Goal: Task Accomplishment & Management: Use online tool/utility

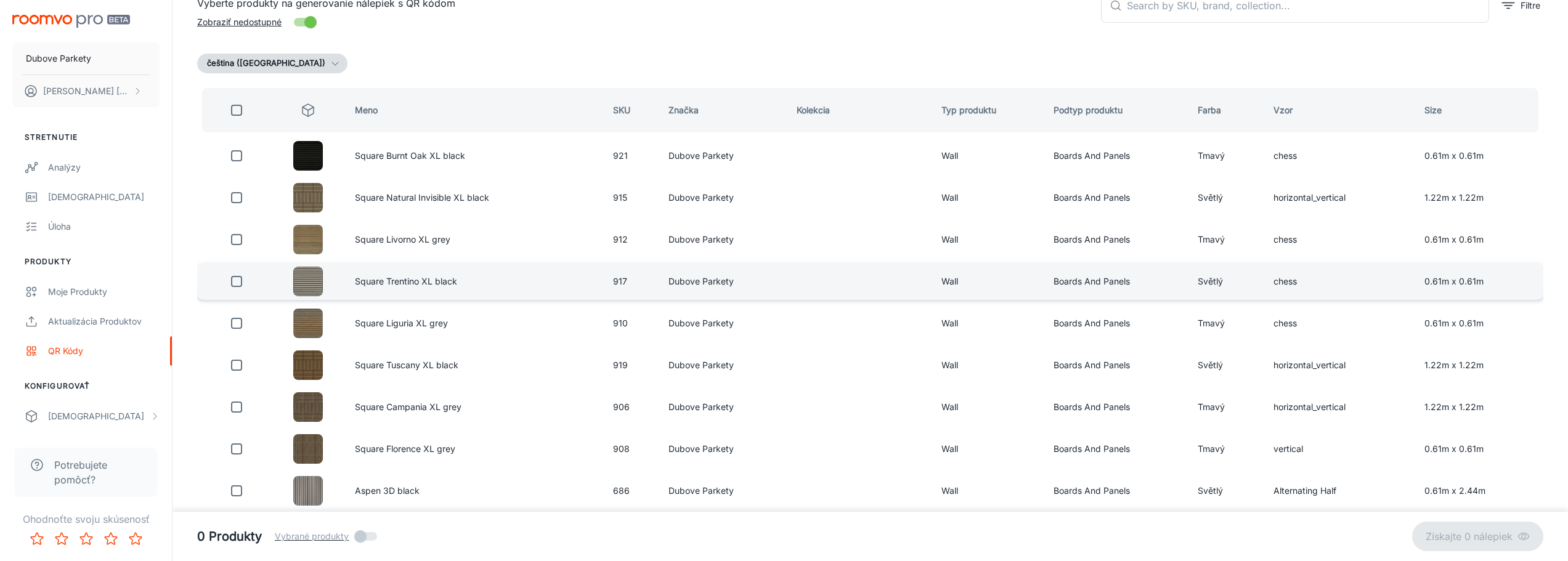
scroll to position [123, 0]
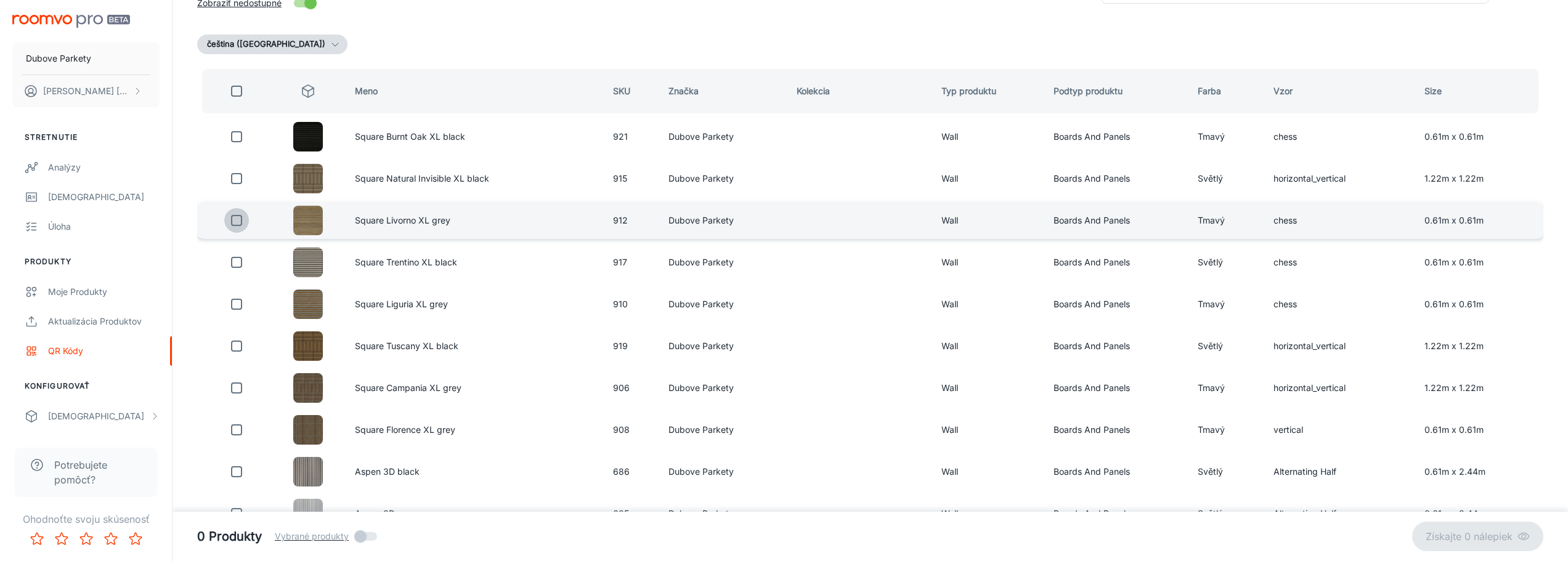
click at [238, 224] on input "checkbox" at bounding box center [236, 220] width 24 height 24
checkbox input "true"
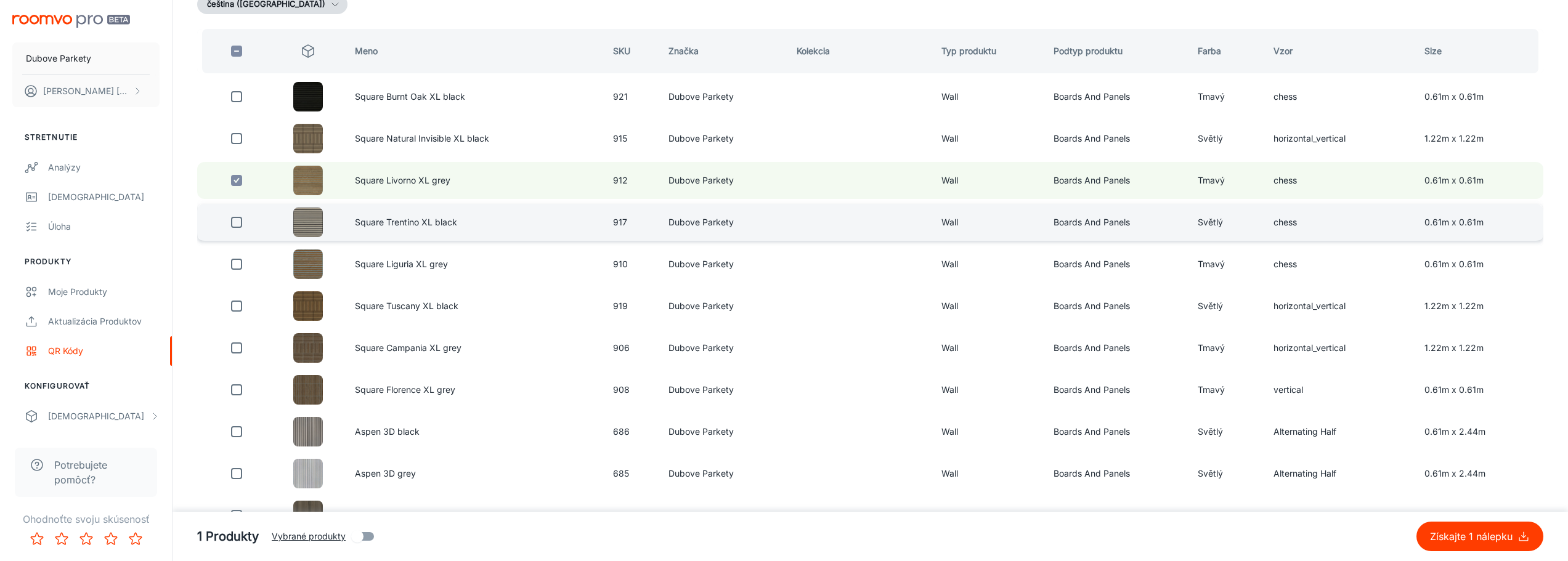
scroll to position [185, 0]
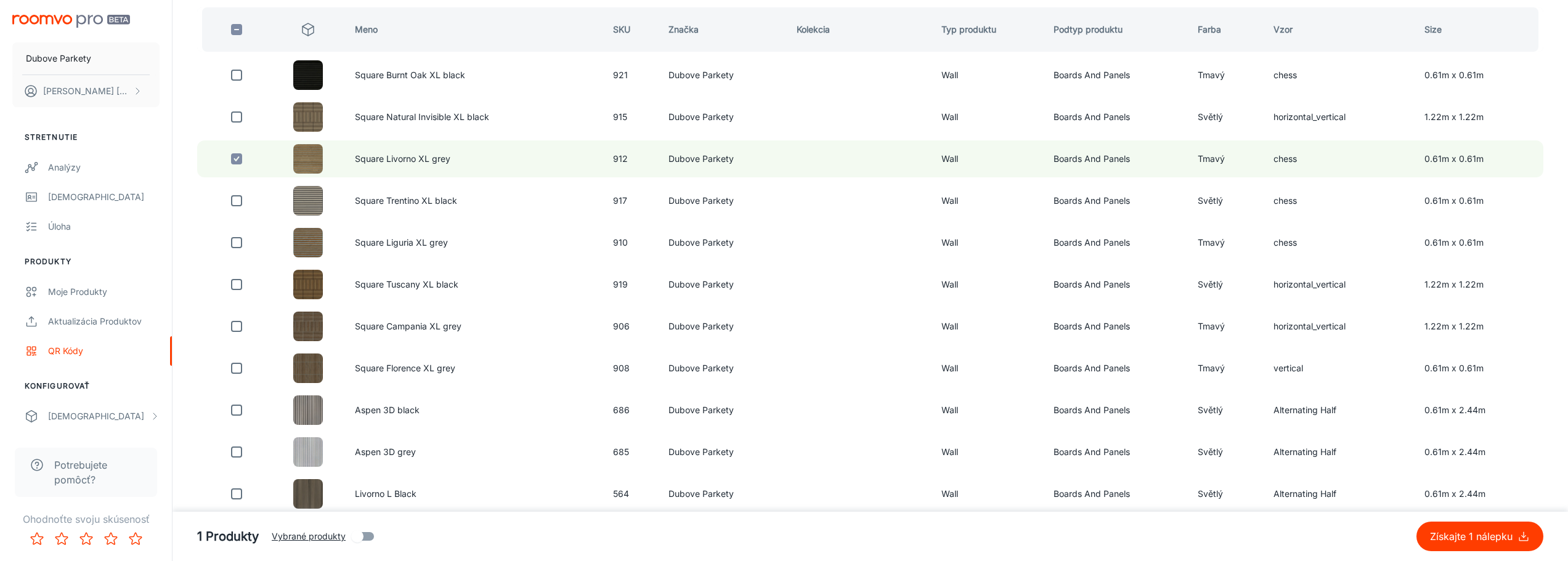
click at [240, 206] on input "checkbox" at bounding box center [236, 200] width 24 height 24
checkbox input "true"
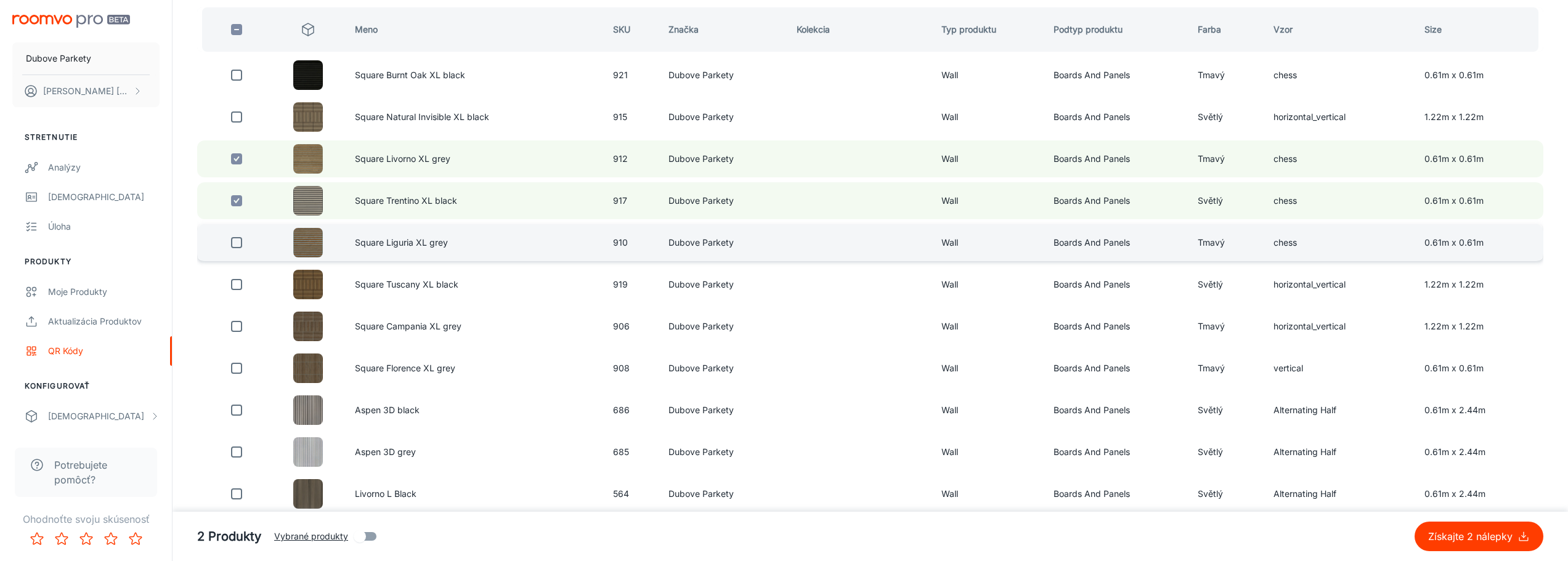
click at [235, 245] on input "checkbox" at bounding box center [236, 242] width 24 height 24
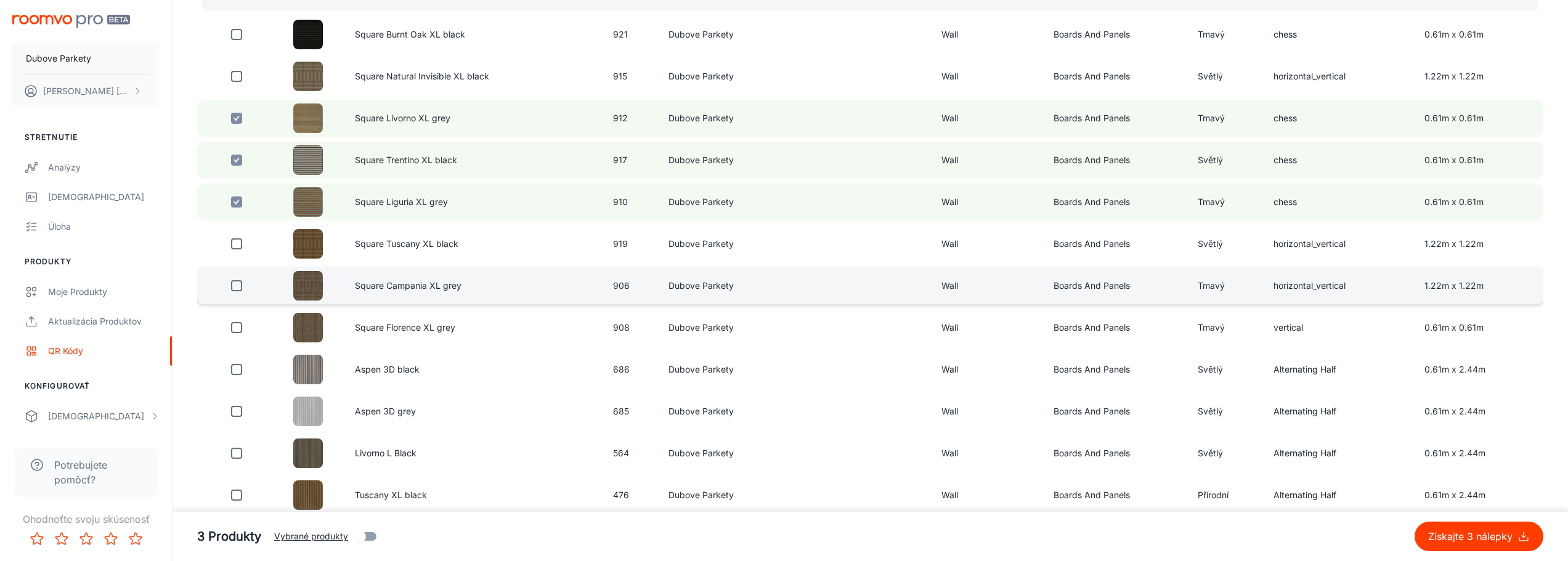
scroll to position [247, 0]
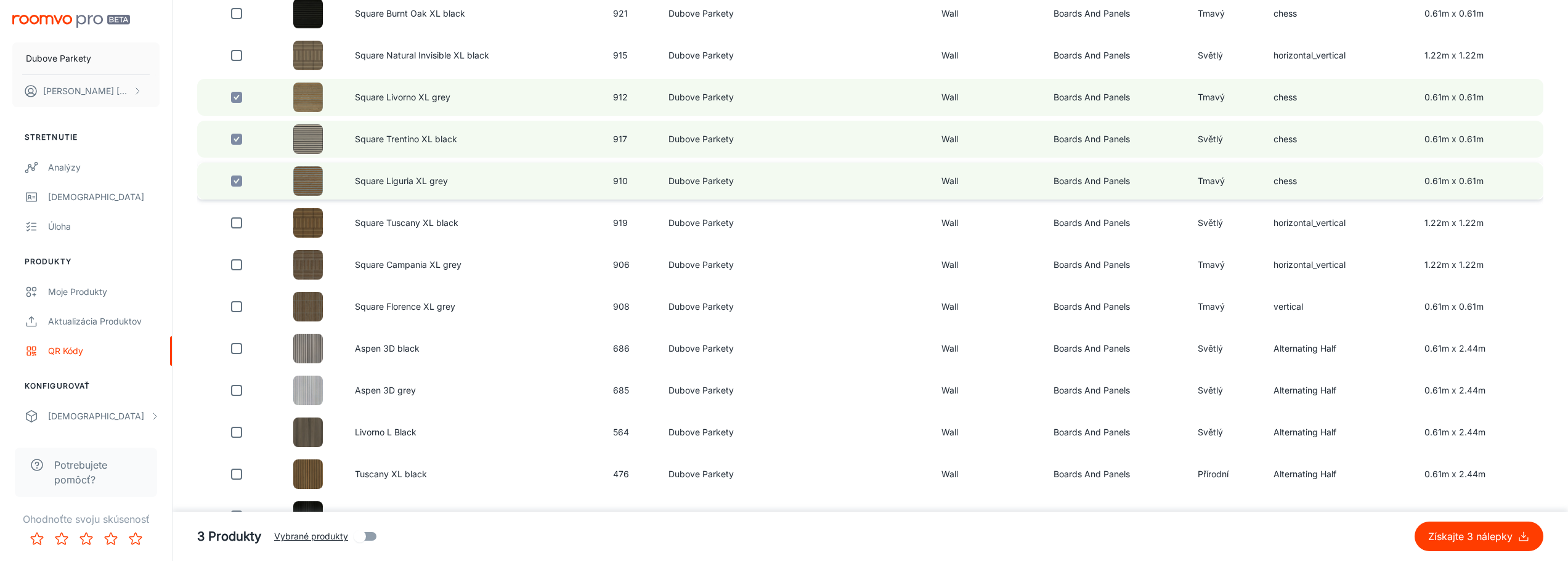
click at [237, 182] on input "checkbox" at bounding box center [236, 180] width 24 height 24
checkbox input "false"
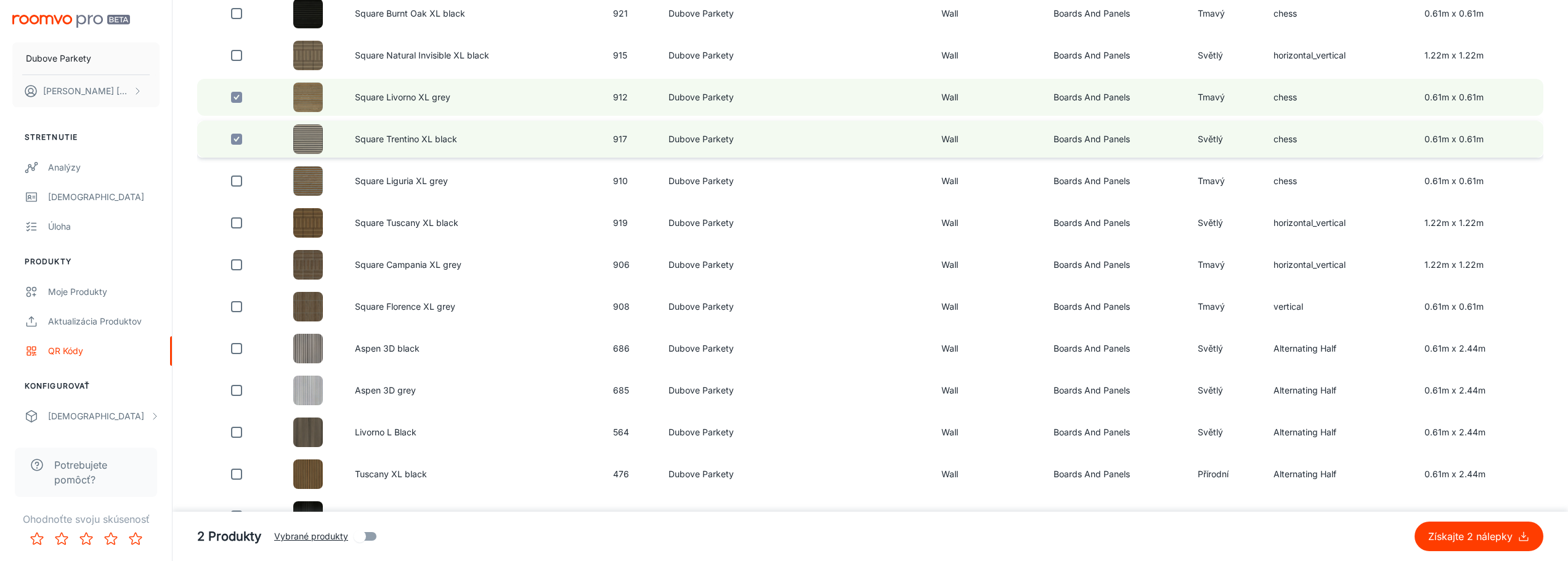
click at [234, 143] on input "checkbox" at bounding box center [236, 138] width 24 height 24
checkbox input "false"
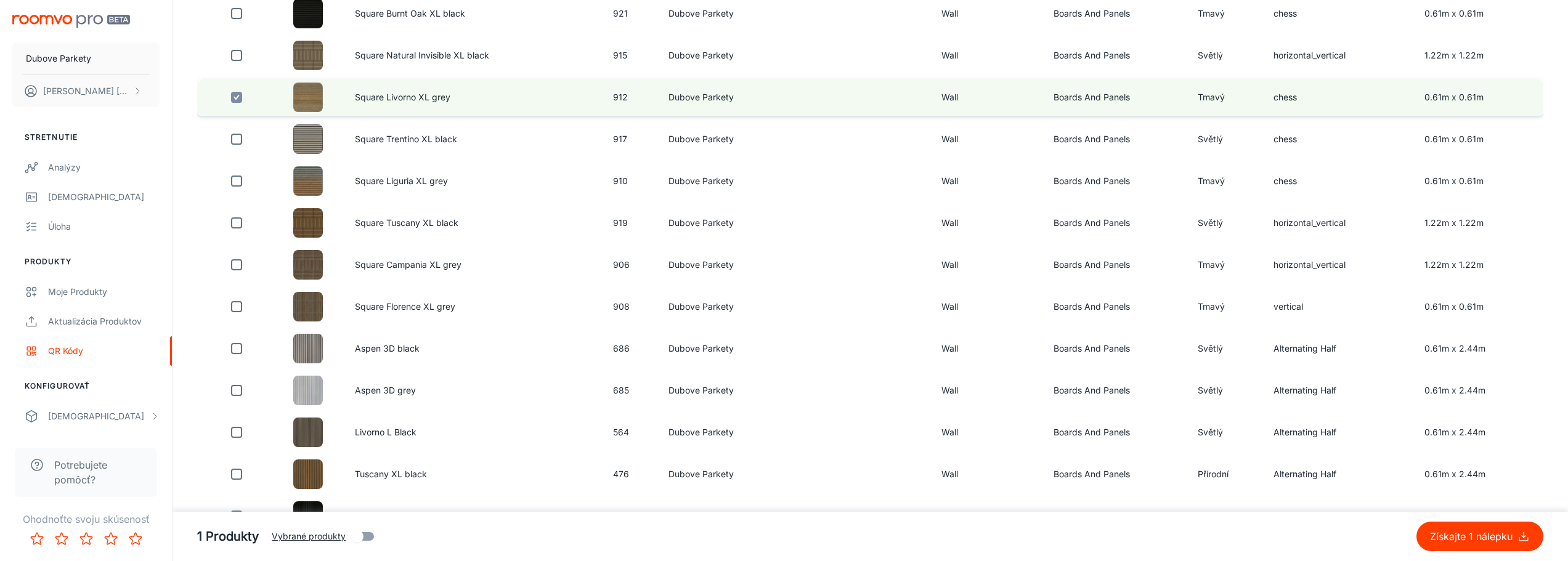
click at [238, 98] on input "checkbox" at bounding box center [236, 97] width 24 height 24
checkbox input "false"
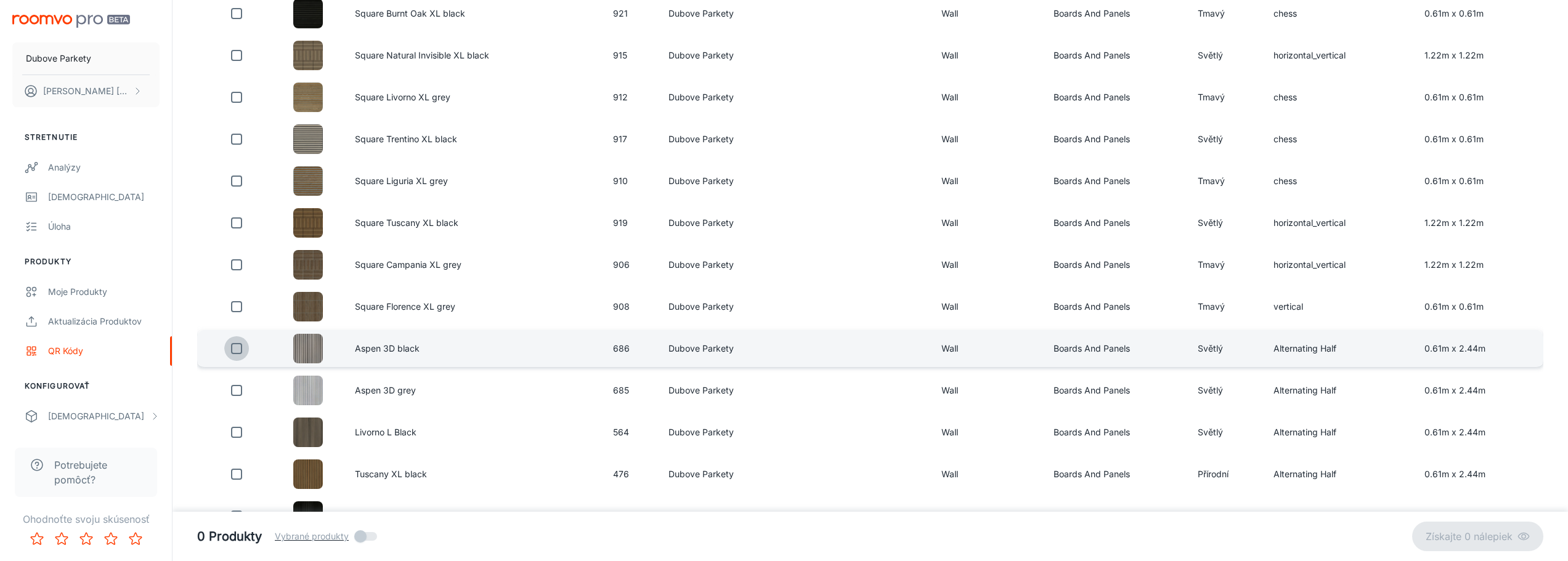
click at [230, 350] on input "checkbox" at bounding box center [236, 348] width 24 height 24
checkbox input "true"
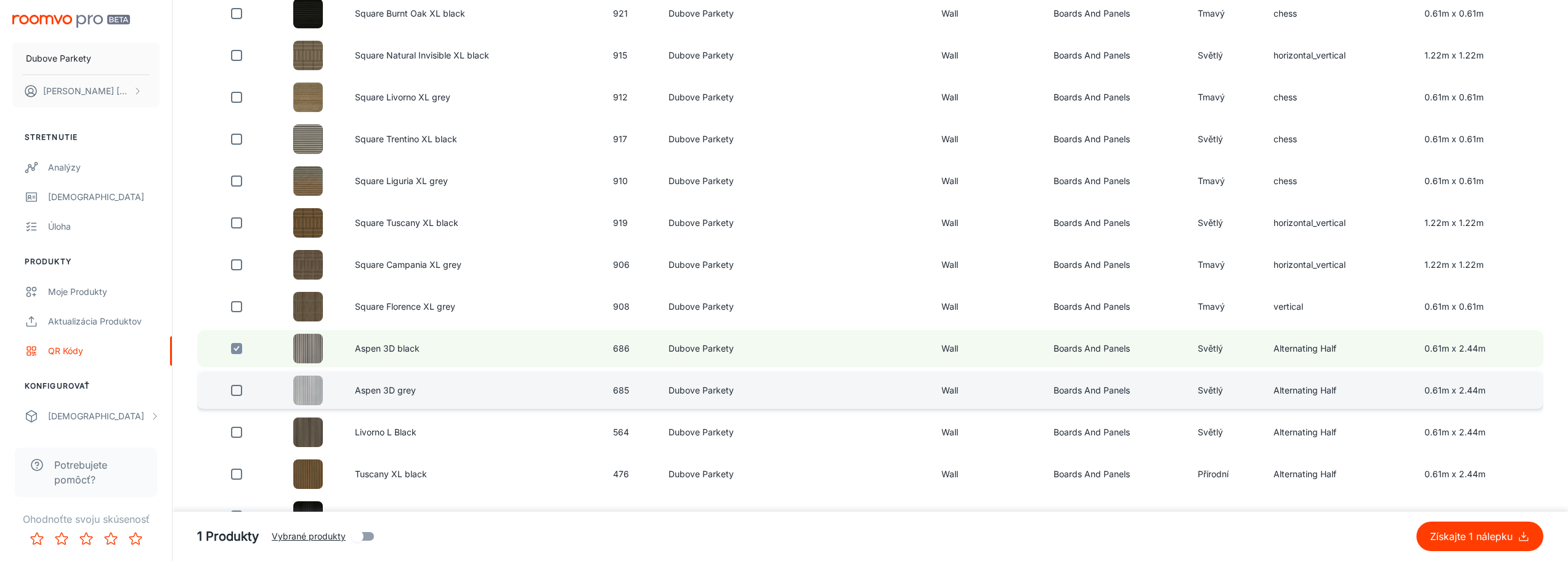
click at [243, 390] on input "checkbox" at bounding box center [236, 390] width 24 height 24
checkbox input "true"
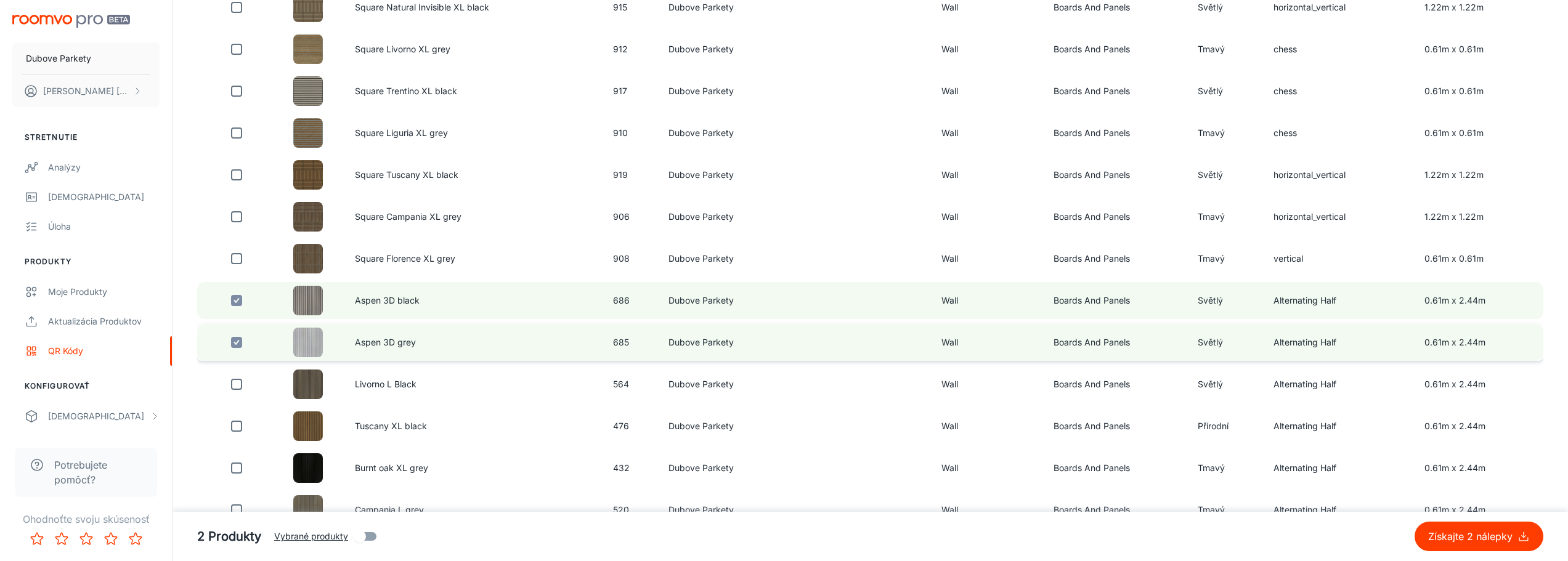
scroll to position [369, 0]
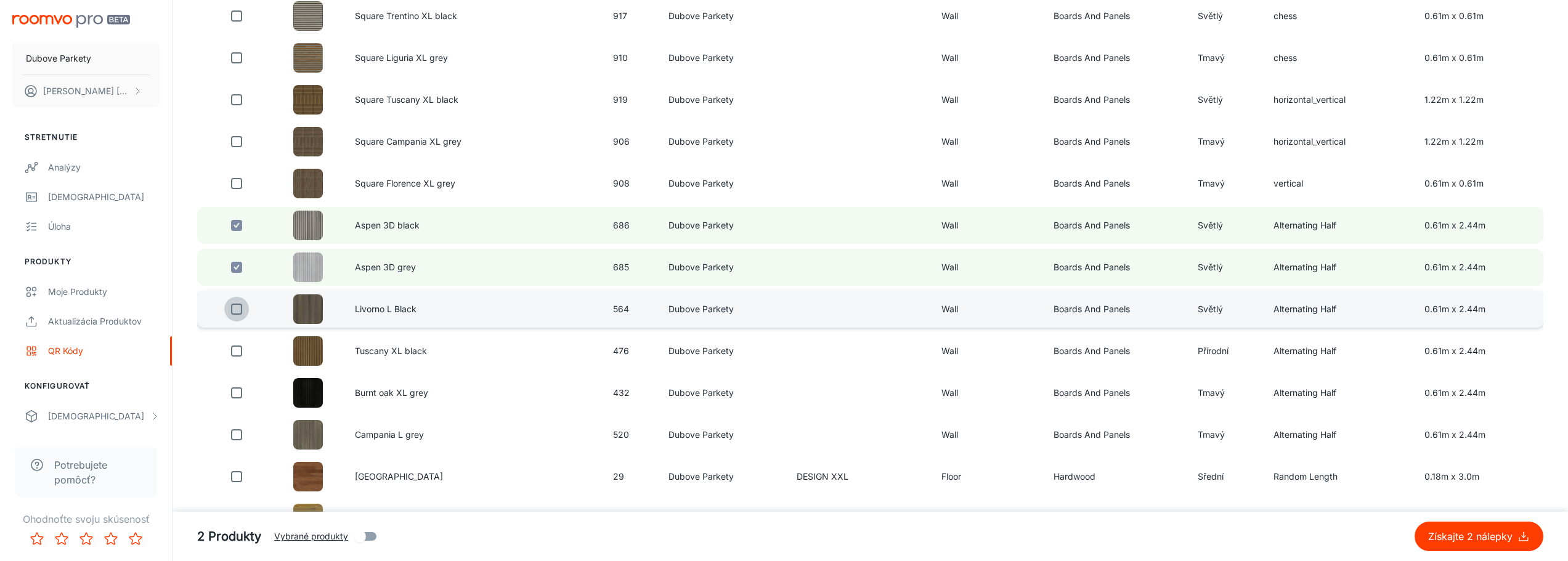
click at [234, 310] on input "checkbox" at bounding box center [236, 309] width 24 height 24
checkbox input "true"
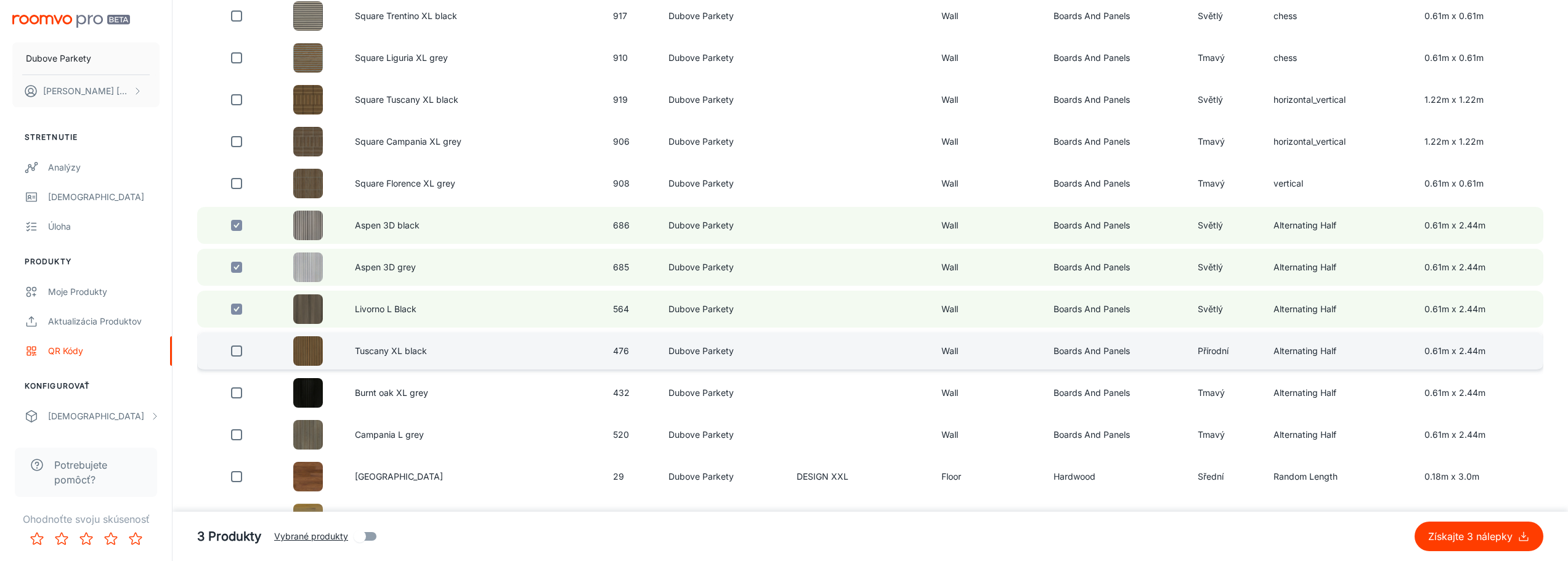
click at [236, 348] on input "checkbox" at bounding box center [236, 350] width 24 height 24
checkbox input "true"
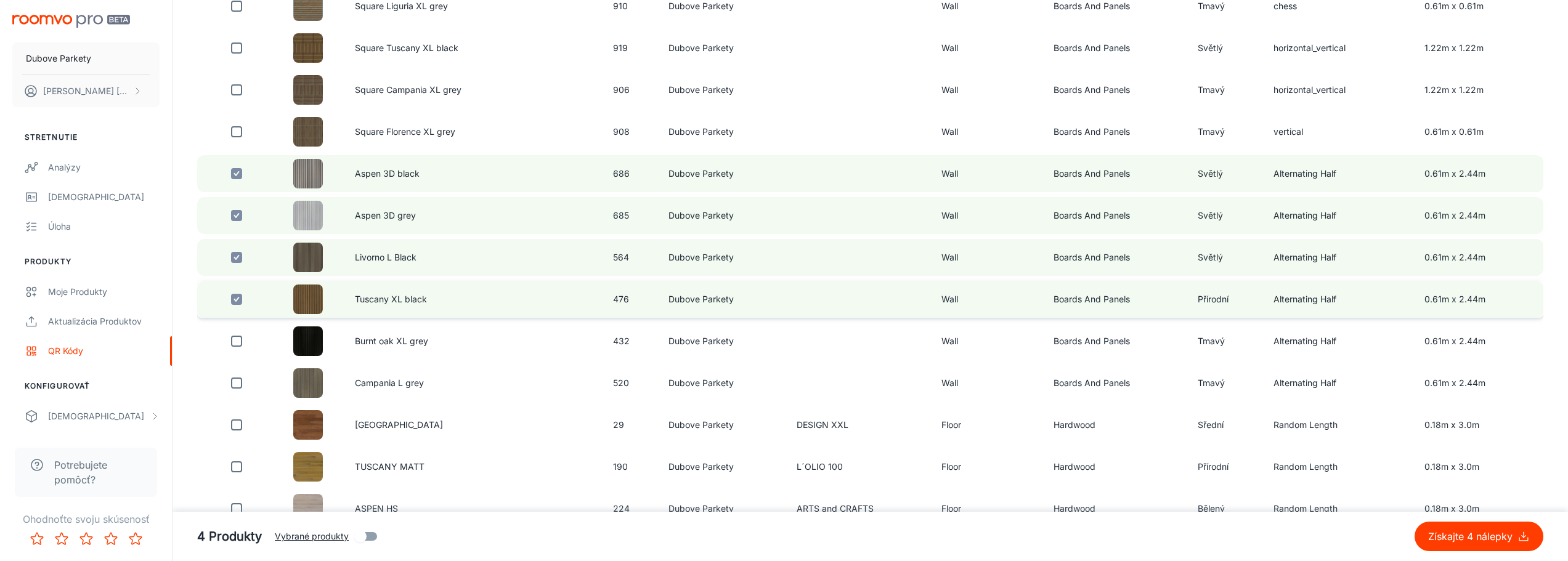
scroll to position [492, 0]
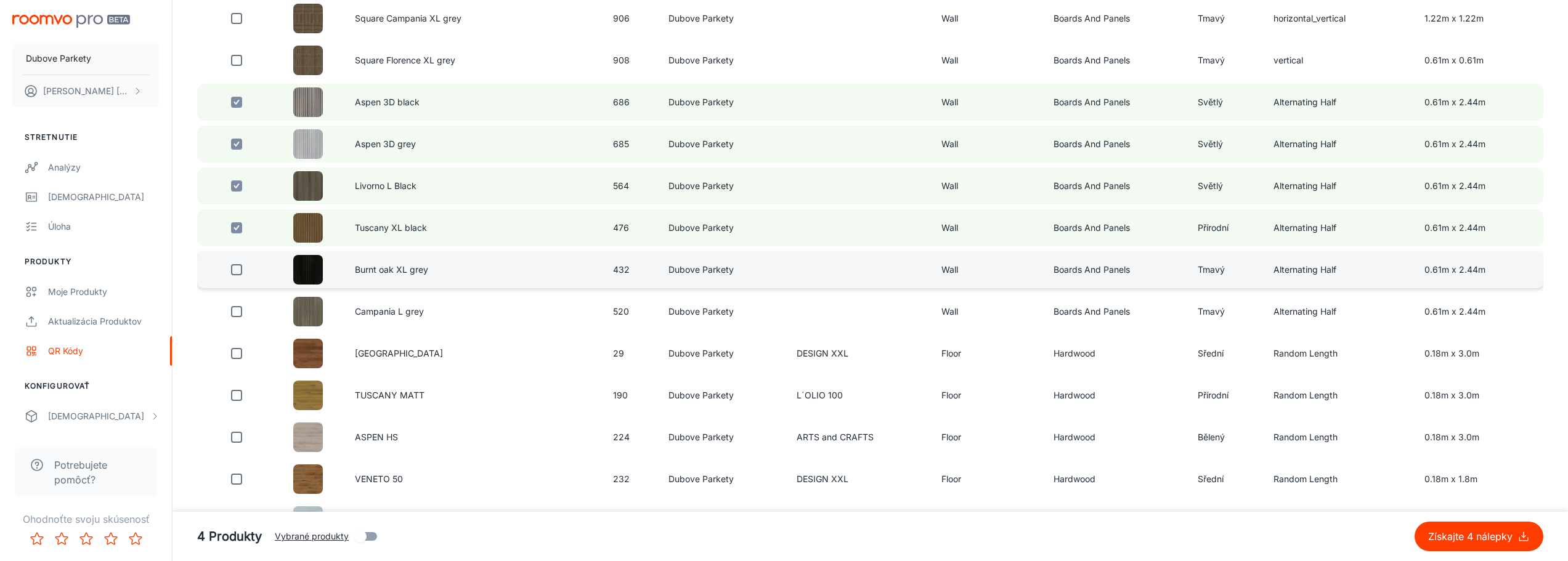
click at [238, 271] on input "checkbox" at bounding box center [236, 269] width 24 height 24
checkbox input "true"
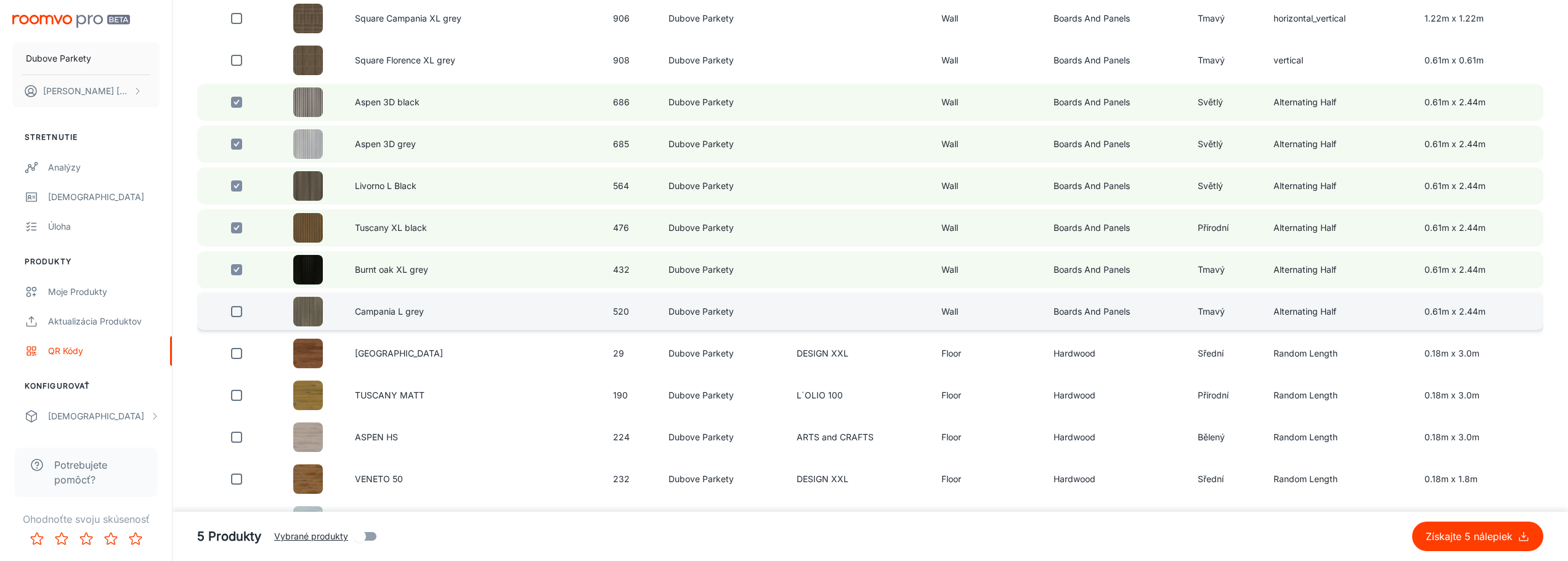
click at [240, 309] on input "checkbox" at bounding box center [236, 311] width 24 height 24
checkbox input "true"
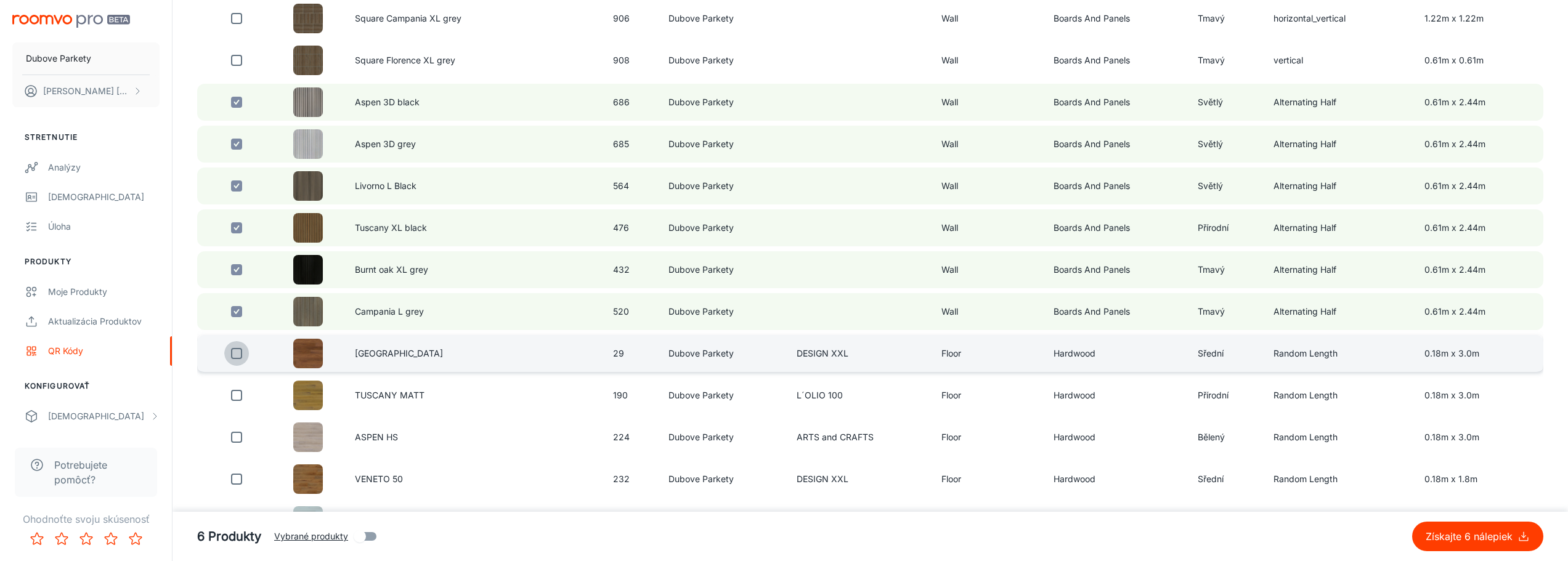
click at [240, 353] on input "checkbox" at bounding box center [236, 353] width 24 height 24
checkbox input "true"
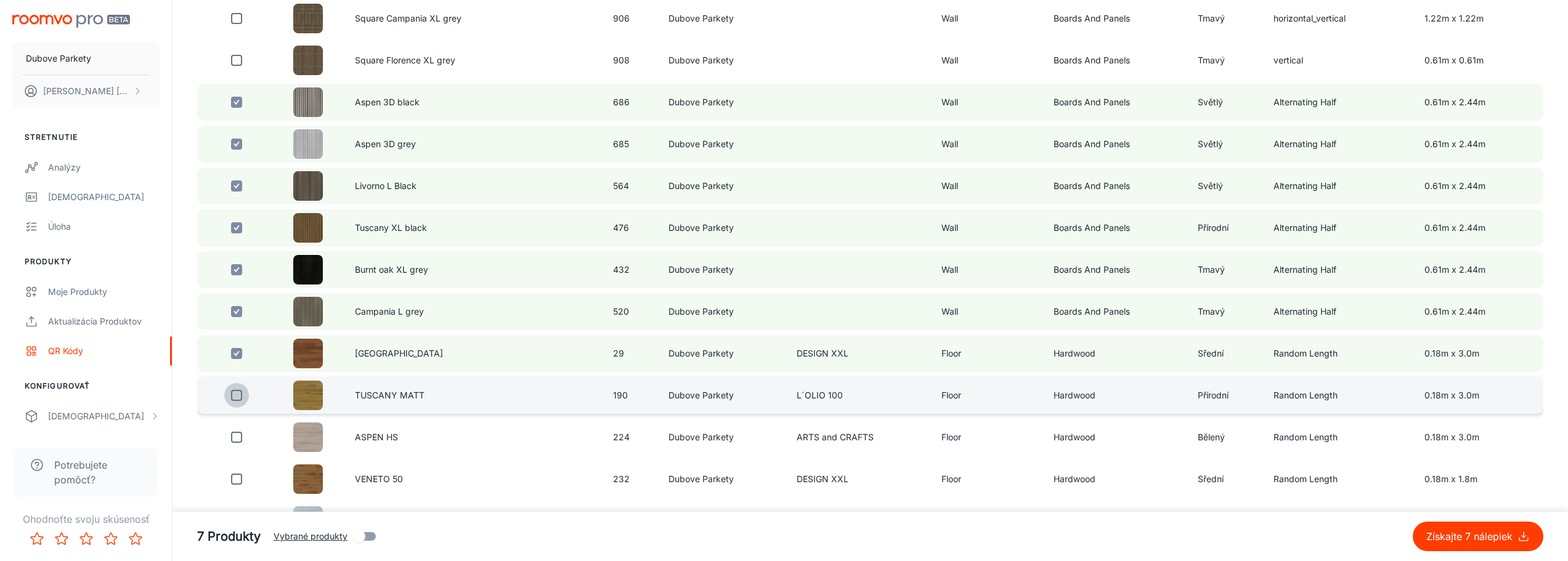
click at [238, 399] on input "checkbox" at bounding box center [236, 395] width 24 height 24
checkbox input "true"
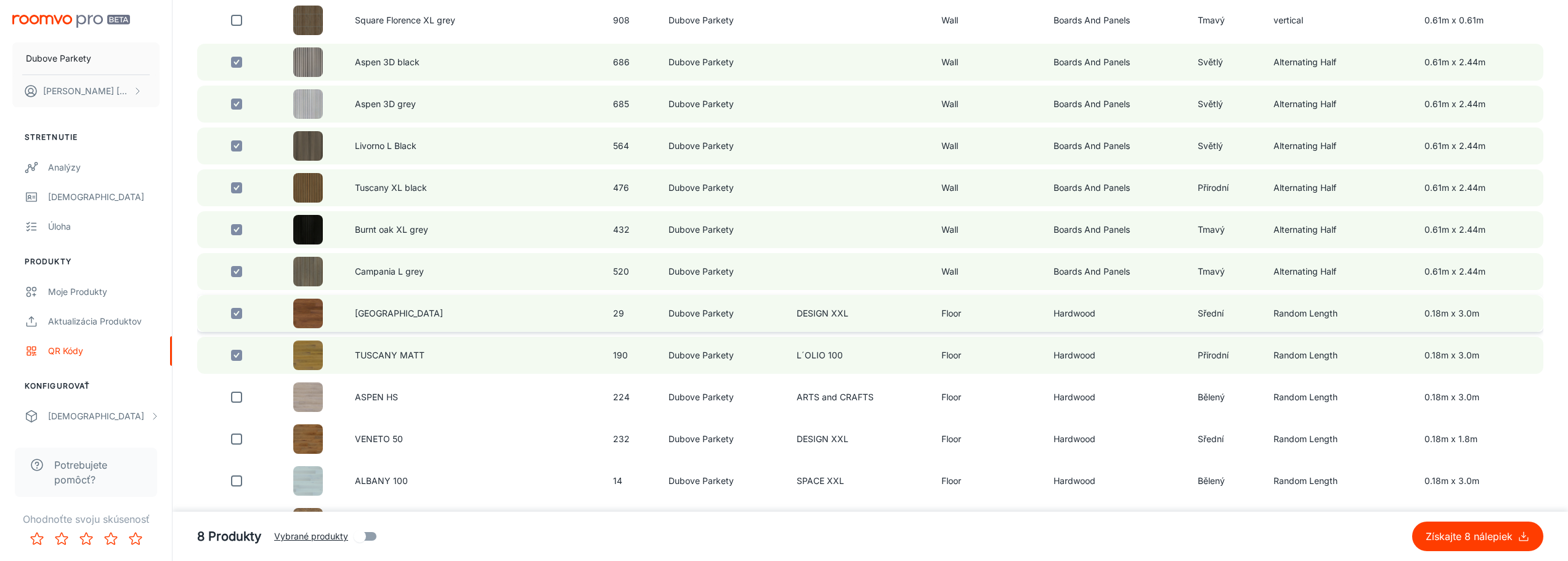
scroll to position [554, 0]
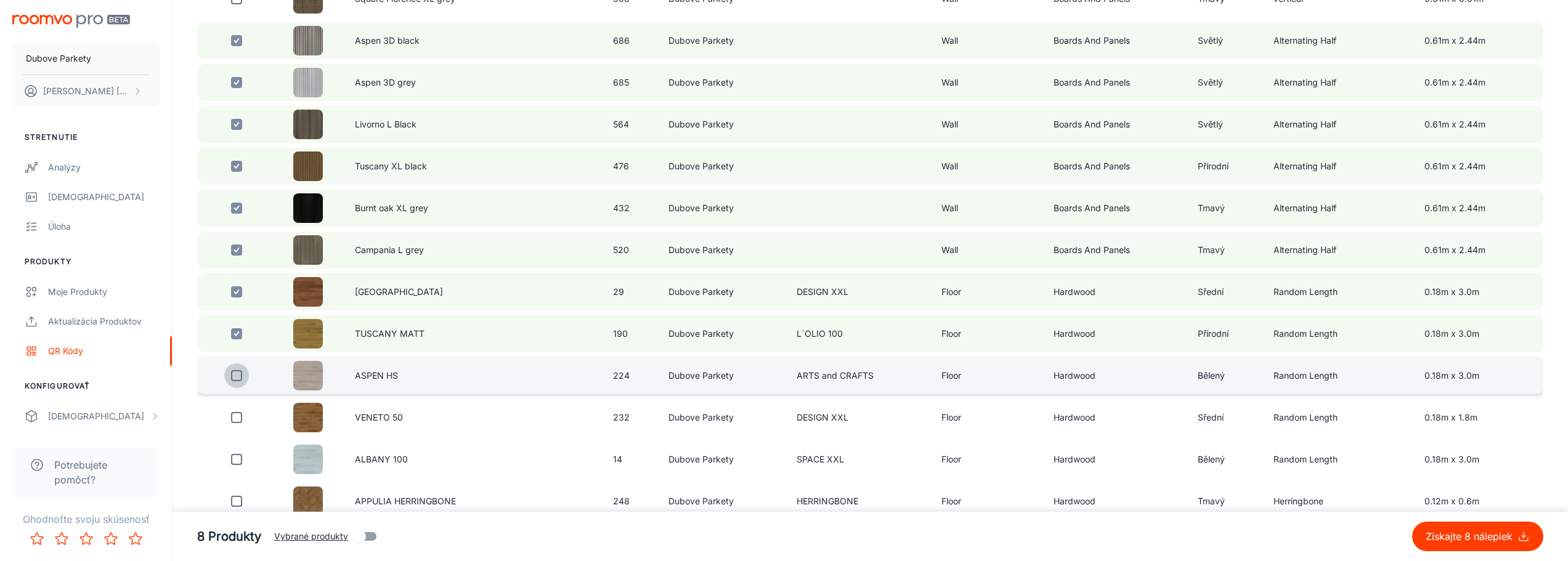
click at [241, 379] on input "checkbox" at bounding box center [236, 375] width 24 height 24
checkbox input "true"
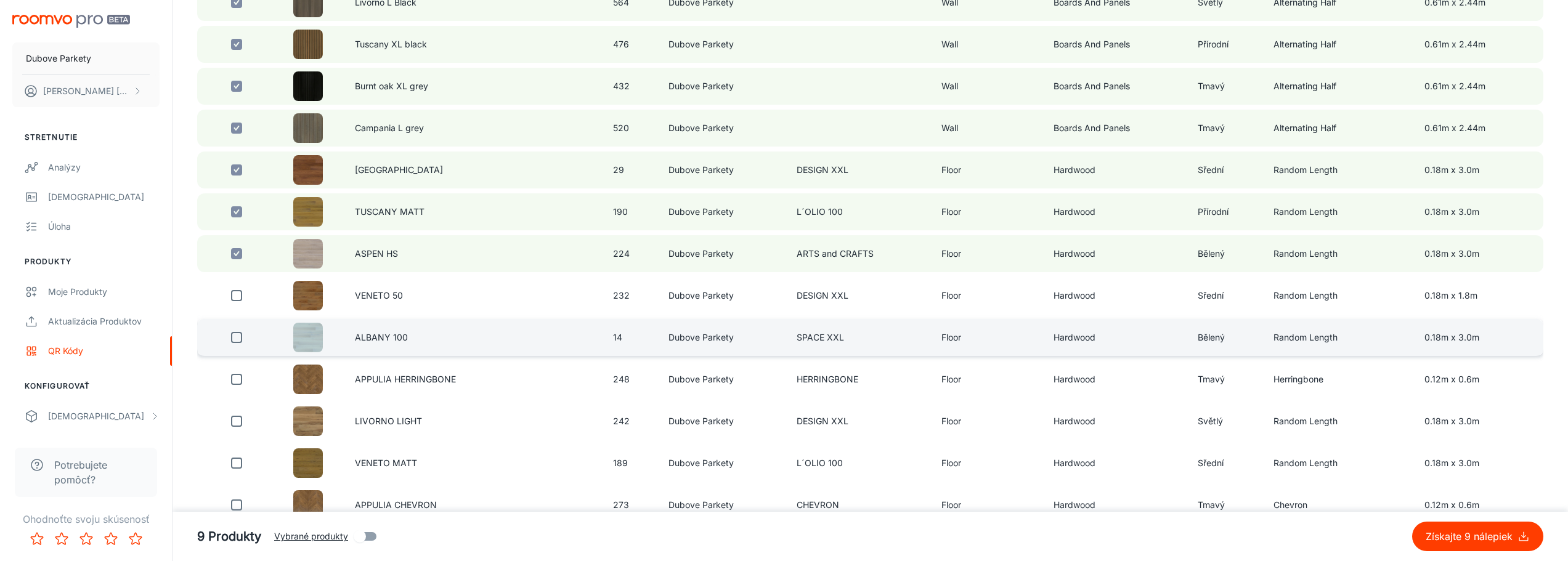
scroll to position [678, 0]
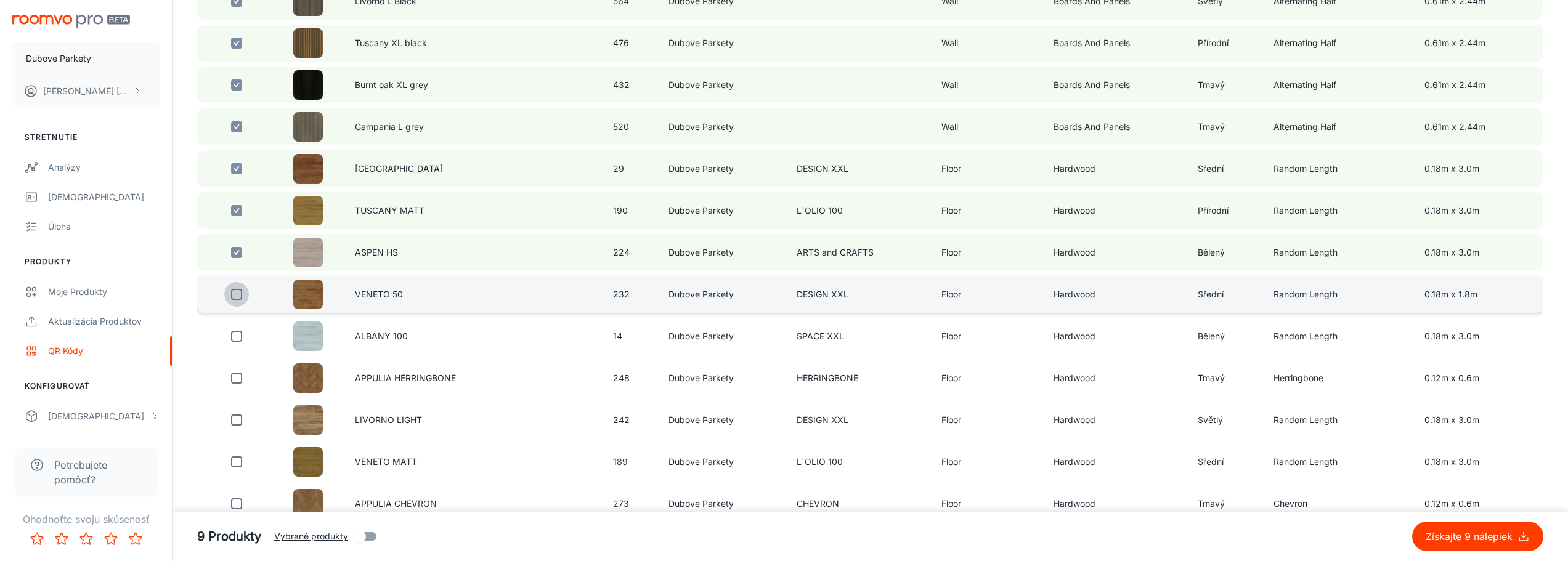
click at [240, 295] on input "checkbox" at bounding box center [236, 294] width 24 height 24
checkbox input "true"
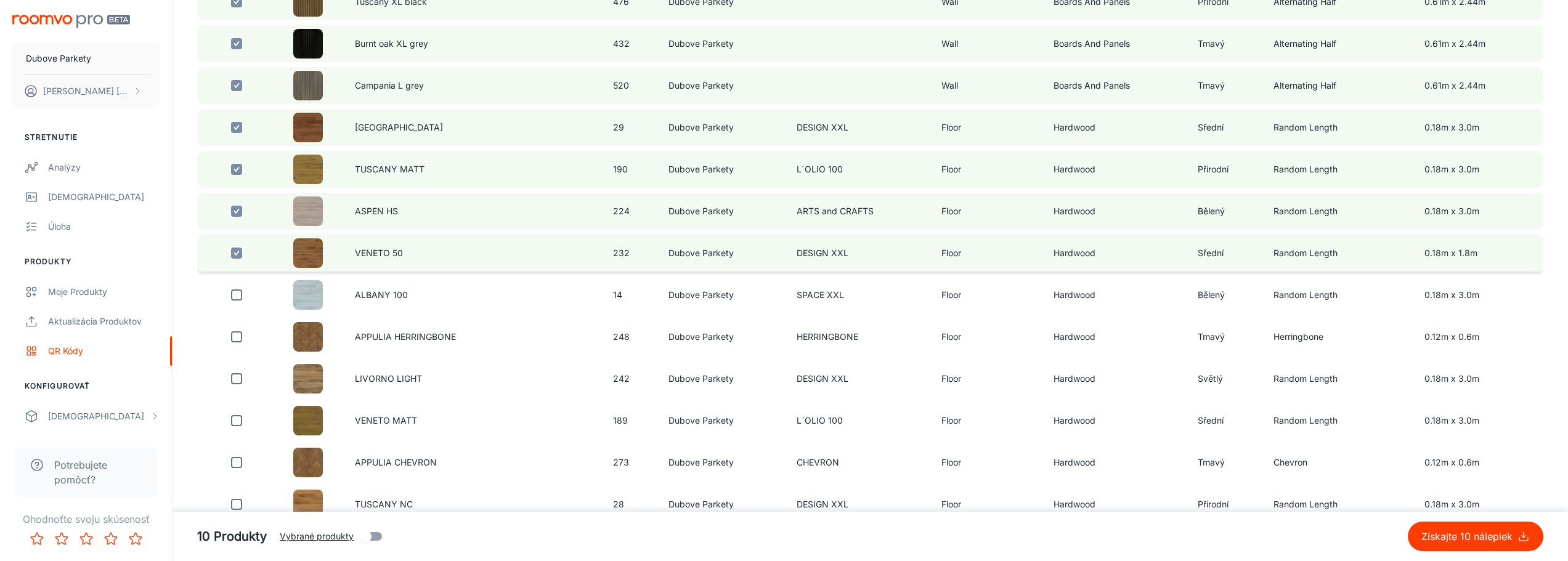
scroll to position [739, 0]
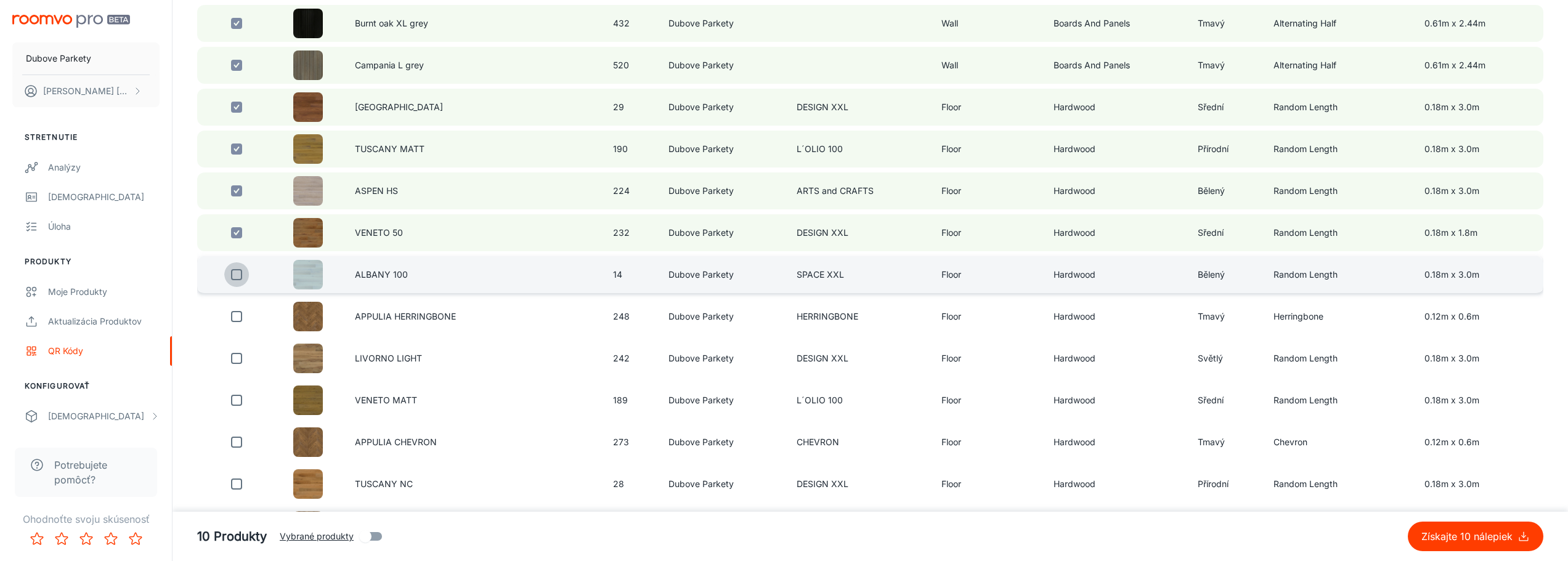
click at [237, 279] on input "checkbox" at bounding box center [236, 274] width 24 height 24
checkbox input "true"
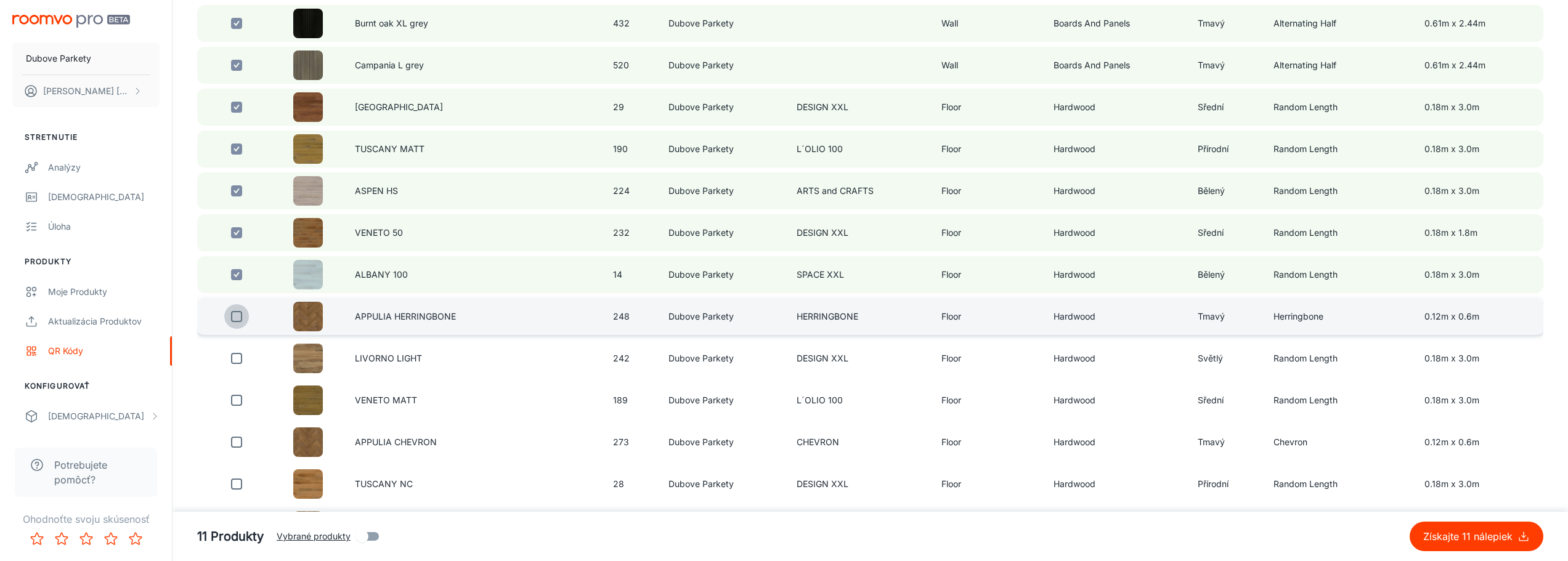
click at [242, 318] on input "checkbox" at bounding box center [236, 316] width 24 height 24
checkbox input "true"
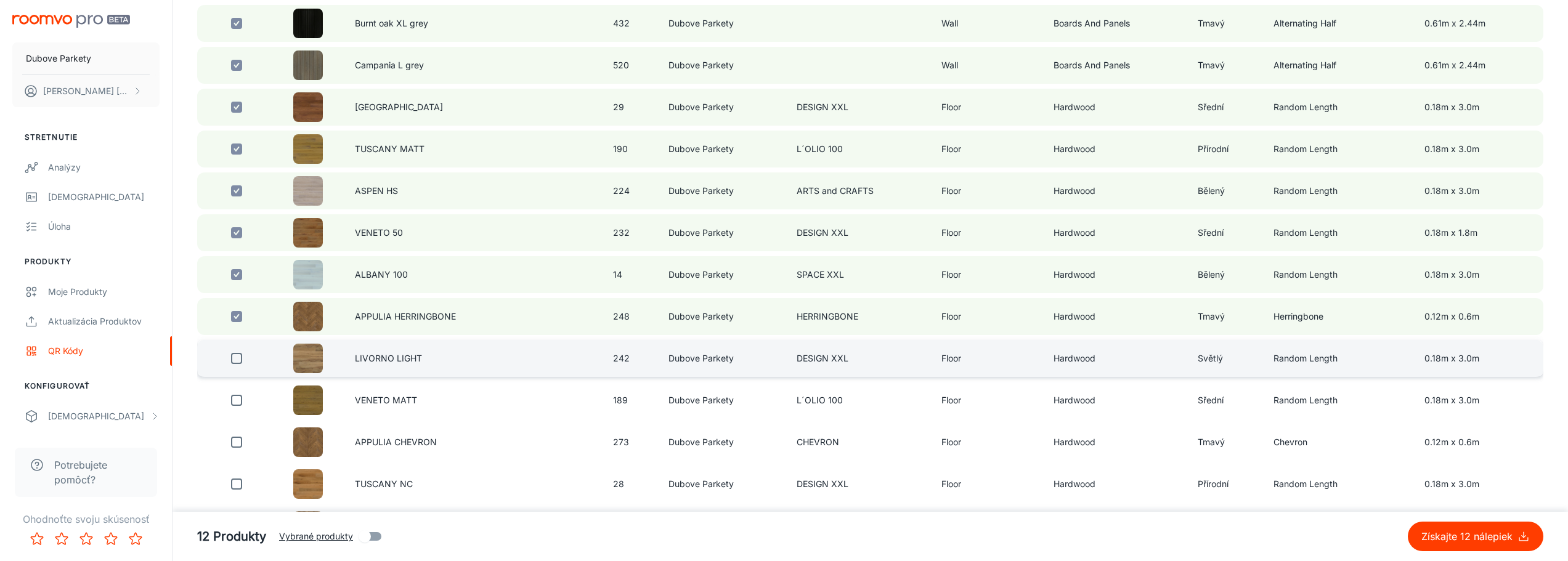
click at [237, 359] on input "checkbox" at bounding box center [236, 358] width 24 height 24
checkbox input "true"
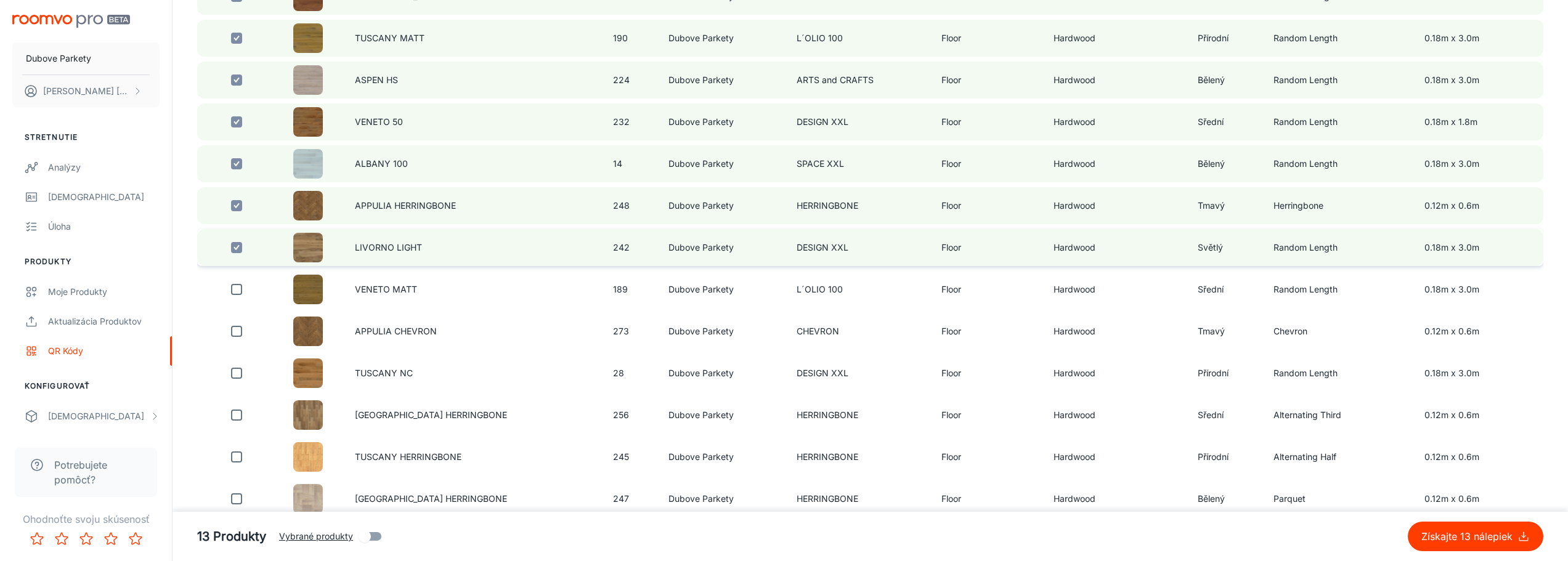
scroll to position [863, 0]
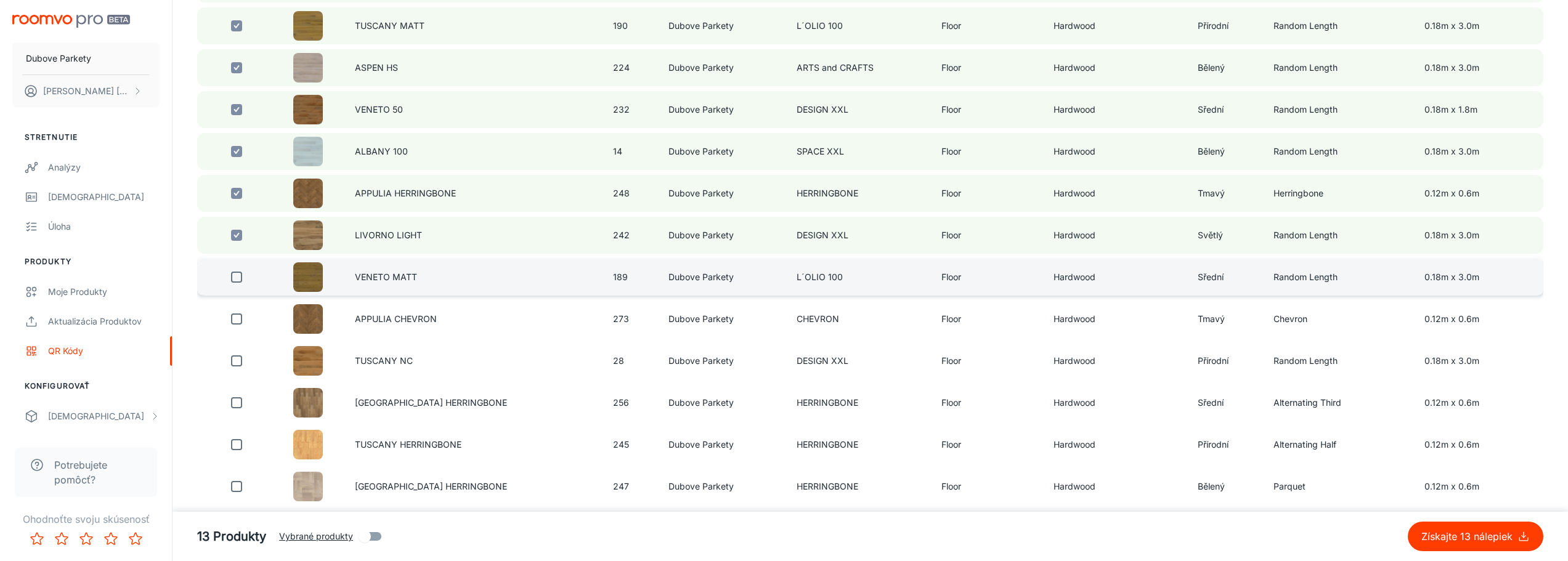
click at [237, 280] on input "checkbox" at bounding box center [236, 277] width 24 height 24
click at [235, 280] on input "checkbox" at bounding box center [236, 277] width 24 height 24
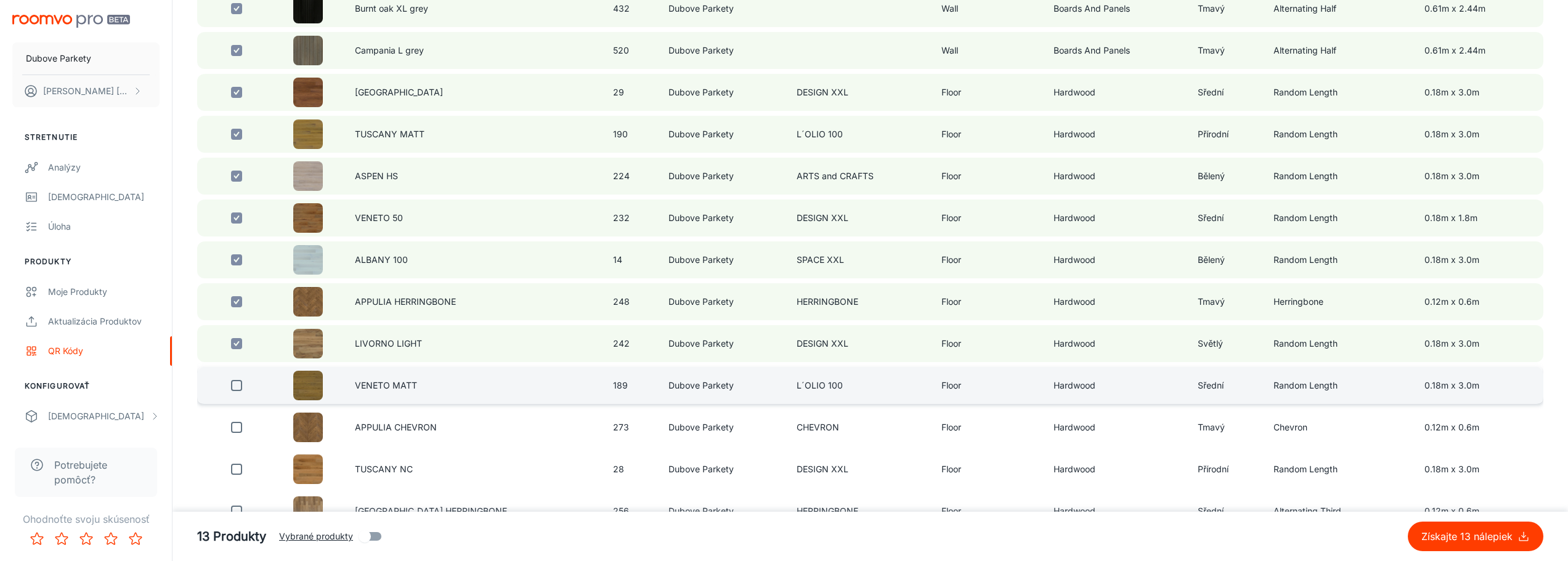
scroll to position [739, 0]
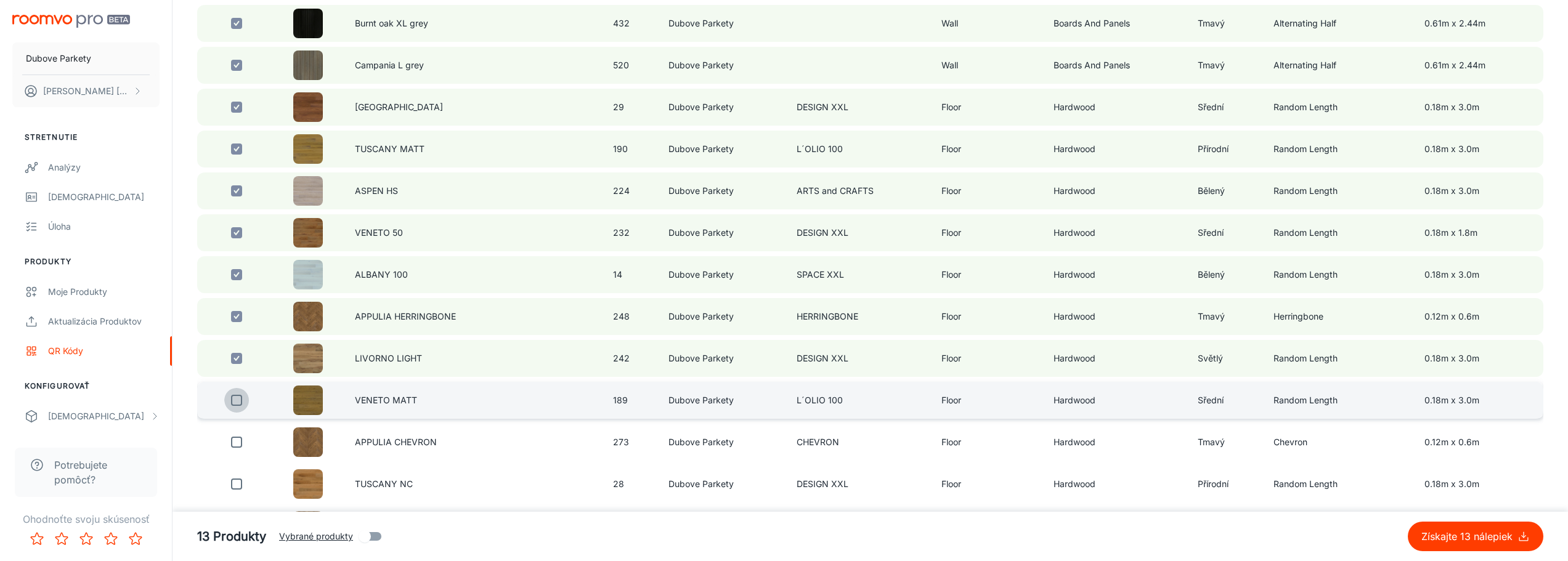
click at [238, 404] on input "checkbox" at bounding box center [236, 399] width 24 height 24
checkbox input "true"
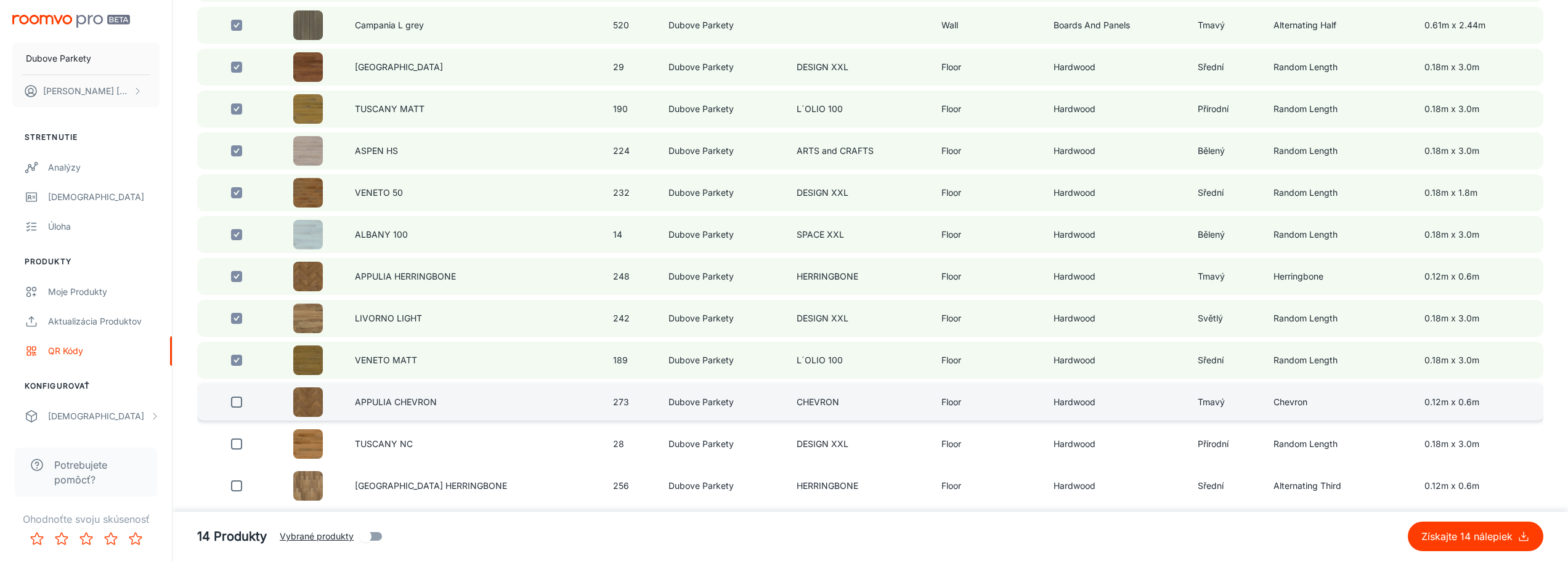
scroll to position [801, 0]
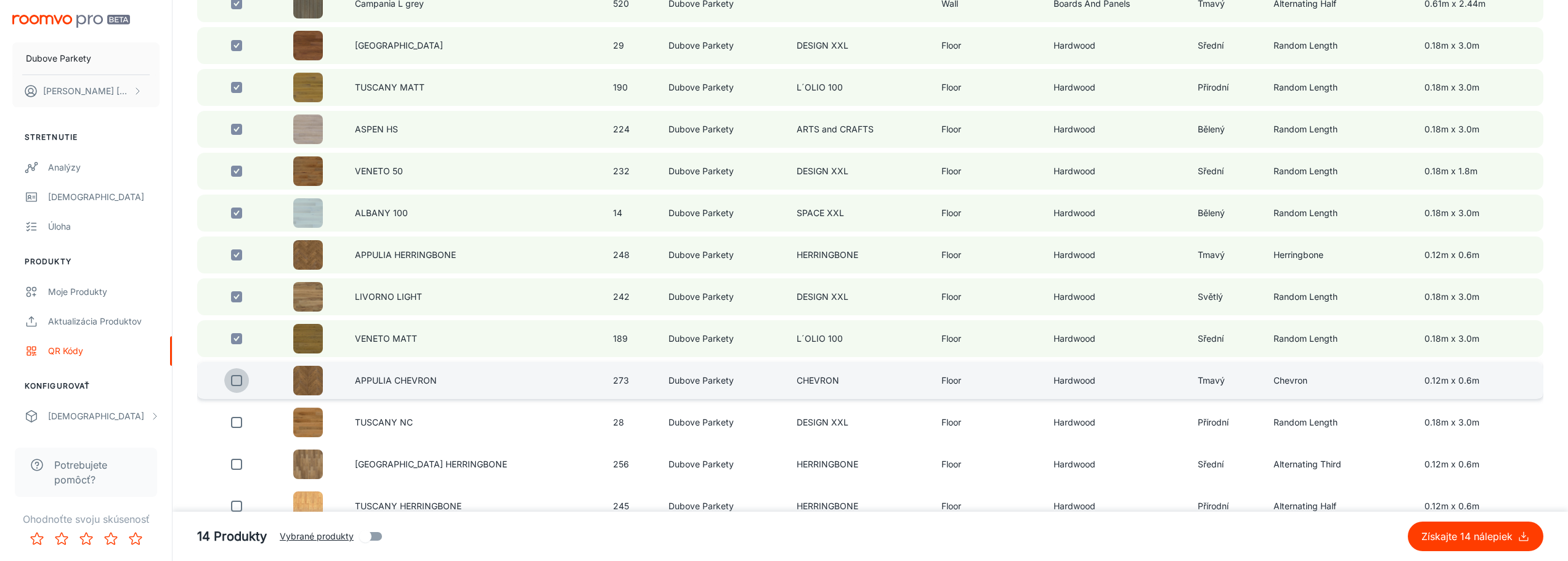
click at [235, 383] on input "checkbox" at bounding box center [236, 380] width 24 height 24
checkbox input "true"
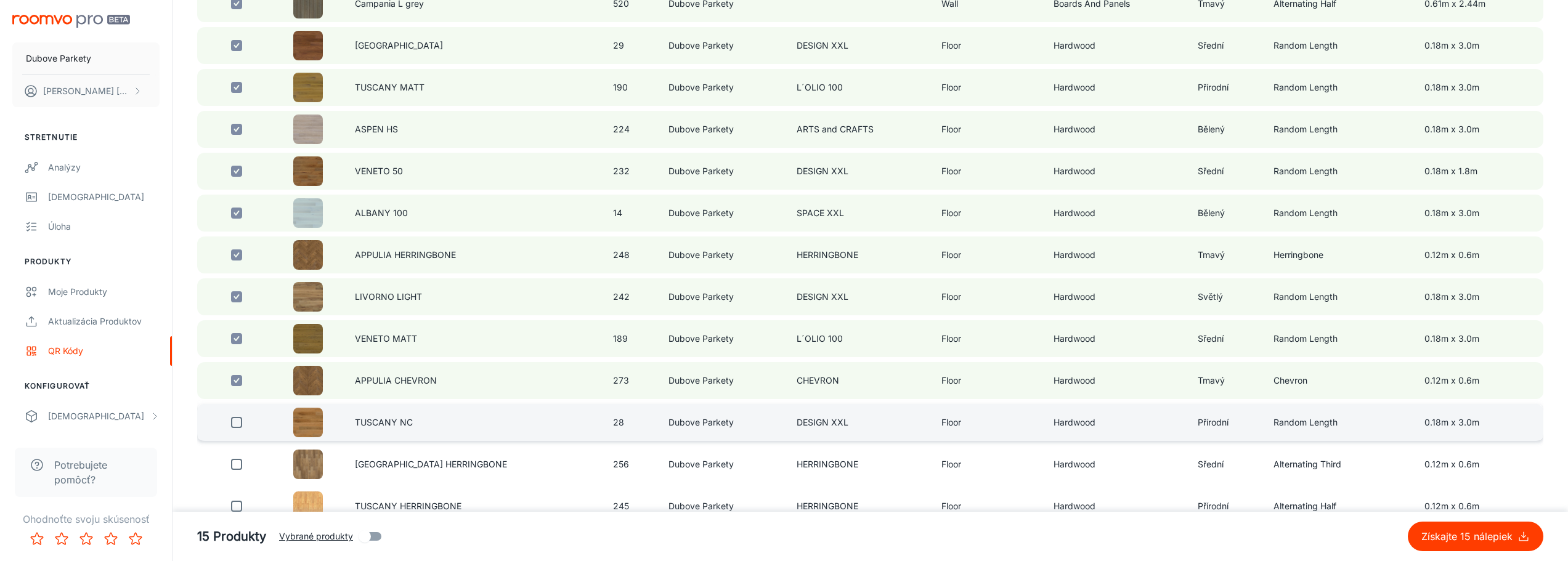
click at [237, 423] on input "checkbox" at bounding box center [236, 422] width 24 height 24
checkbox input "true"
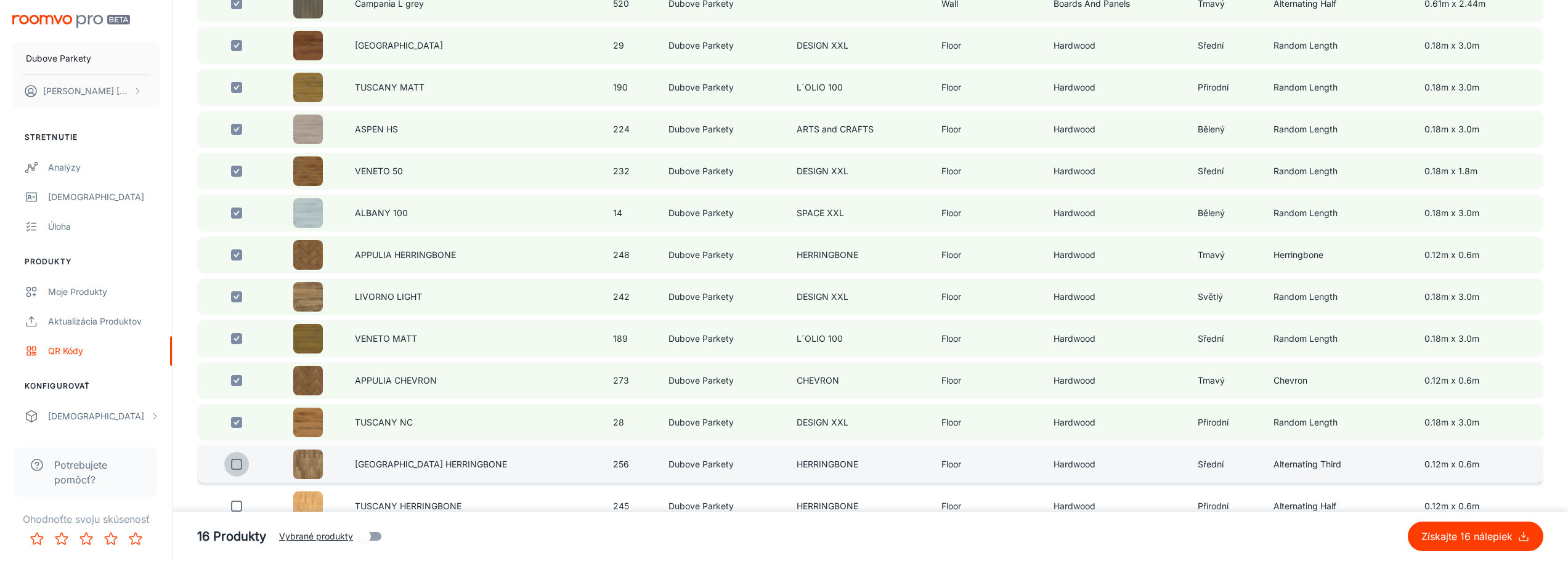
click at [239, 465] on input "checkbox" at bounding box center [236, 463] width 24 height 24
checkbox input "true"
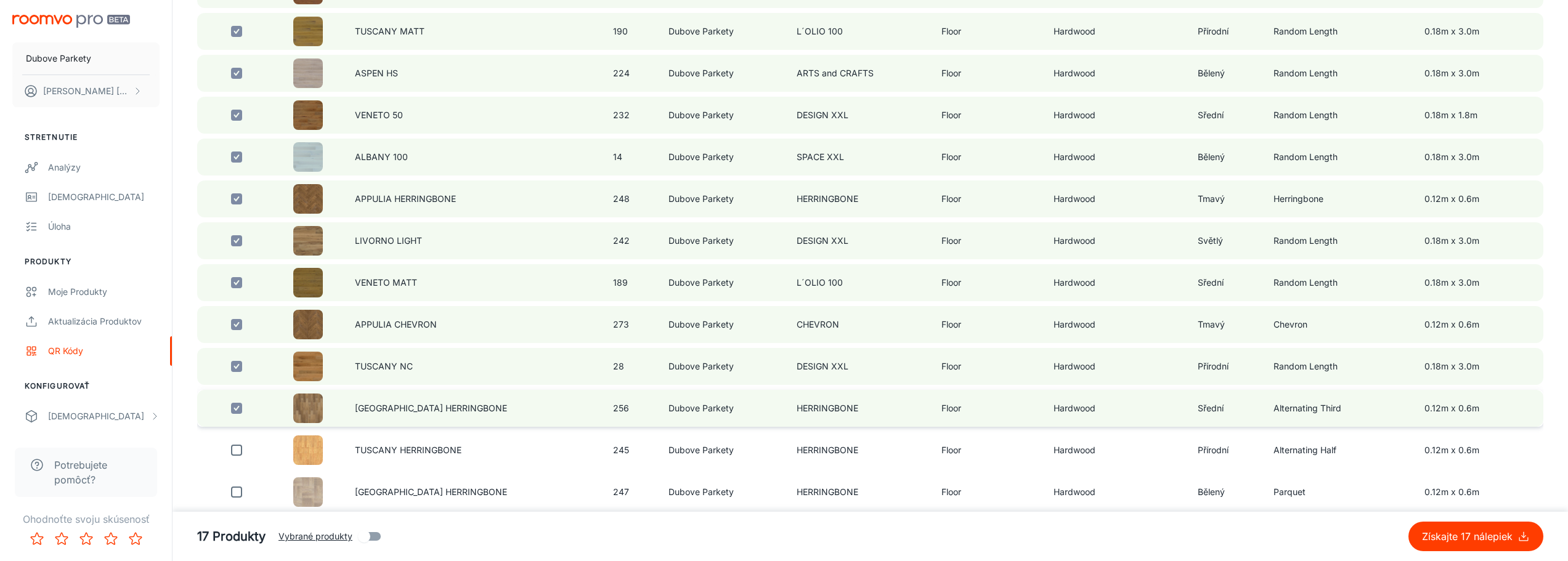
scroll to position [924, 0]
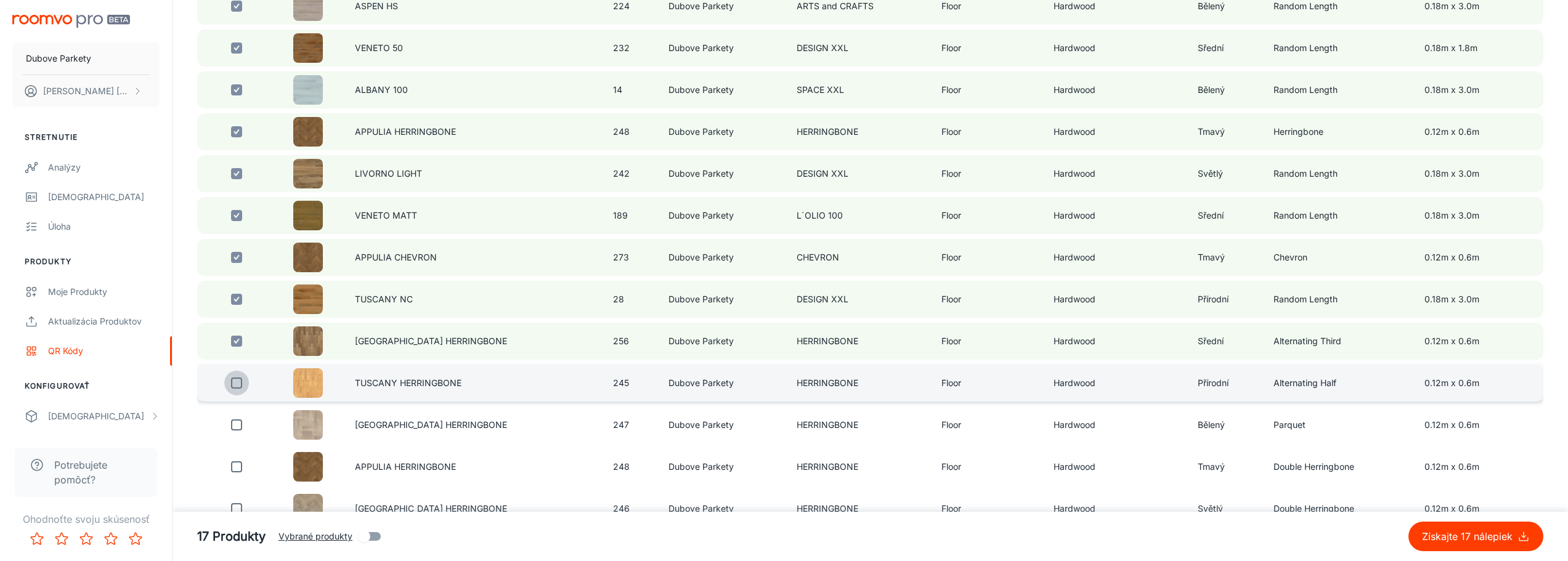
click at [237, 381] on input "checkbox" at bounding box center [236, 382] width 24 height 24
checkbox input "true"
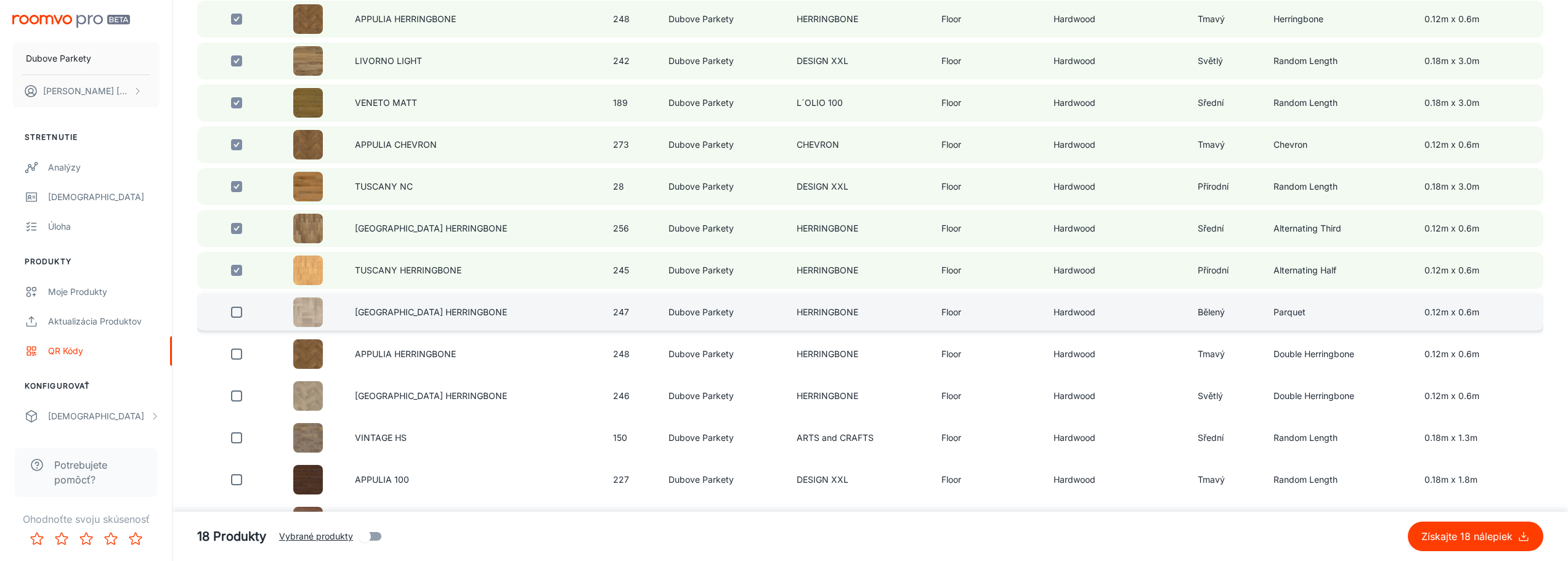
scroll to position [1048, 0]
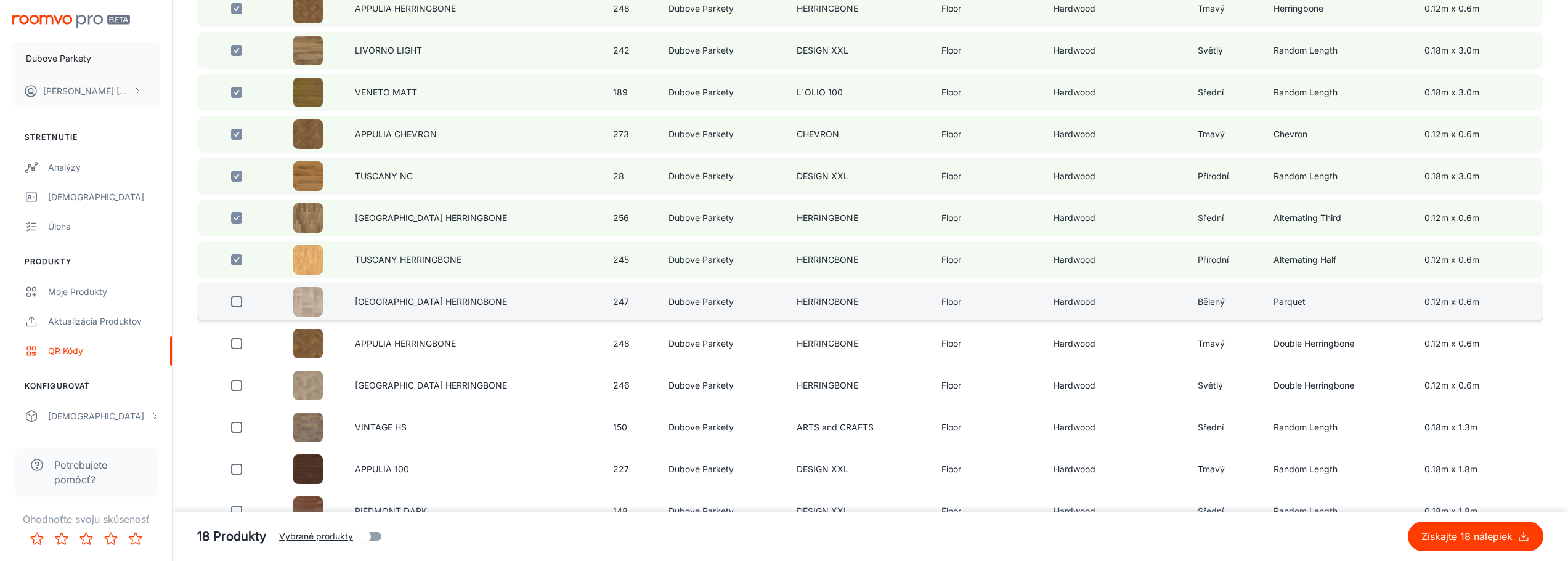
click at [233, 305] on input "checkbox" at bounding box center [236, 301] width 24 height 24
checkbox input "true"
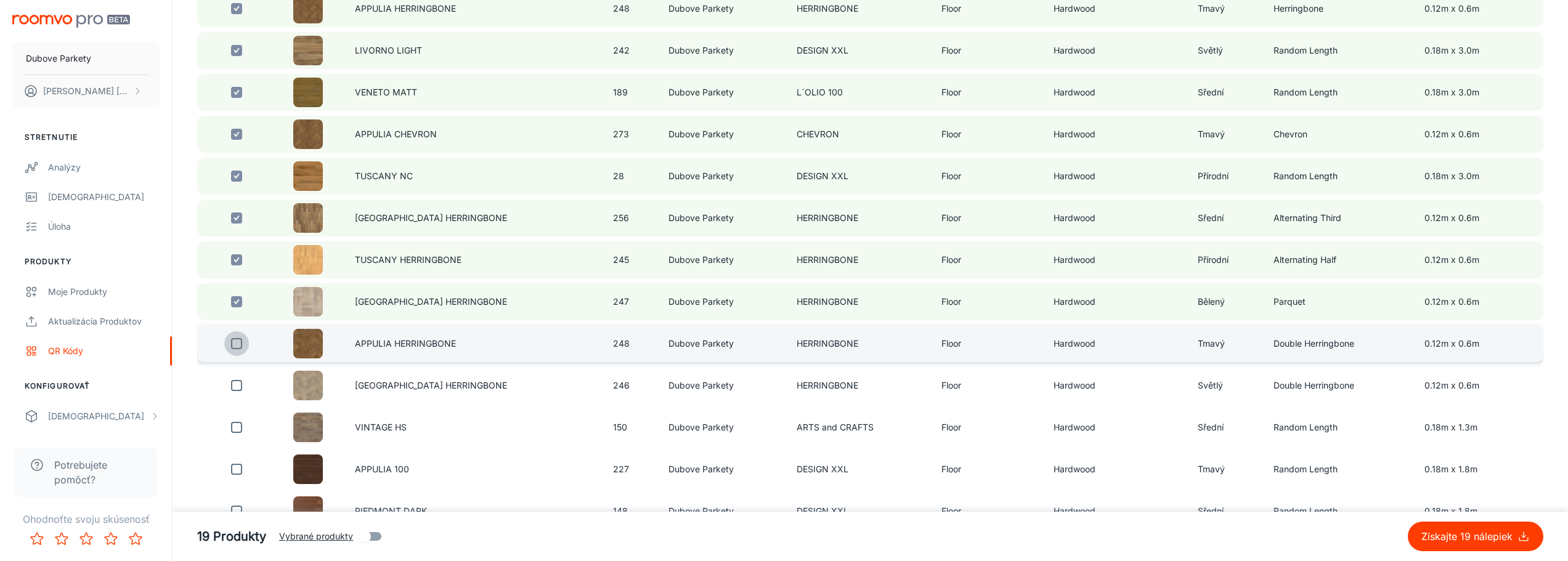
click at [236, 341] on input "checkbox" at bounding box center [236, 343] width 24 height 24
checkbox input "true"
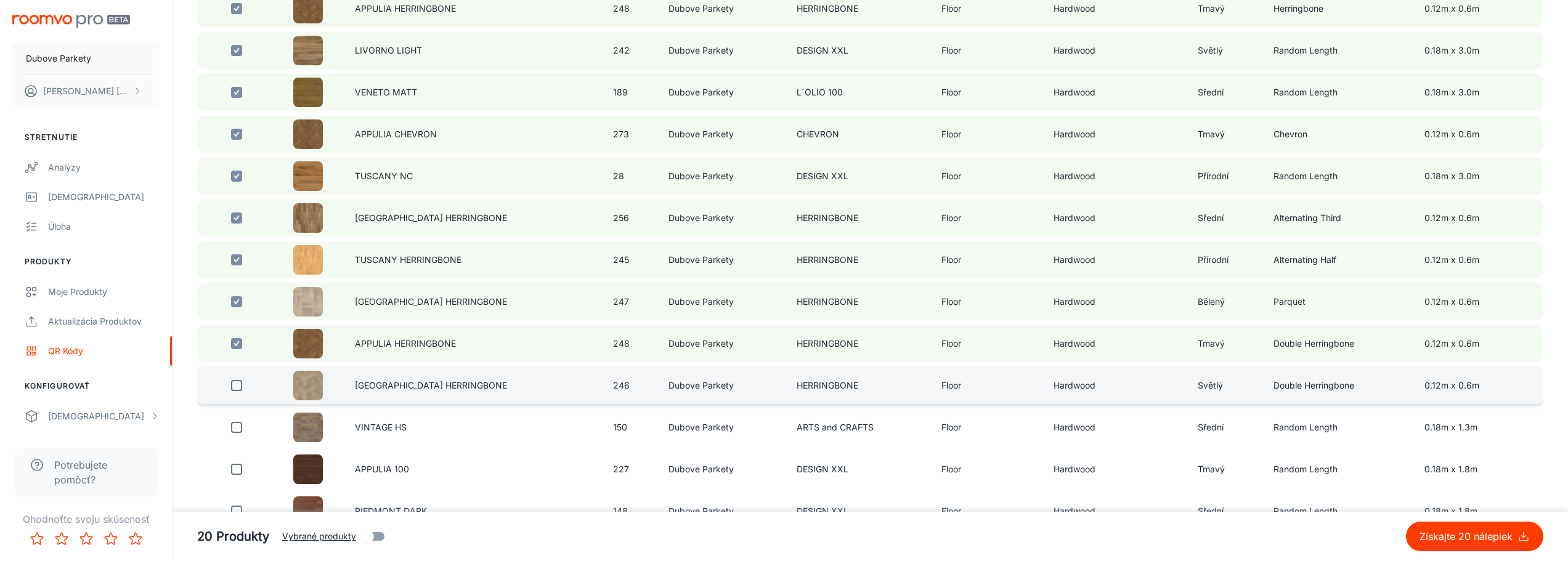
click at [231, 386] on input "checkbox" at bounding box center [236, 385] width 24 height 24
checkbox input "true"
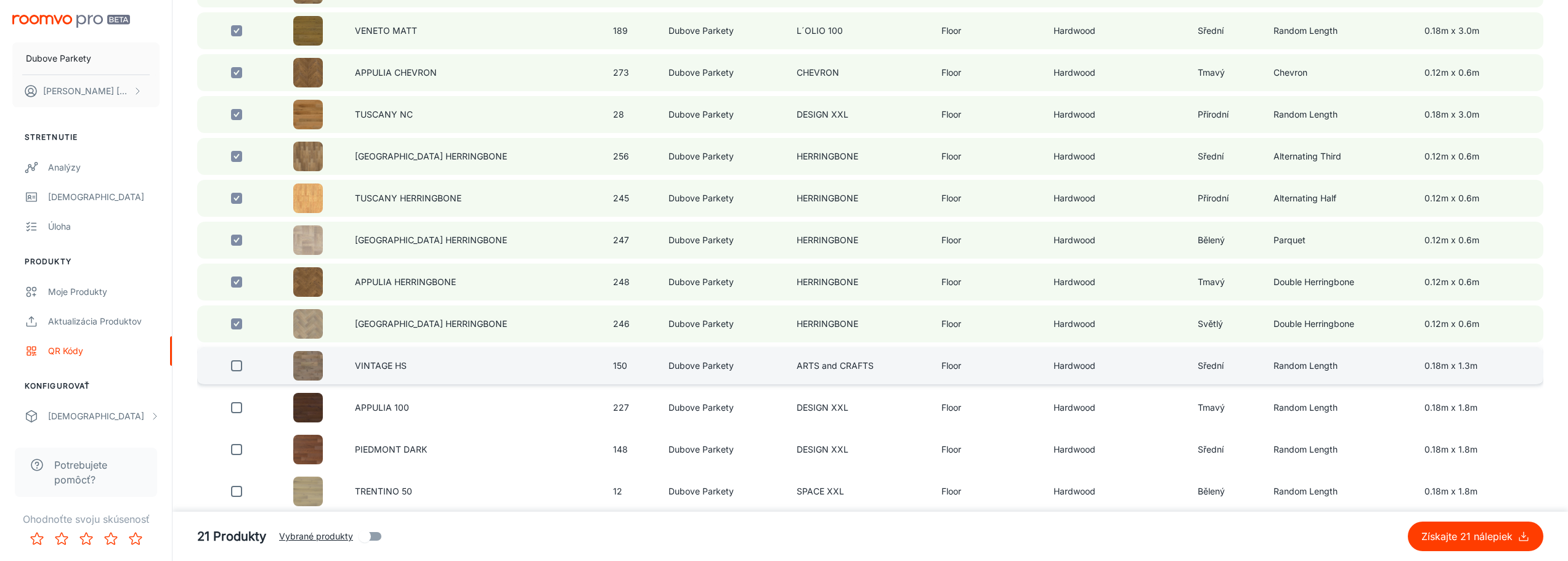
click at [234, 366] on input "checkbox" at bounding box center [236, 366] width 24 height 24
checkbox input "true"
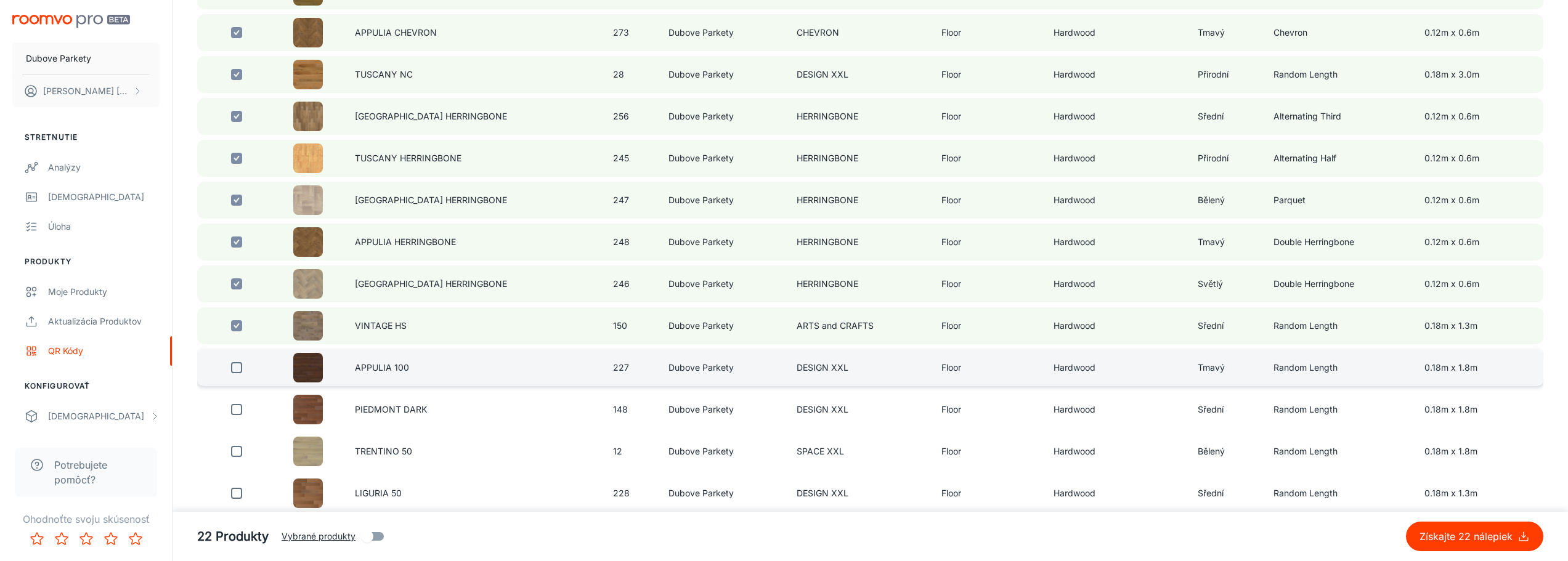
scroll to position [1170, 0]
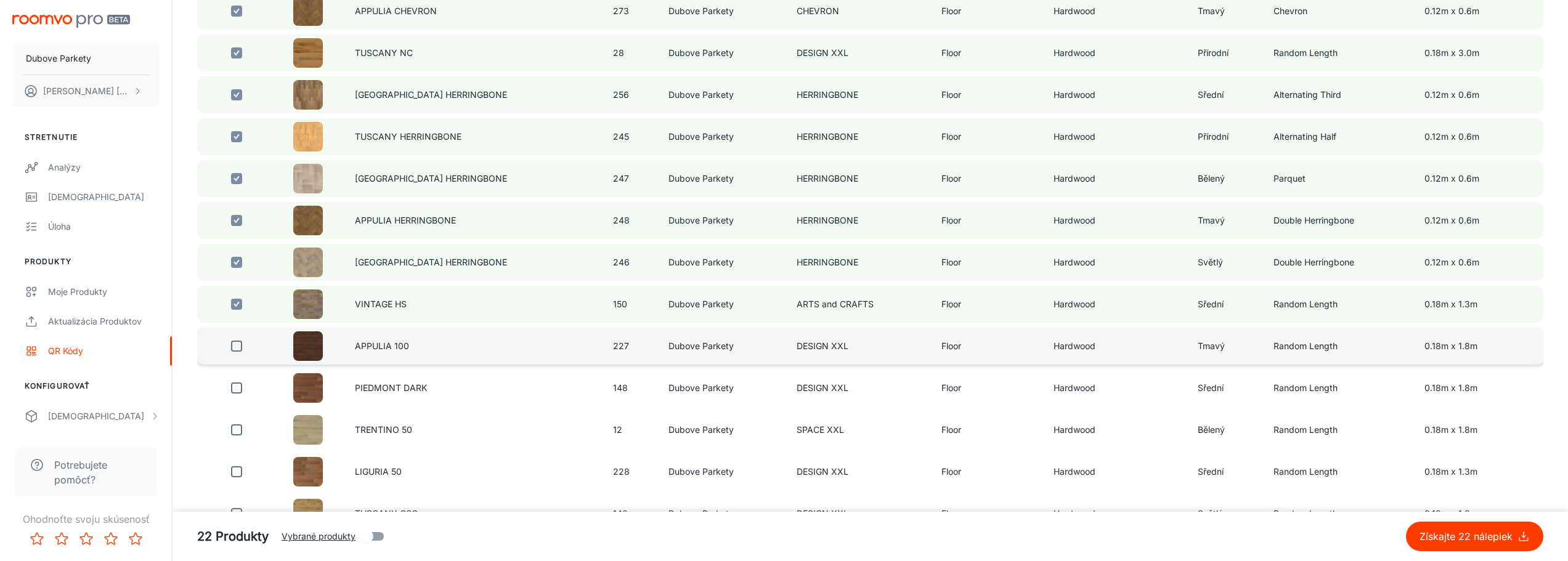
click at [237, 350] on input "checkbox" at bounding box center [236, 345] width 24 height 24
checkbox input "true"
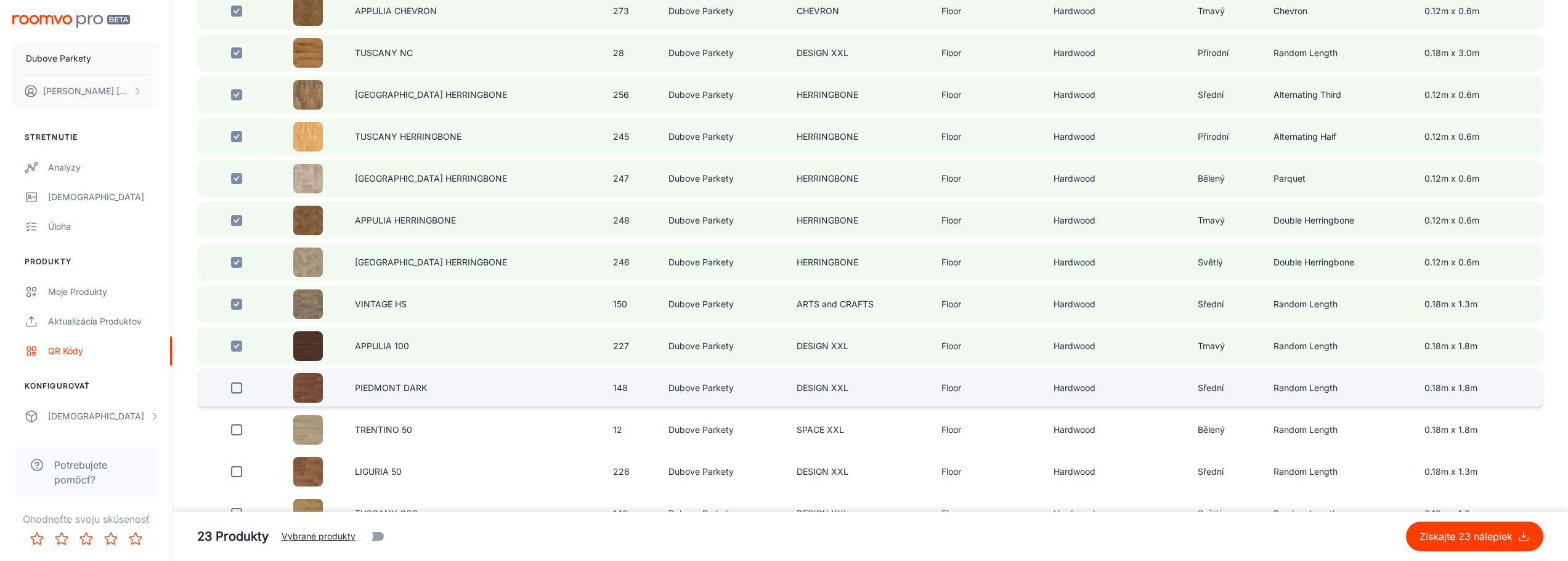
click at [237, 393] on input "checkbox" at bounding box center [236, 387] width 24 height 24
checkbox input "true"
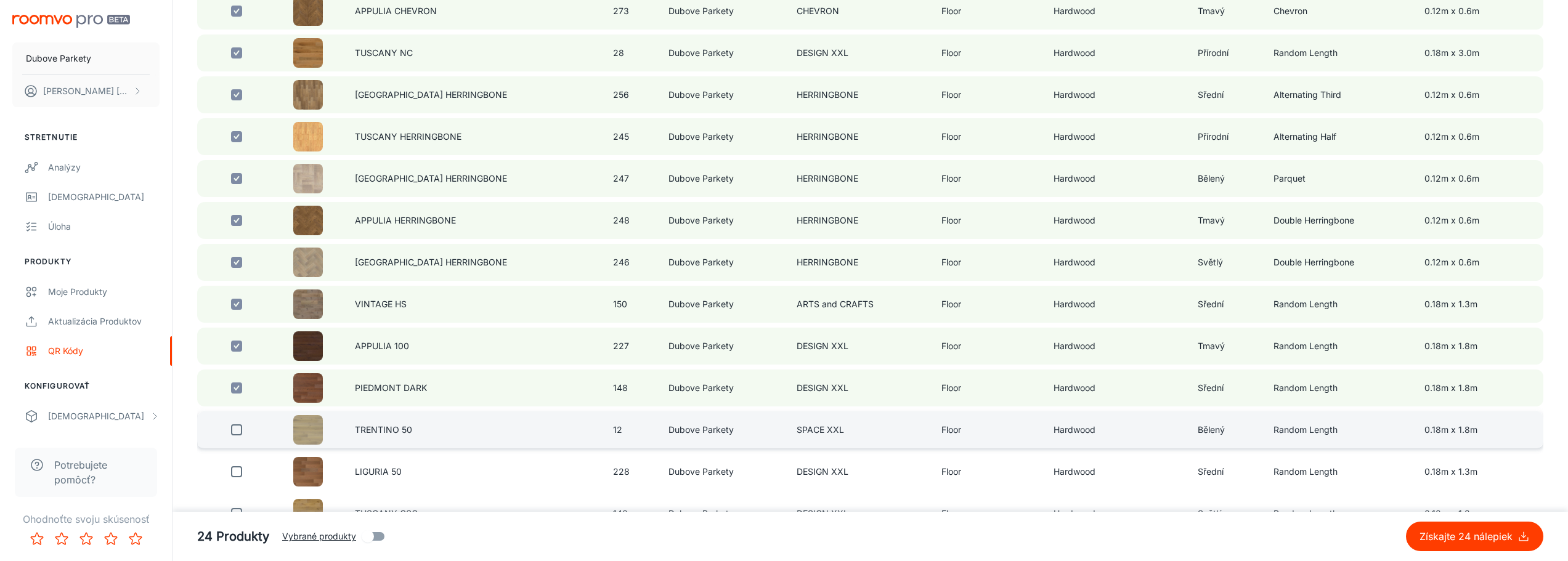
click at [238, 428] on input "checkbox" at bounding box center [236, 429] width 24 height 24
checkbox input "true"
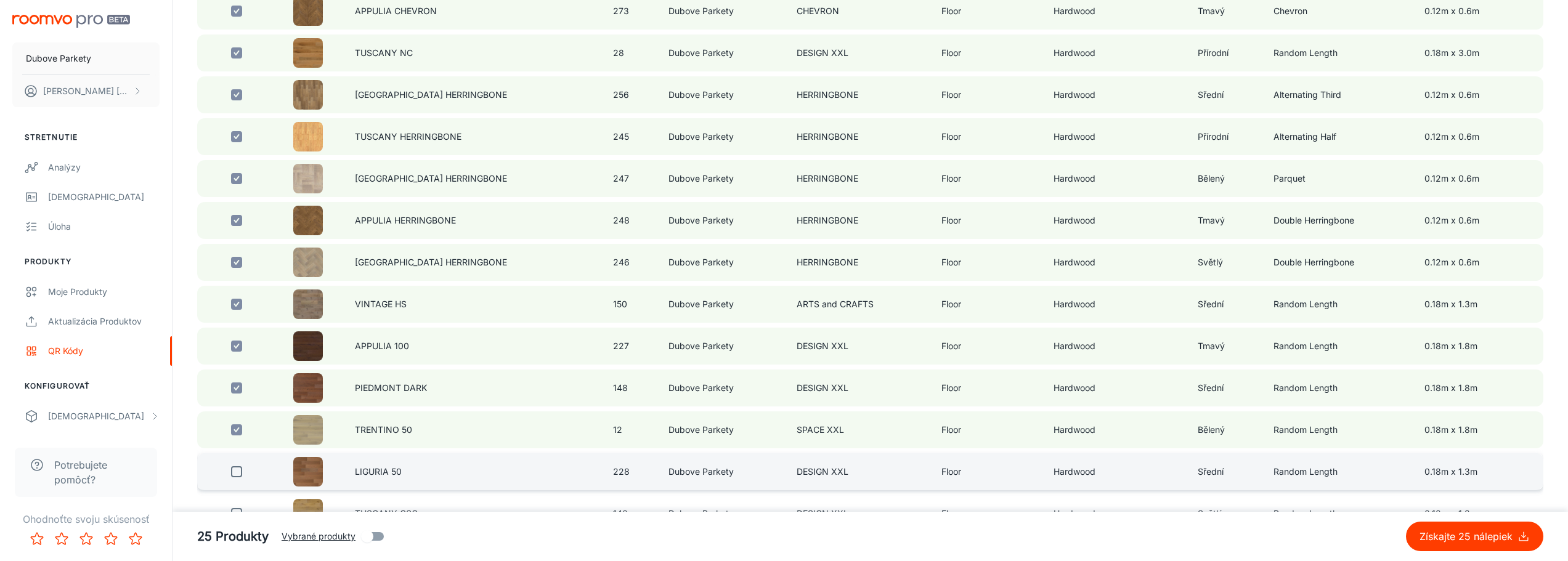
click at [236, 471] on input "checkbox" at bounding box center [236, 471] width 24 height 24
checkbox input "true"
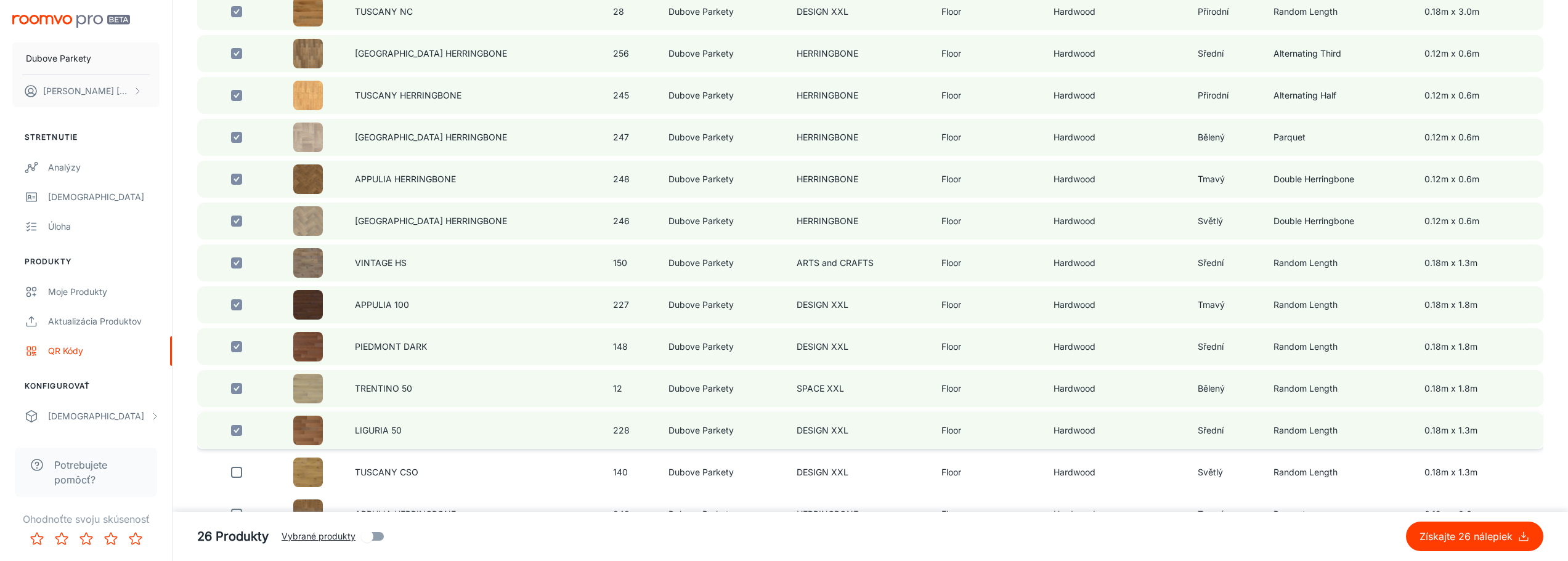
scroll to position [1293, 0]
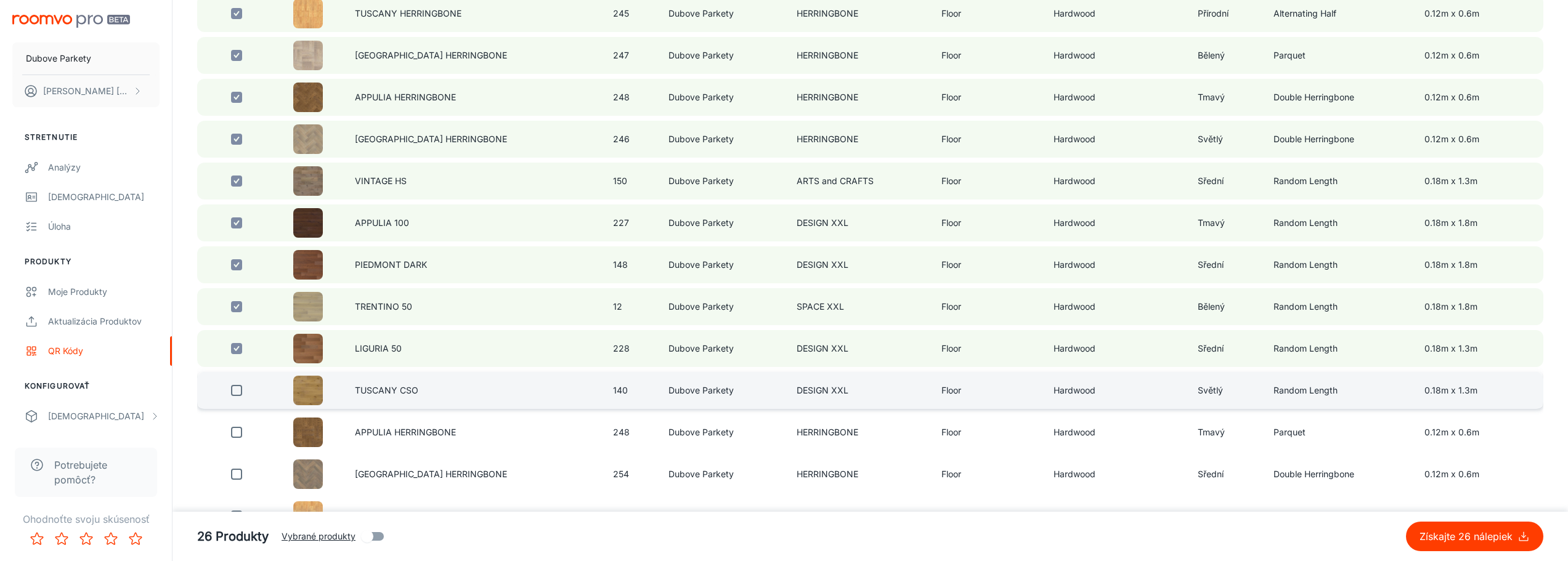
click at [237, 395] on input "checkbox" at bounding box center [236, 390] width 24 height 24
checkbox input "true"
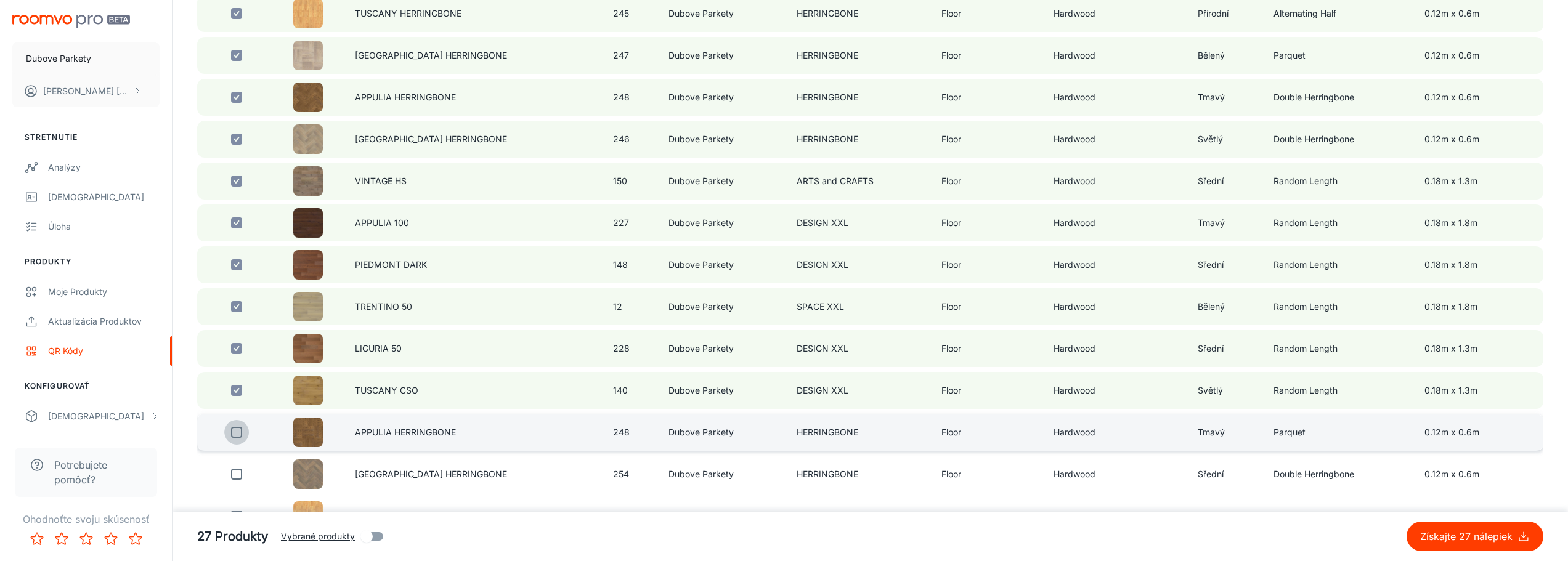
click at [240, 433] on input "checkbox" at bounding box center [236, 431] width 24 height 24
checkbox input "true"
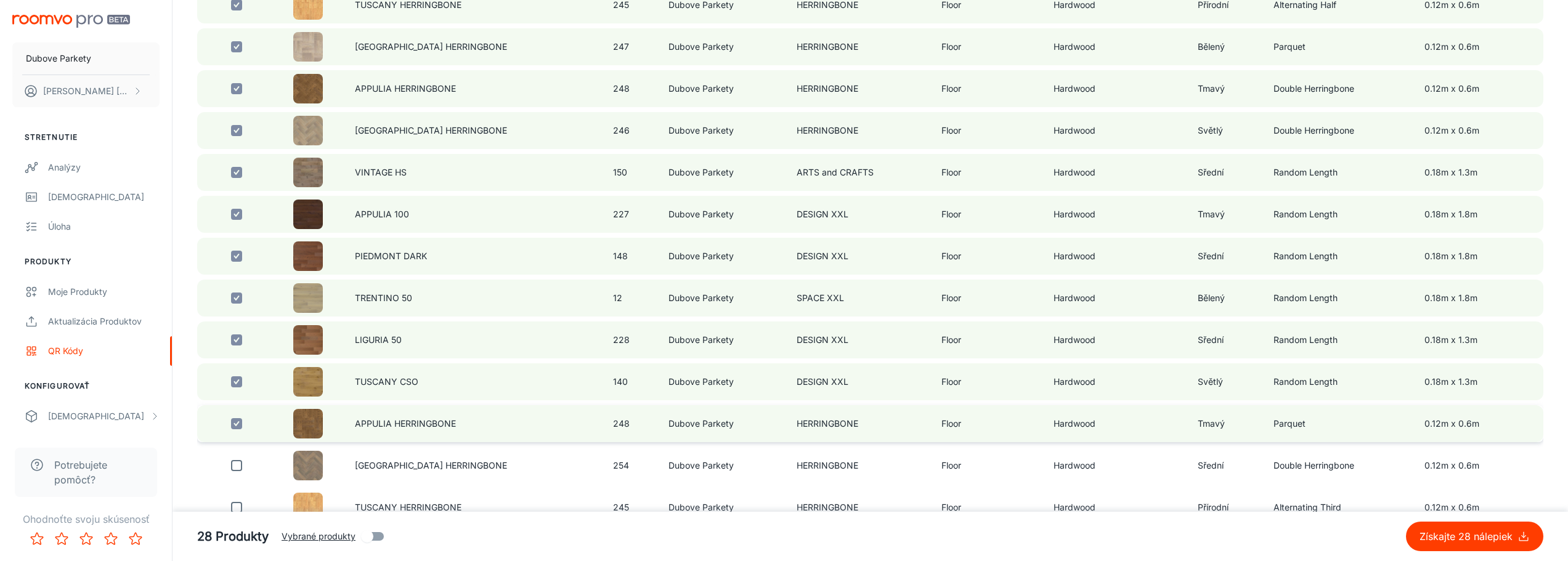
scroll to position [1417, 0]
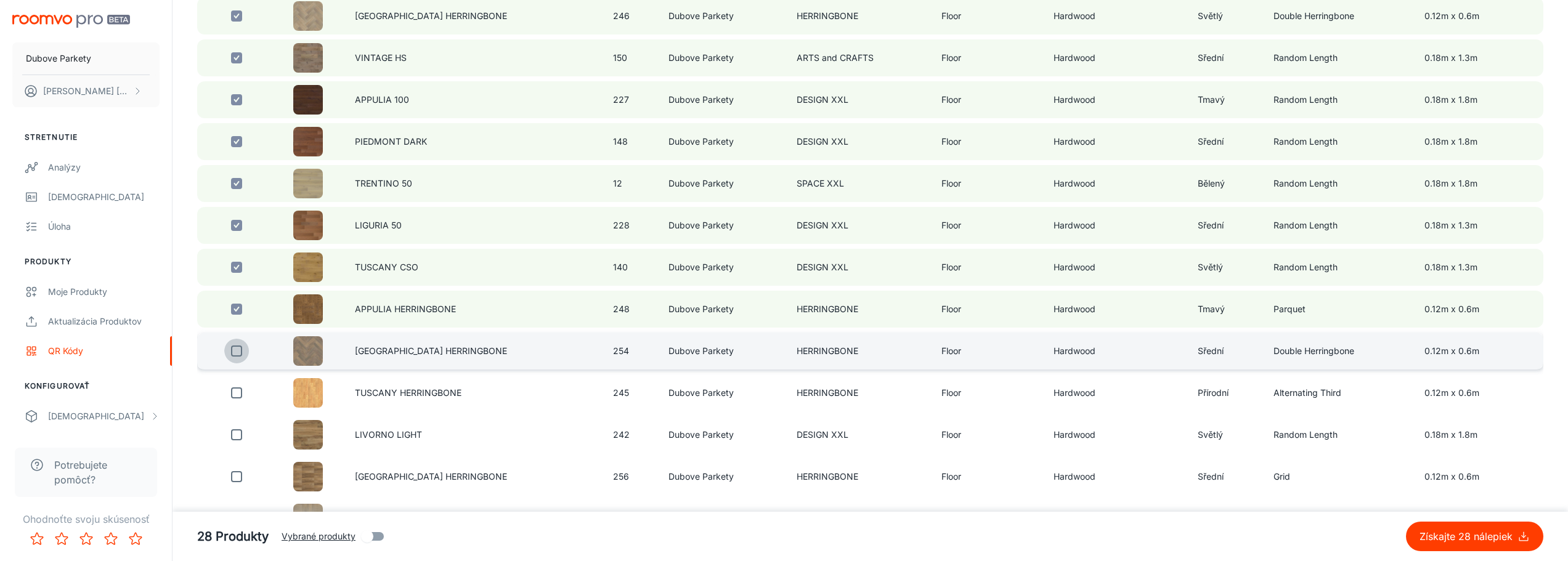
click at [235, 355] on input "checkbox" at bounding box center [236, 350] width 24 height 24
checkbox input "true"
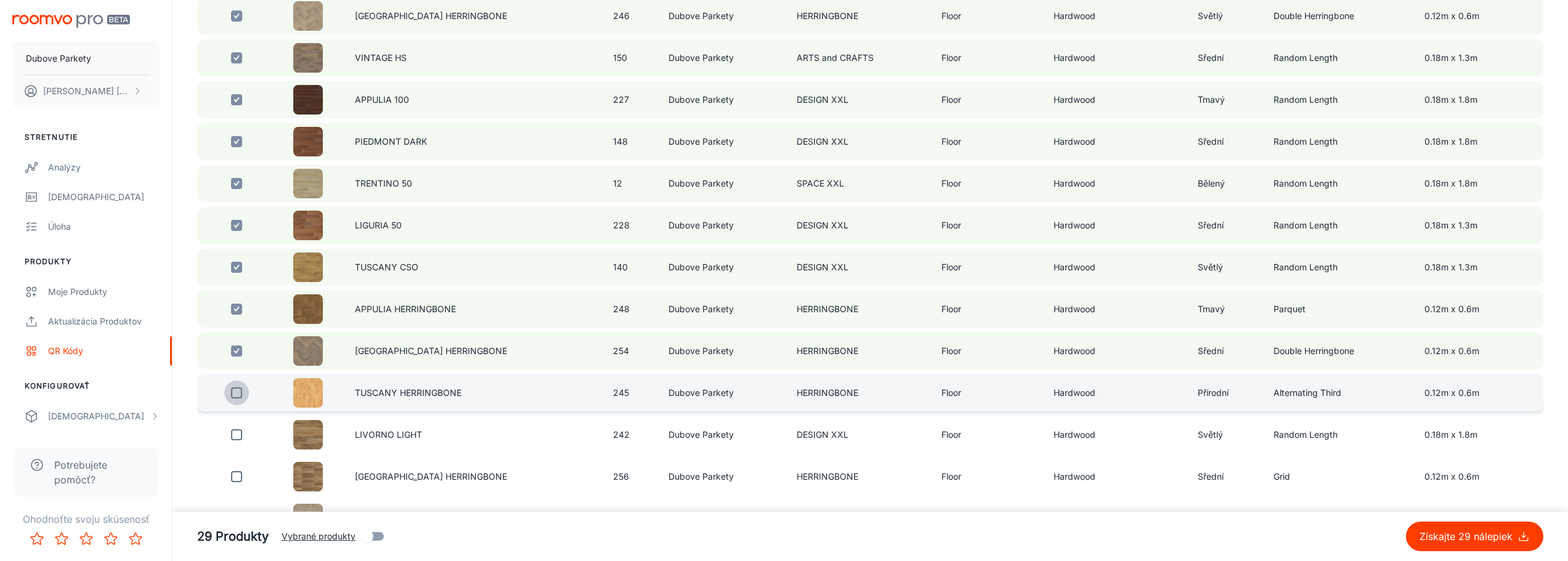
click at [233, 396] on input "checkbox" at bounding box center [236, 393] width 24 height 24
checkbox input "true"
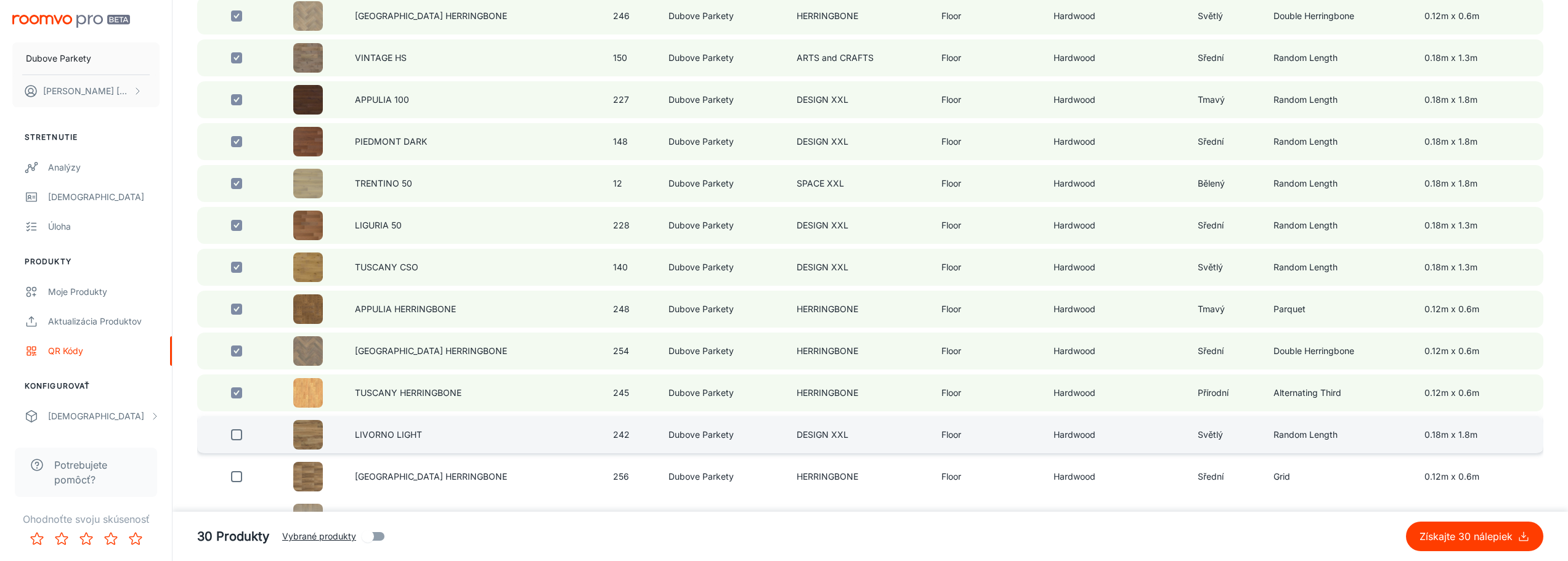
click at [240, 435] on input "checkbox" at bounding box center [236, 434] width 24 height 24
checkbox input "true"
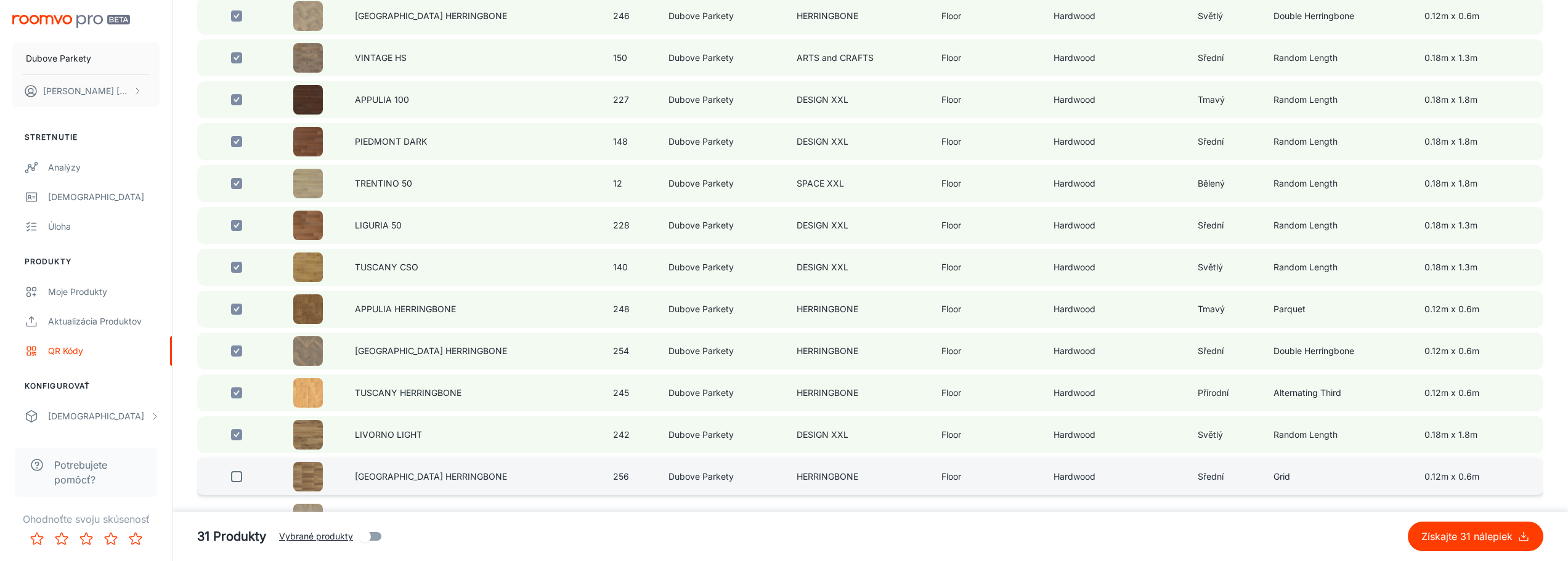
click at [238, 479] on input "checkbox" at bounding box center [236, 476] width 24 height 24
checkbox input "true"
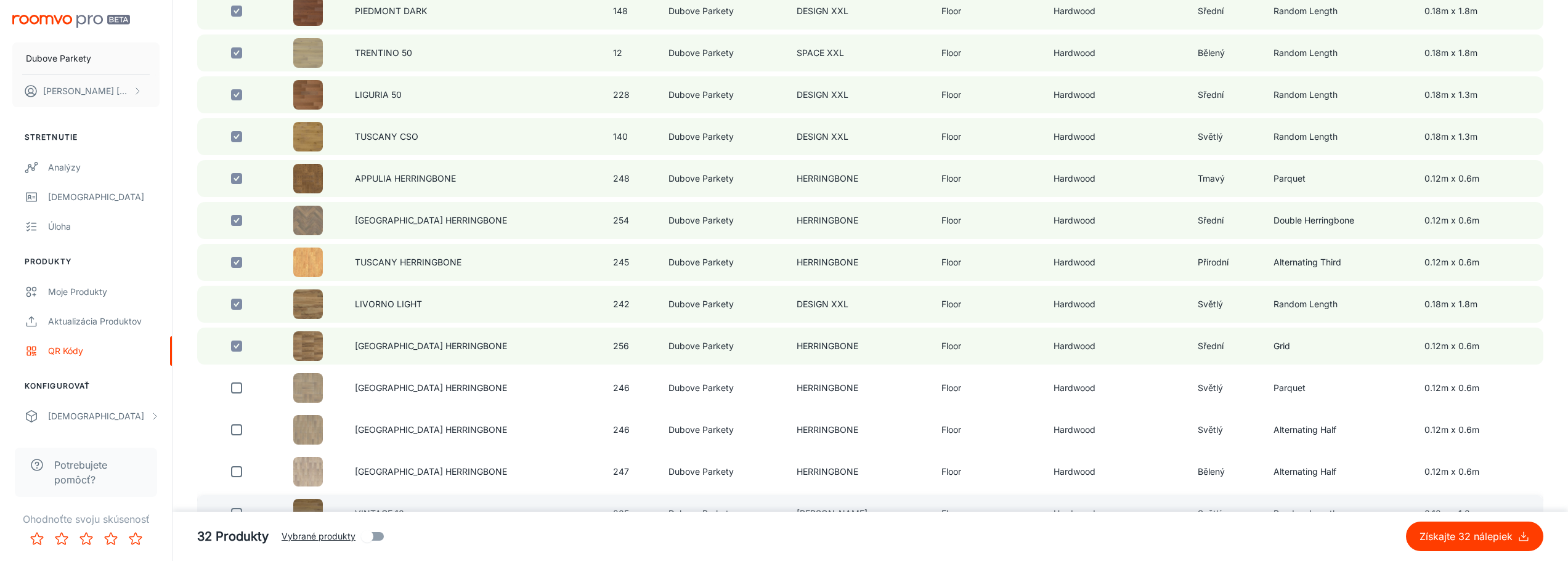
scroll to position [1602, 0]
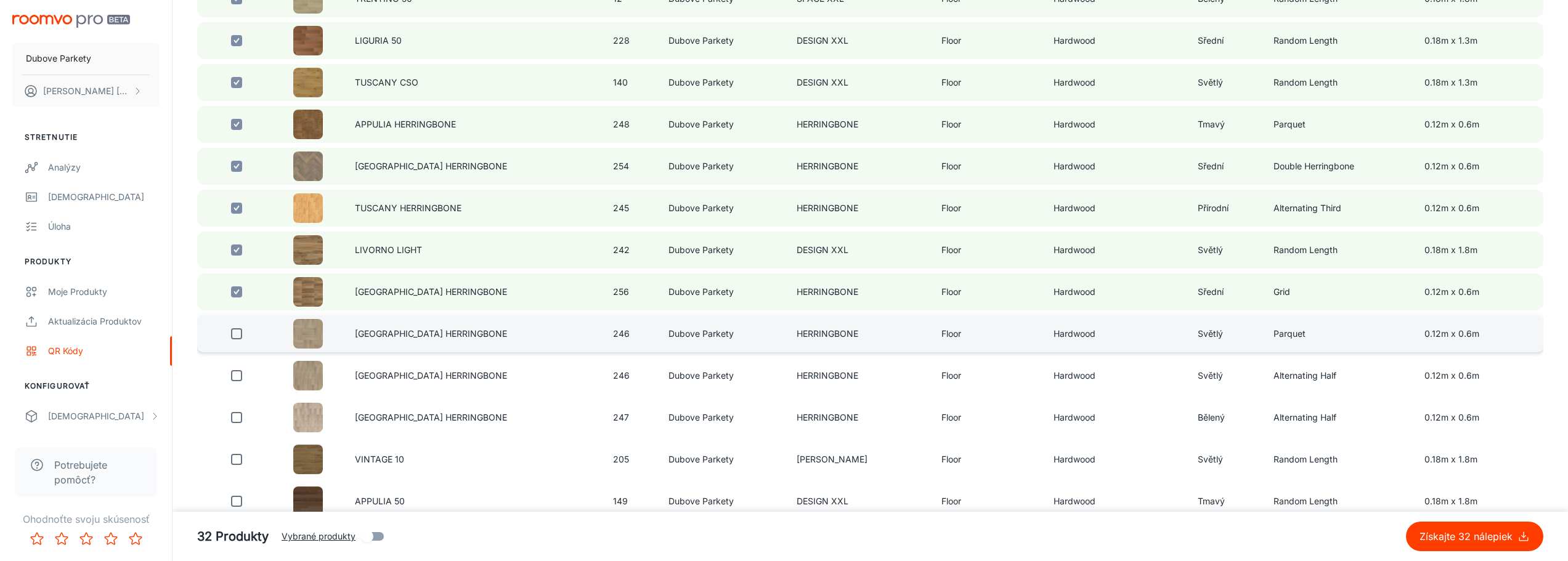
click at [238, 337] on input "checkbox" at bounding box center [236, 333] width 24 height 24
checkbox input "true"
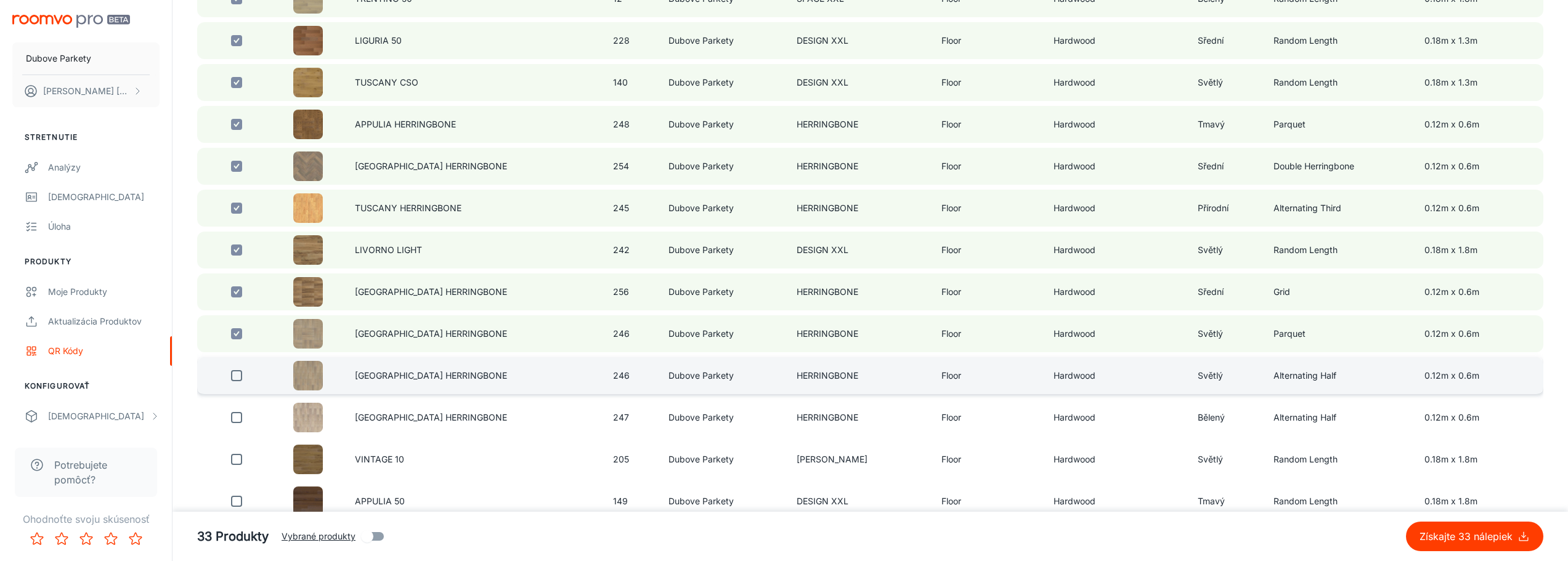
click at [237, 374] on input "checkbox" at bounding box center [236, 375] width 24 height 24
checkbox input "true"
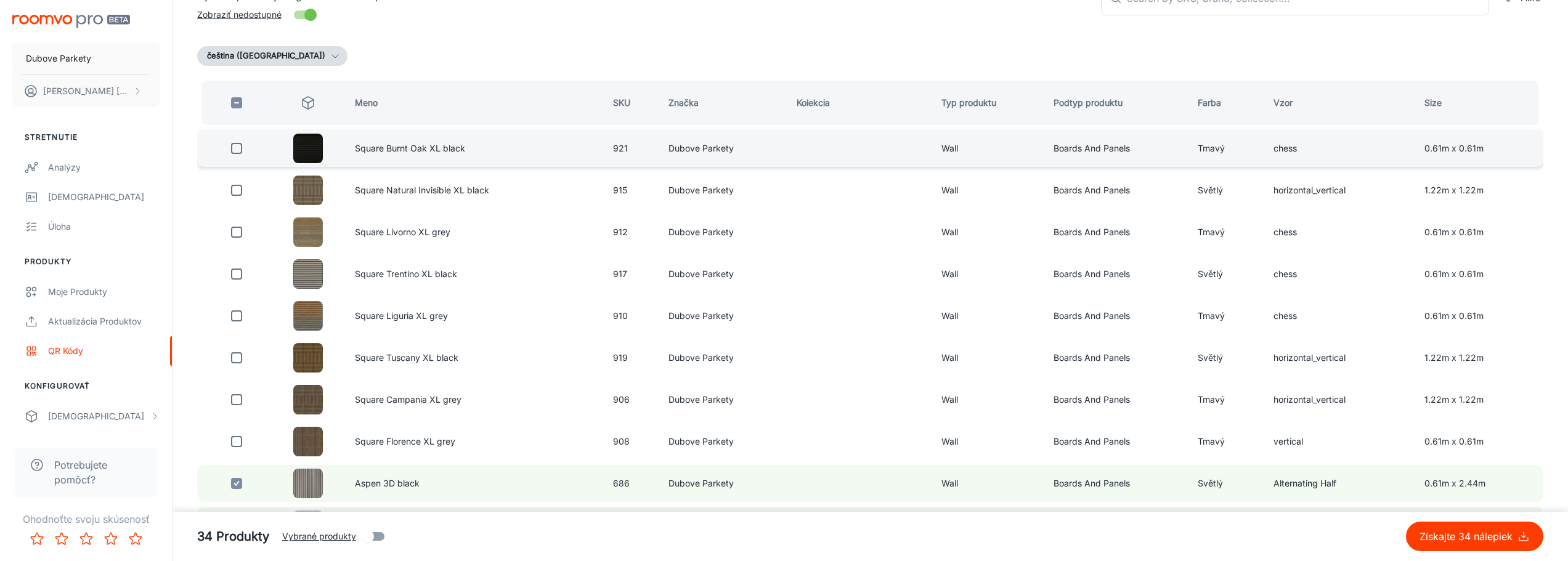
scroll to position [123, 0]
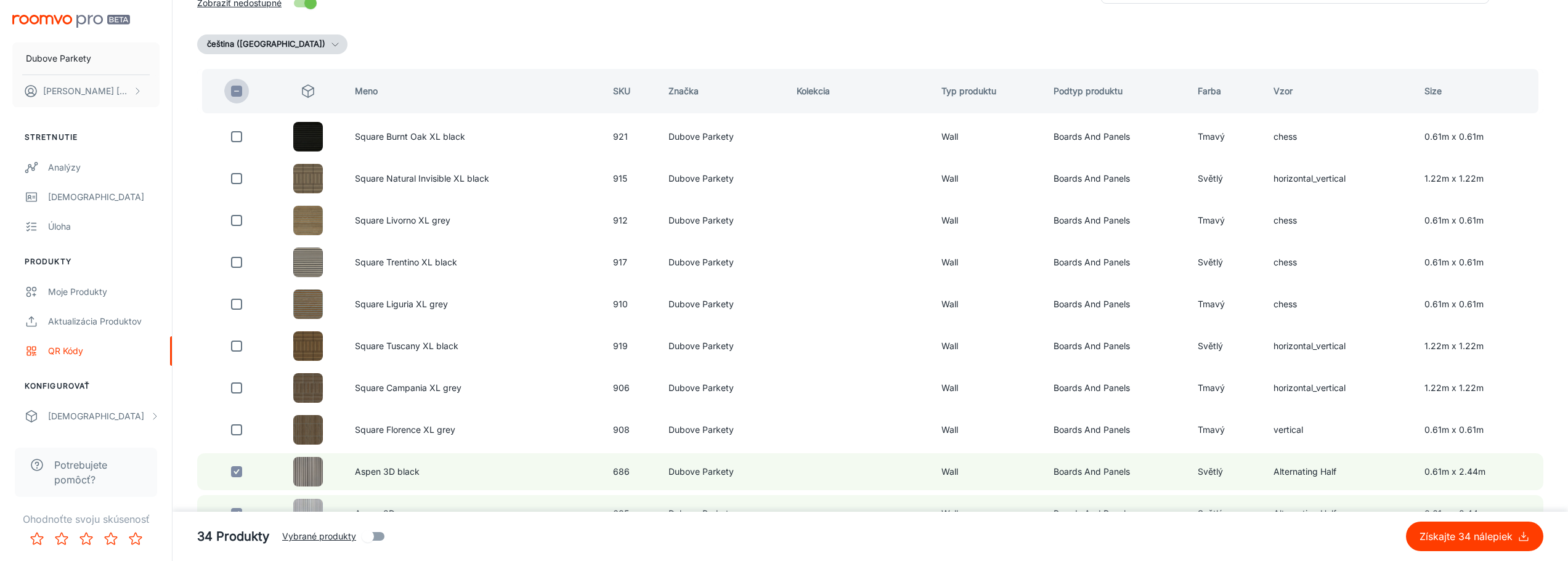
click at [243, 91] on input "checkbox" at bounding box center [236, 91] width 24 height 24
checkbox input "true"
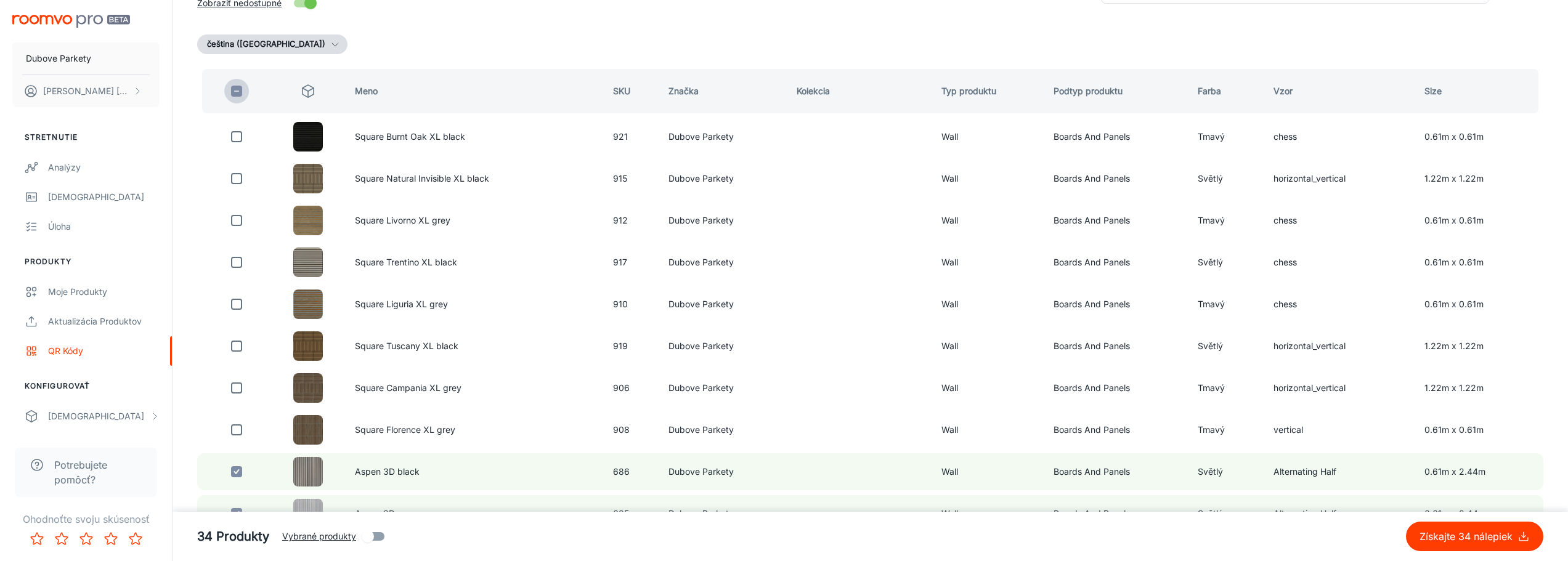
checkbox input "true"
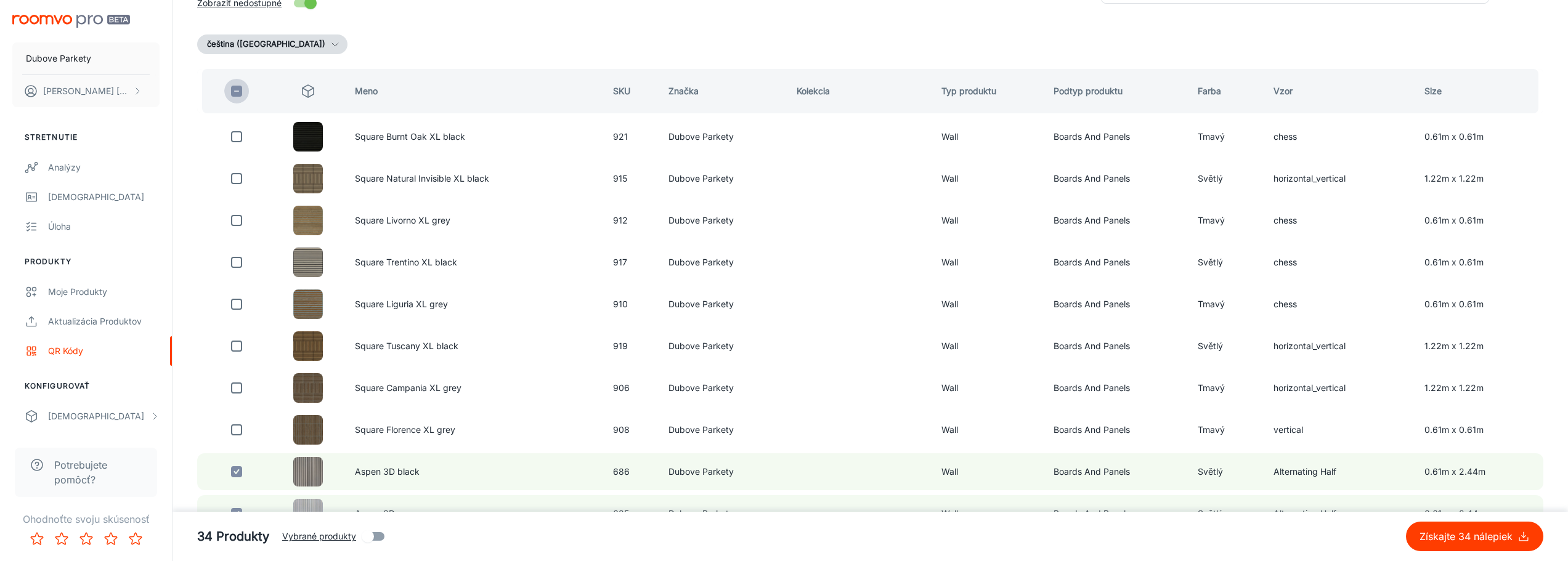
checkbox input "true"
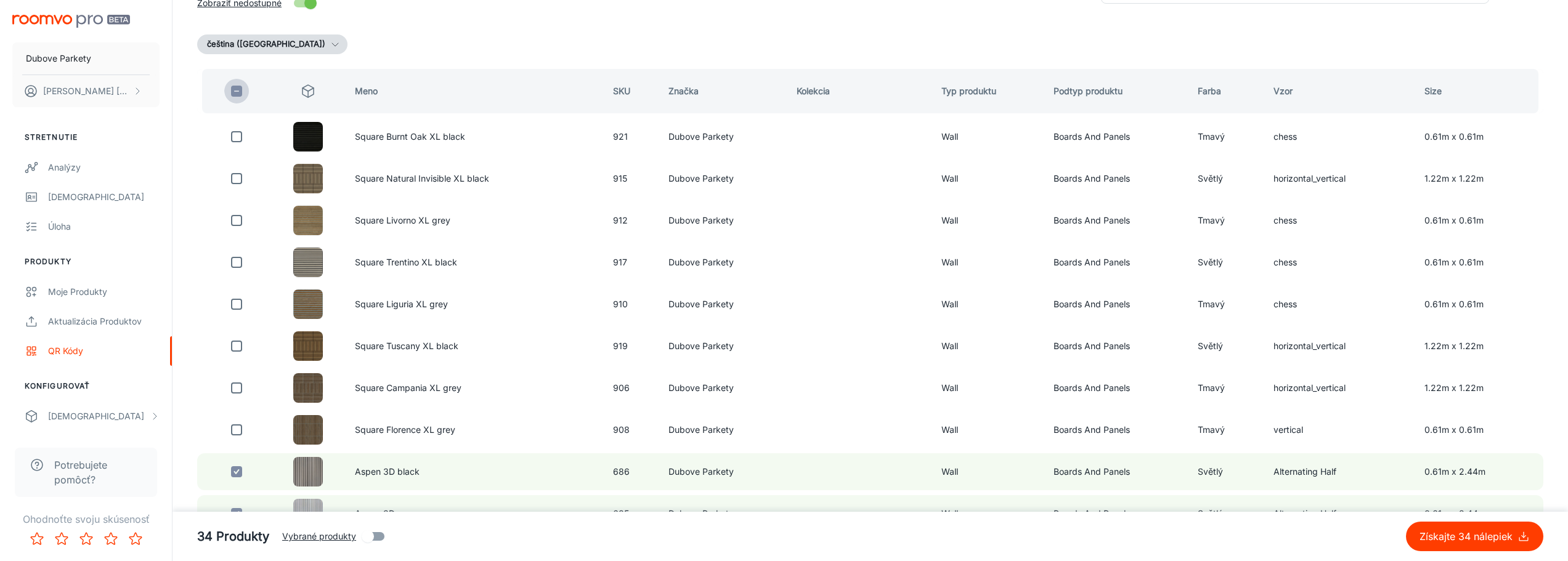
checkbox input "true"
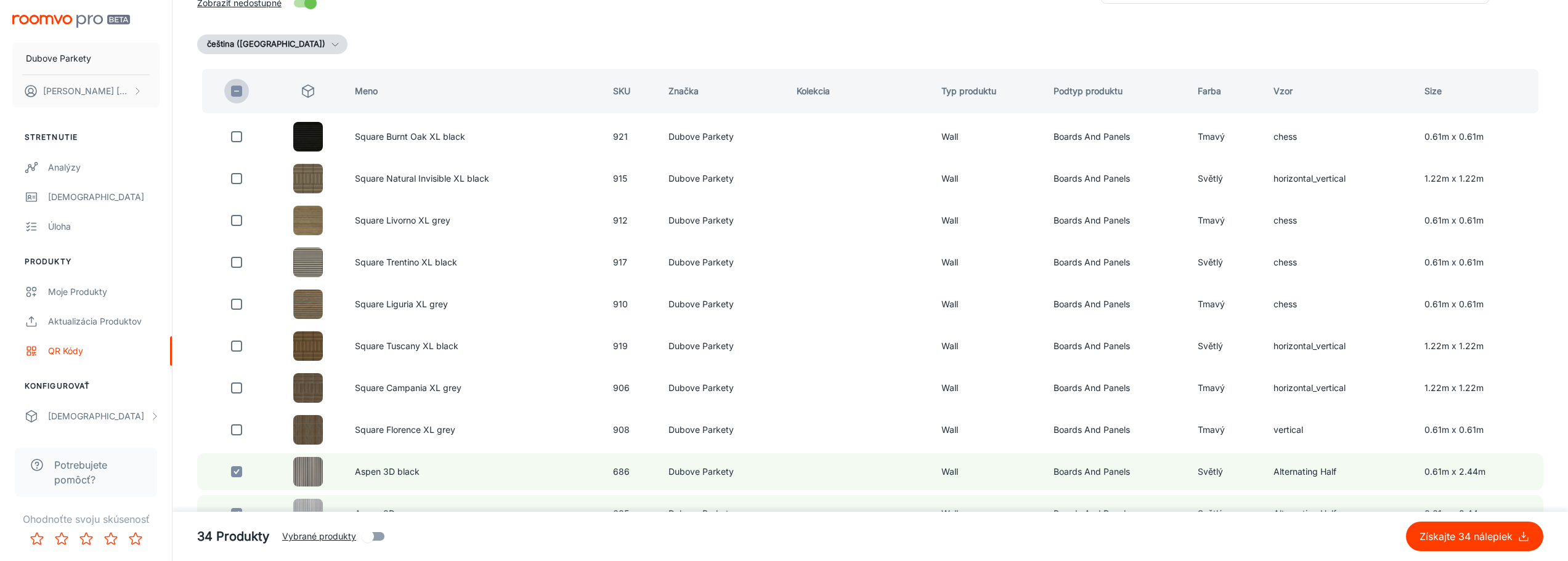
checkbox input "true"
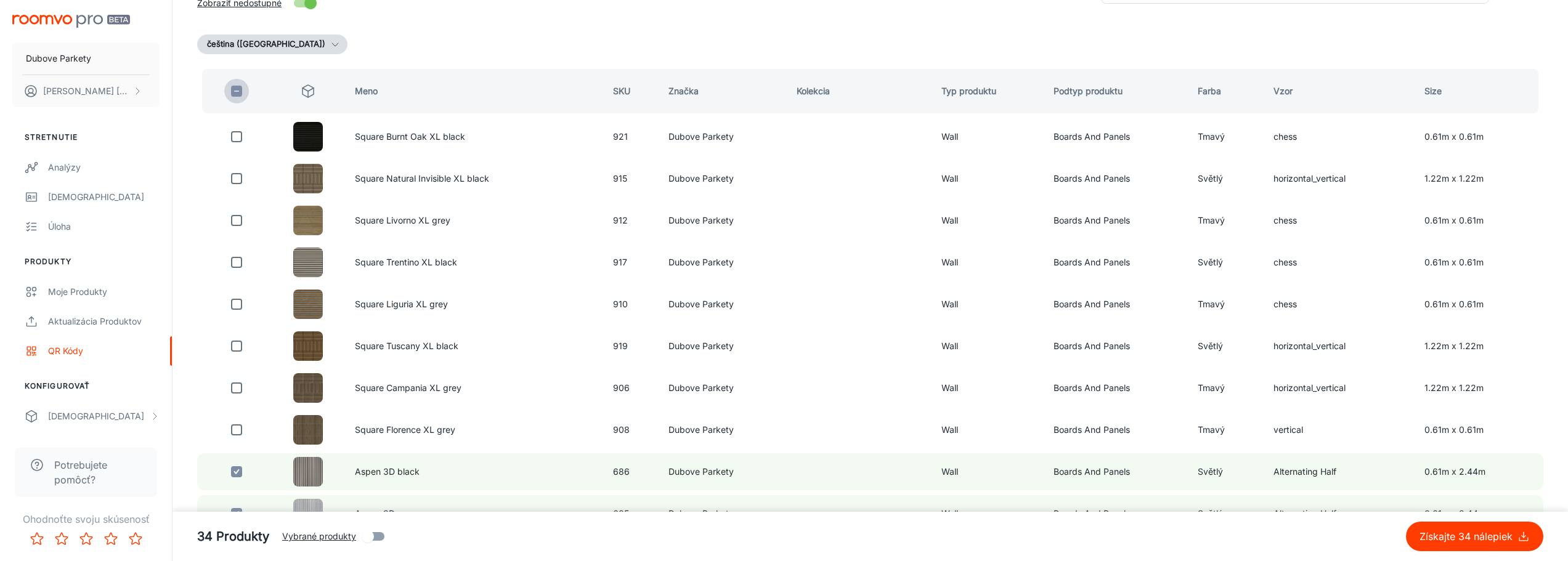
checkbox input "true"
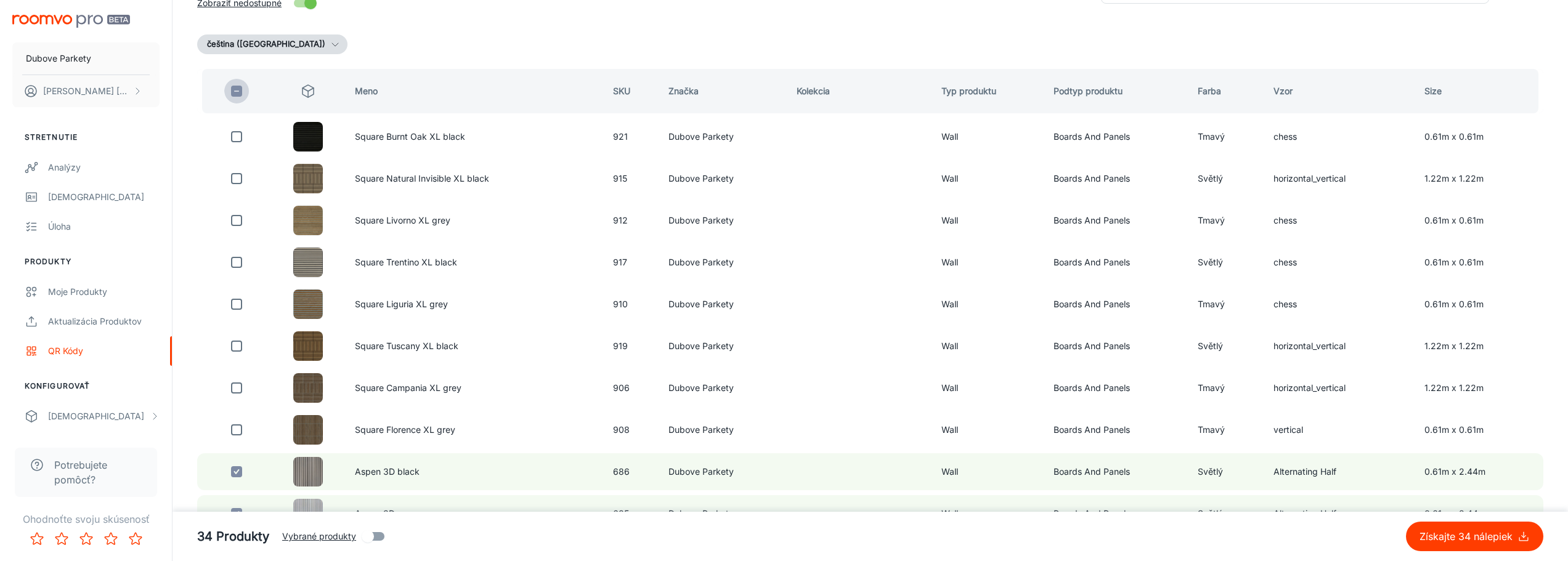
checkbox input "true"
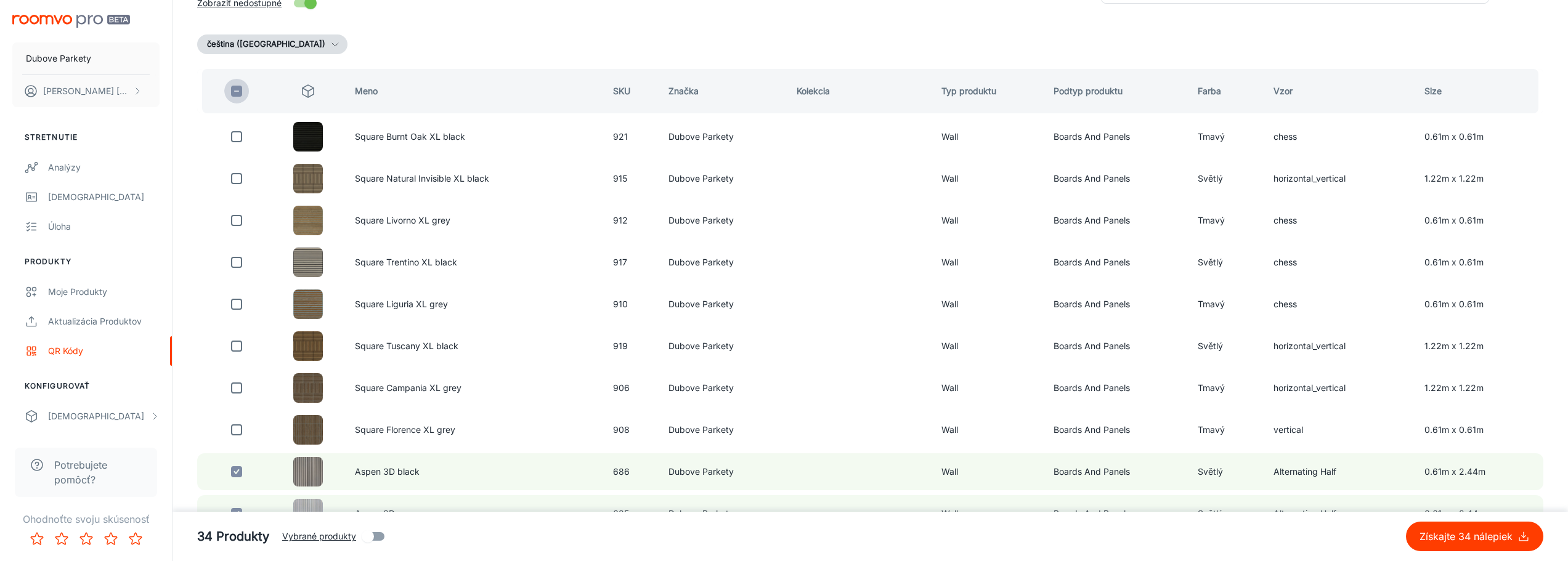
checkbox input "true"
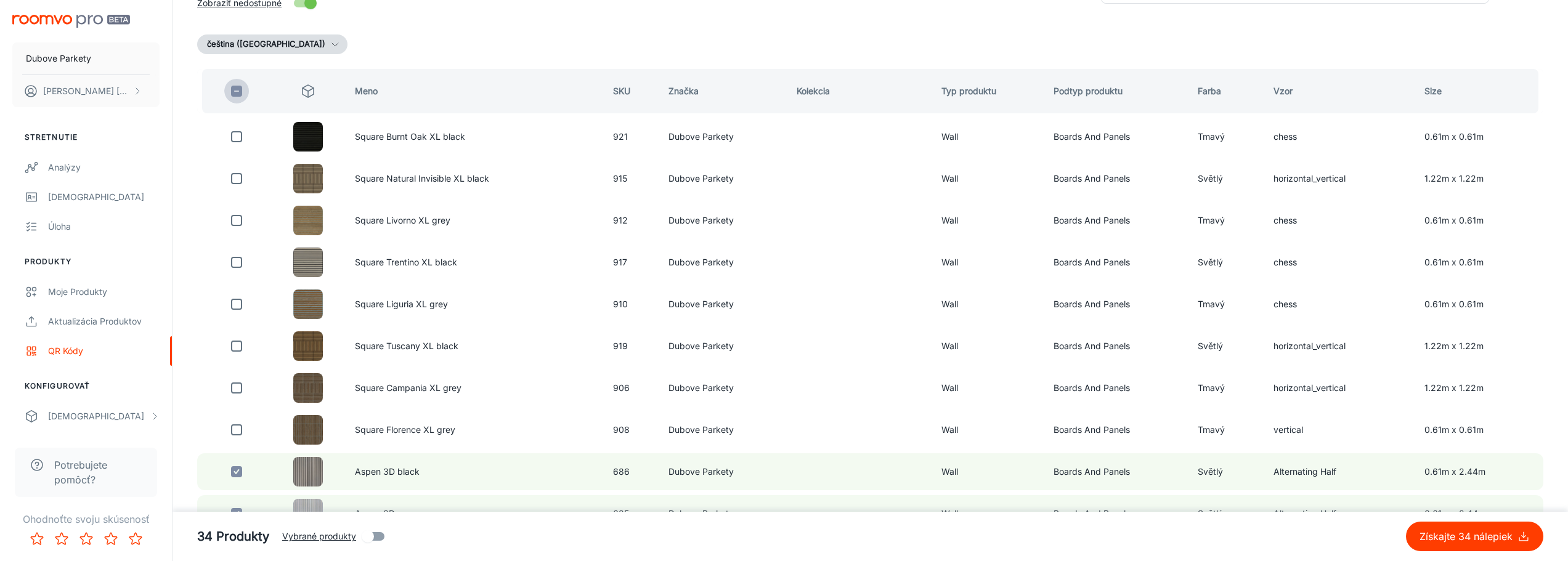
checkbox input "true"
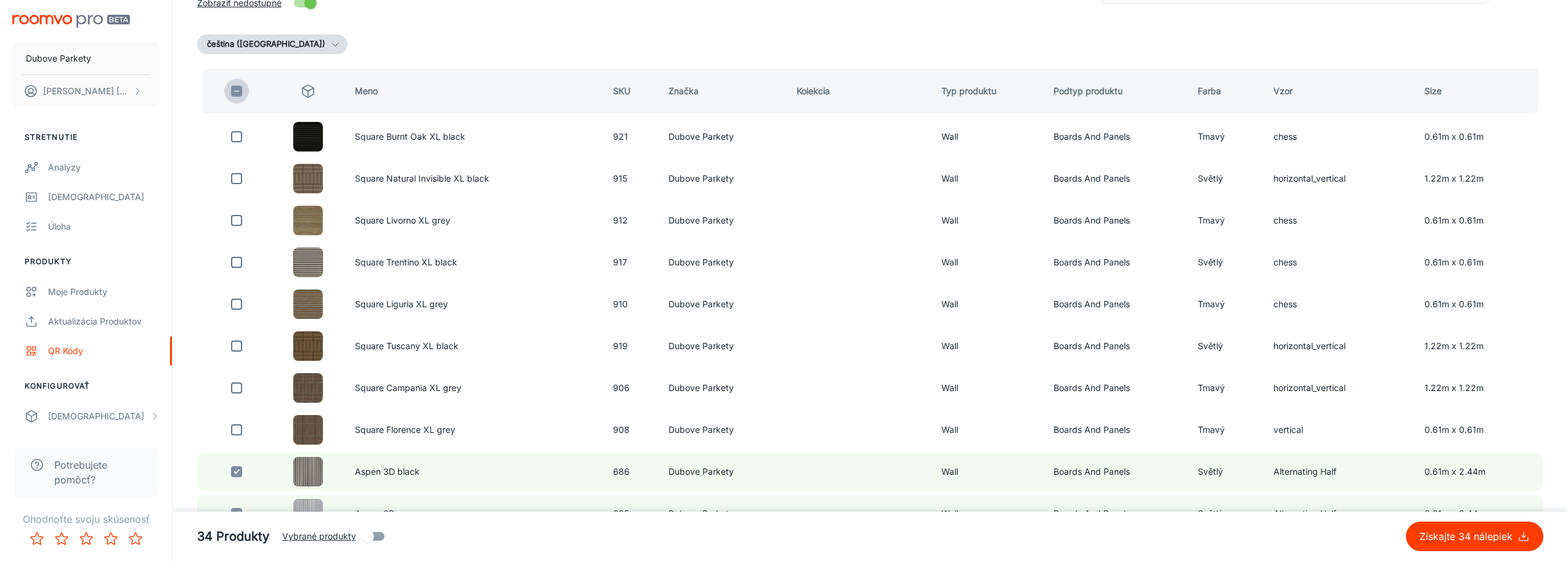
checkbox input "true"
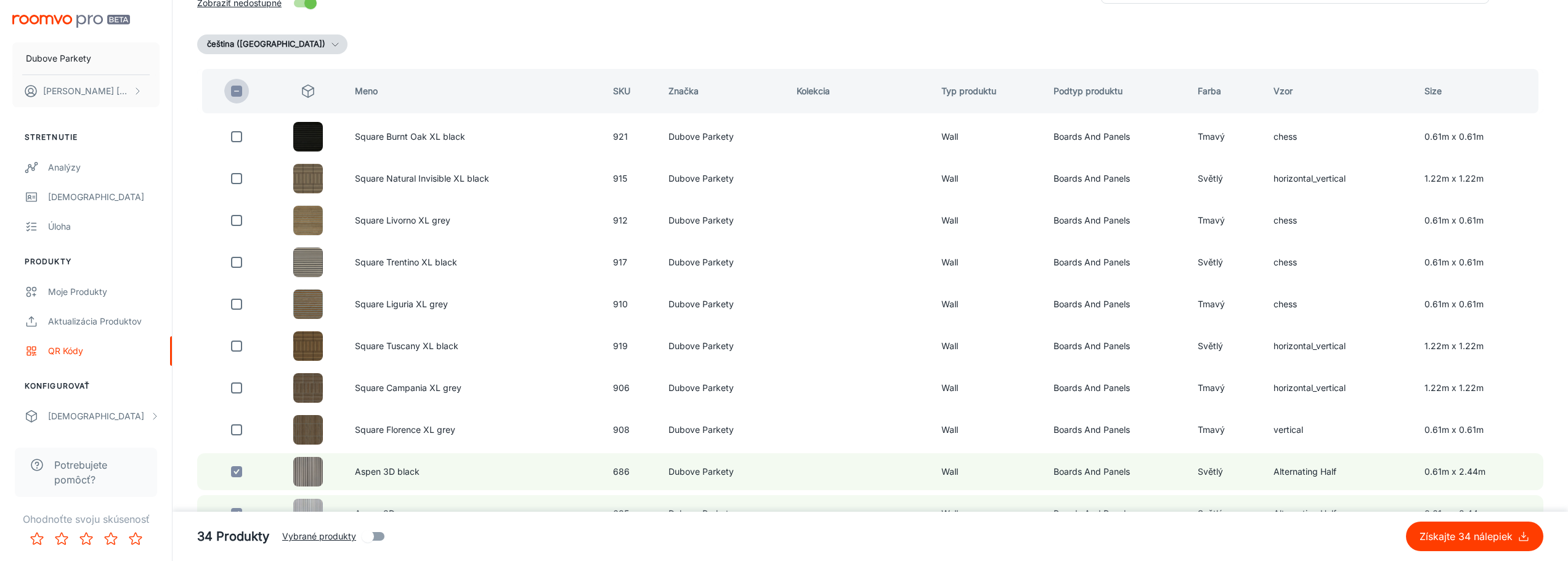
checkbox input "true"
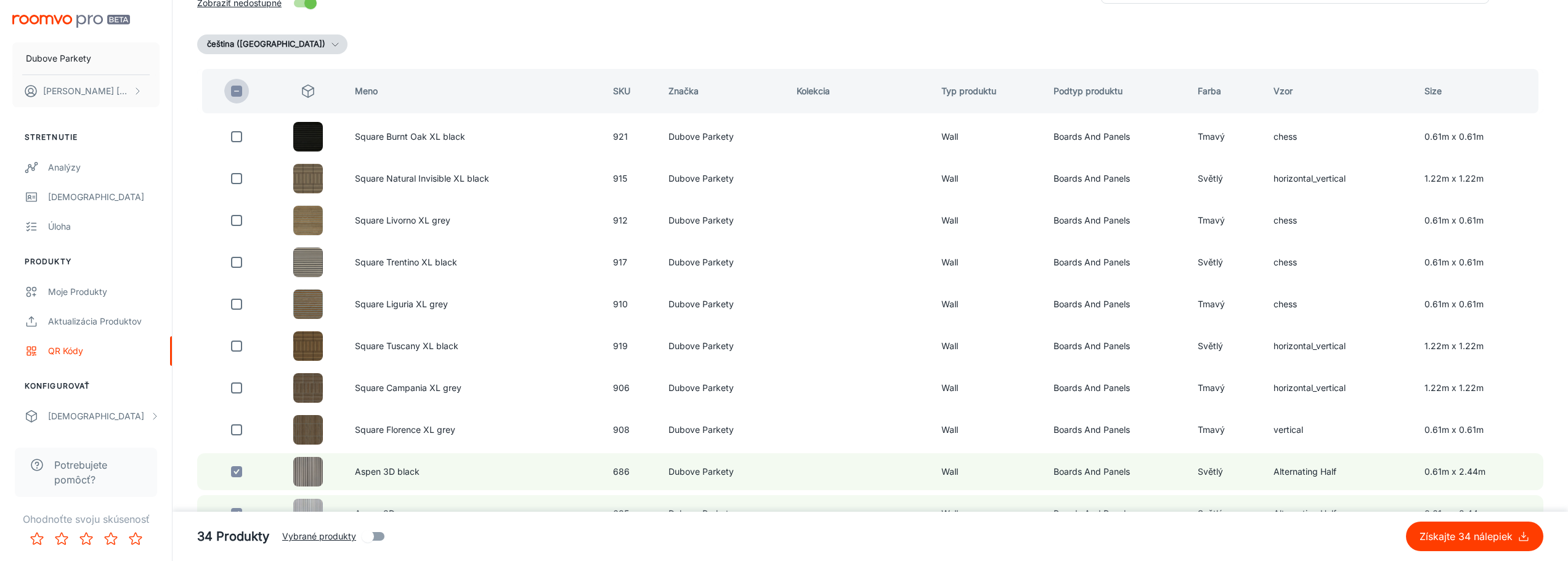
checkbox input "true"
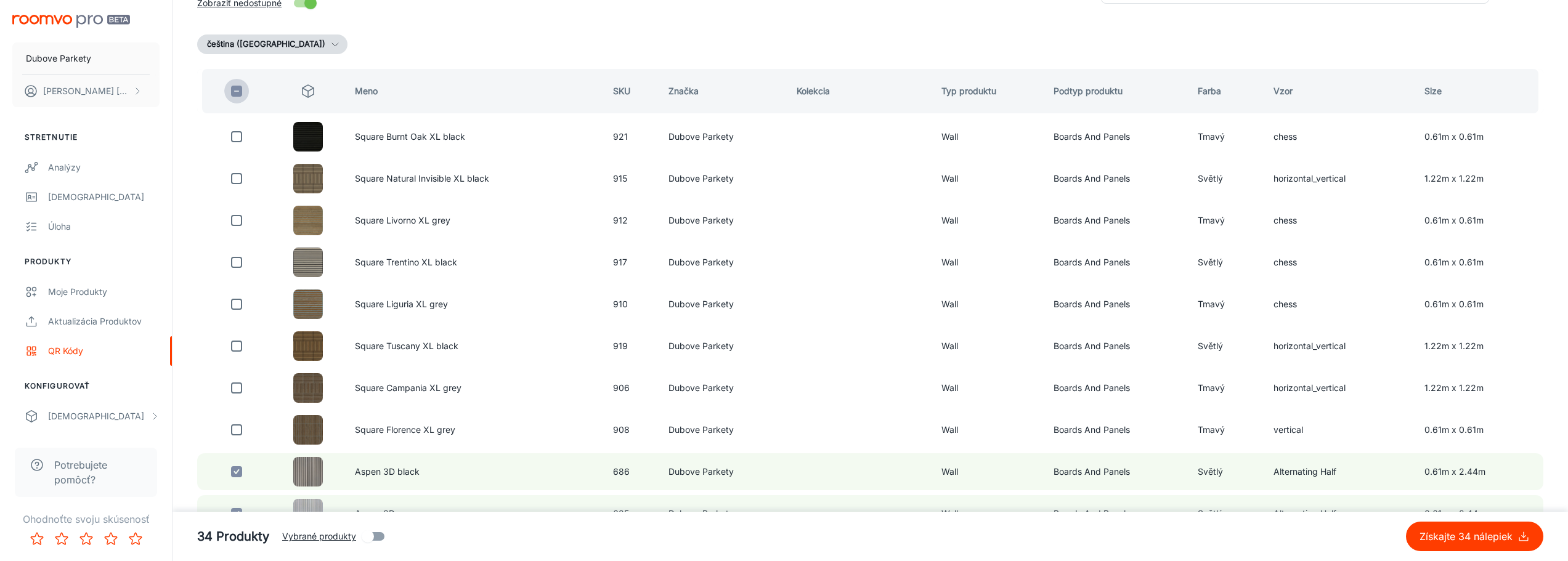
checkbox input "true"
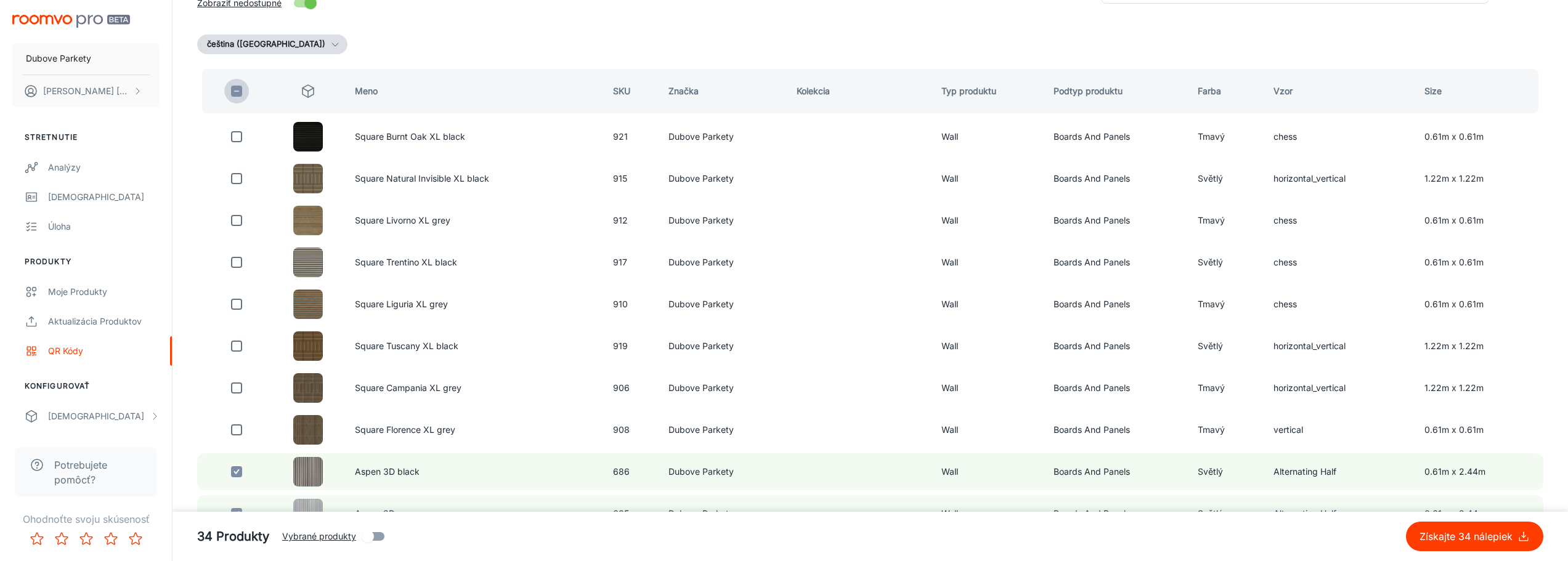
checkbox input "true"
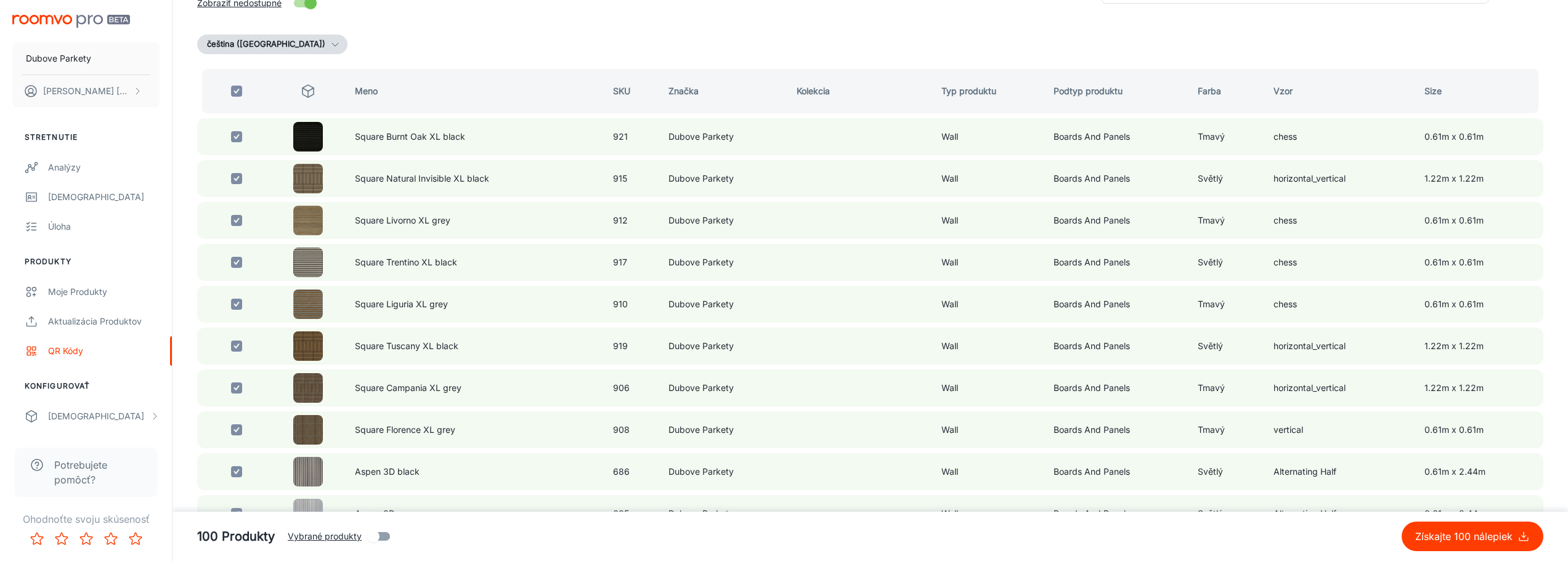
click at [241, 93] on input "checkbox" at bounding box center [236, 91] width 24 height 24
checkbox input "false"
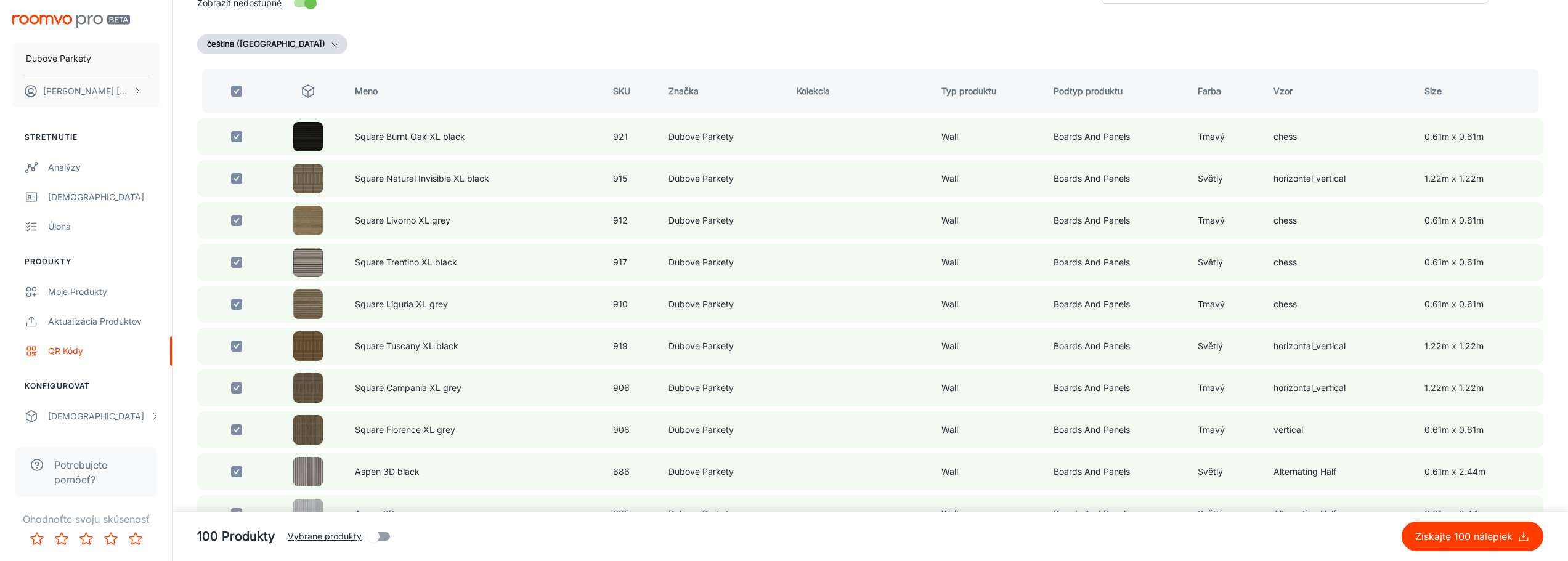
checkbox input "false"
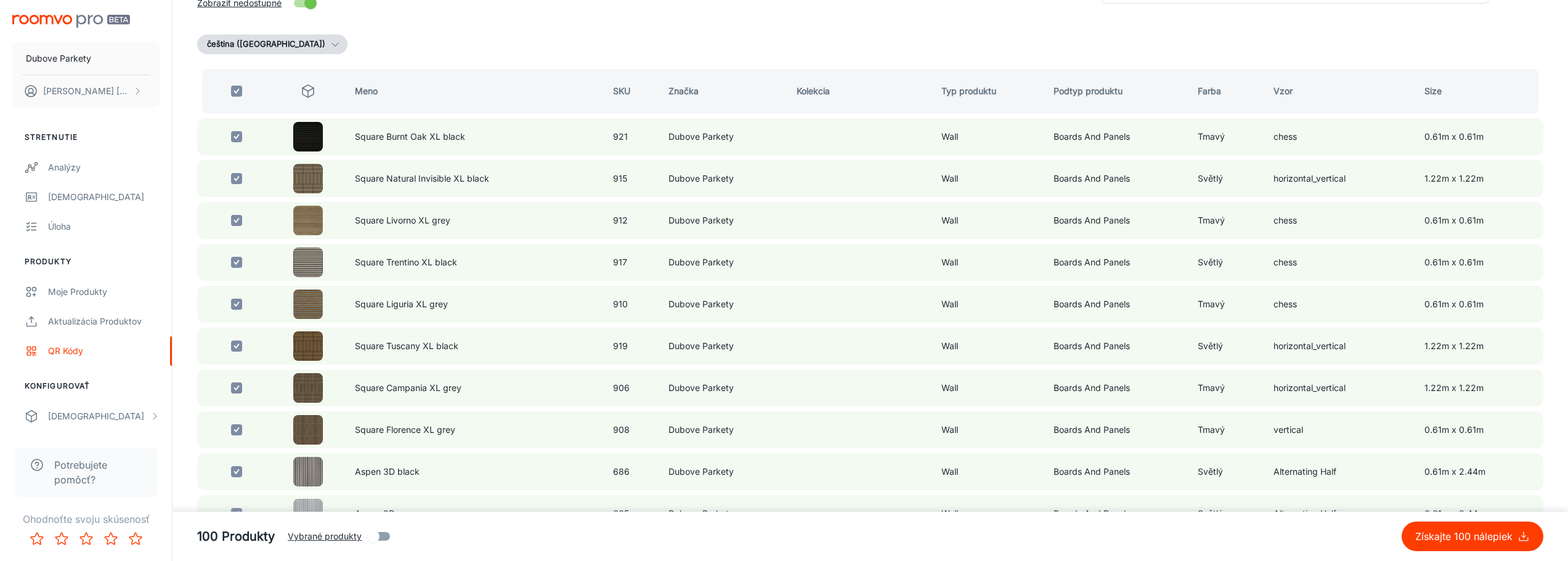
checkbox input "false"
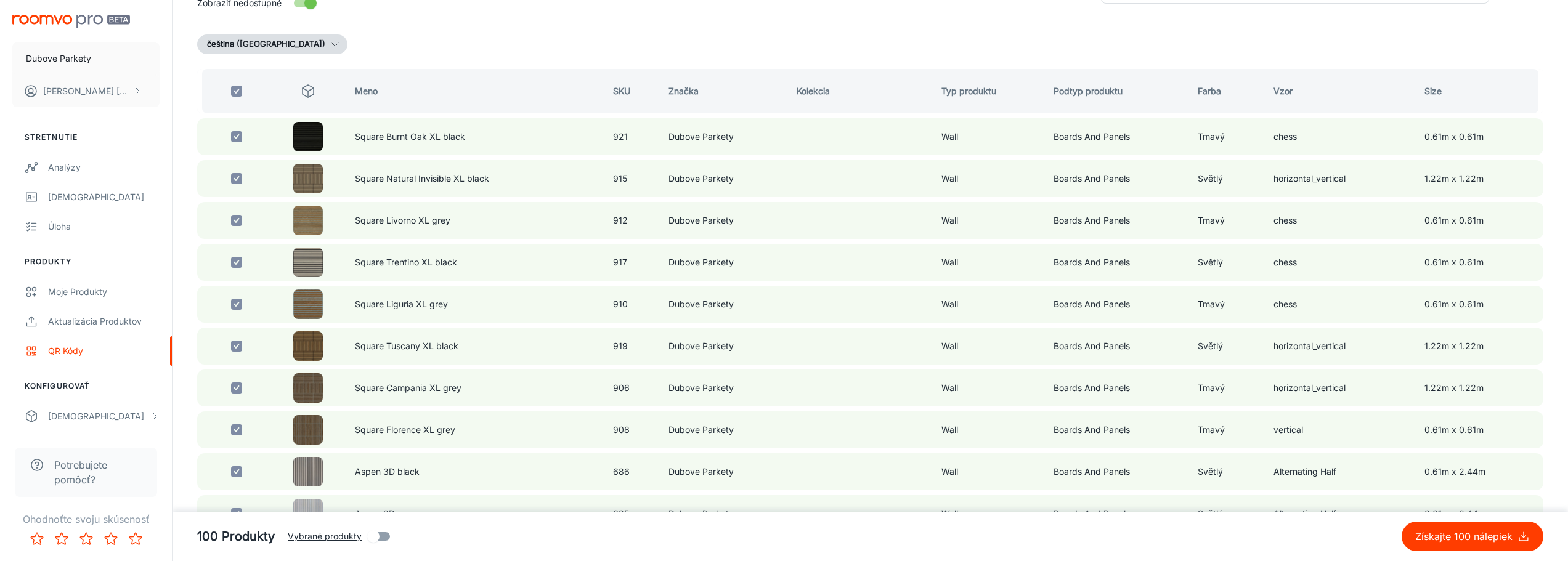
checkbox input "false"
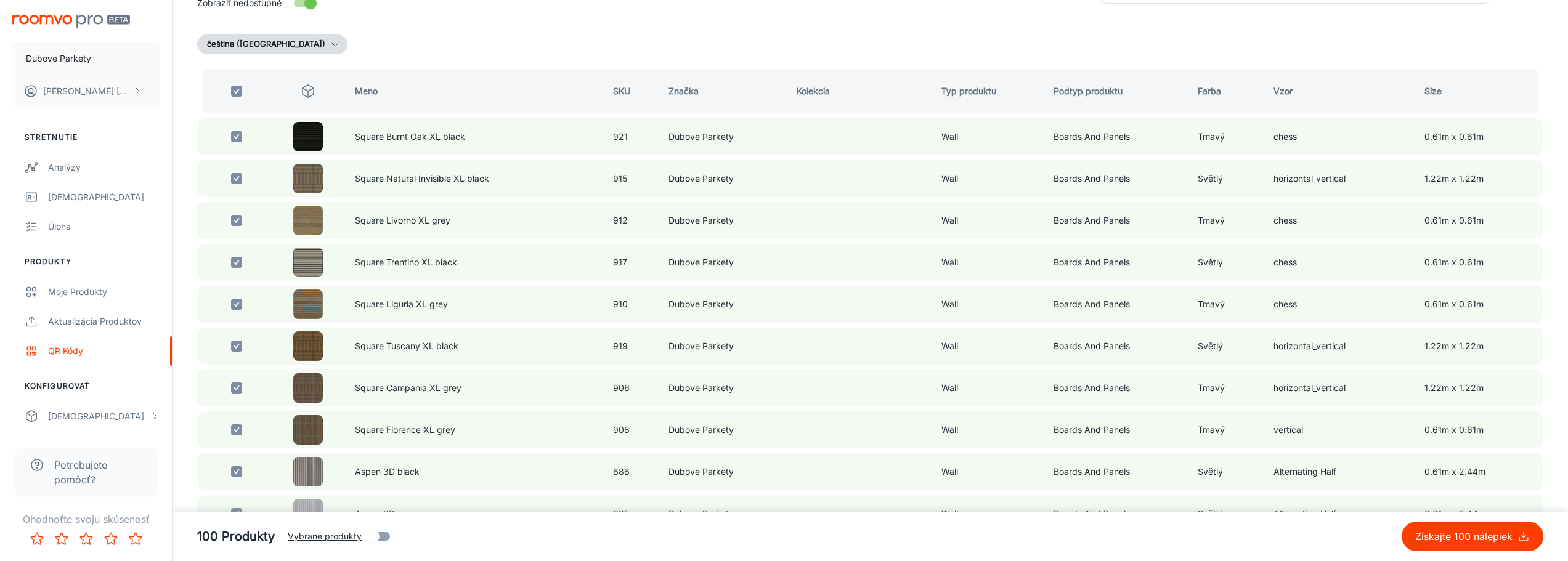
checkbox input "false"
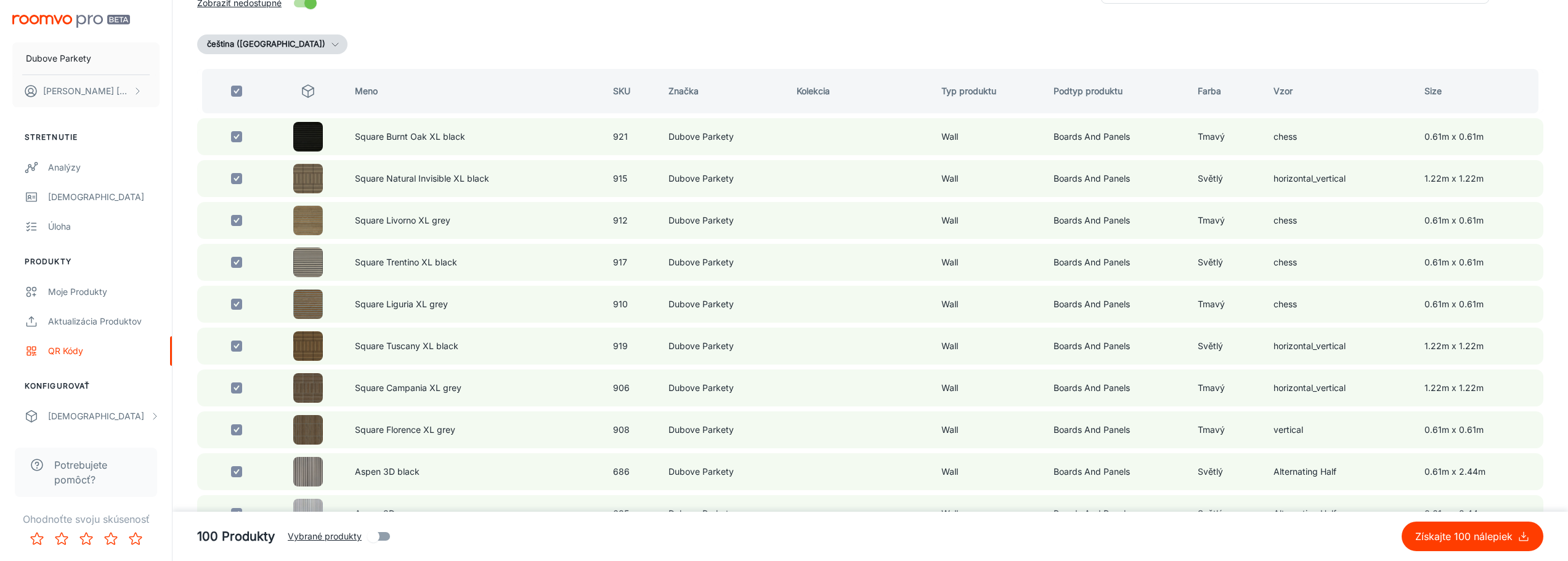
checkbox input "false"
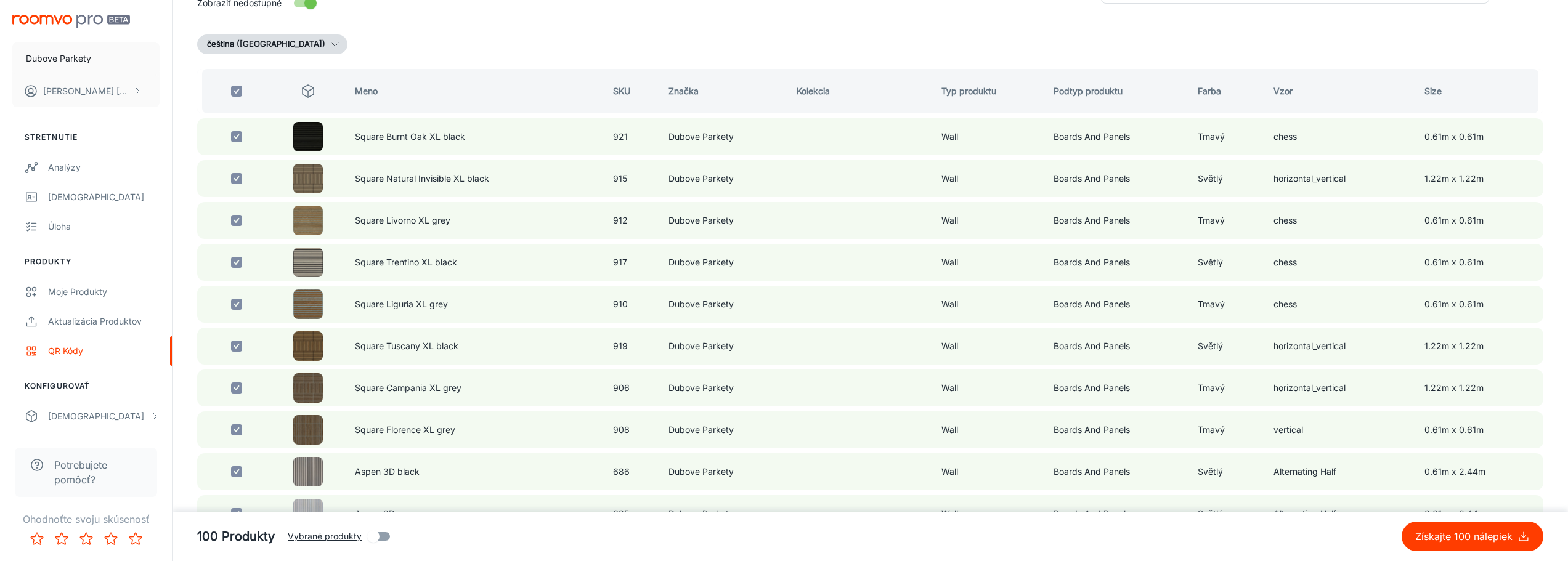
checkbox input "false"
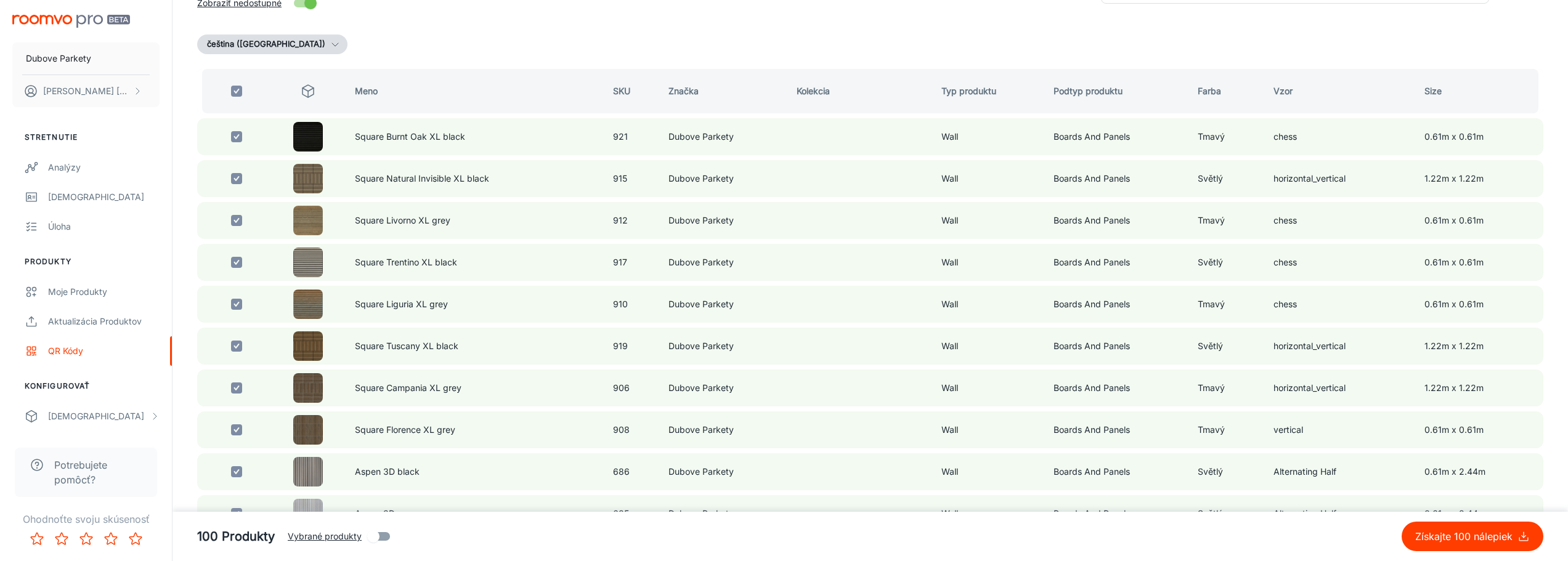
checkbox input "false"
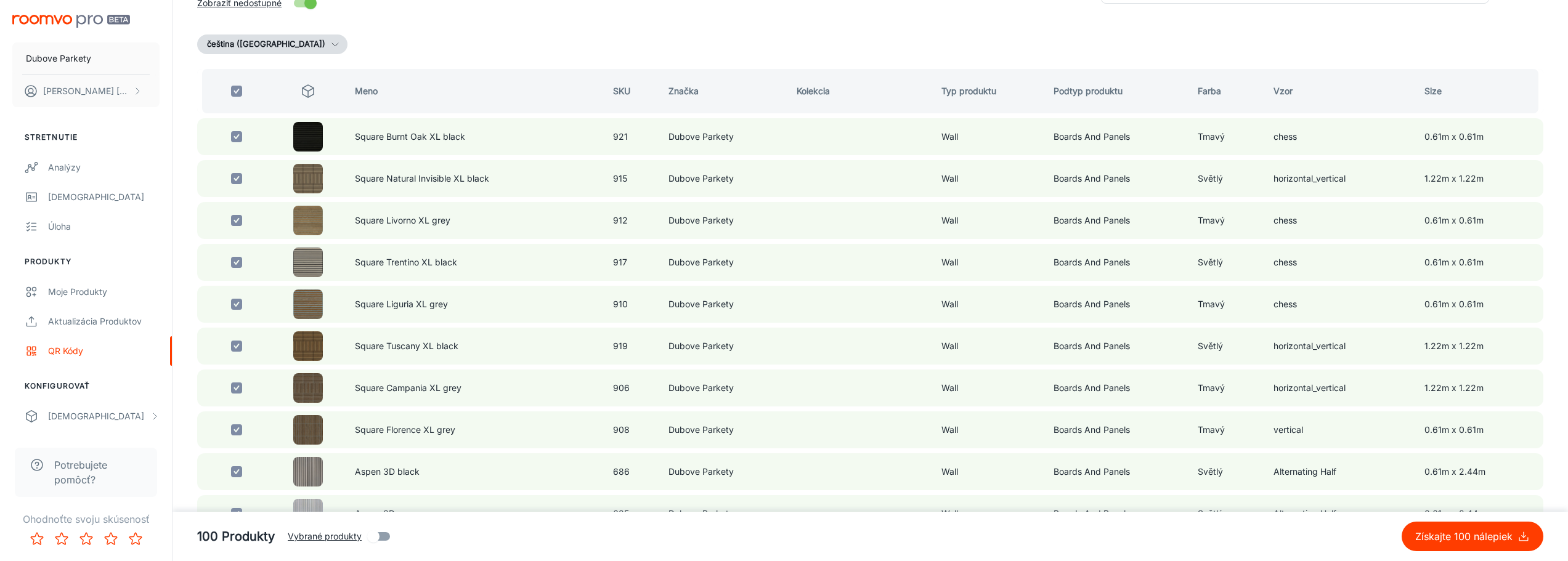
checkbox input "false"
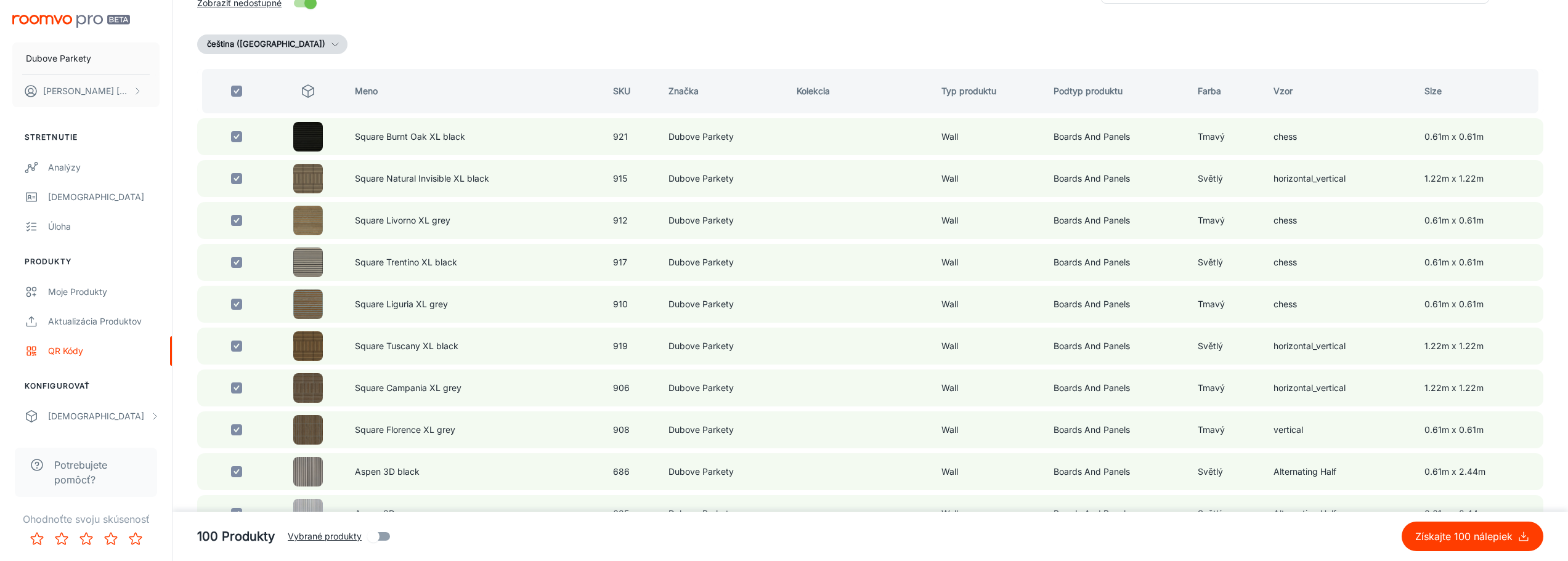
checkbox input "false"
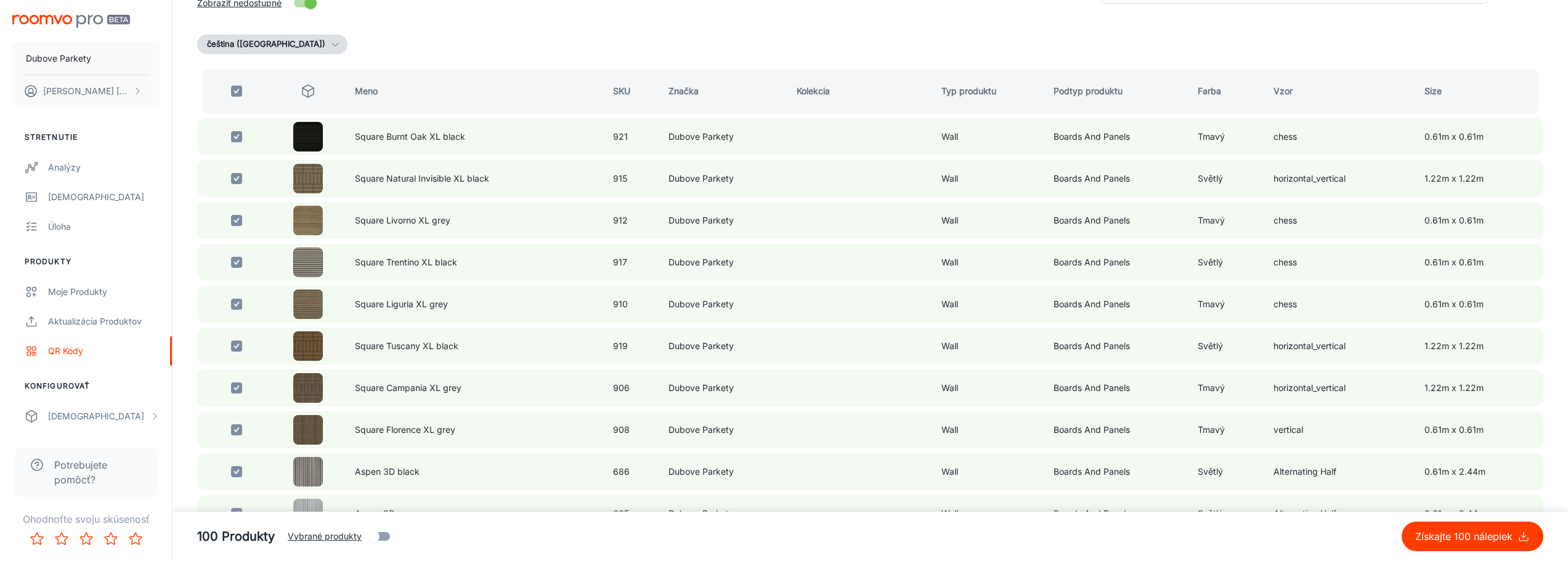
checkbox input "false"
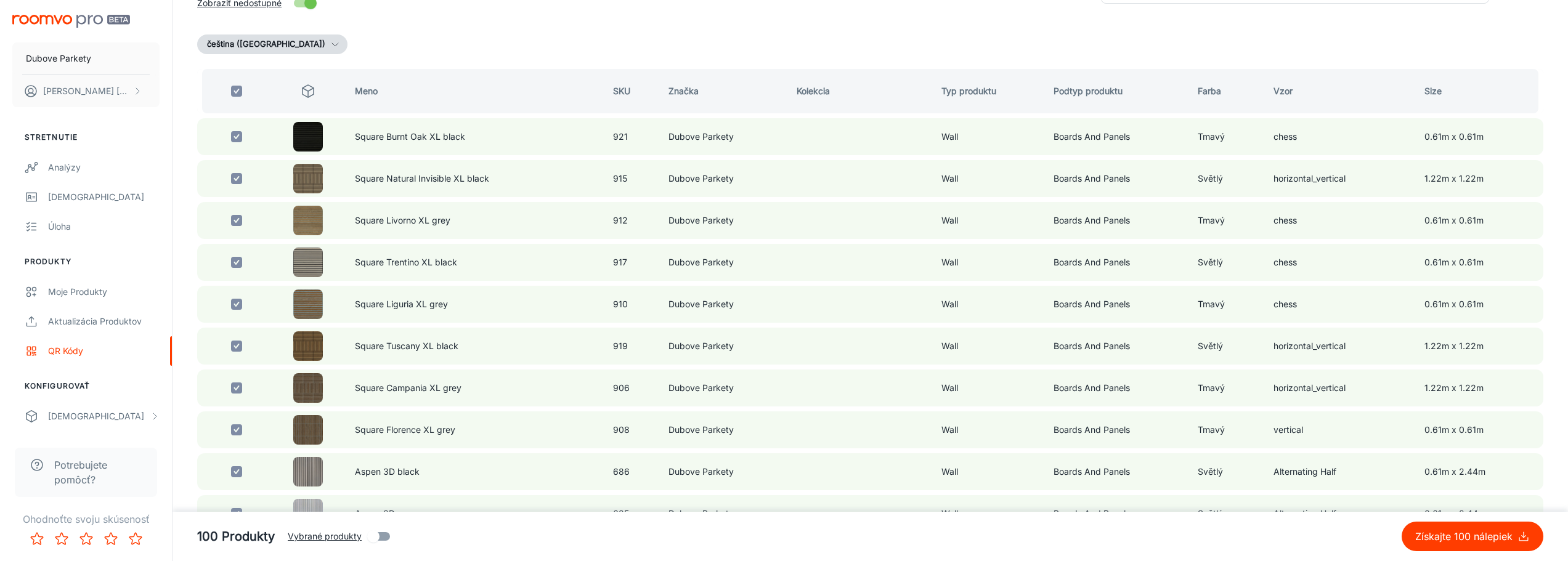
checkbox input "false"
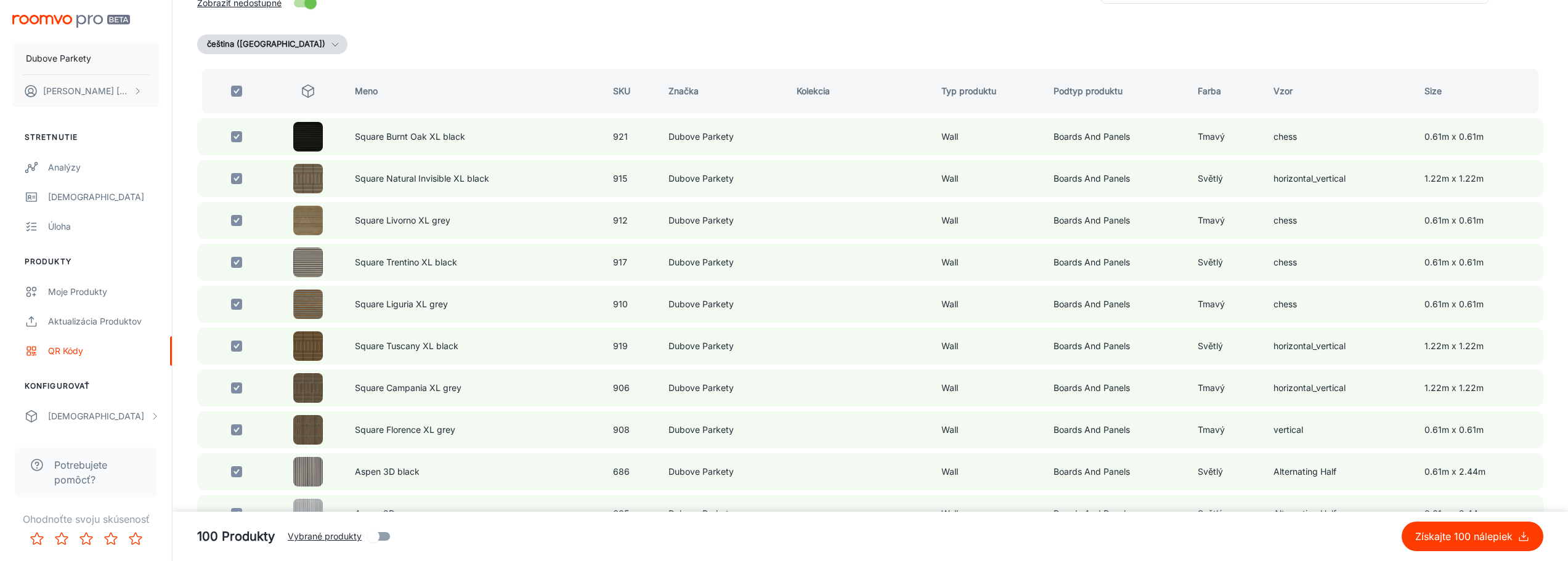
checkbox input "false"
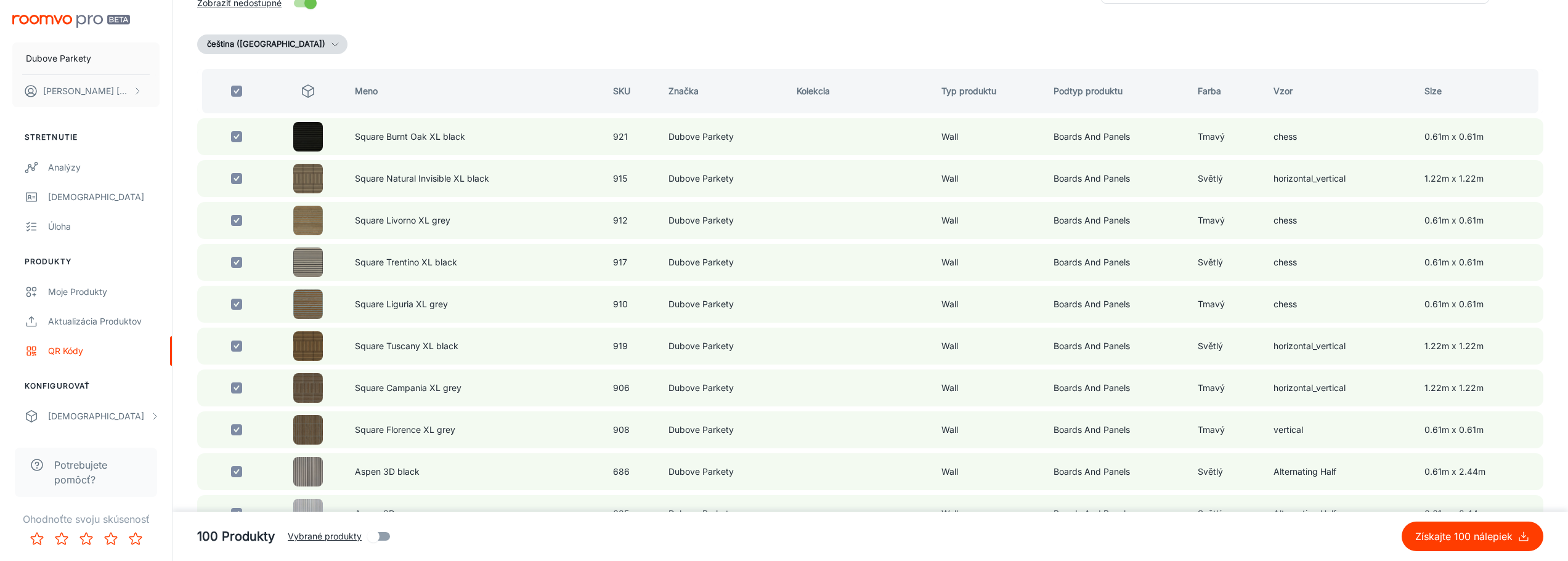
checkbox input "false"
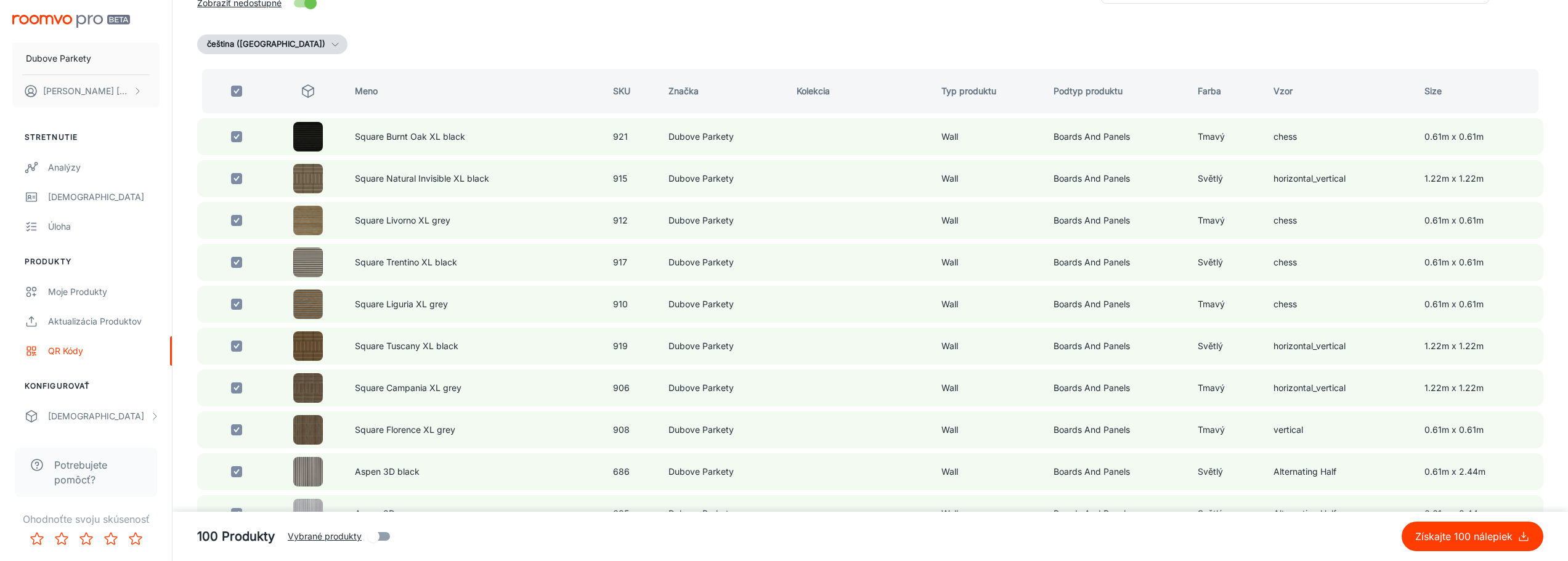
checkbox input "false"
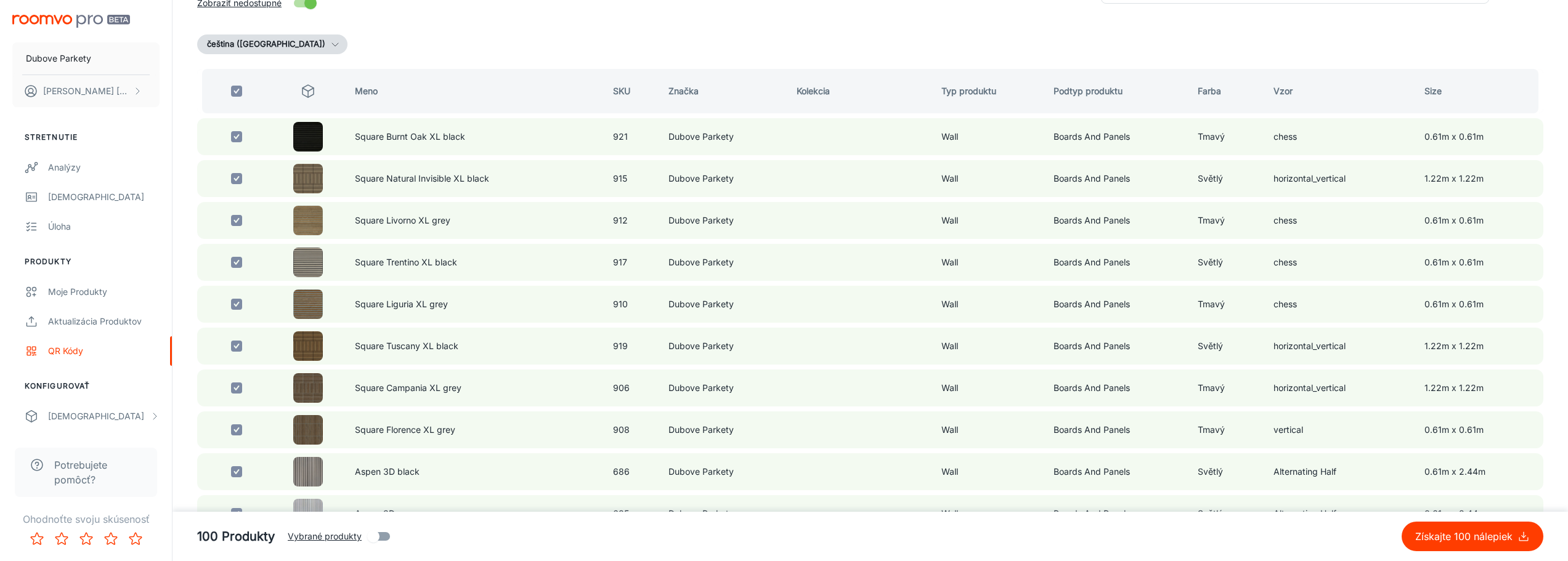
checkbox input "false"
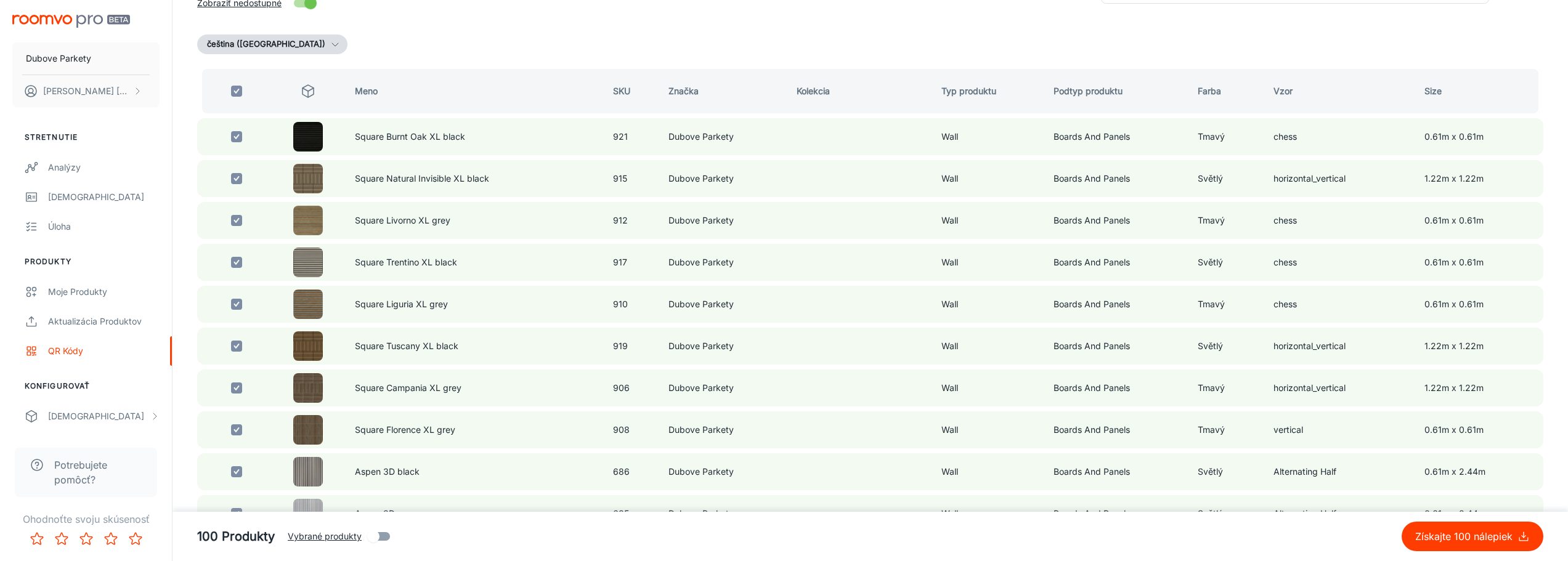
checkbox input "false"
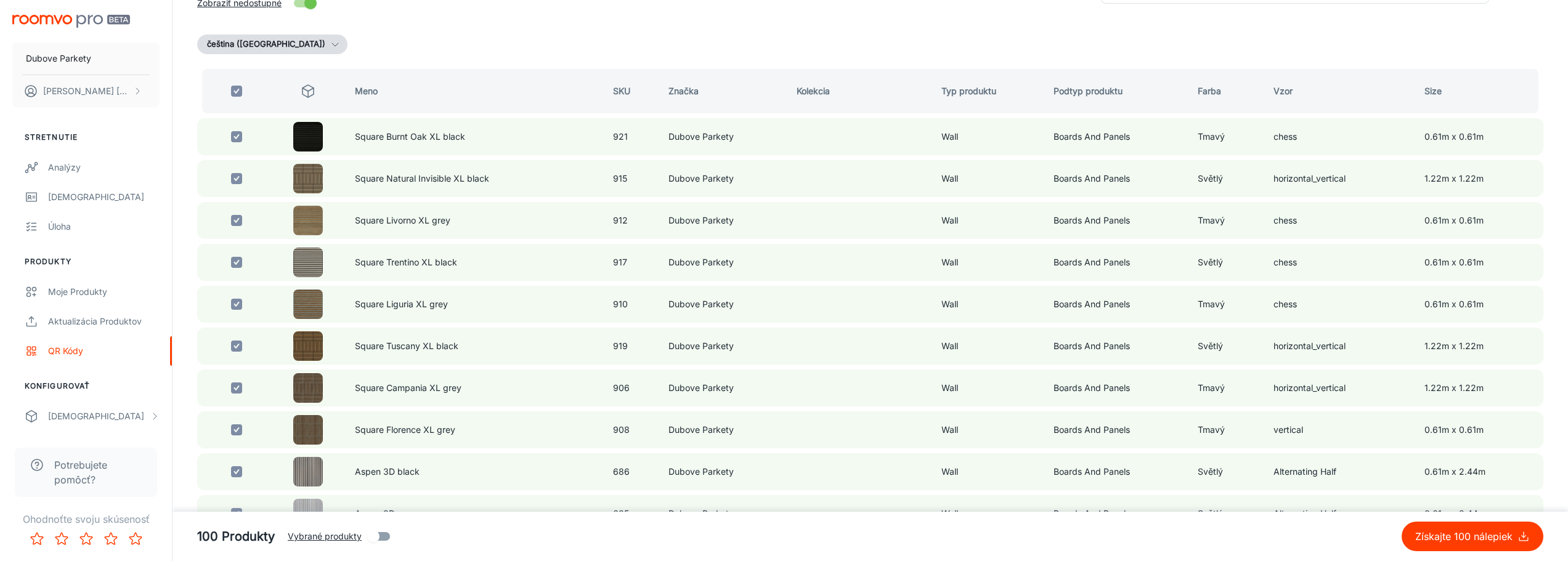
checkbox input "false"
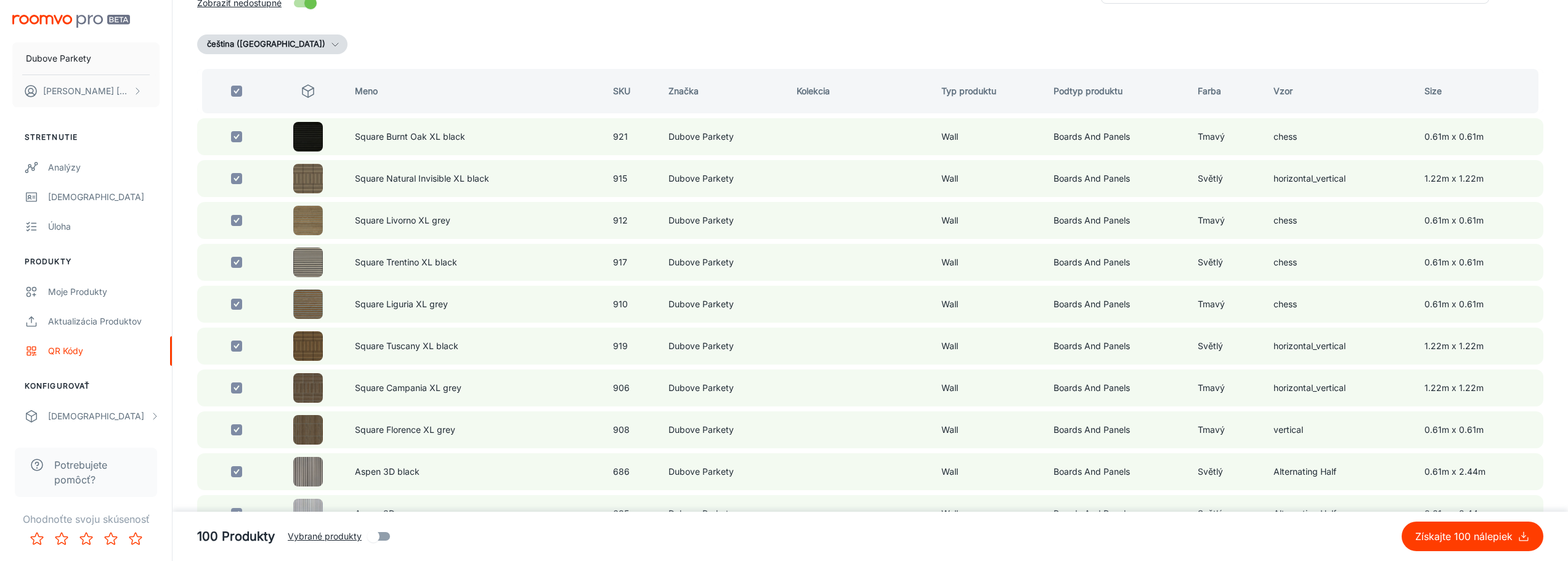
checkbox input "false"
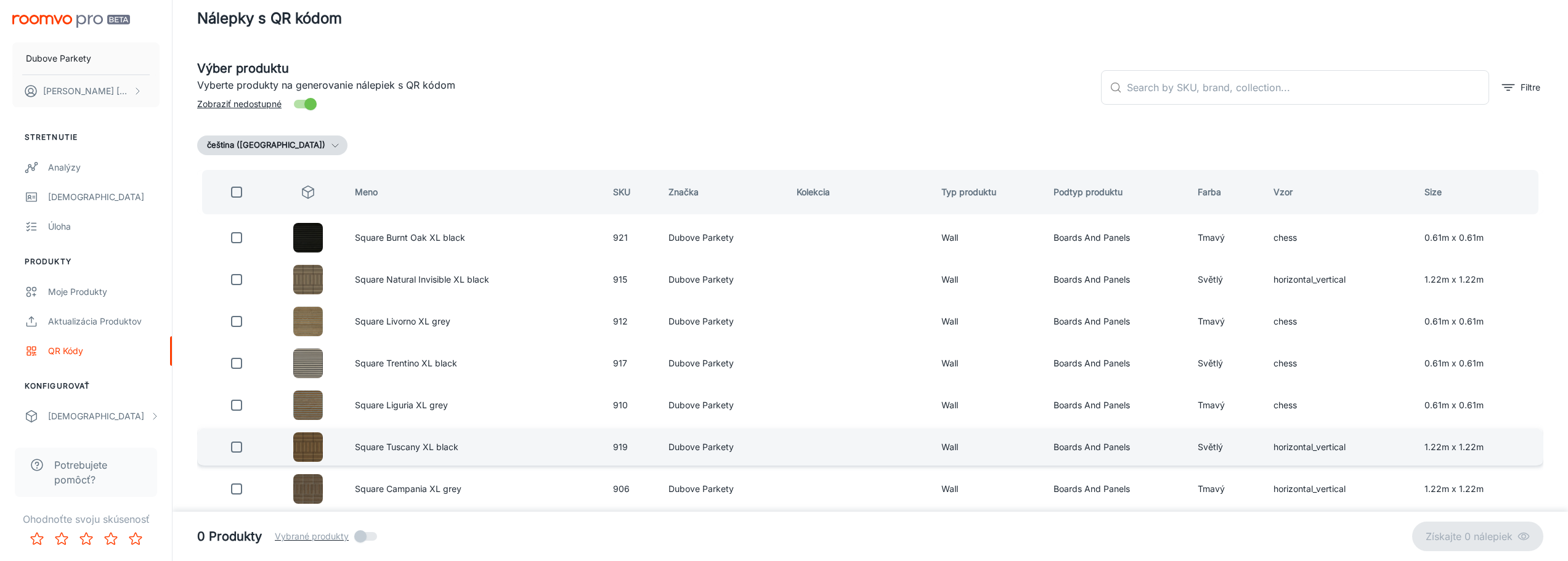
scroll to position [0, 0]
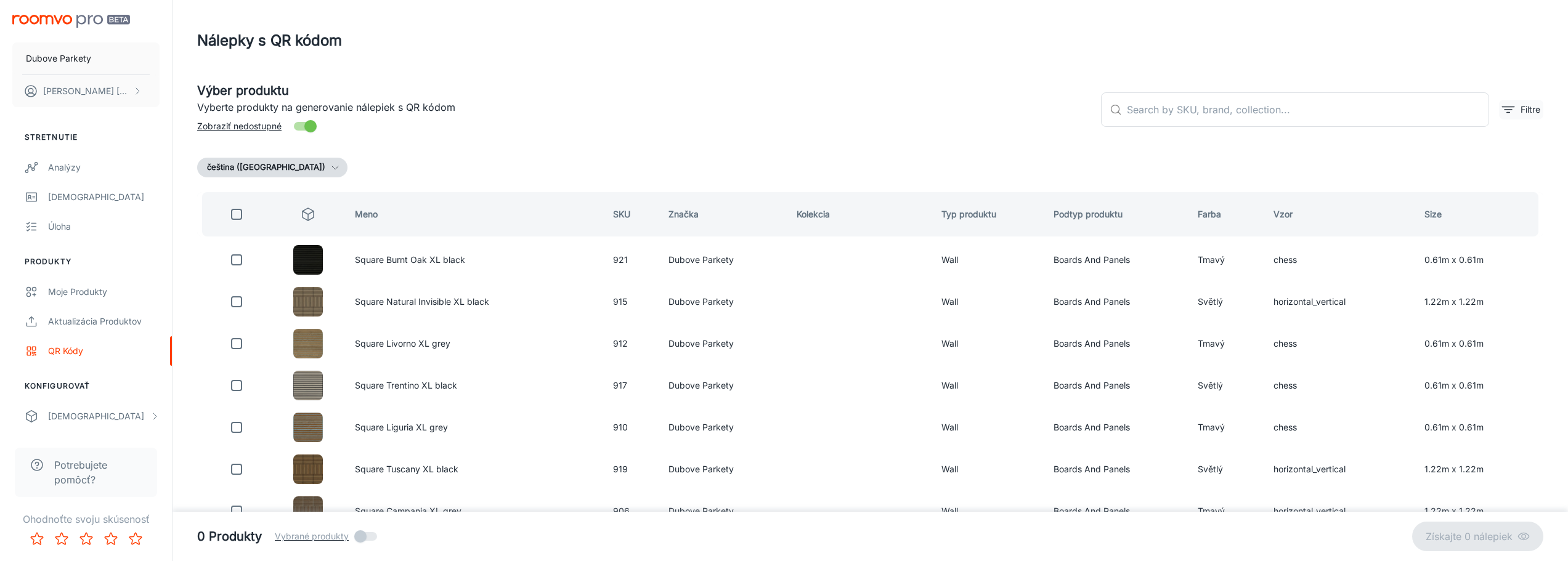
click at [1513, 110] on icon "filter" at bounding box center [1507, 109] width 15 height 15
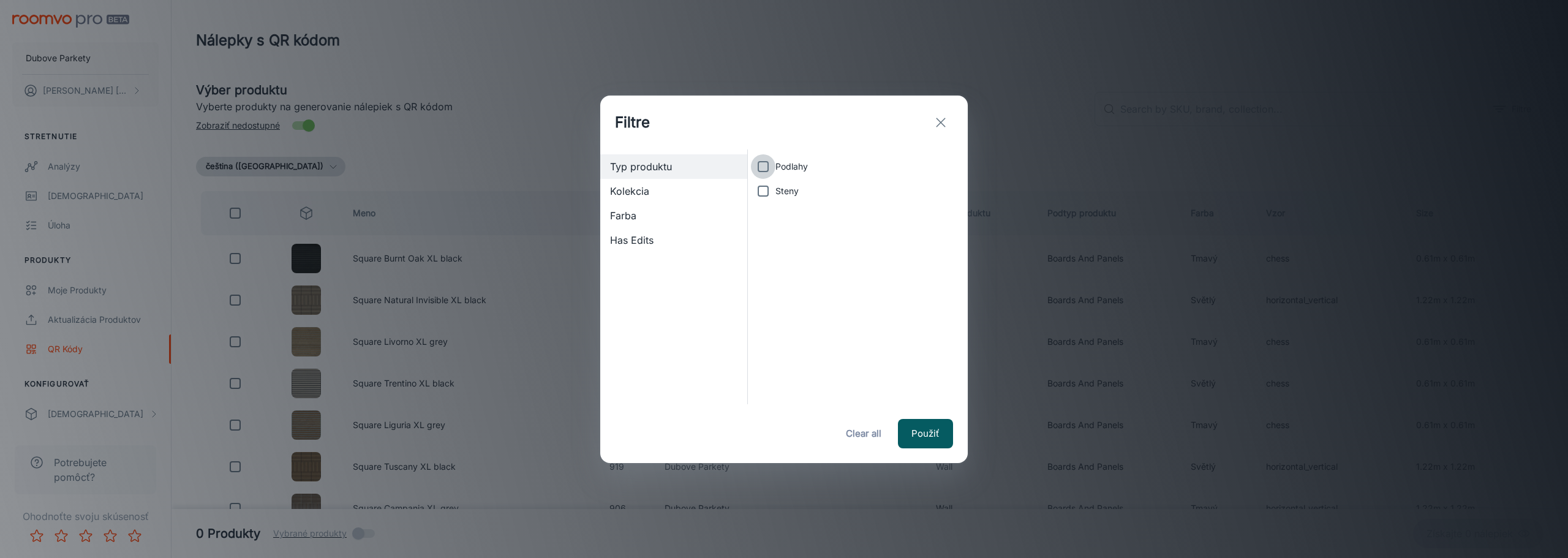
click at [769, 165] on input "Podlahy" at bounding box center [763, 165] width 24 height 24
click at [659, 246] on span "Has Edits" at bounding box center [673, 240] width 127 height 14
click at [654, 218] on span "Farba" at bounding box center [673, 216] width 127 height 14
click at [659, 193] on span "Kolekcia" at bounding box center [673, 190] width 127 height 14
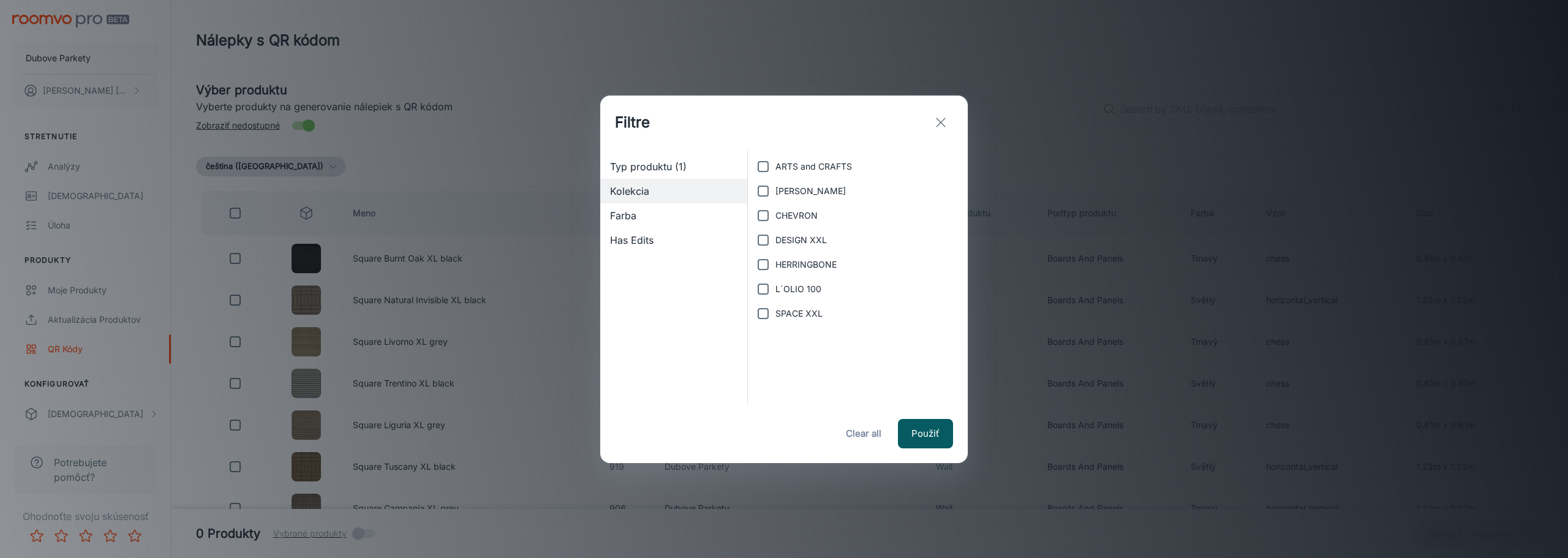
click at [765, 317] on input "SPACE XXL" at bounding box center [763, 313] width 24 height 24
click at [919, 438] on button "Použiť" at bounding box center [925, 434] width 55 height 30
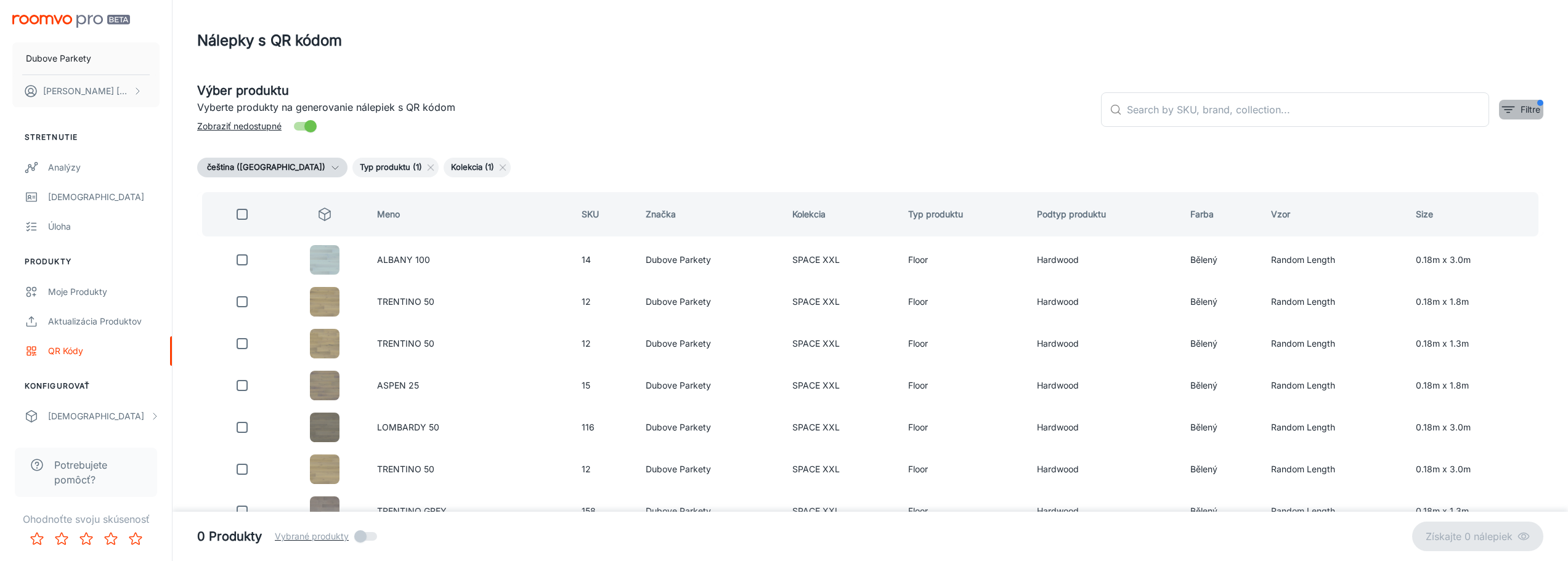
click at [1509, 117] on button "Filtre" at bounding box center [1521, 109] width 44 height 19
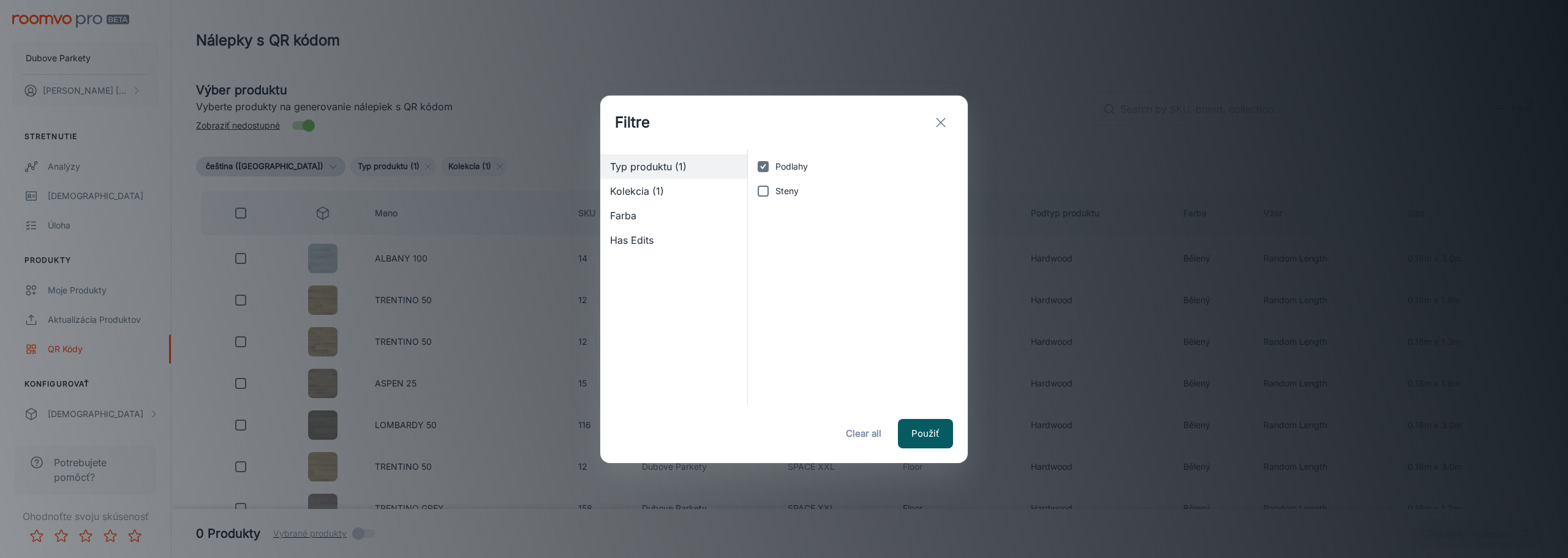
click at [676, 242] on span "Has Edits" at bounding box center [673, 240] width 127 height 14
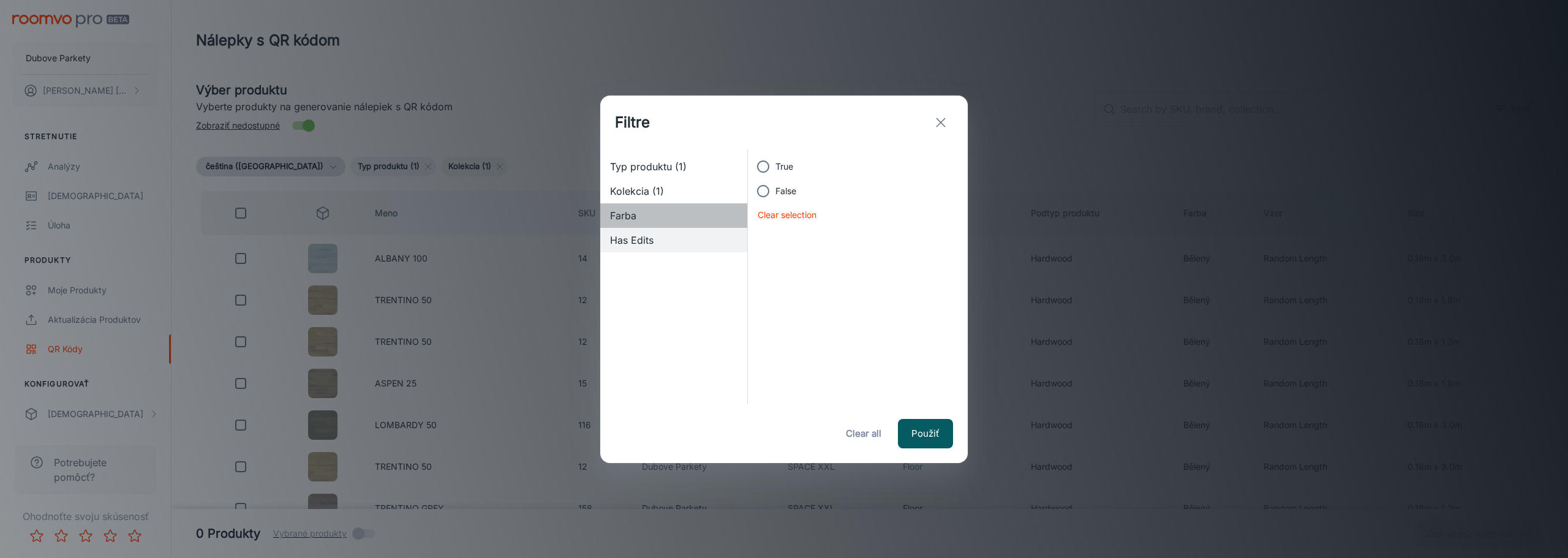
click at [639, 216] on span "Farba" at bounding box center [673, 216] width 127 height 14
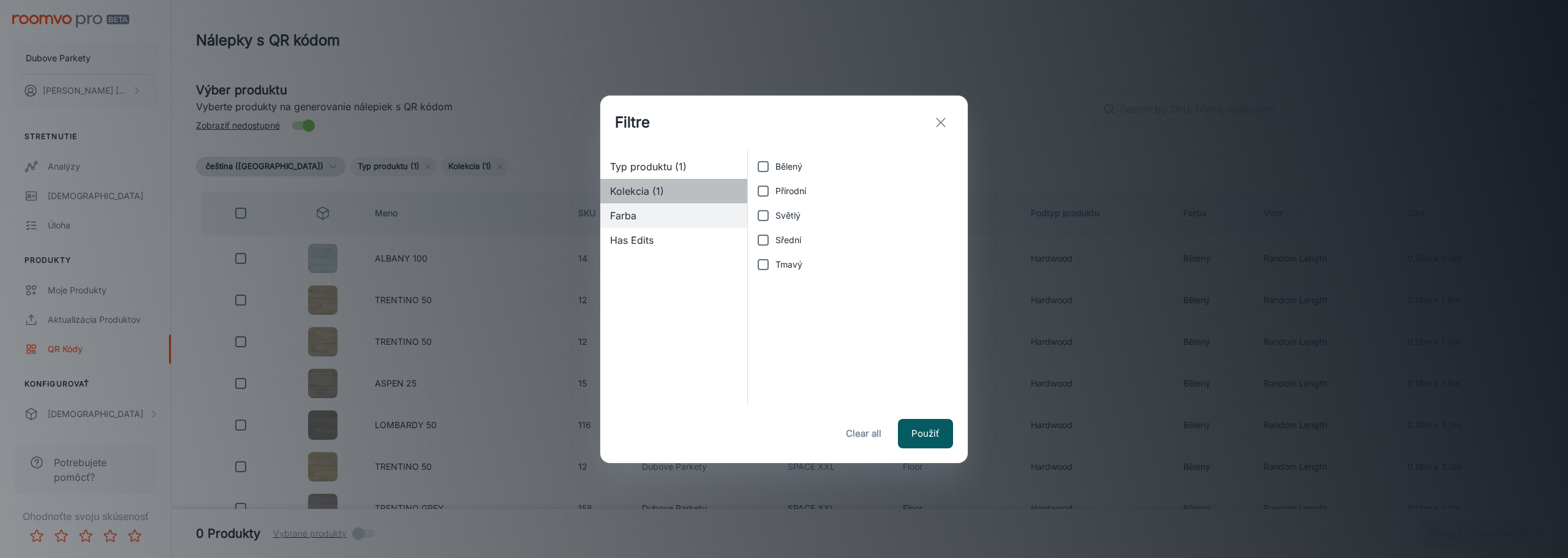
click at [659, 190] on span "Kolekcia (1)" at bounding box center [673, 190] width 127 height 14
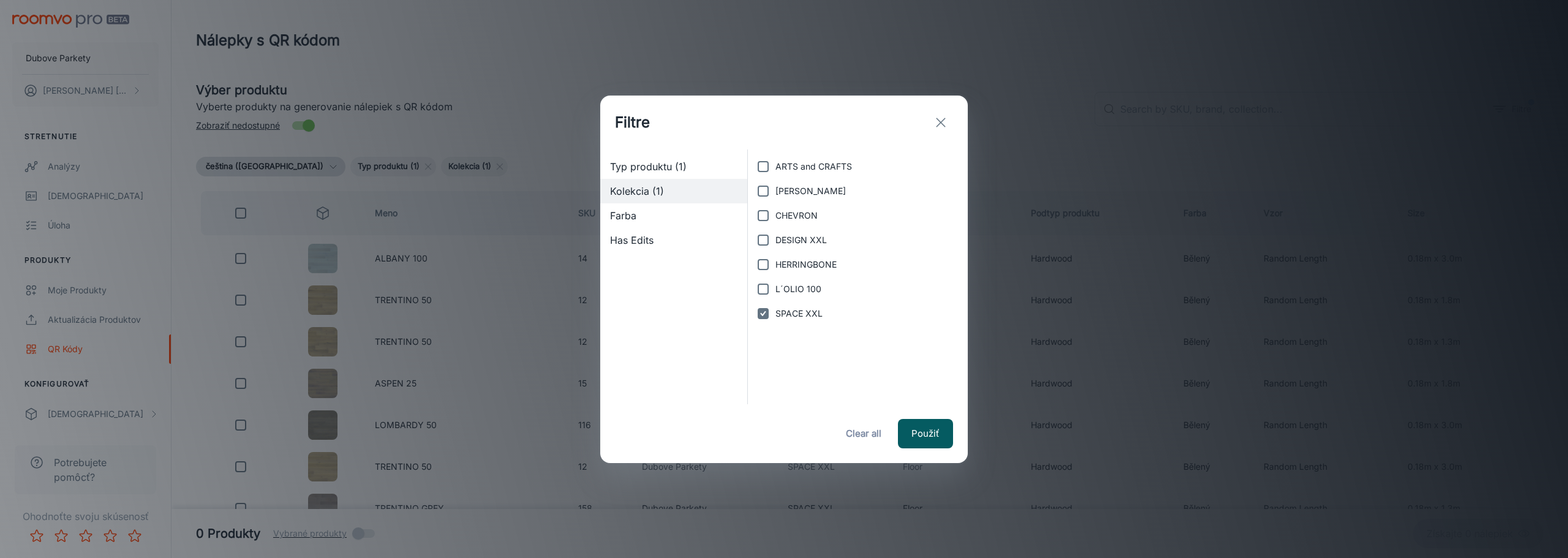
click at [675, 171] on span "Typ produktu (1)" at bounding box center [673, 166] width 127 height 14
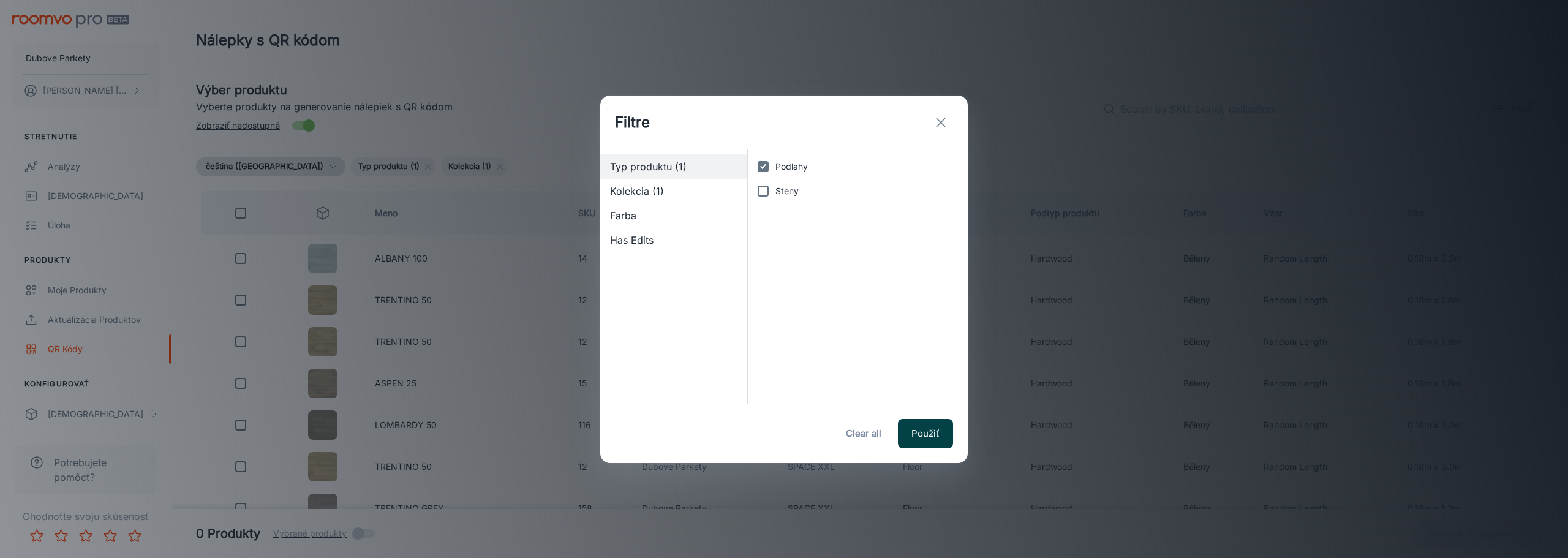
click at [927, 428] on button "Použiť" at bounding box center [925, 434] width 55 height 30
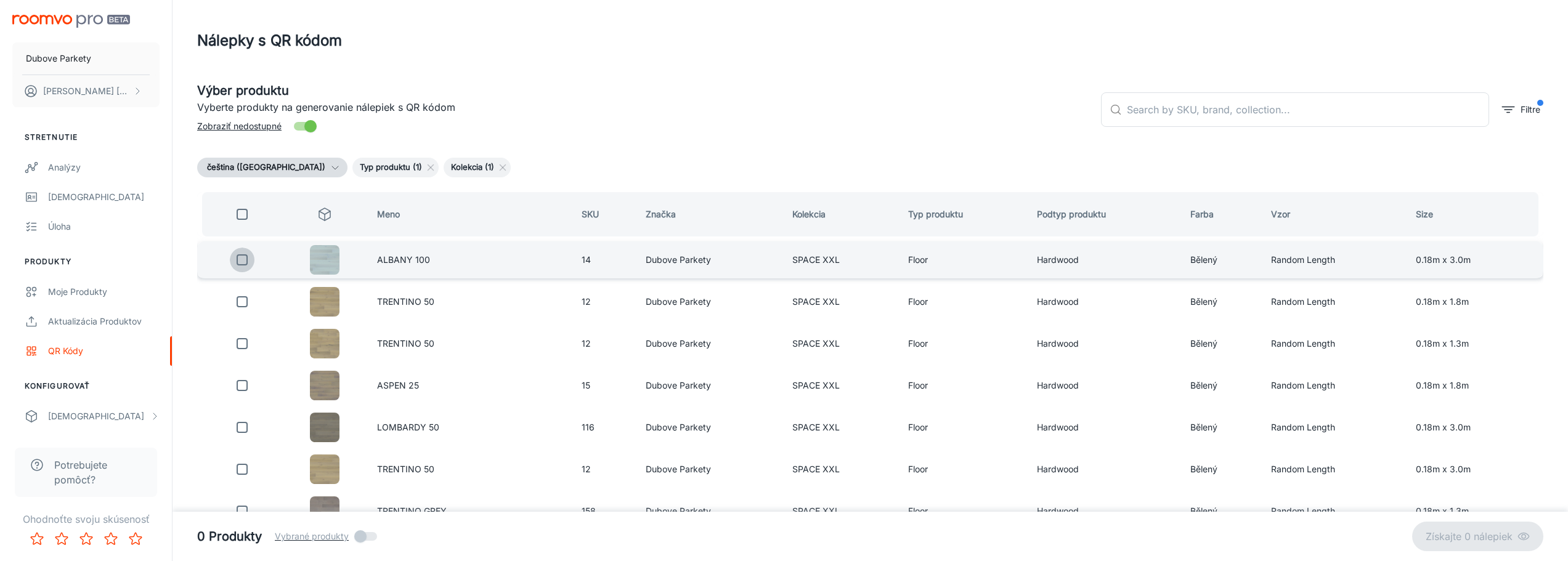
click at [243, 260] on input "checkbox" at bounding box center [242, 259] width 24 height 24
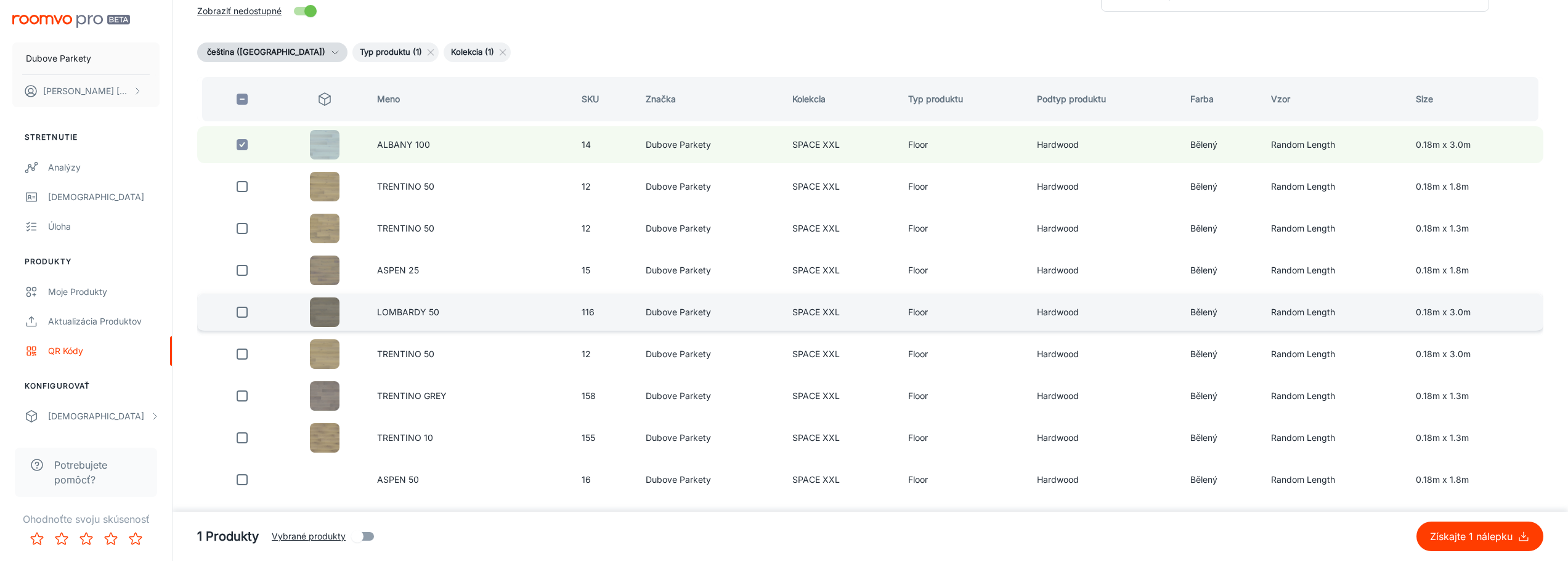
scroll to position [123, 0]
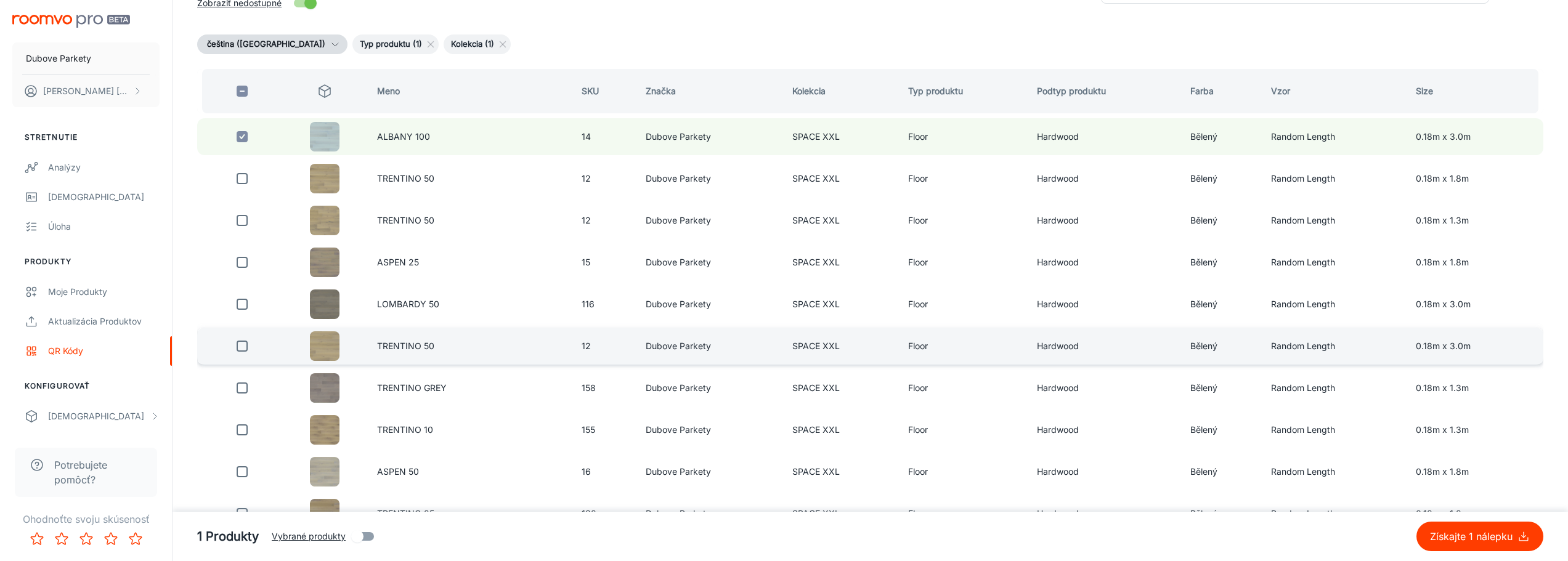
click at [243, 346] on input "checkbox" at bounding box center [242, 345] width 24 height 24
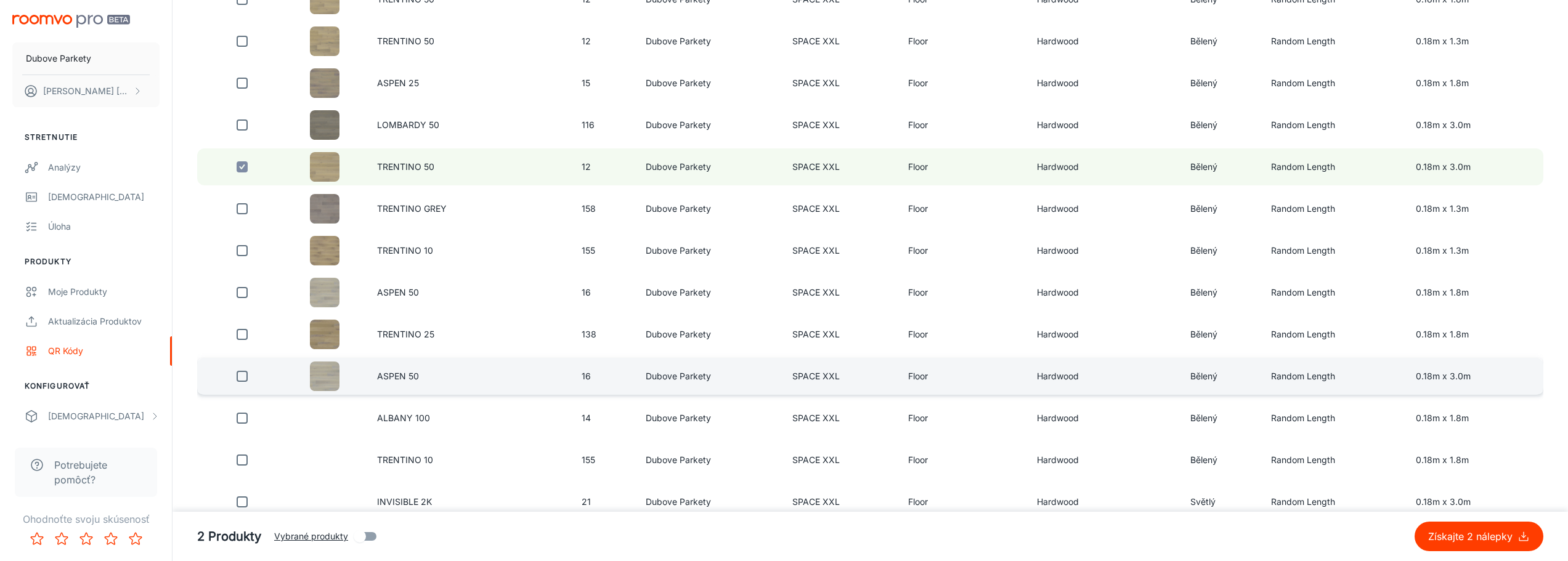
scroll to position [308, 0]
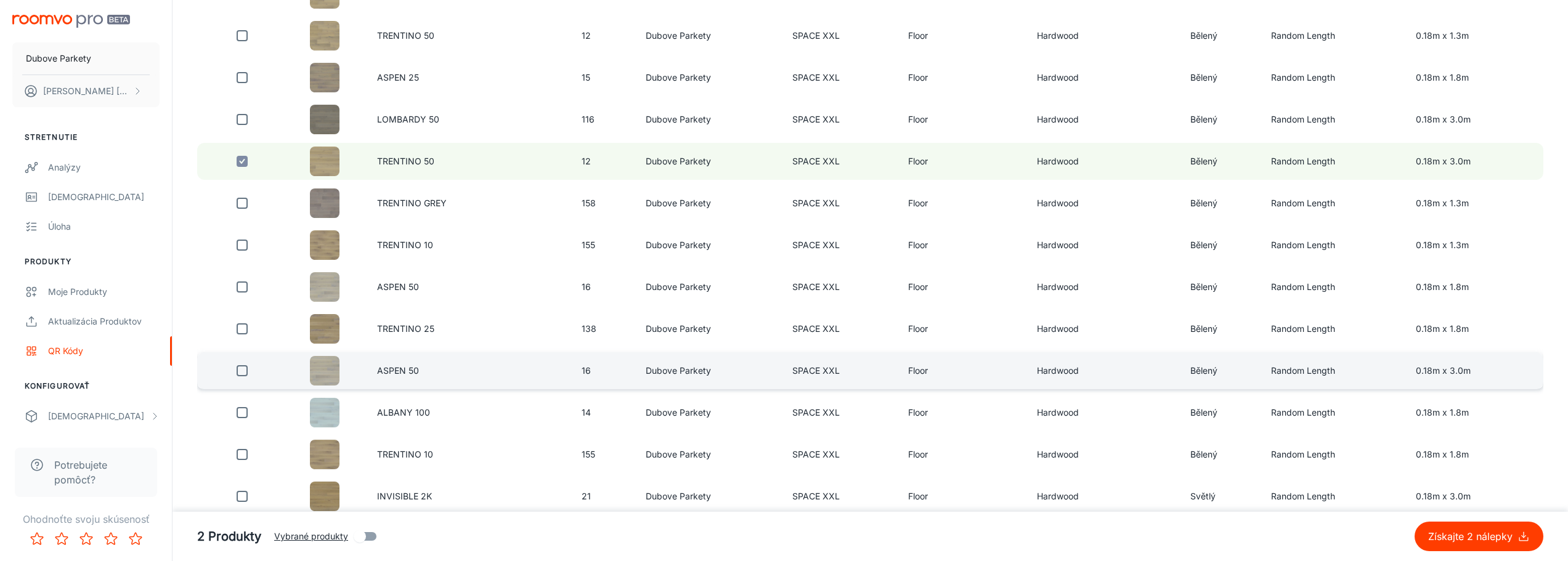
click at [246, 369] on input "checkbox" at bounding box center [242, 370] width 24 height 24
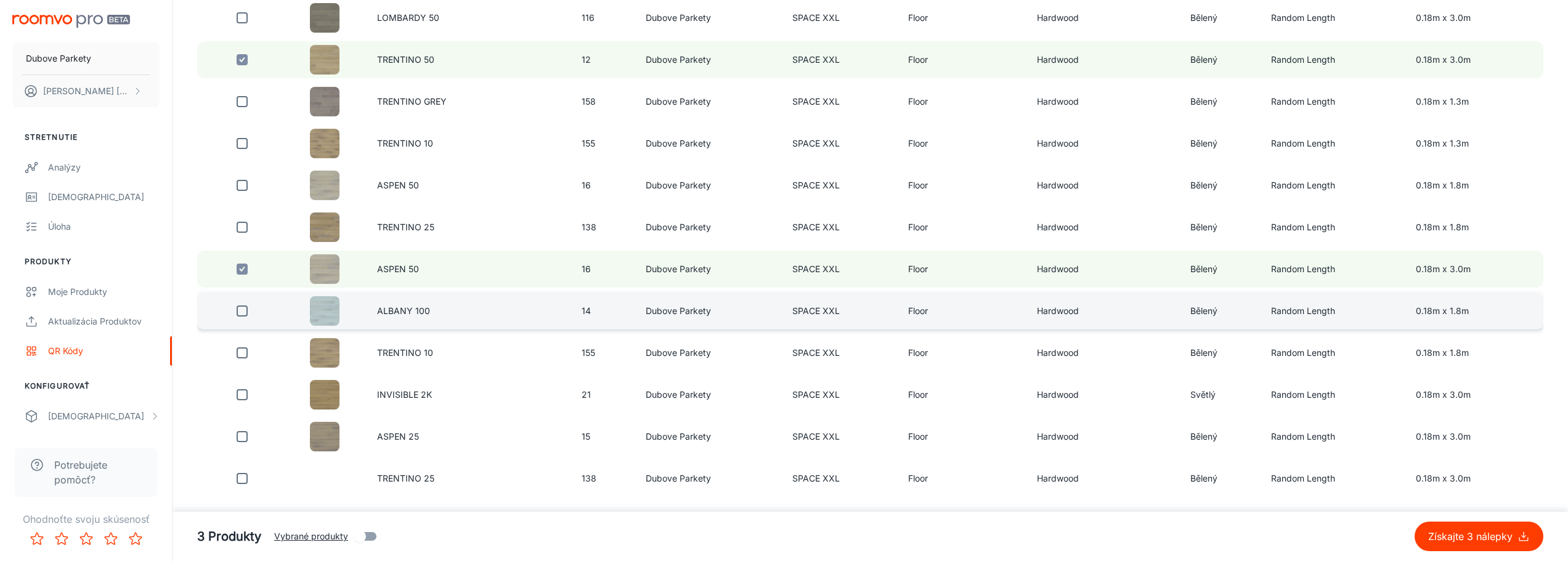
scroll to position [431, 0]
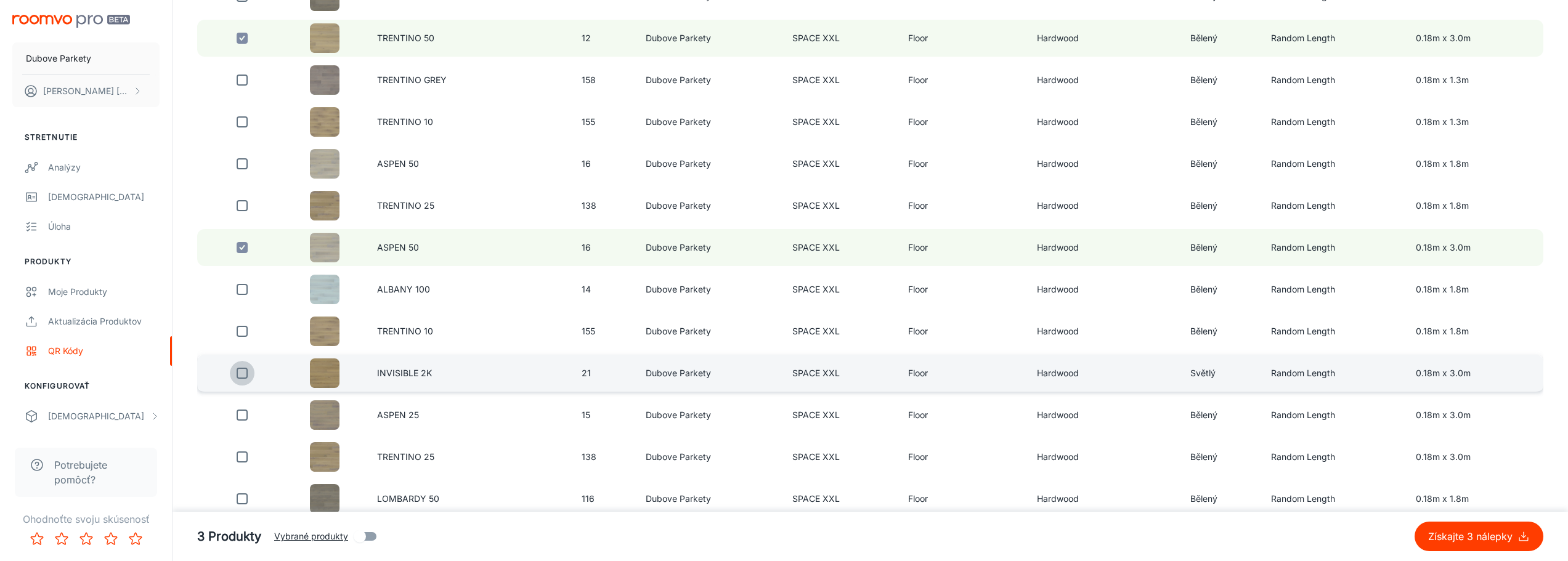
click at [237, 376] on input "checkbox" at bounding box center [242, 372] width 24 height 24
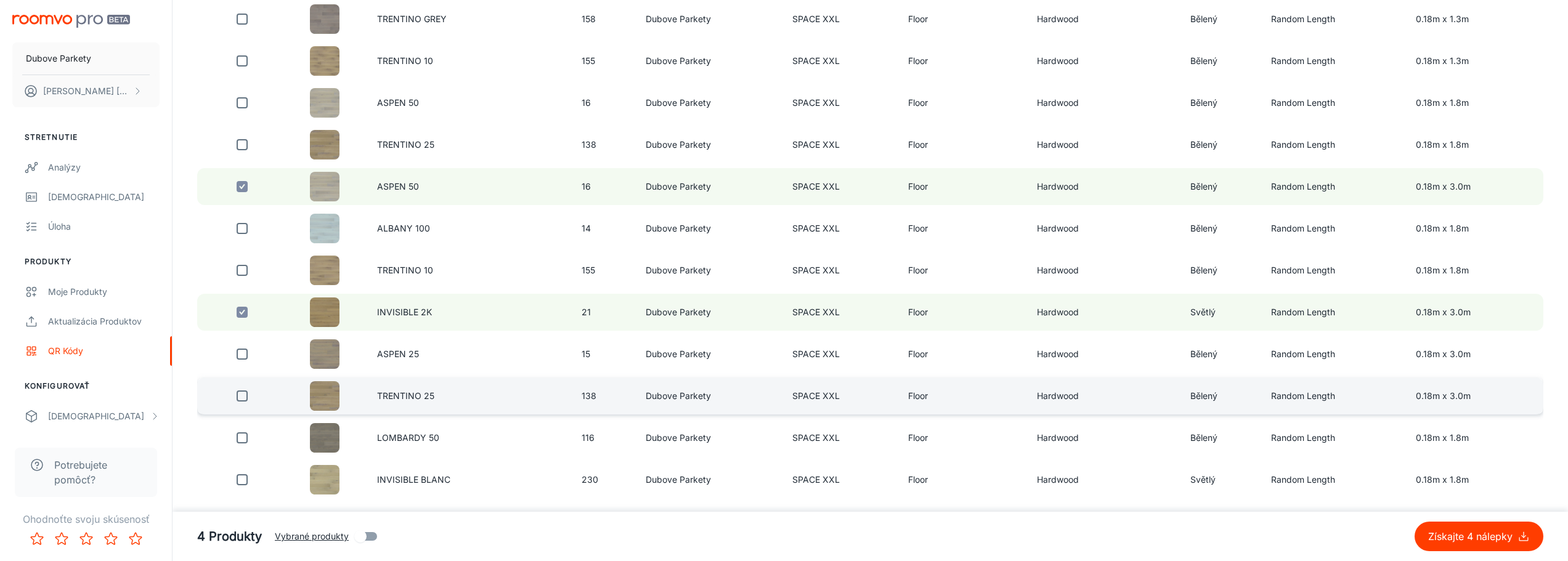
scroll to position [492, 0]
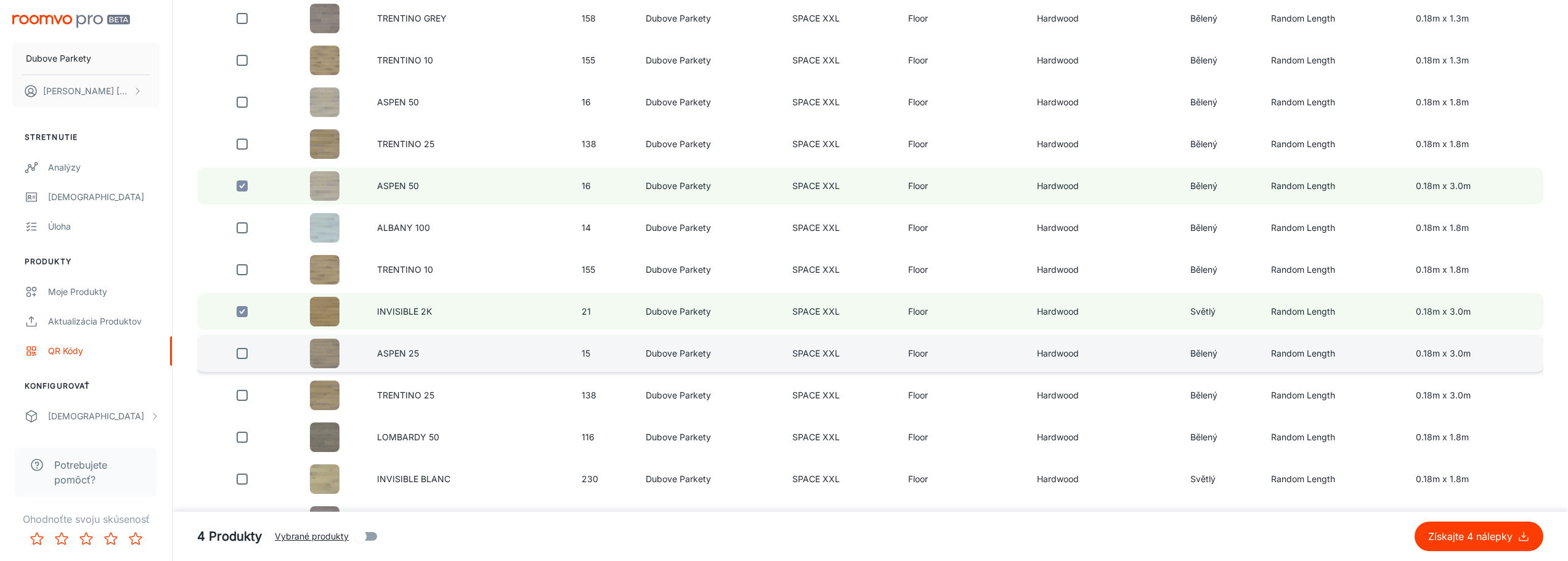
click at [234, 360] on input "checkbox" at bounding box center [242, 353] width 24 height 24
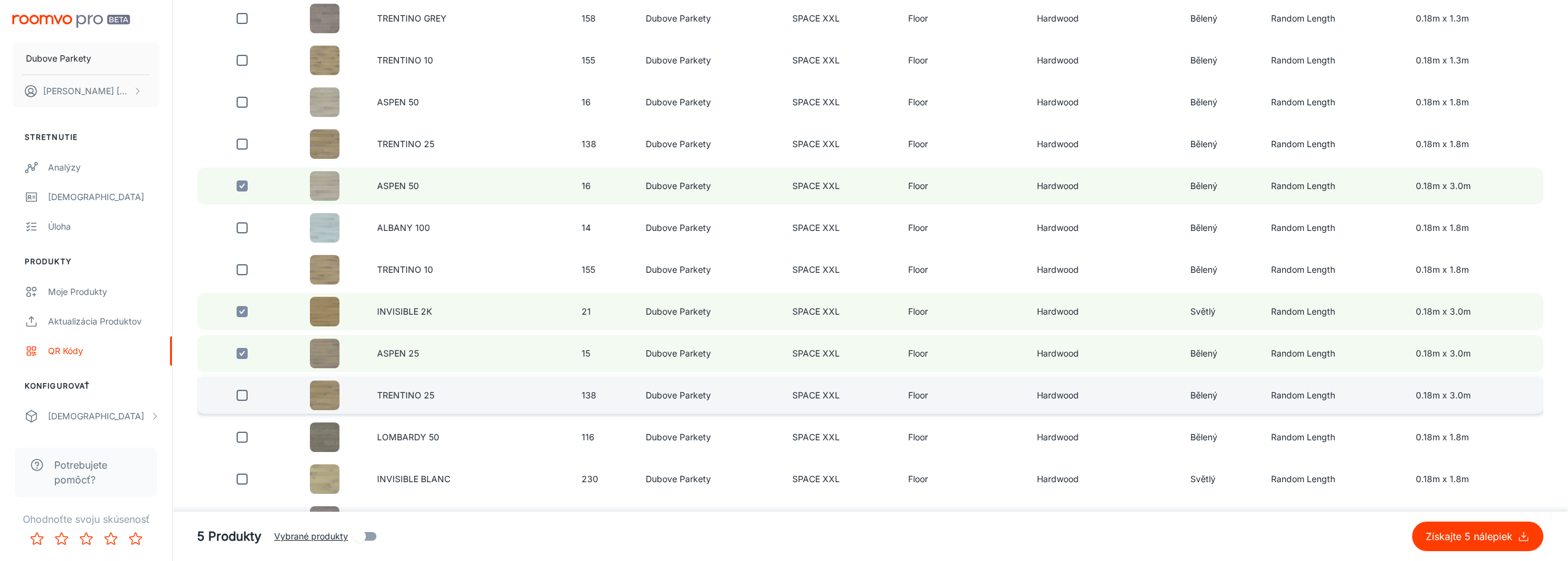
click at [242, 397] on input "checkbox" at bounding box center [242, 395] width 24 height 24
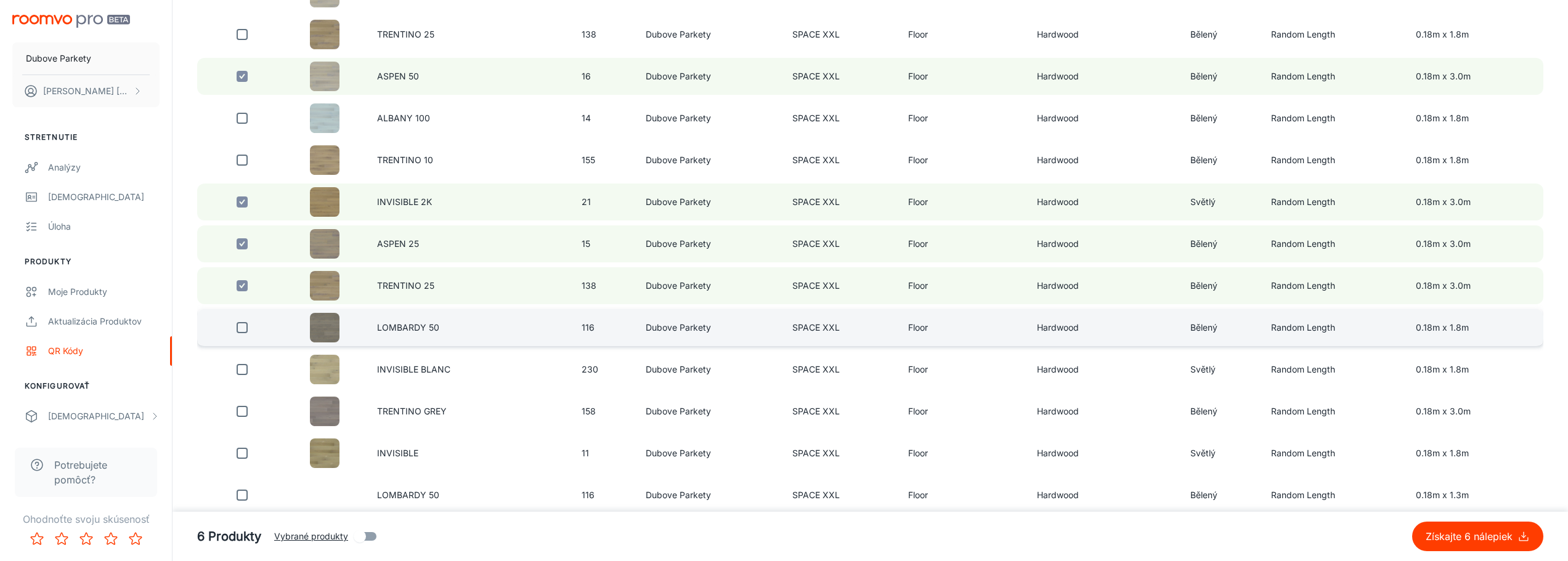
scroll to position [616, 0]
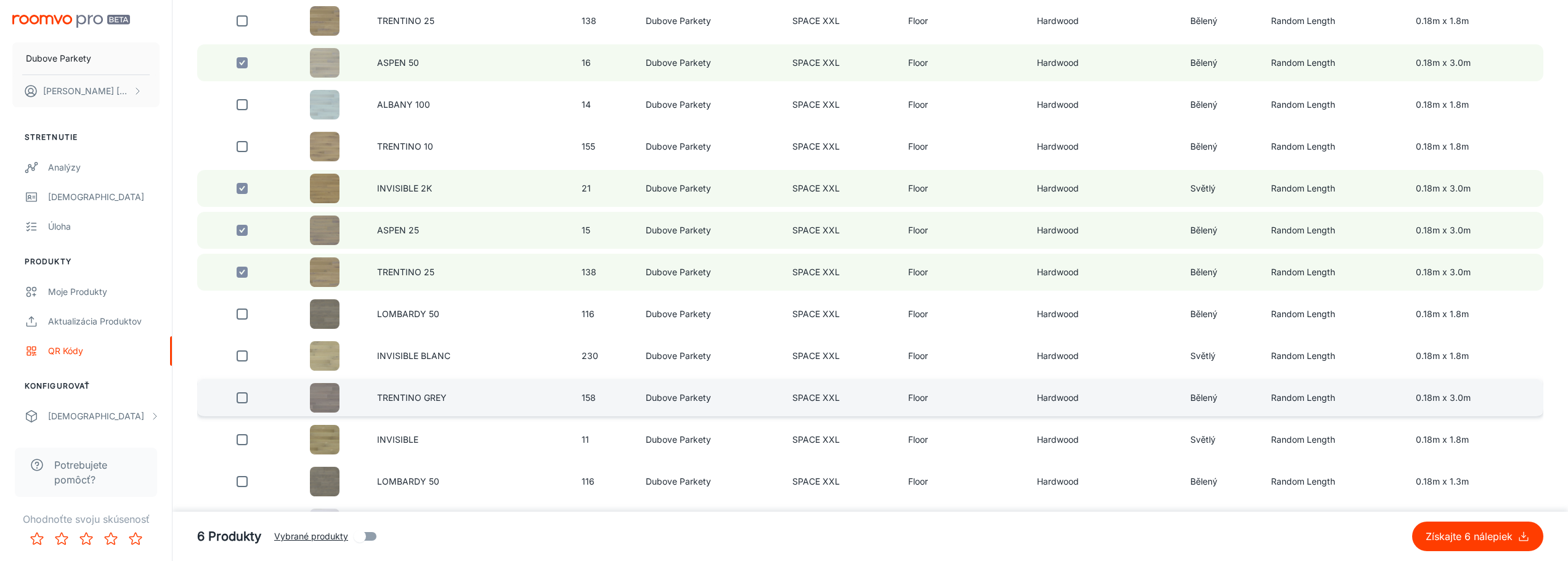
click at [237, 399] on input "checkbox" at bounding box center [242, 398] width 24 height 24
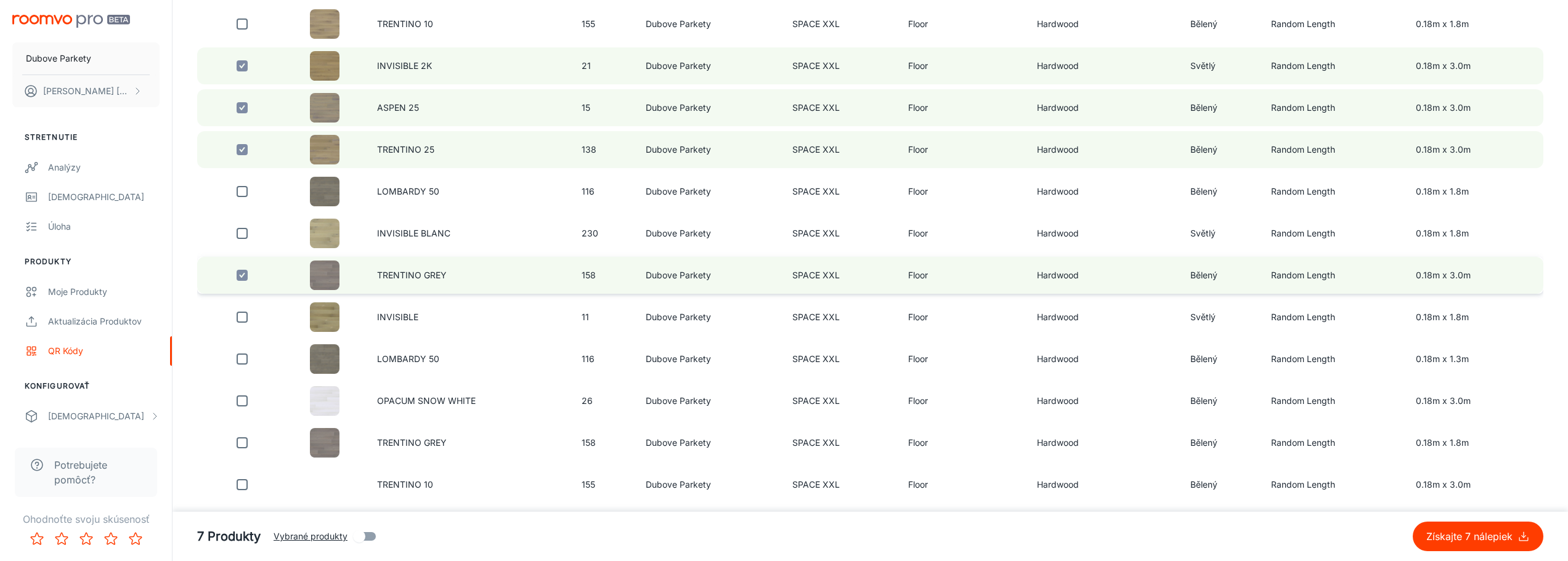
scroll to position [739, 0]
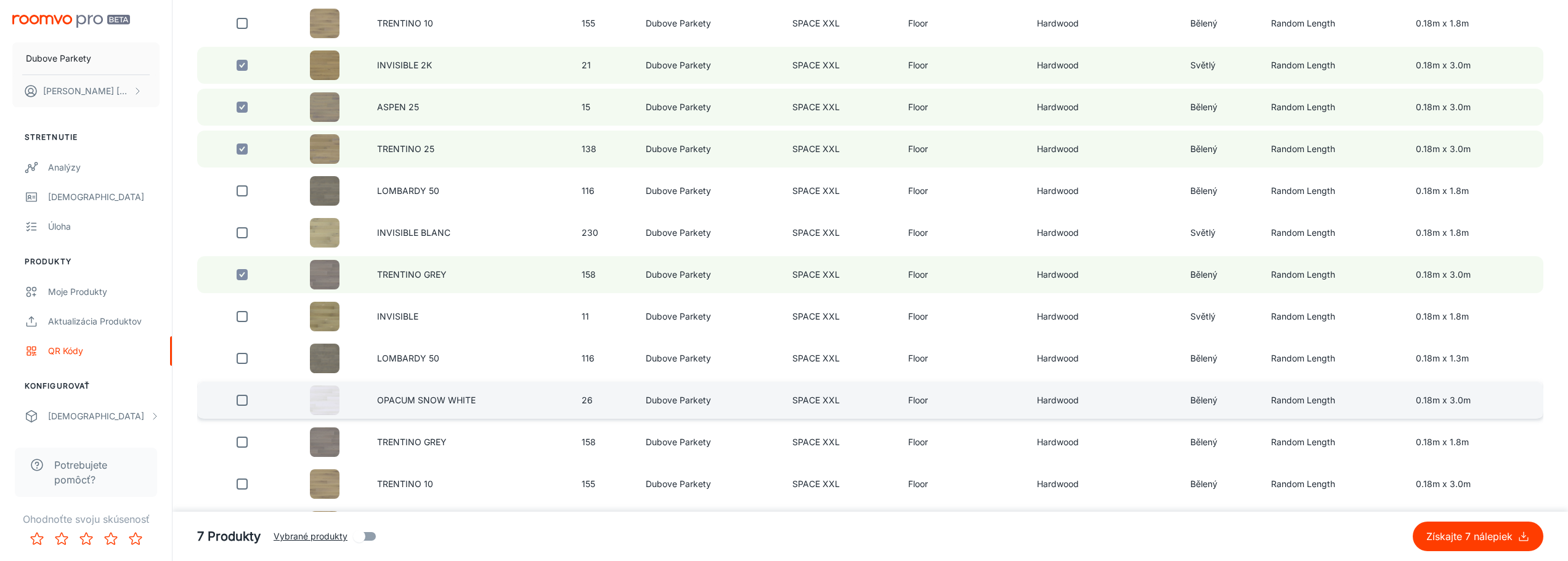
click at [244, 399] on input "checkbox" at bounding box center [242, 399] width 24 height 24
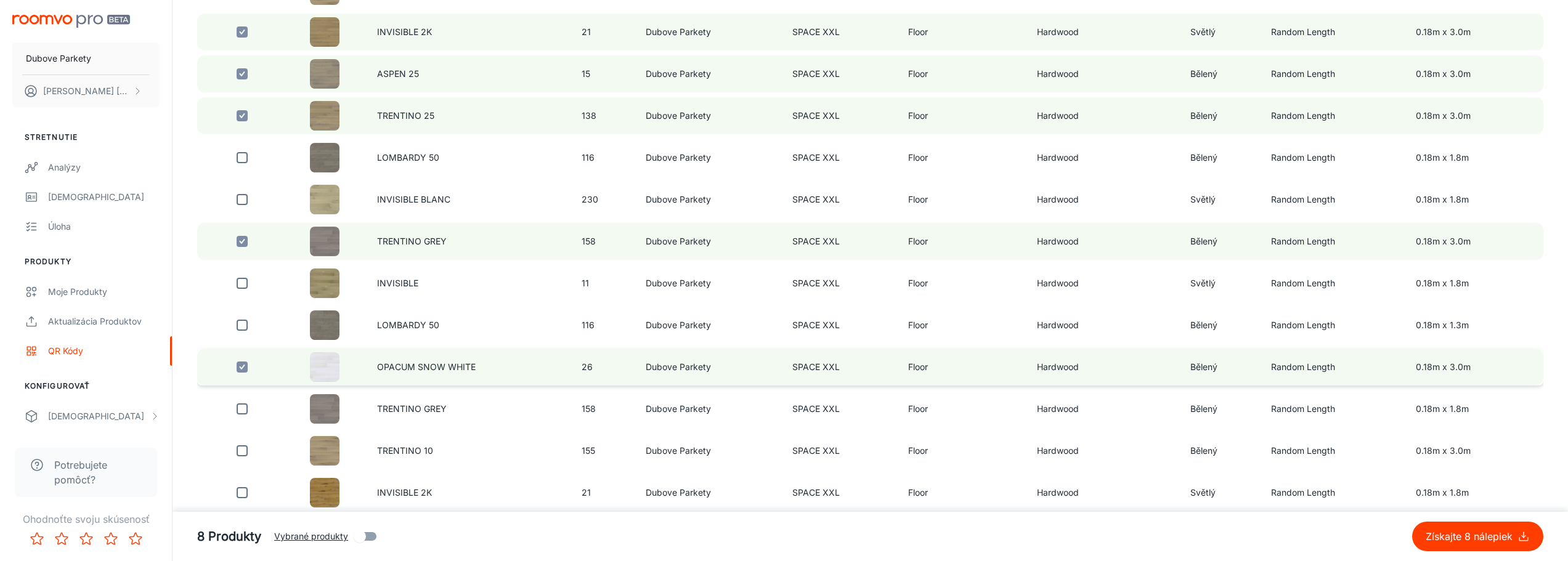
scroll to position [801, 0]
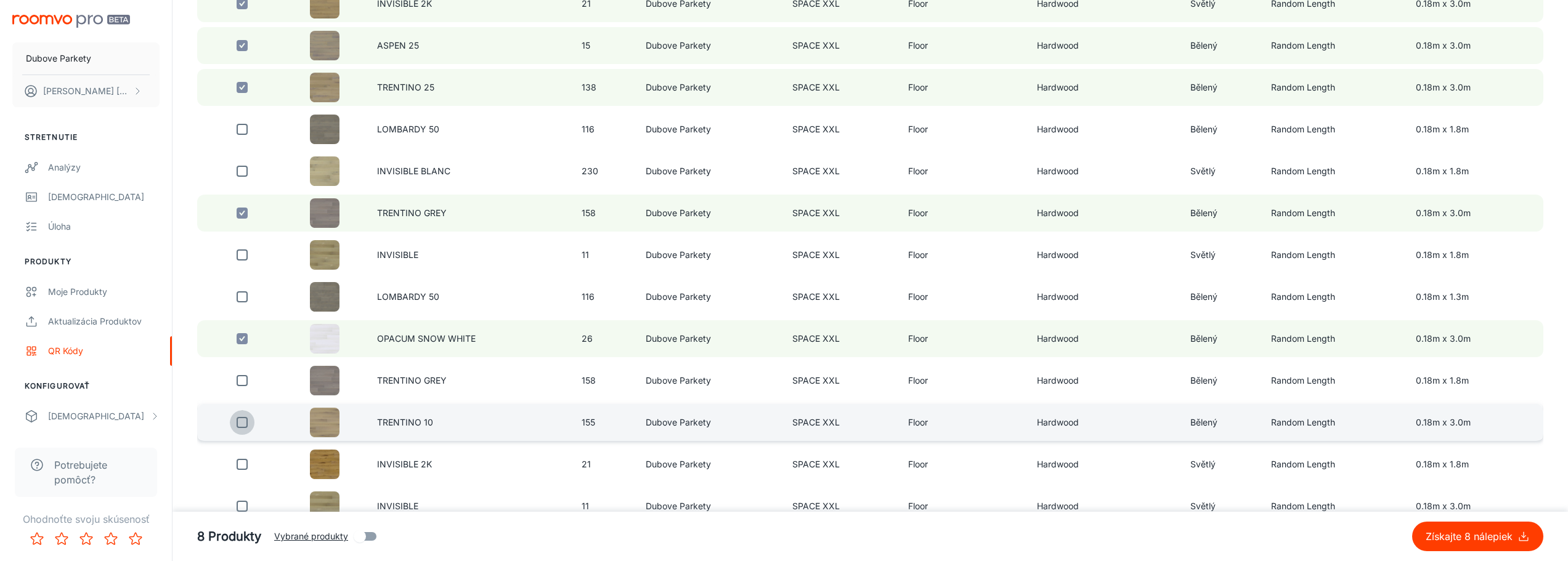
click at [245, 427] on input "checkbox" at bounding box center [242, 422] width 24 height 24
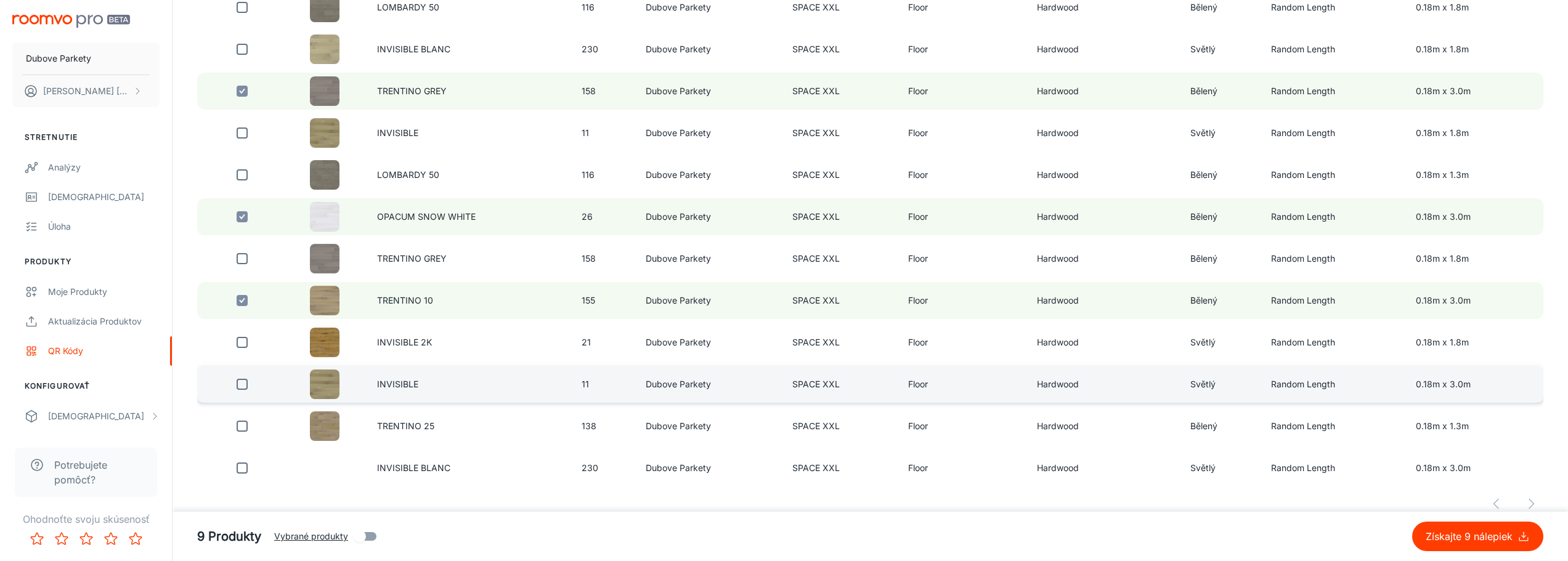
scroll to position [924, 0]
click at [243, 385] on input "checkbox" at bounding box center [242, 382] width 24 height 24
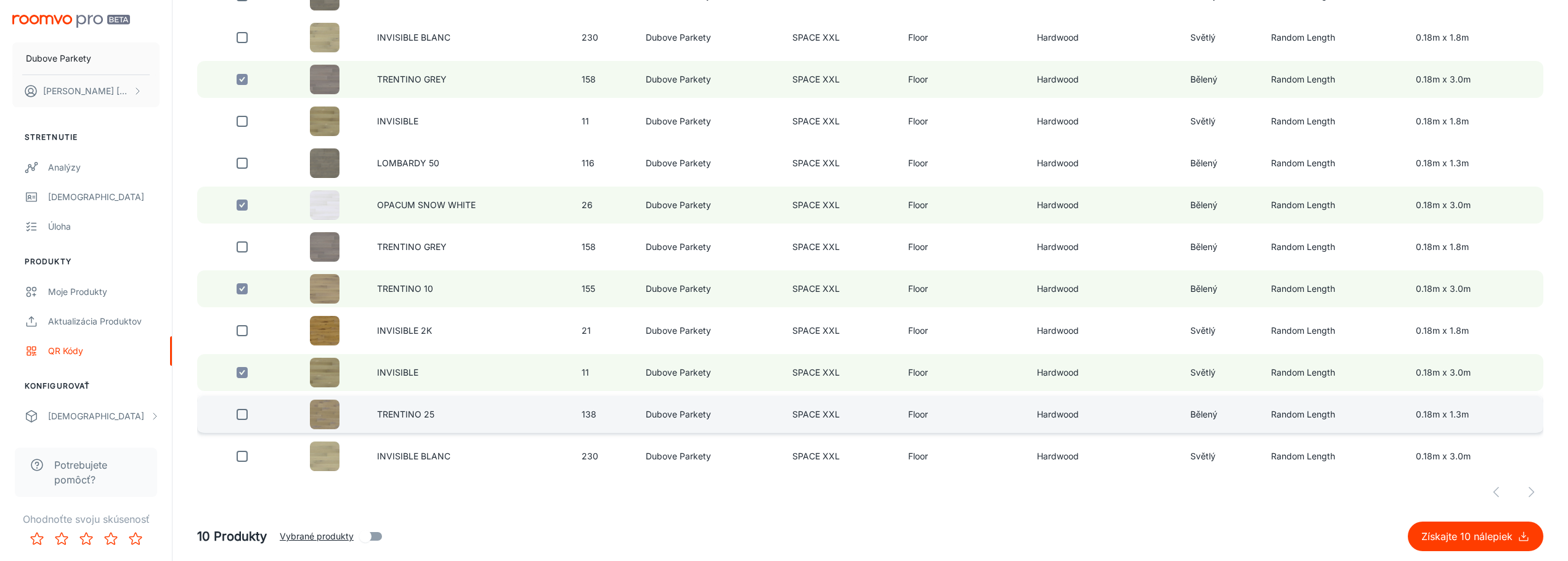
scroll to position [937, 0]
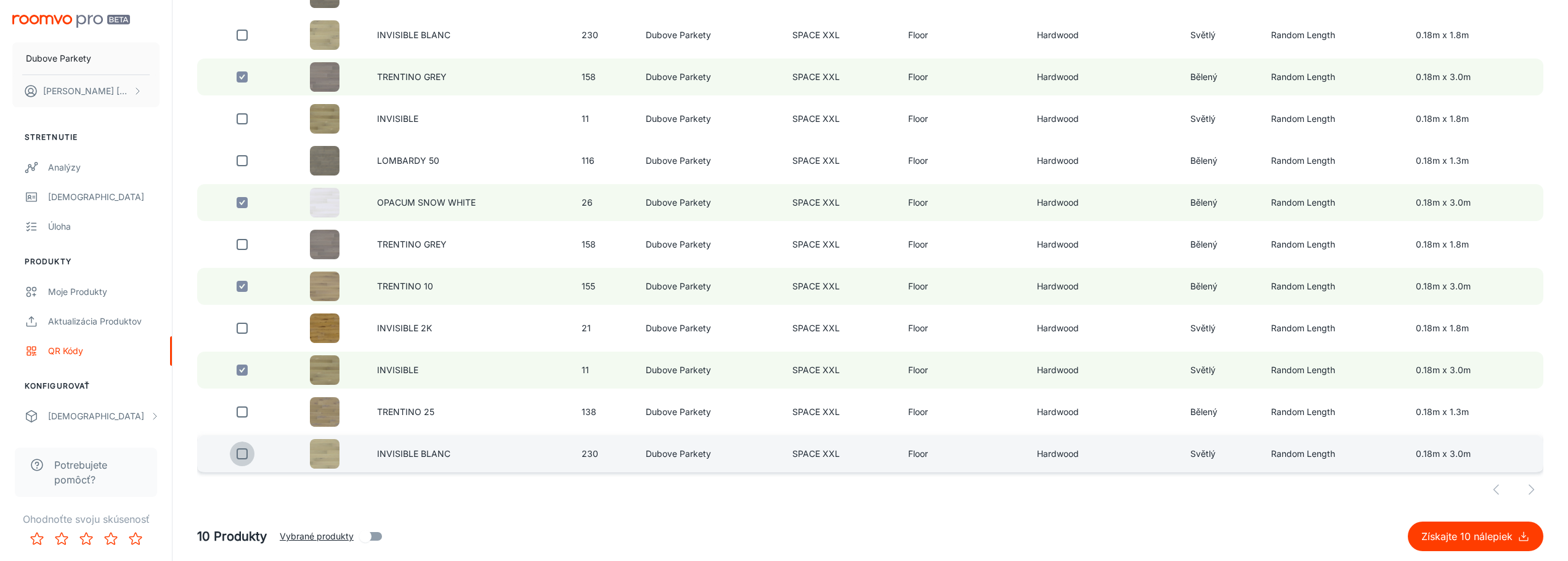
click at [244, 458] on input "checkbox" at bounding box center [242, 454] width 24 height 24
click at [1533, 491] on div at bounding box center [871, 489] width 1346 height 24
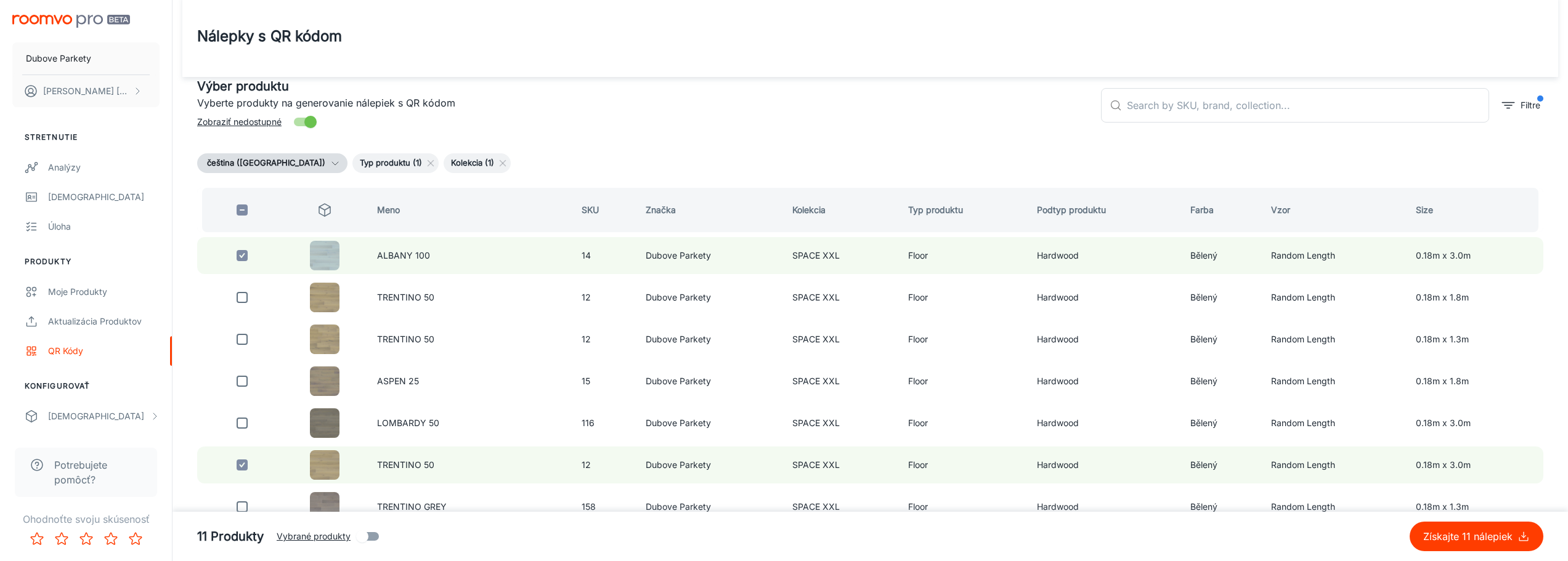
scroll to position [0, 0]
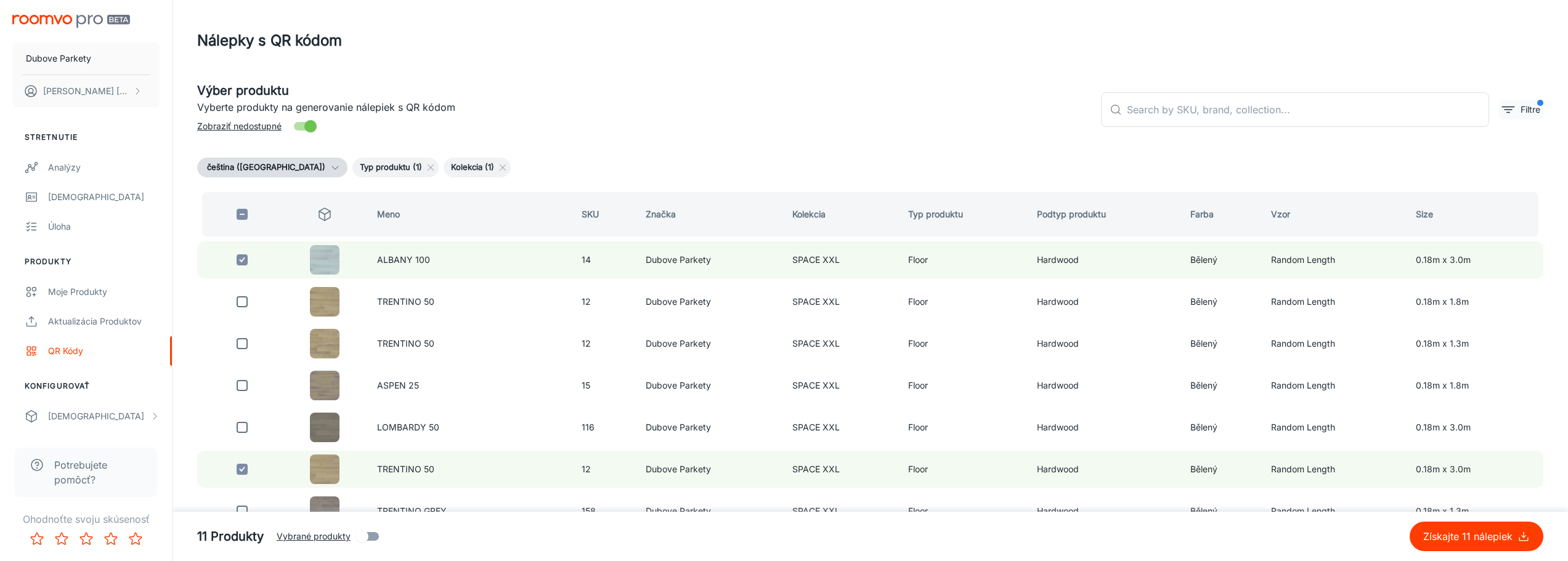
click at [1511, 109] on line "filter" at bounding box center [1508, 109] width 8 height 0
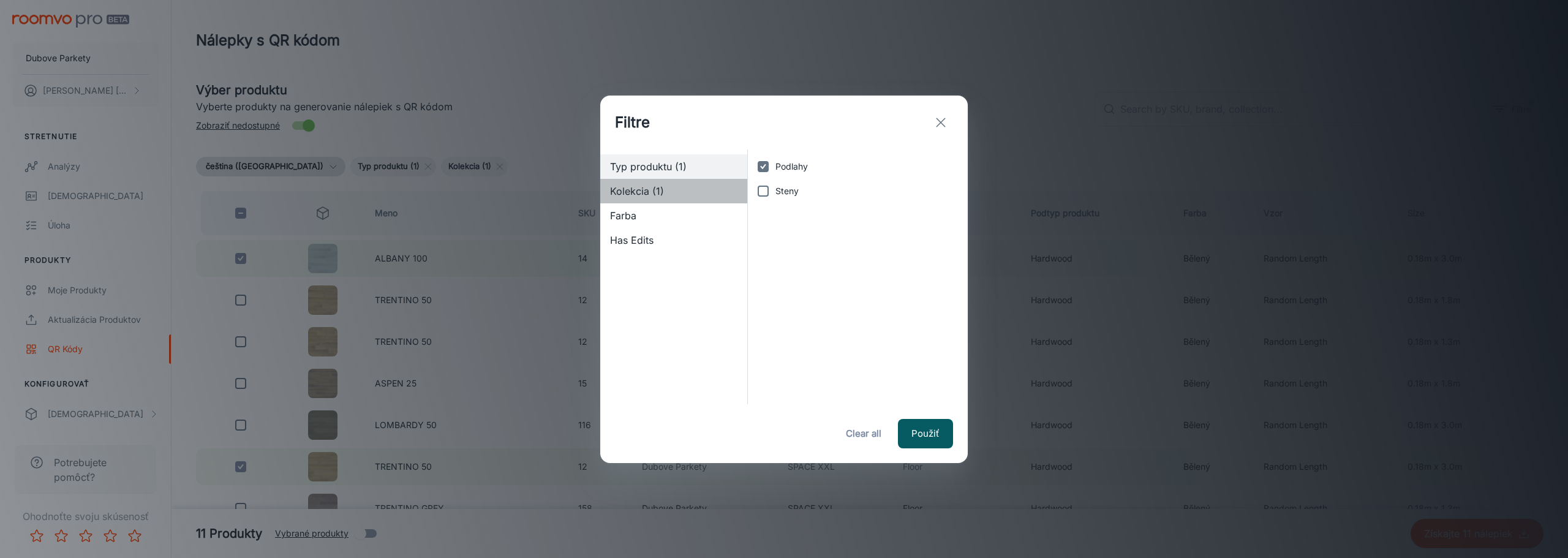
click at [645, 190] on span "Kolekcia (1)" at bounding box center [673, 190] width 127 height 14
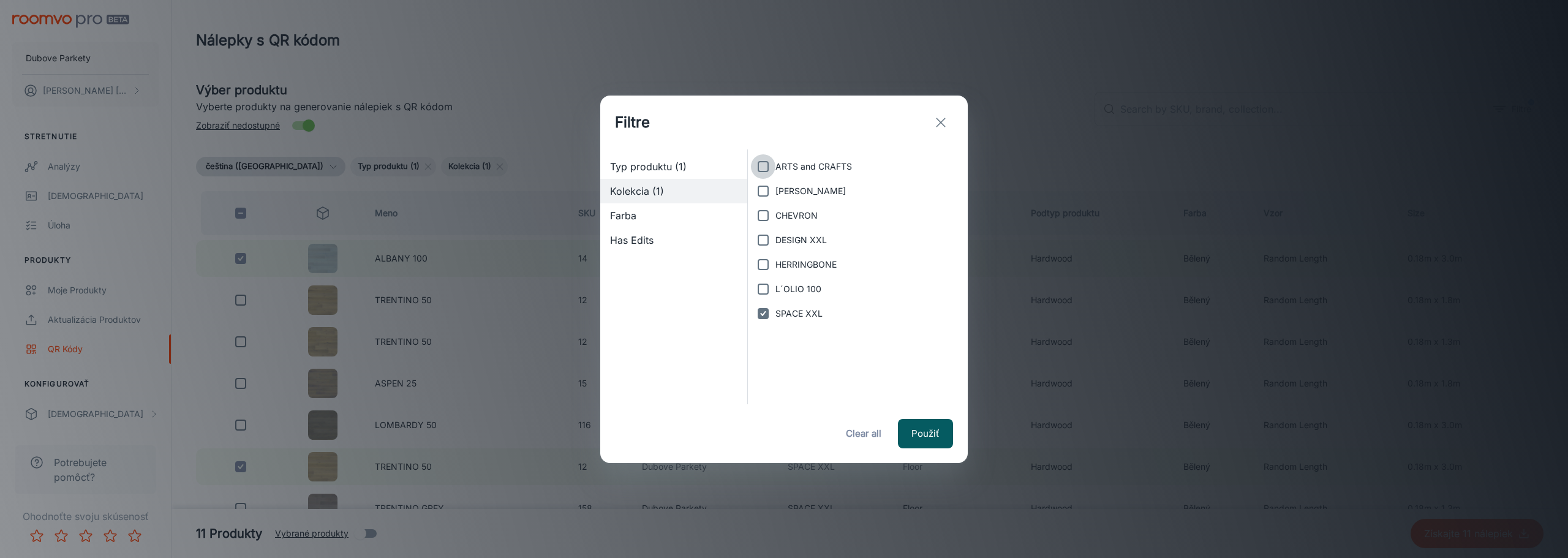
click at [765, 167] on input "ARTS and CRAFTS" at bounding box center [763, 165] width 24 height 24
click at [760, 190] on input "[PERSON_NAME]" at bounding box center [763, 190] width 24 height 24
click at [761, 291] on input "L´OLIO 100" at bounding box center [763, 289] width 24 height 24
click at [932, 433] on button "Použiť" at bounding box center [925, 434] width 55 height 30
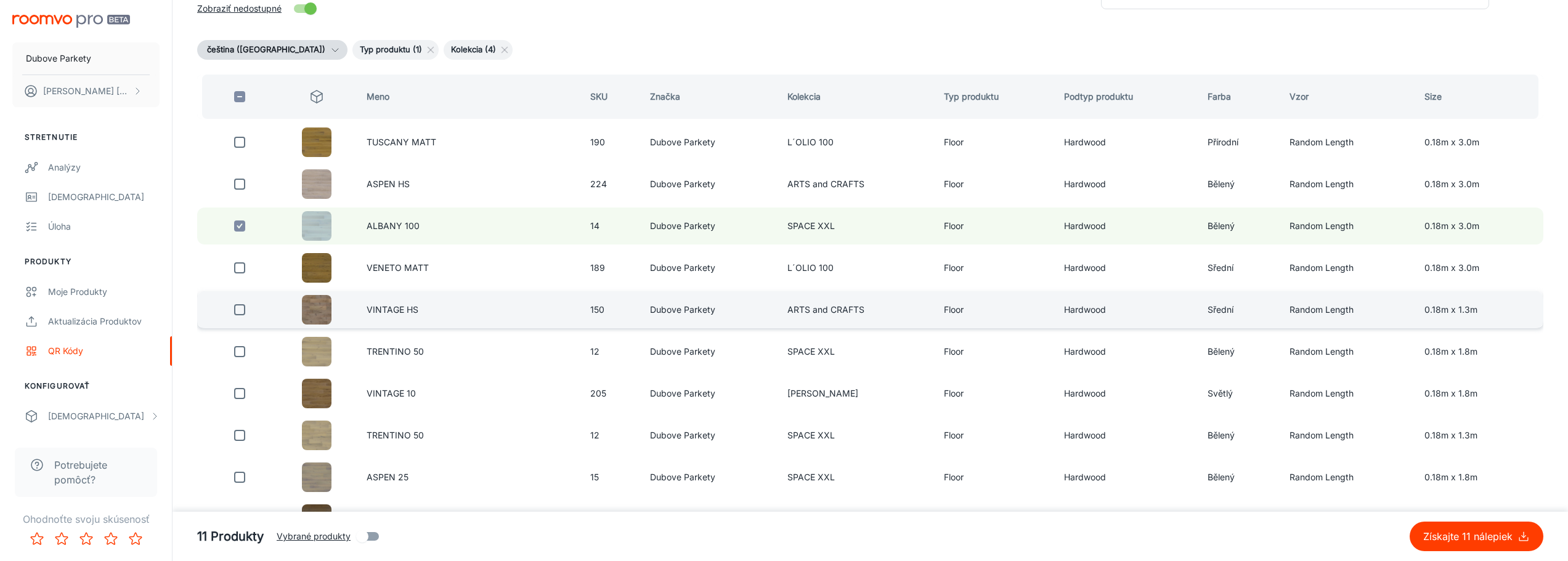
scroll to position [123, 0]
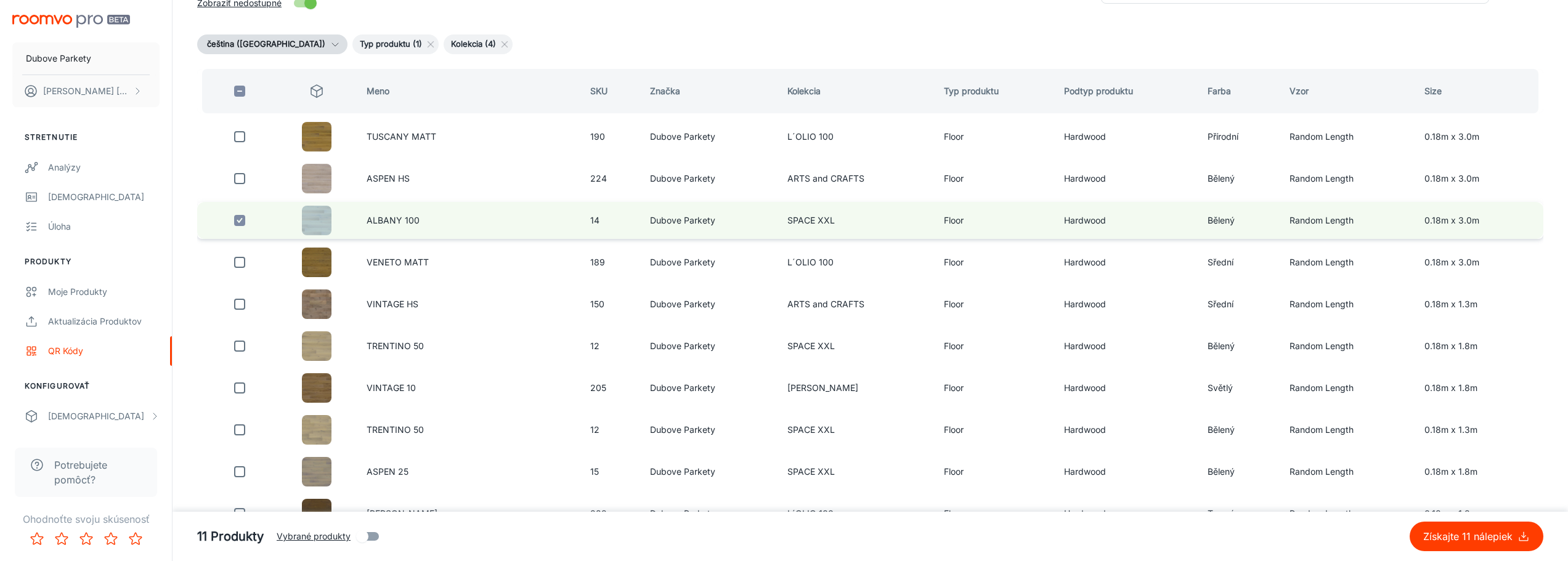
drag, startPoint x: 238, startPoint y: 182, endPoint x: 1150, endPoint y: 221, distance: 912.8
click at [238, 182] on input "checkbox" at bounding box center [239, 178] width 24 height 24
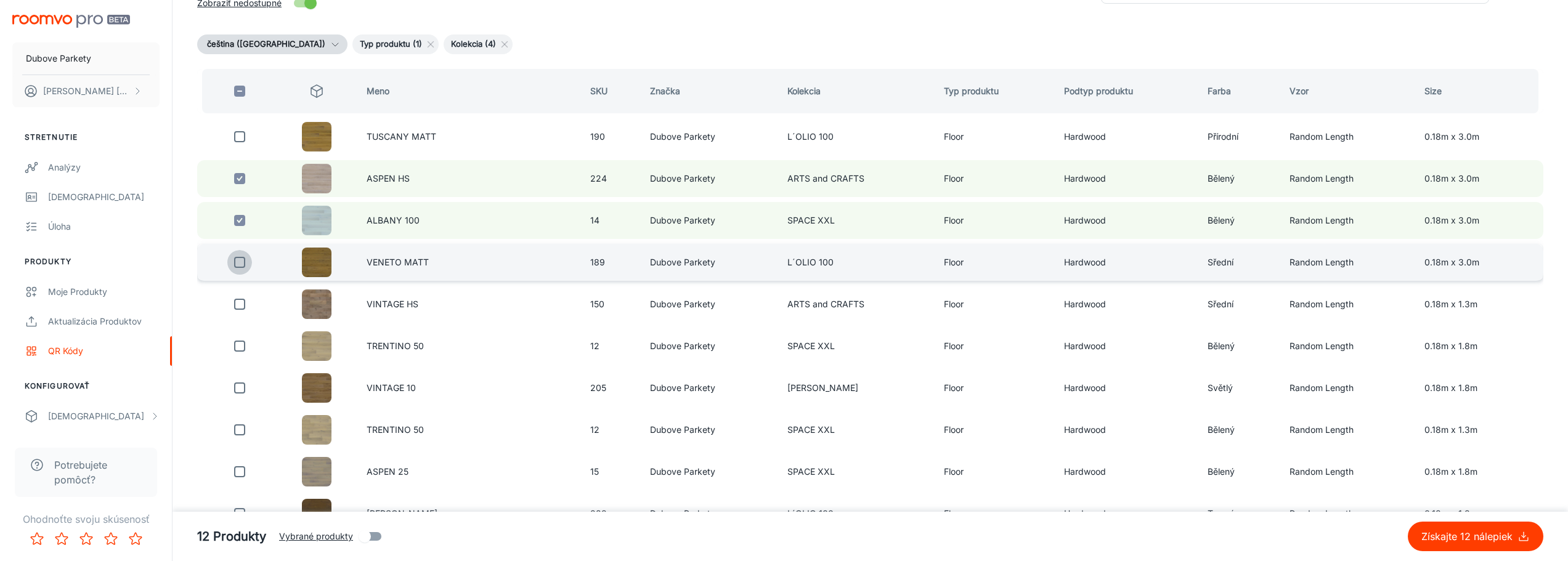
click at [238, 268] on input "checkbox" at bounding box center [239, 262] width 24 height 24
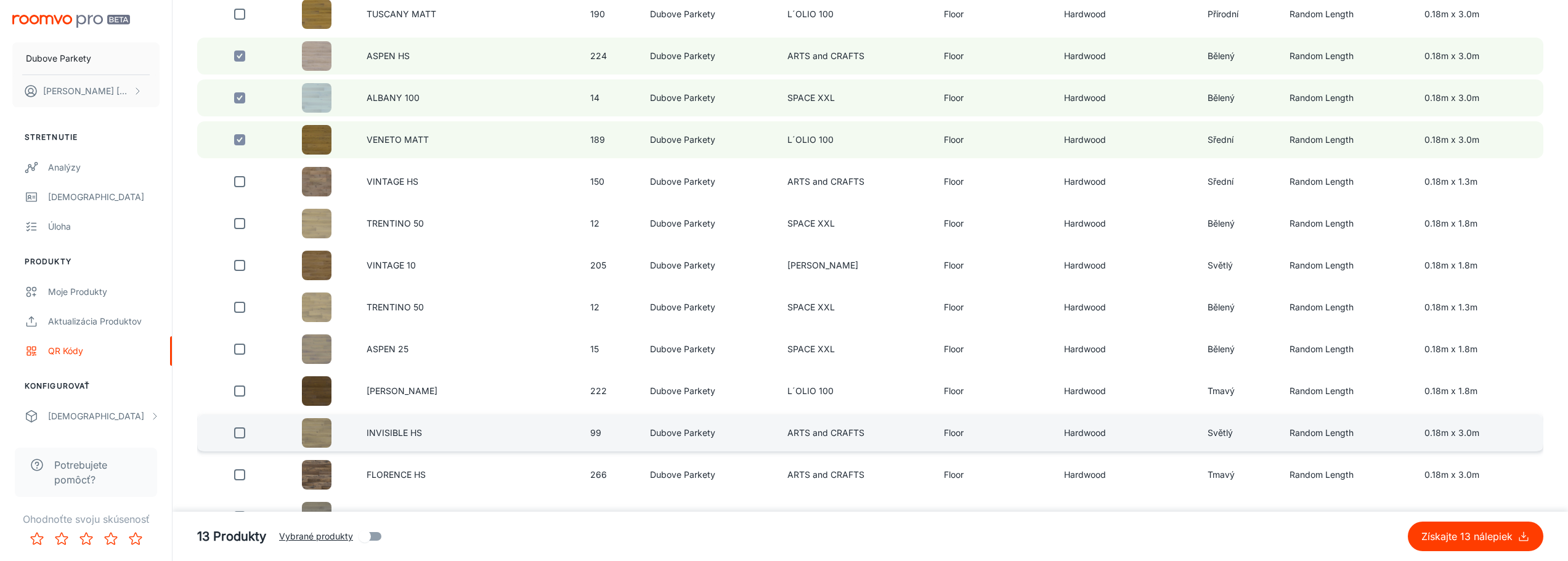
scroll to position [247, 0]
click at [233, 438] on input "checkbox" at bounding box center [239, 431] width 24 height 24
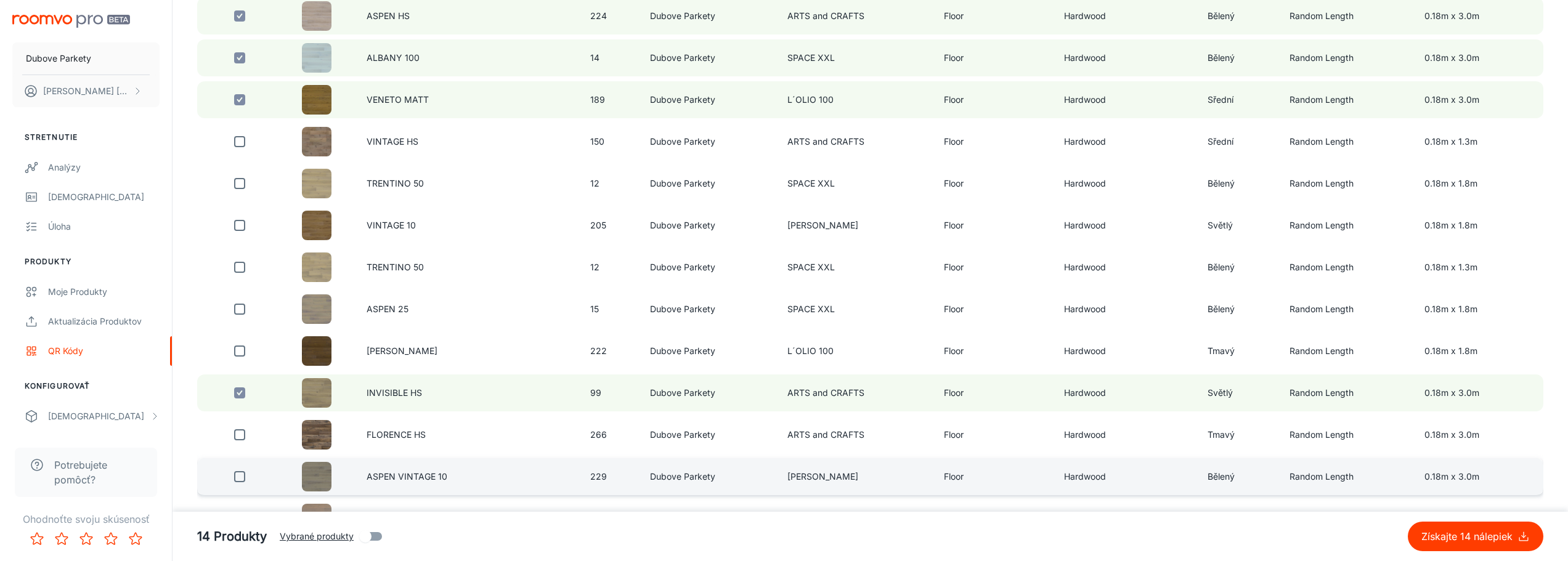
scroll to position [308, 0]
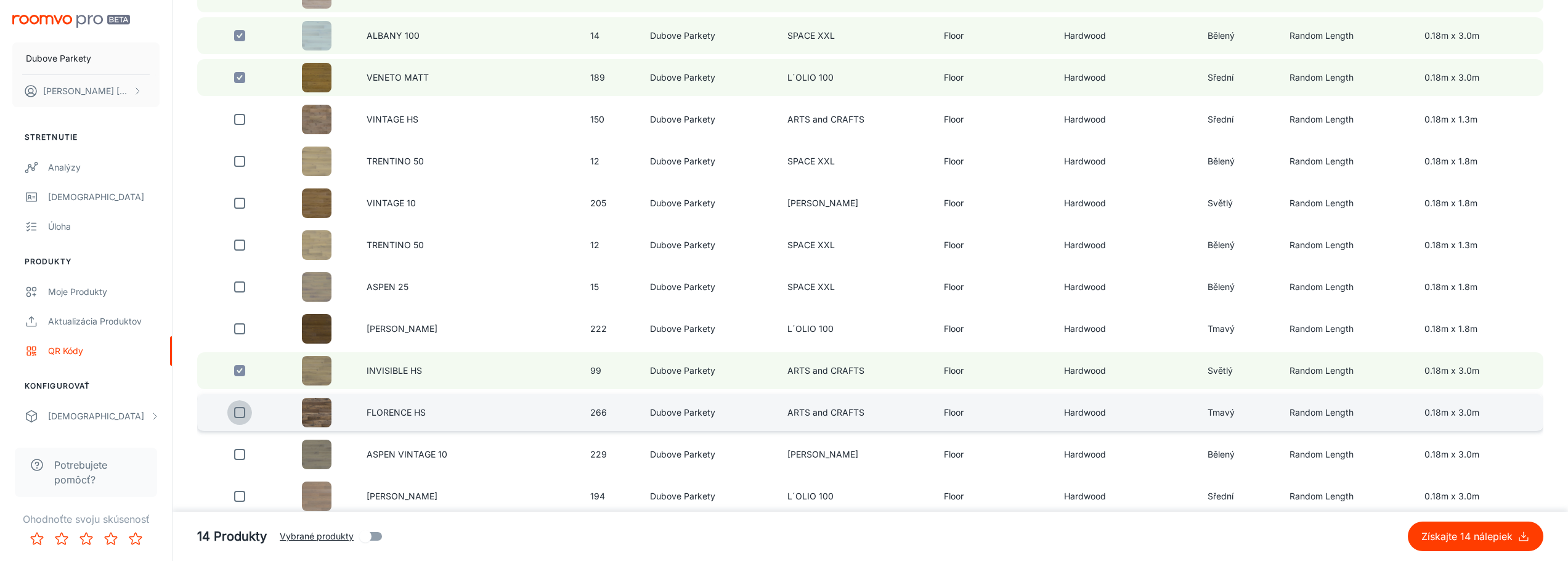
click at [236, 408] on input "checkbox" at bounding box center [239, 412] width 24 height 24
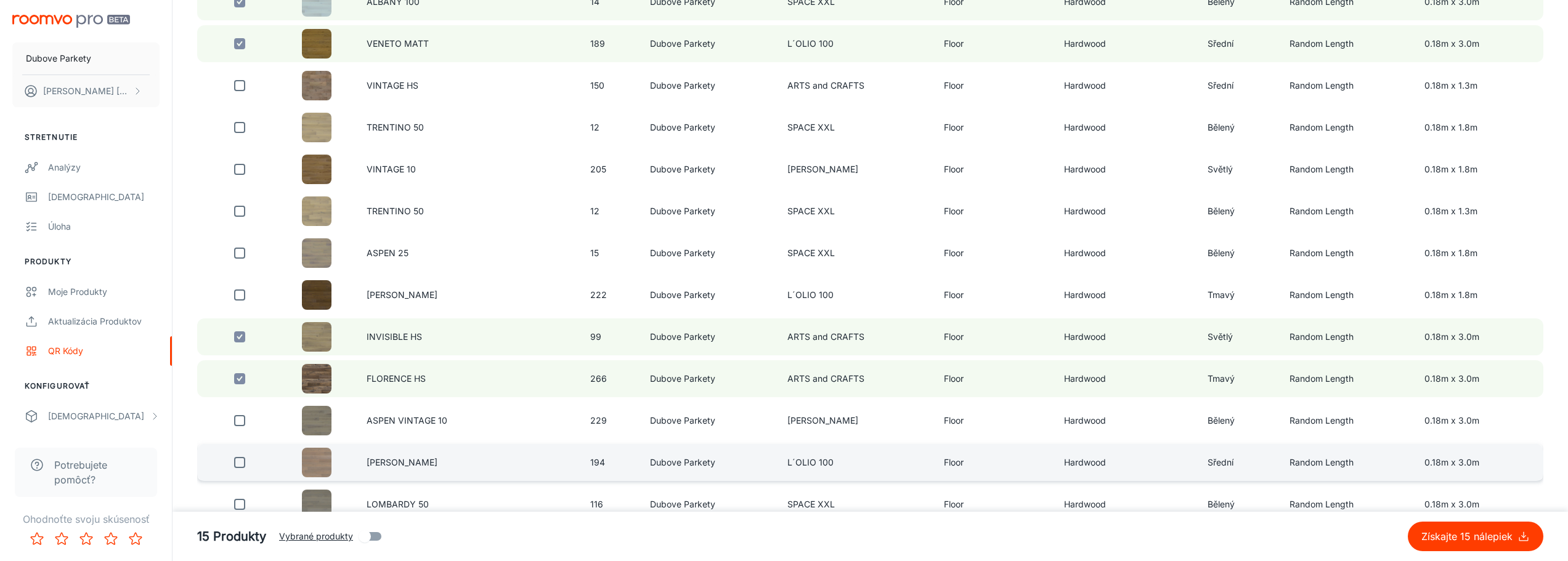
scroll to position [369, 0]
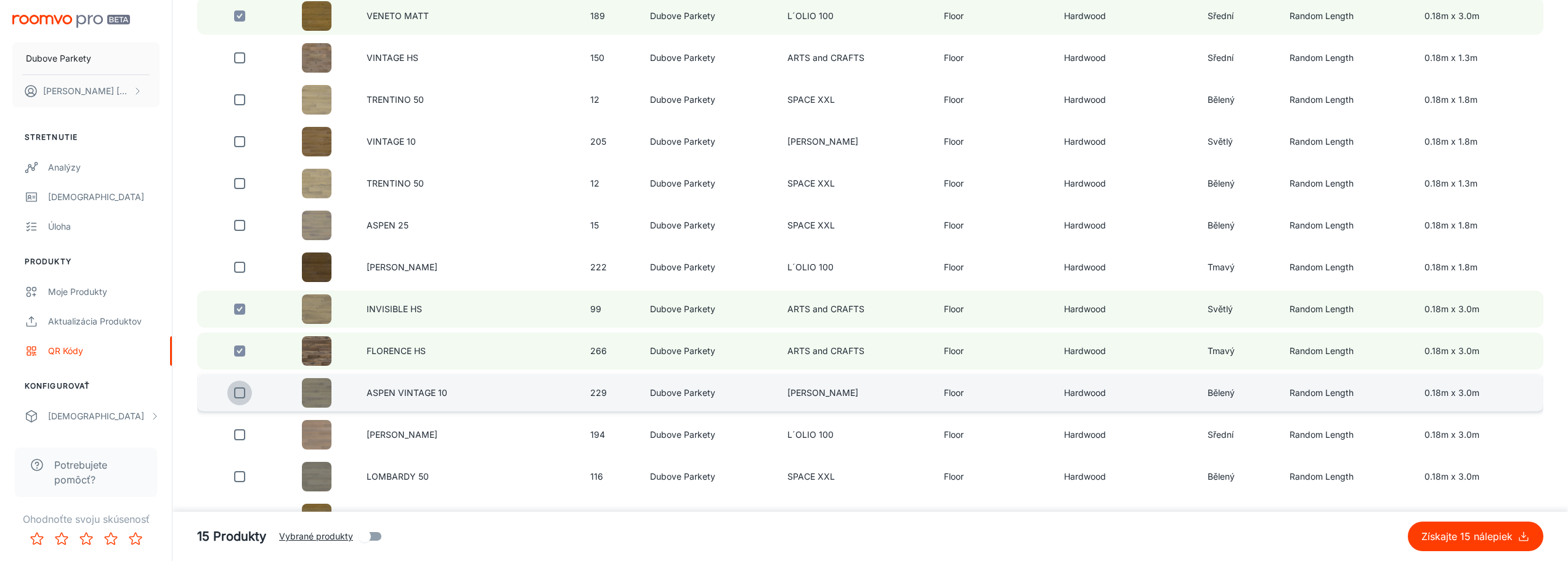
click at [237, 397] on input "checkbox" at bounding box center [239, 393] width 24 height 24
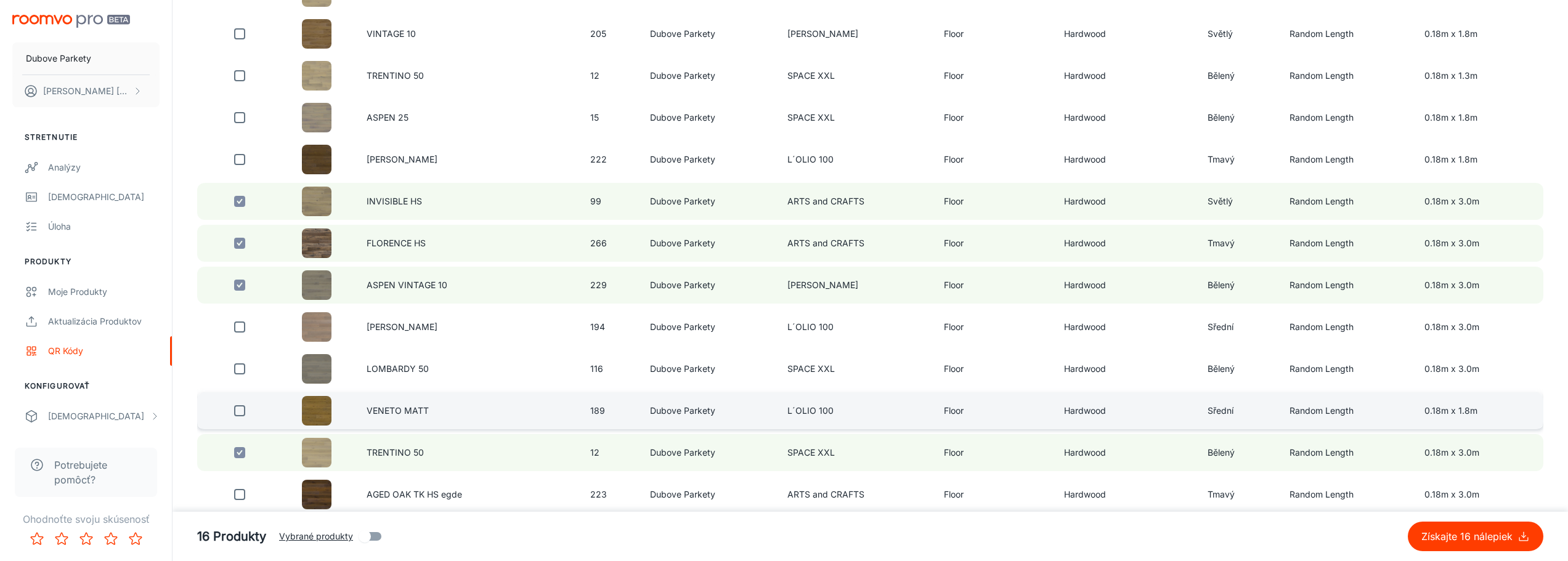
scroll to position [492, 0]
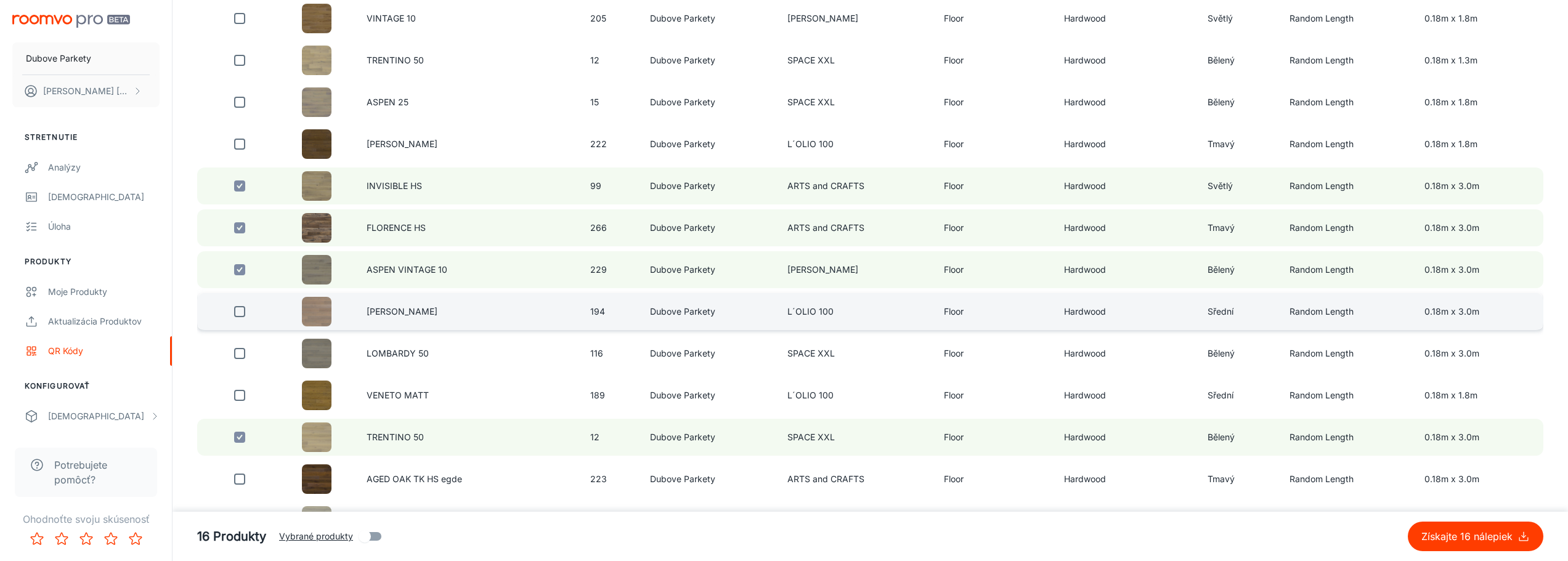
click at [236, 318] on input "checkbox" at bounding box center [239, 311] width 24 height 24
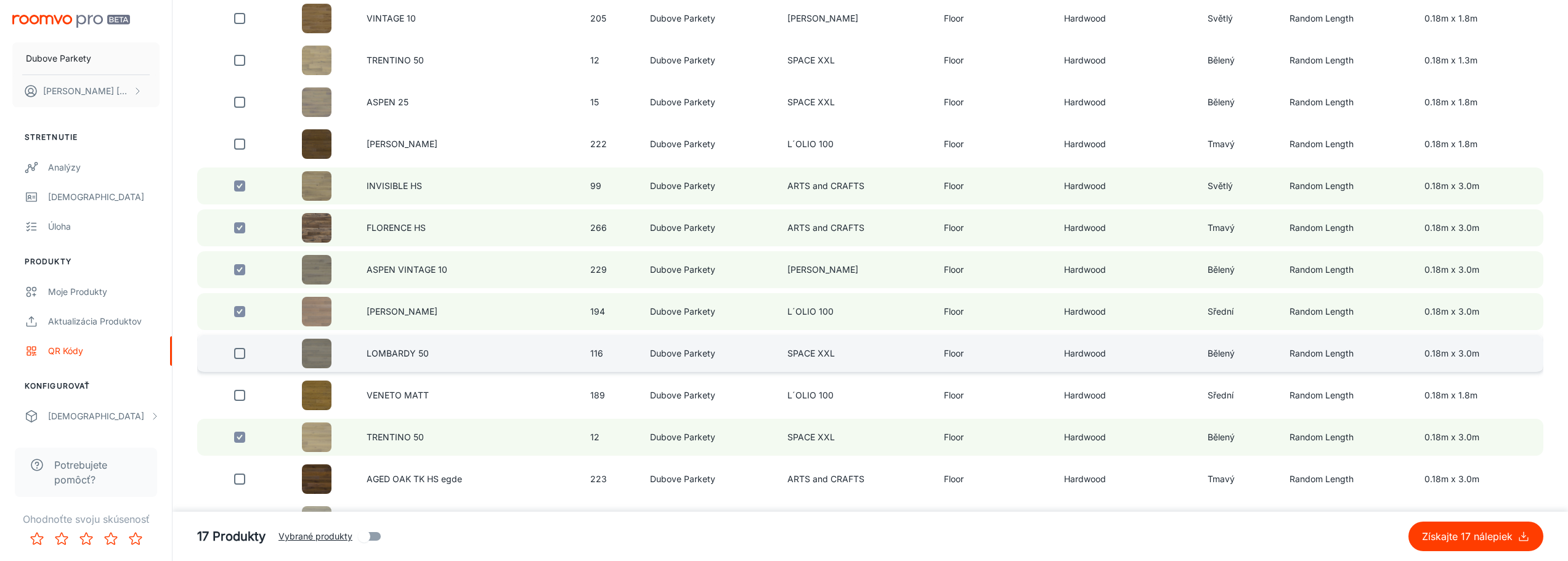
click at [240, 352] on input "checkbox" at bounding box center [239, 353] width 24 height 24
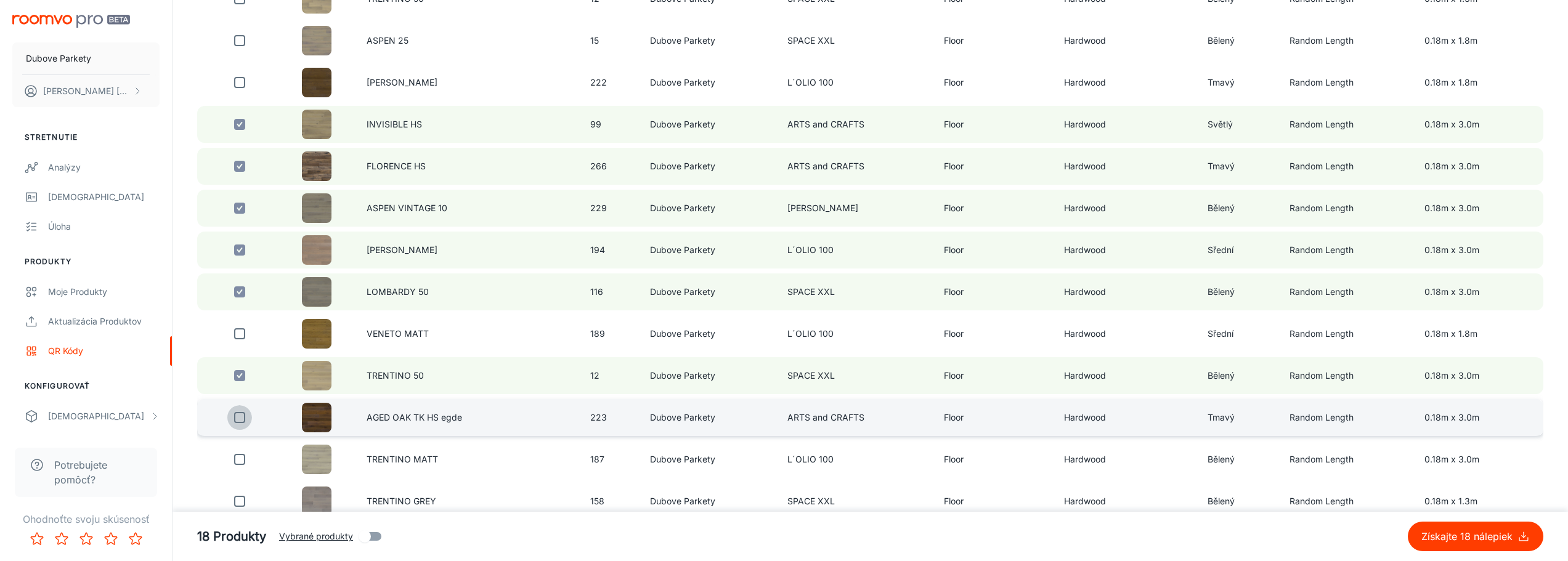
click at [236, 420] on input "checkbox" at bounding box center [239, 417] width 24 height 24
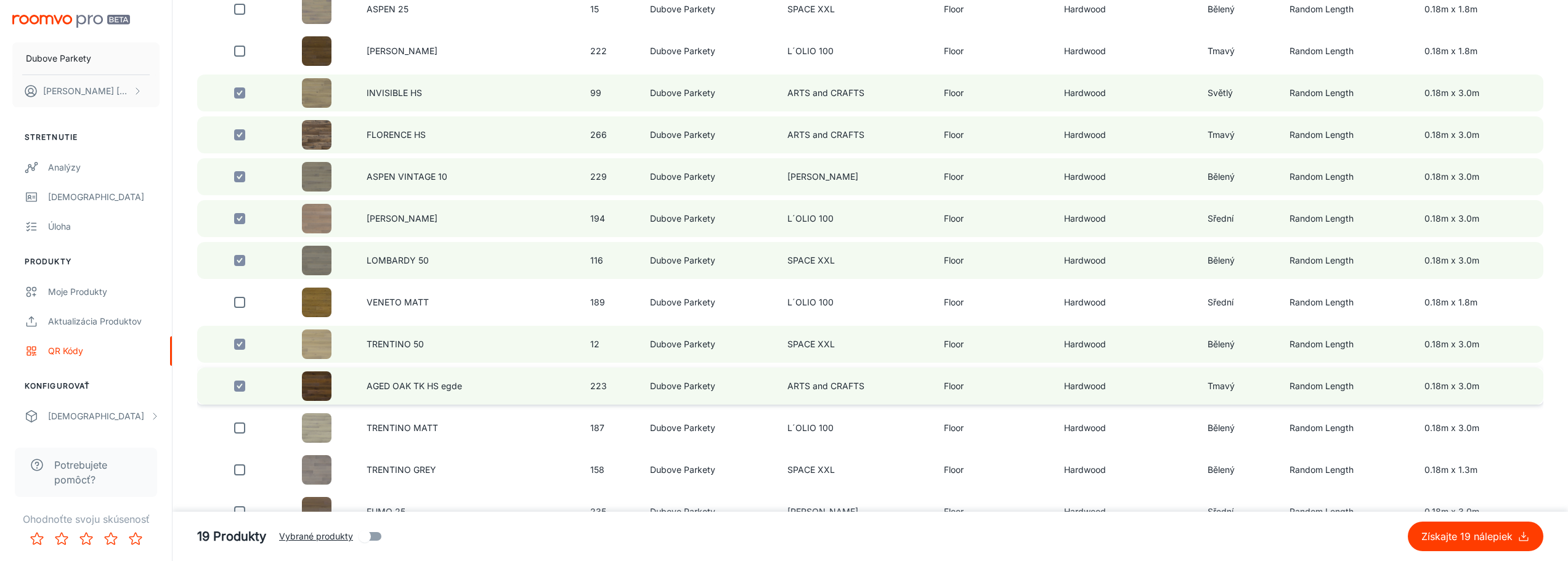
scroll to position [616, 0]
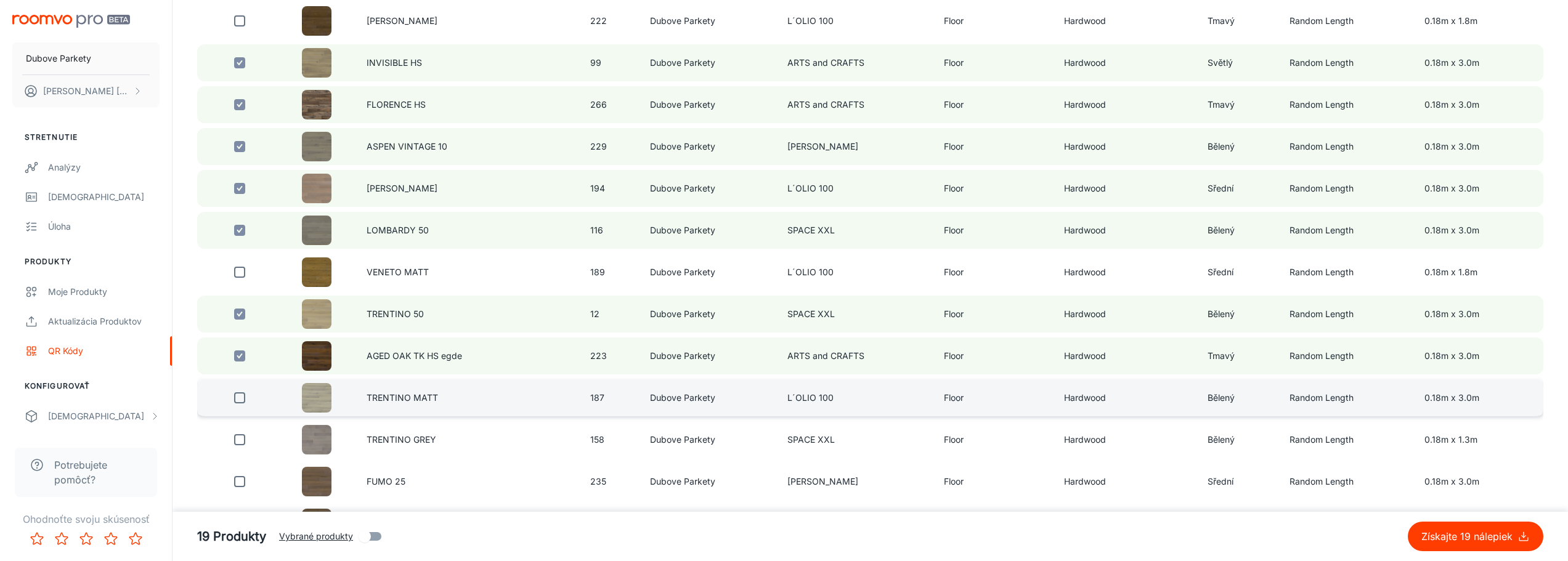
click at [235, 398] on input "checkbox" at bounding box center [239, 398] width 24 height 24
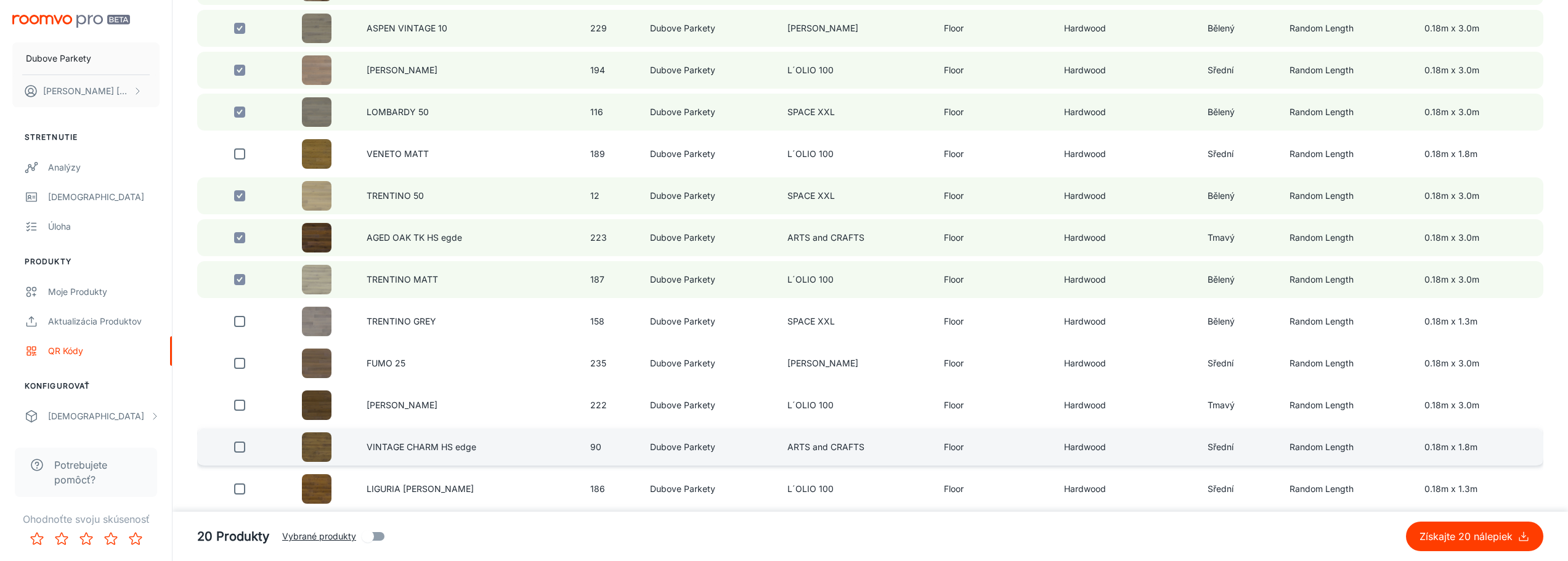
scroll to position [739, 0]
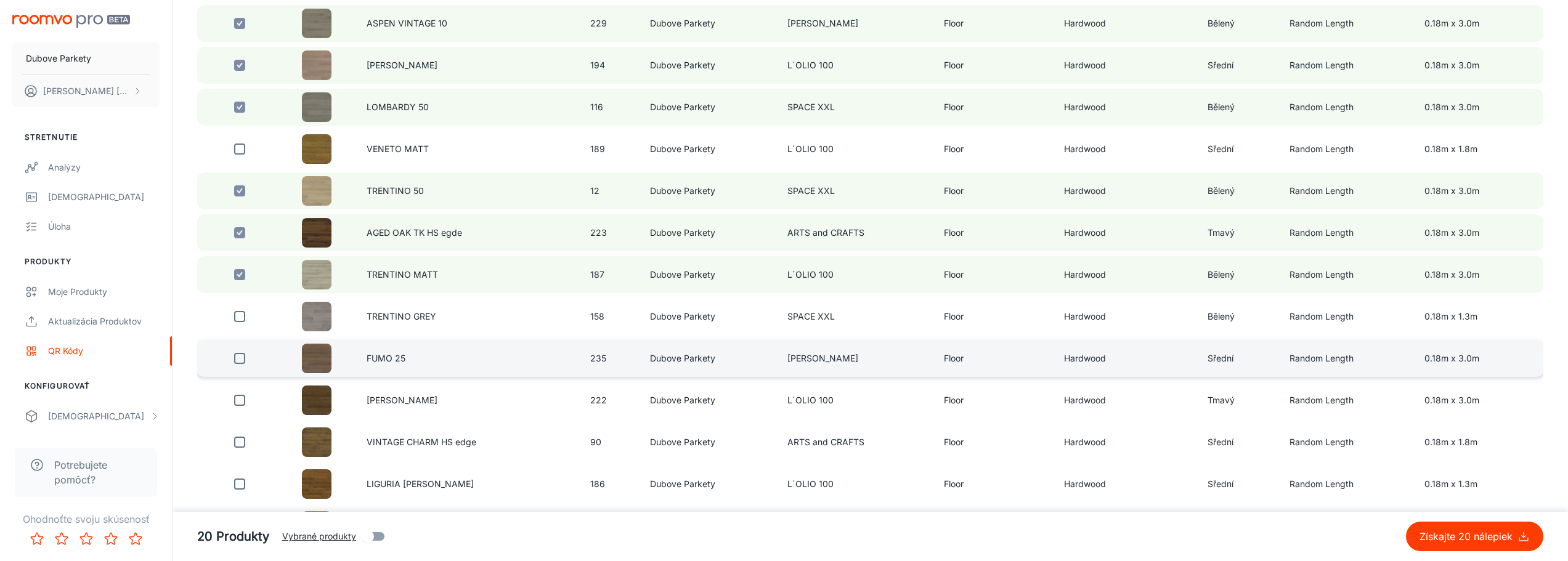
drag, startPoint x: 235, startPoint y: 359, endPoint x: 985, endPoint y: 371, distance: 750.1
click at [235, 359] on input "checkbox" at bounding box center [239, 358] width 24 height 24
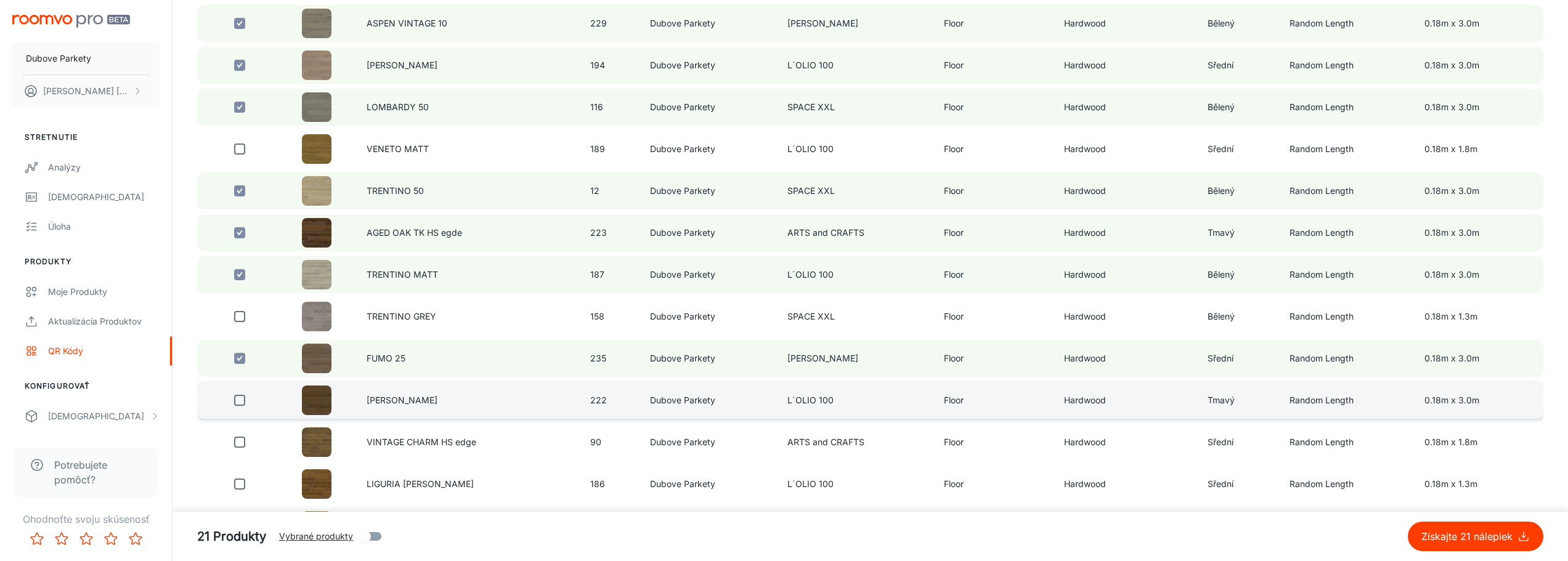
click at [238, 399] on input "checkbox" at bounding box center [239, 399] width 24 height 24
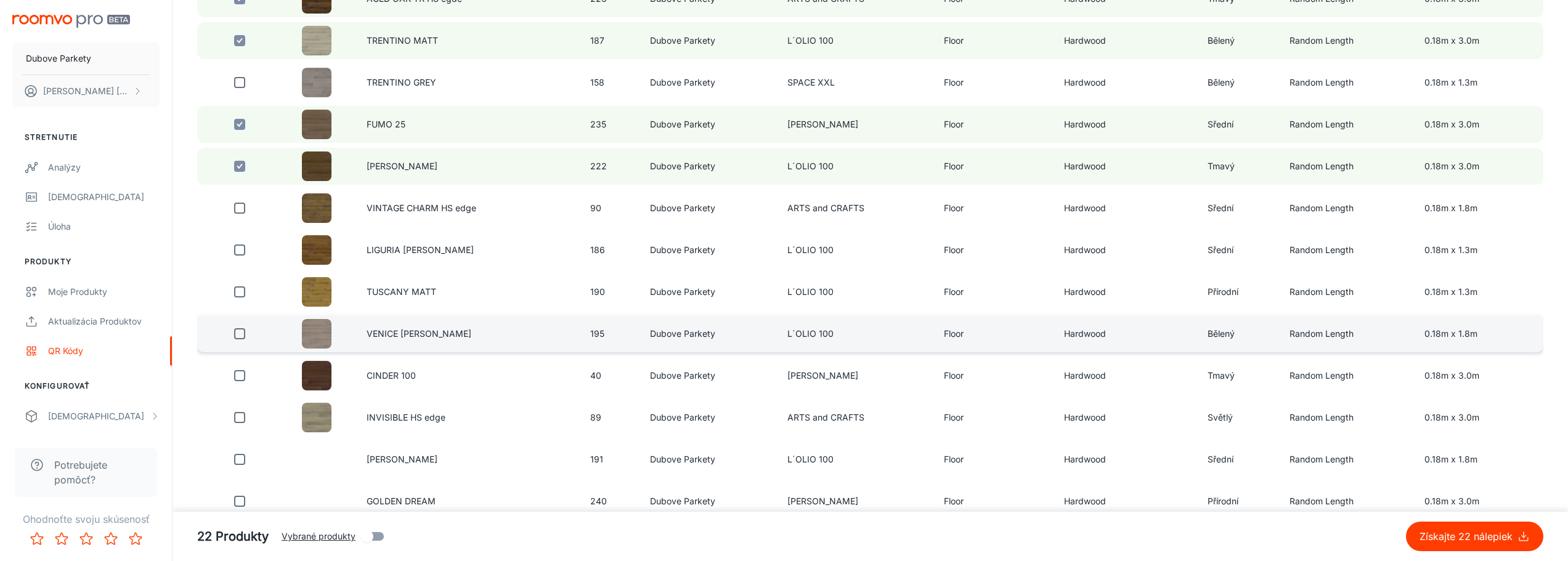
scroll to position [986, 0]
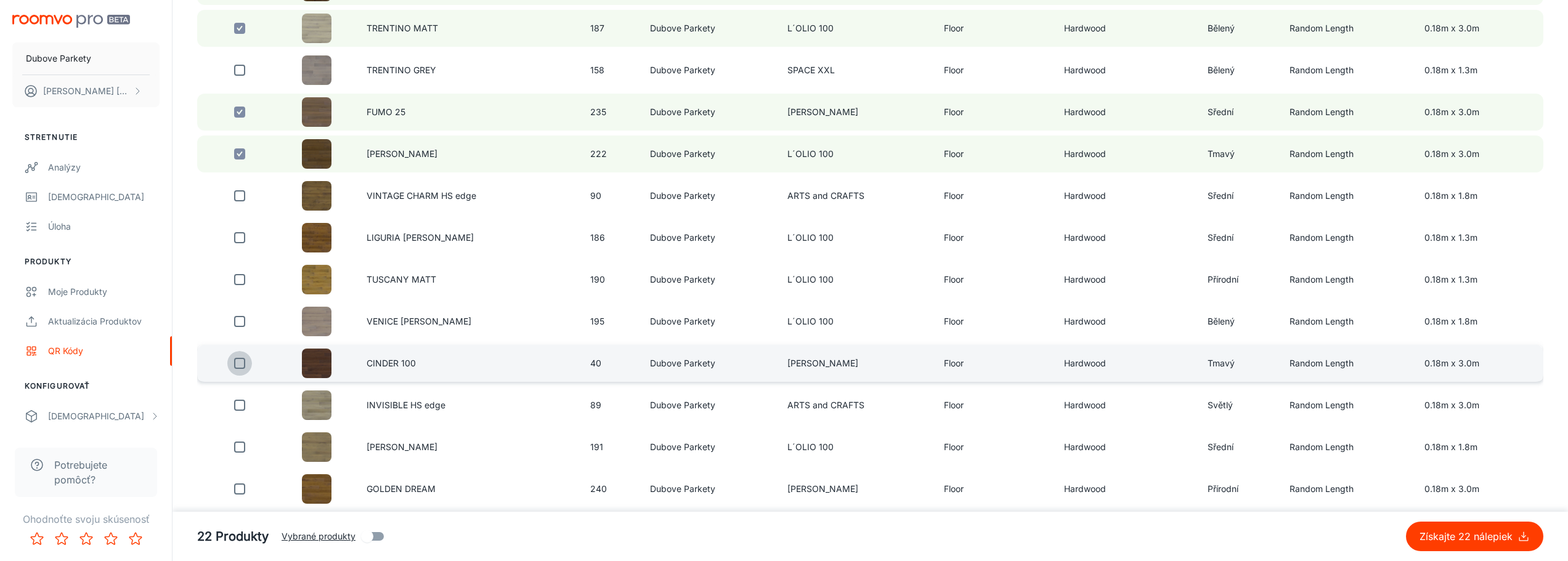
click at [242, 364] on input "checkbox" at bounding box center [239, 363] width 24 height 24
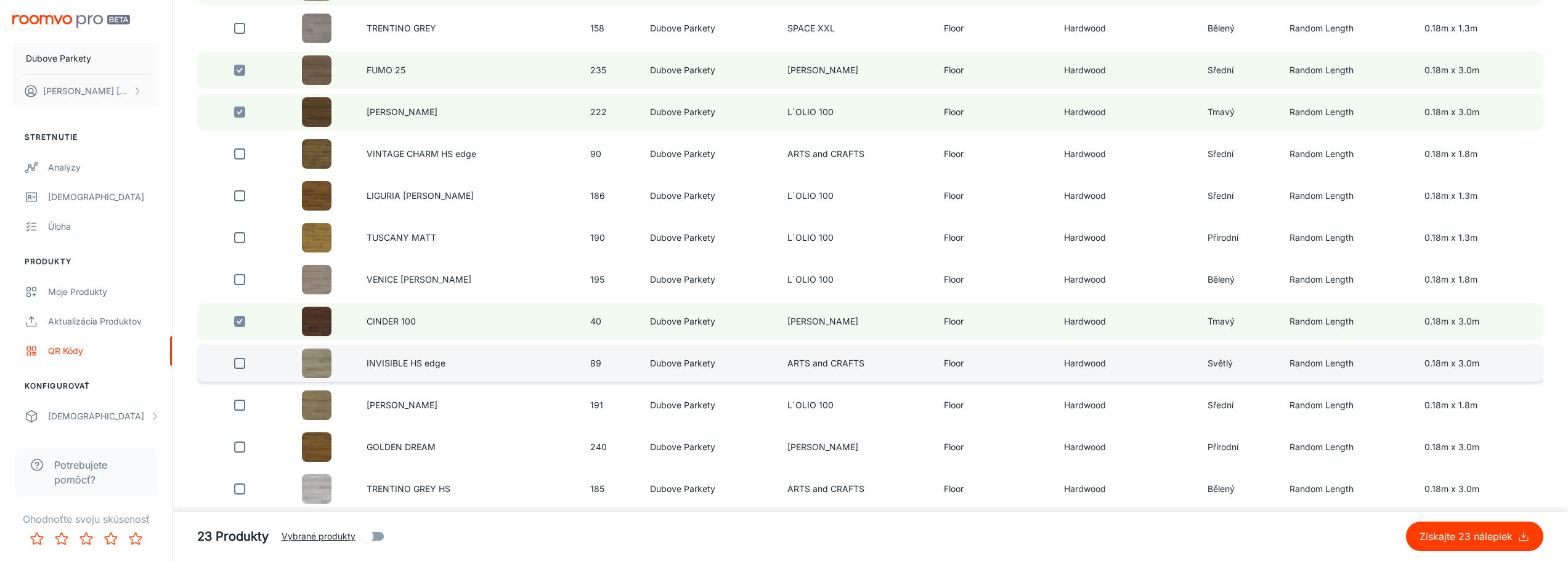
scroll to position [1048, 0]
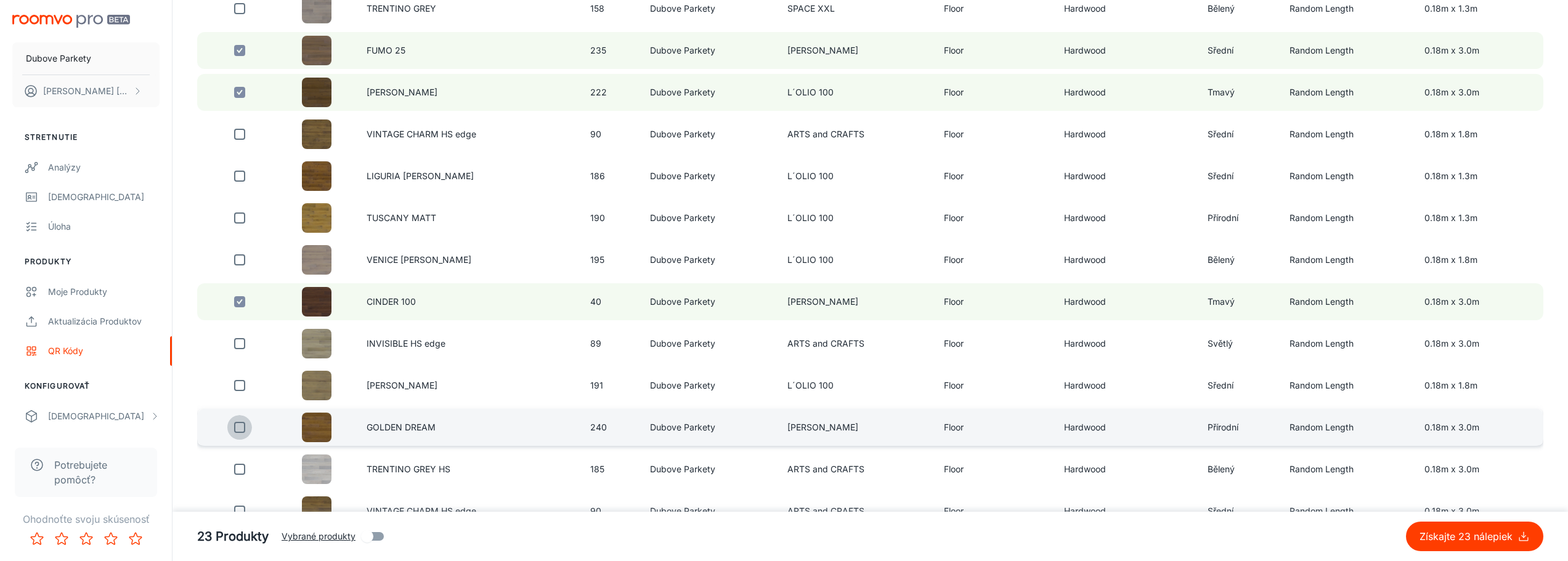
click at [233, 428] on input "checkbox" at bounding box center [239, 427] width 24 height 24
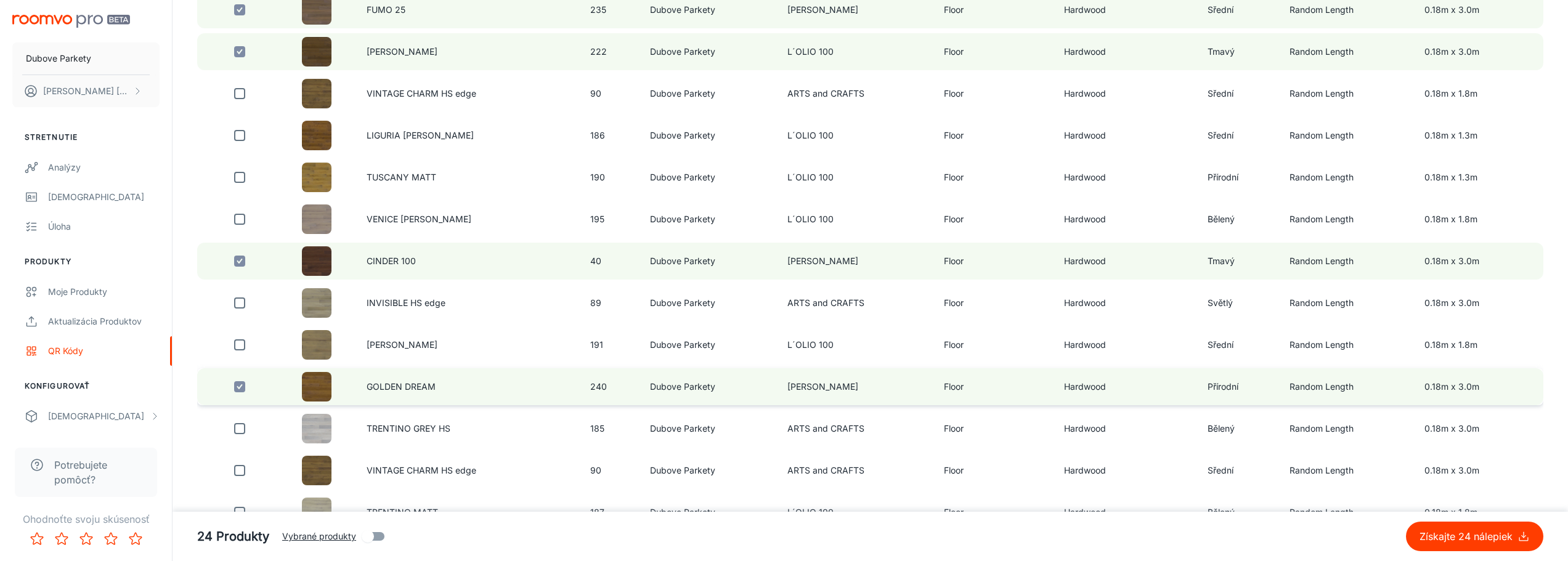
scroll to position [1108, 0]
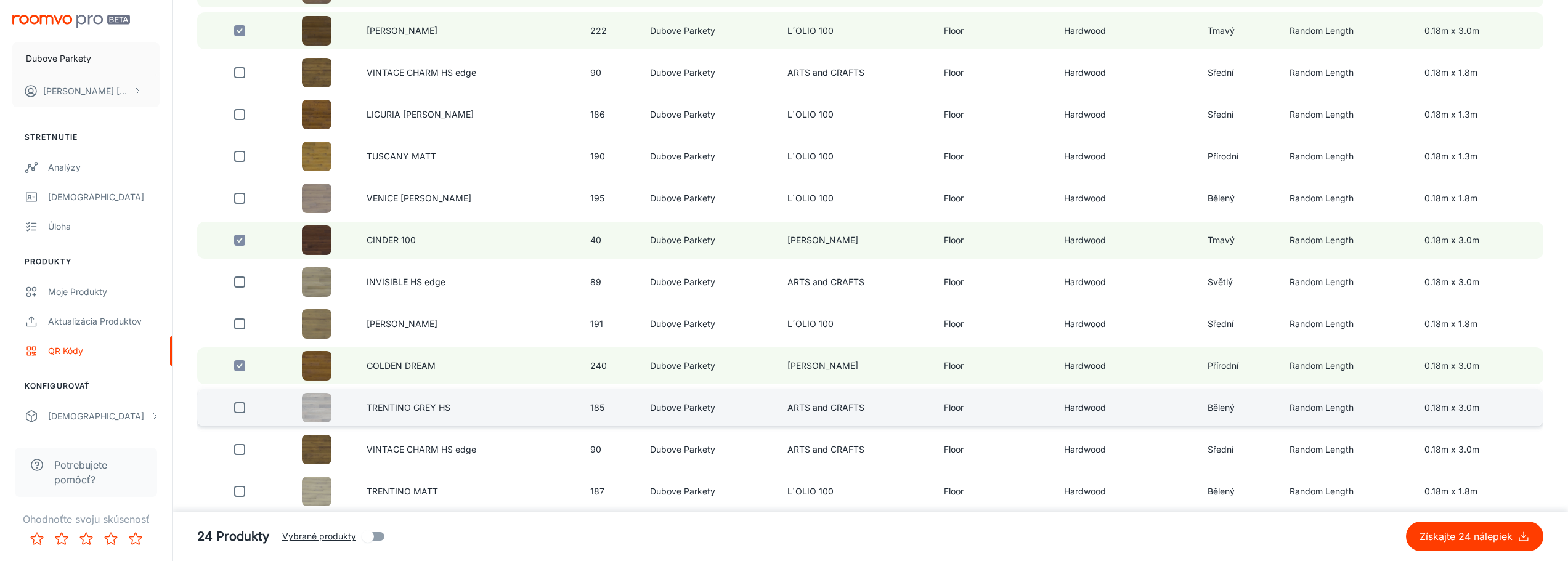
click at [236, 407] on input "checkbox" at bounding box center [239, 407] width 24 height 24
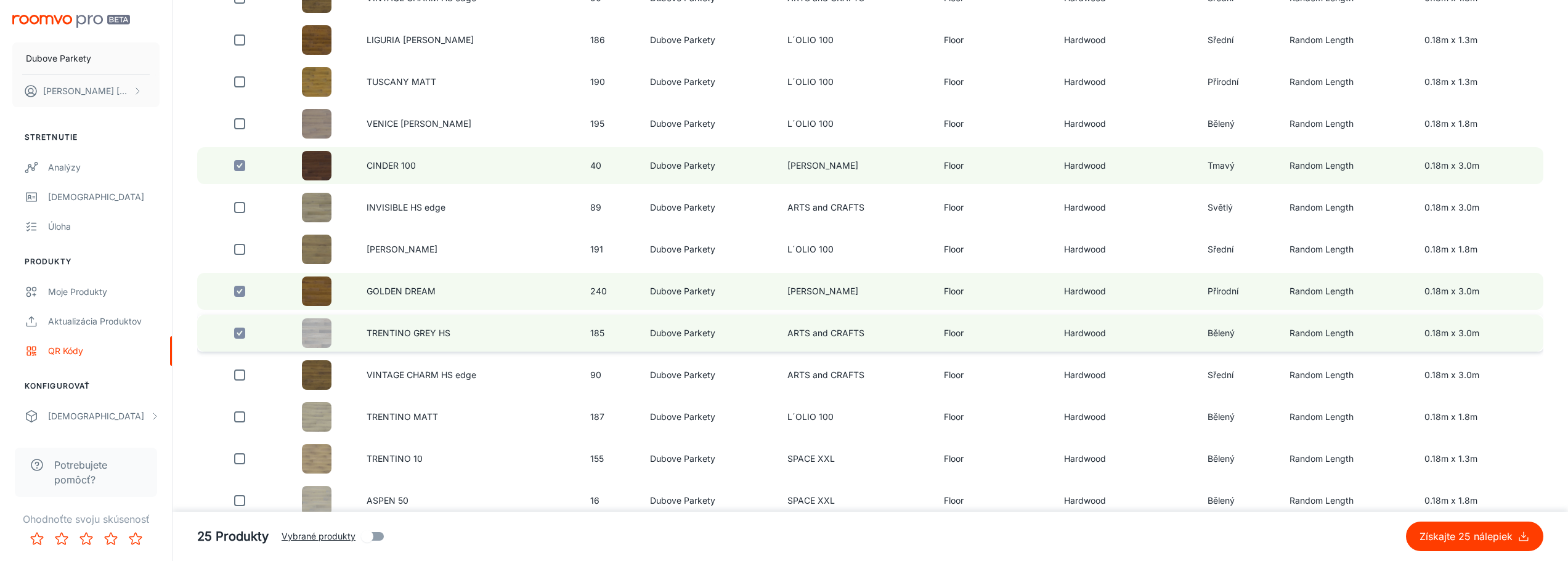
scroll to position [1232, 0]
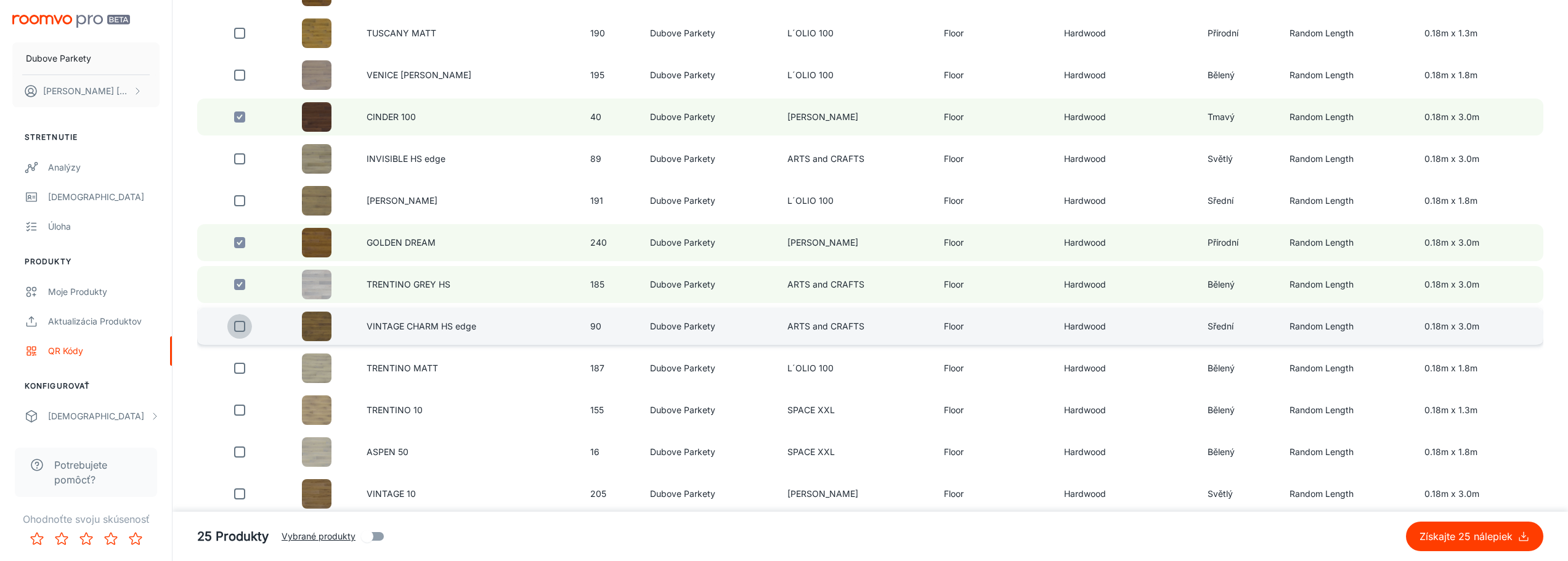
click at [242, 324] on input "checkbox" at bounding box center [239, 326] width 24 height 24
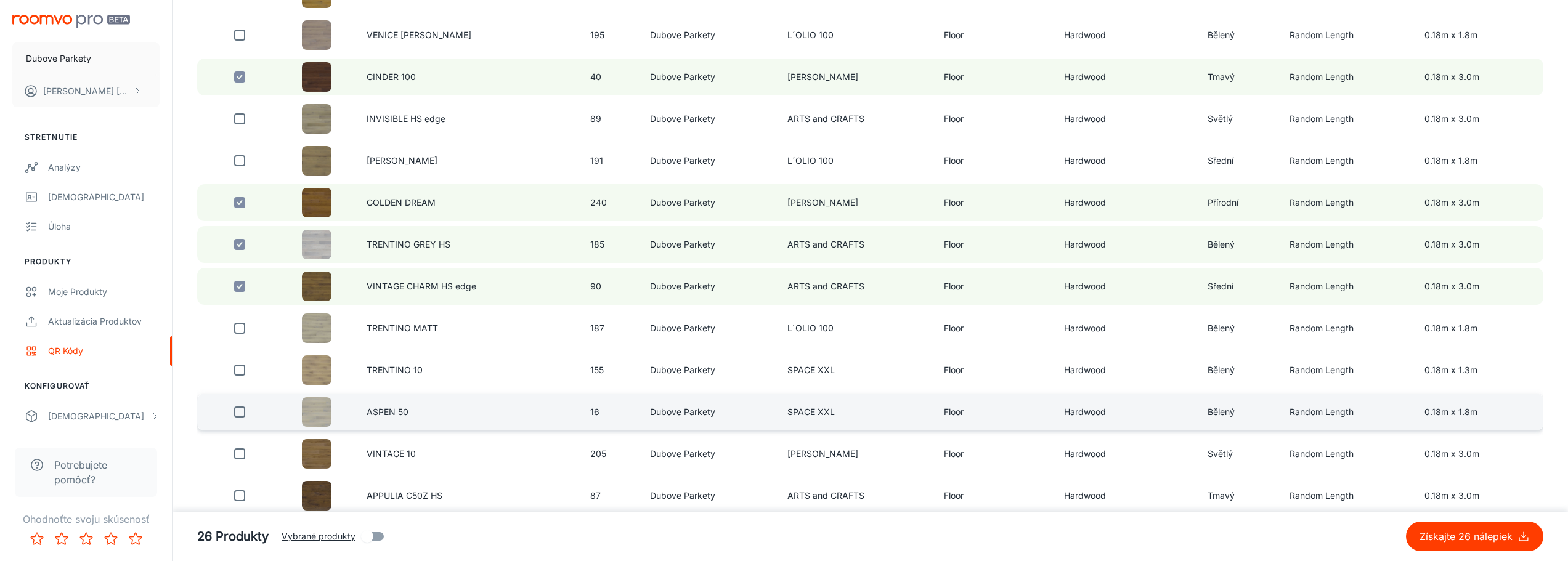
scroll to position [1293, 0]
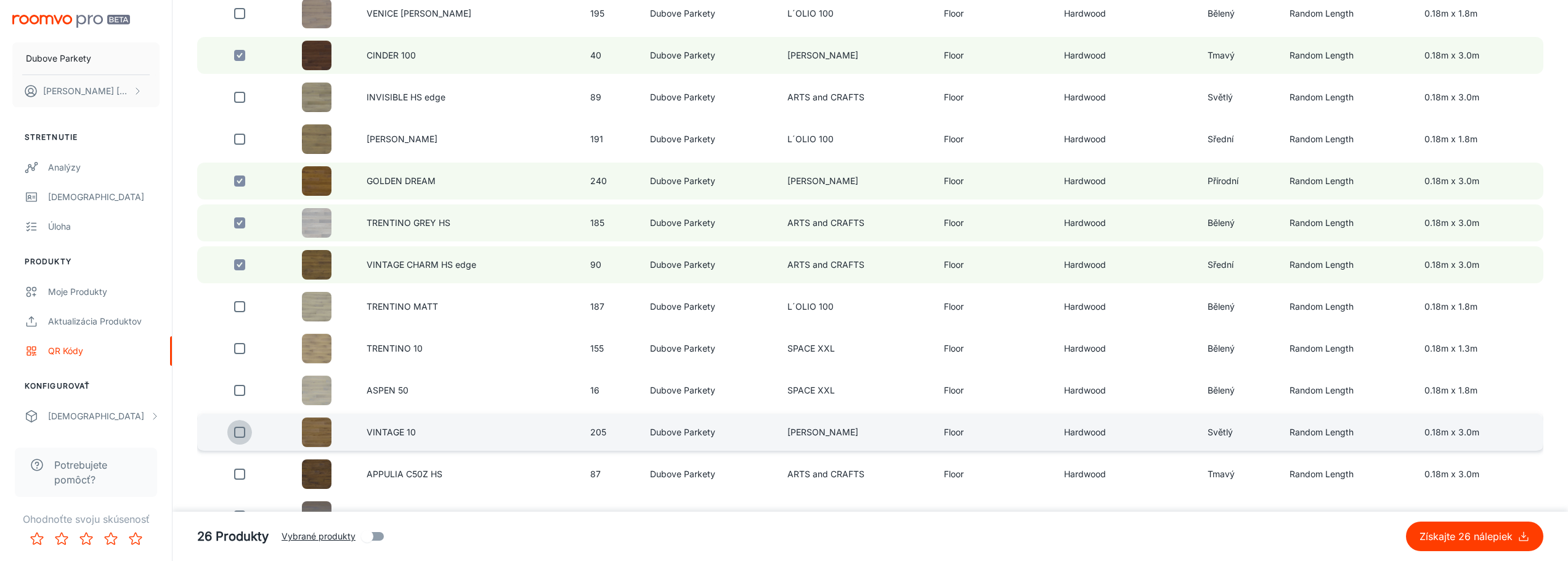
click at [240, 433] on input "checkbox" at bounding box center [239, 431] width 24 height 24
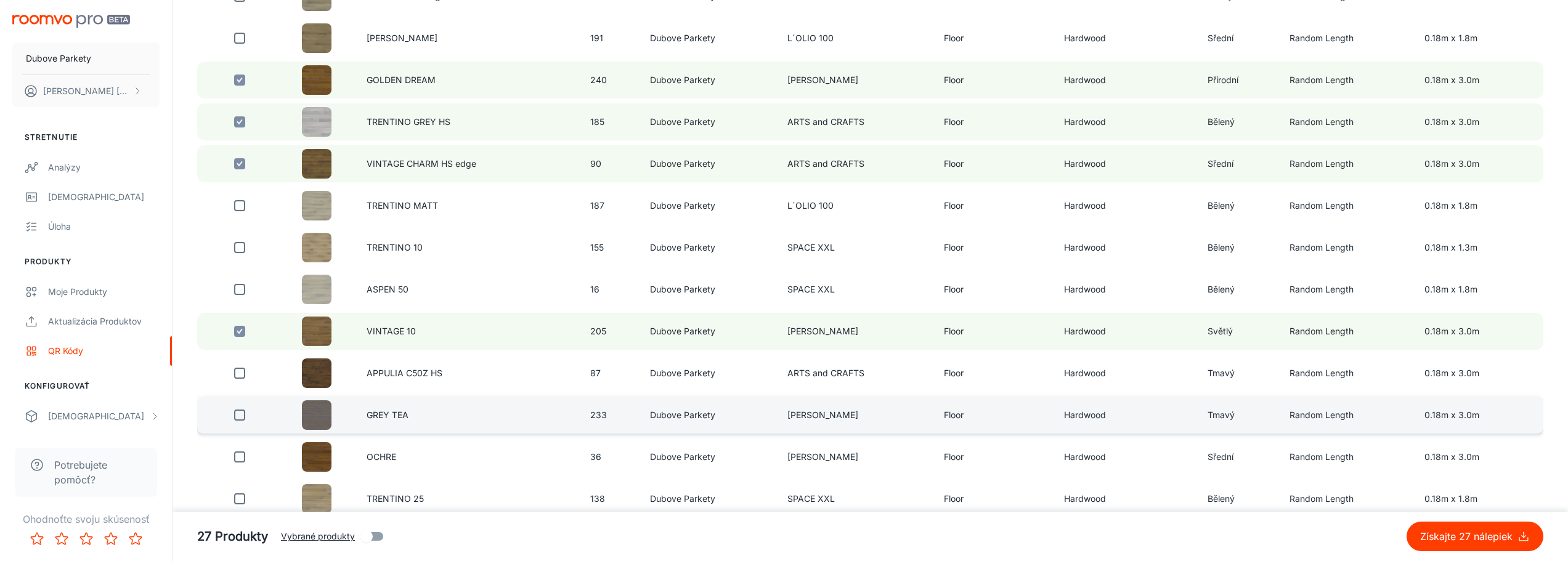
scroll to position [1417, 0]
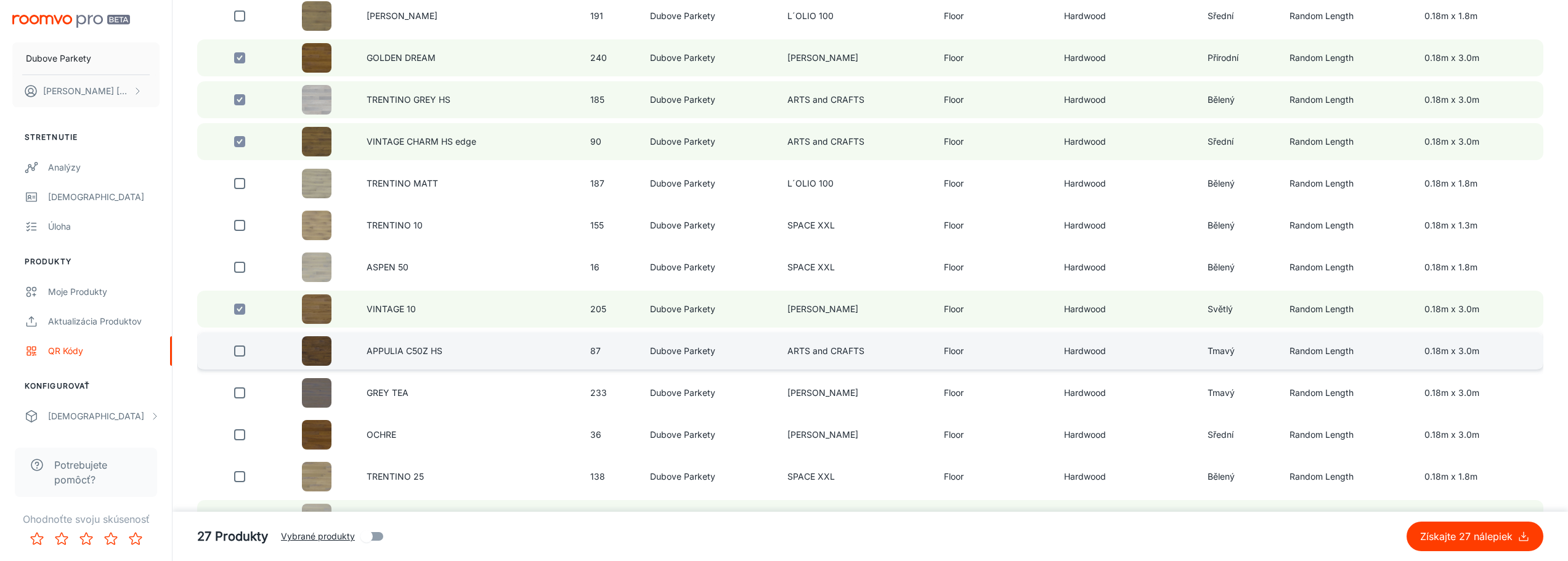
click at [244, 355] on input "checkbox" at bounding box center [239, 350] width 24 height 24
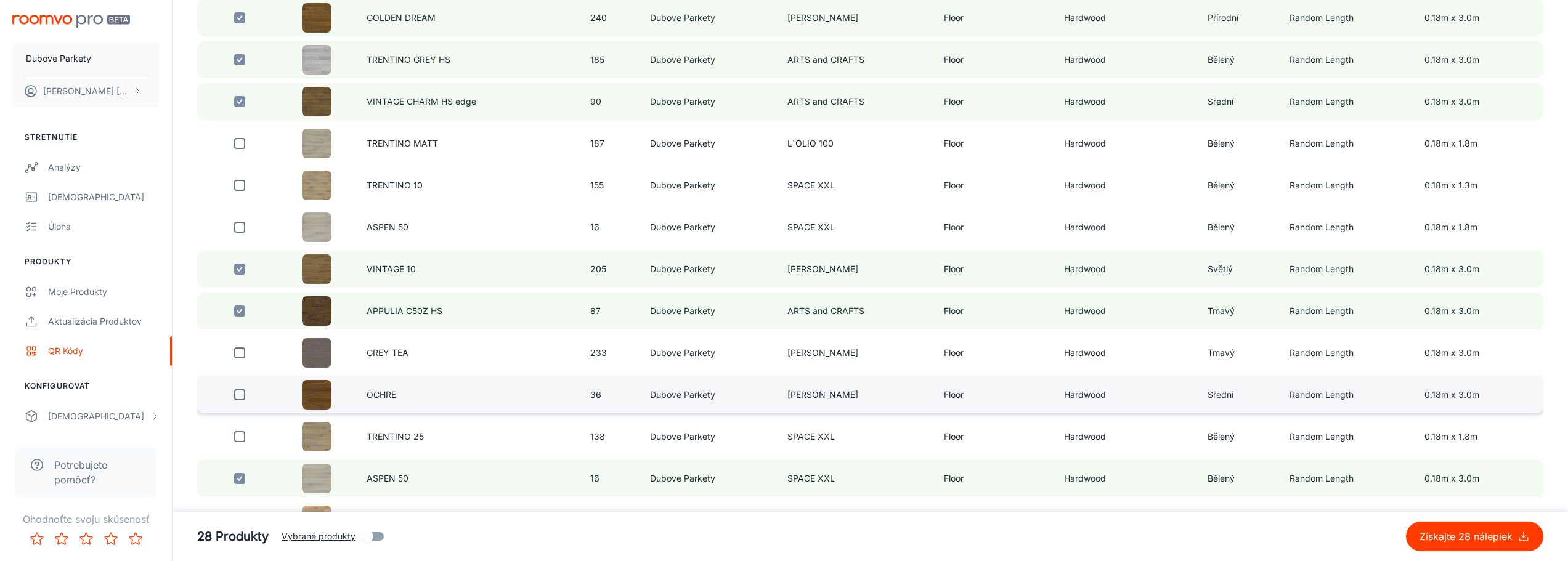
scroll to position [1478, 0]
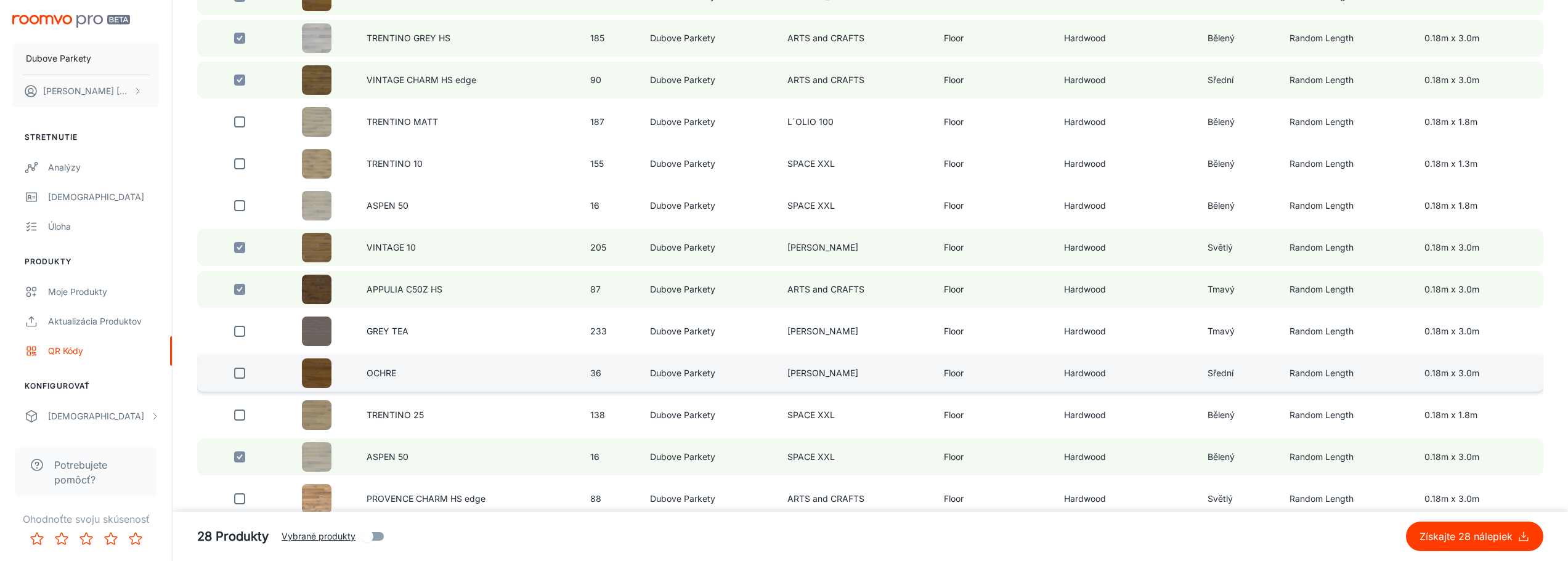
click at [236, 374] on input "checkbox" at bounding box center [239, 372] width 24 height 24
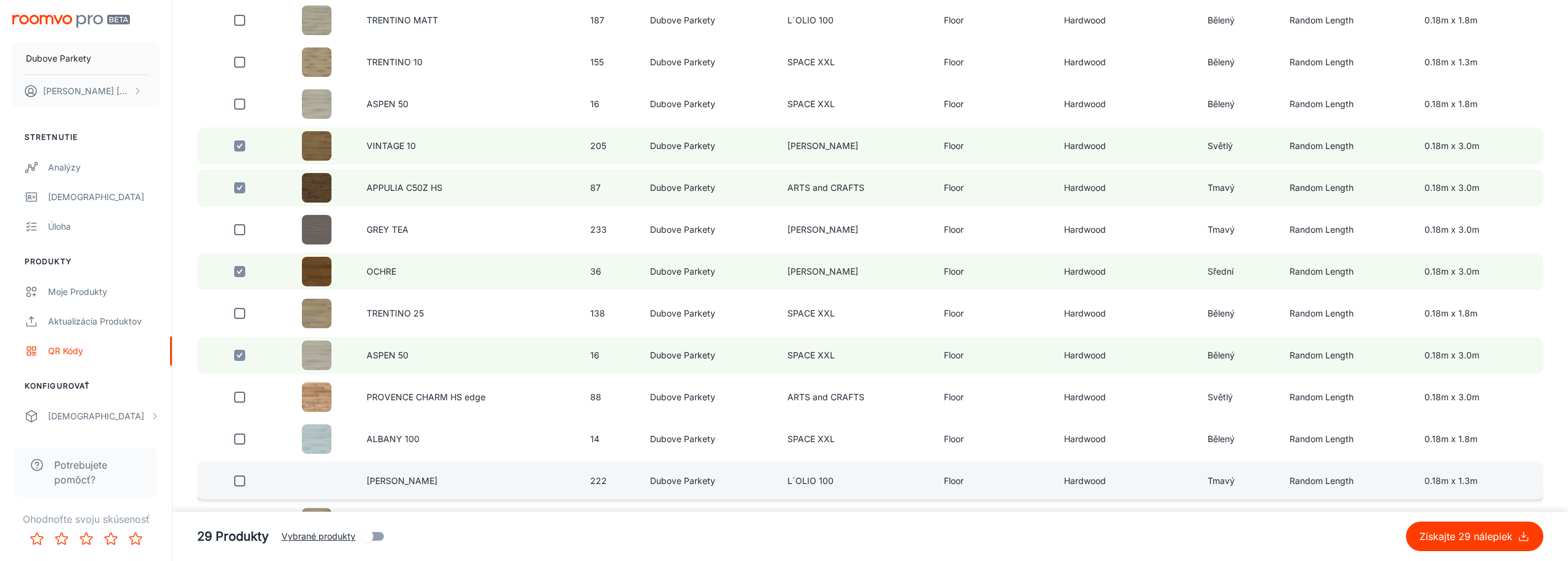
scroll to position [1602, 0]
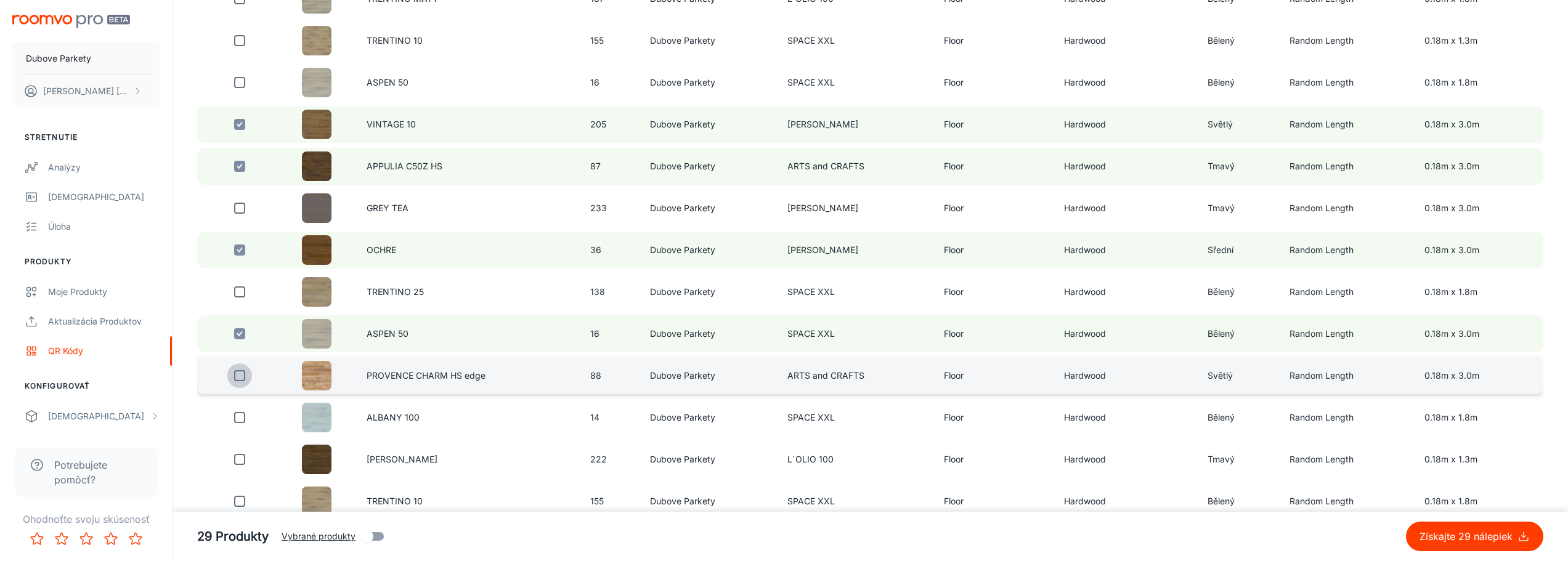
click at [242, 380] on input "checkbox" at bounding box center [239, 375] width 24 height 24
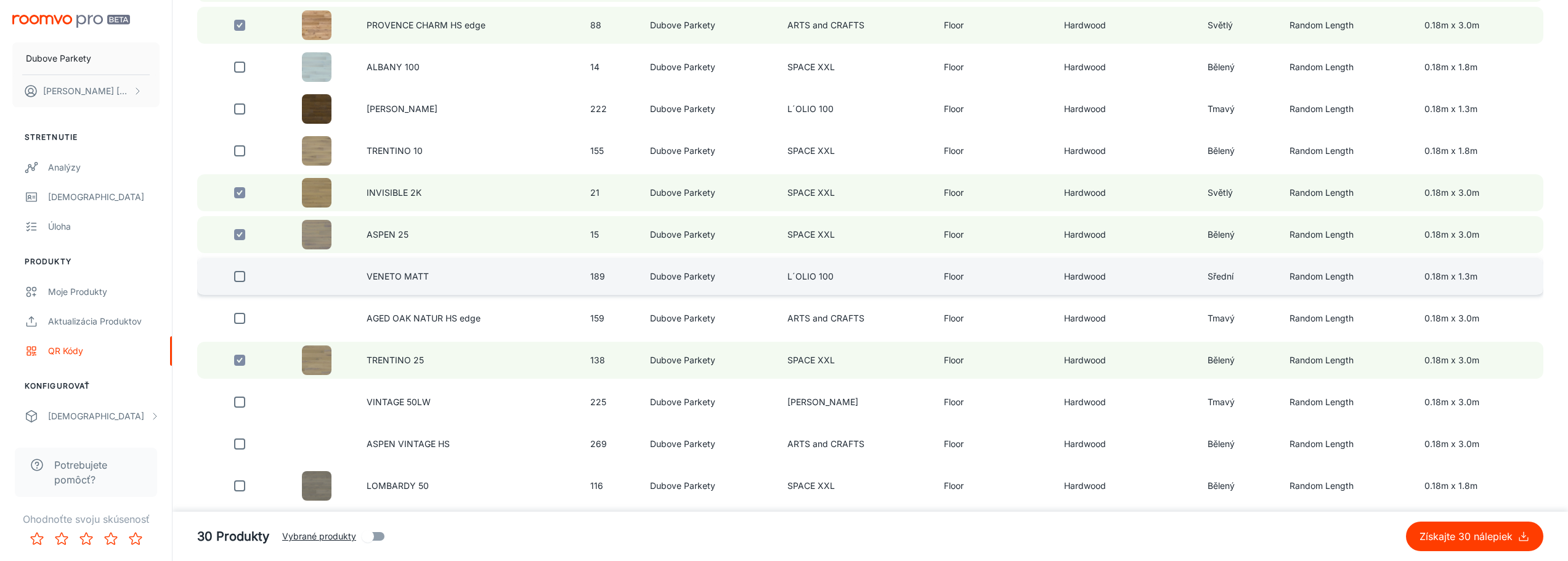
scroll to position [1971, 0]
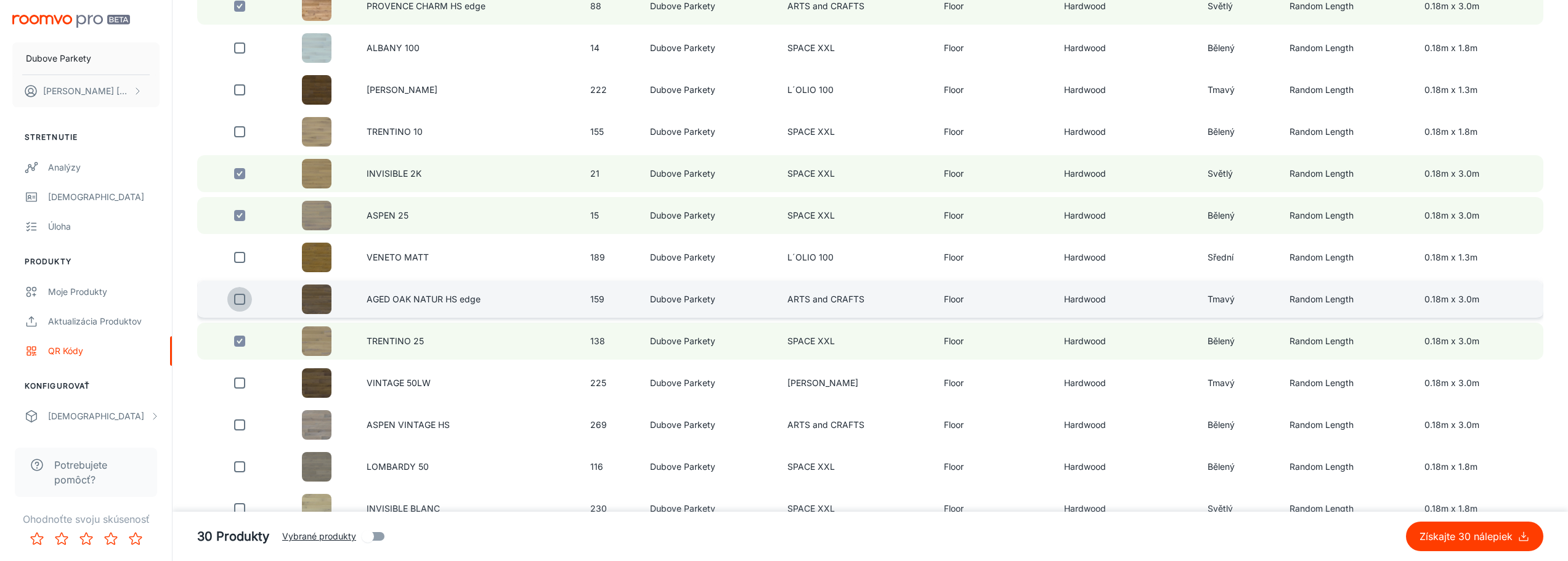
click at [243, 301] on input "checkbox" at bounding box center [239, 299] width 24 height 24
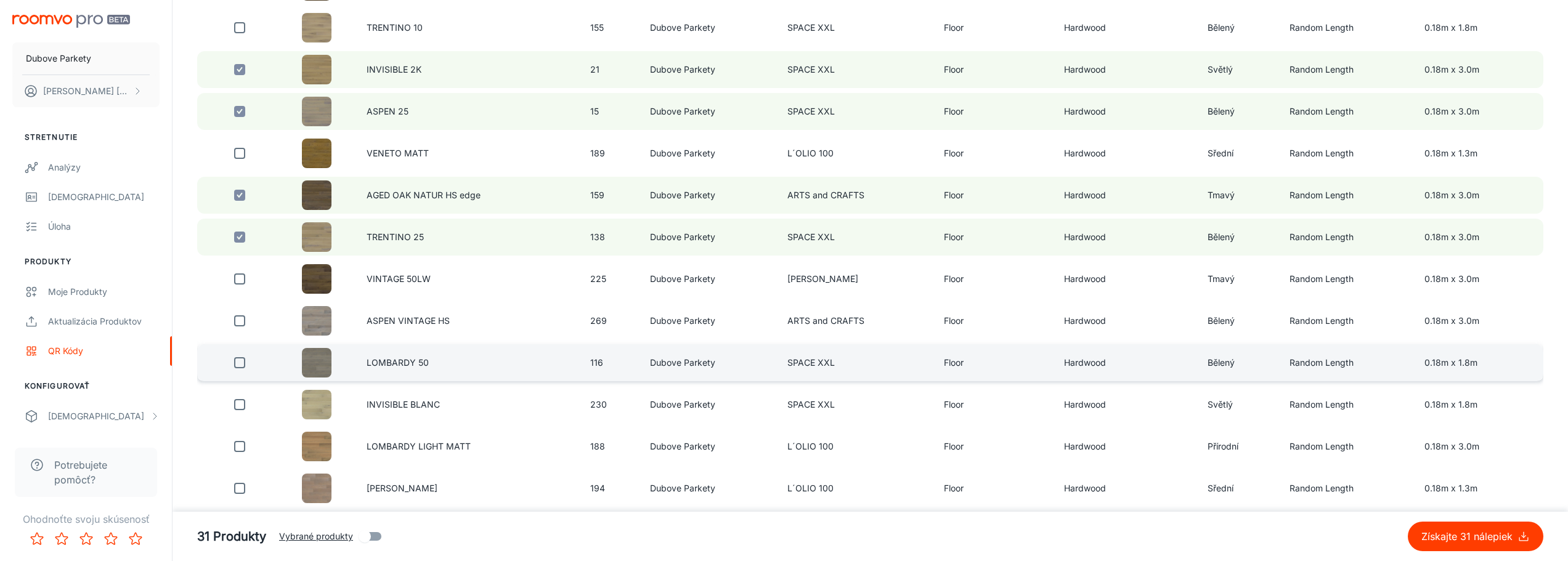
scroll to position [2094, 0]
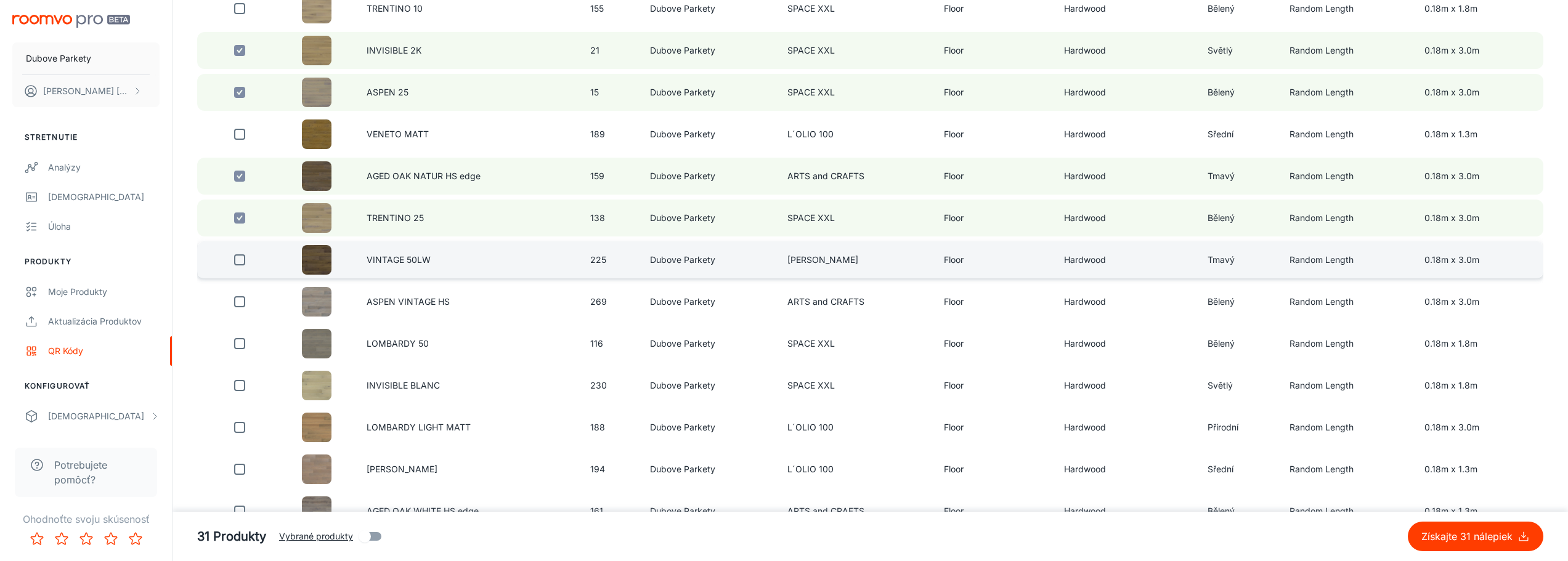
click at [239, 258] on input "checkbox" at bounding box center [239, 259] width 24 height 24
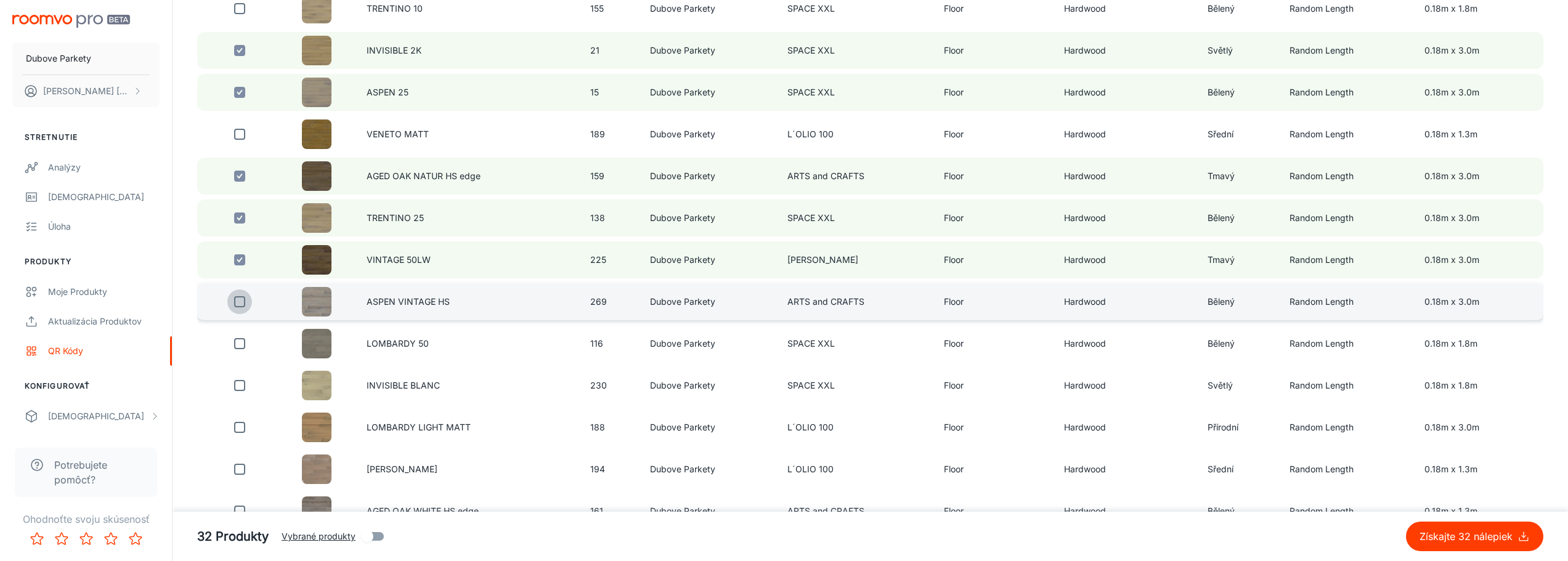
click at [234, 303] on input "checkbox" at bounding box center [239, 301] width 24 height 24
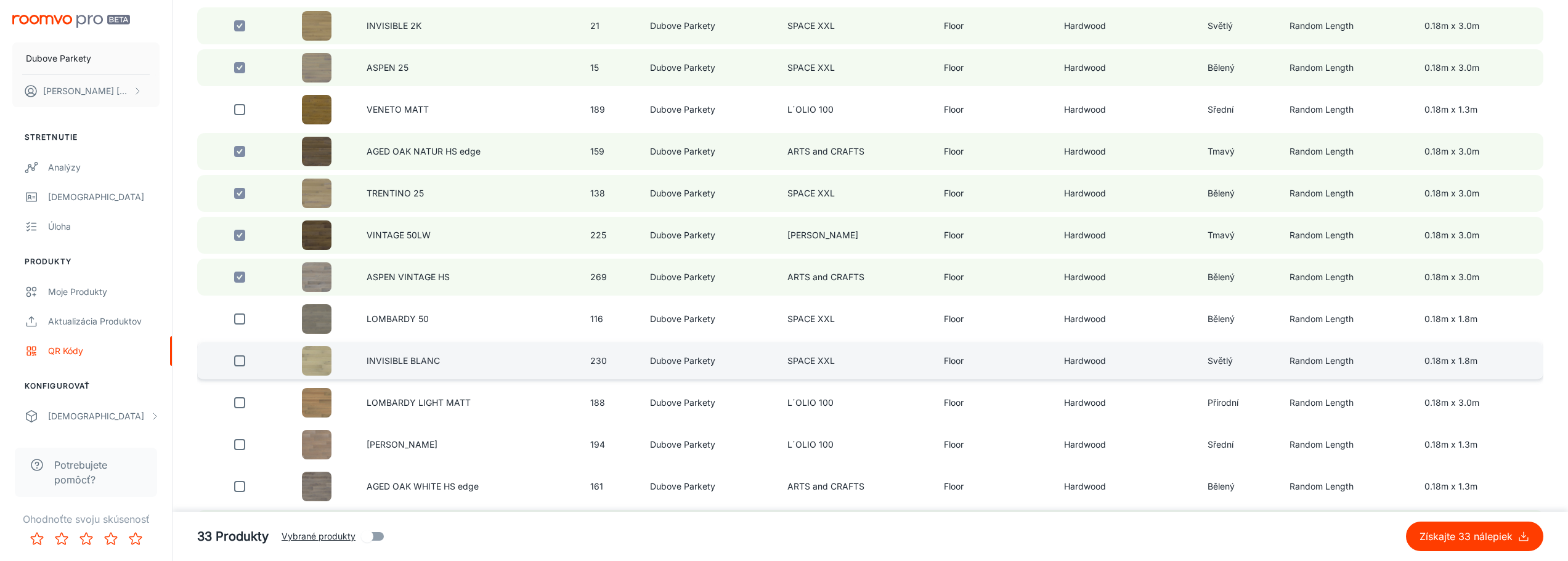
scroll to position [2156, 0]
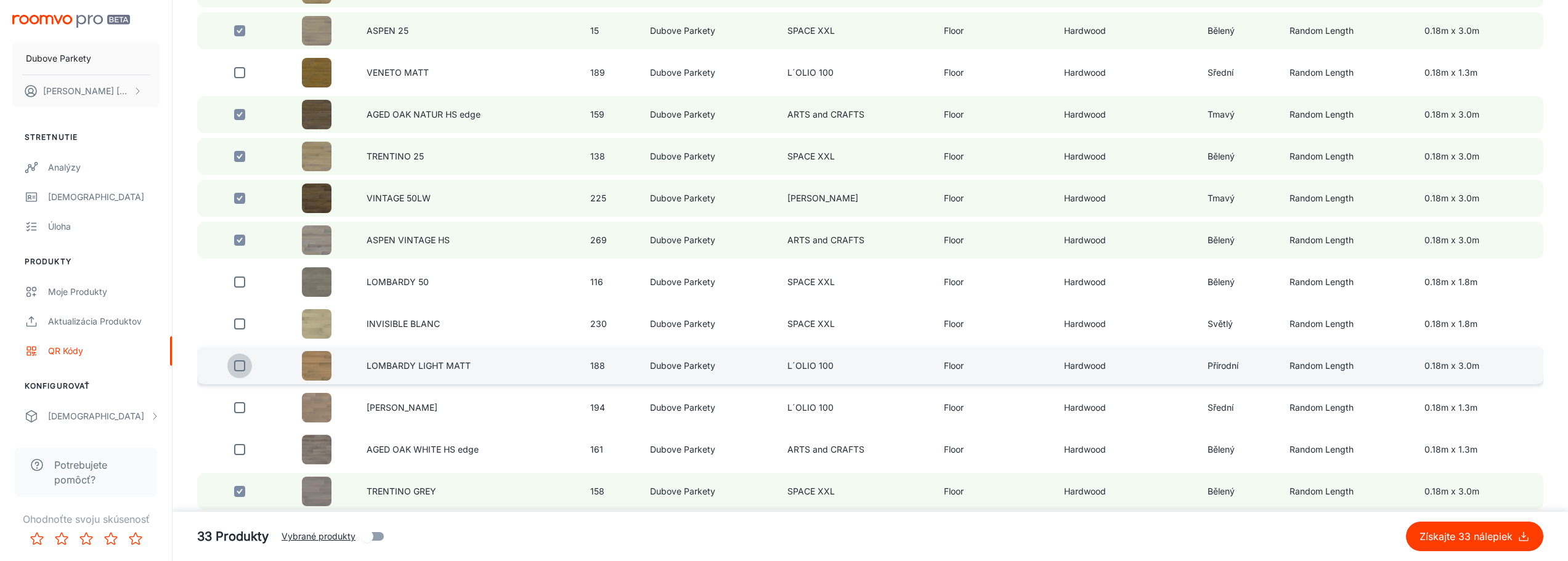
click at [238, 365] on input "checkbox" at bounding box center [239, 366] width 24 height 24
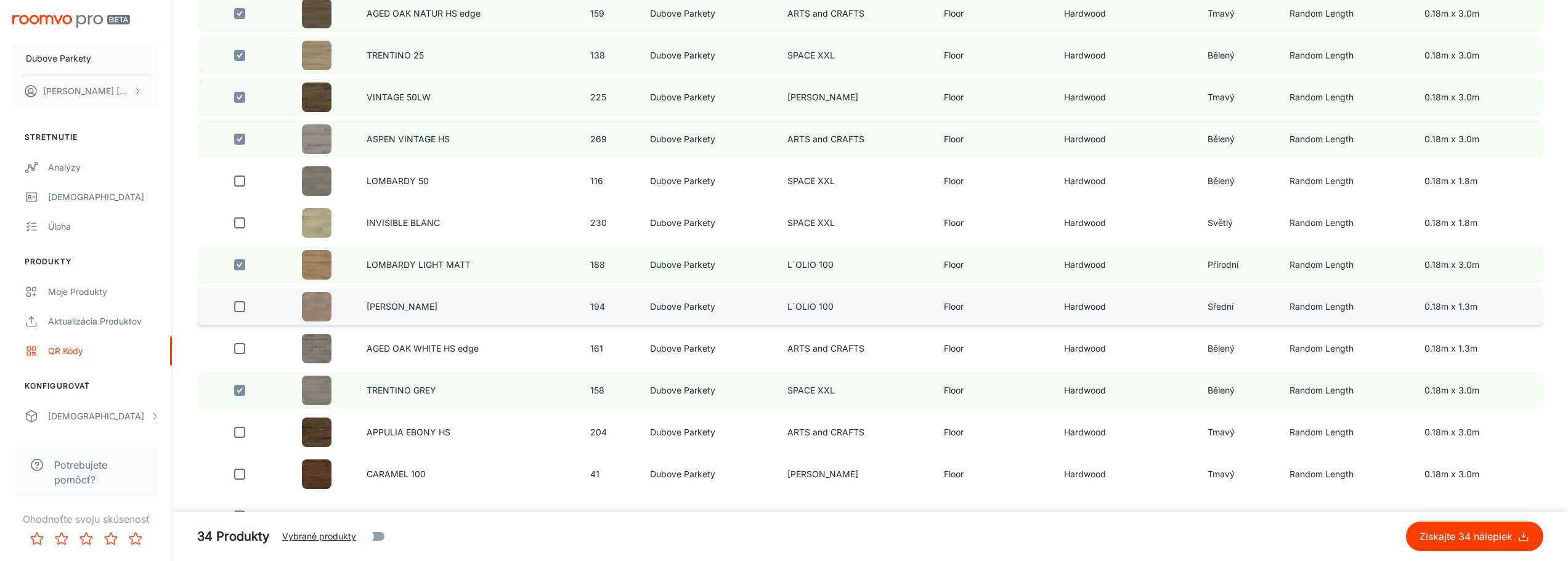
scroll to position [2279, 0]
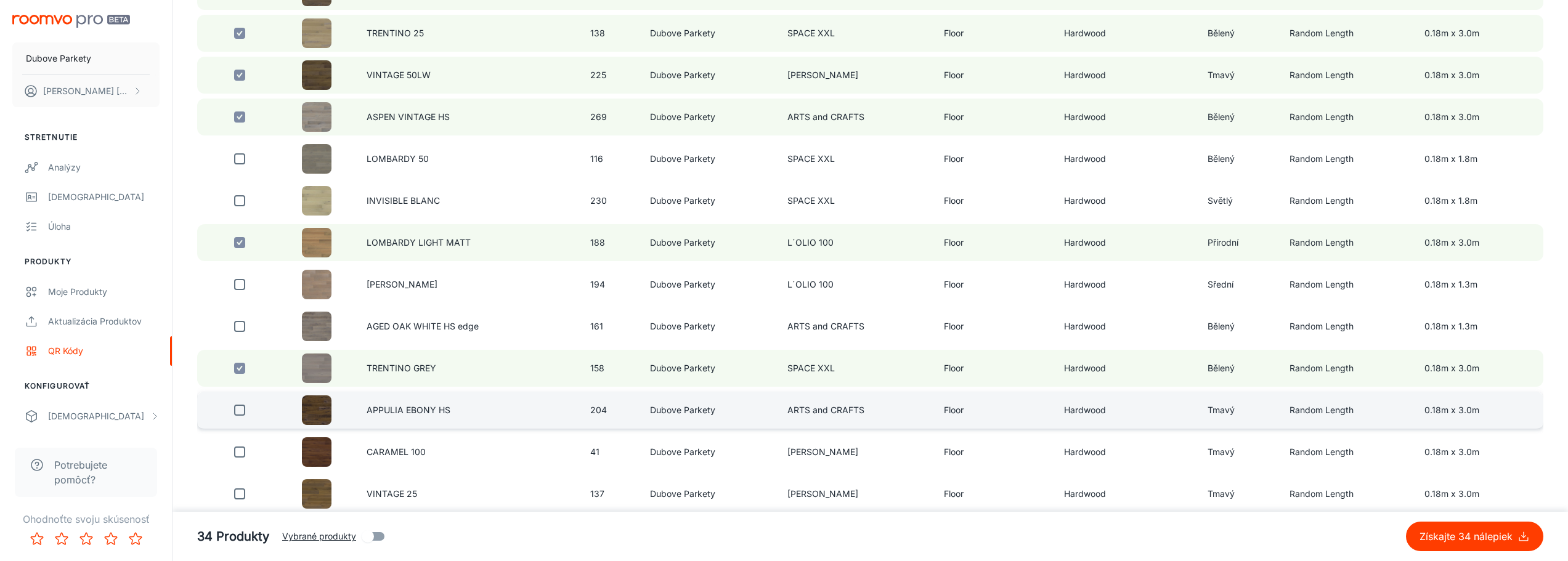
click at [240, 413] on input "checkbox" at bounding box center [239, 409] width 24 height 24
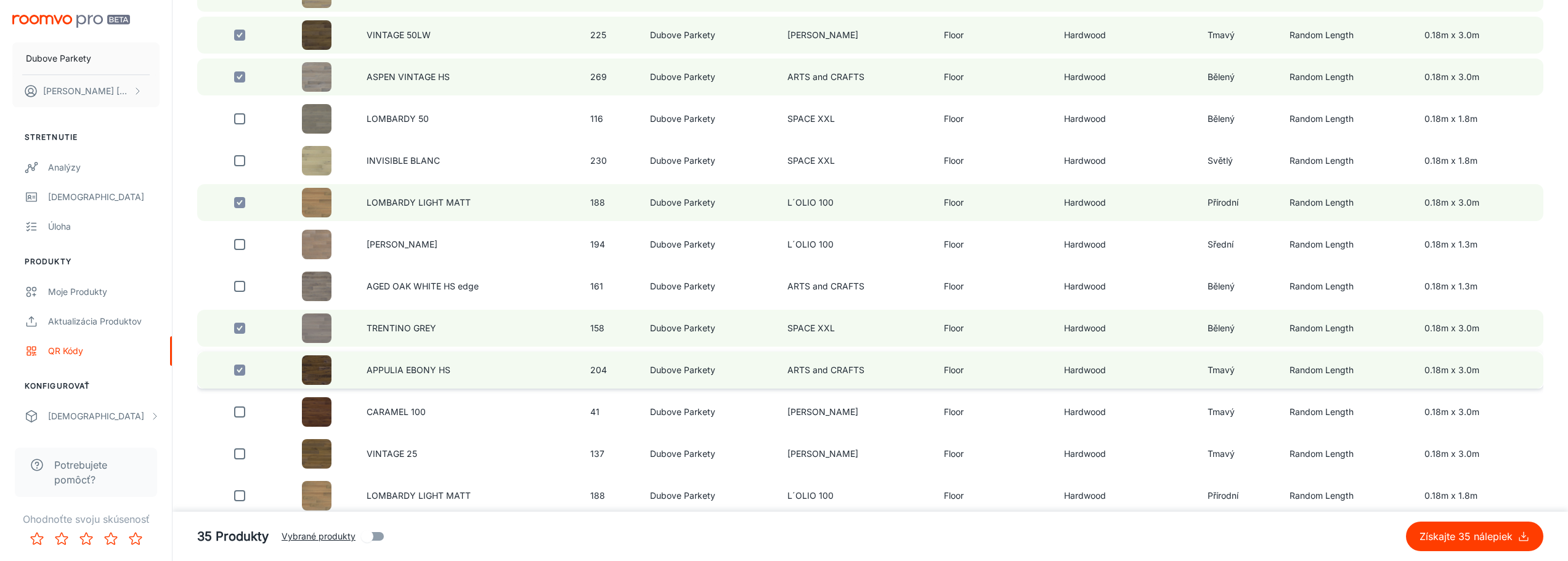
scroll to position [2341, 0]
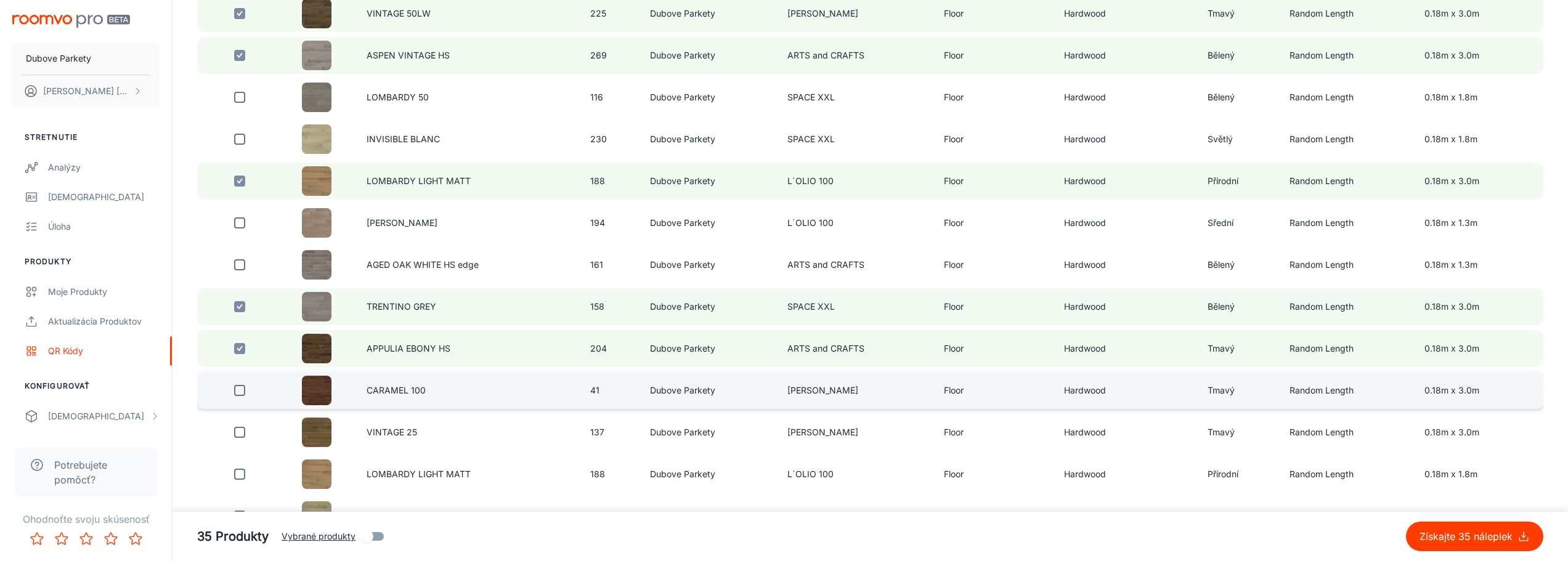
click at [237, 392] on input "checkbox" at bounding box center [239, 390] width 24 height 24
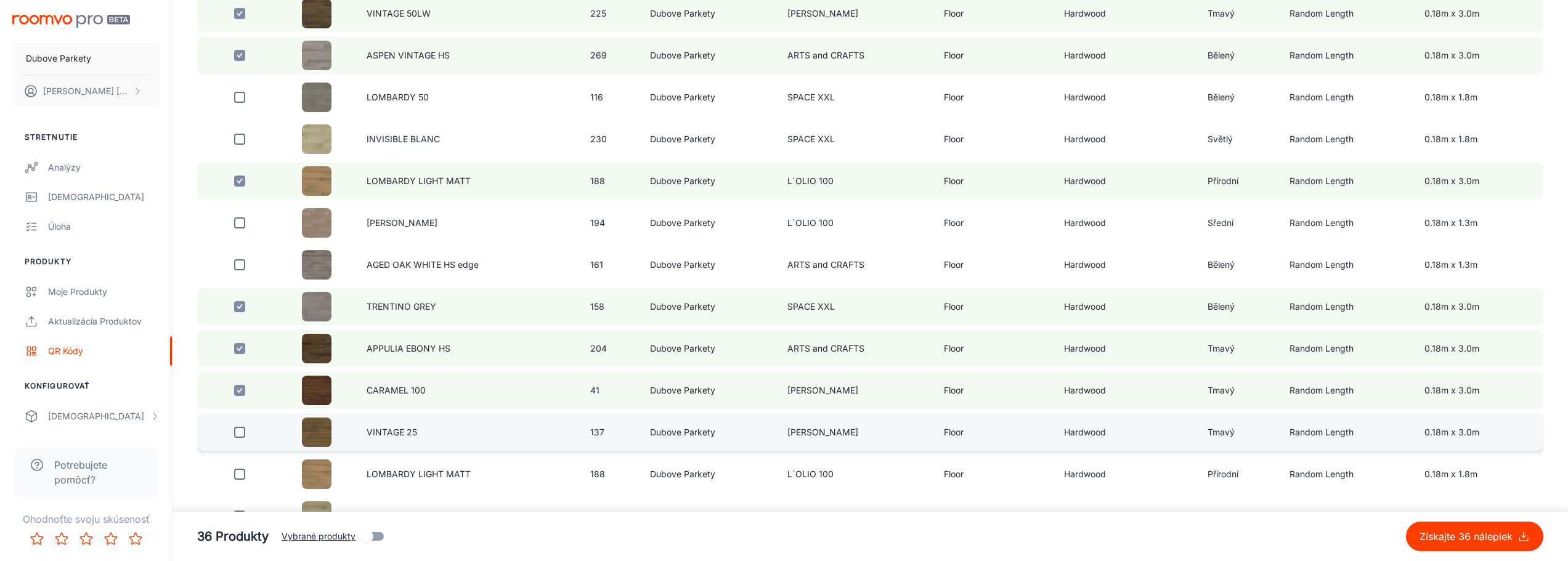
click at [240, 433] on input "checkbox" at bounding box center [239, 431] width 24 height 24
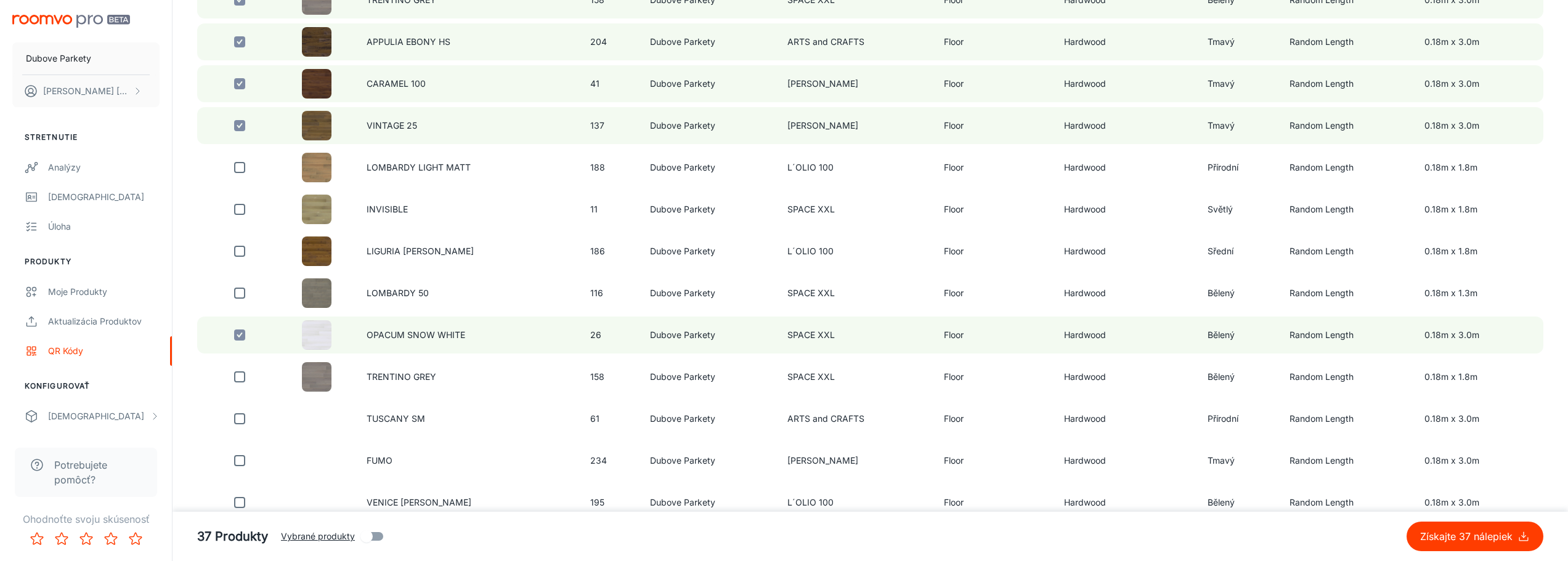
scroll to position [2648, 0]
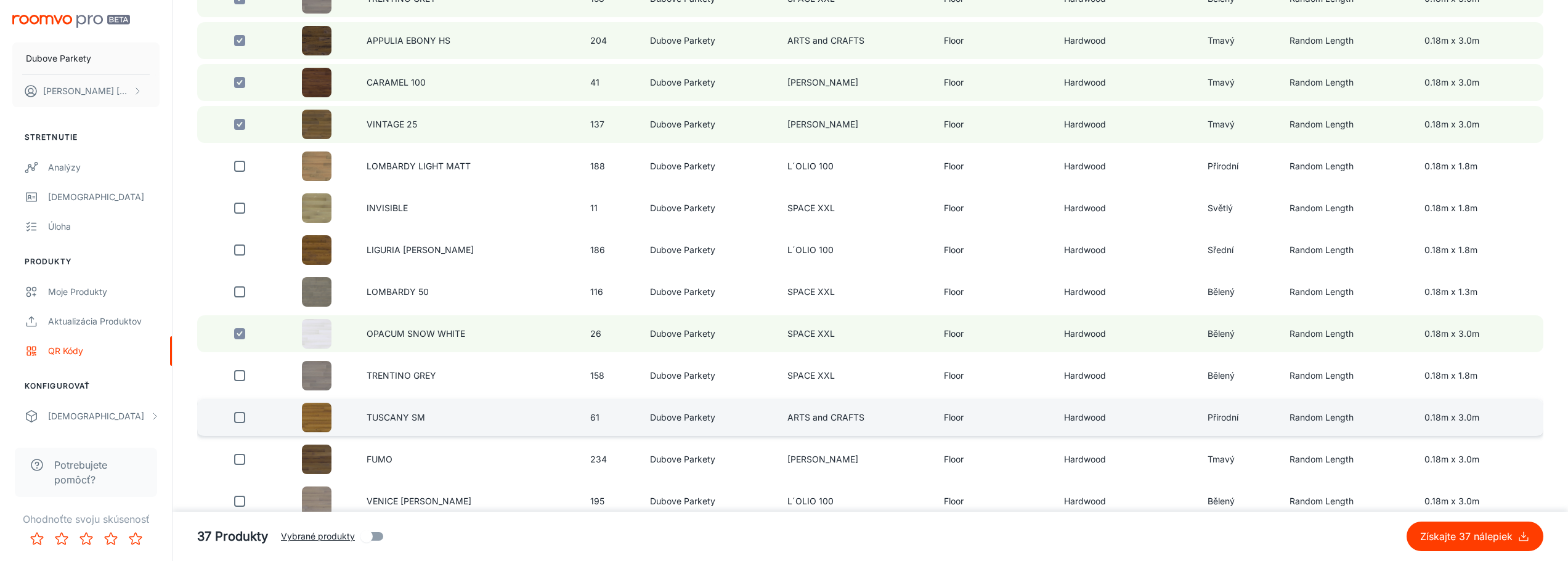
click at [243, 420] on input "checkbox" at bounding box center [239, 417] width 24 height 24
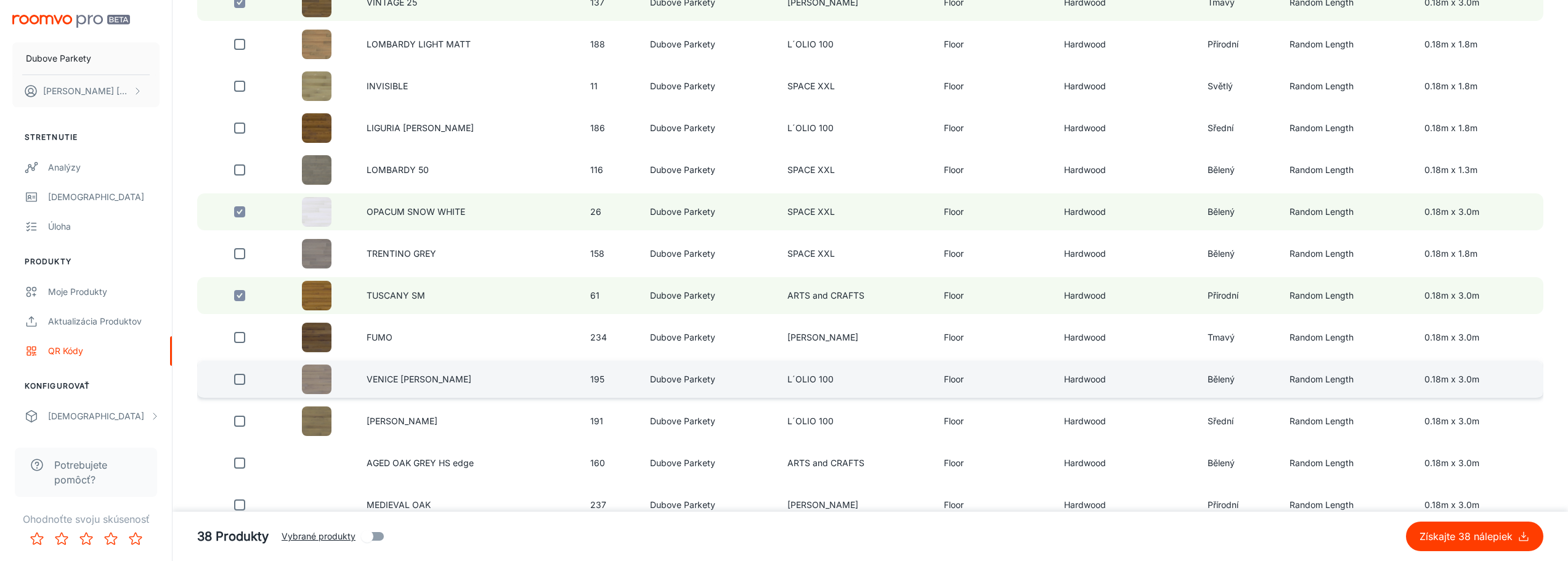
scroll to position [2772, 0]
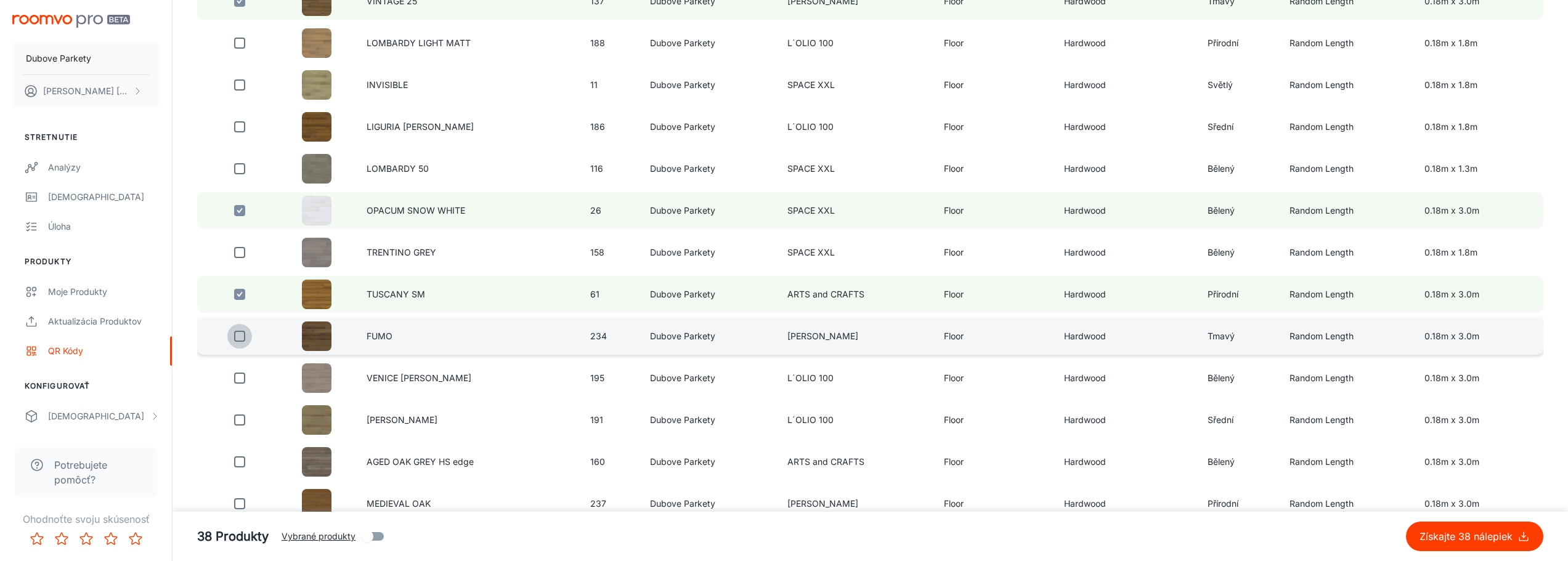
click at [236, 339] on input "checkbox" at bounding box center [239, 336] width 24 height 24
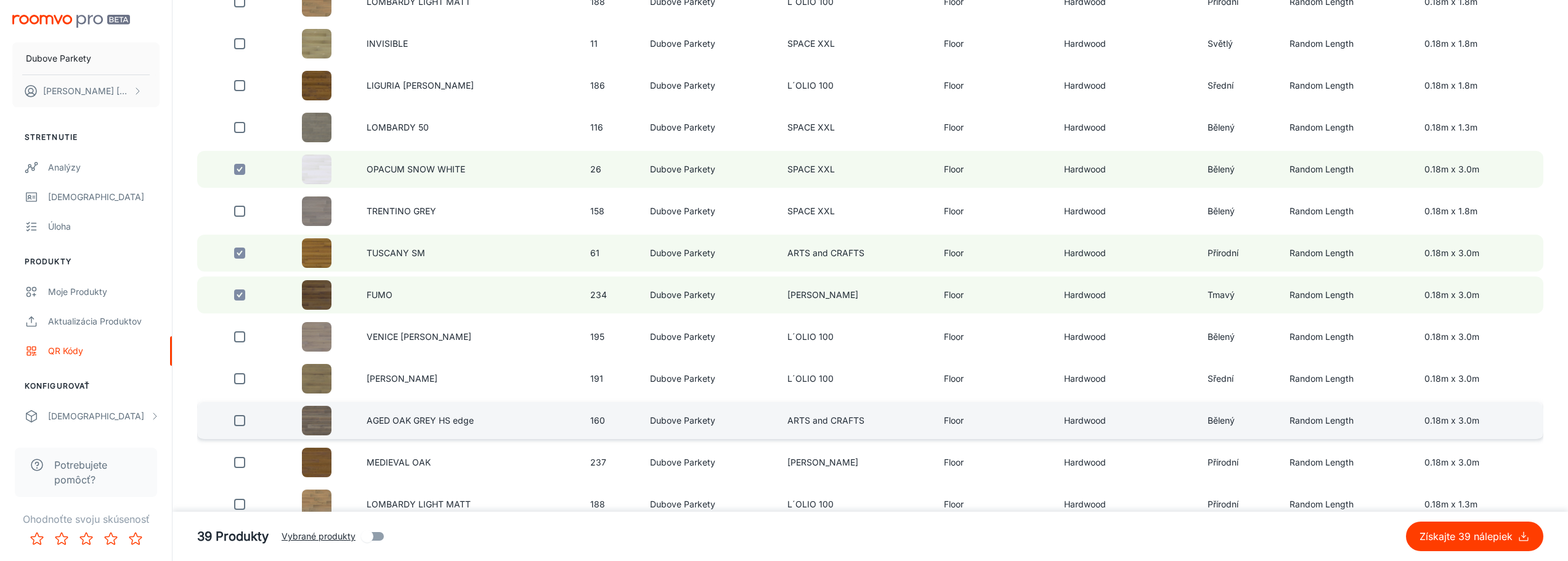
scroll to position [2834, 0]
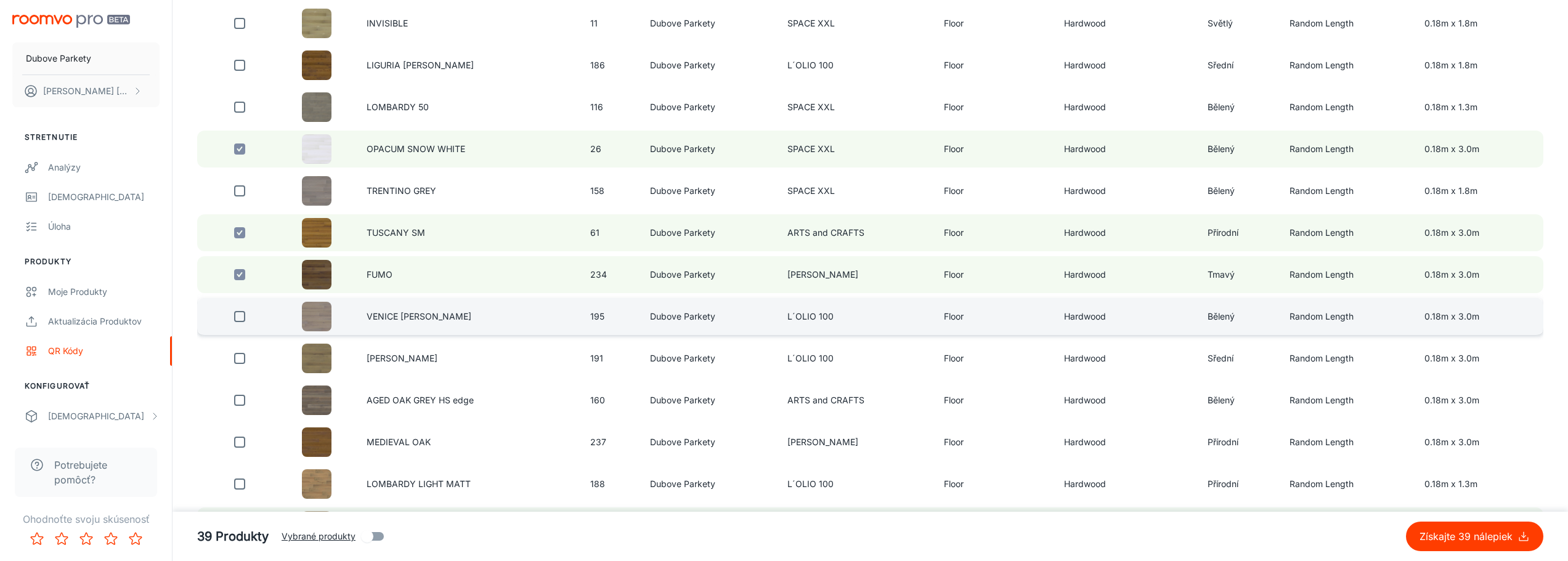
click at [240, 314] on input "checkbox" at bounding box center [239, 316] width 24 height 24
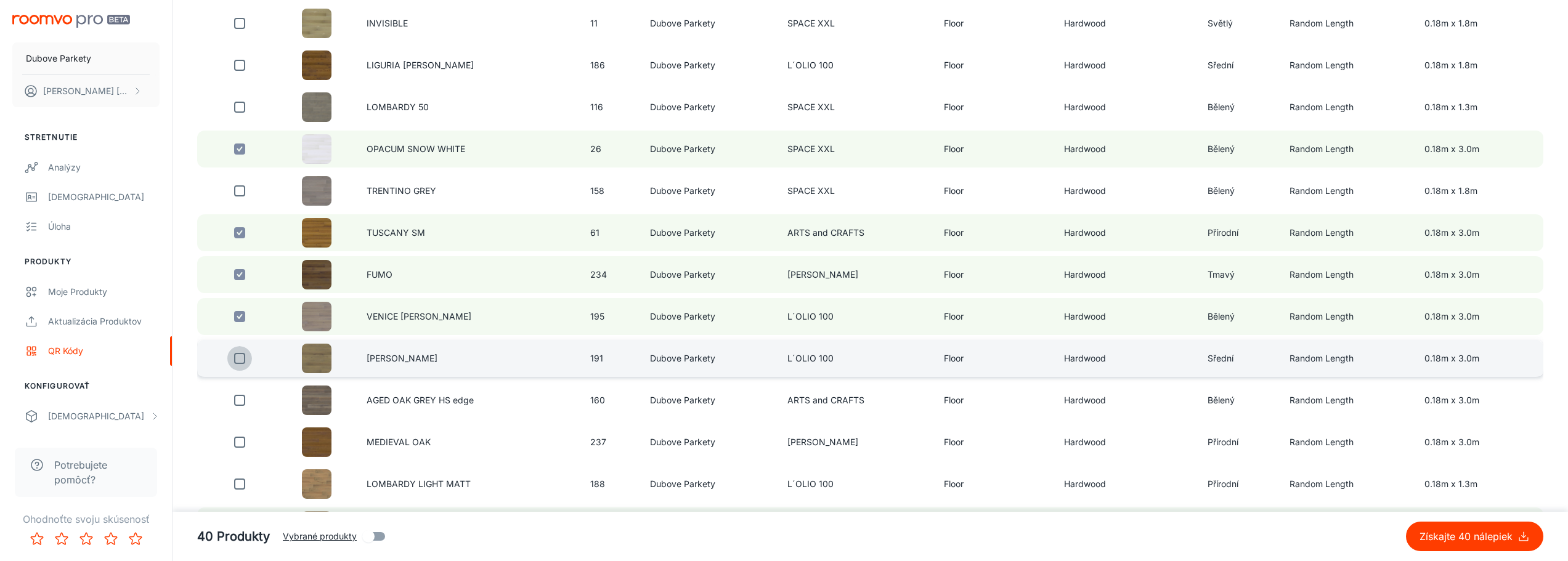
click at [238, 355] on input "checkbox" at bounding box center [239, 358] width 24 height 24
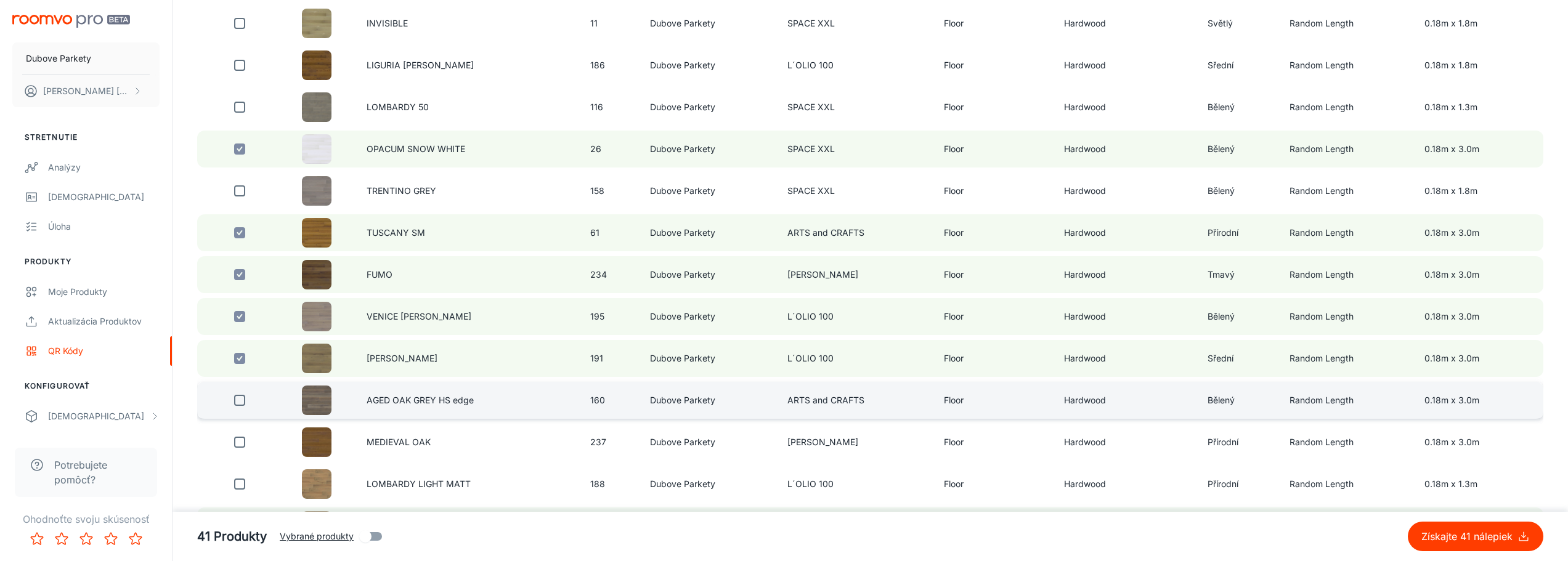
click at [236, 400] on input "checkbox" at bounding box center [239, 399] width 24 height 24
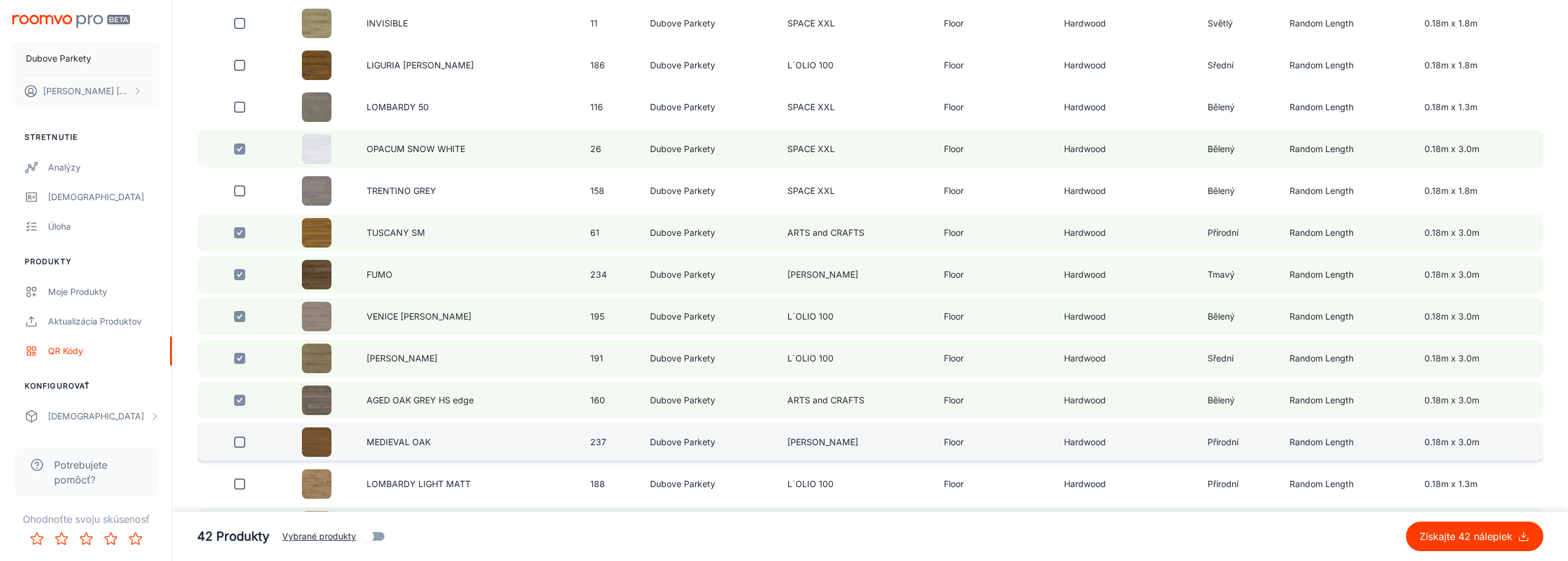
click at [238, 440] on input "checkbox" at bounding box center [239, 442] width 24 height 24
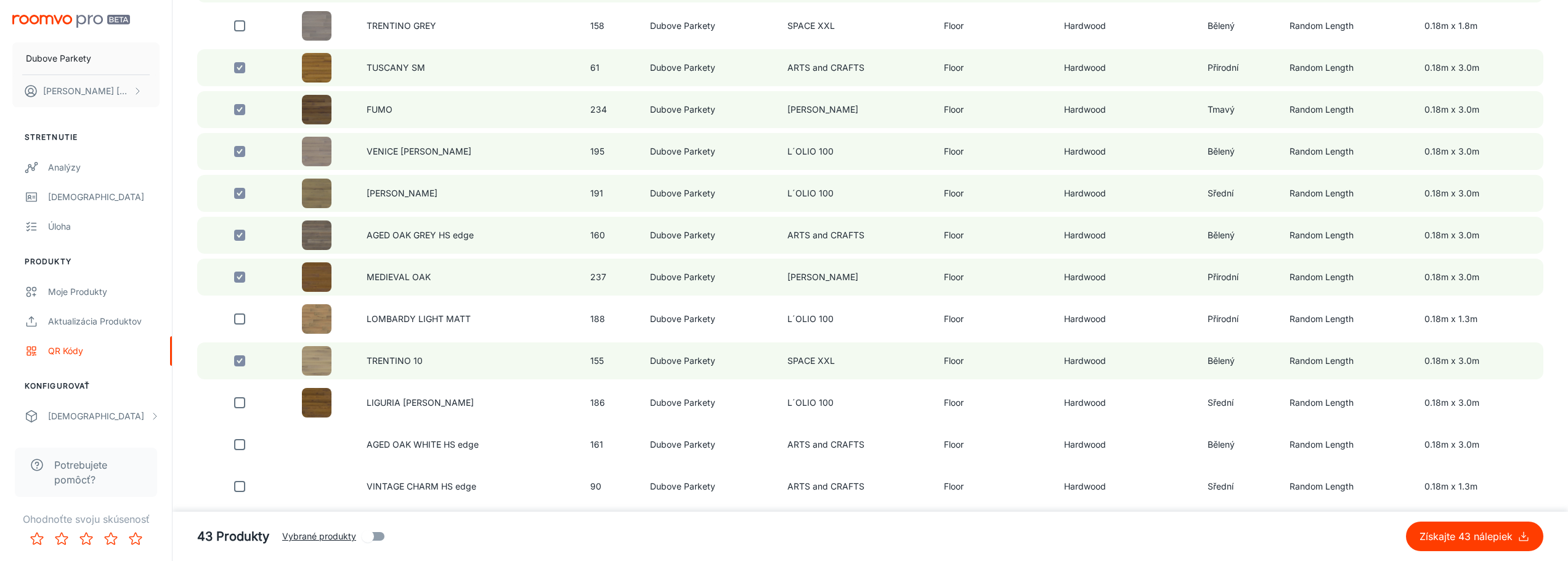
scroll to position [3019, 0]
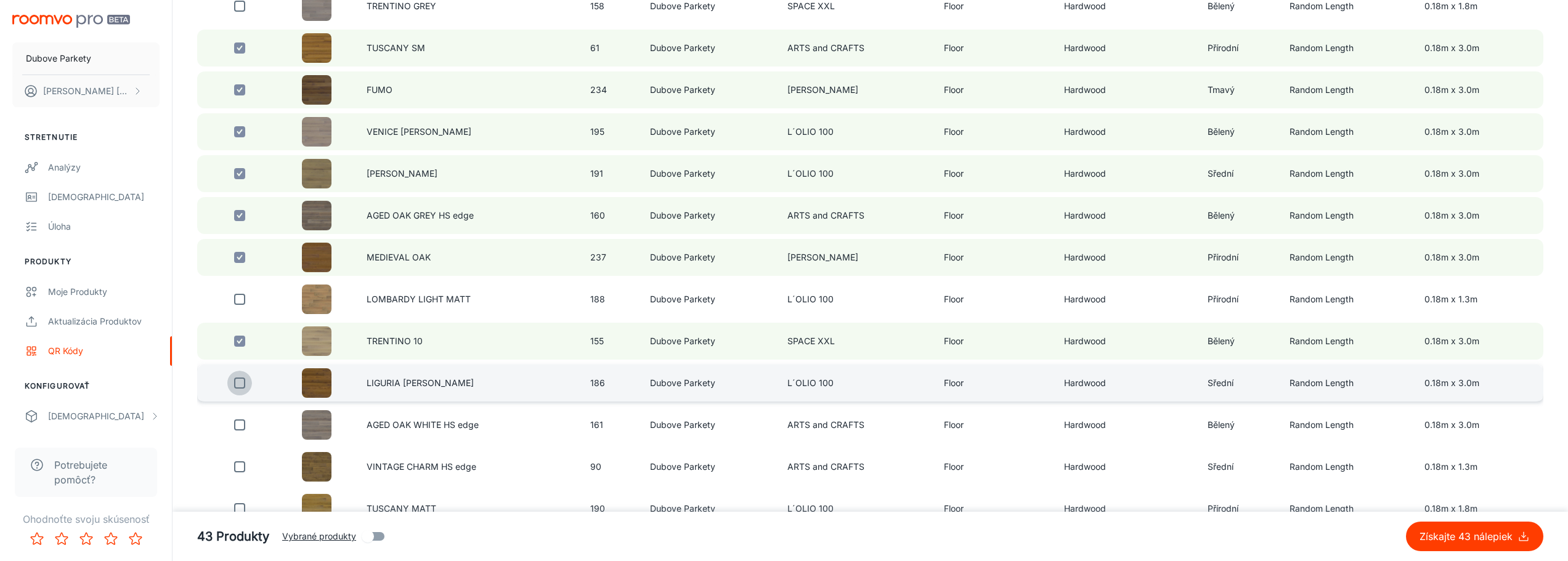
click at [244, 386] on input "checkbox" at bounding box center [239, 382] width 24 height 24
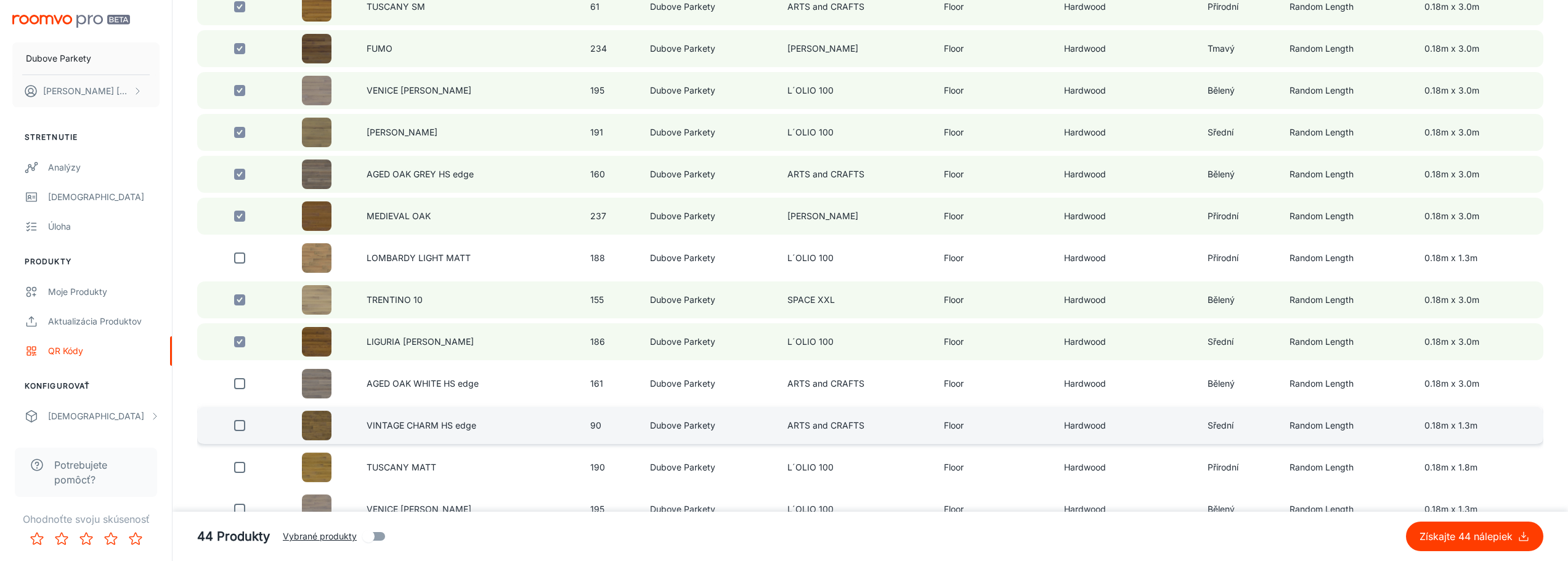
scroll to position [3080, 0]
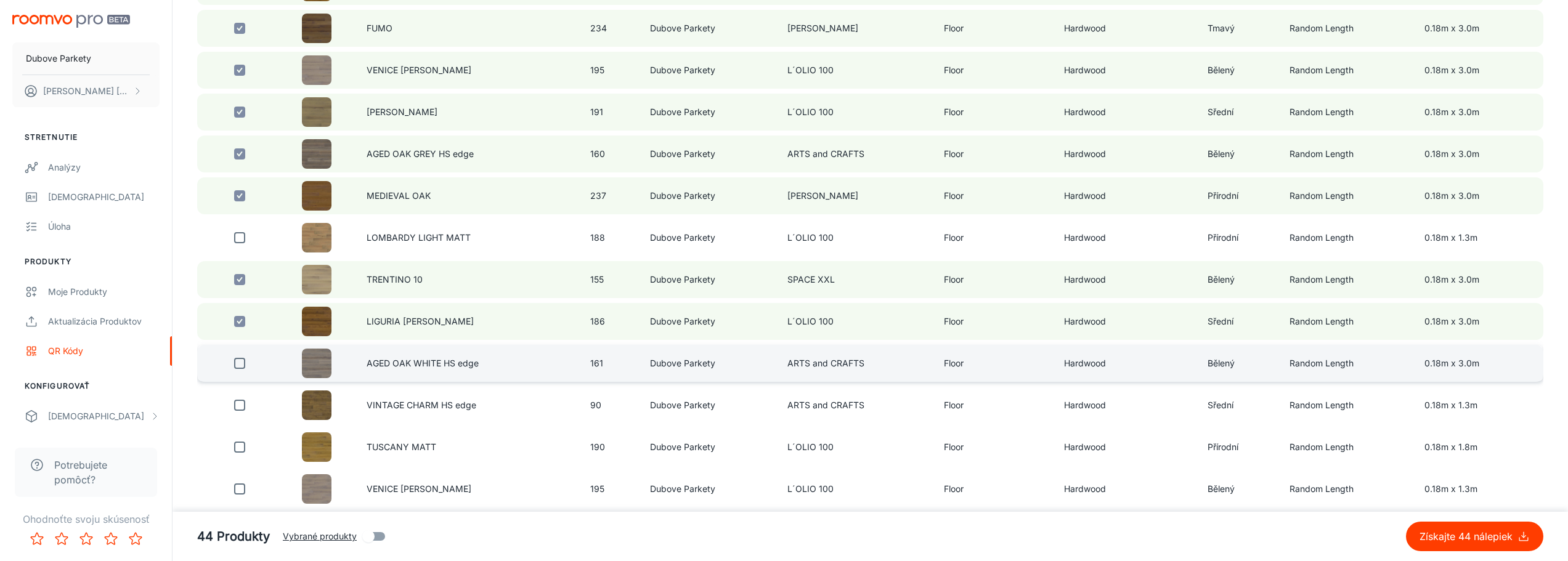
click at [236, 363] on input "checkbox" at bounding box center [239, 363] width 24 height 24
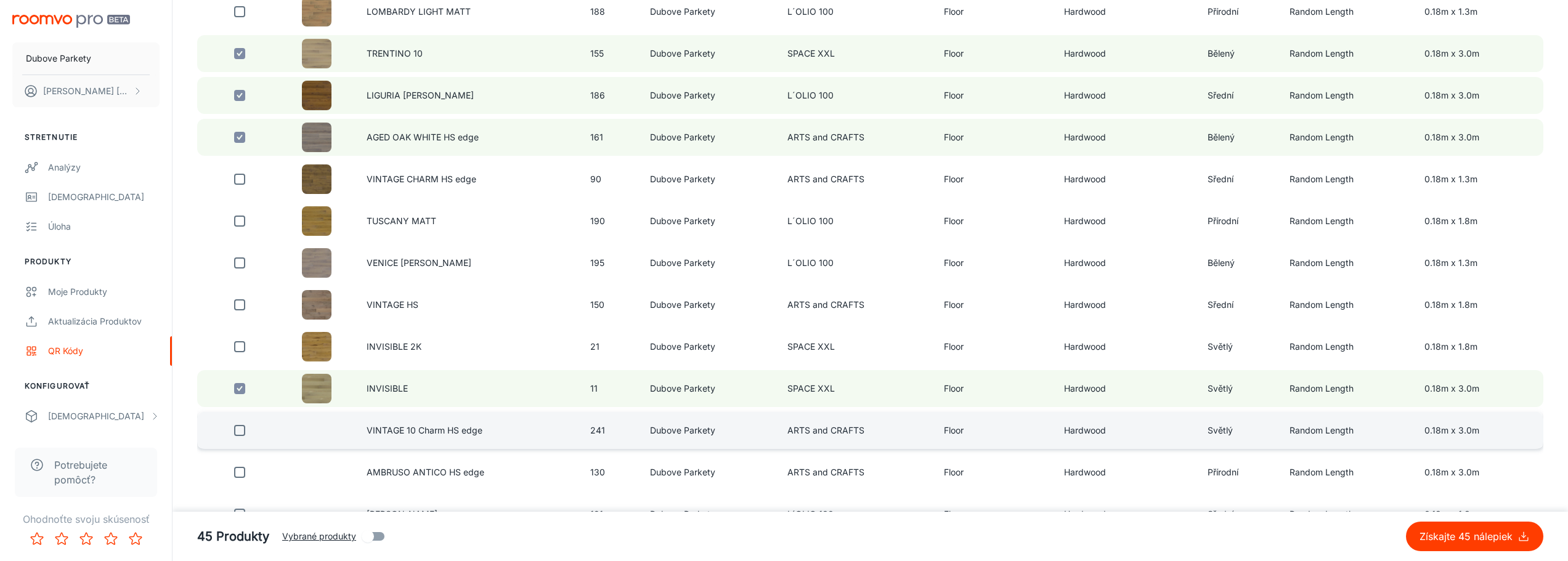
scroll to position [3326, 0]
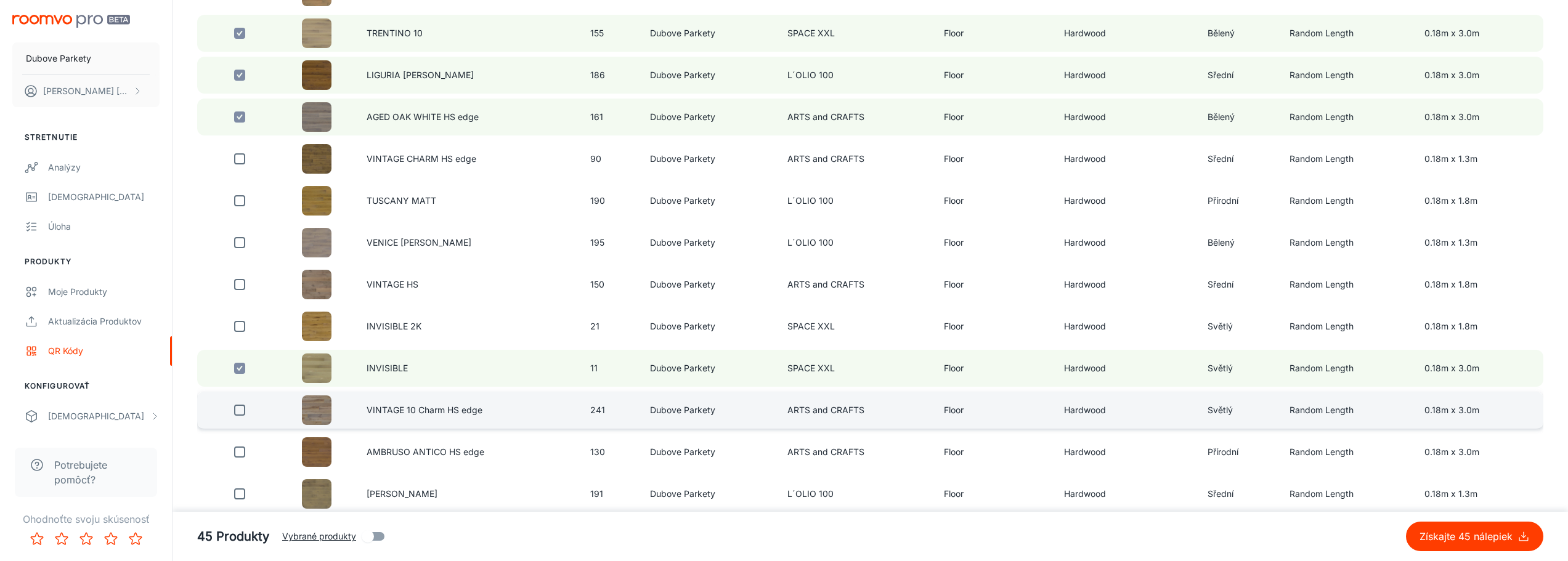
click at [241, 410] on input "checkbox" at bounding box center [239, 409] width 24 height 24
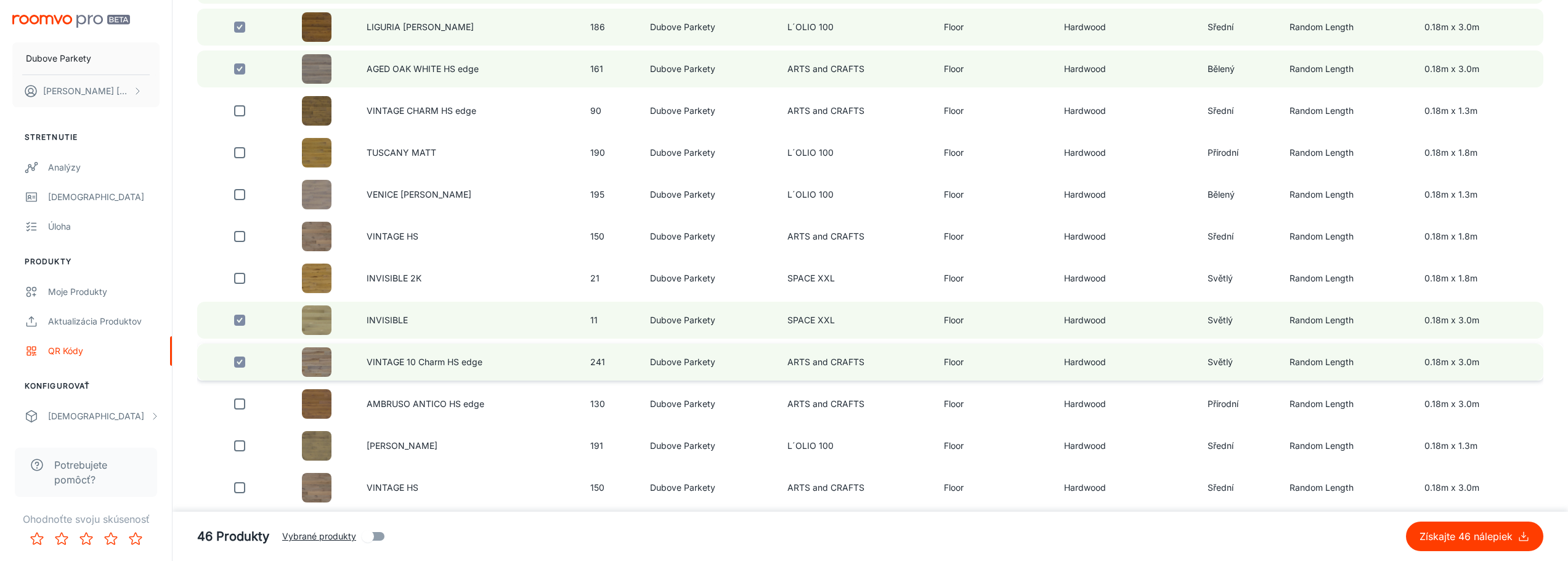
scroll to position [3388, 0]
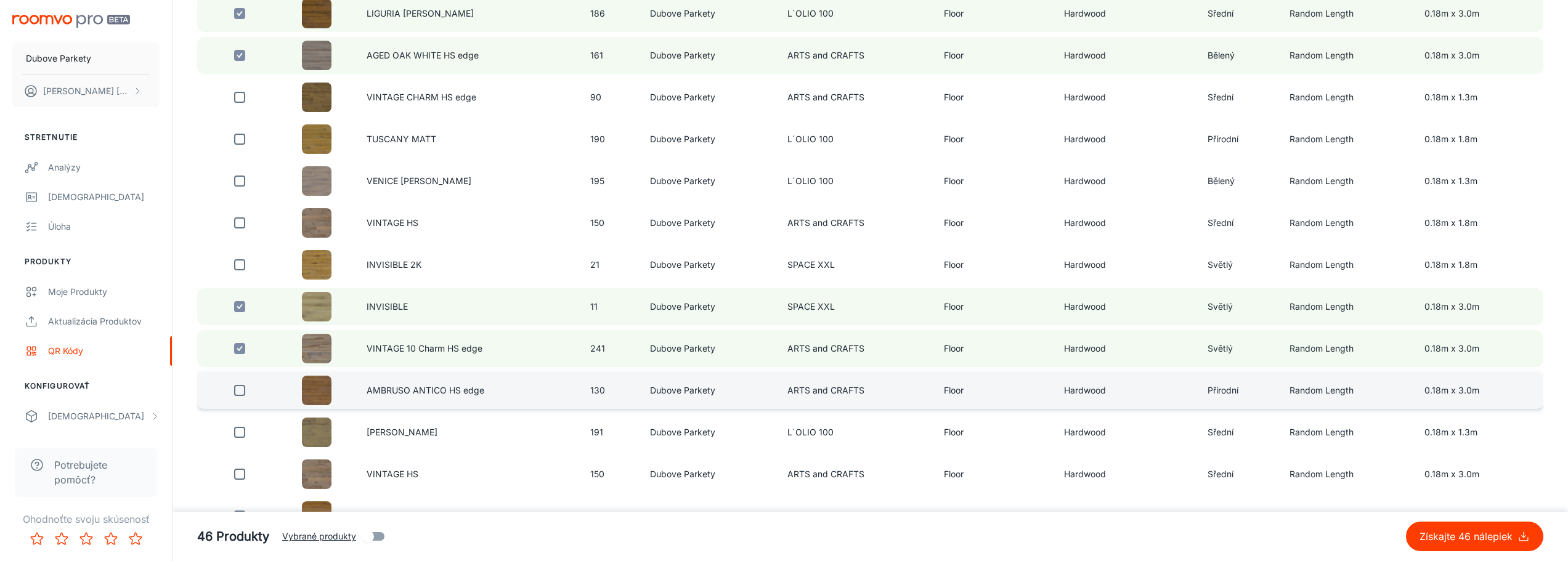
click at [239, 389] on input "checkbox" at bounding box center [239, 390] width 24 height 24
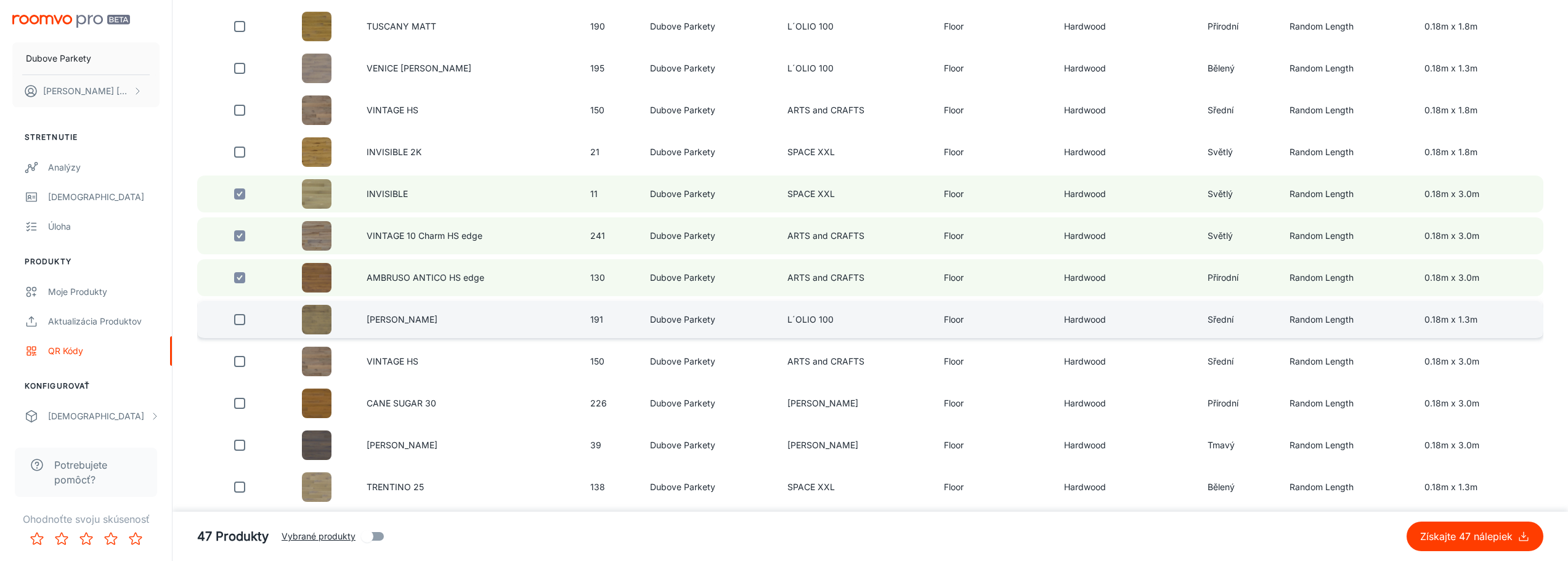
scroll to position [3511, 0]
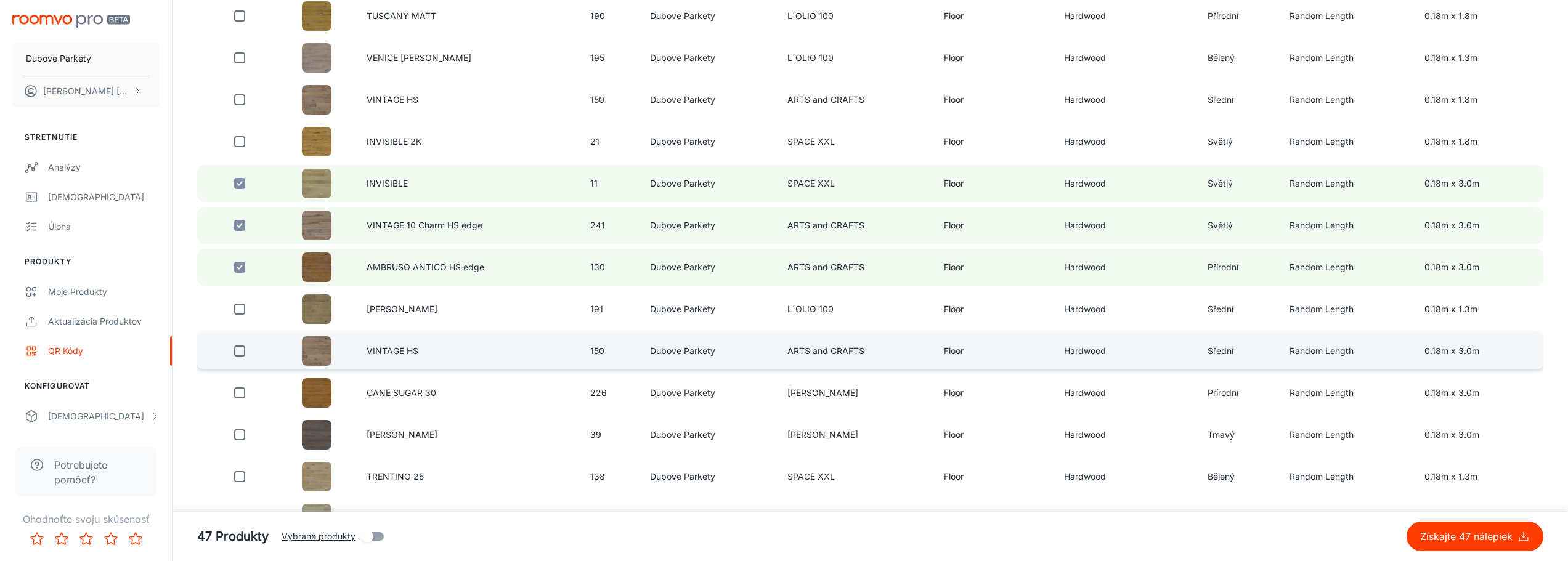
click at [240, 352] on input "checkbox" at bounding box center [239, 350] width 24 height 24
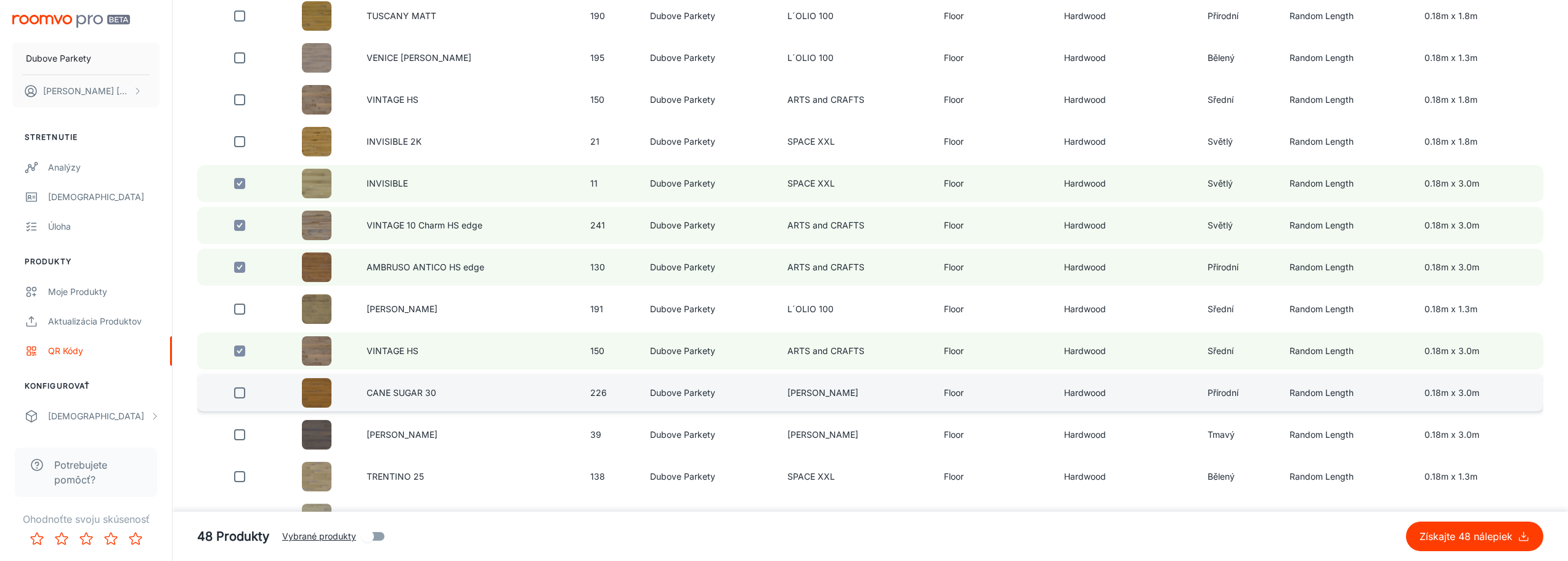
click at [242, 391] on input "checkbox" at bounding box center [239, 393] width 24 height 24
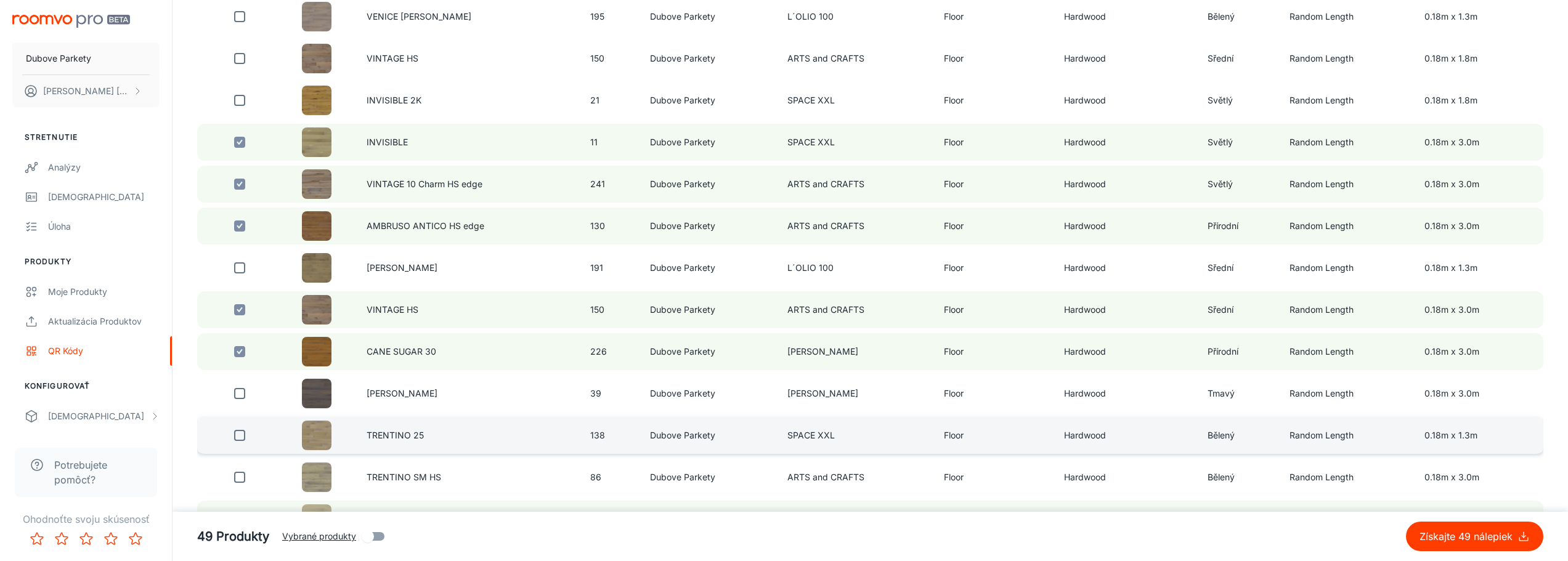
scroll to position [3573, 0]
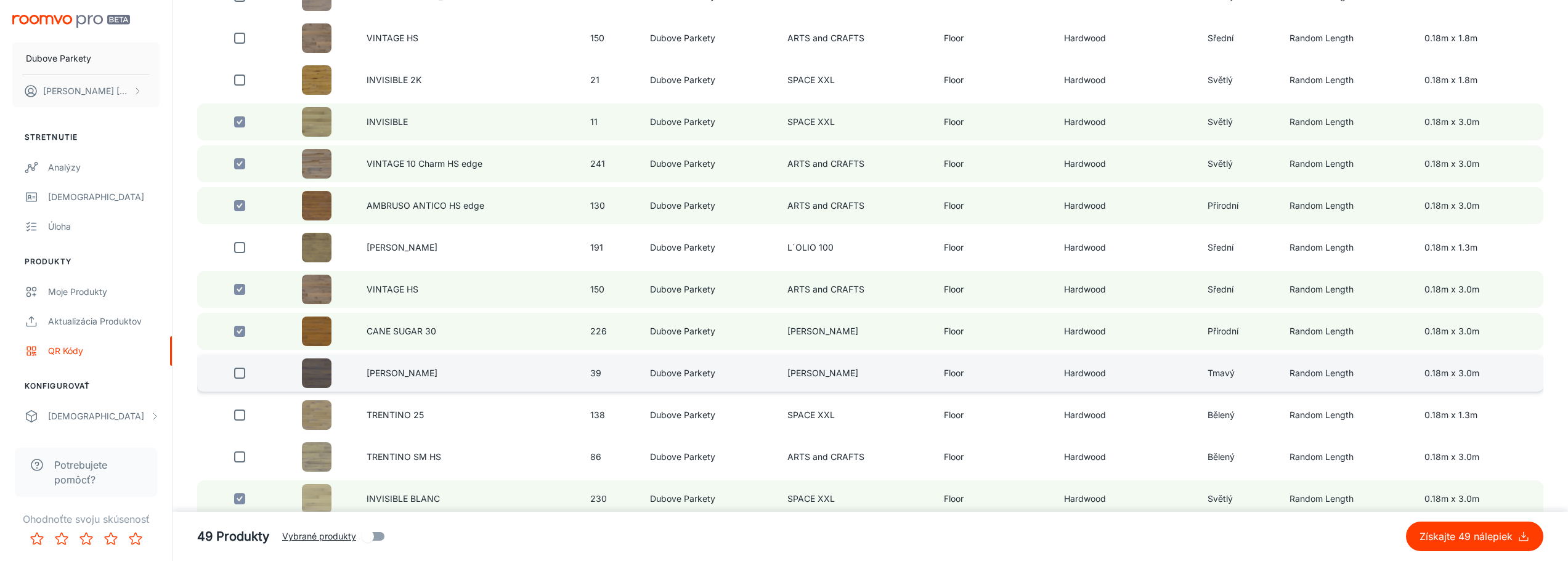
click at [238, 373] on input "checkbox" at bounding box center [239, 372] width 24 height 24
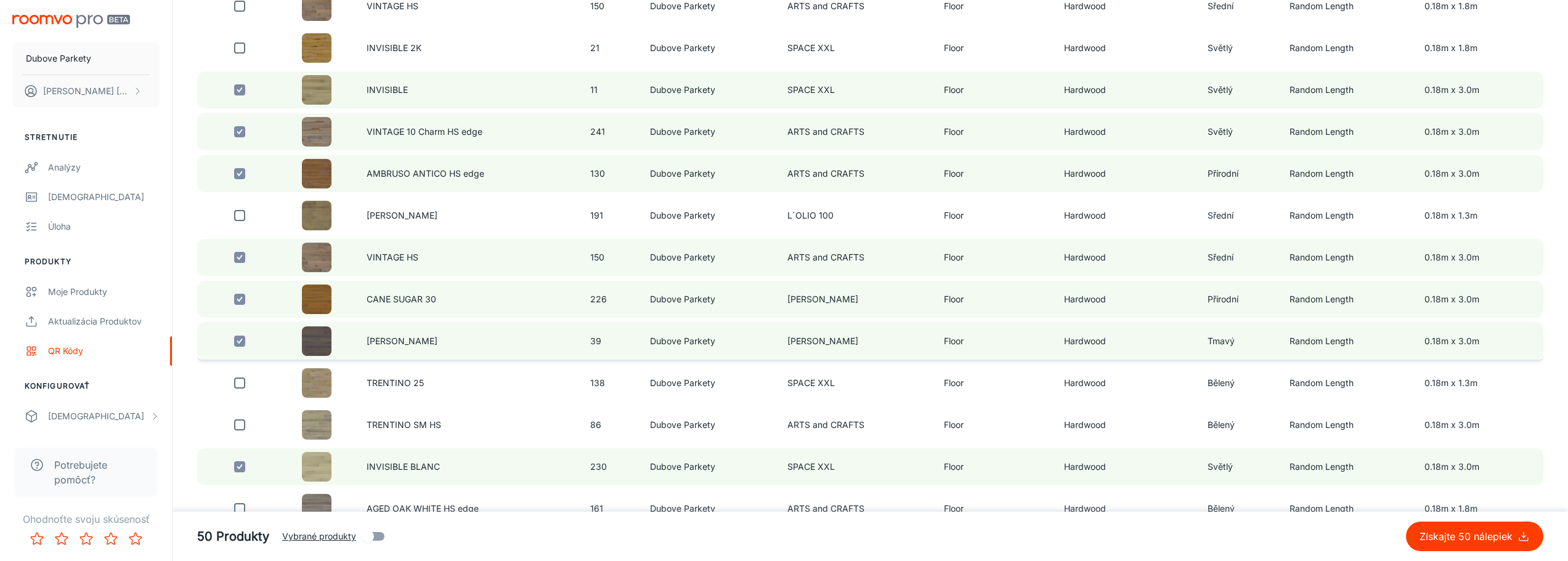
scroll to position [3634, 0]
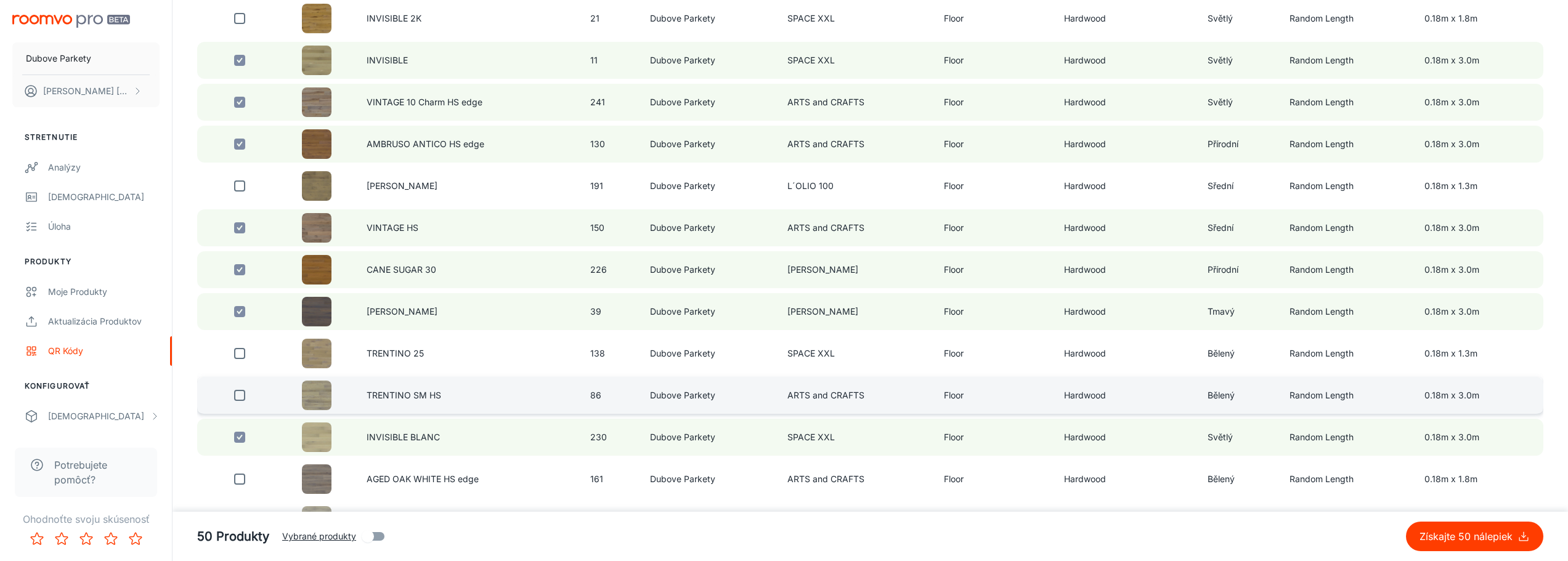
click at [243, 398] on input "checkbox" at bounding box center [239, 395] width 24 height 24
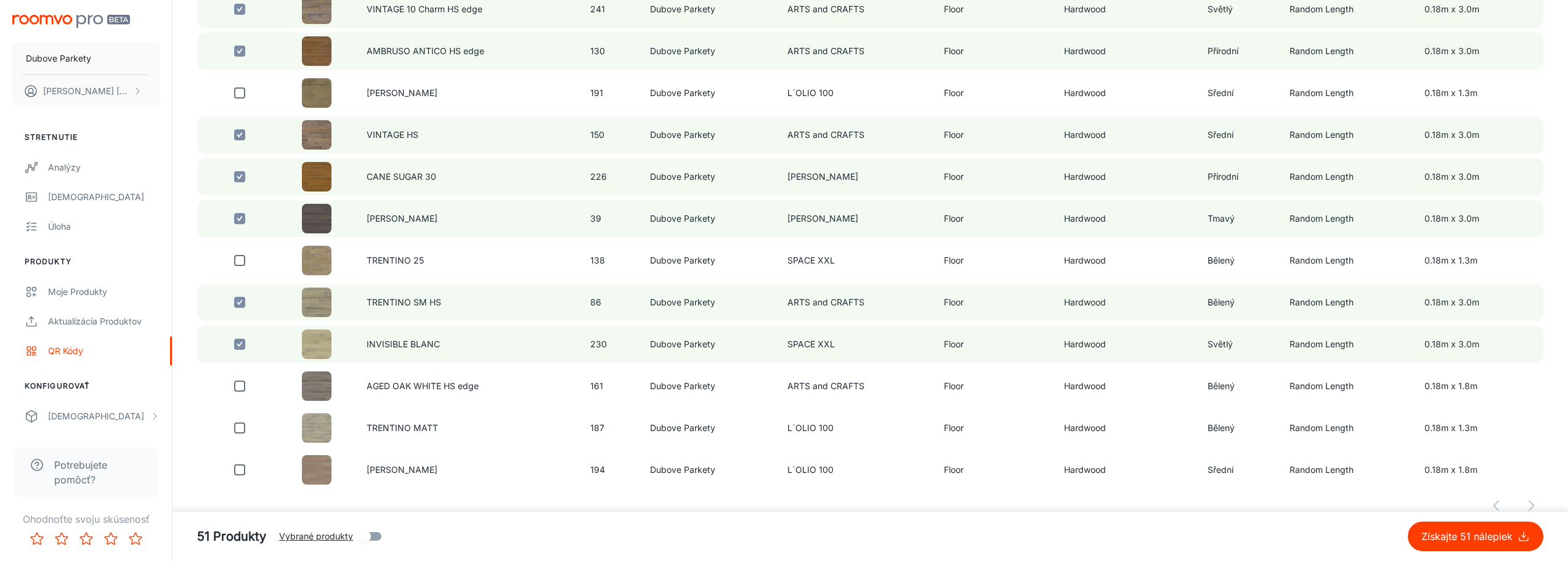
scroll to position [3743, 0]
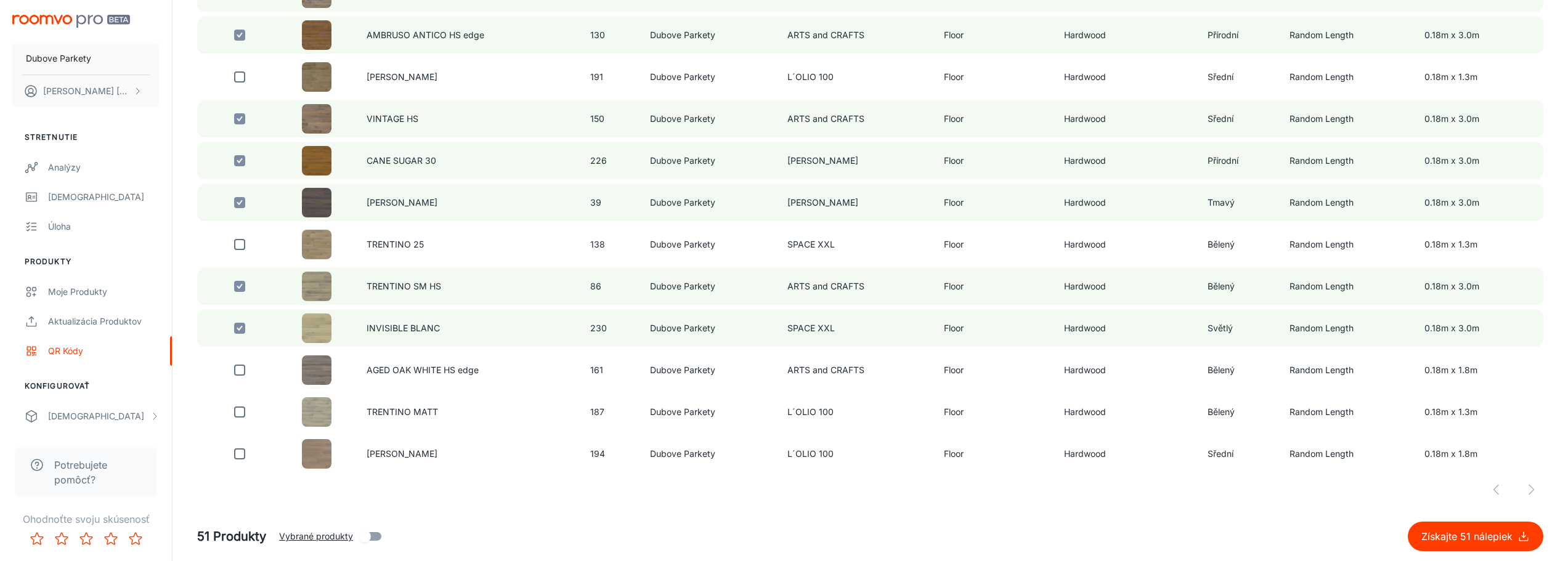
click at [1529, 489] on div at bounding box center [871, 489] width 1346 height 24
click at [1531, 489] on div at bounding box center [871, 489] width 1346 height 24
click at [1500, 537] on p "Získajte 51 nálepiek" at bounding box center [1468, 536] width 96 height 15
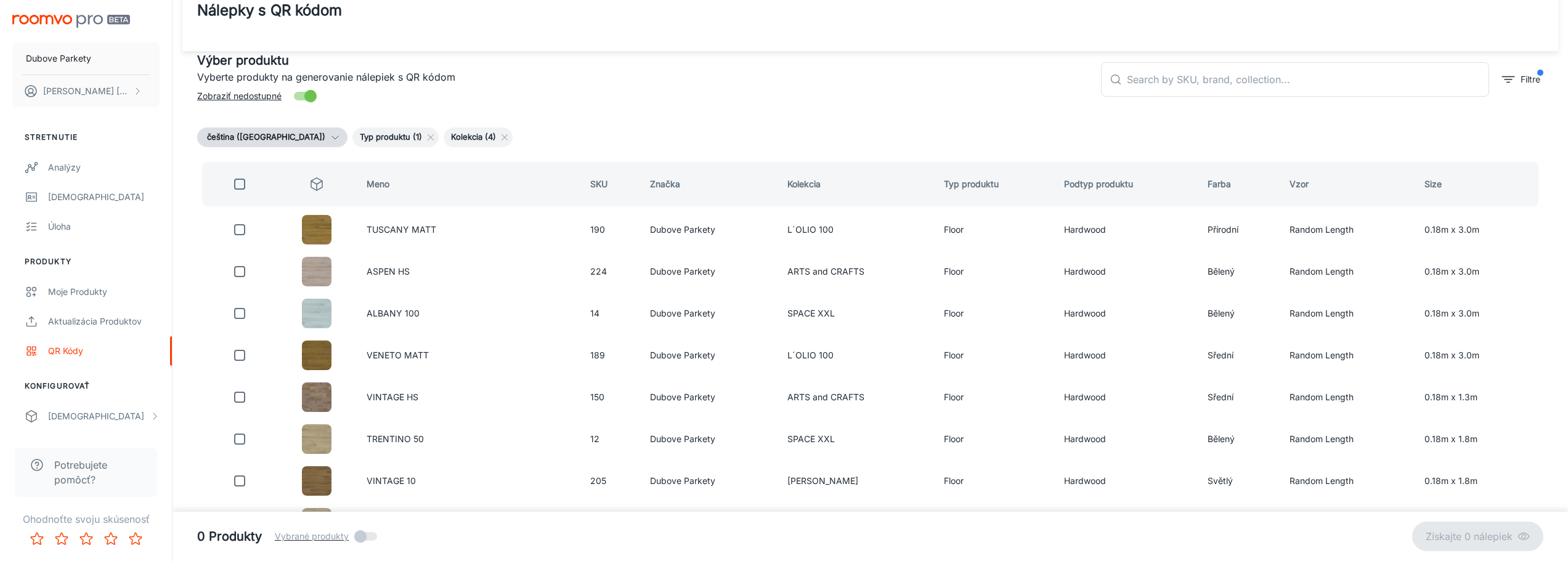
scroll to position [0, 0]
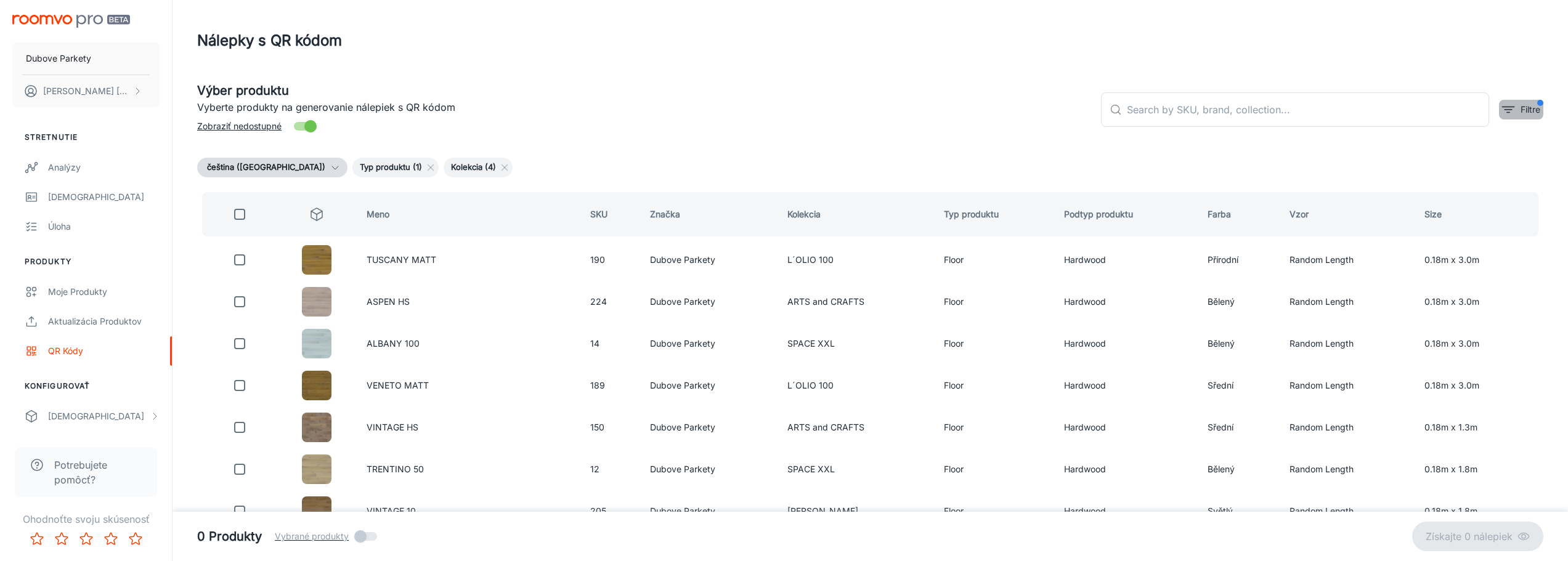
click at [1538, 113] on p "Filtre" at bounding box center [1530, 109] width 19 height 14
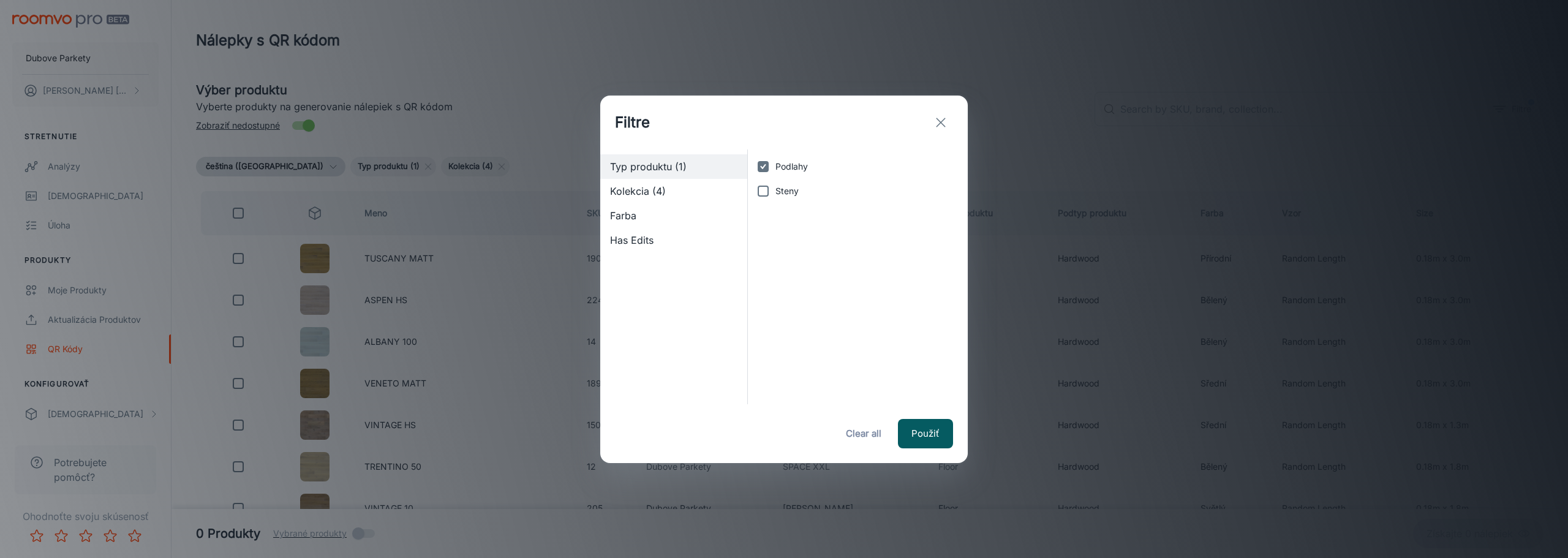
click at [722, 195] on span "Kolekcia (4)" at bounding box center [673, 190] width 127 height 14
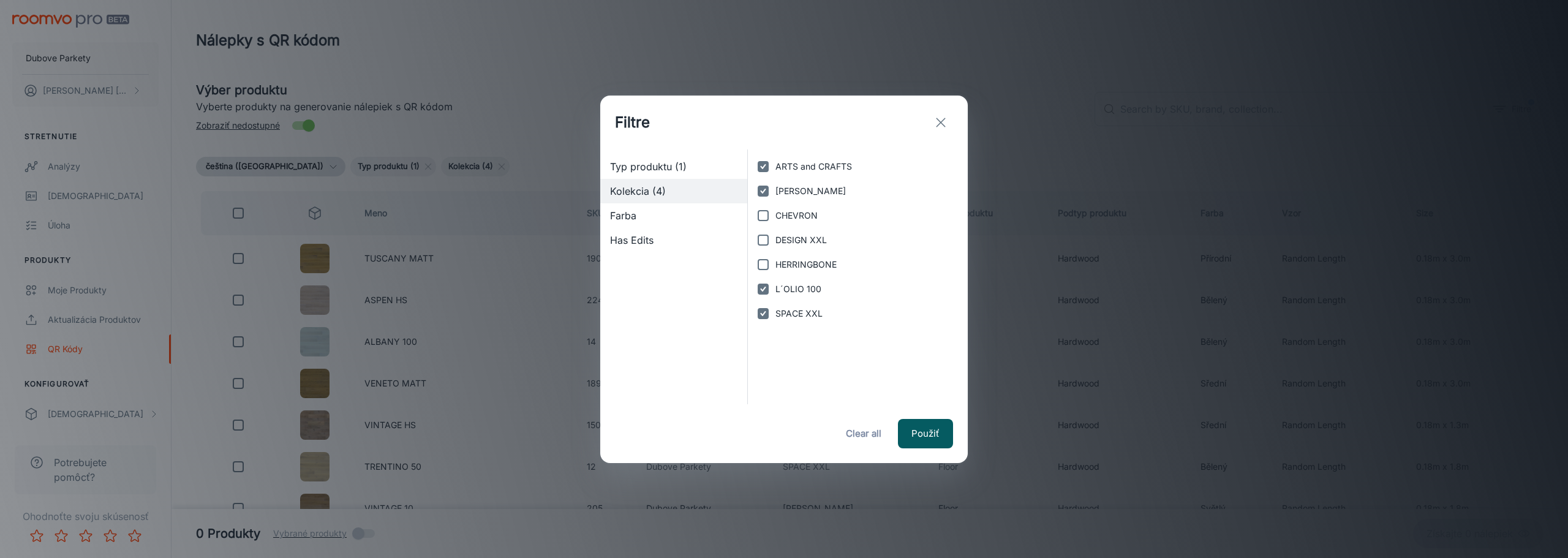
click at [769, 166] on input "ARTS and CRAFTS" at bounding box center [763, 165] width 24 height 24
click at [764, 190] on input "[PERSON_NAME]" at bounding box center [763, 190] width 24 height 24
click at [763, 286] on input "L´OLIO 100" at bounding box center [763, 289] width 24 height 24
click at [762, 306] on input "SPACE XXL" at bounding box center [763, 313] width 24 height 24
click at [764, 263] on input "HERRINGBONE" at bounding box center [763, 264] width 24 height 24
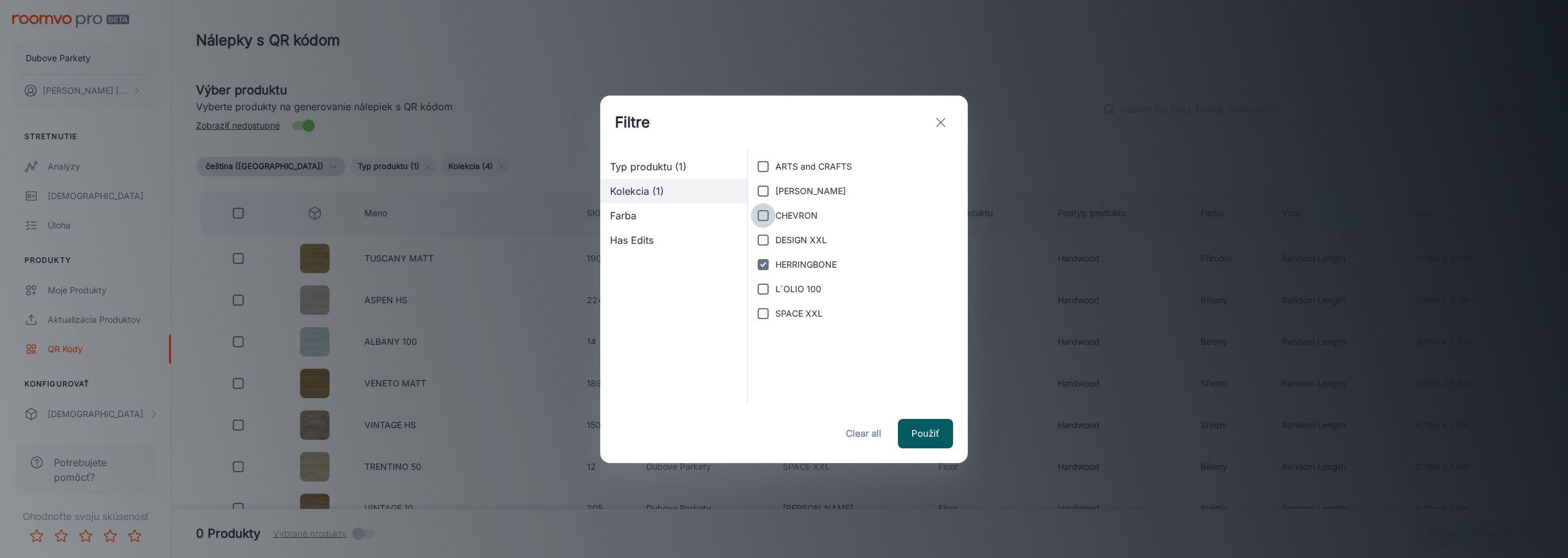
click at [765, 214] on input "CHEVRON" at bounding box center [763, 215] width 24 height 24
click at [922, 428] on button "Použiť" at bounding box center [925, 434] width 55 height 30
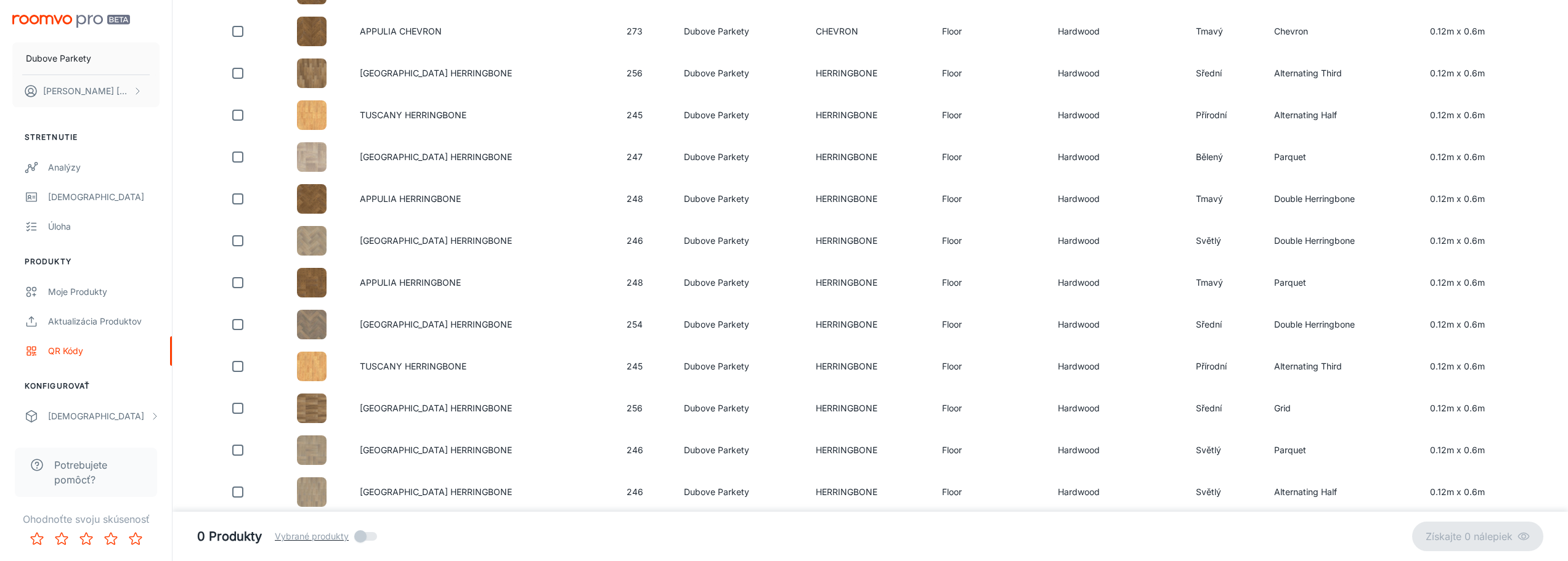
scroll to position [123, 0]
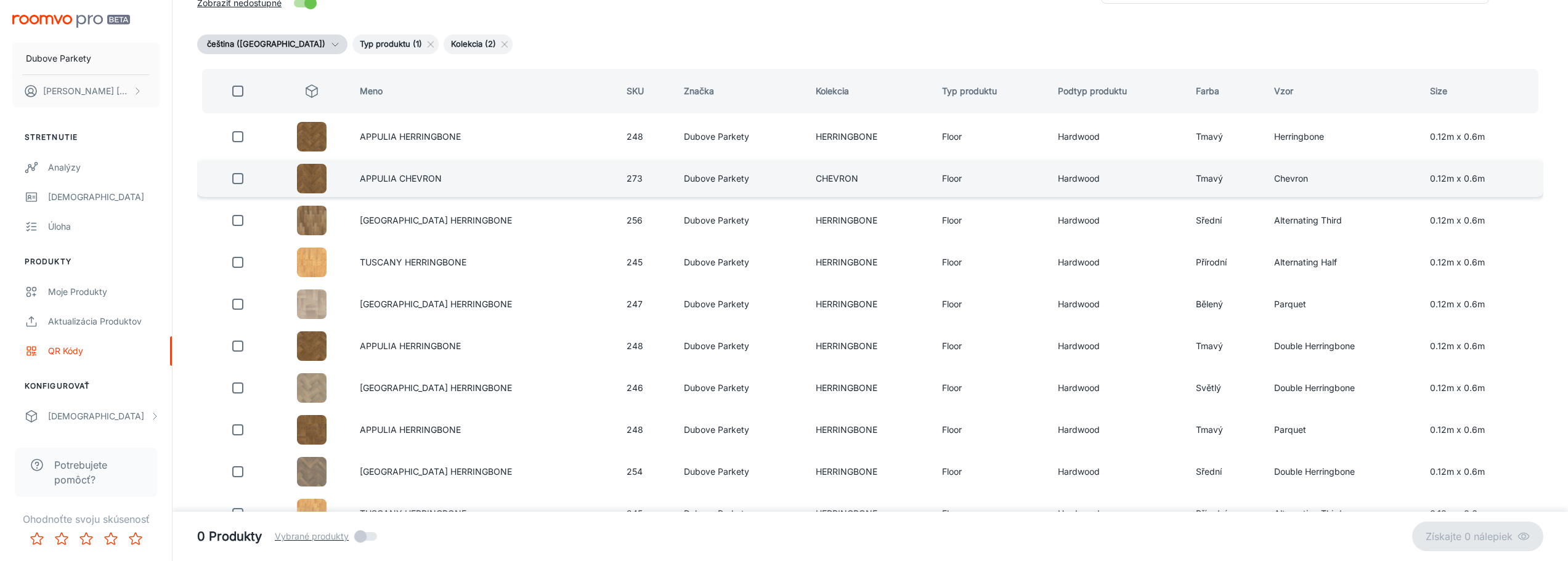
click at [238, 179] on input "checkbox" at bounding box center [237, 178] width 24 height 24
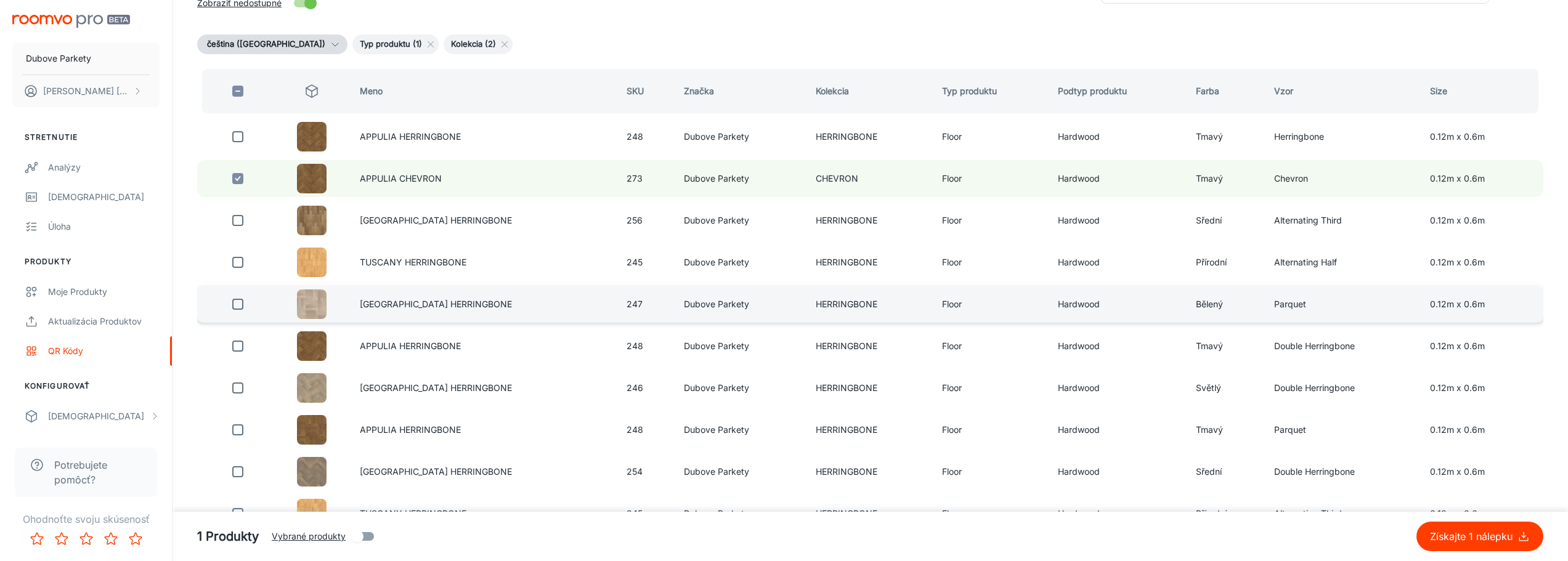
click at [237, 305] on input "checkbox" at bounding box center [237, 304] width 24 height 24
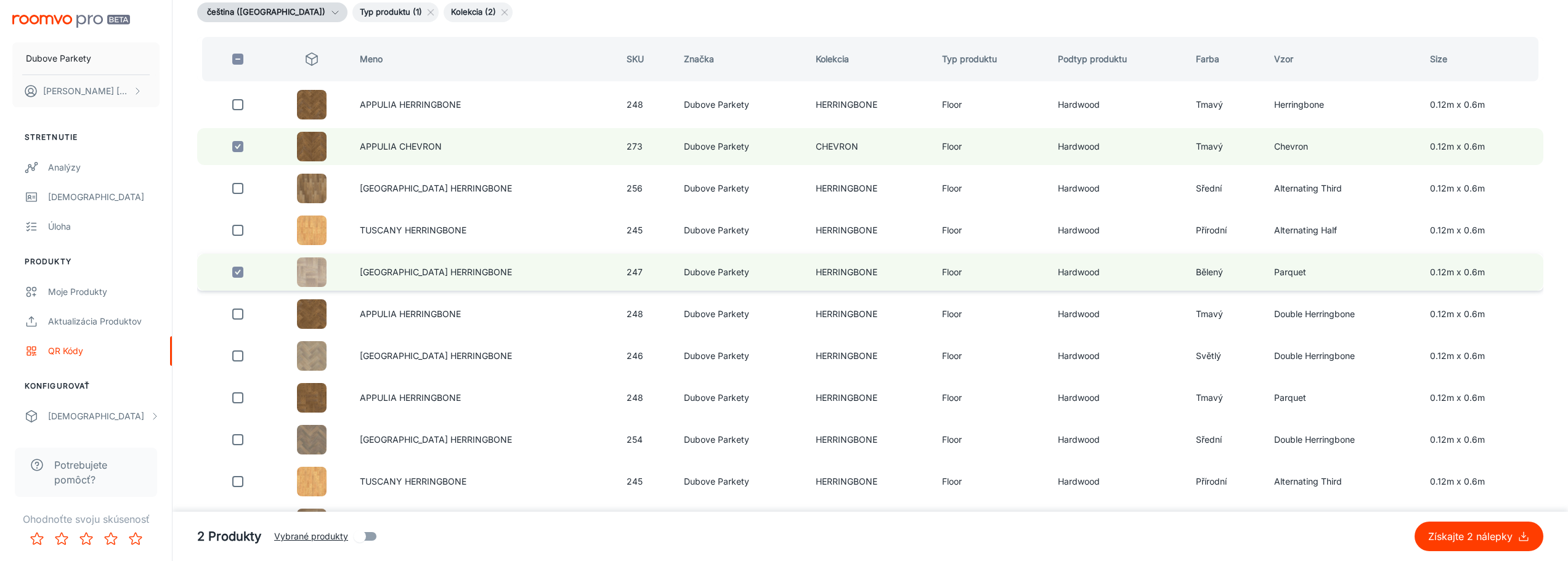
scroll to position [185, 0]
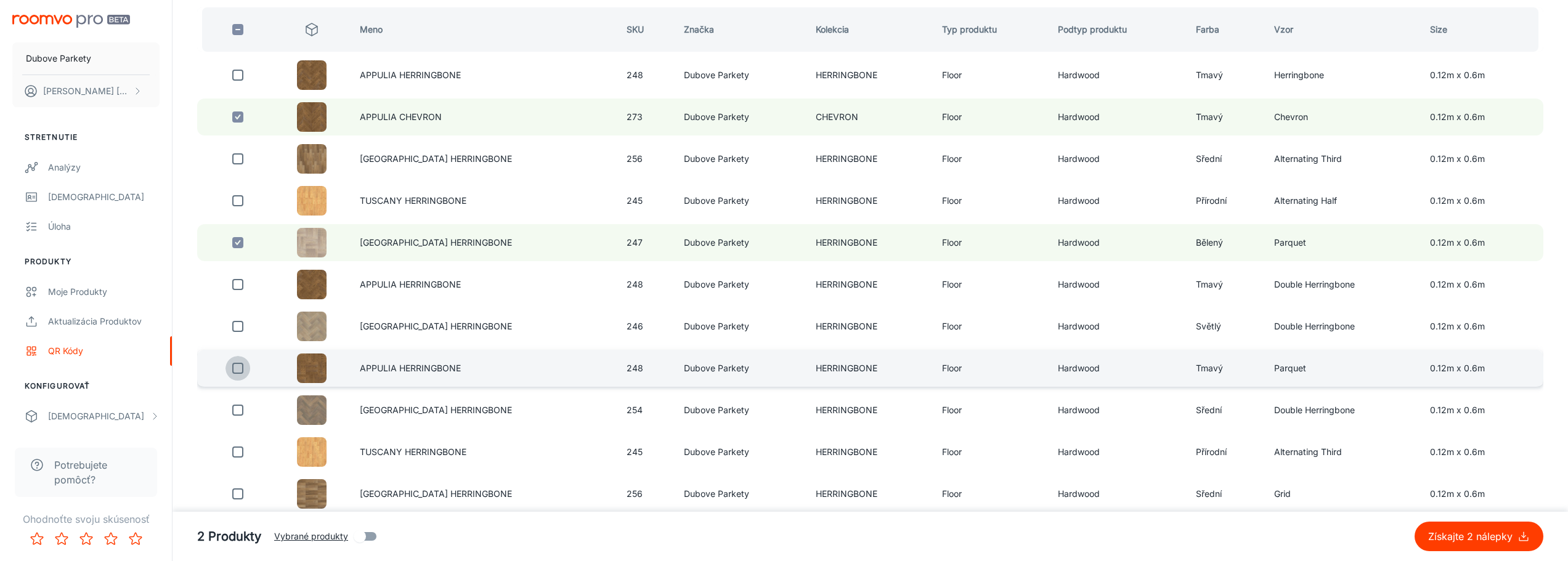
click at [238, 369] on input "checkbox" at bounding box center [237, 368] width 24 height 24
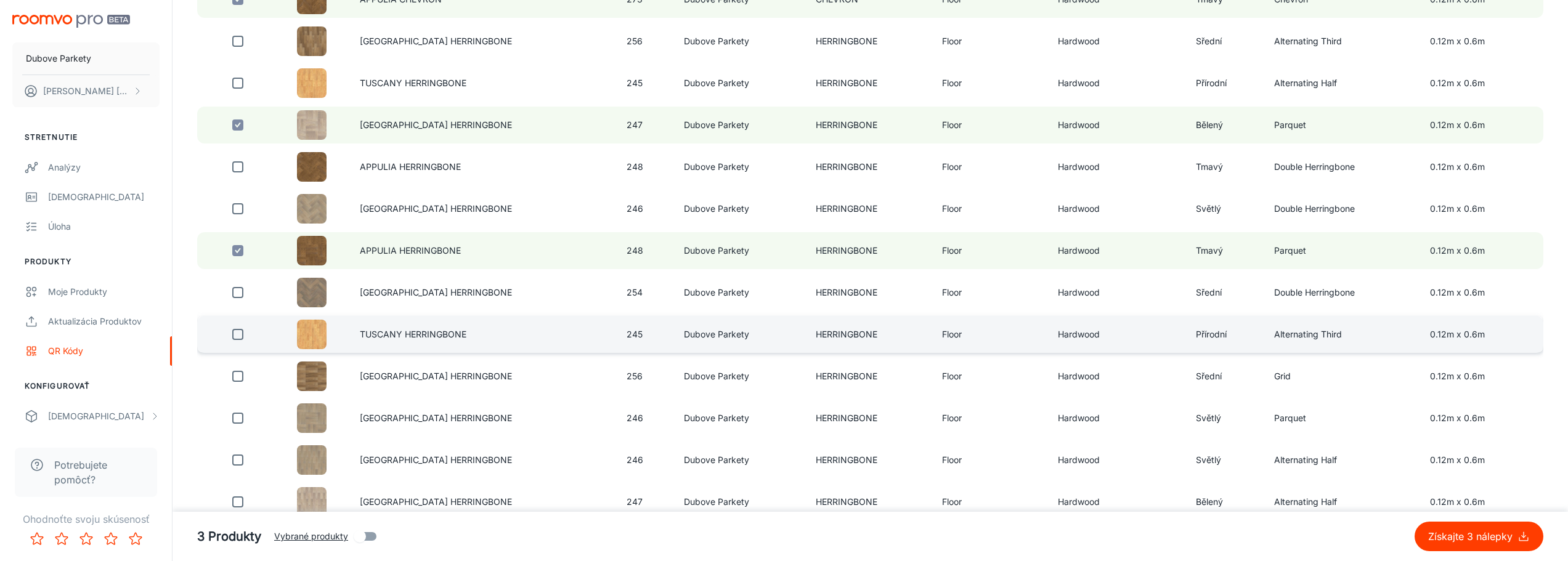
scroll to position [308, 0]
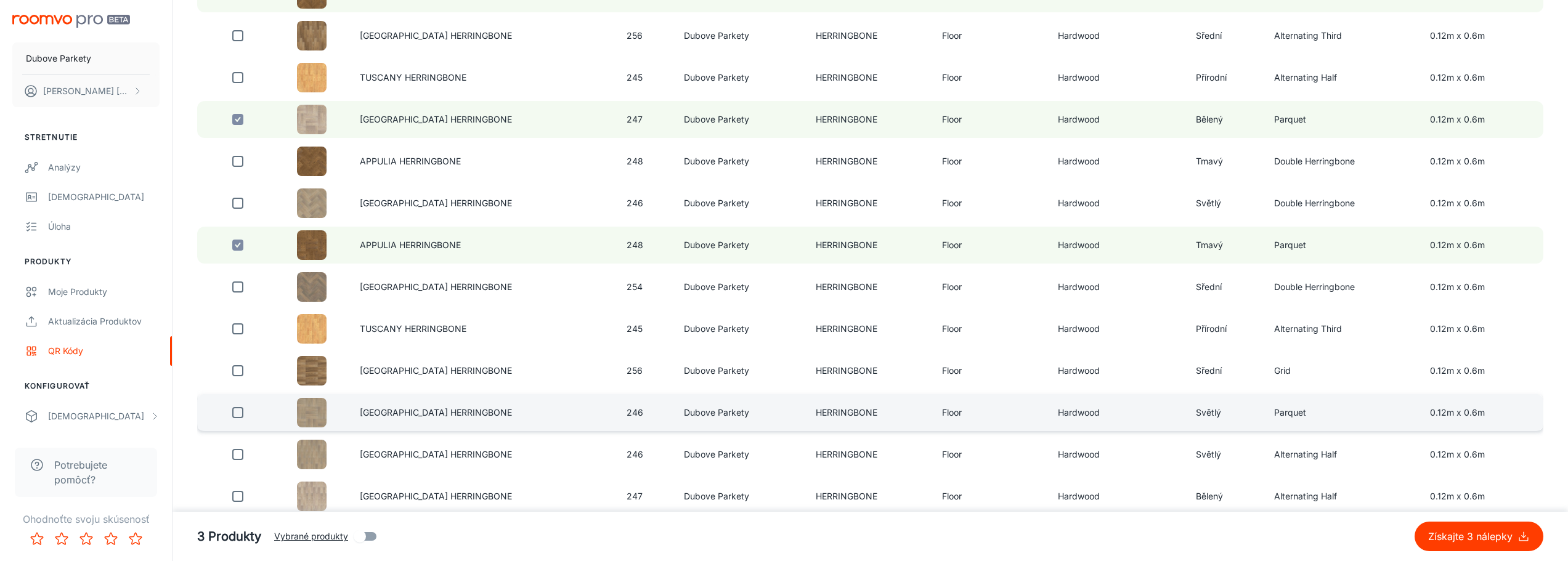
click at [241, 412] on input "checkbox" at bounding box center [237, 412] width 24 height 24
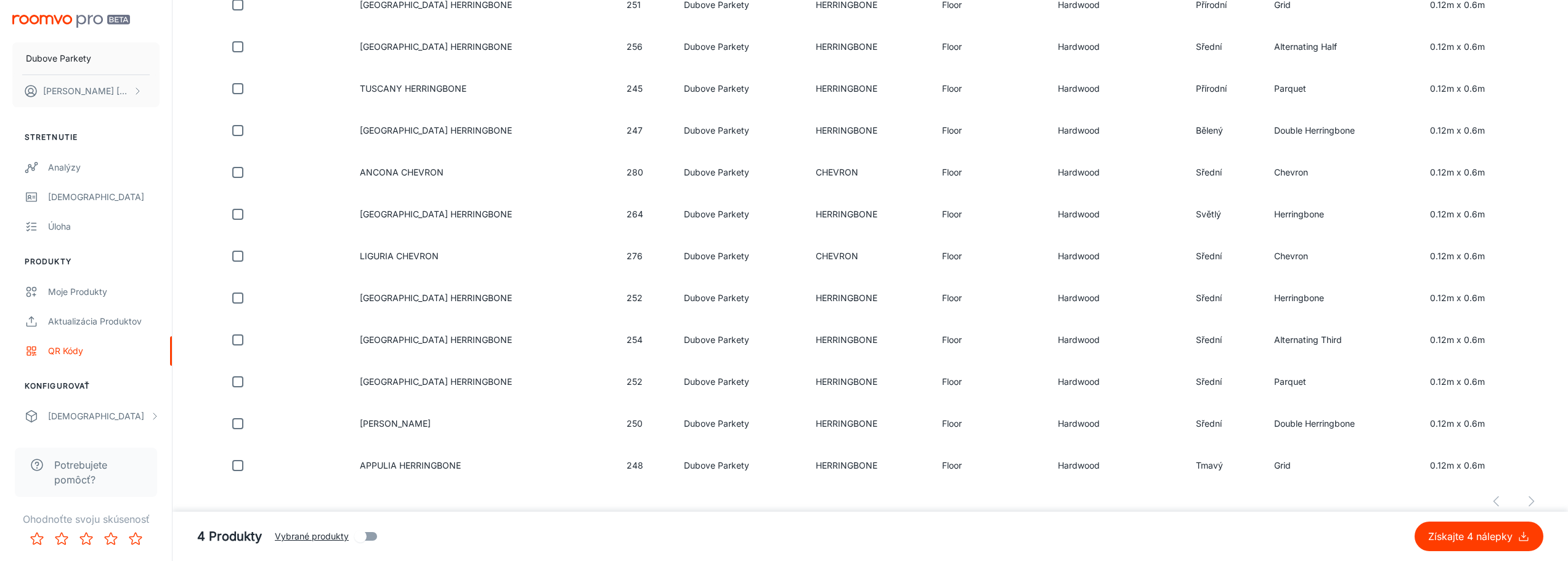
scroll to position [2990, 0]
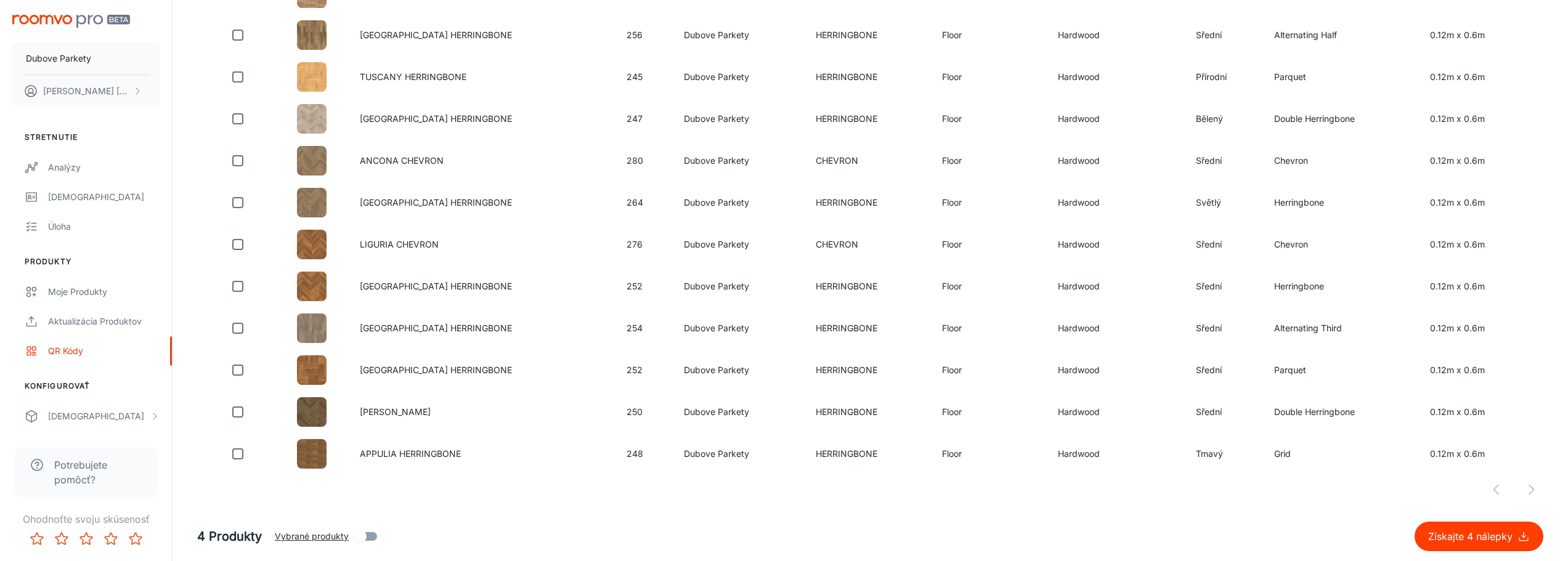
click at [1530, 488] on div at bounding box center [871, 489] width 1346 height 24
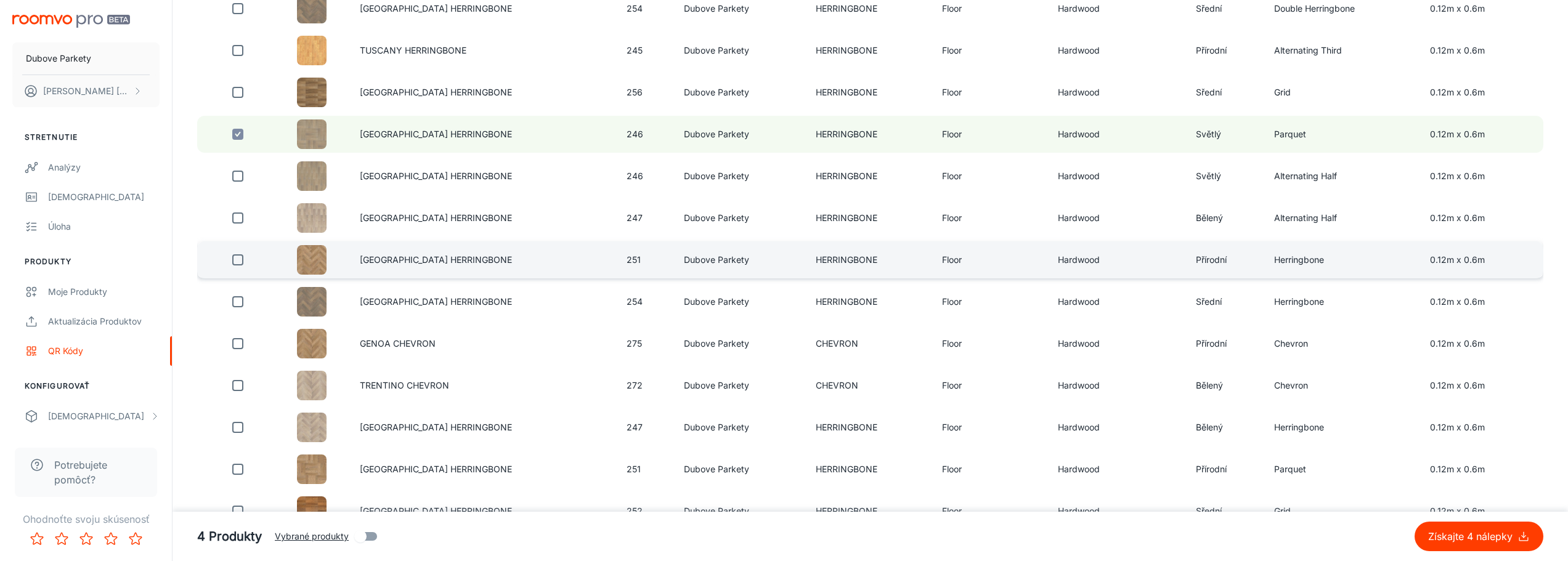
scroll to position [587, 0]
click at [237, 258] on input "checkbox" at bounding box center [237, 258] width 24 height 24
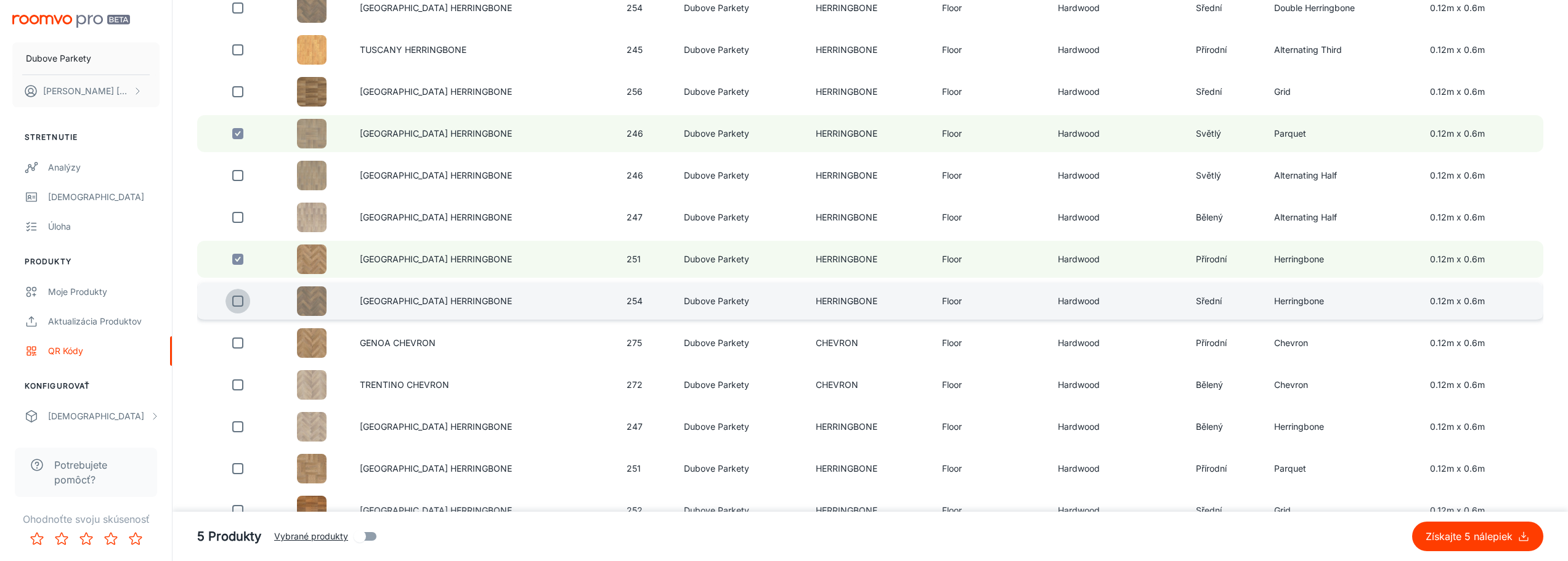
click at [239, 301] on input "checkbox" at bounding box center [237, 301] width 24 height 24
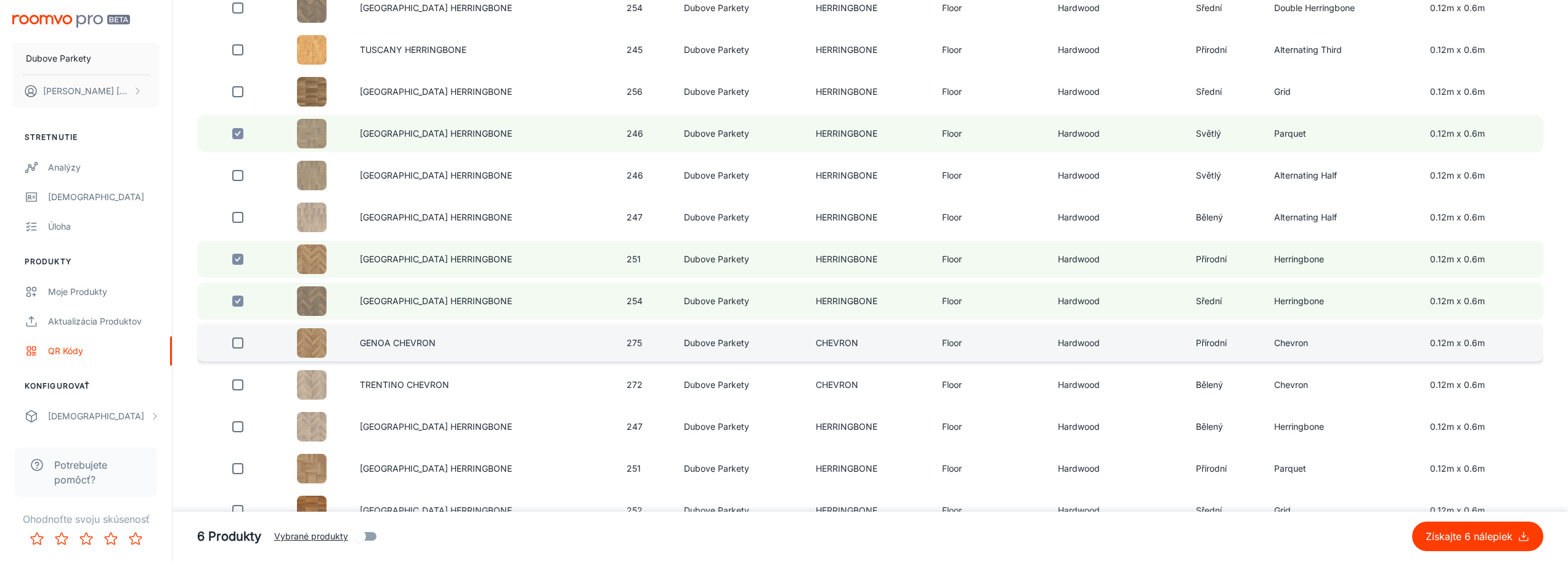
click at [237, 343] on input "checkbox" at bounding box center [237, 342] width 24 height 24
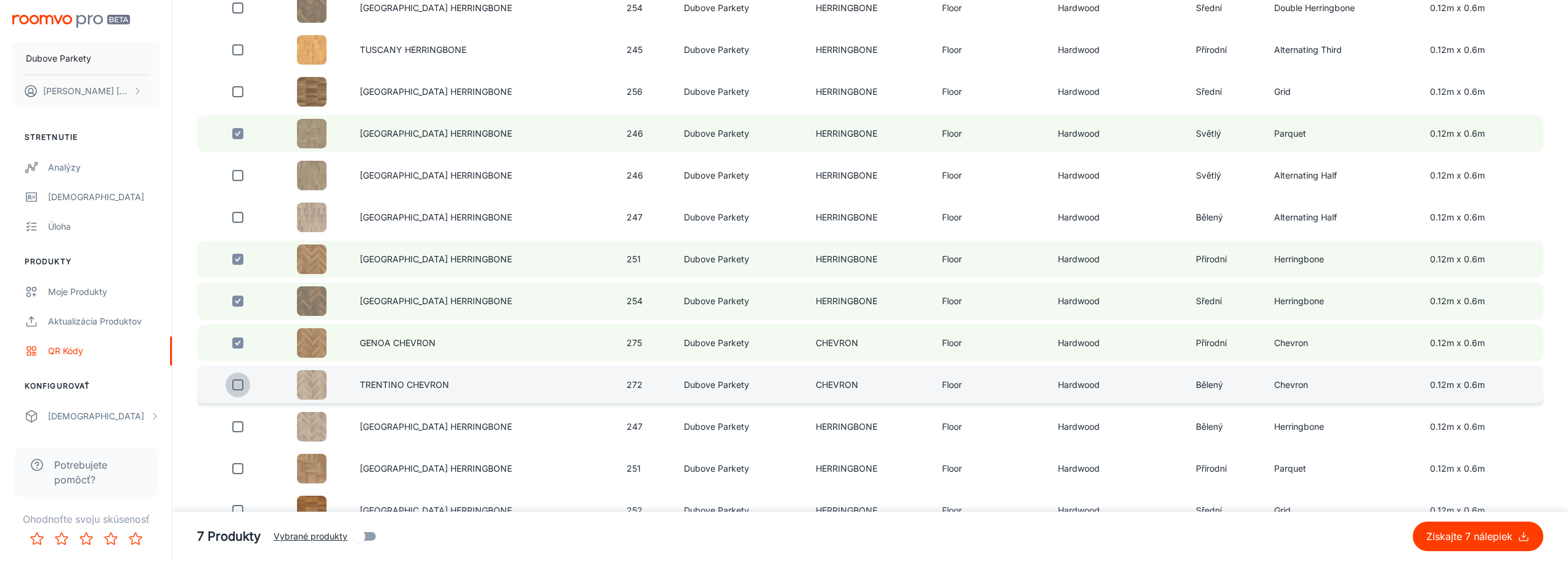
click at [243, 386] on input "checkbox" at bounding box center [237, 384] width 24 height 24
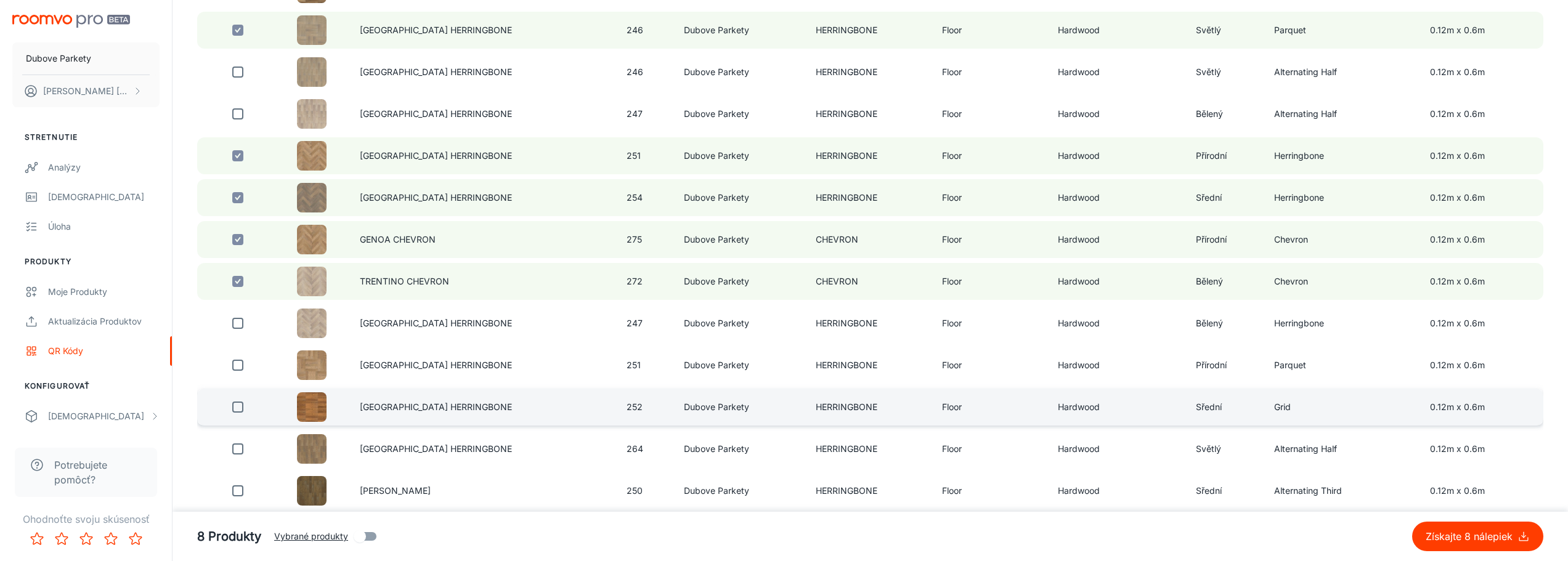
scroll to position [710, 0]
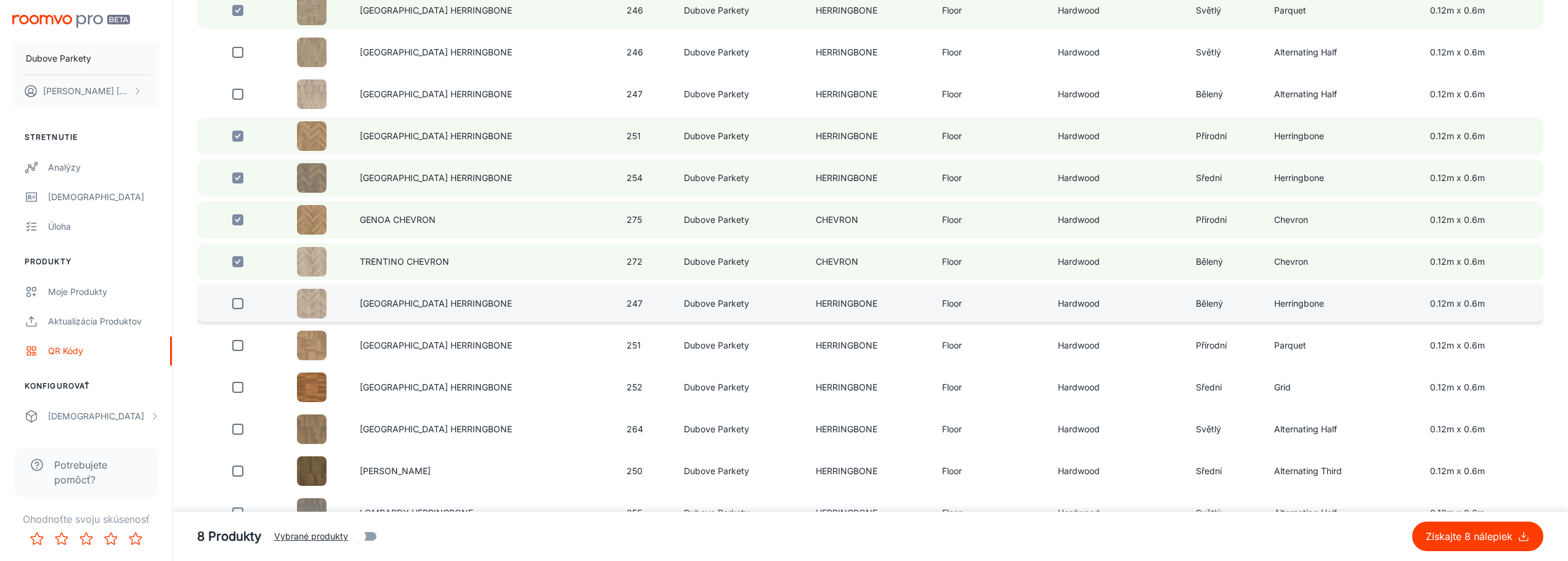
click at [236, 303] on input "checkbox" at bounding box center [237, 303] width 24 height 24
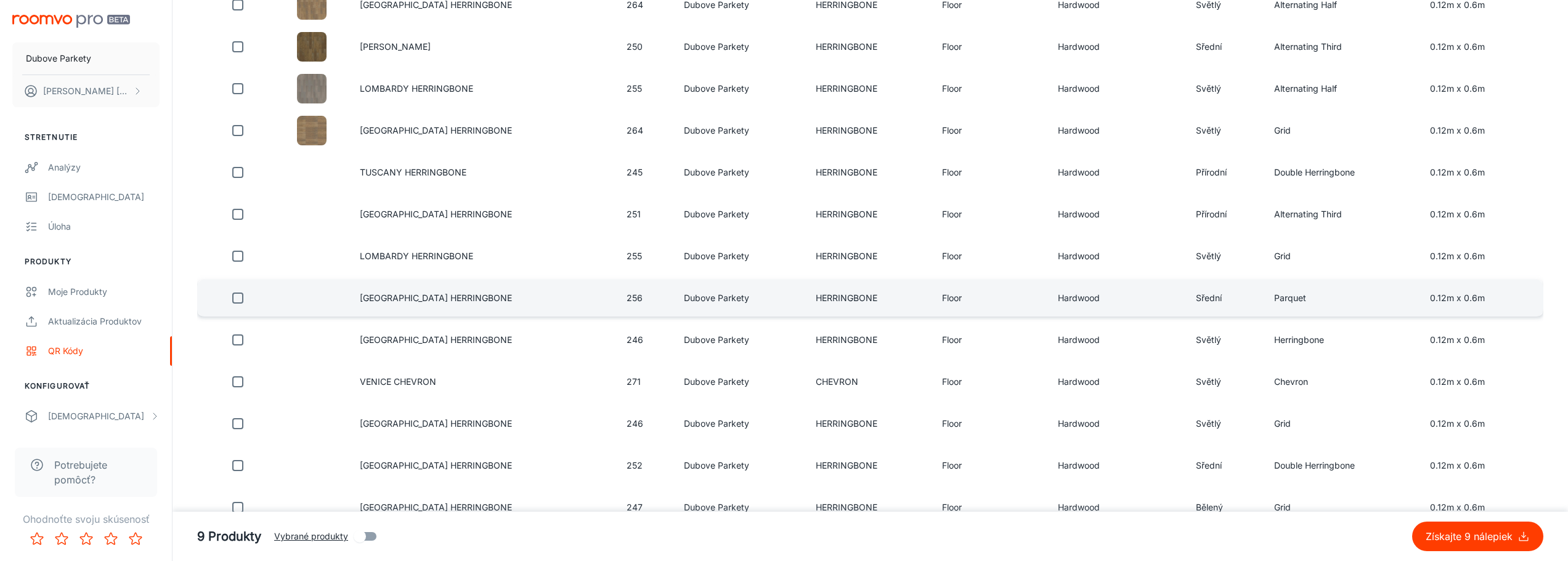
scroll to position [1141, 0]
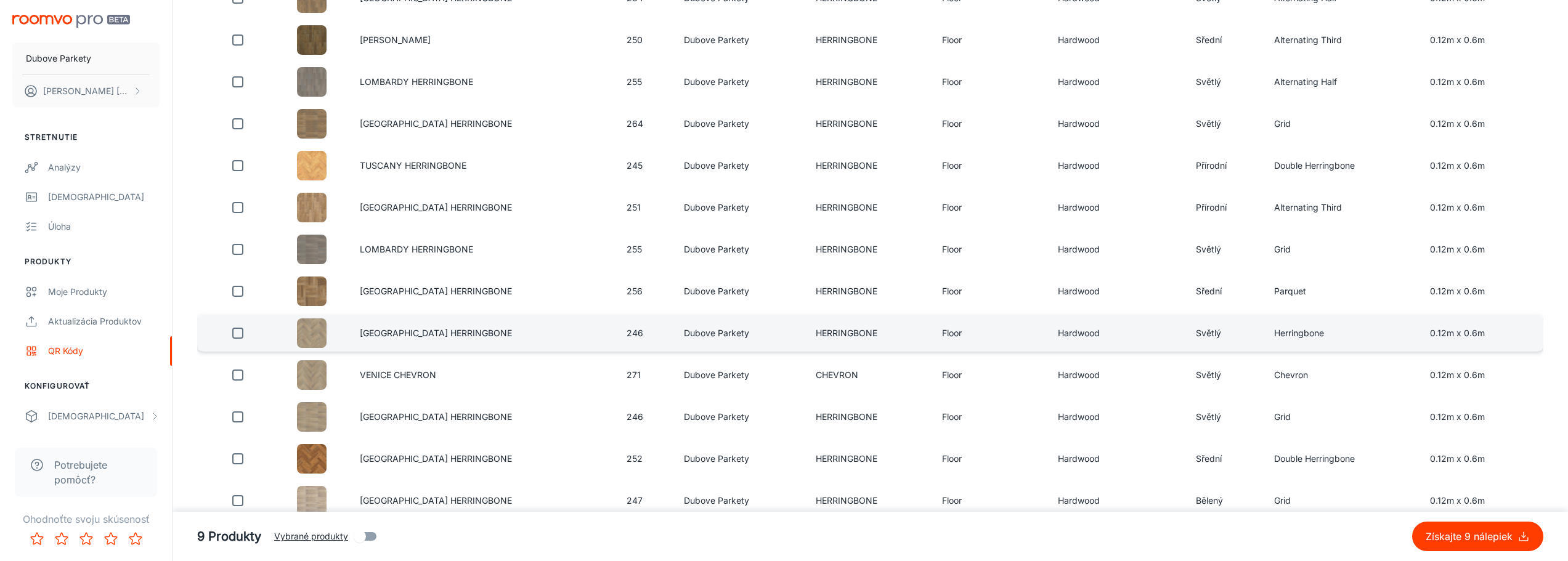
click at [242, 337] on input "checkbox" at bounding box center [237, 333] width 24 height 24
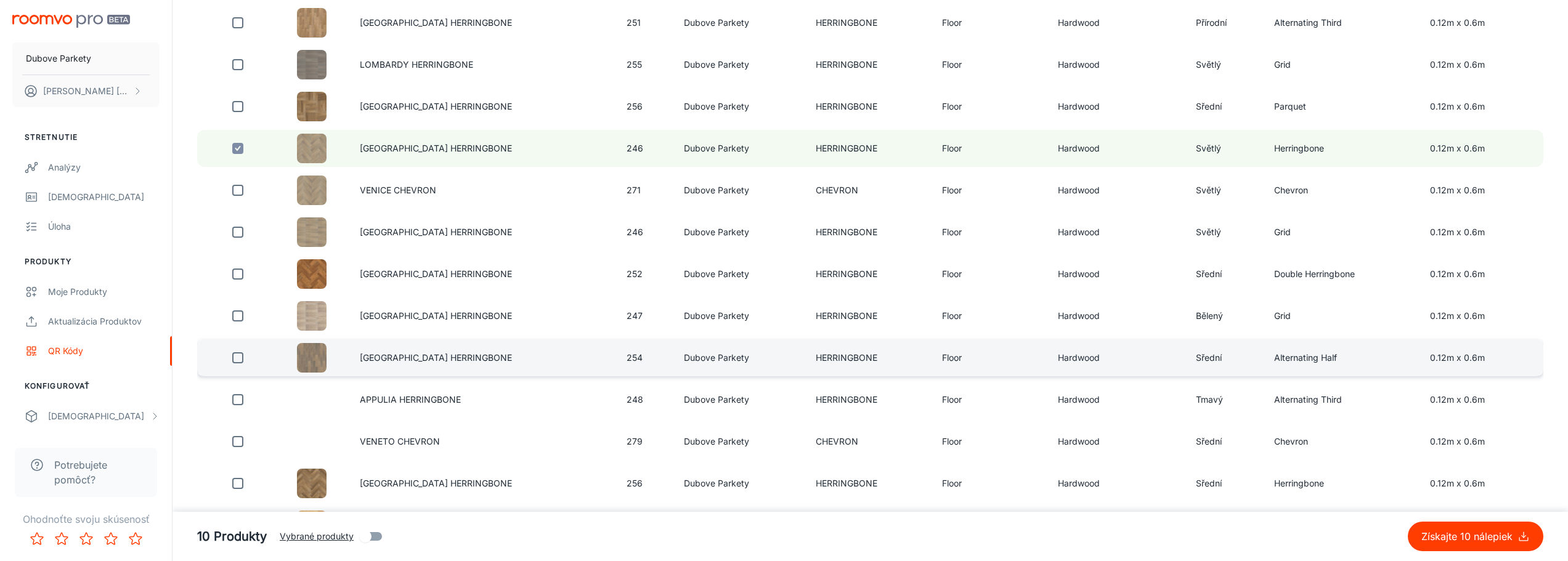
scroll to position [1388, 0]
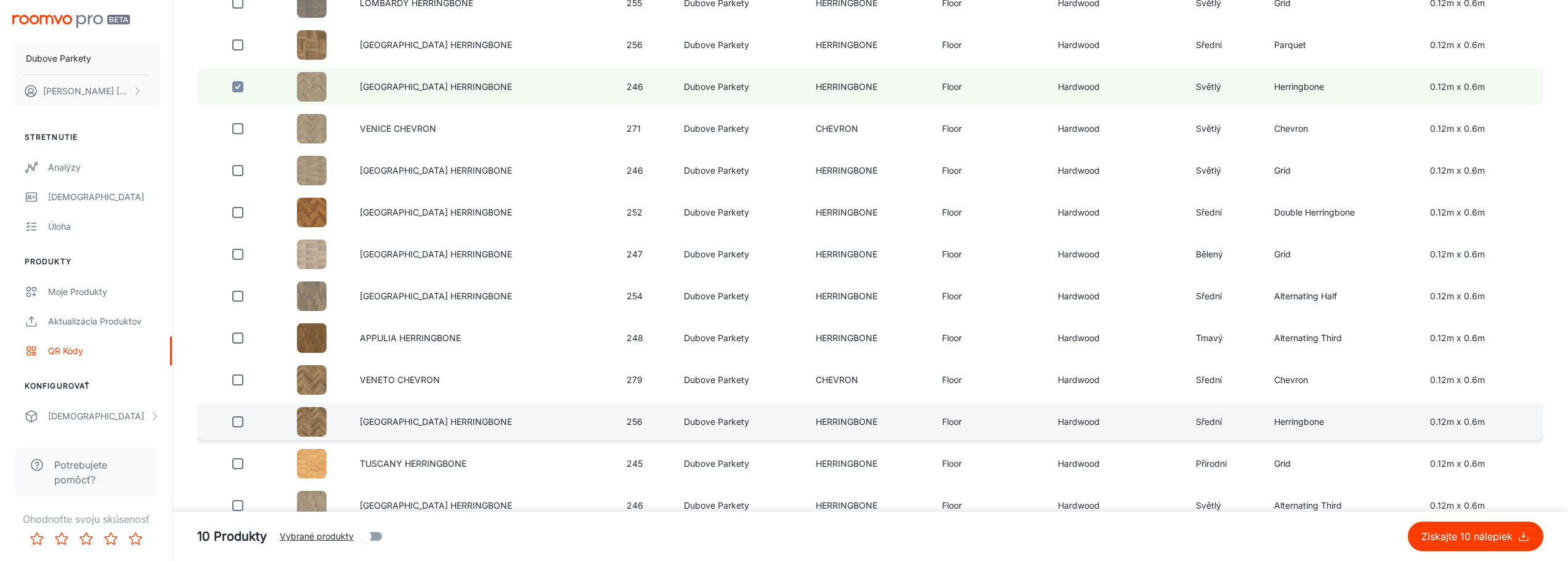
click at [242, 423] on input "checkbox" at bounding box center [237, 422] width 24 height 24
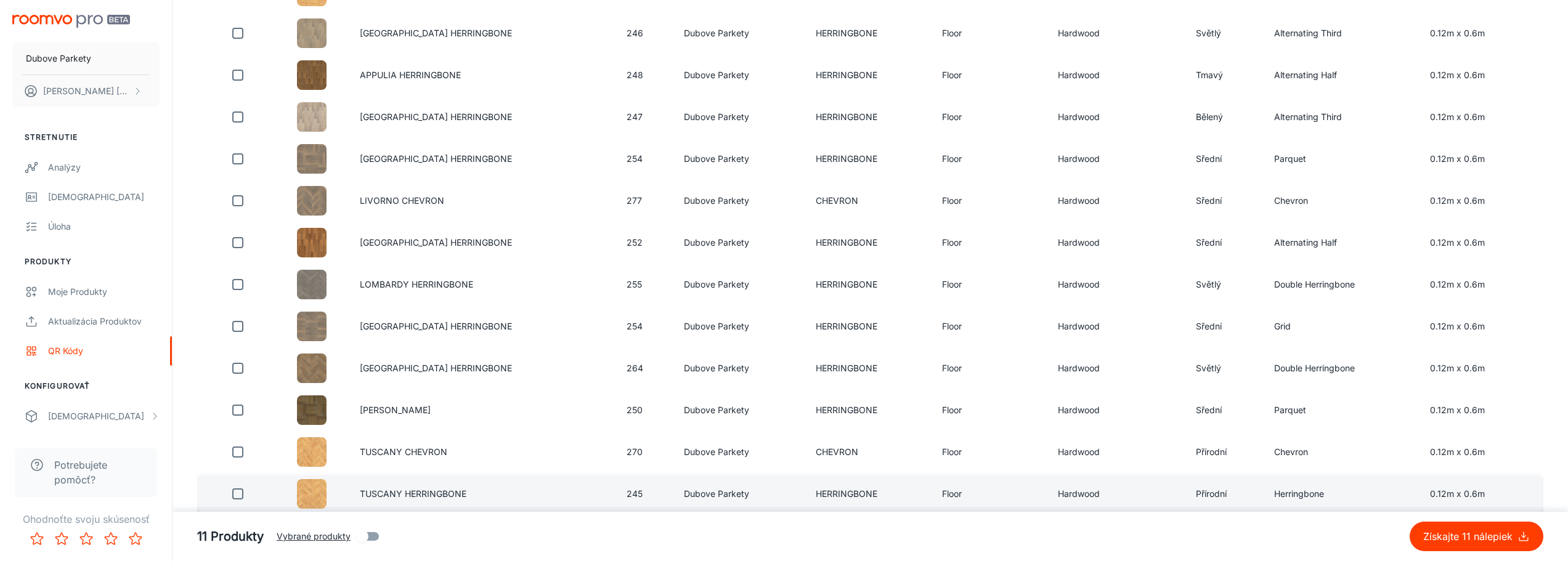
scroll to position [1880, 0]
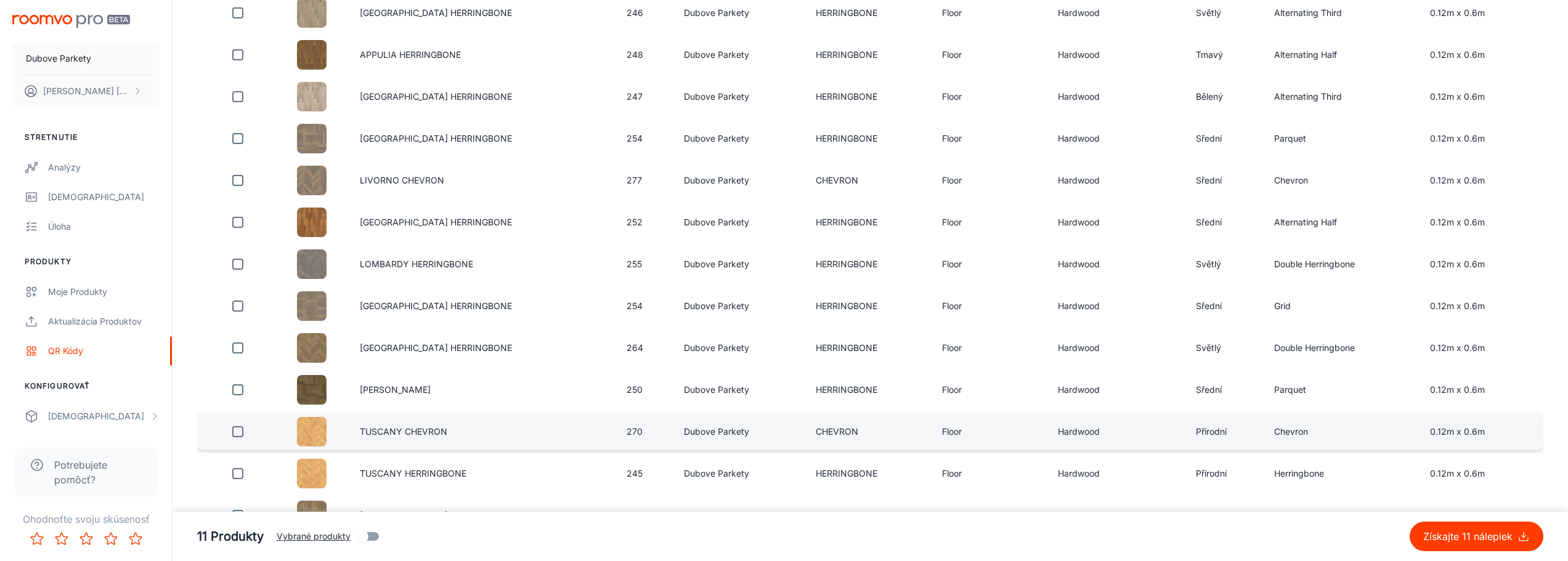
click at [236, 435] on input "checkbox" at bounding box center [237, 431] width 24 height 24
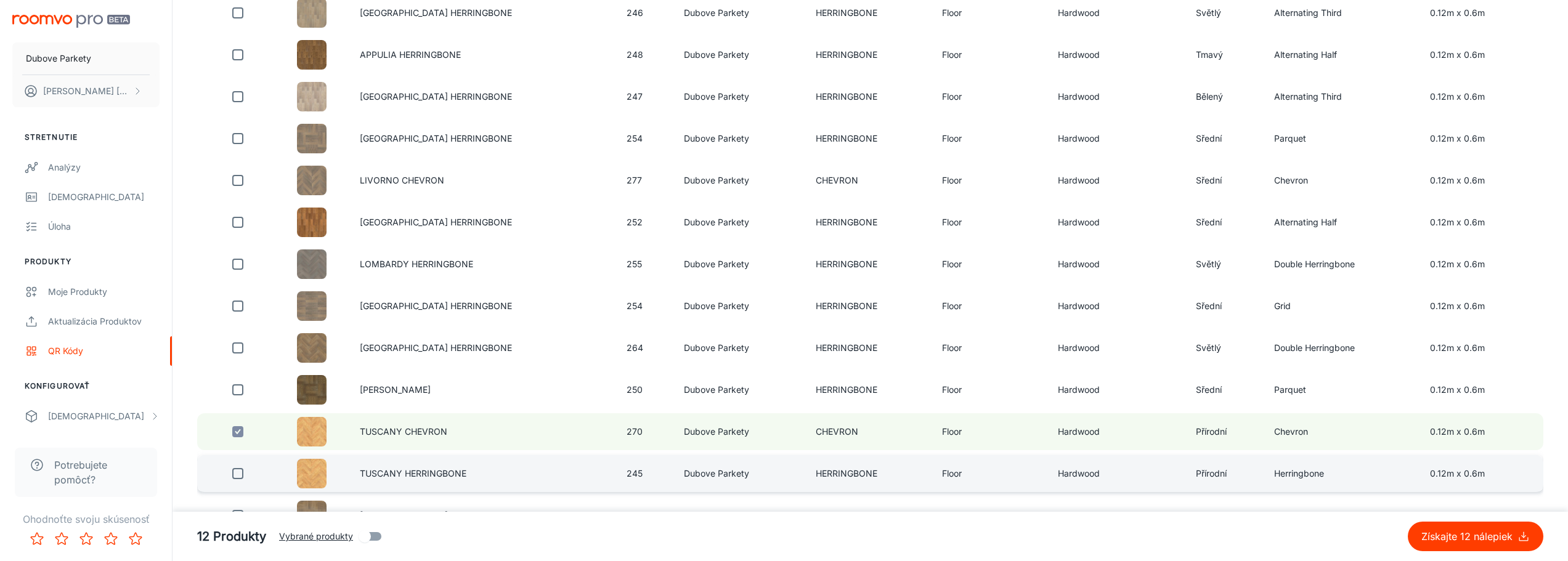
click at [239, 474] on input "checkbox" at bounding box center [237, 473] width 24 height 24
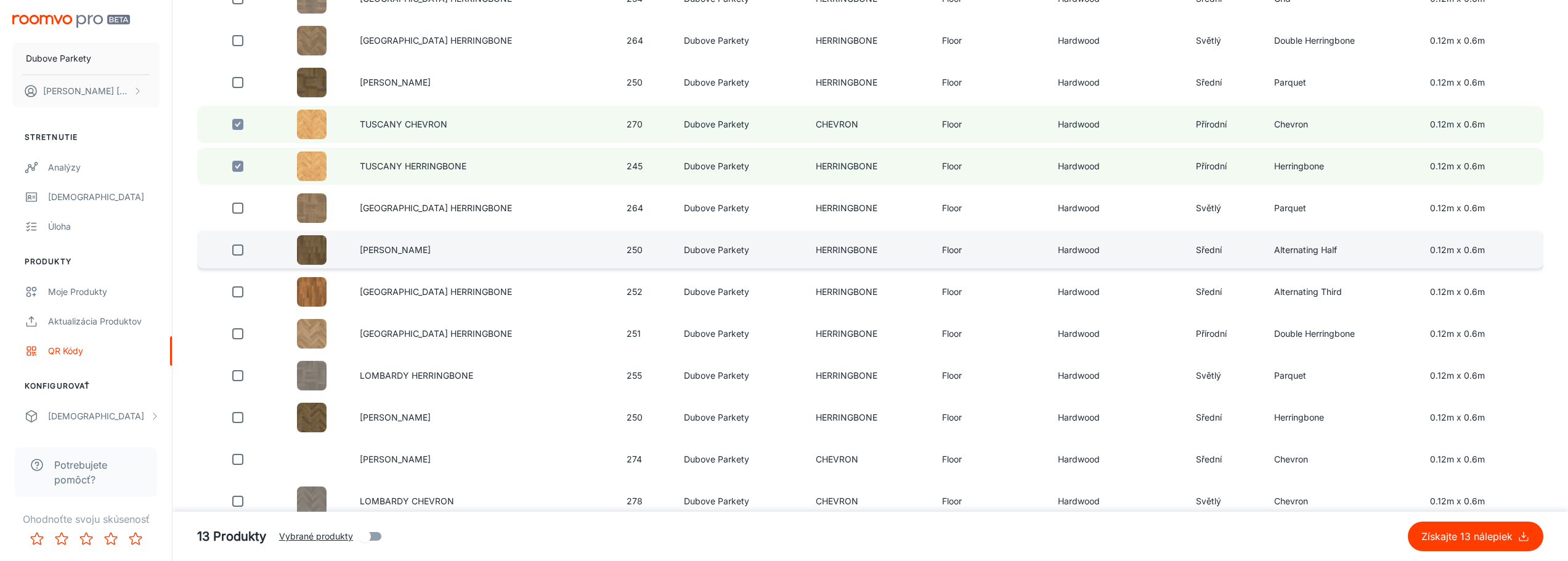
scroll to position [2189, 0]
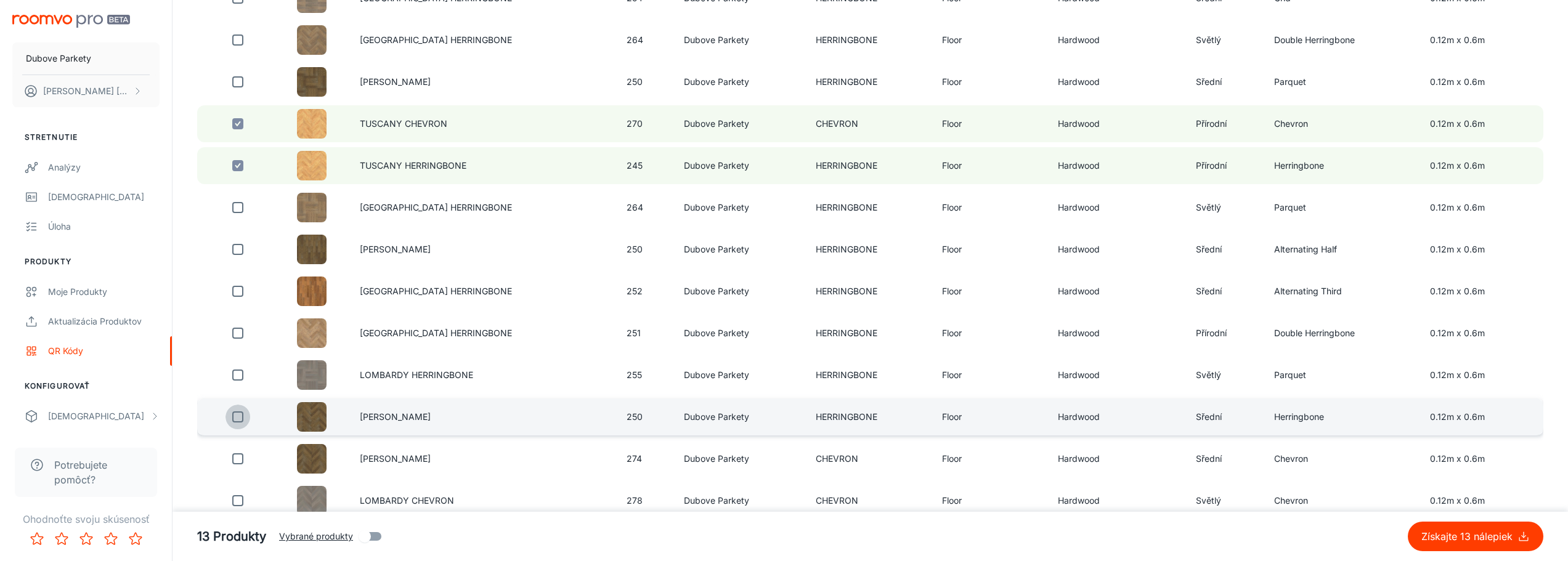
click at [238, 422] on input "checkbox" at bounding box center [237, 416] width 24 height 24
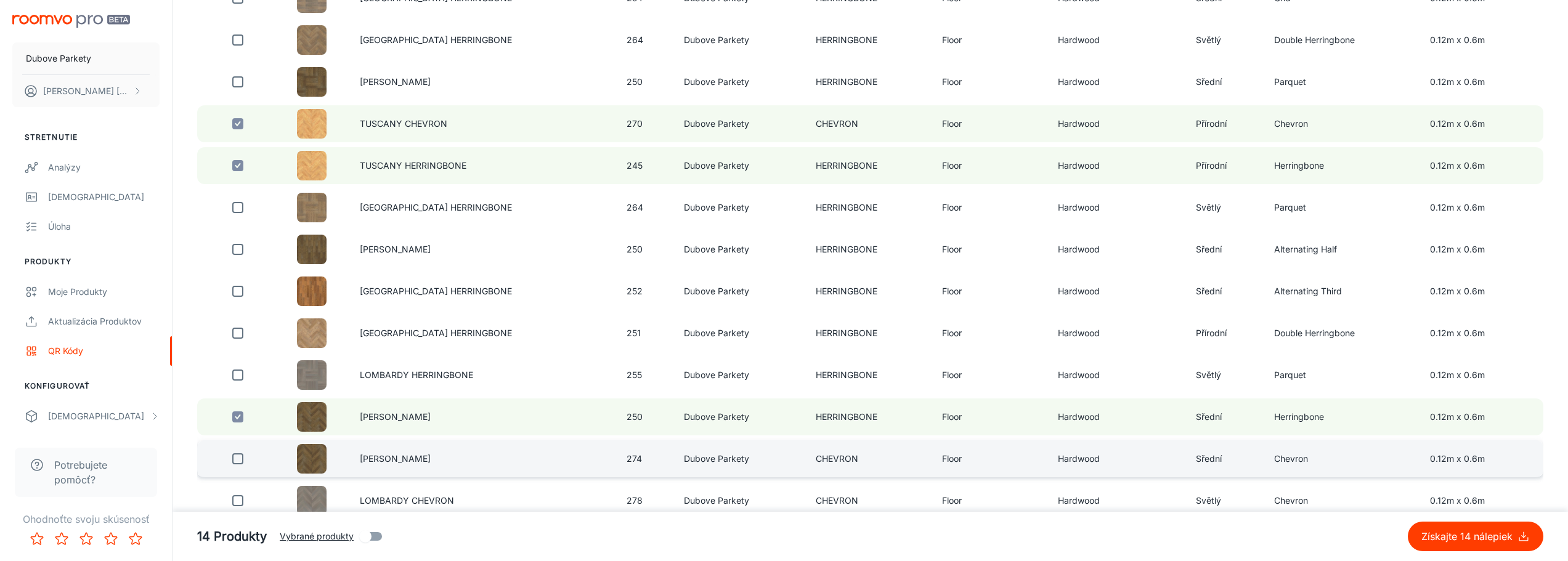
click at [236, 459] on input "checkbox" at bounding box center [237, 458] width 24 height 24
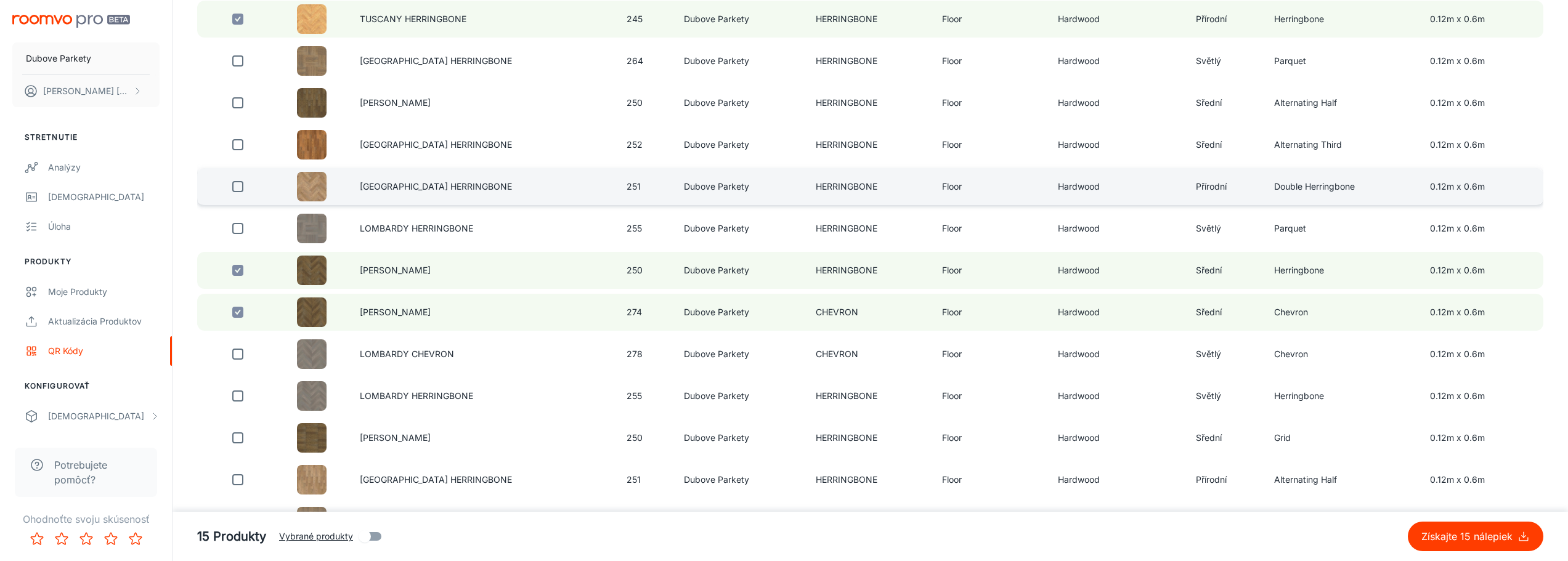
scroll to position [2374, 0]
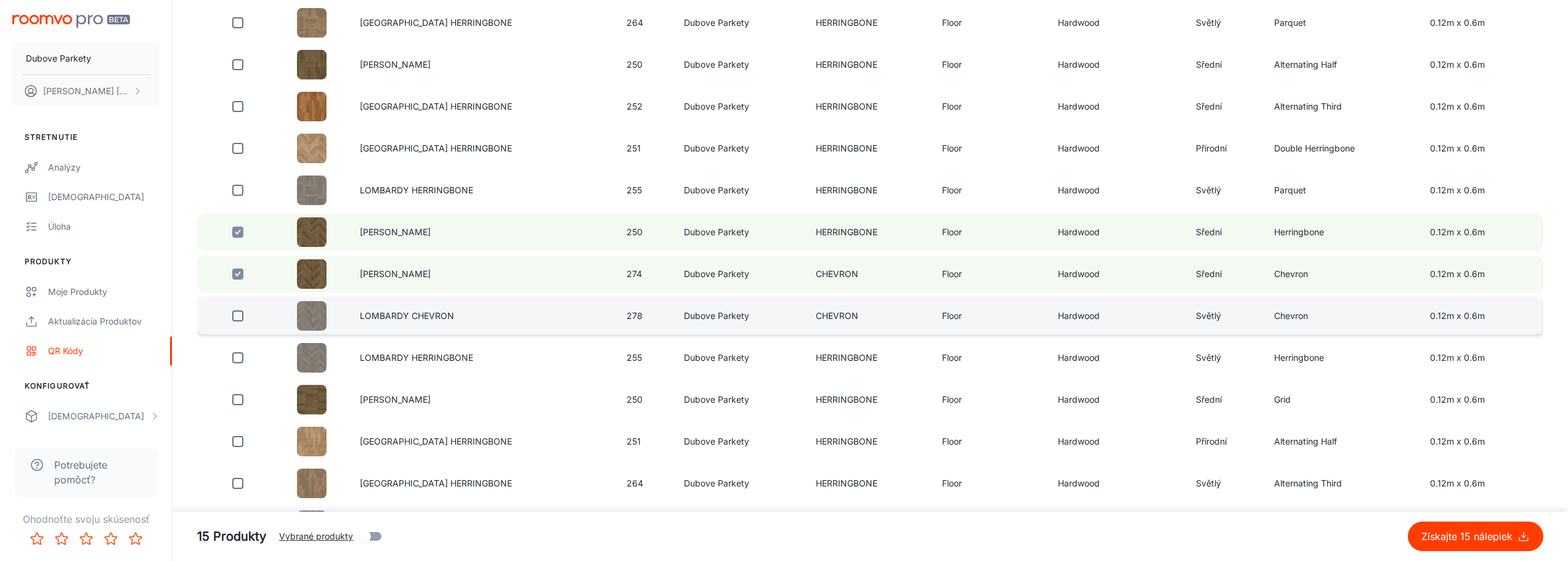
click at [236, 315] on input "checkbox" at bounding box center [237, 315] width 24 height 24
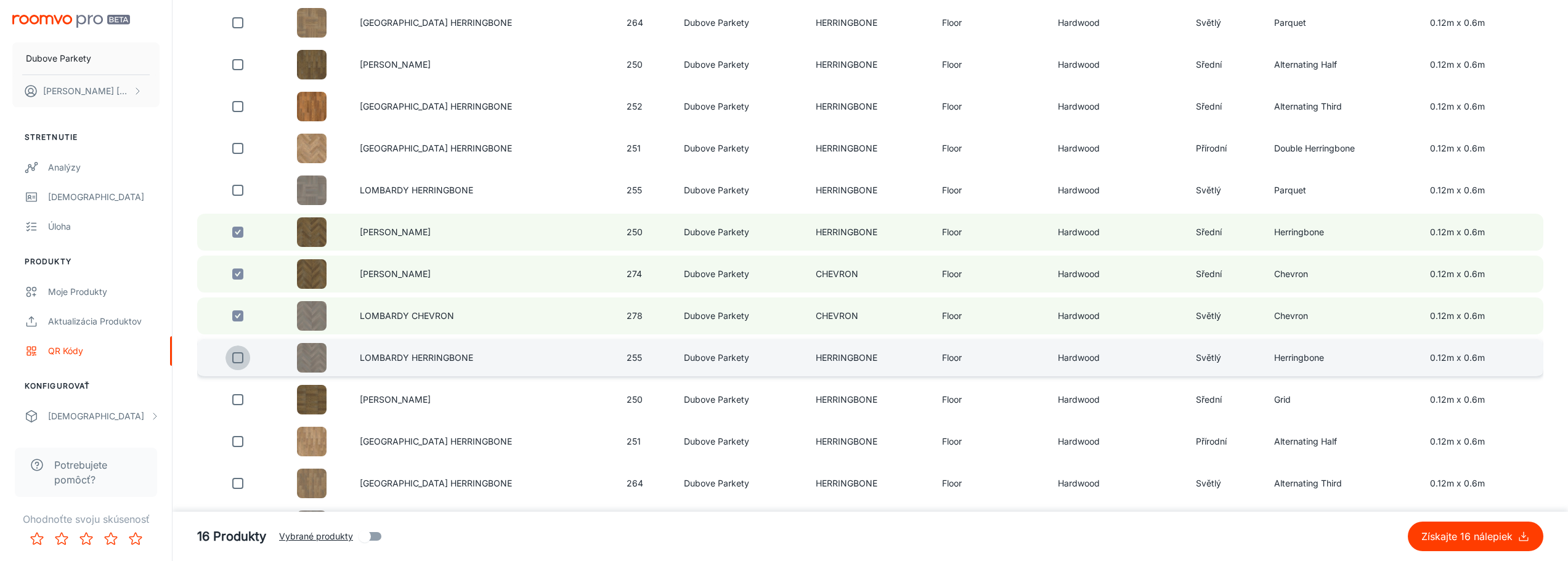
click at [234, 359] on input "checkbox" at bounding box center [237, 357] width 24 height 24
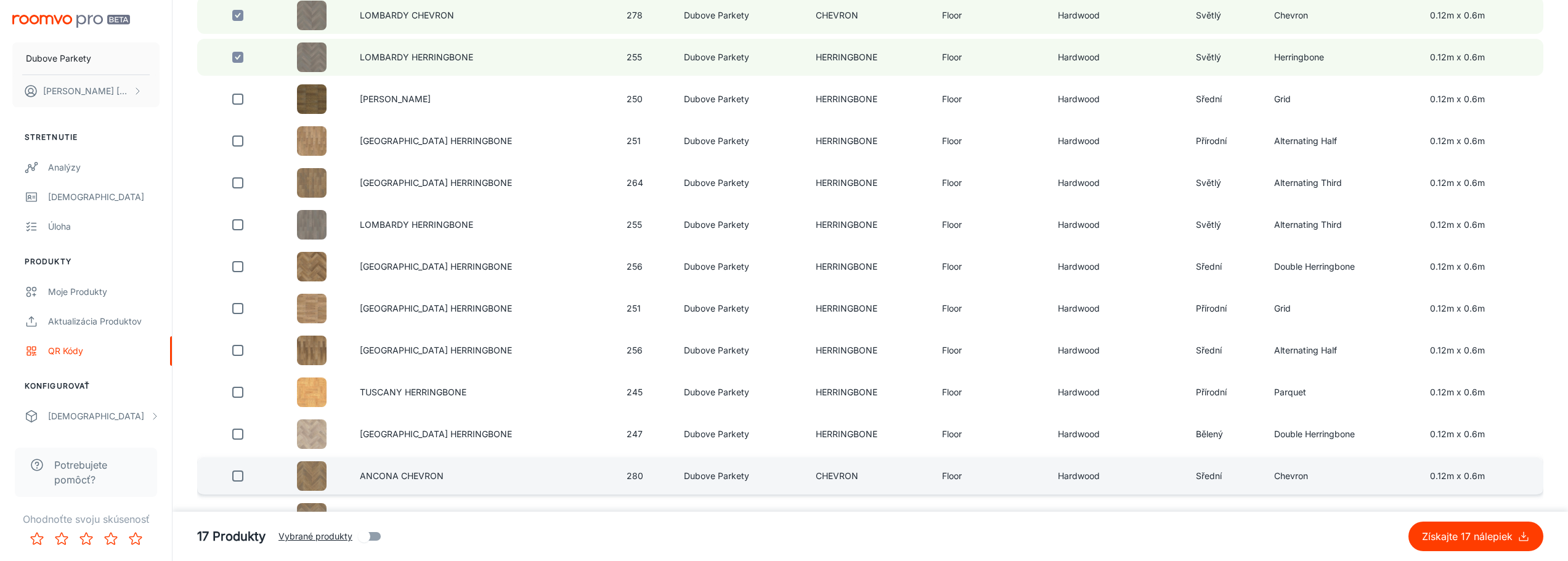
scroll to position [2743, 0]
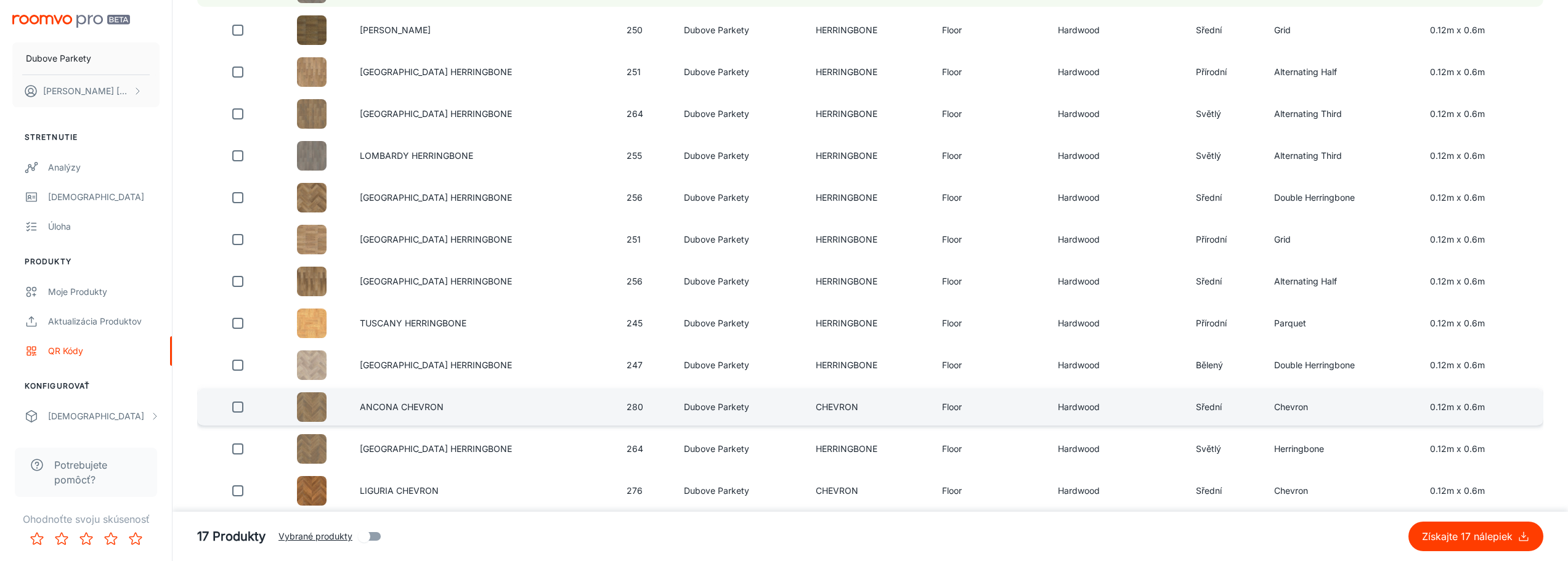
click at [240, 411] on input "checkbox" at bounding box center [237, 406] width 24 height 24
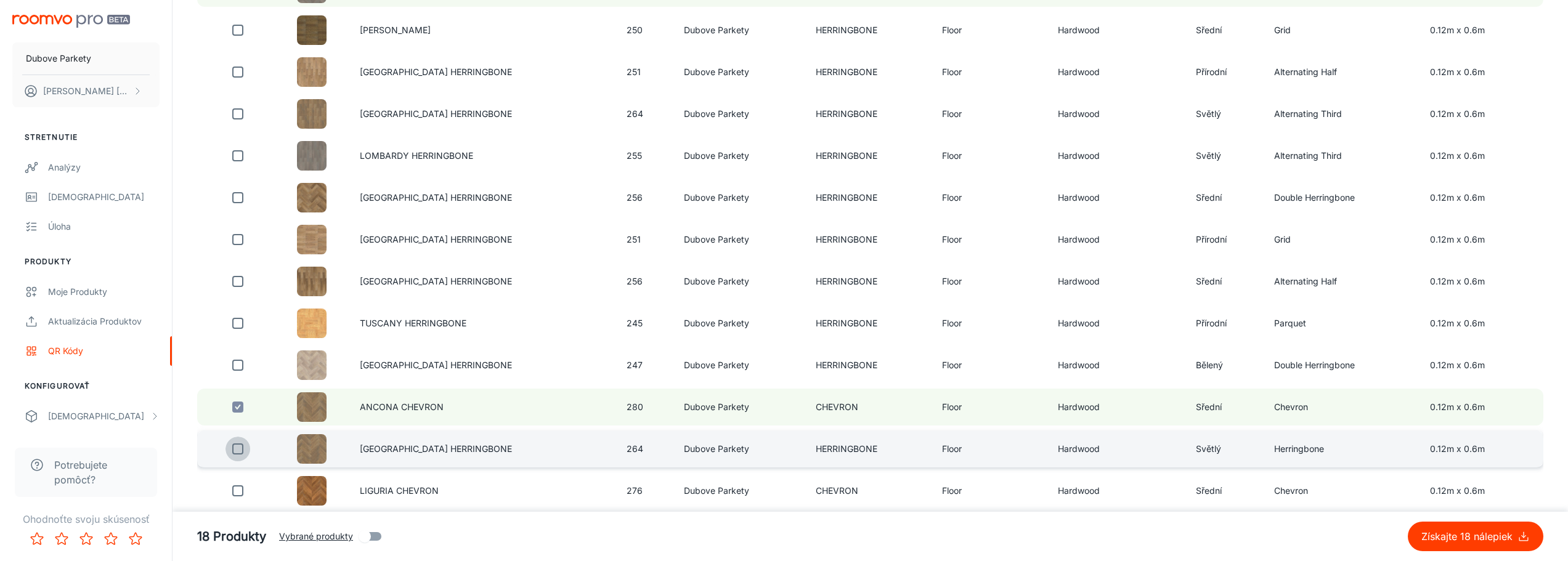
click at [243, 452] on input "checkbox" at bounding box center [237, 449] width 24 height 24
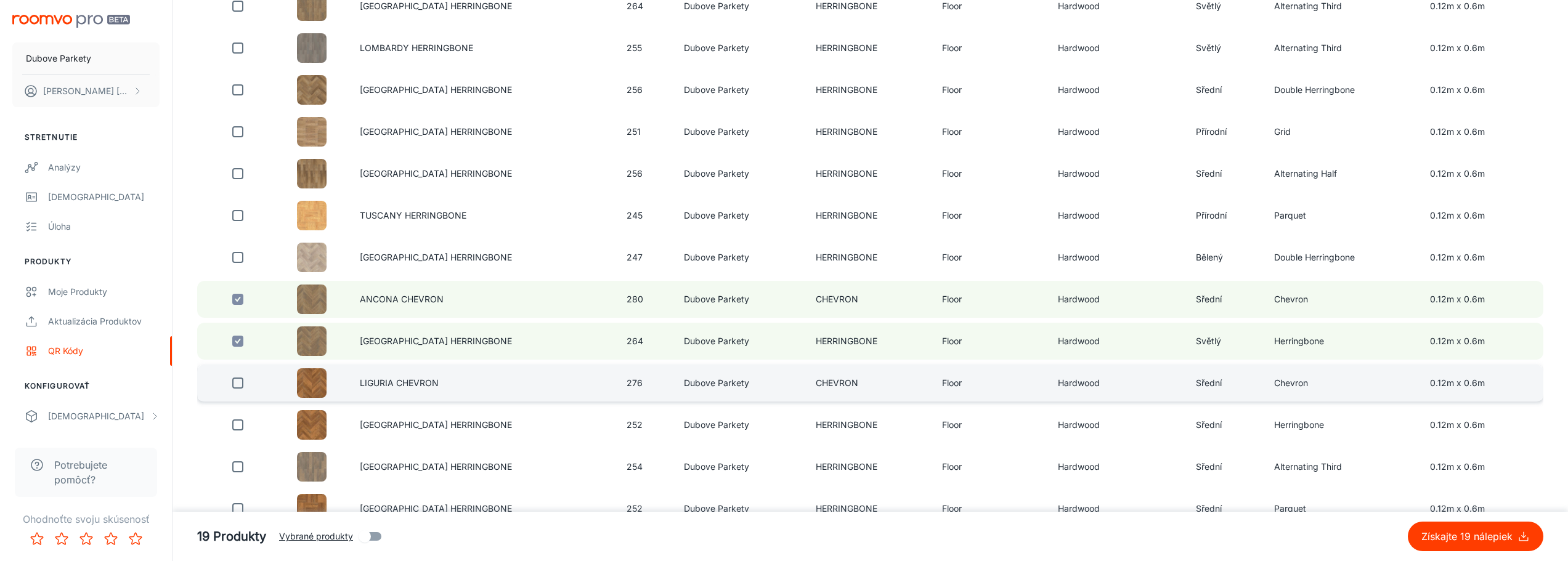
scroll to position [2866, 0]
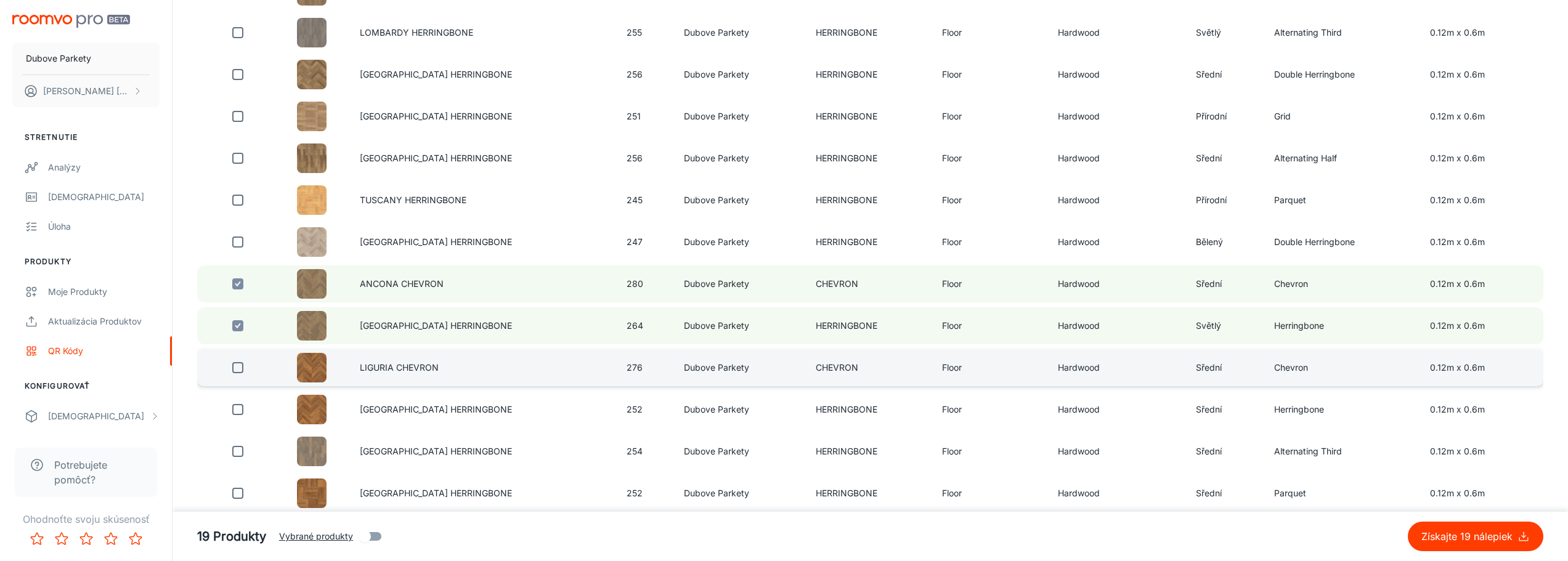
click at [241, 369] on input "checkbox" at bounding box center [237, 367] width 24 height 24
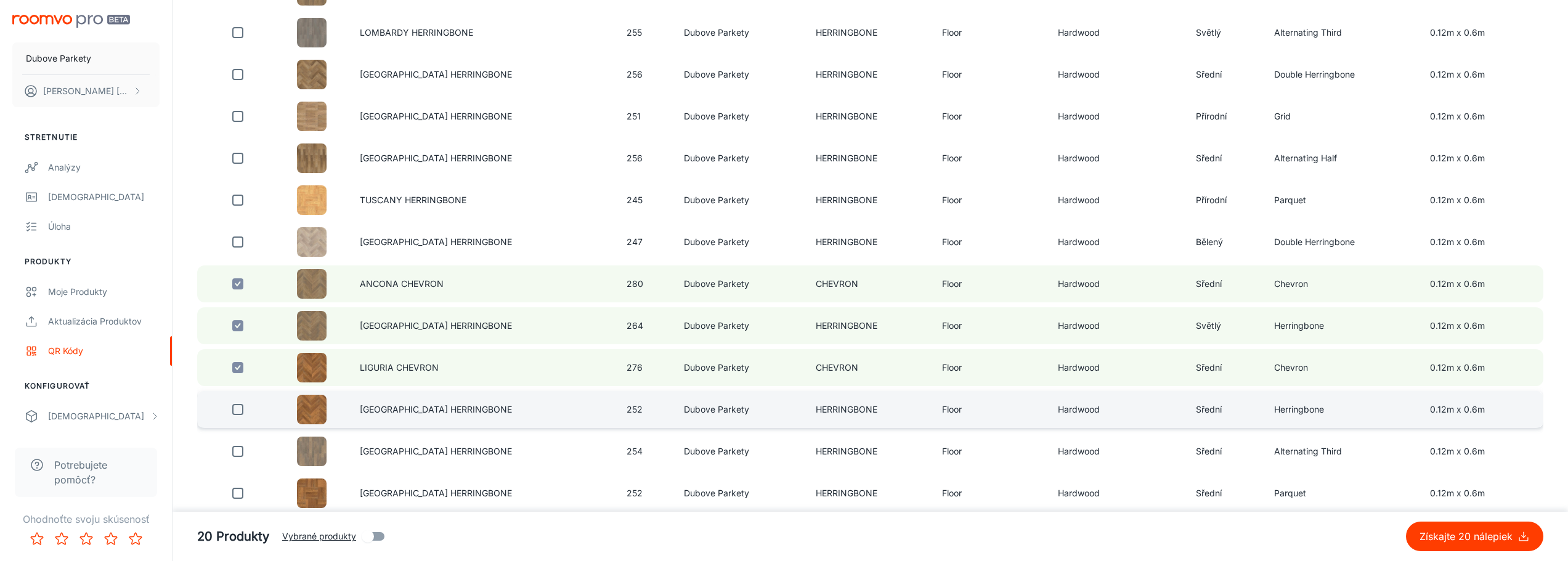
click at [242, 412] on input "checkbox" at bounding box center [237, 409] width 24 height 24
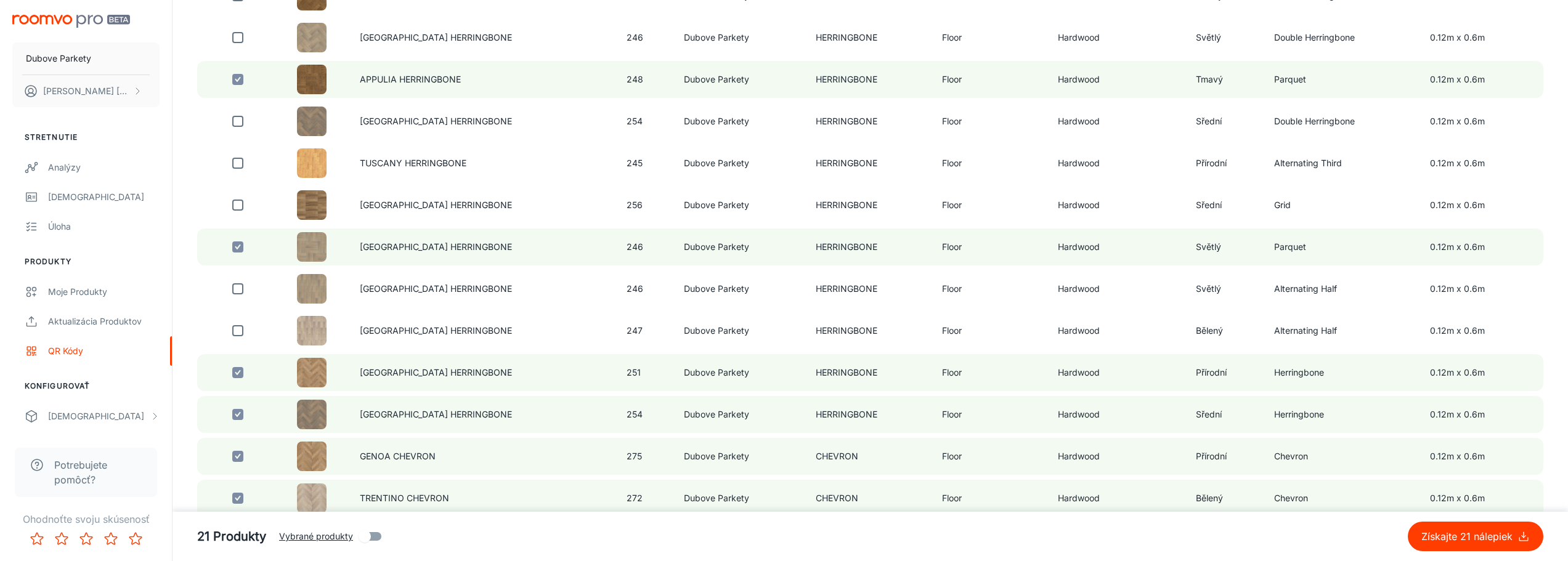
scroll to position [464, 0]
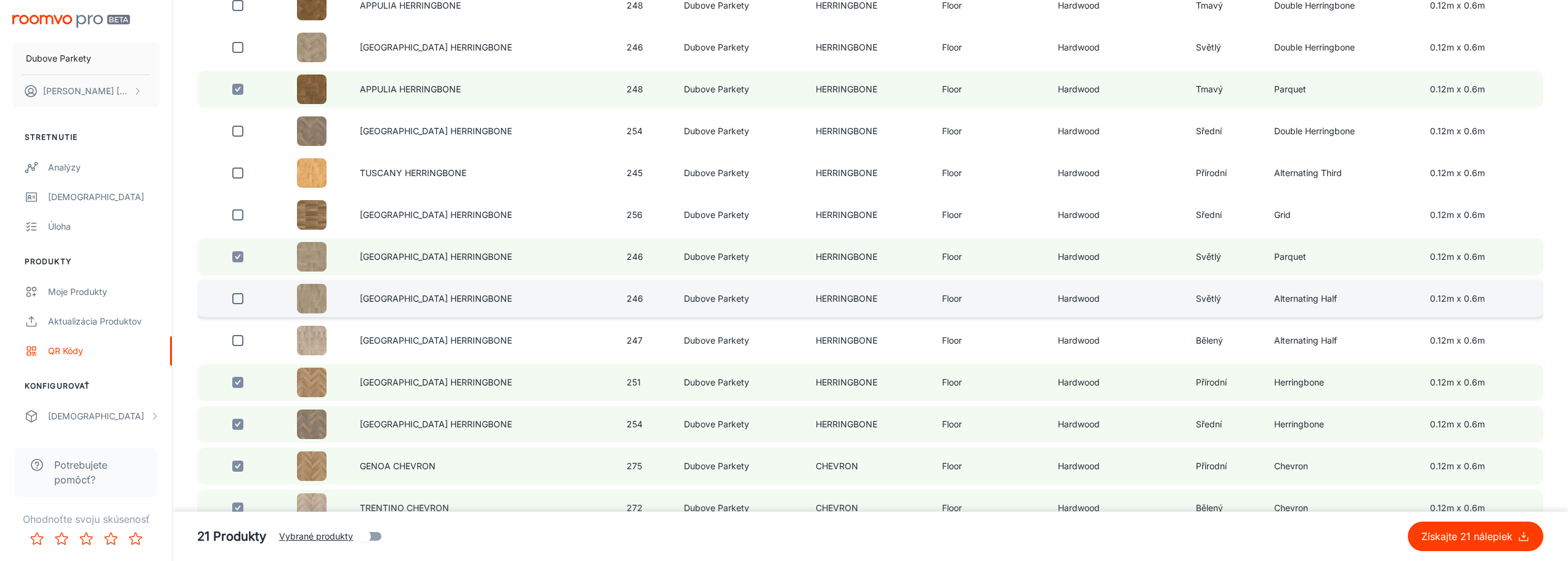
drag, startPoint x: 240, startPoint y: 253, endPoint x: 537, endPoint y: 284, distance: 298.6
click at [240, 253] on input "checkbox" at bounding box center [237, 256] width 24 height 24
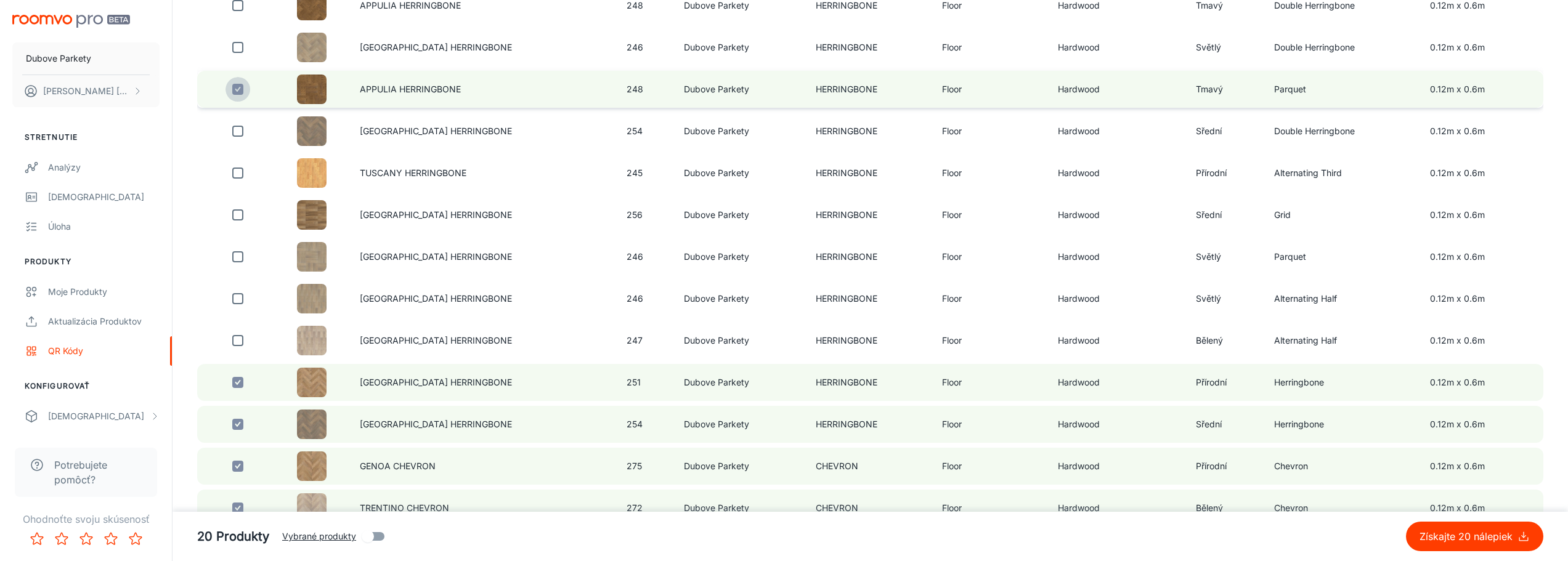
click at [244, 92] on input "checkbox" at bounding box center [237, 89] width 24 height 24
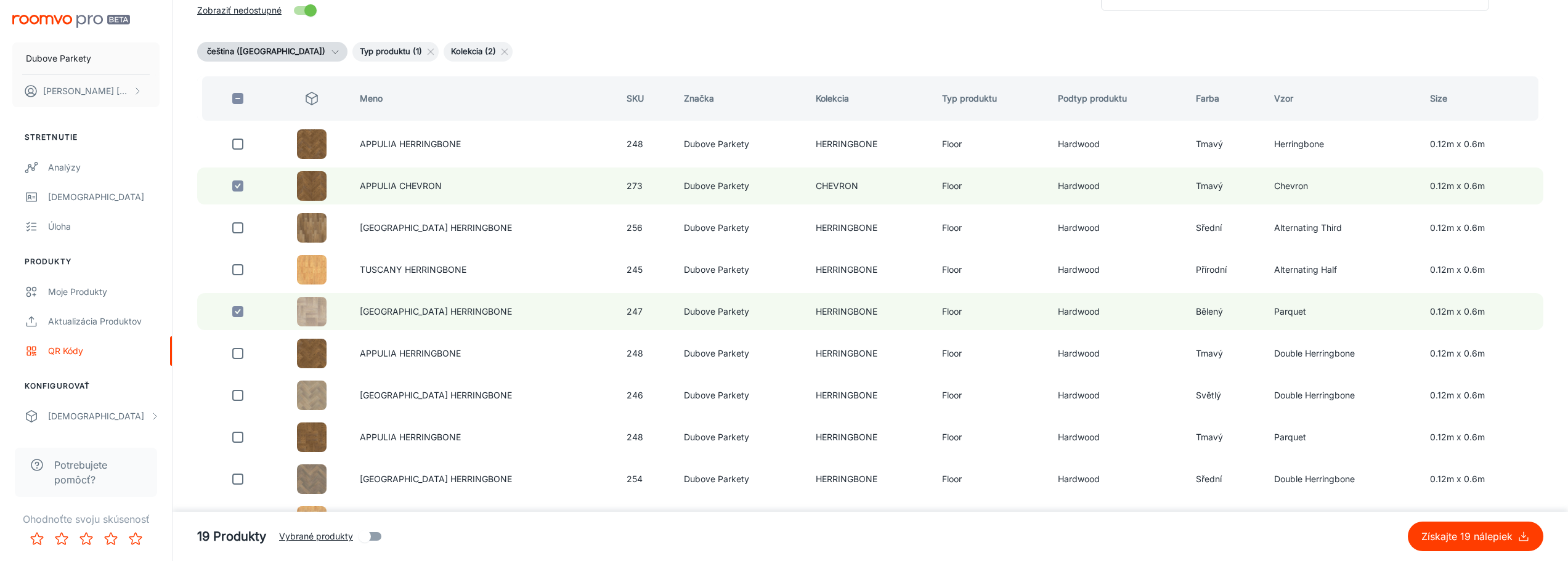
scroll to position [94, 0]
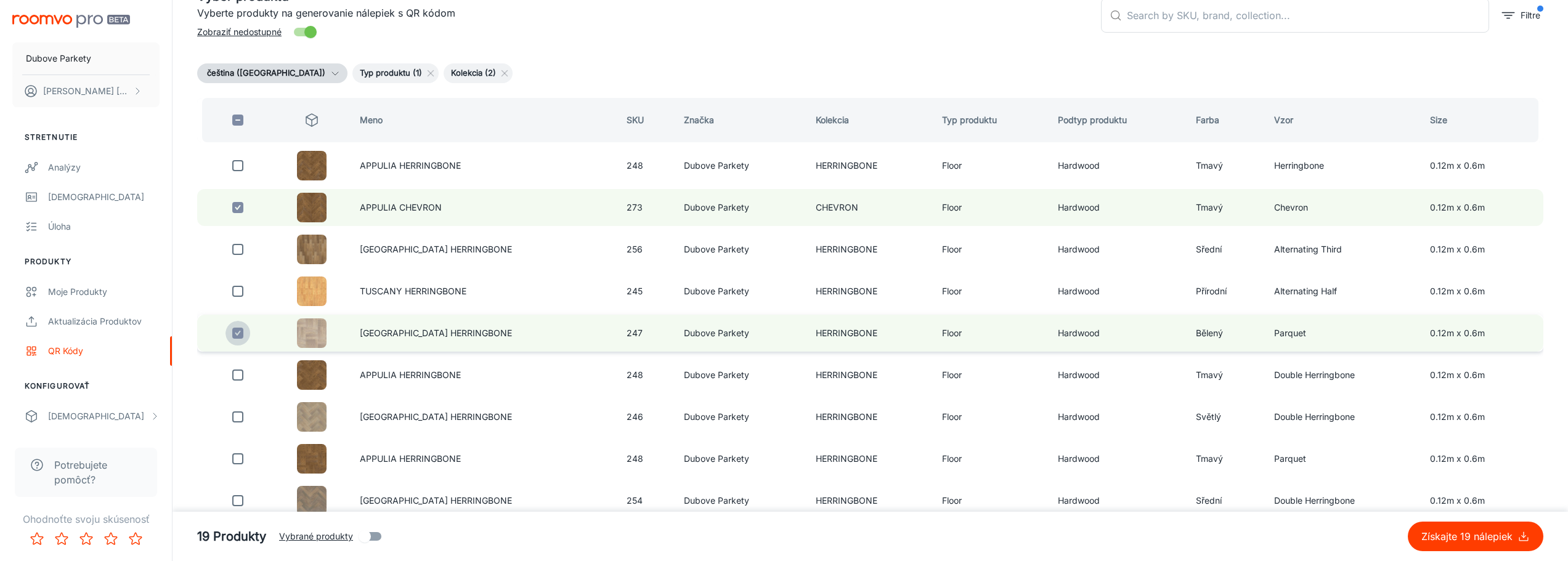
click at [238, 332] on input "checkbox" at bounding box center [237, 333] width 24 height 24
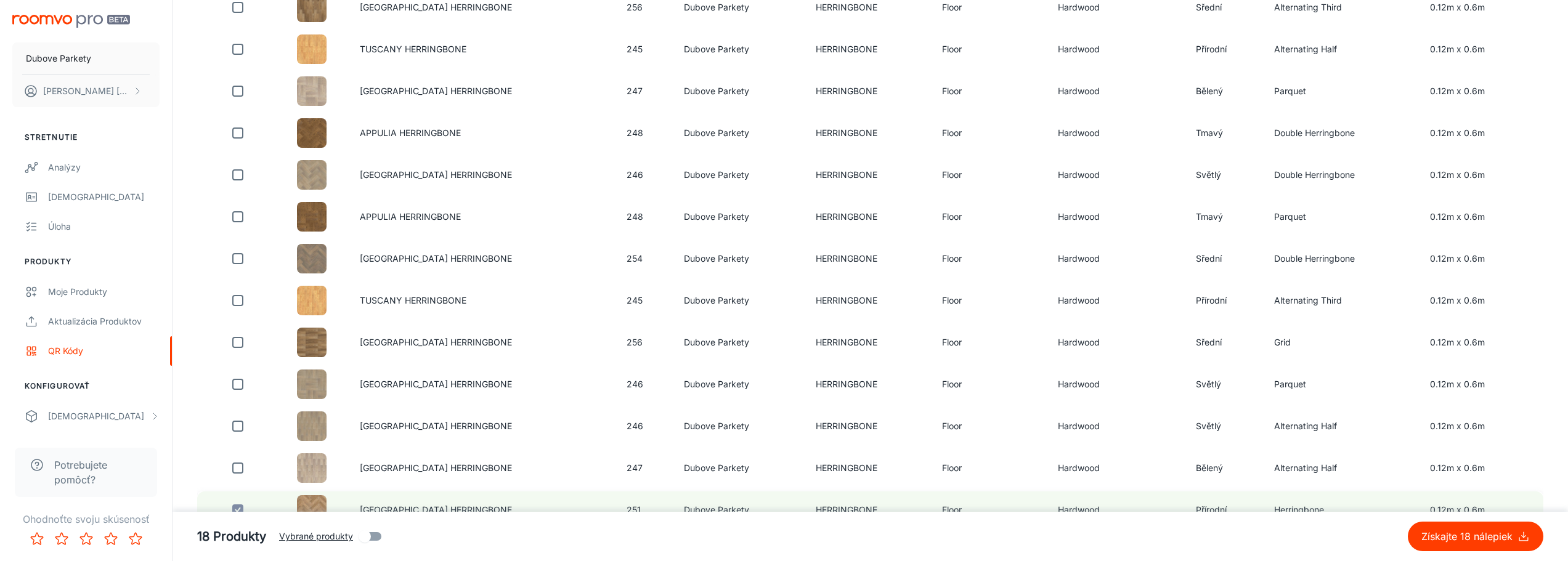
scroll to position [340, 0]
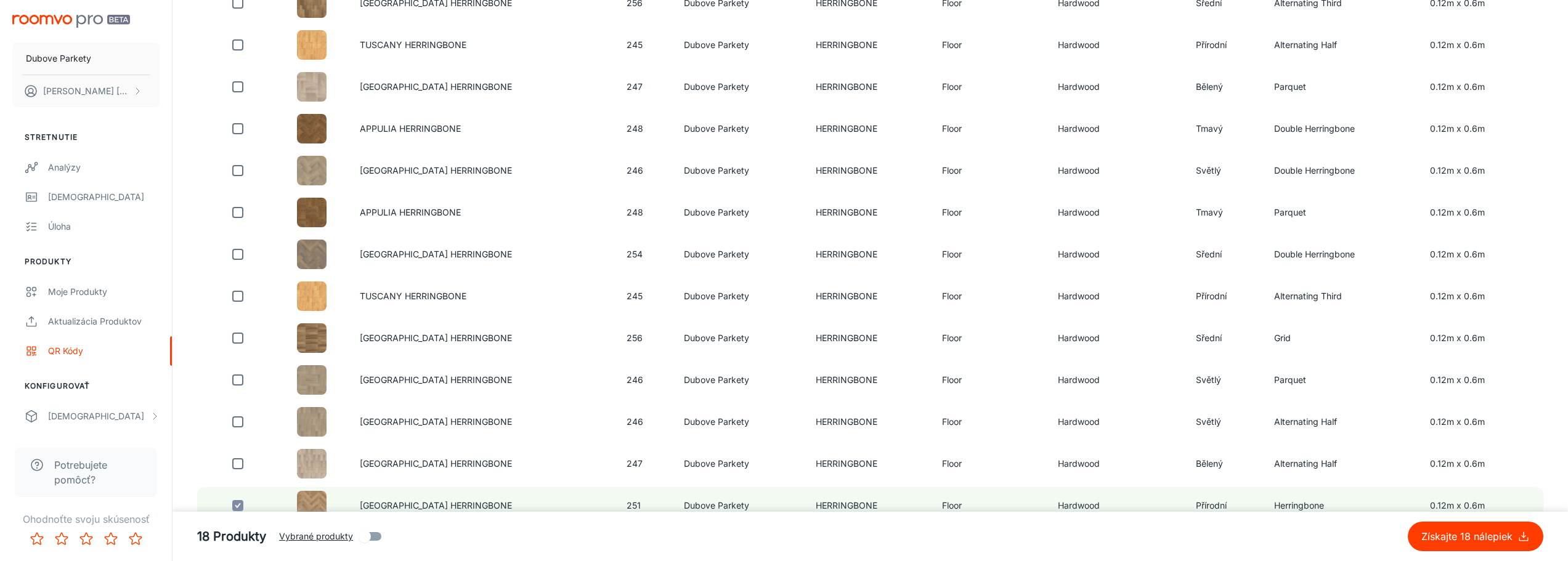
click at [1494, 542] on p "Získajte 18 nálepiek" at bounding box center [1468, 536] width 96 height 15
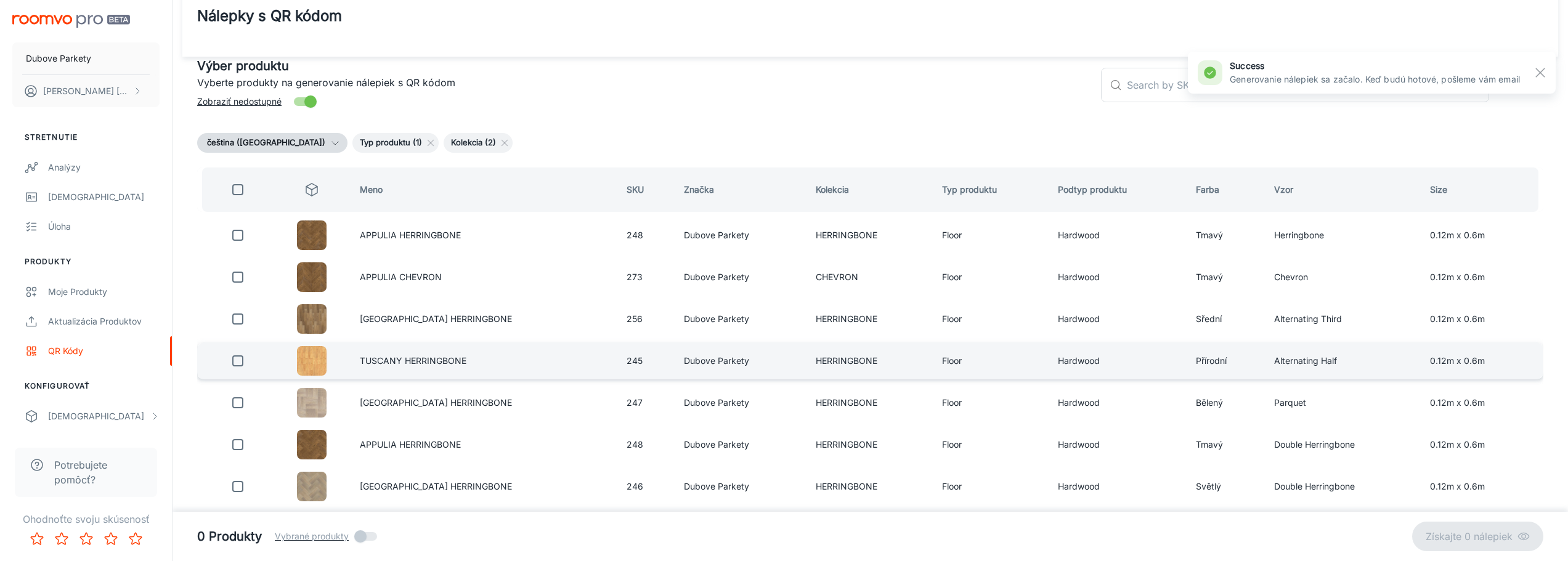
scroll to position [0, 0]
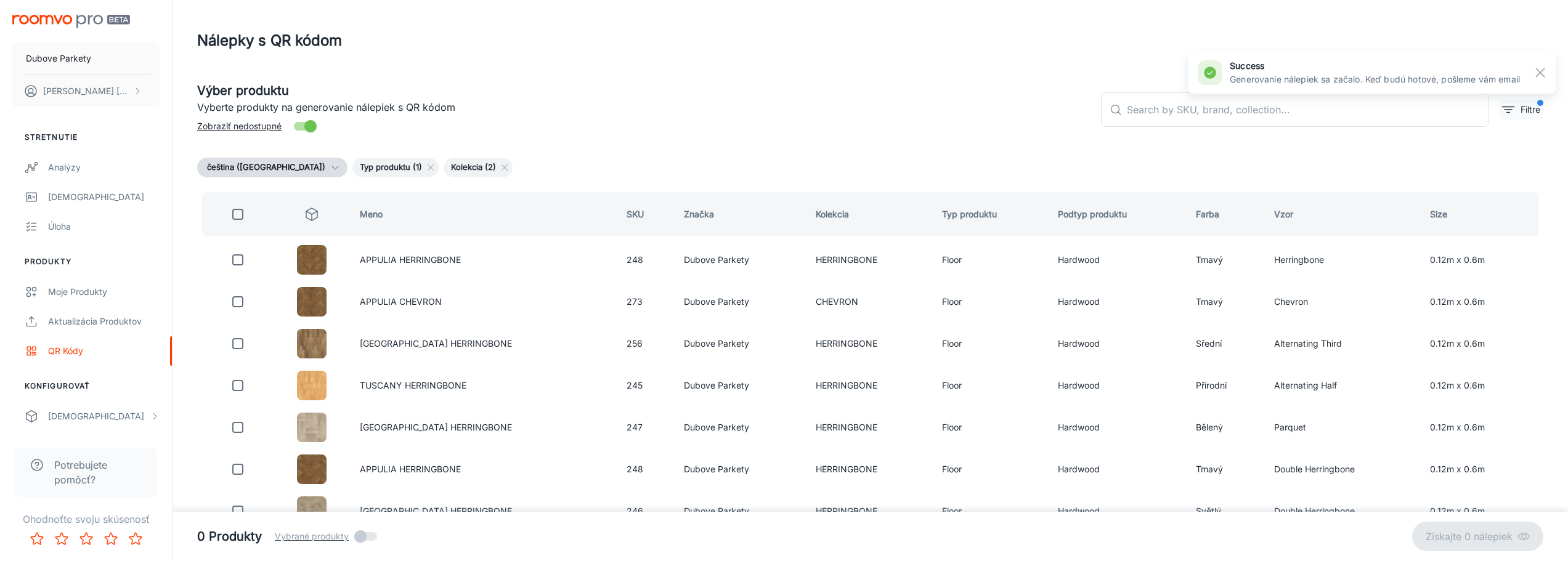
click at [1519, 113] on button "Filtre" at bounding box center [1521, 109] width 44 height 19
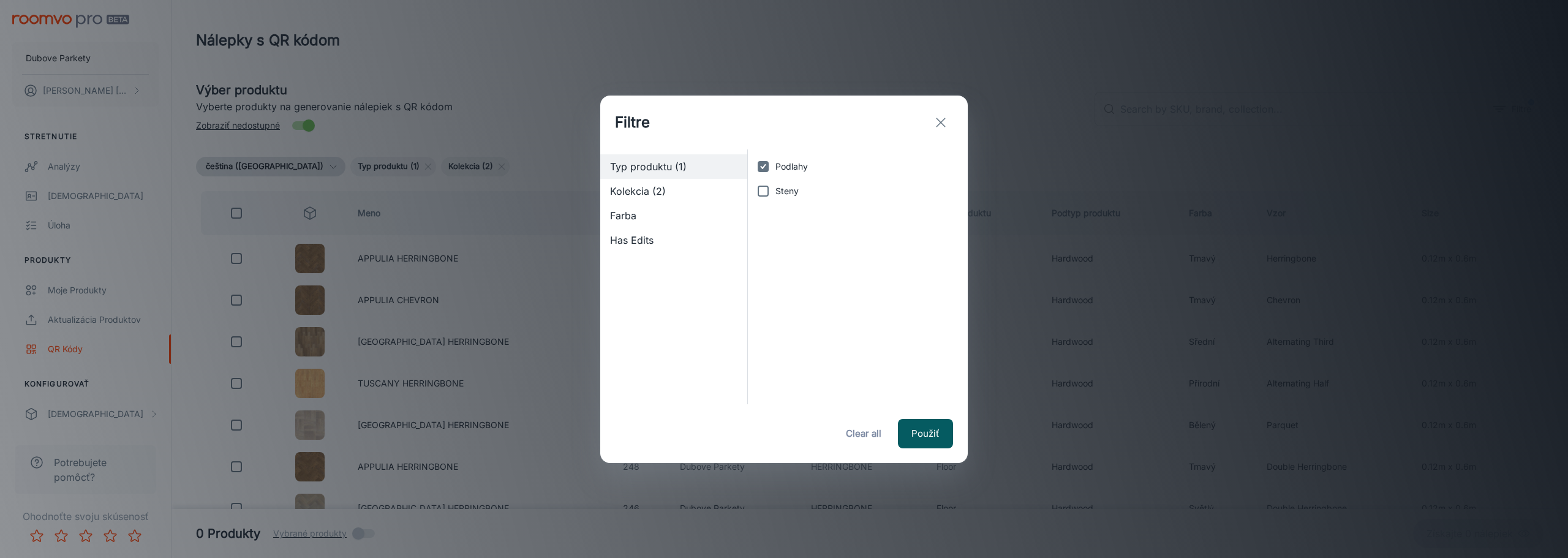
click at [670, 189] on span "Kolekcia (2)" at bounding box center [673, 190] width 127 height 14
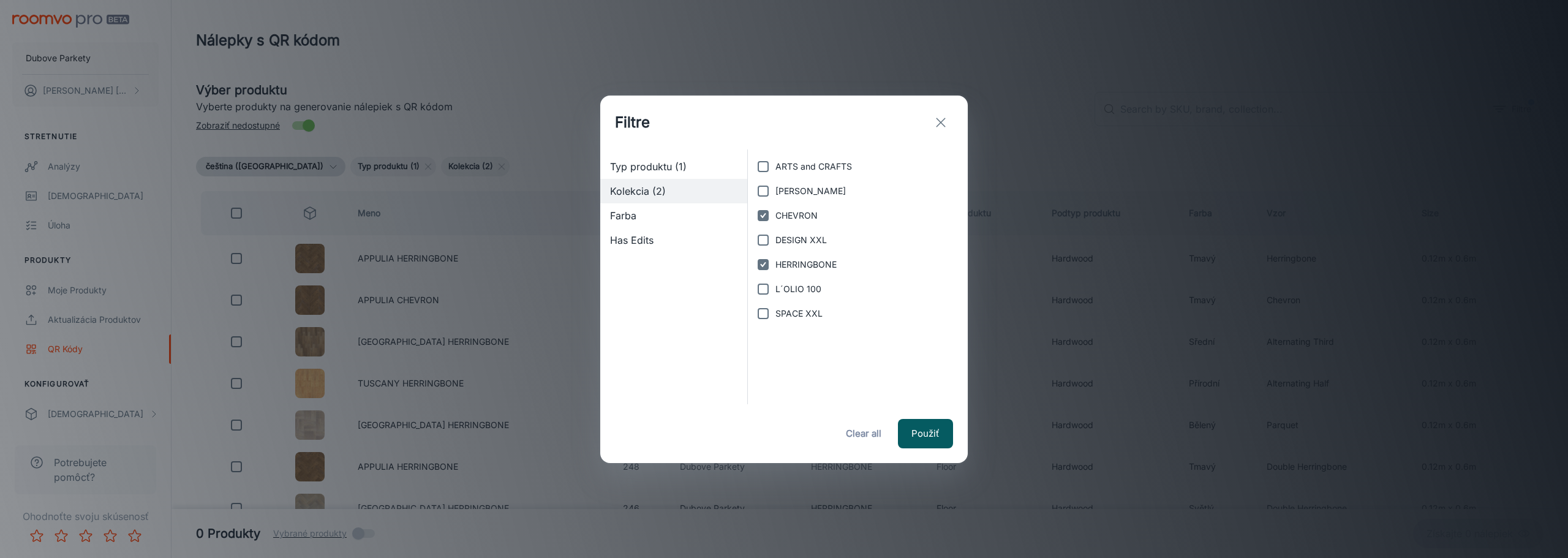
click at [765, 215] on input "CHEVRON" at bounding box center [763, 215] width 24 height 24
click at [765, 265] on input "HERRINGBONE" at bounding box center [763, 264] width 24 height 24
click at [767, 242] on input "DESIGN XXL" at bounding box center [763, 240] width 24 height 24
click at [942, 436] on button "Použiť" at bounding box center [925, 434] width 55 height 30
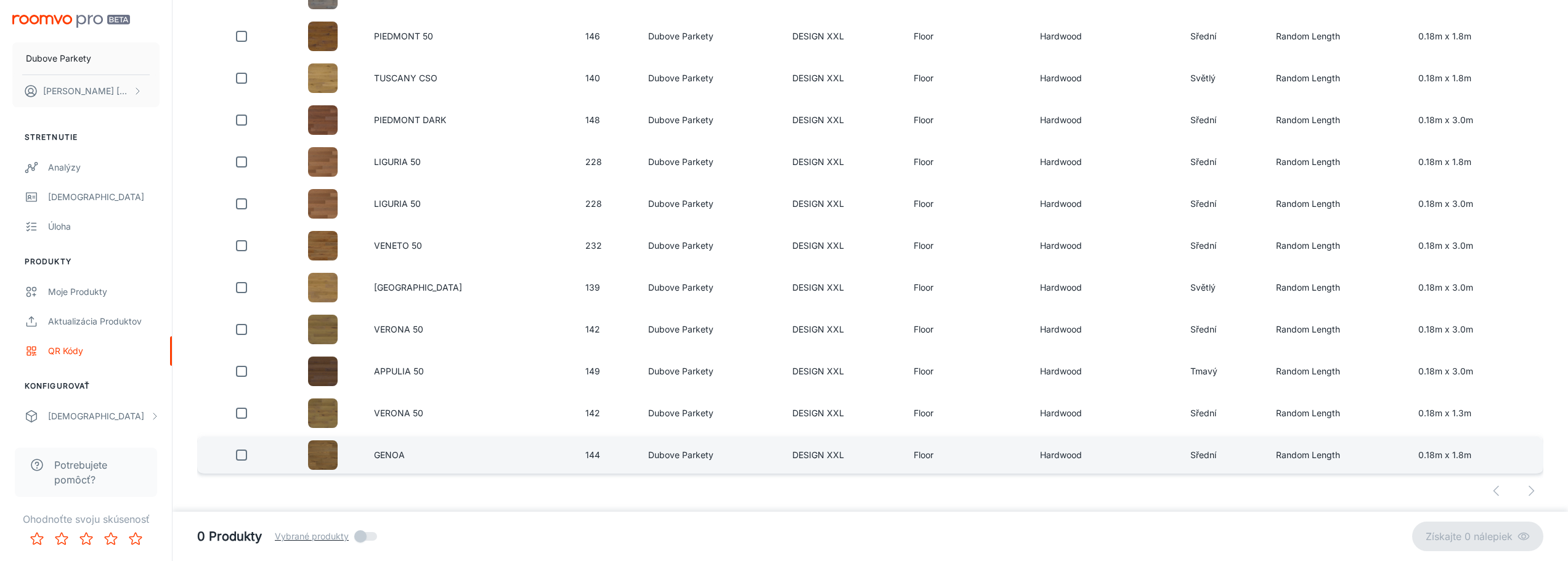
scroll to position [2235, 0]
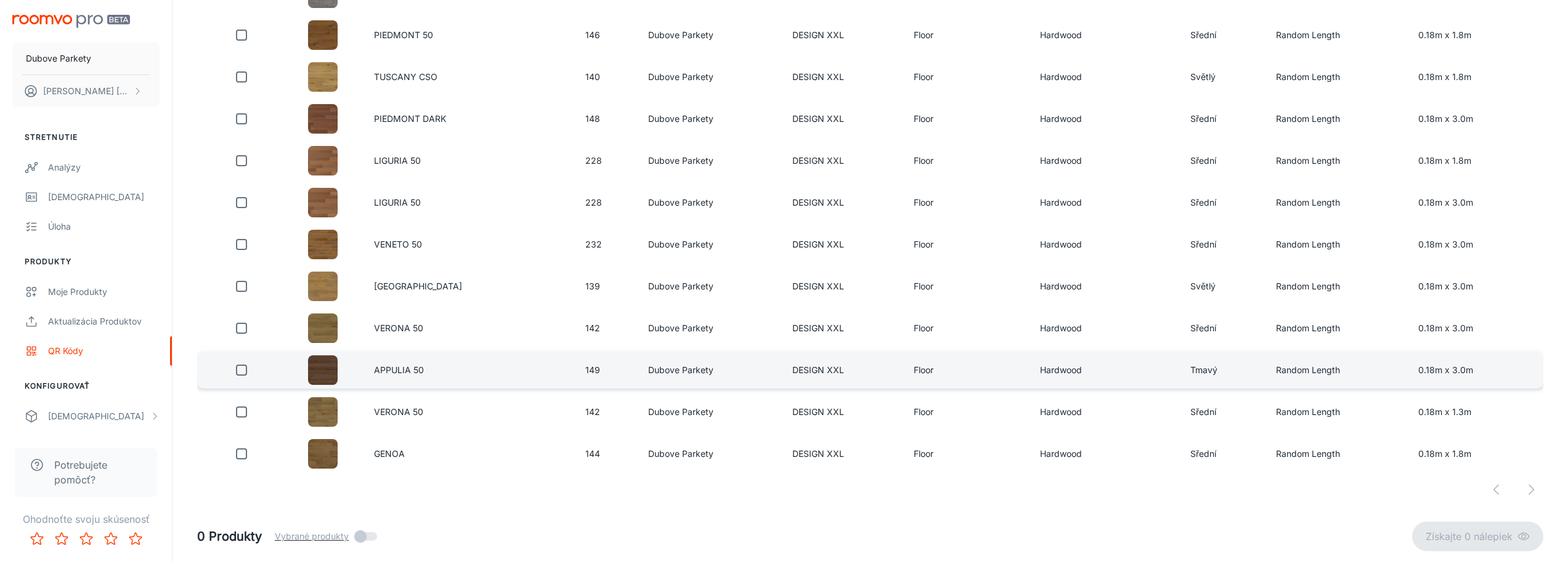
click at [237, 370] on input "checkbox" at bounding box center [241, 369] width 24 height 24
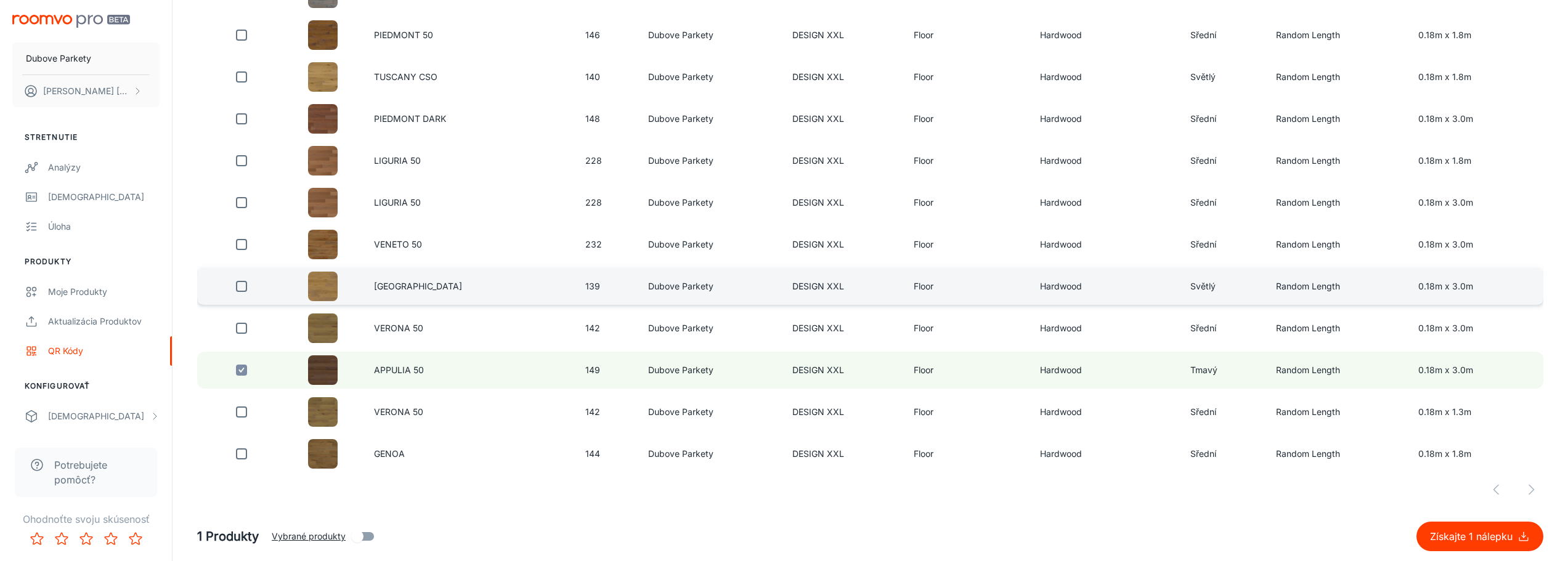
click at [237, 329] on input "checkbox" at bounding box center [241, 328] width 24 height 24
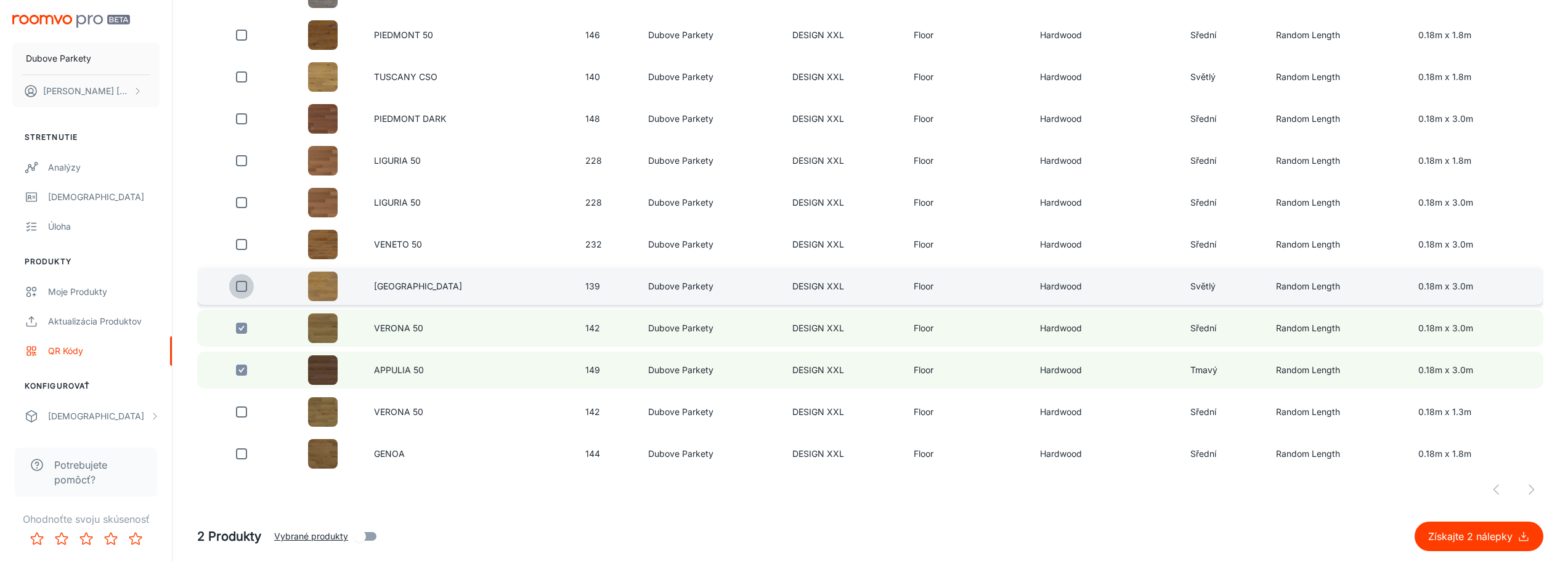
click at [237, 286] on input "checkbox" at bounding box center [241, 285] width 24 height 24
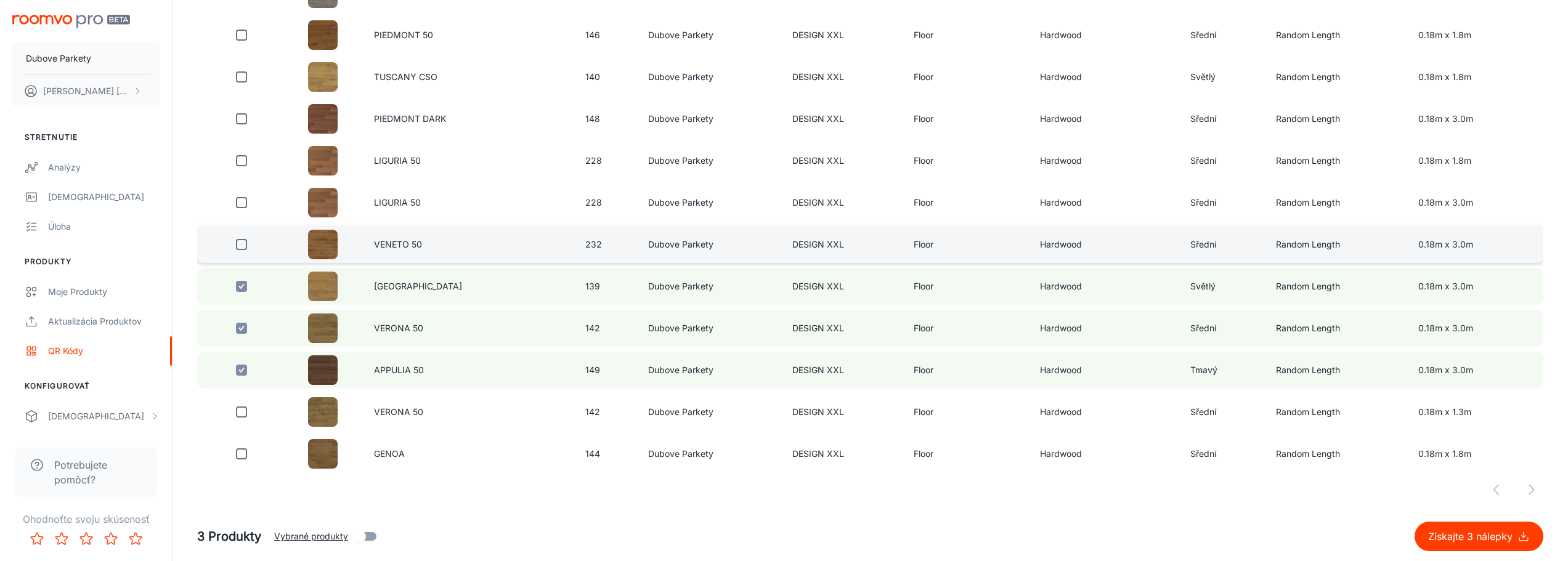
click at [237, 244] on input "checkbox" at bounding box center [241, 244] width 24 height 24
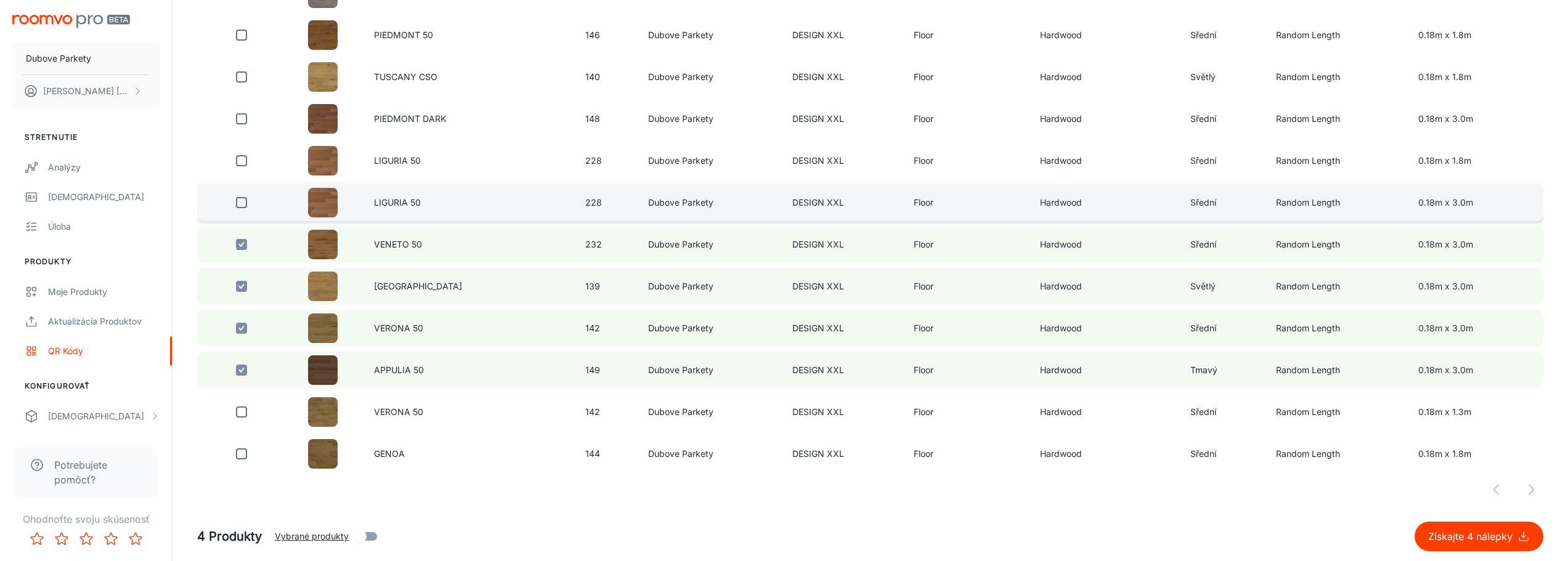
click at [247, 204] on input "checkbox" at bounding box center [241, 202] width 24 height 24
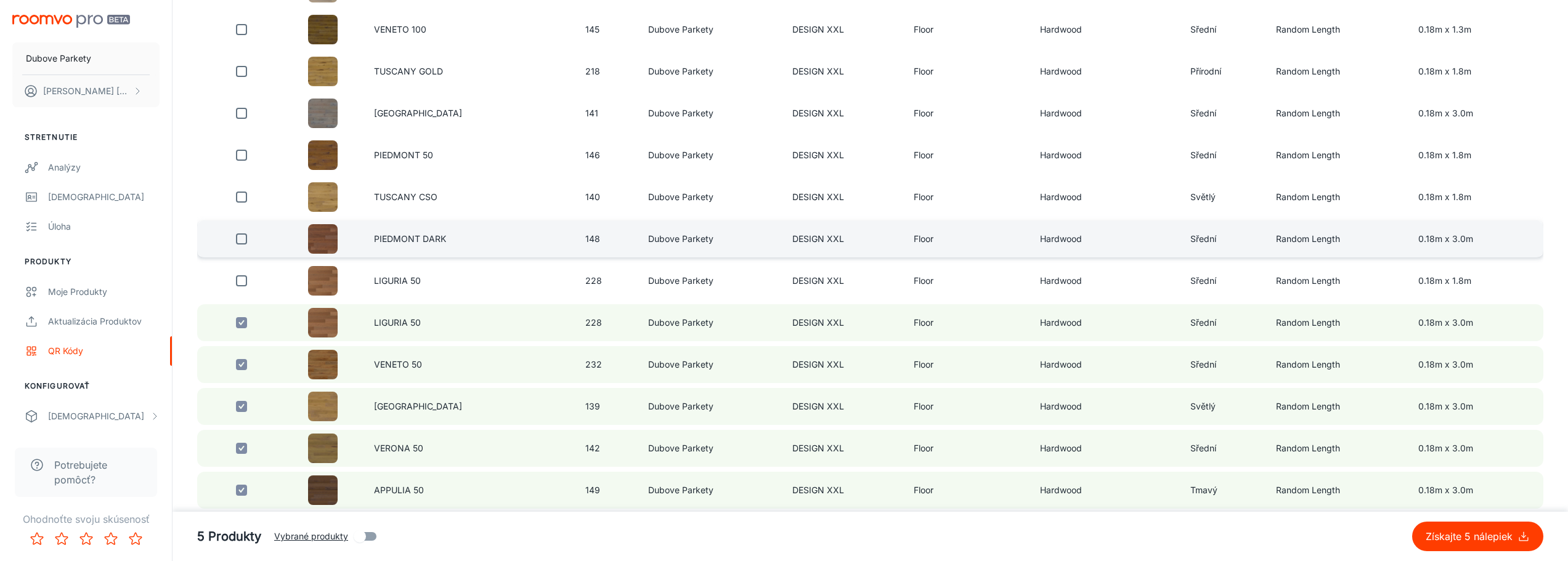
scroll to position [2112, 0]
click at [242, 240] on input "checkbox" at bounding box center [241, 242] width 24 height 24
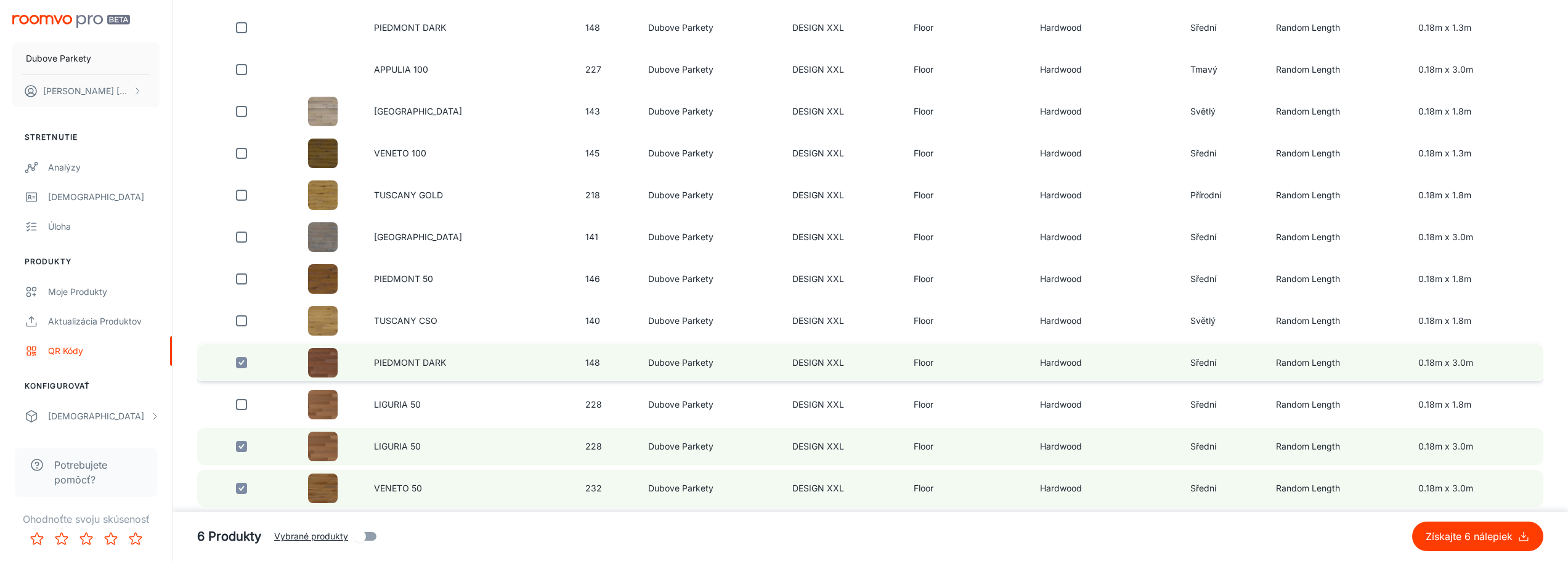
scroll to position [1989, 0]
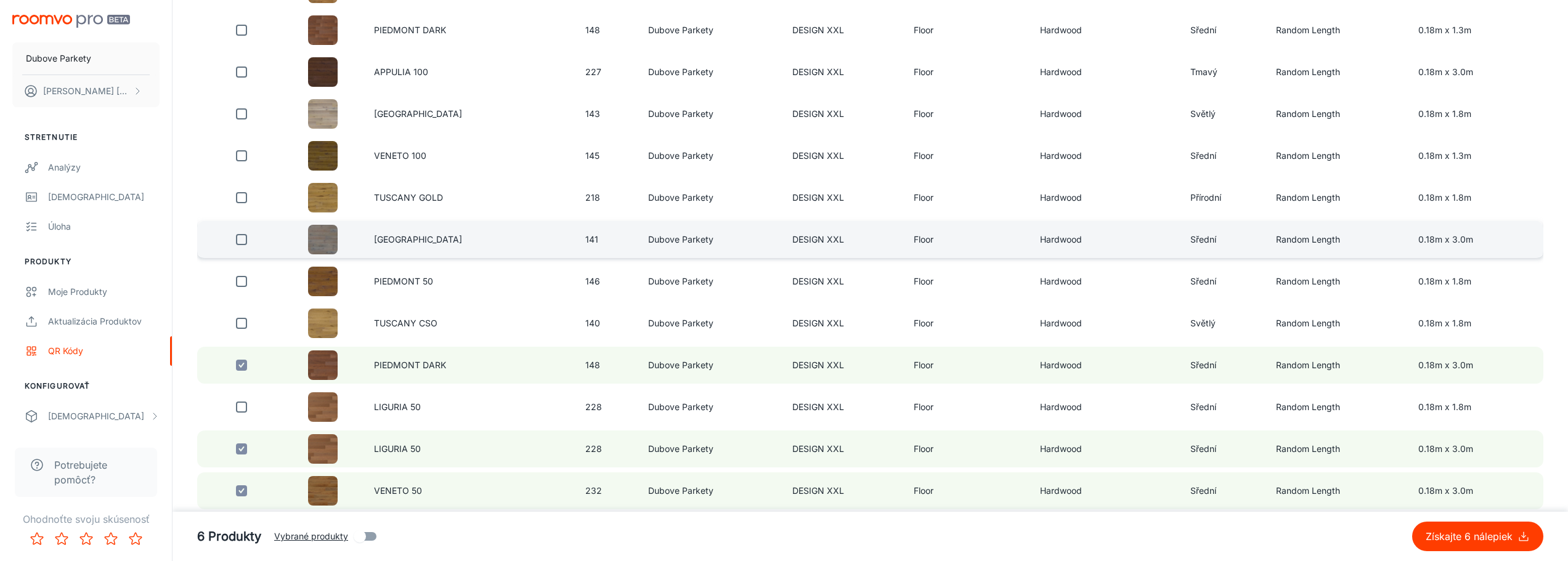
click at [238, 238] on input "checkbox" at bounding box center [241, 239] width 24 height 24
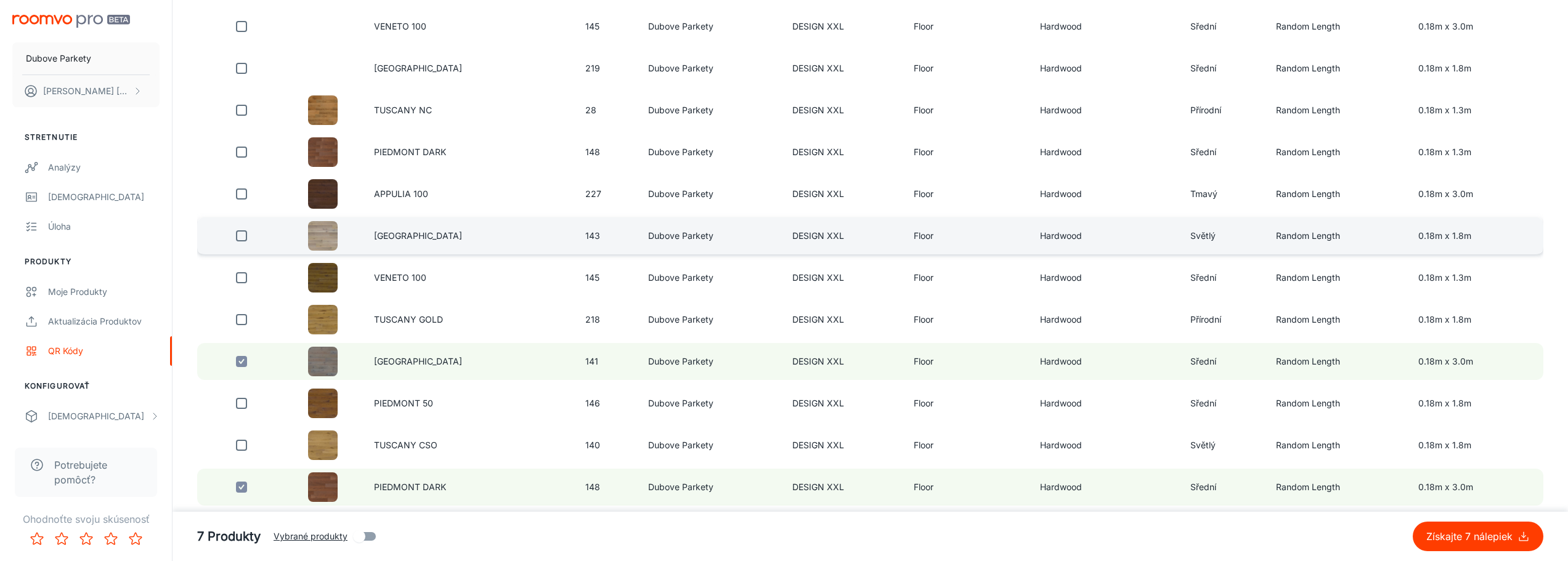
scroll to position [1866, 0]
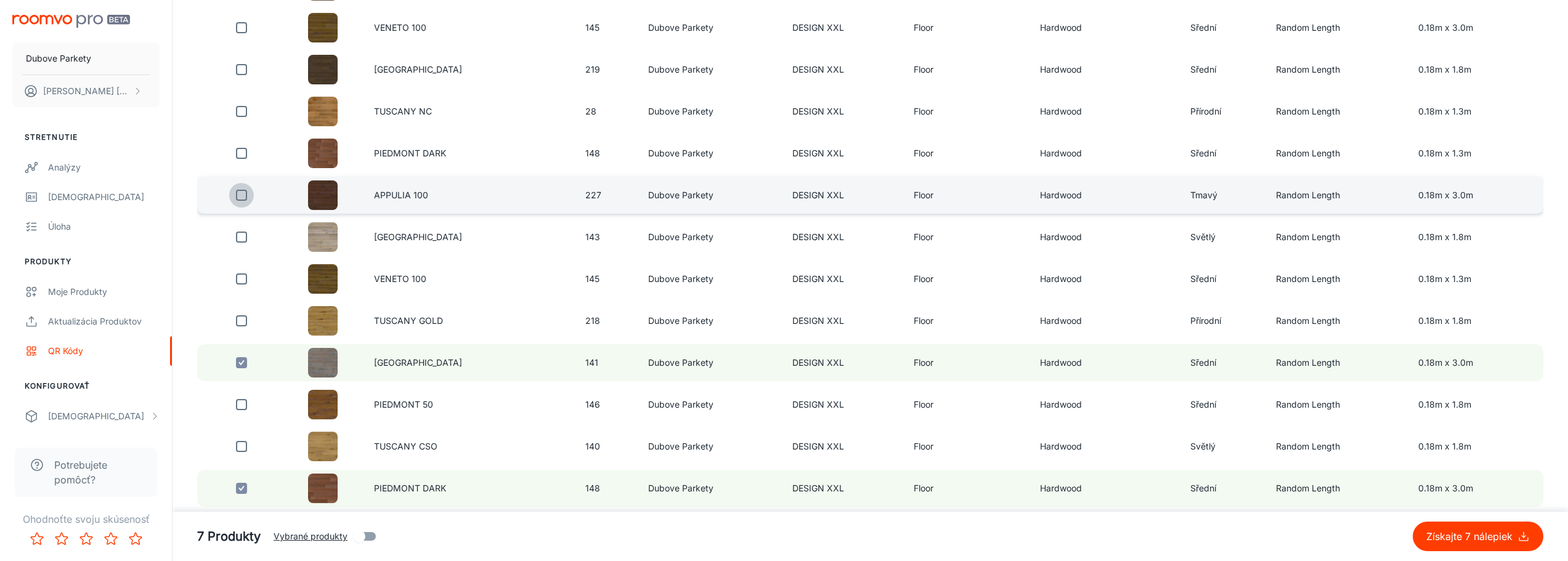
click at [246, 192] on input "checkbox" at bounding box center [241, 194] width 24 height 24
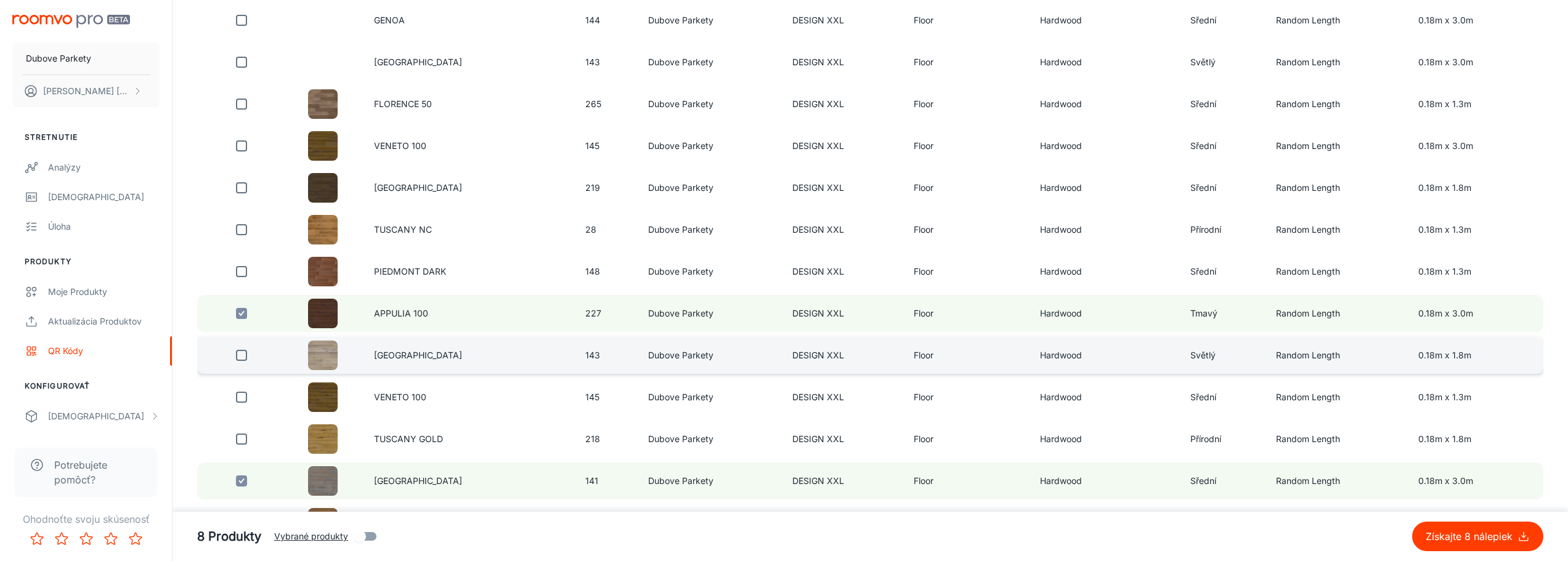
scroll to position [1743, 0]
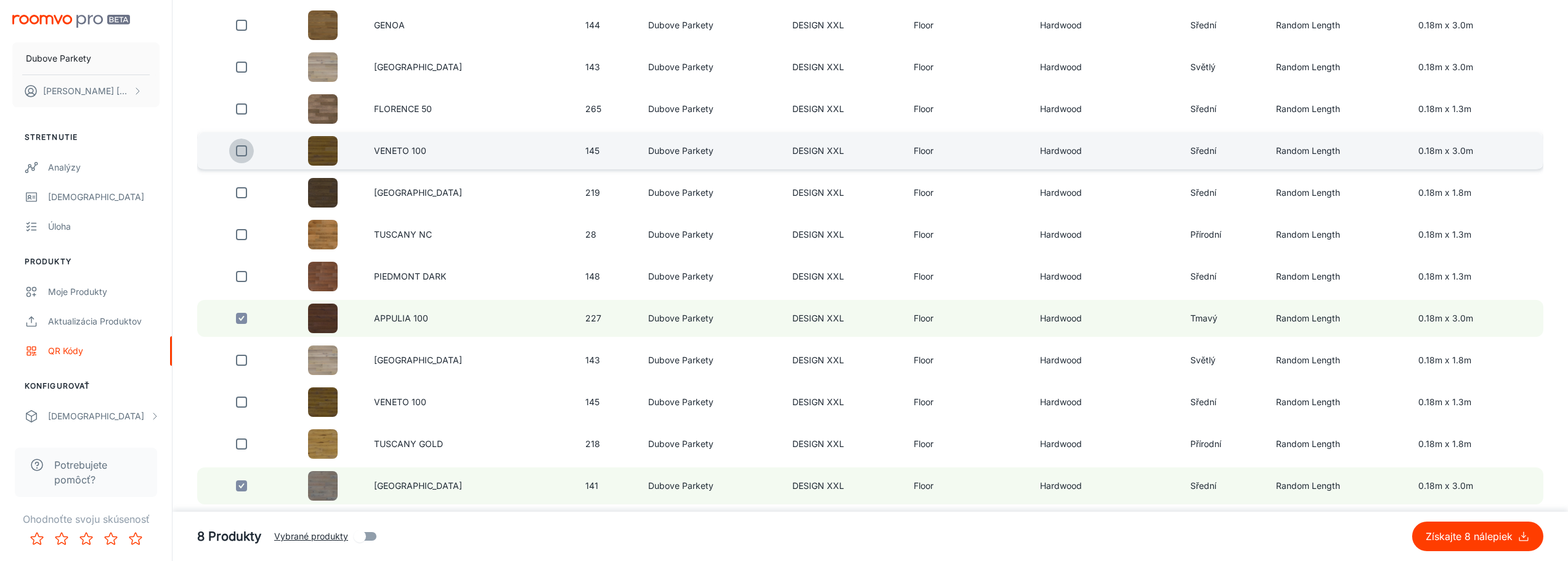
click at [238, 151] on input "checkbox" at bounding box center [241, 150] width 24 height 24
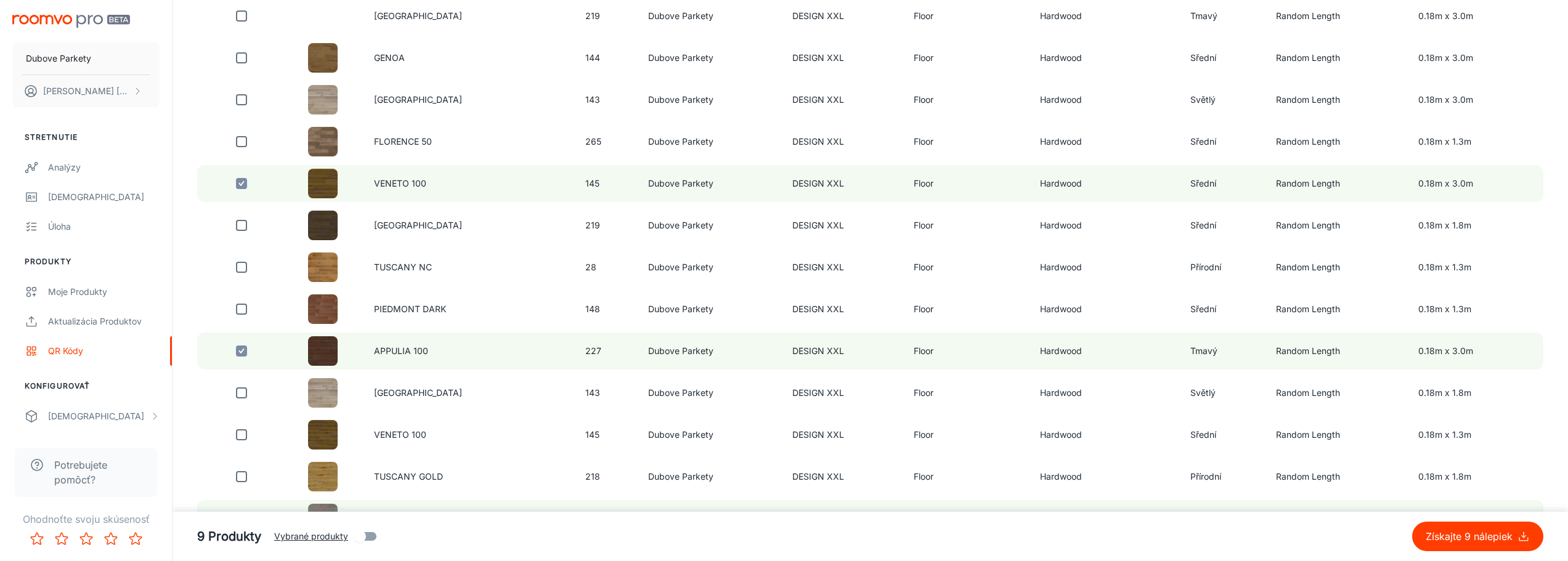
scroll to position [1619, 0]
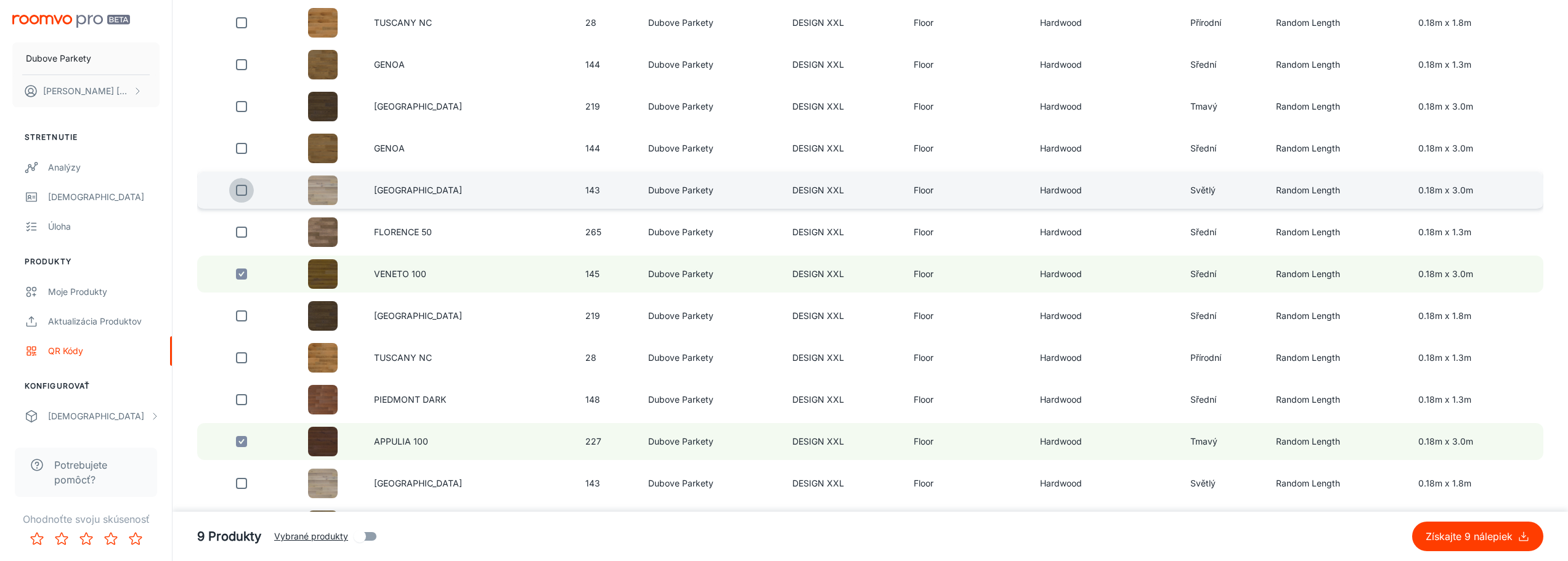
click at [244, 191] on input "checkbox" at bounding box center [241, 190] width 24 height 24
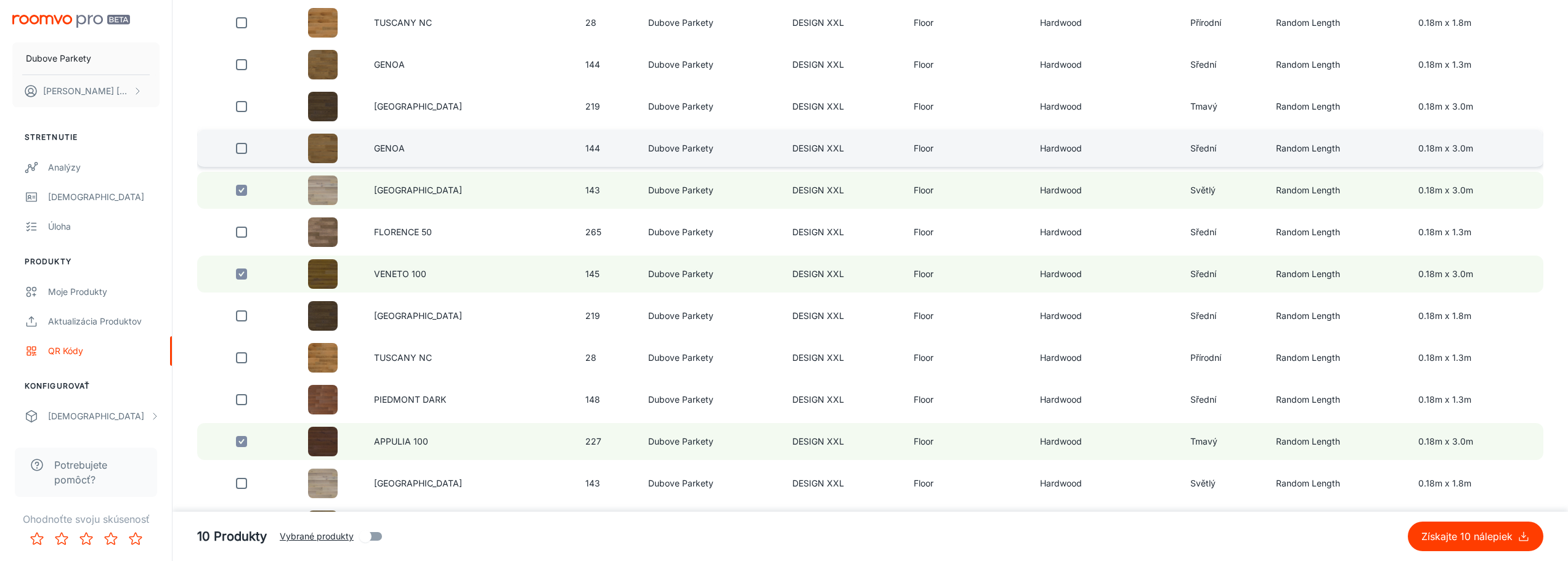
click at [247, 148] on input "checkbox" at bounding box center [241, 148] width 24 height 24
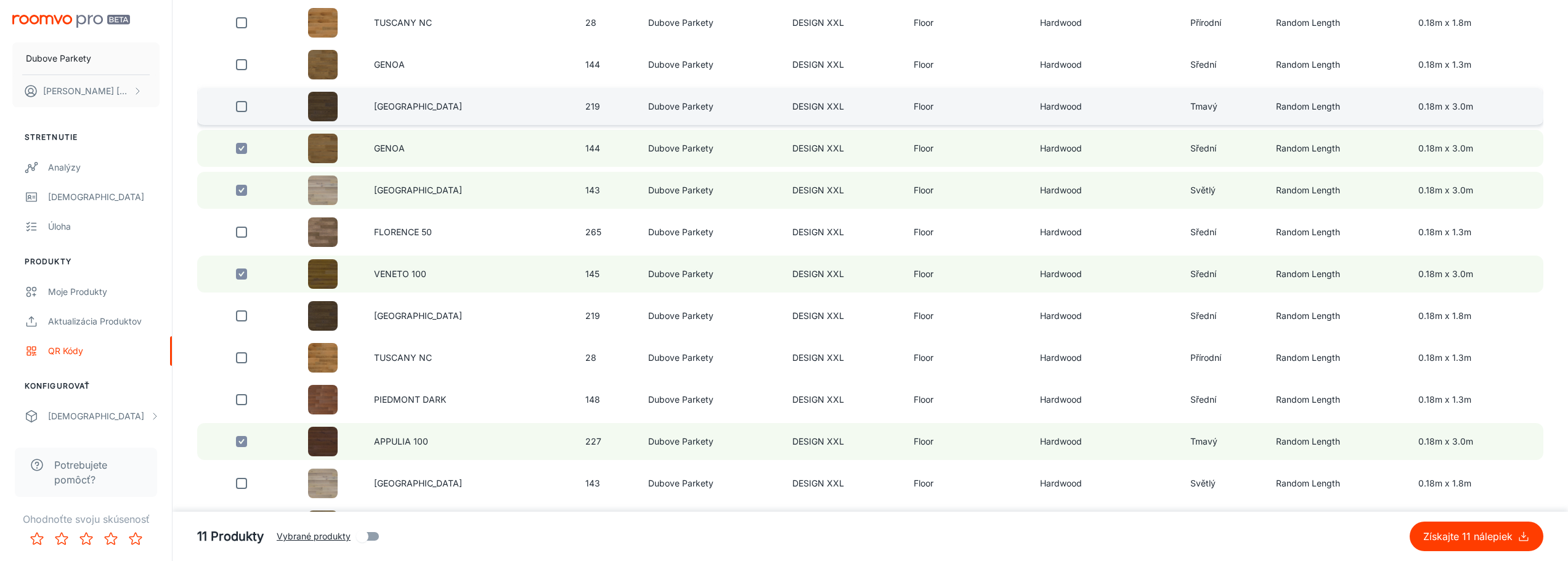
click at [242, 107] on input "checkbox" at bounding box center [241, 105] width 24 height 24
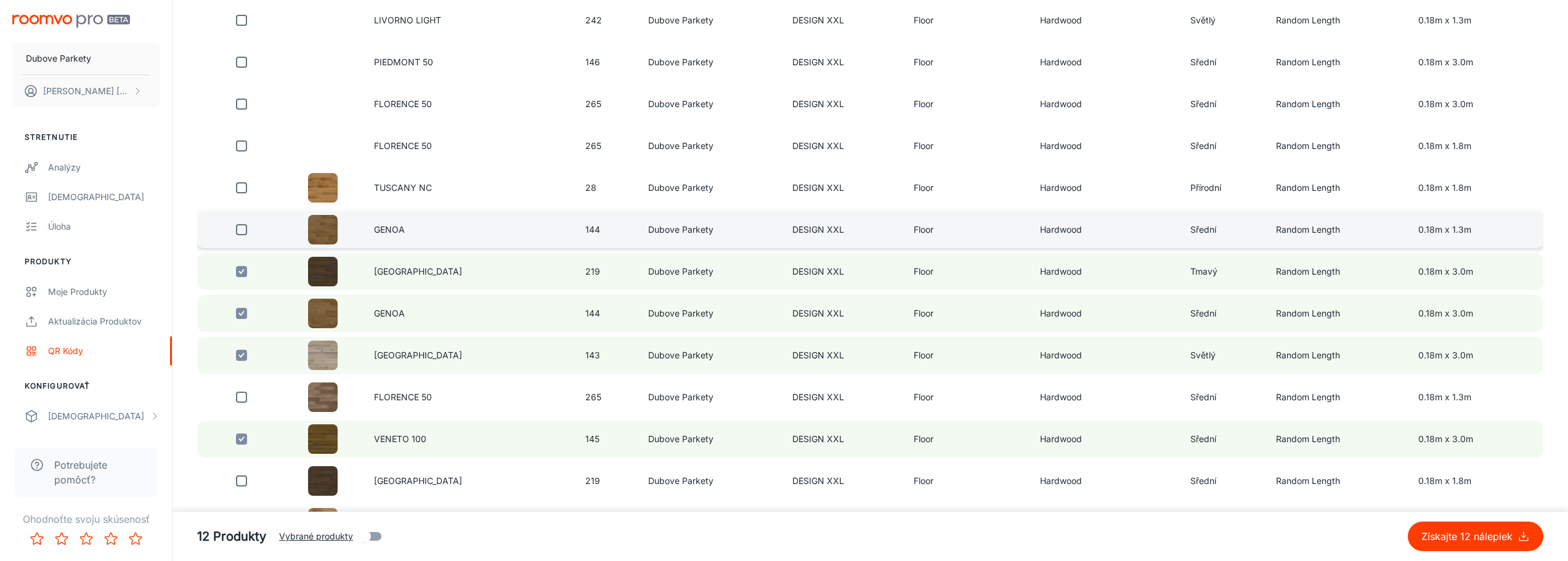
scroll to position [1434, 0]
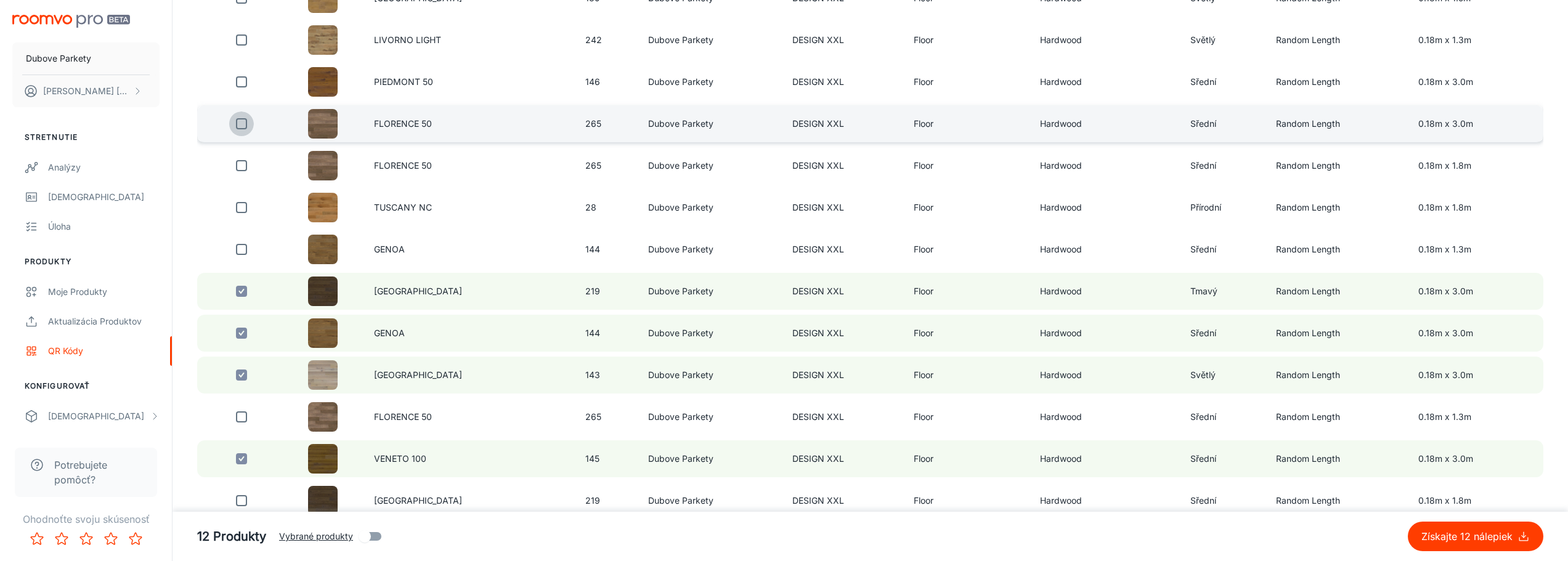
click at [241, 125] on input "checkbox" at bounding box center [241, 123] width 24 height 24
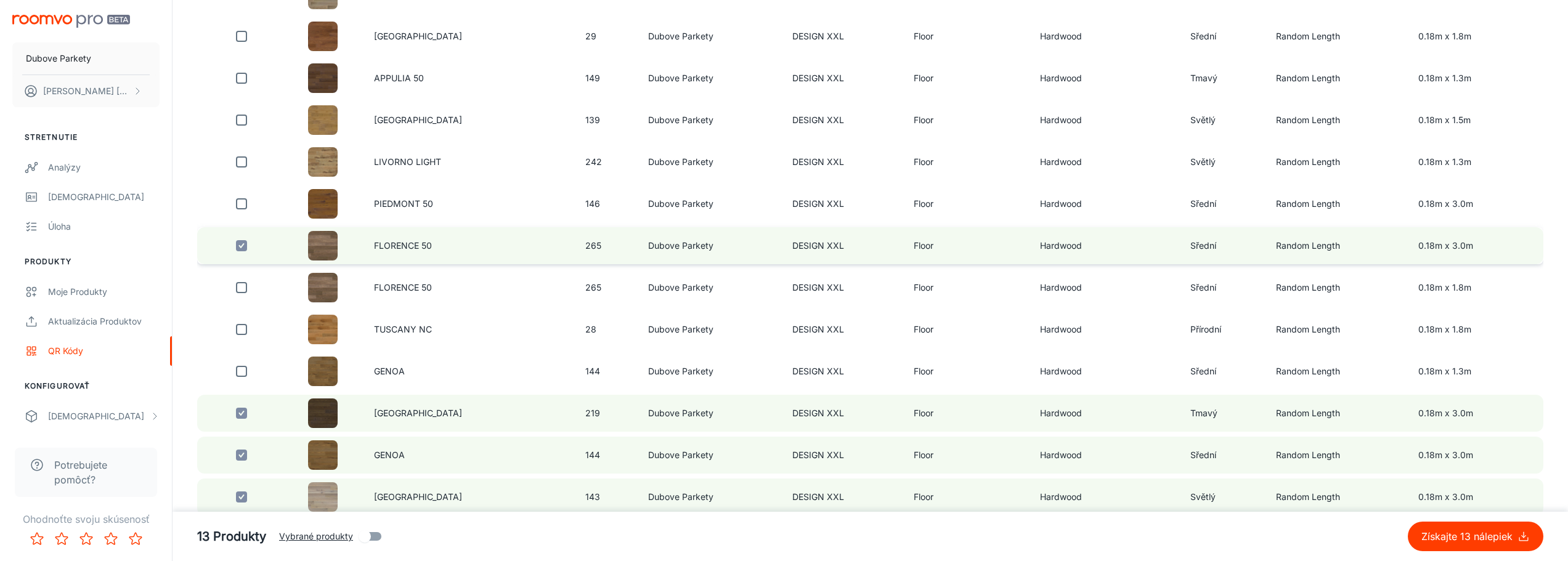
scroll to position [1312, 0]
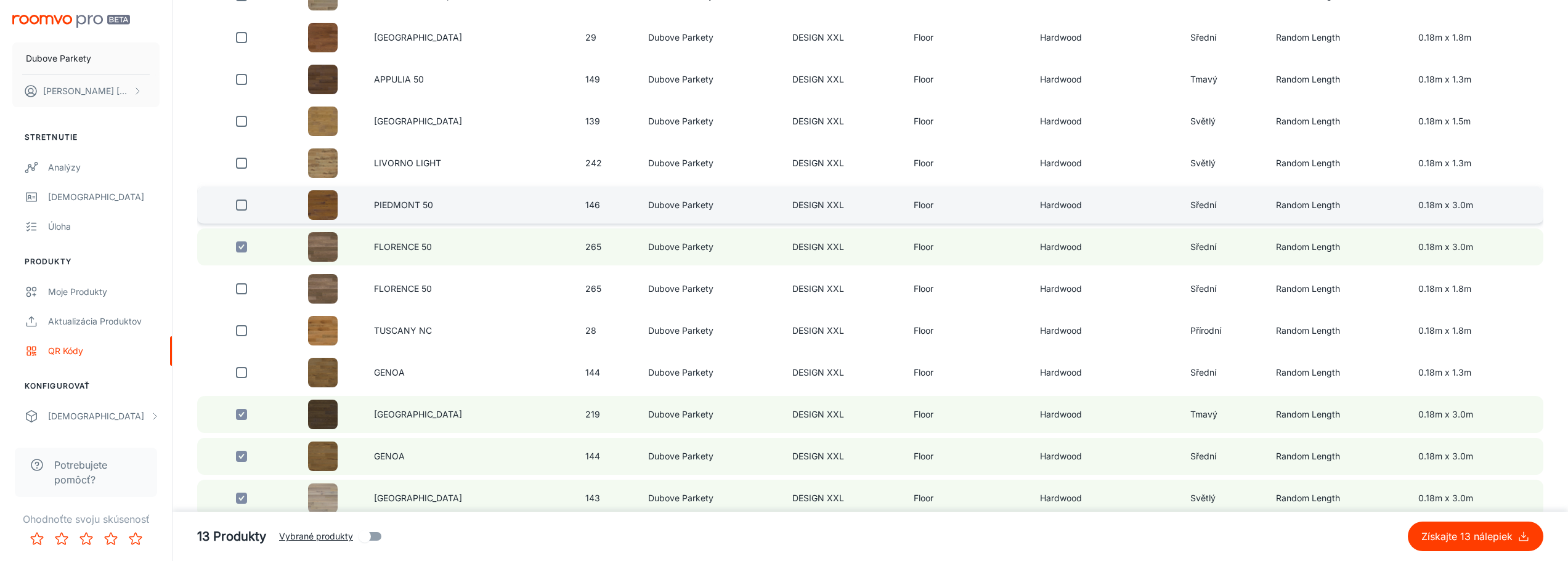
click at [244, 202] on input "checkbox" at bounding box center [241, 204] width 24 height 24
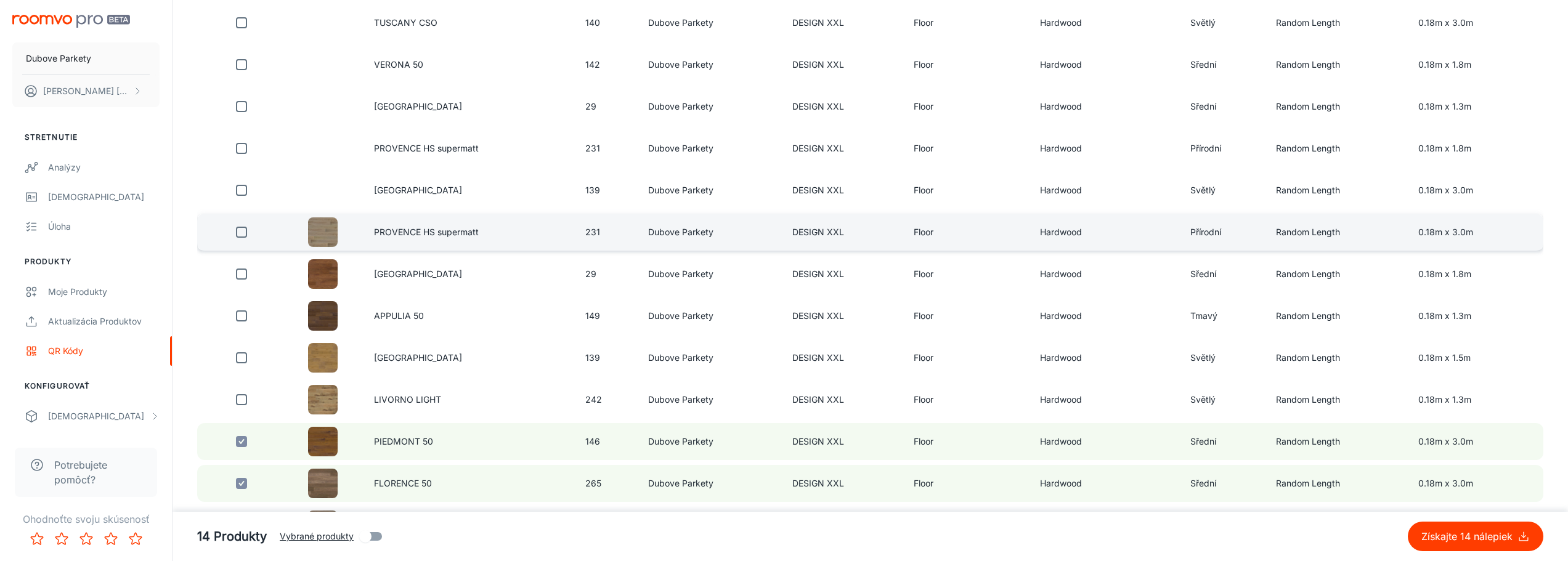
scroll to position [1065, 0]
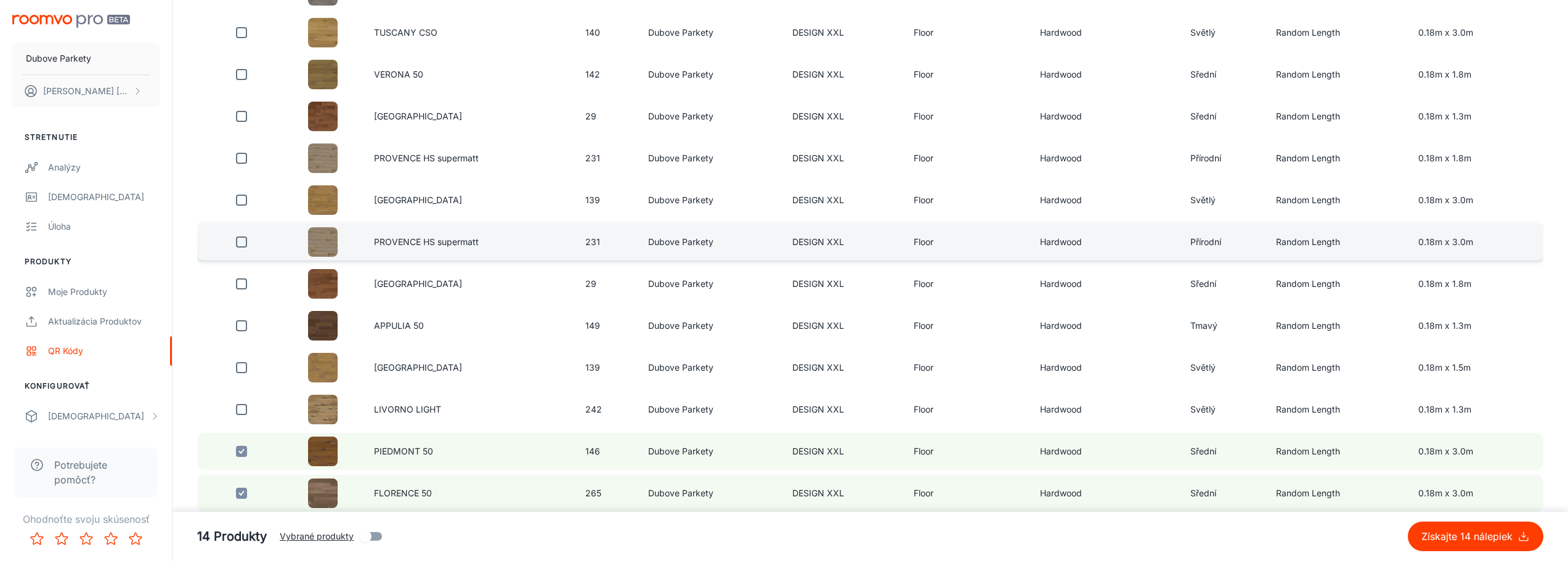
click at [244, 241] on input "checkbox" at bounding box center [241, 242] width 24 height 24
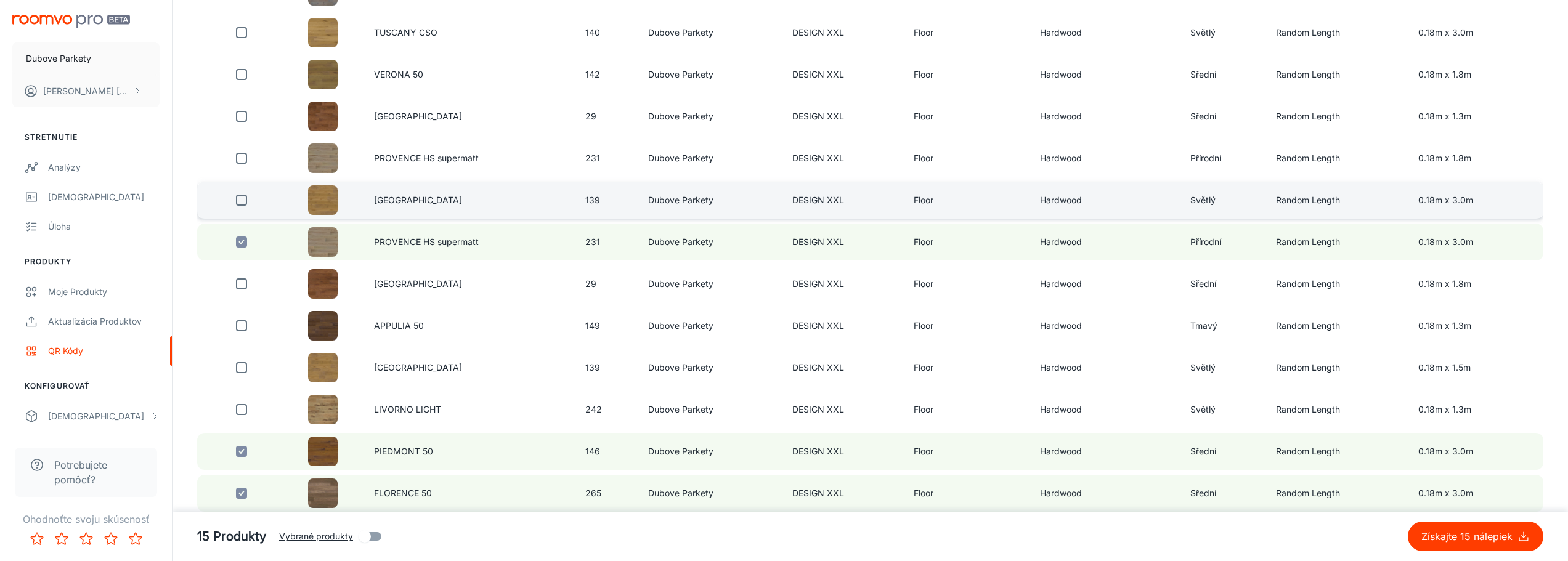
click at [247, 203] on input "checkbox" at bounding box center [241, 199] width 24 height 24
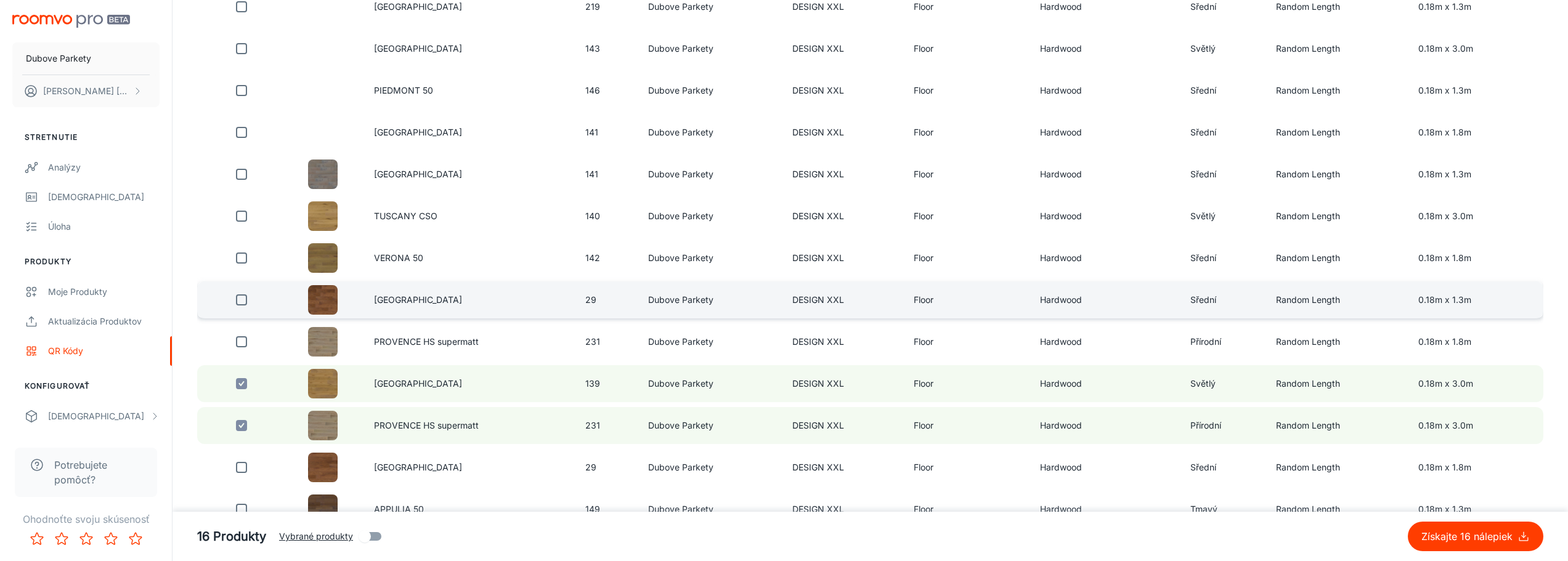
scroll to position [880, 0]
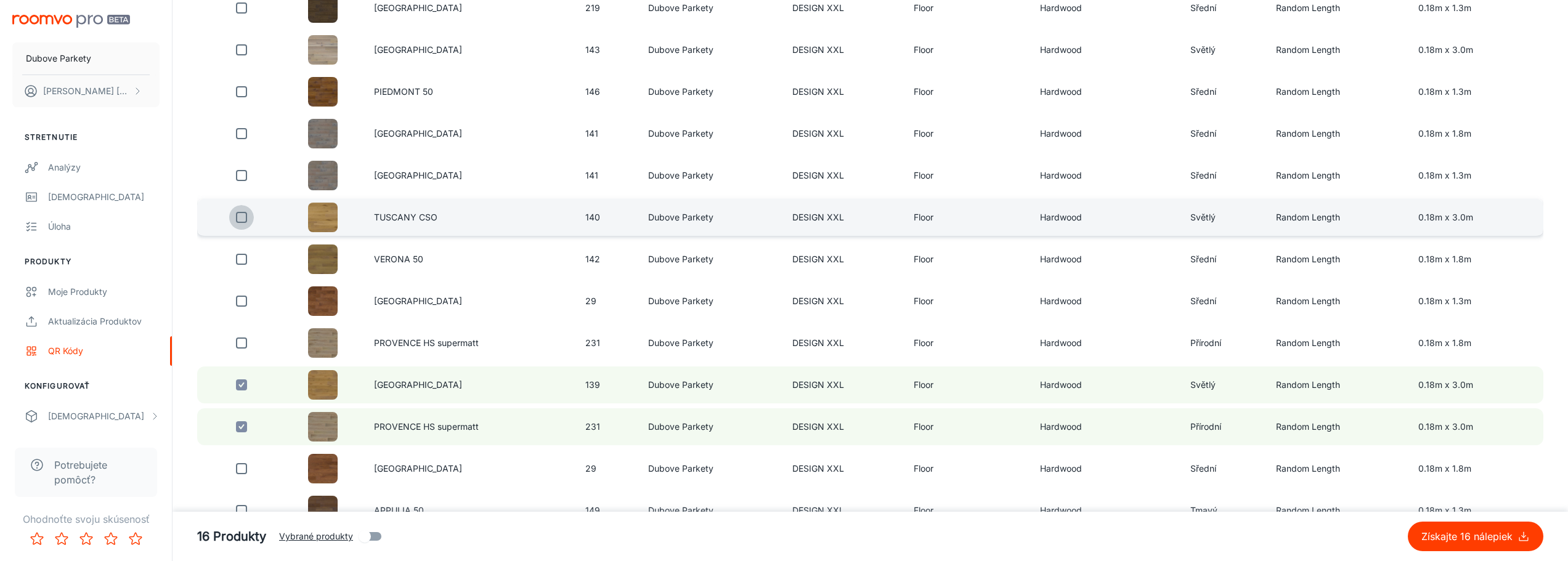
click at [240, 219] on input "checkbox" at bounding box center [241, 217] width 24 height 24
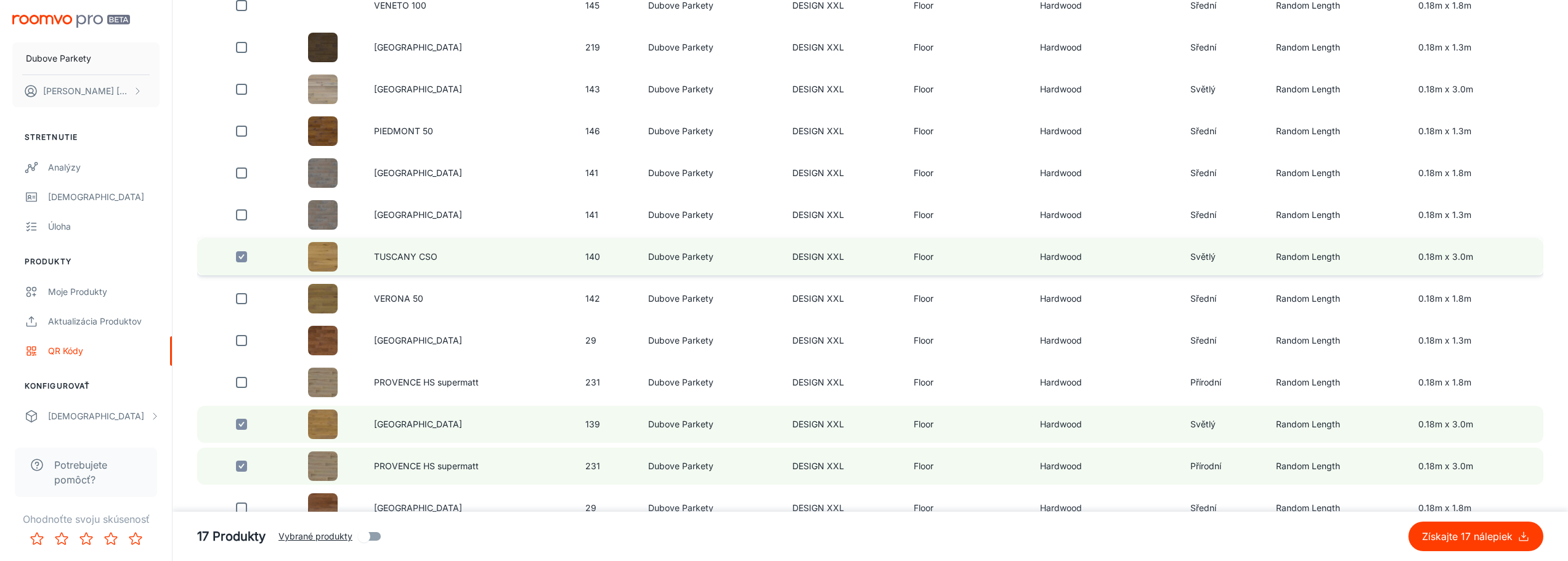
scroll to position [818, 0]
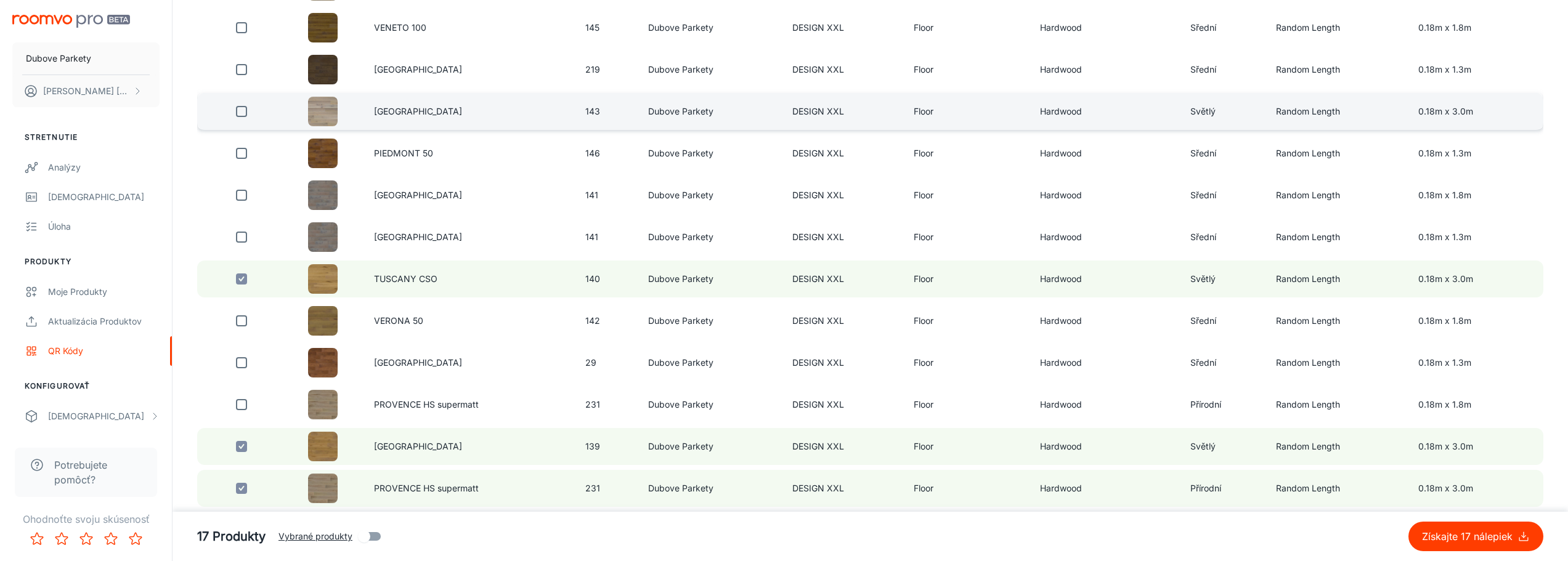
click at [242, 114] on input "checkbox" at bounding box center [241, 111] width 24 height 24
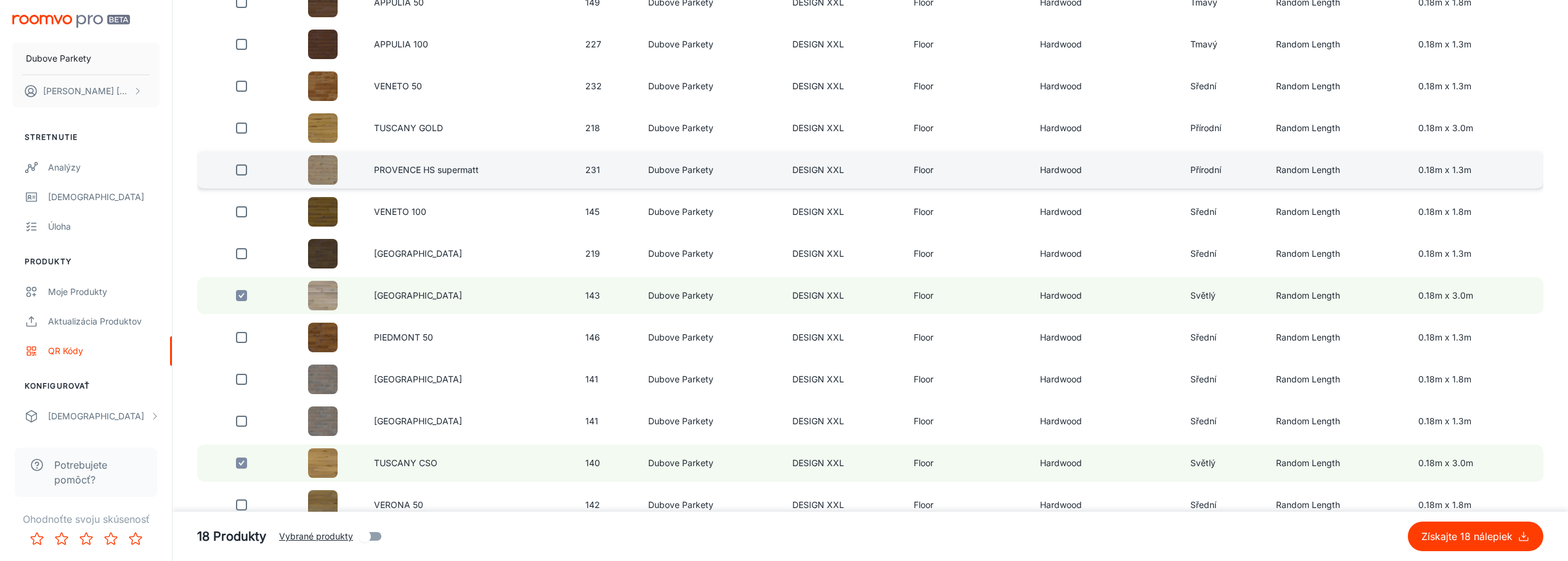
scroll to position [634, 0]
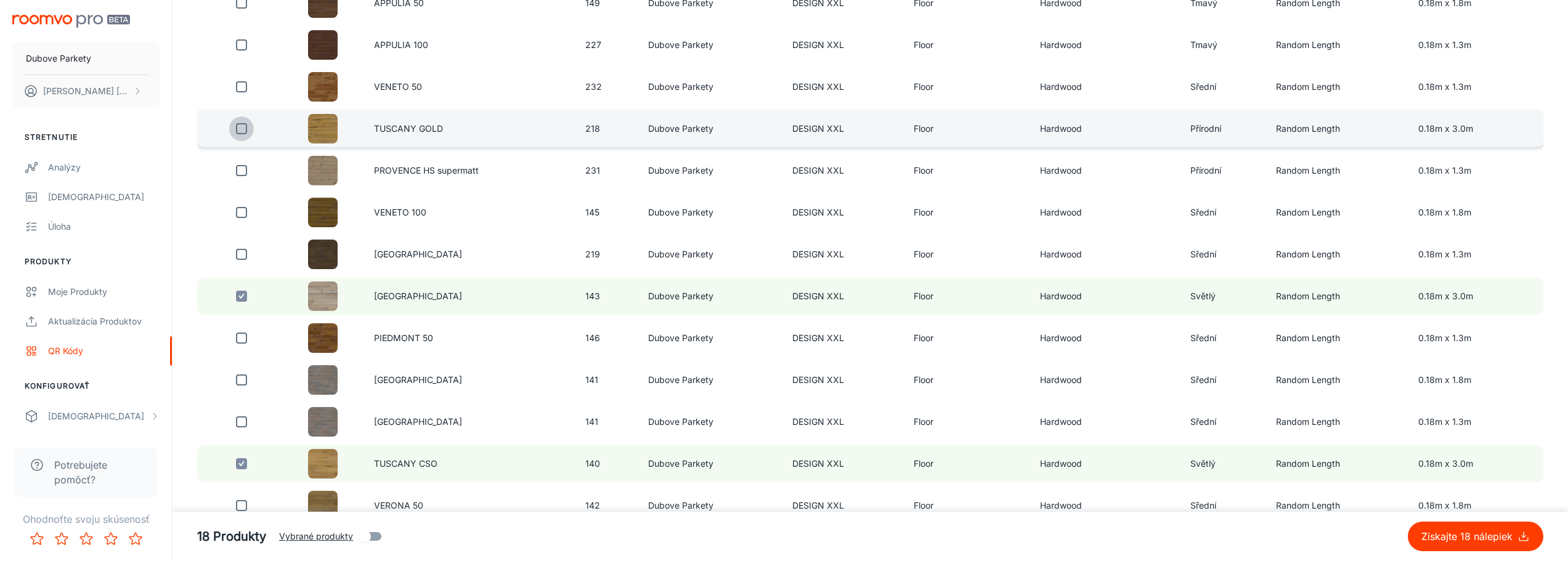
click at [246, 130] on input "checkbox" at bounding box center [241, 128] width 24 height 24
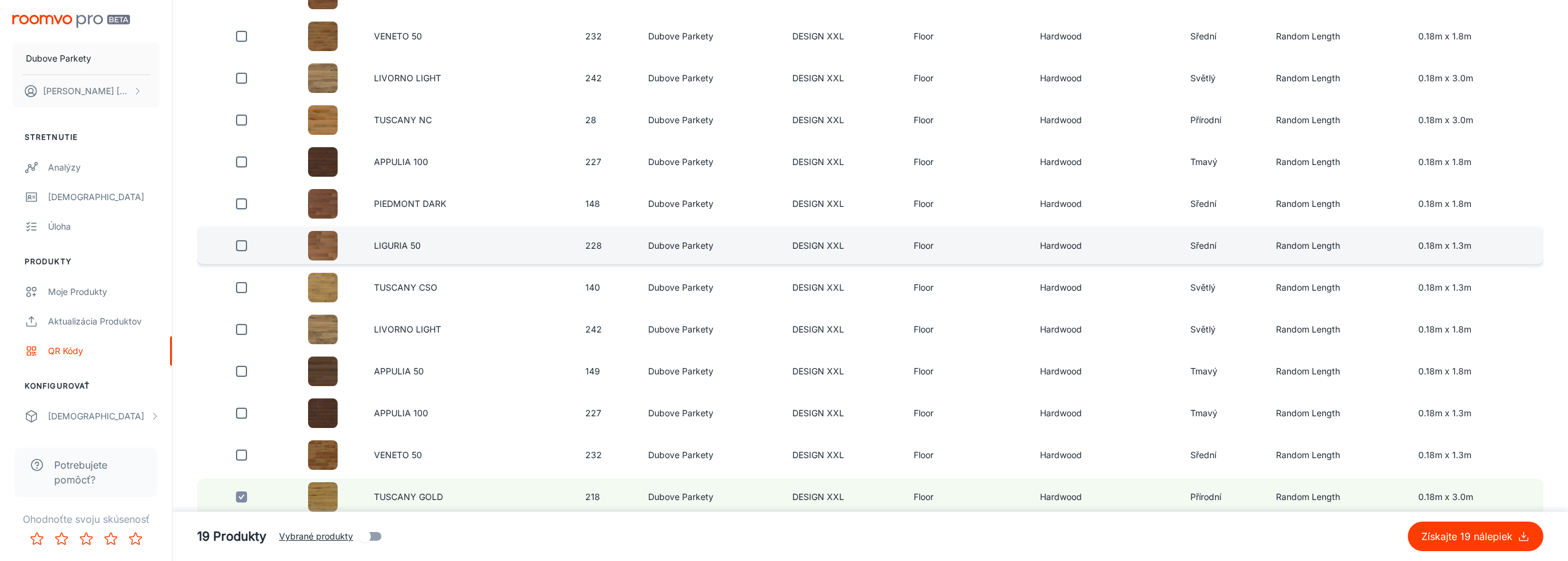
scroll to position [264, 0]
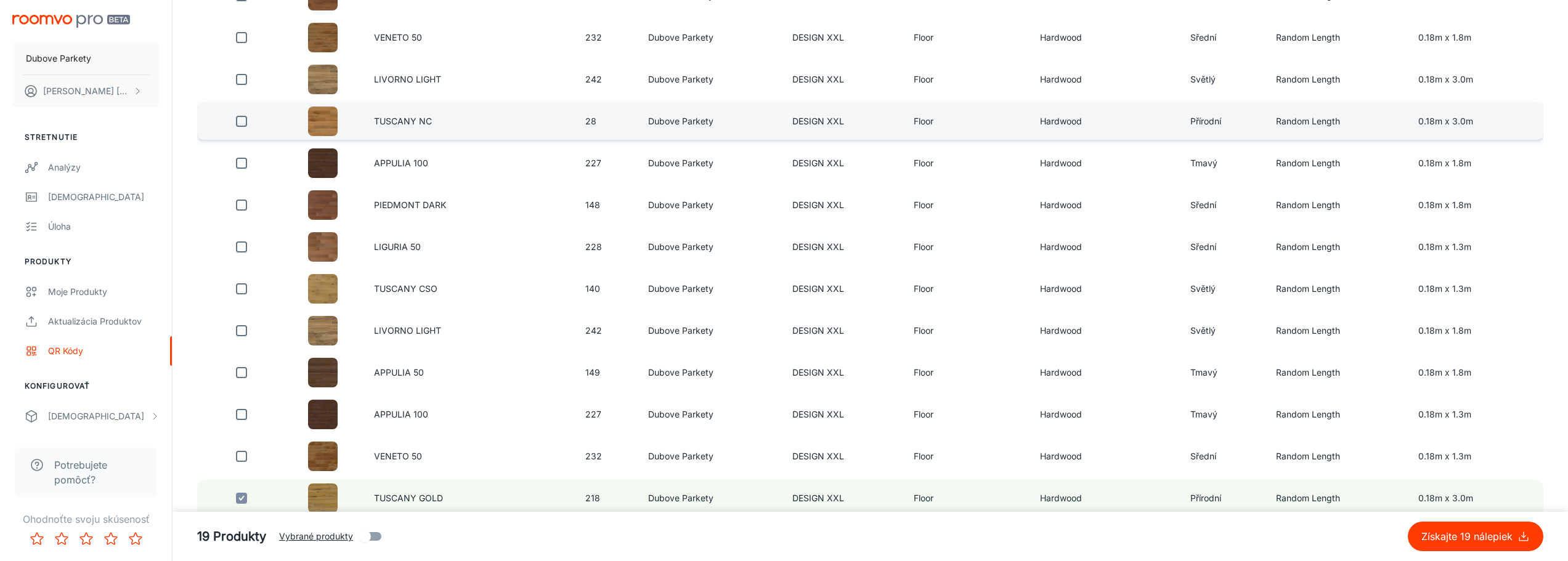
click at [241, 126] on input "checkbox" at bounding box center [241, 121] width 24 height 24
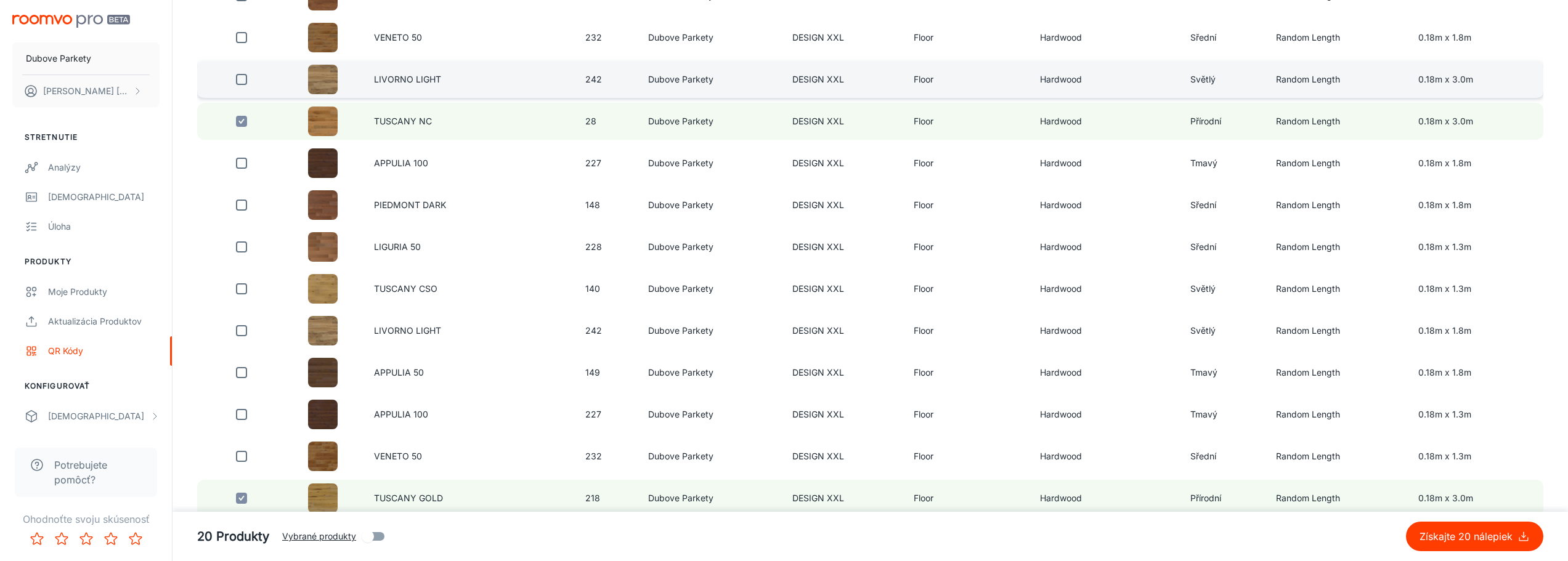
click at [240, 79] on input "checkbox" at bounding box center [241, 78] width 24 height 24
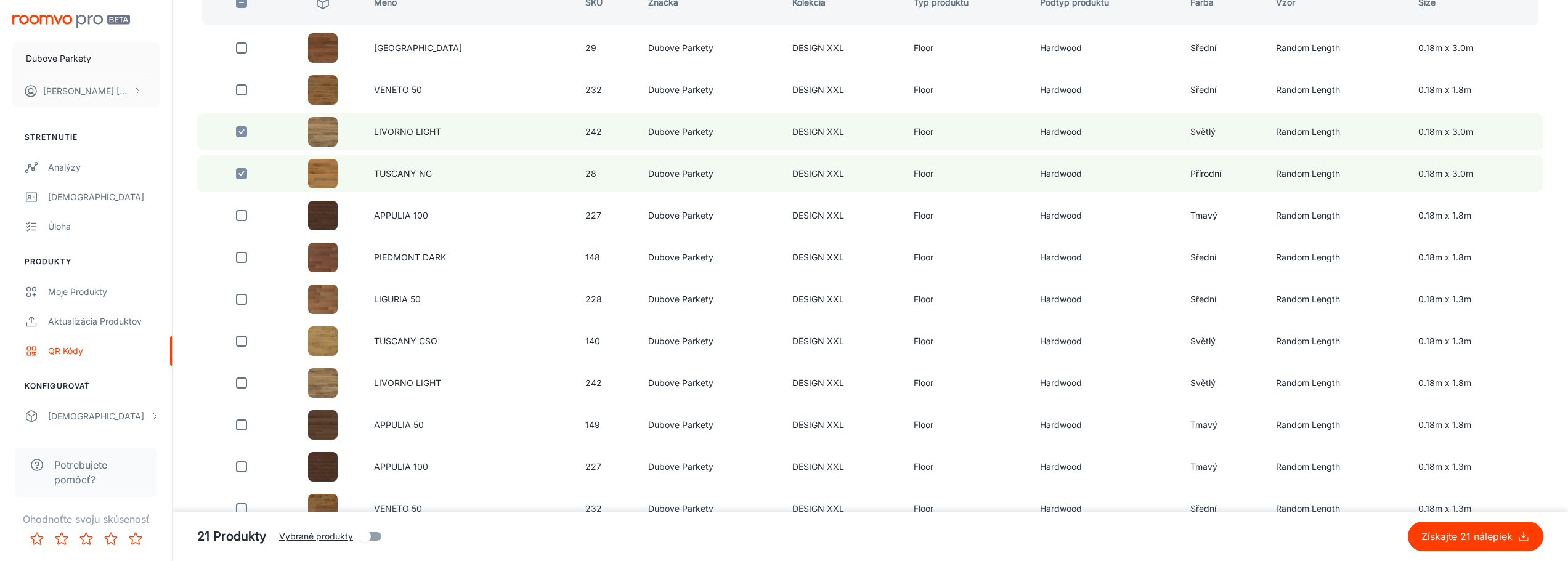
scroll to position [141, 0]
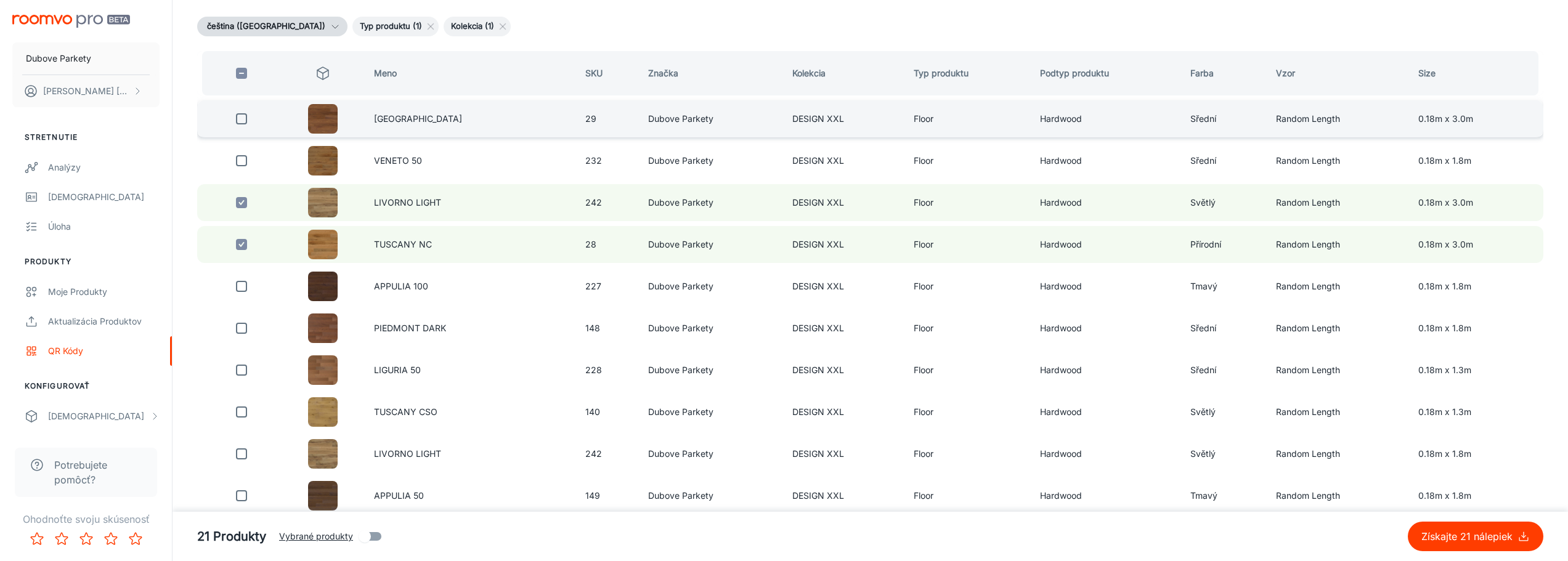
click at [240, 124] on input "checkbox" at bounding box center [241, 118] width 24 height 24
click at [1482, 542] on p "Získajte 22 nálepiek" at bounding box center [1467, 536] width 98 height 15
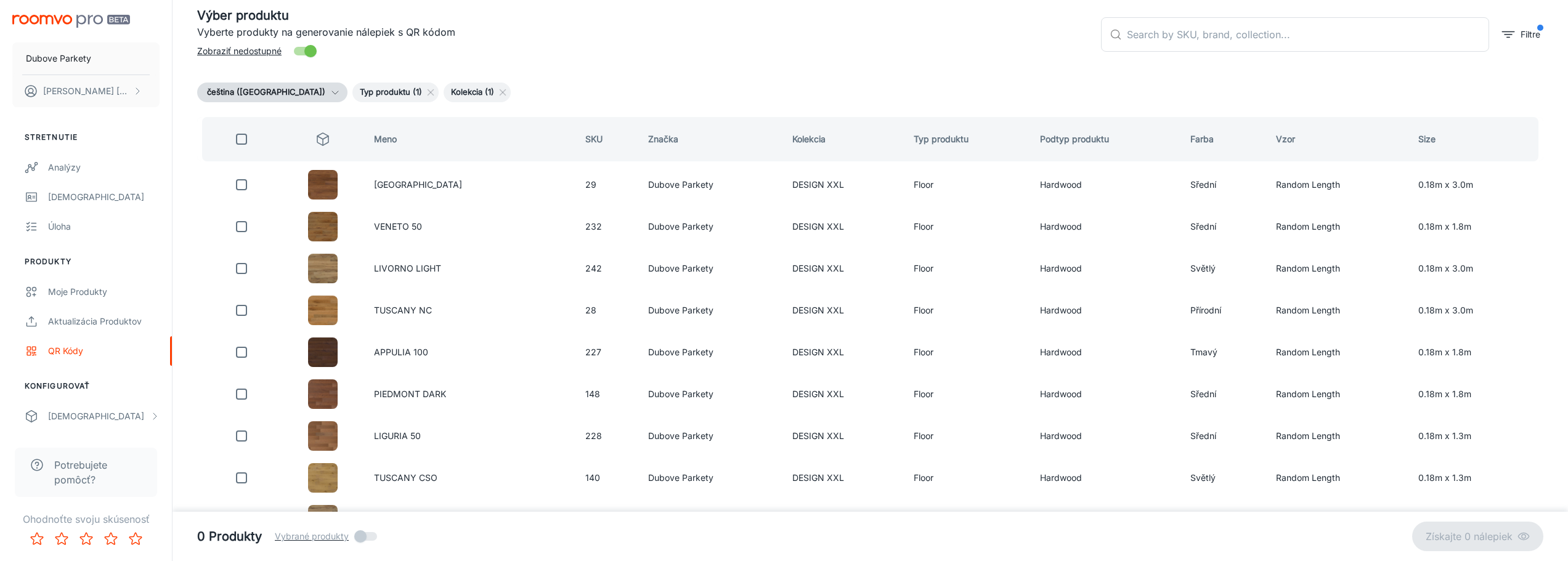
scroll to position [0, 0]
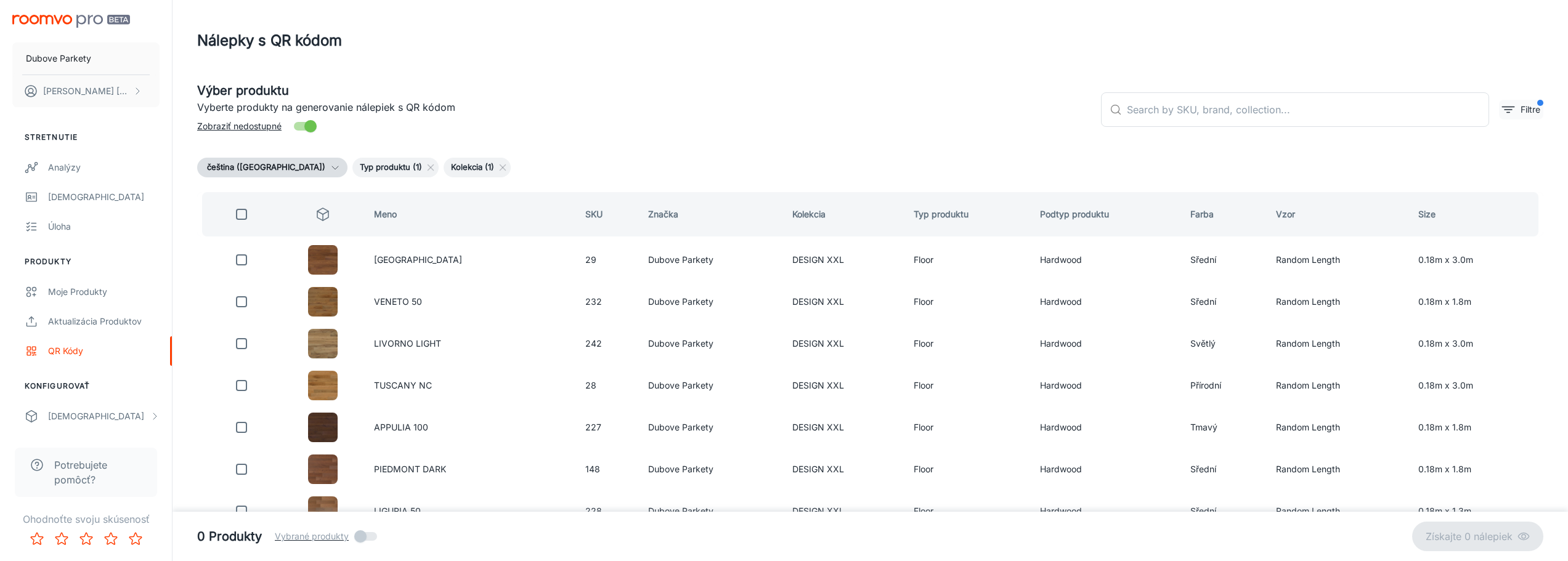
click at [1508, 106] on icon "filter" at bounding box center [1507, 109] width 15 height 15
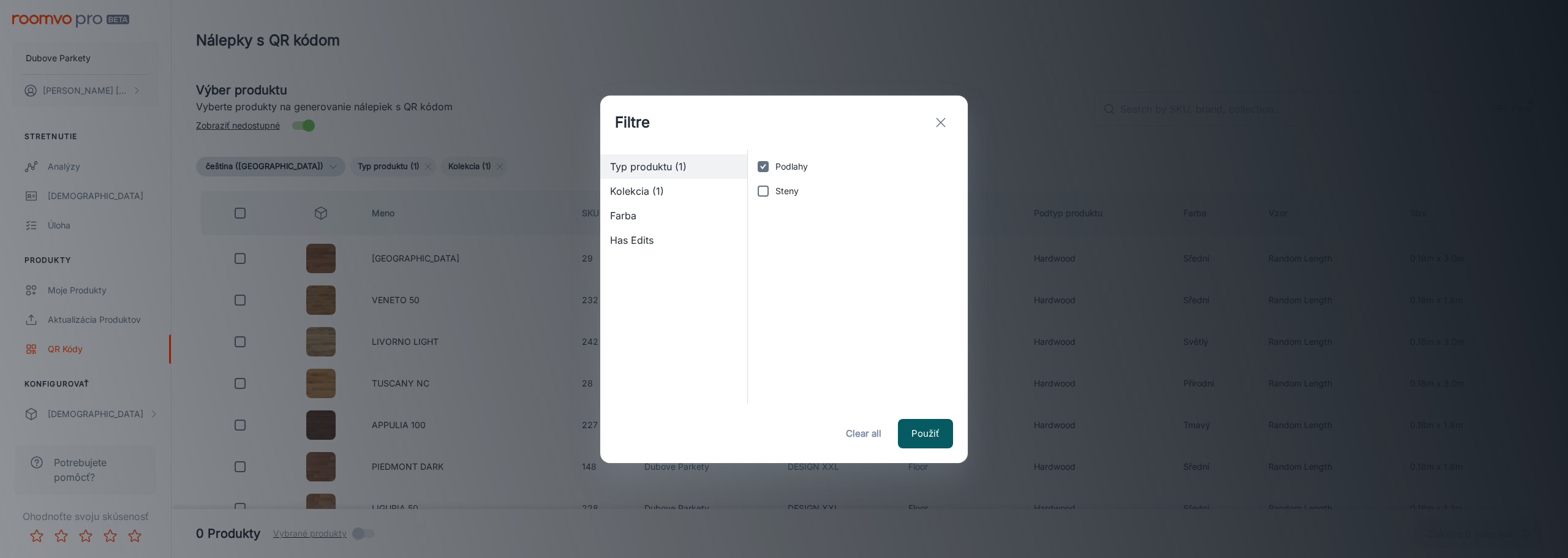
click at [766, 190] on input "Steny" at bounding box center [763, 190] width 24 height 24
click at [768, 167] on input "Podlahy" at bounding box center [763, 165] width 24 height 24
click at [655, 167] on span "Typ produktu (1)" at bounding box center [673, 166] width 127 height 14
click at [653, 191] on span "Kolekcia (1)" at bounding box center [673, 190] width 127 height 14
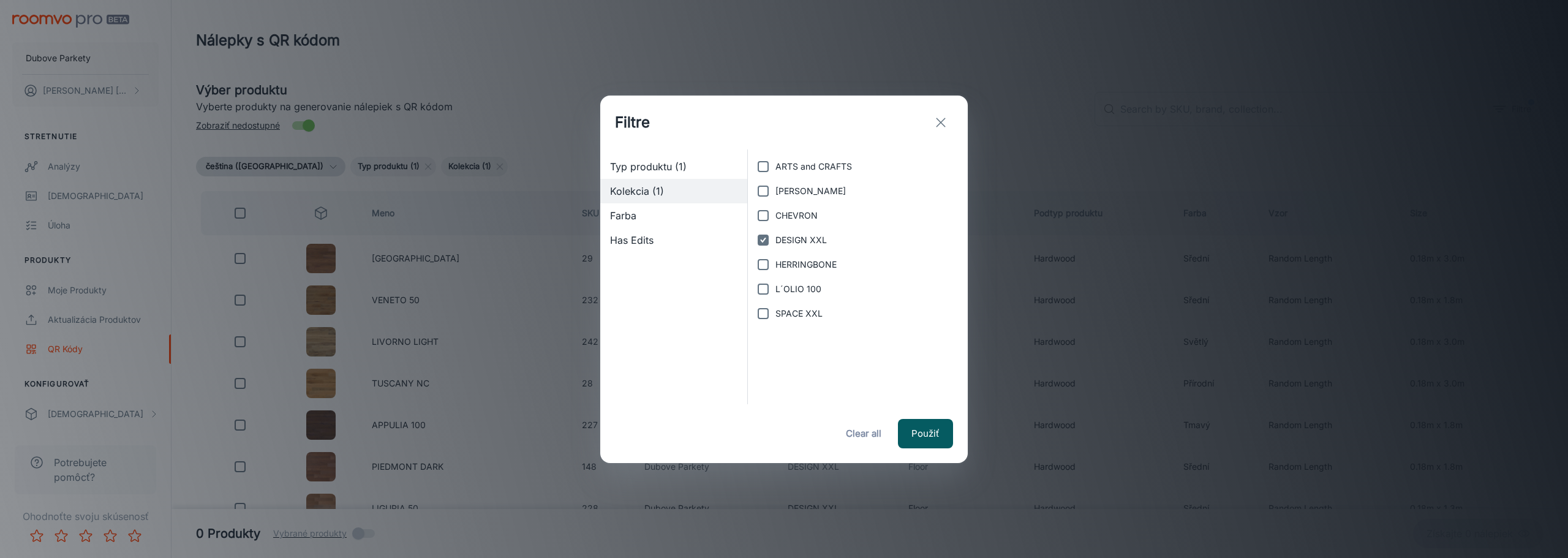
click at [767, 241] on input "DESIGN XXL" at bounding box center [763, 240] width 24 height 24
click at [650, 165] on span "Typ produktu (1)" at bounding box center [673, 166] width 127 height 14
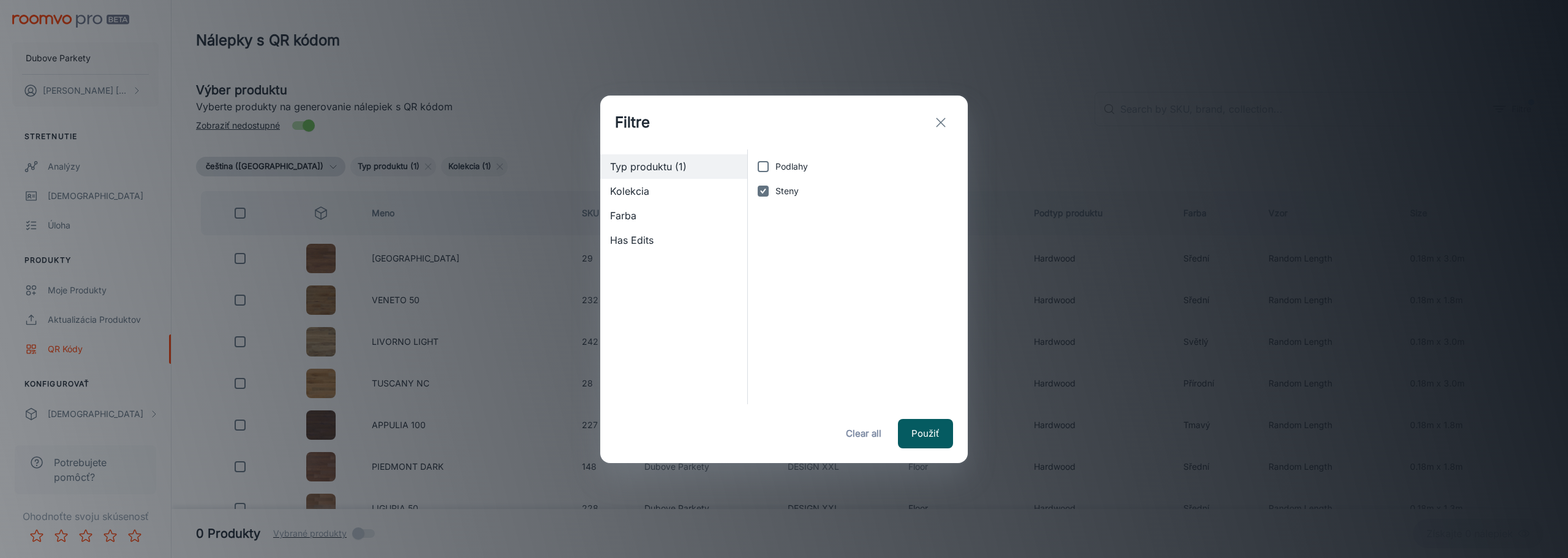
click at [766, 165] on input "Podlahy" at bounding box center [763, 165] width 24 height 24
click at [776, 167] on span "Podlahy" at bounding box center [792, 166] width 33 height 13
click at [775, 167] on input "Podlahy" at bounding box center [763, 165] width 24 height 24
click at [663, 216] on span "Farba" at bounding box center [673, 216] width 127 height 14
click at [669, 234] on span "Has Edits" at bounding box center [673, 240] width 127 height 14
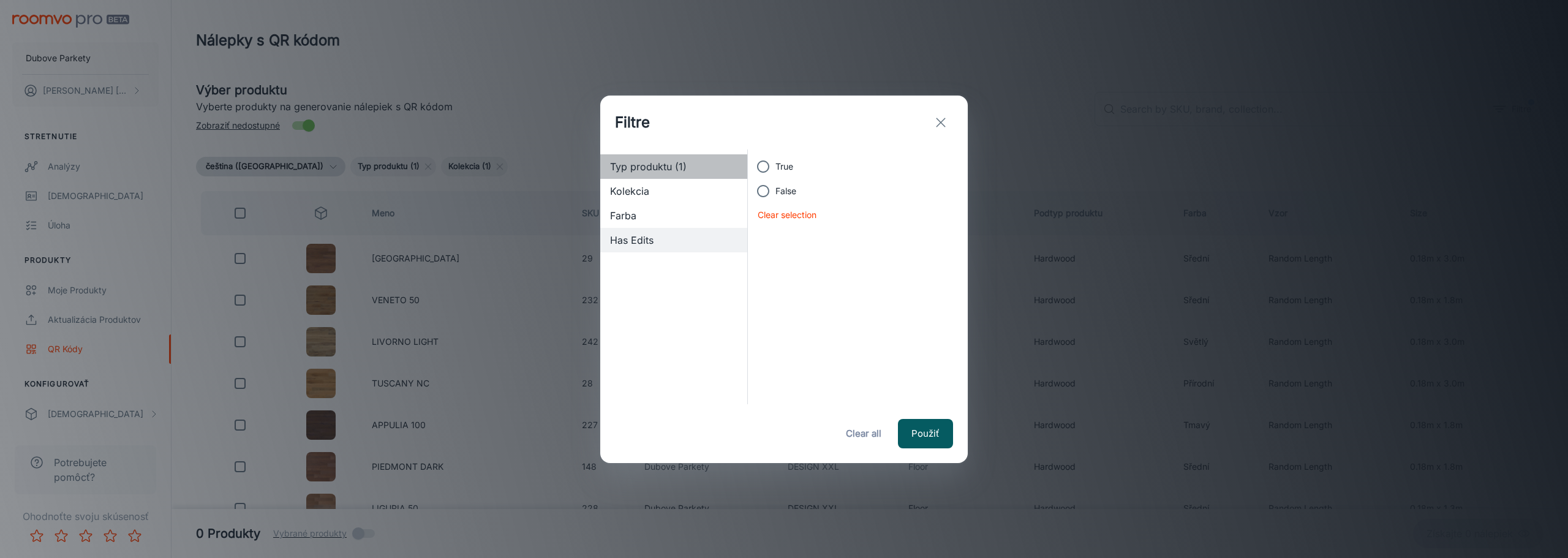
click at [635, 165] on span "Typ produktu (1)" at bounding box center [673, 166] width 127 height 14
click at [942, 122] on icon "exit" at bounding box center [941, 122] width 14 height 14
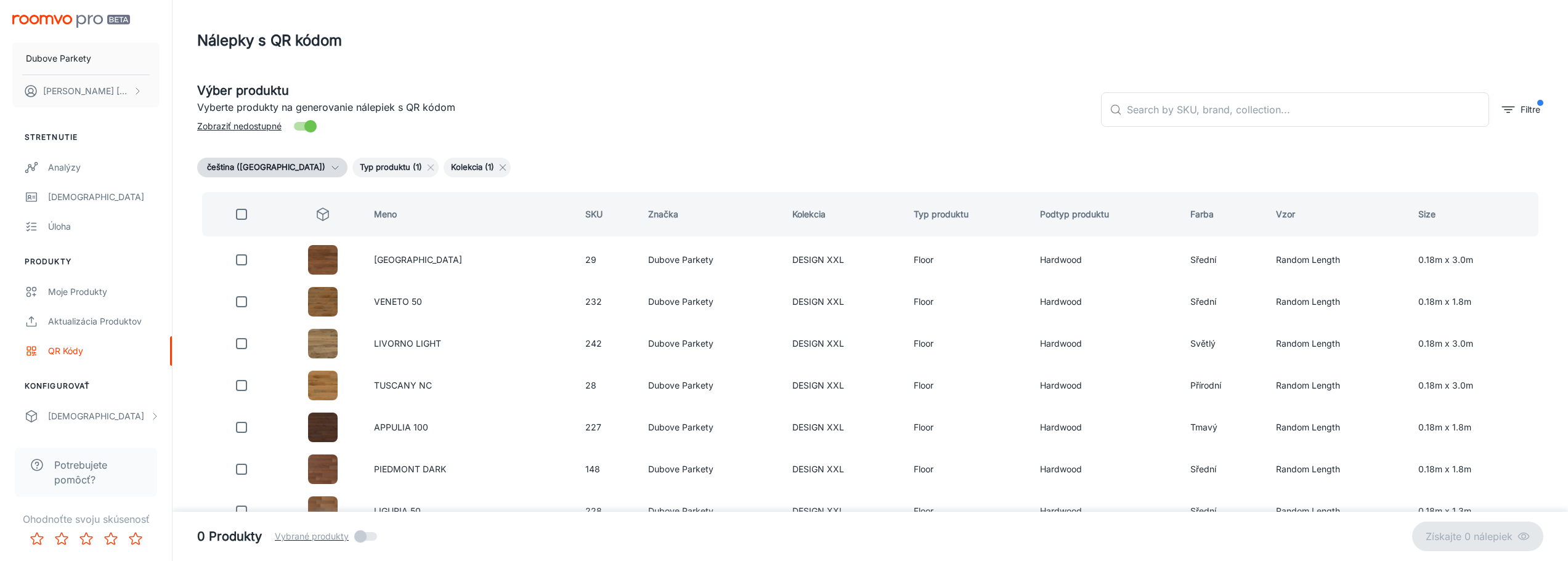
click at [498, 169] on icon at bounding box center [503, 167] width 10 height 10
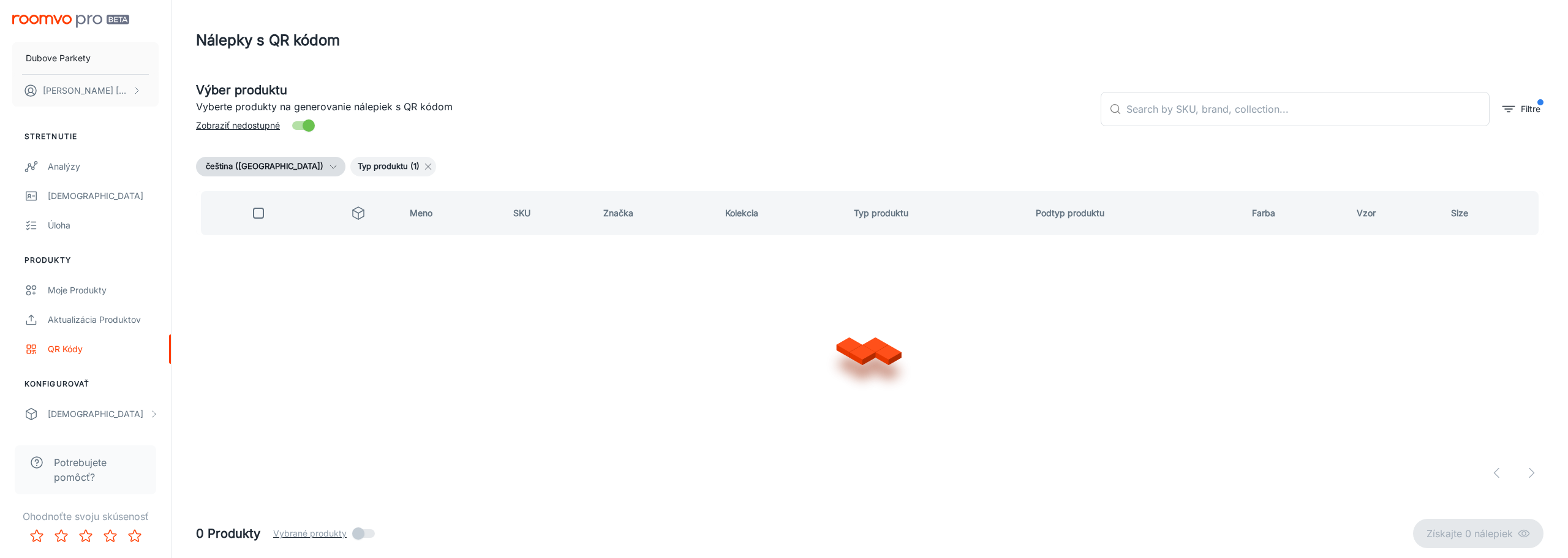
click at [426, 167] on line at bounding box center [429, 167] width 6 height 6
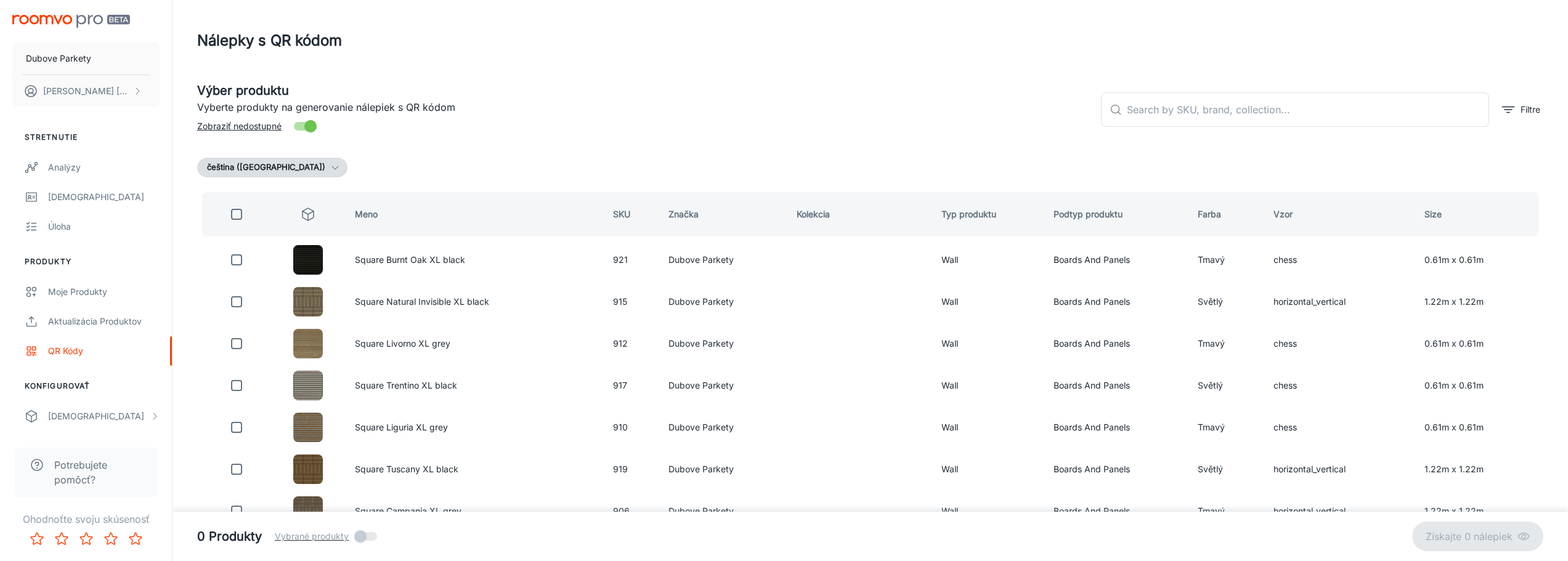
click at [330, 167] on icon "button" at bounding box center [335, 167] width 10 height 10
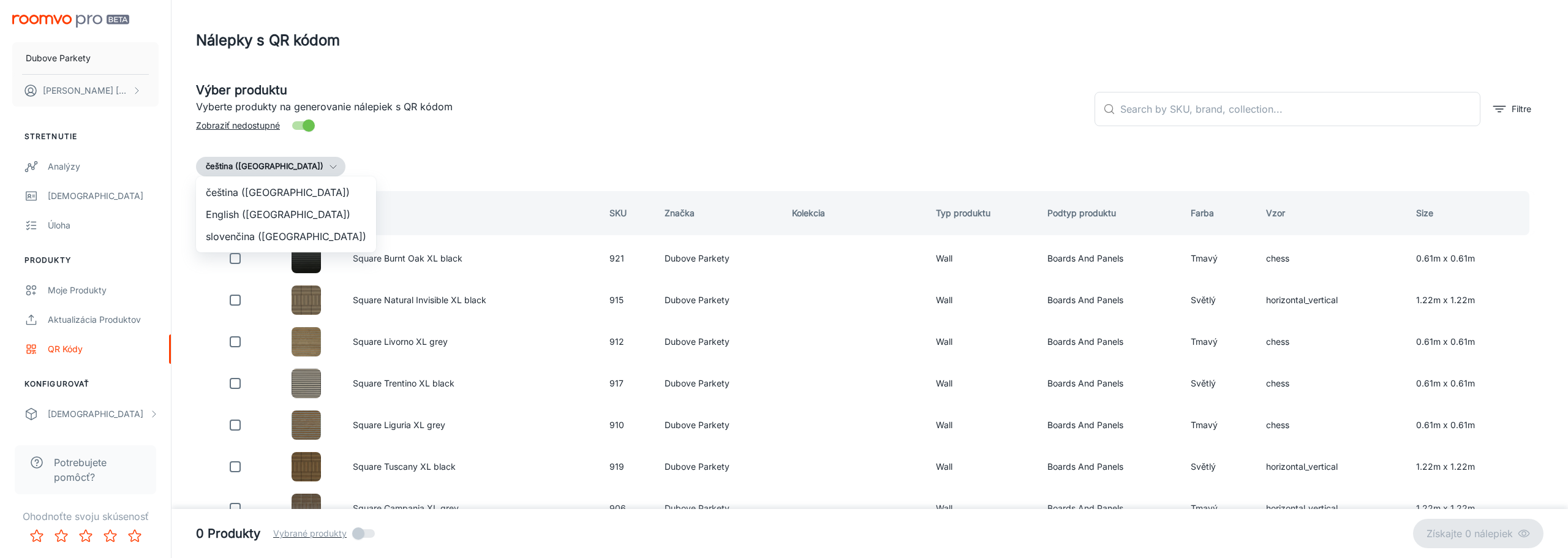
click at [279, 238] on li "slovenčina (Slovensko)" at bounding box center [286, 236] width 180 height 22
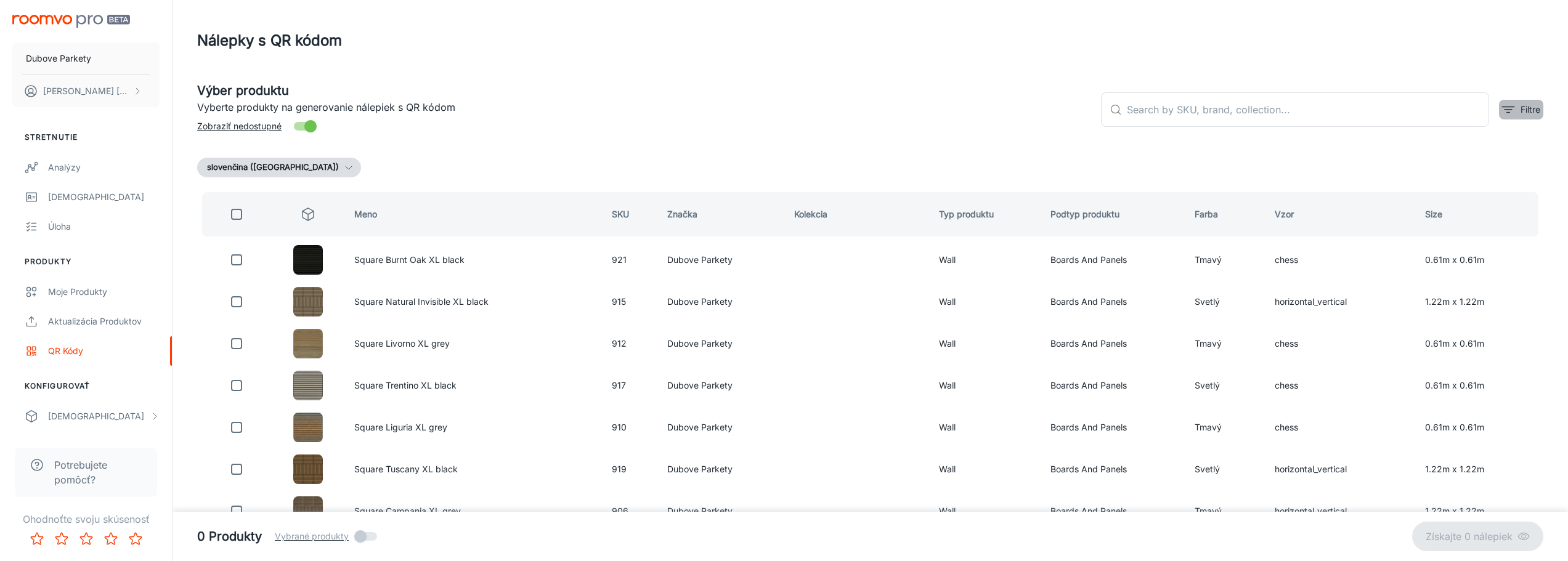
click at [1506, 111] on icon "filter" at bounding box center [1507, 109] width 15 height 15
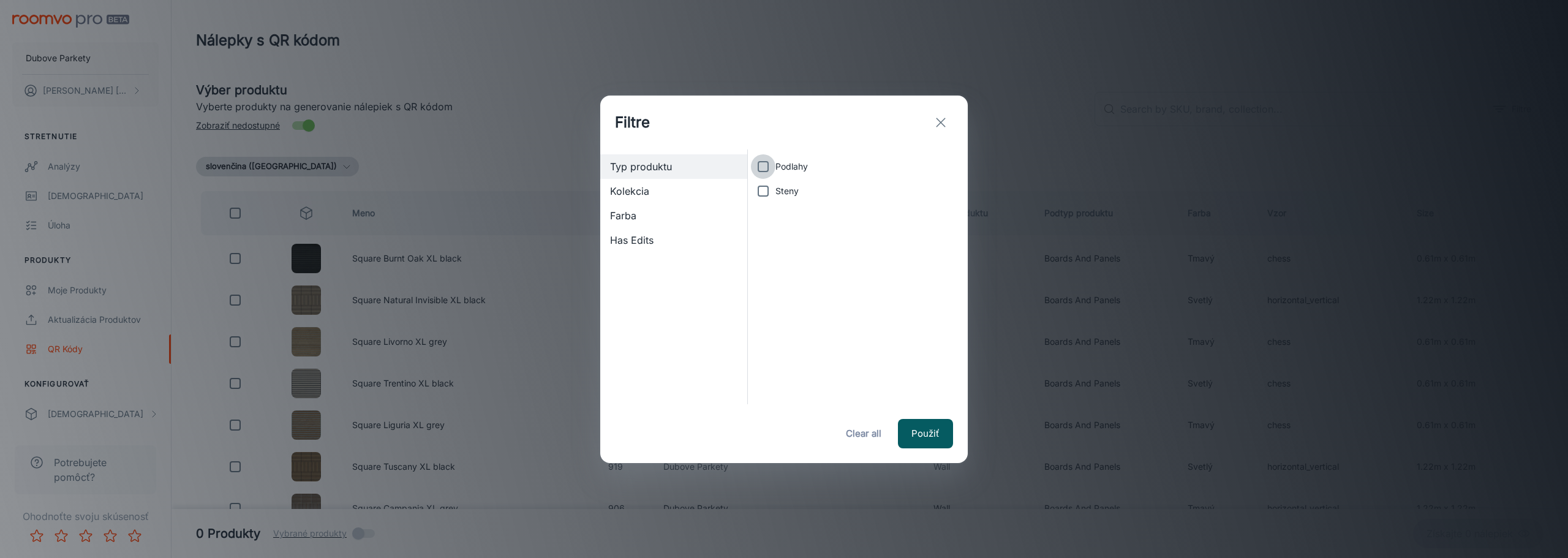
click at [771, 166] on input "Podlahy" at bounding box center [763, 165] width 24 height 24
click at [670, 193] on span "Kolekcia" at bounding box center [673, 190] width 127 height 14
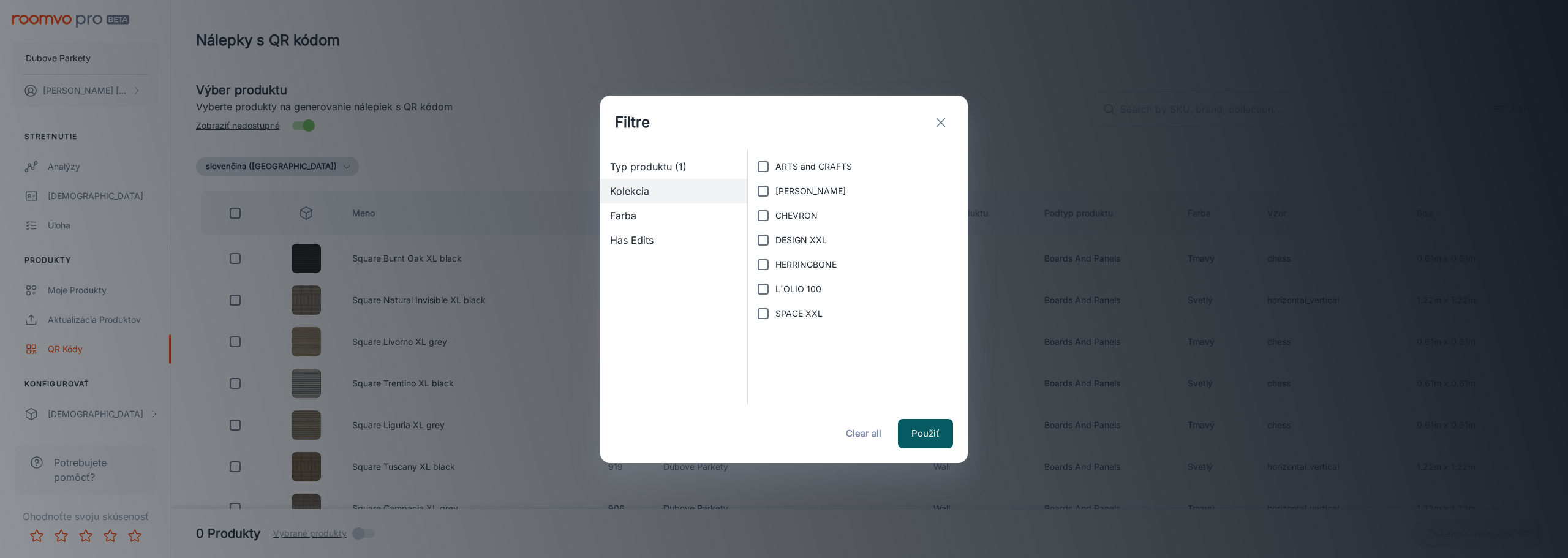
click at [764, 171] on input "ARTS and CRAFTS" at bounding box center [763, 165] width 24 height 24
click at [764, 190] on input "[PERSON_NAME]" at bounding box center [763, 190] width 24 height 24
click at [764, 241] on input "DESIGN XXL" at bounding box center [763, 240] width 24 height 24
click at [763, 292] on input "L´OLIO 100" at bounding box center [763, 289] width 24 height 24
click at [766, 308] on input "SPACE XXL" at bounding box center [763, 313] width 24 height 24
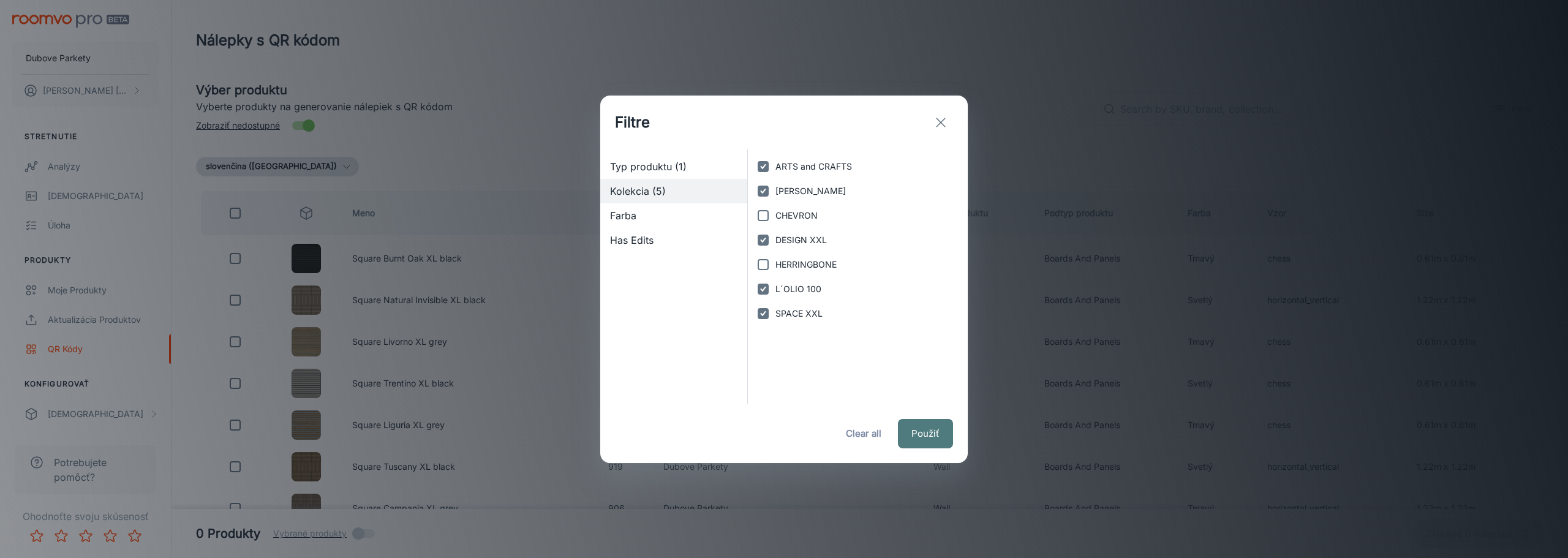
click at [922, 433] on button "Použiť" at bounding box center [925, 434] width 55 height 30
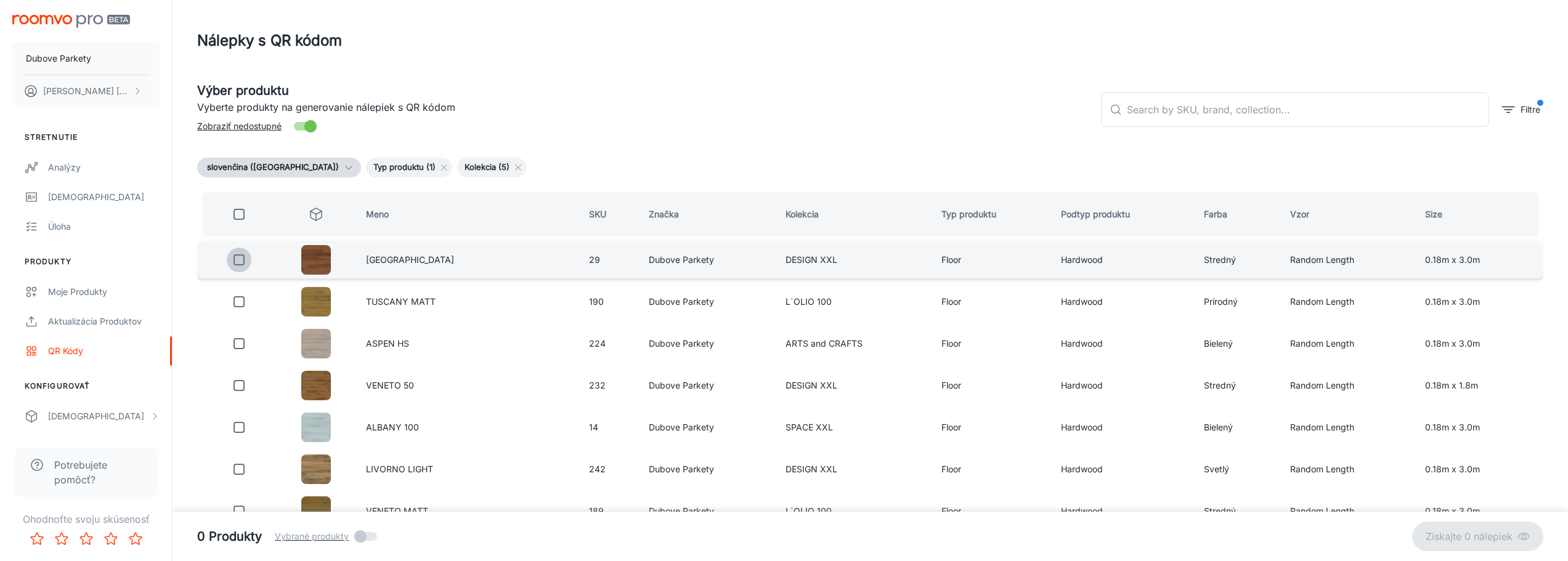
click at [244, 262] on input "checkbox" at bounding box center [238, 259] width 24 height 24
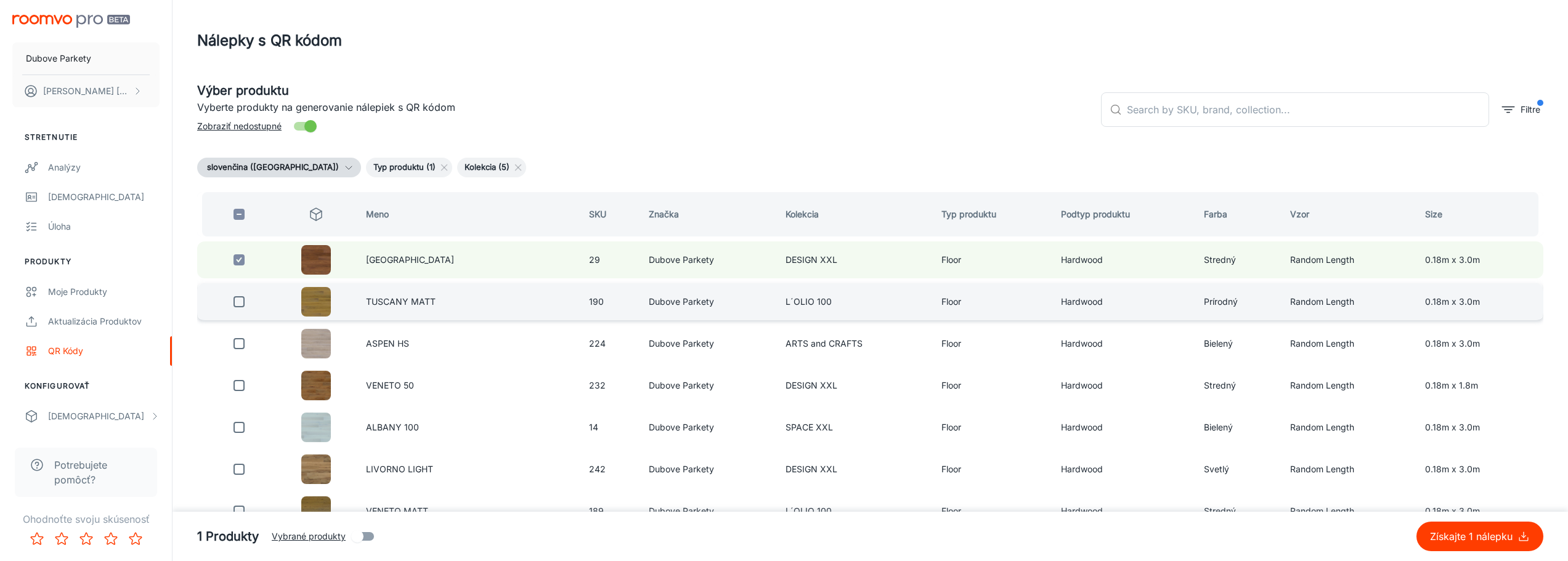
click at [244, 305] on input "checkbox" at bounding box center [238, 301] width 24 height 24
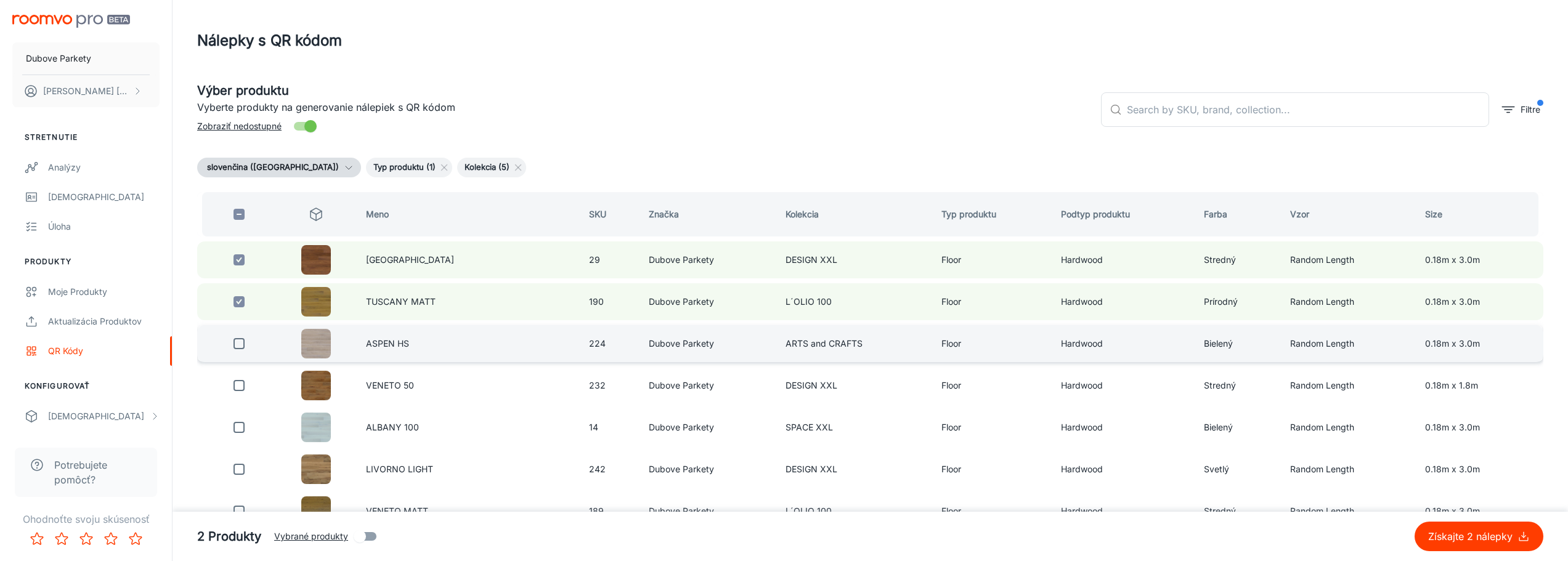
click at [237, 348] on input "checkbox" at bounding box center [238, 343] width 24 height 24
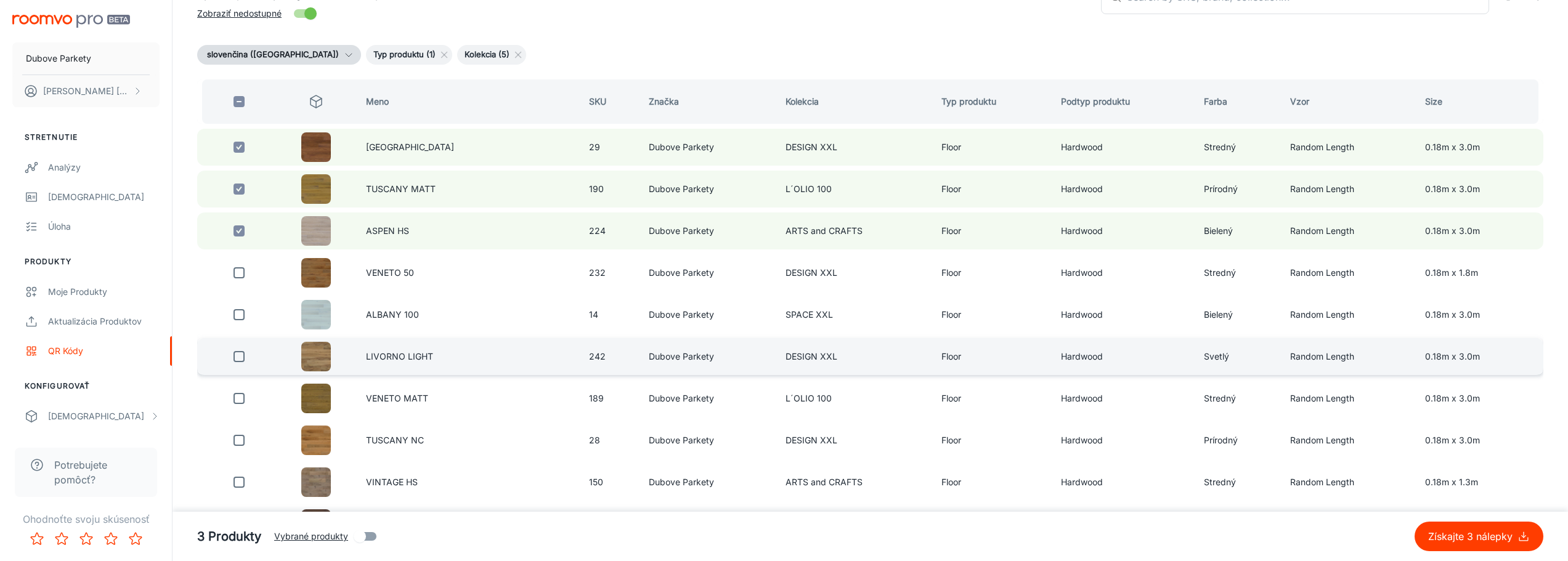
scroll to position [123, 0]
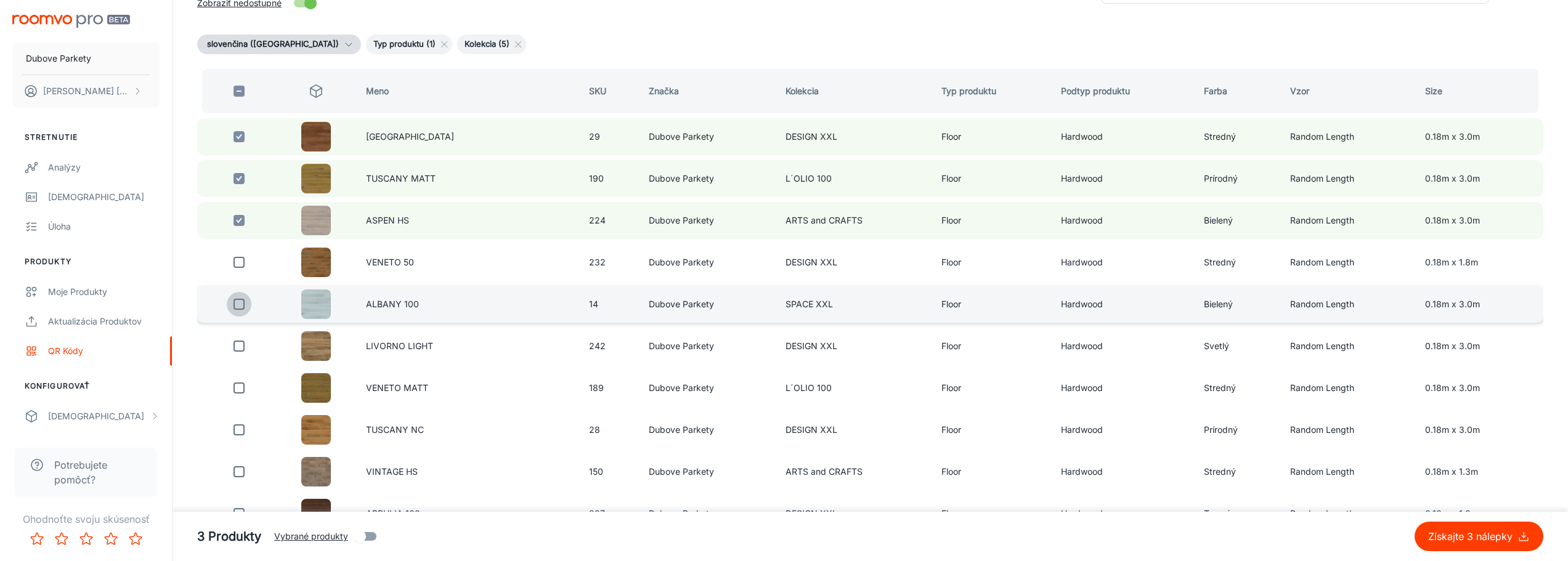
click at [237, 307] on input "checkbox" at bounding box center [238, 304] width 24 height 24
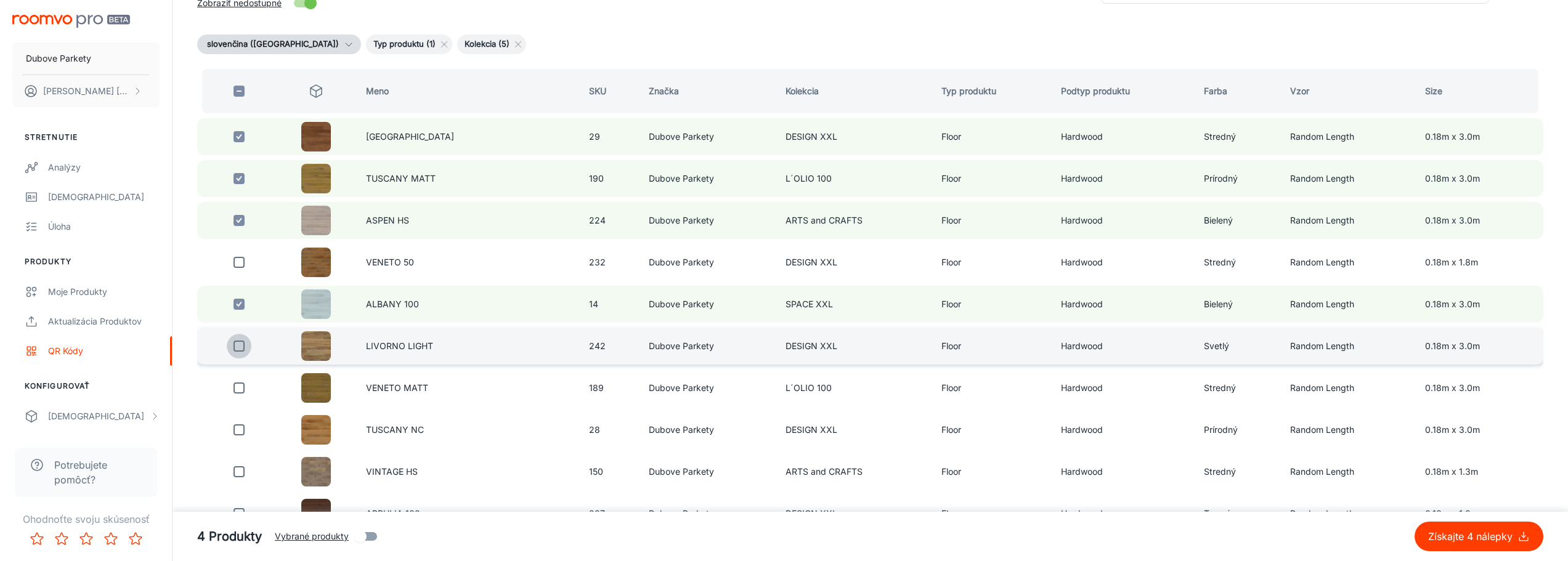
click at [241, 349] on input "checkbox" at bounding box center [238, 345] width 24 height 24
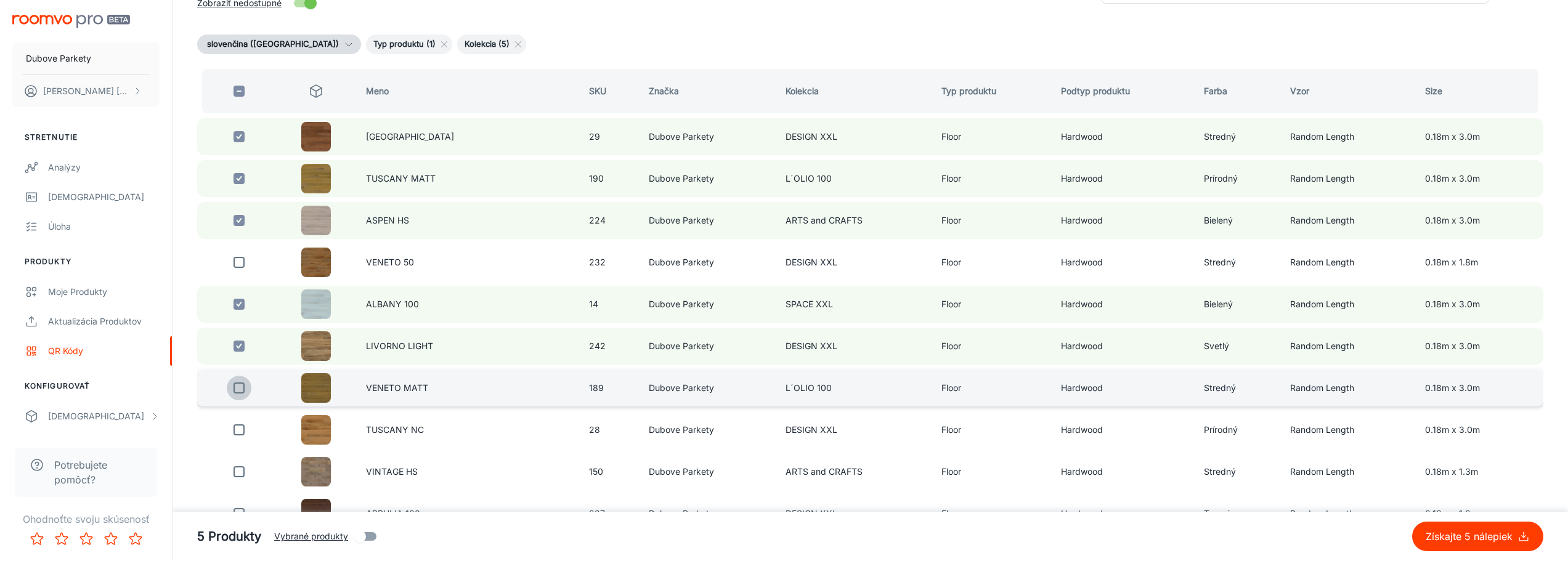
click at [238, 384] on input "checkbox" at bounding box center [238, 387] width 24 height 24
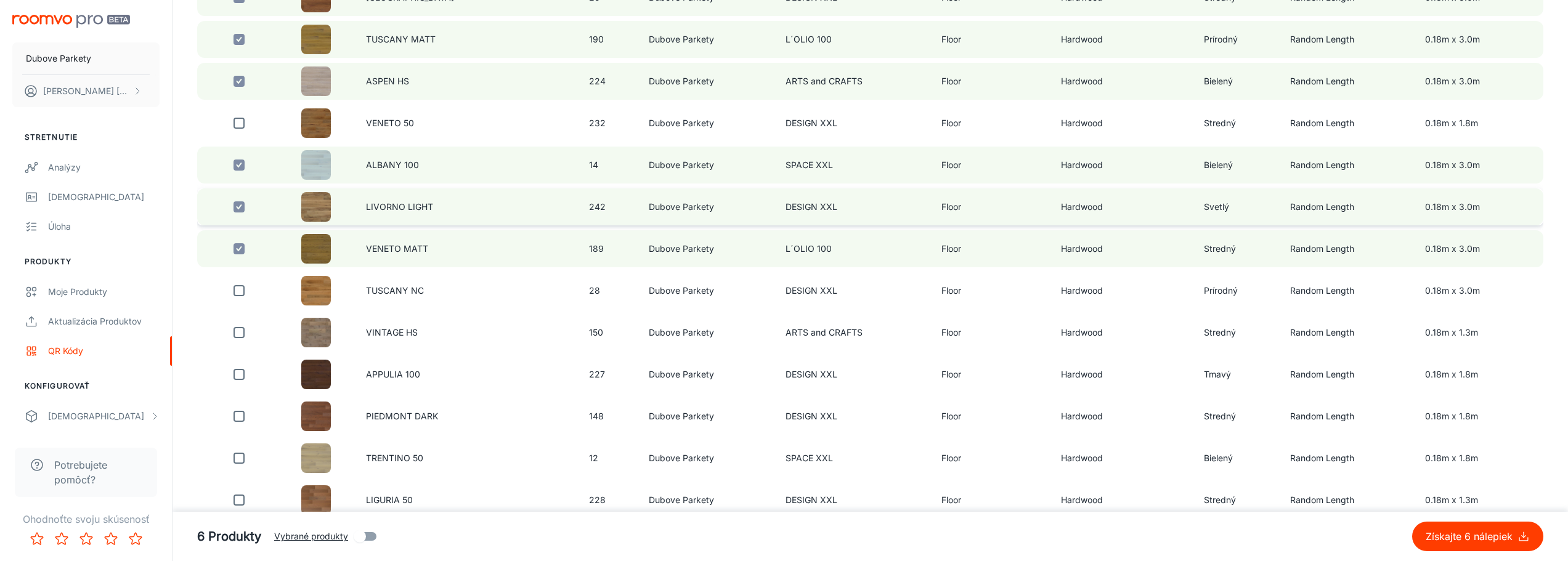
scroll to position [308, 0]
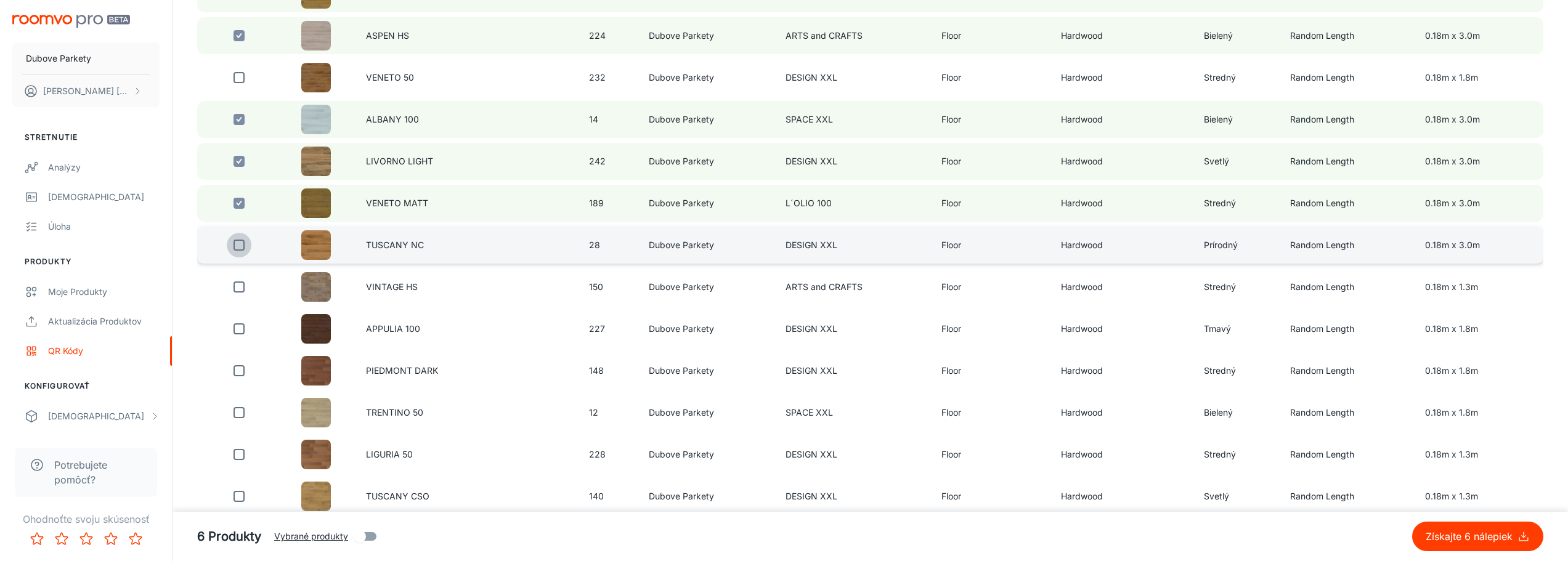
click at [242, 248] on input "checkbox" at bounding box center [238, 245] width 24 height 24
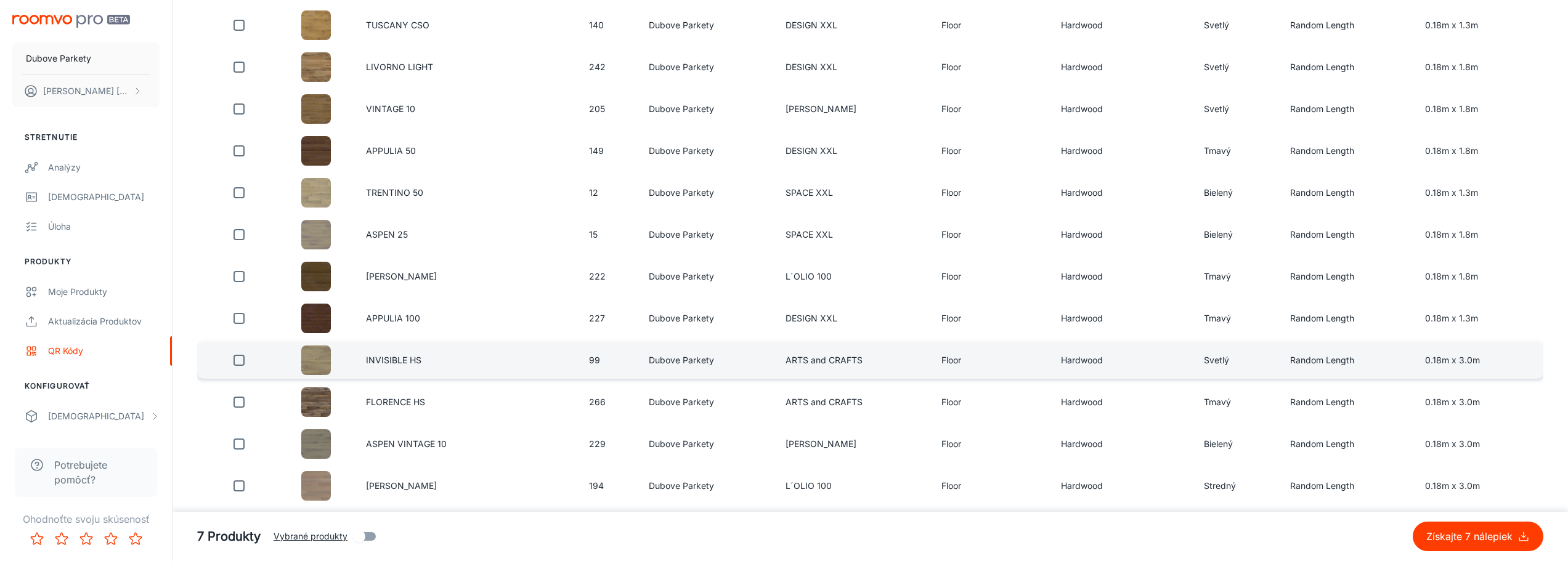
scroll to position [801, 0]
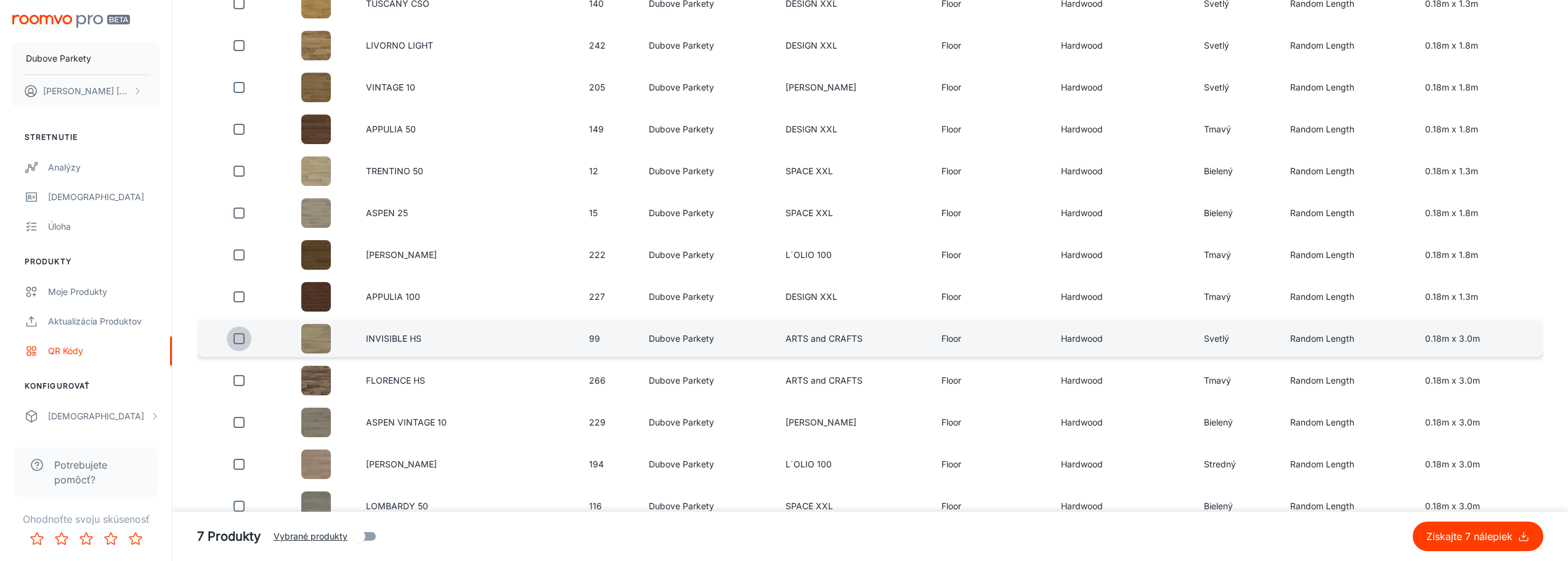
click at [245, 341] on input "checkbox" at bounding box center [238, 339] width 24 height 24
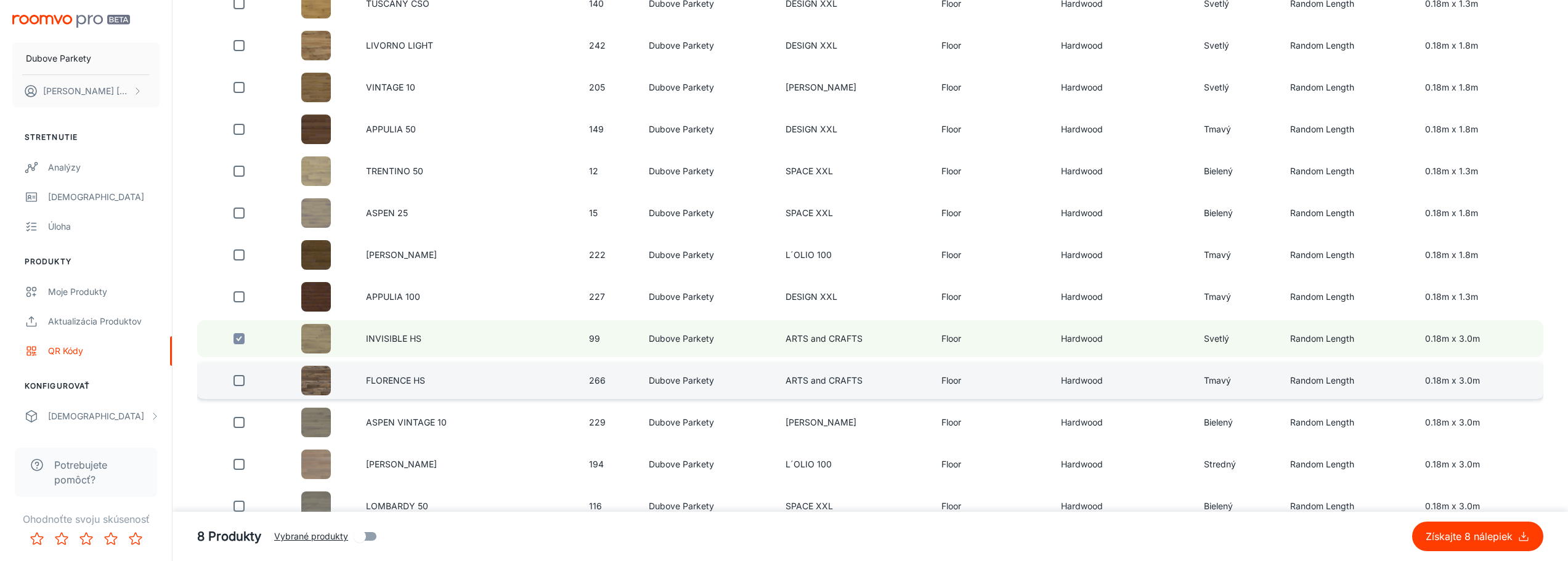
click at [245, 378] on input "checkbox" at bounding box center [238, 380] width 24 height 24
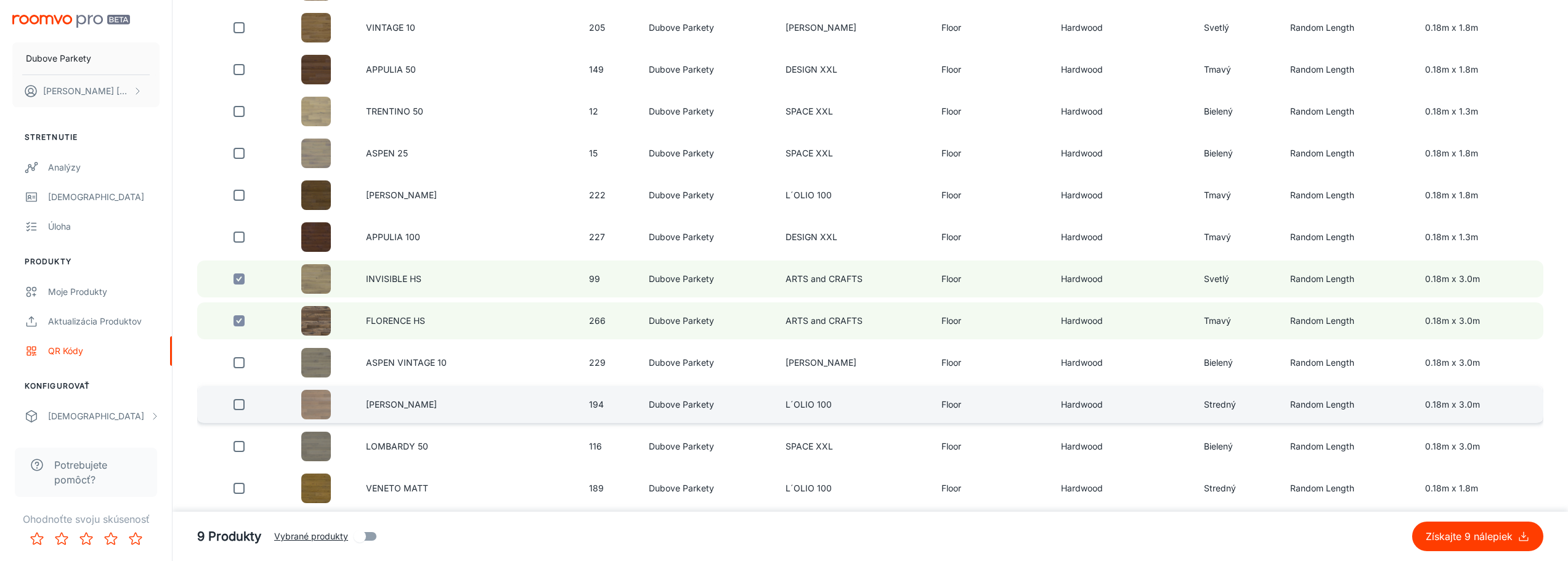
scroll to position [863, 0]
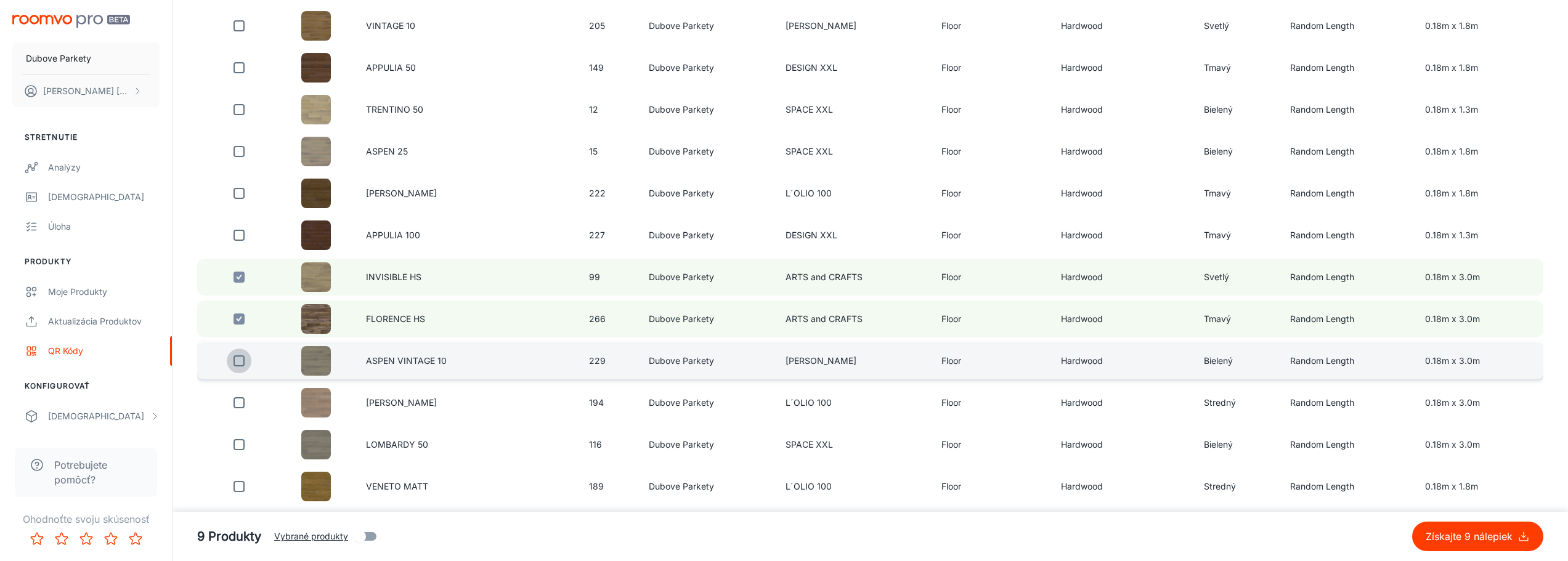
click at [240, 359] on input "checkbox" at bounding box center [238, 360] width 24 height 24
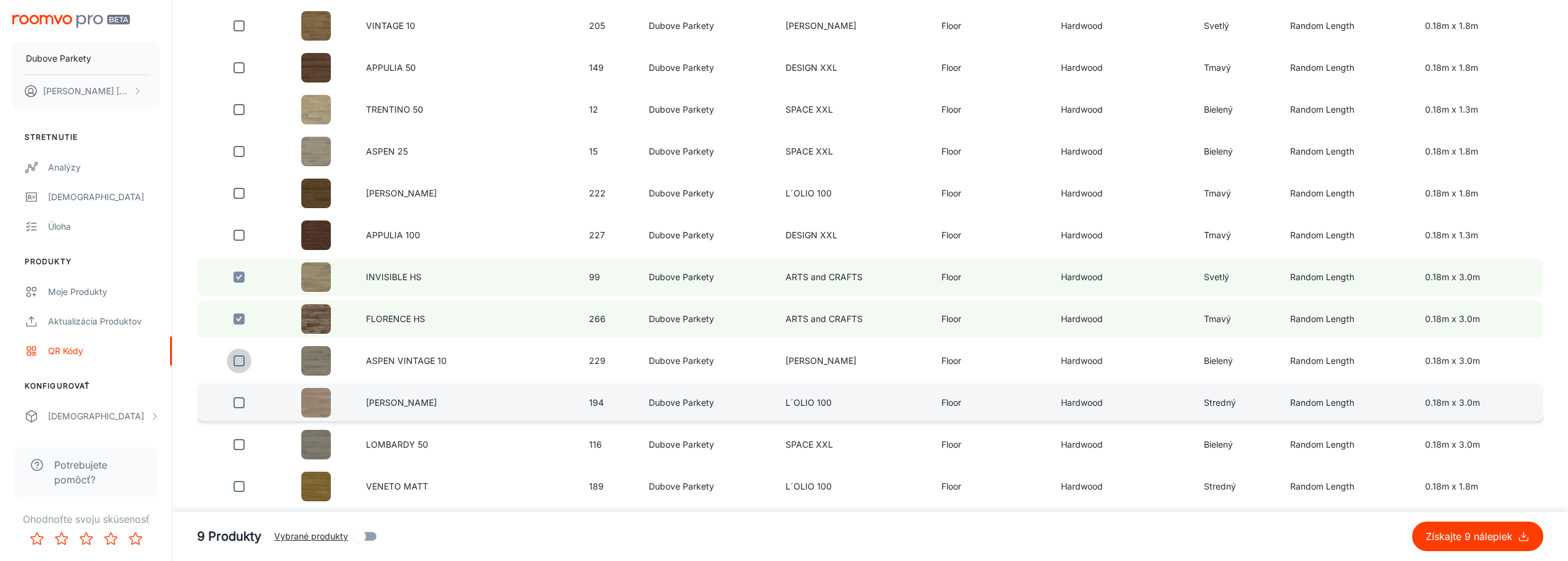
click at [237, 406] on input "checkbox" at bounding box center [238, 402] width 24 height 24
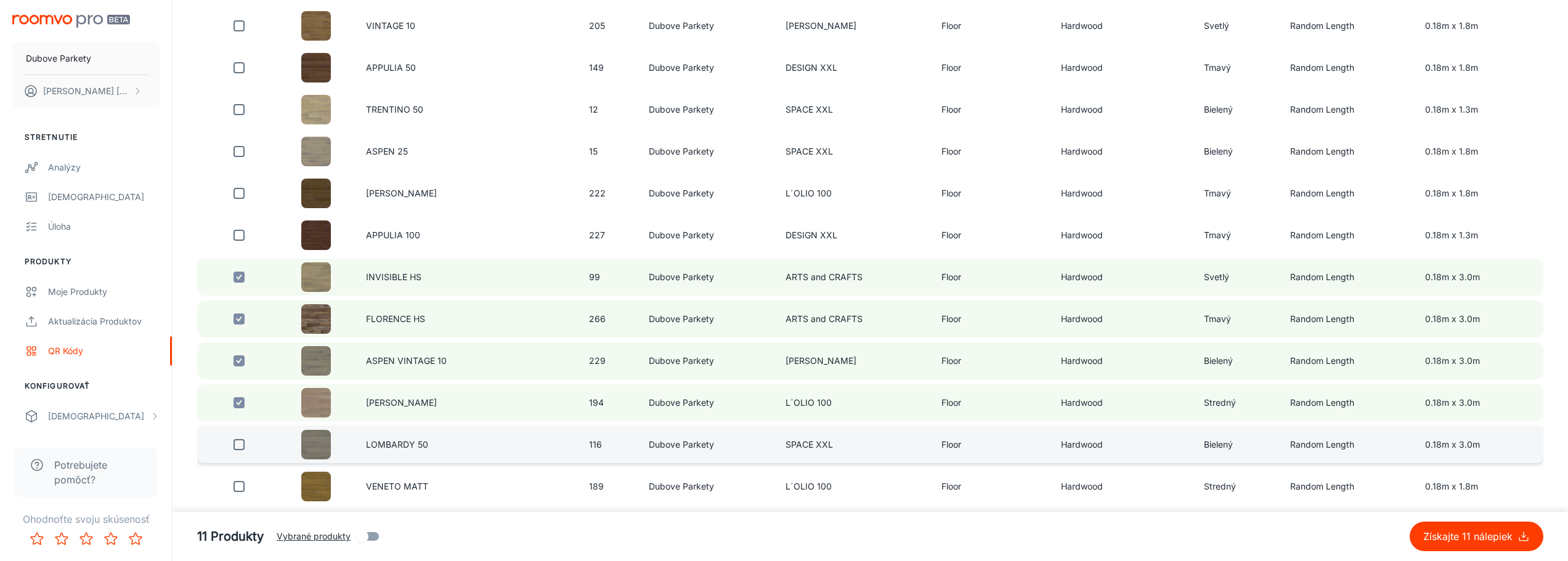
click at [239, 445] on input "checkbox" at bounding box center [238, 444] width 24 height 24
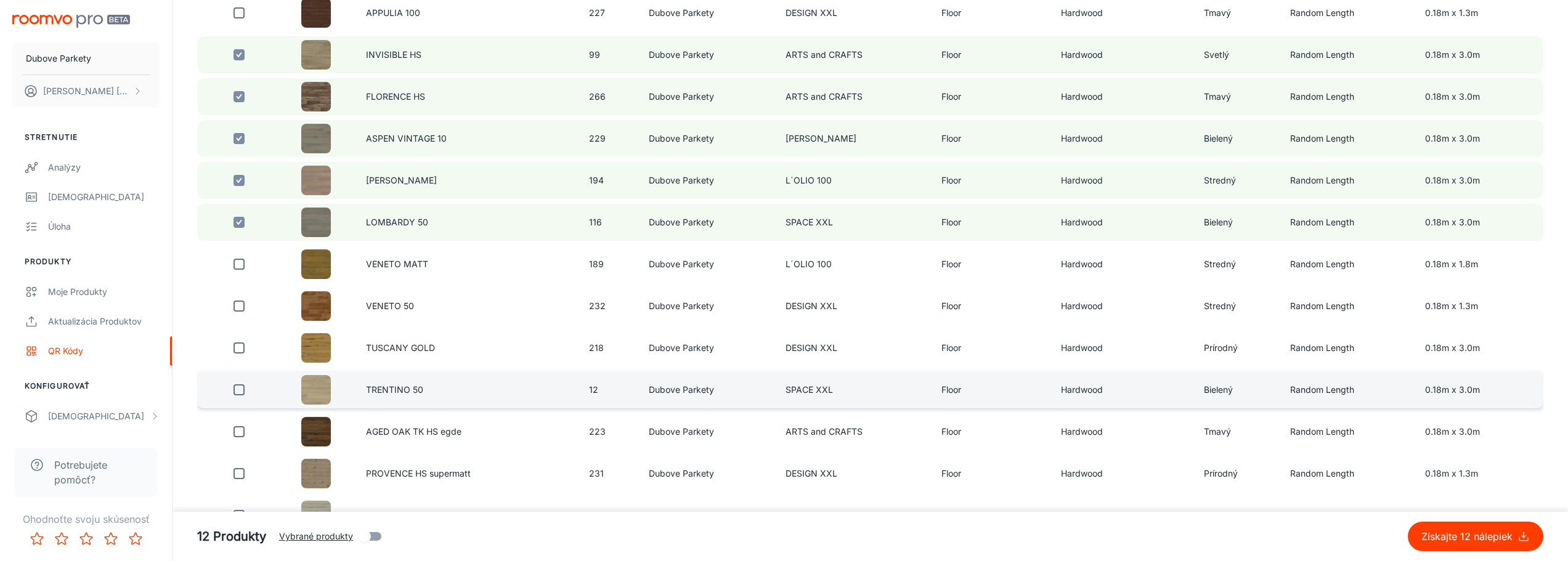
scroll to position [1108, 0]
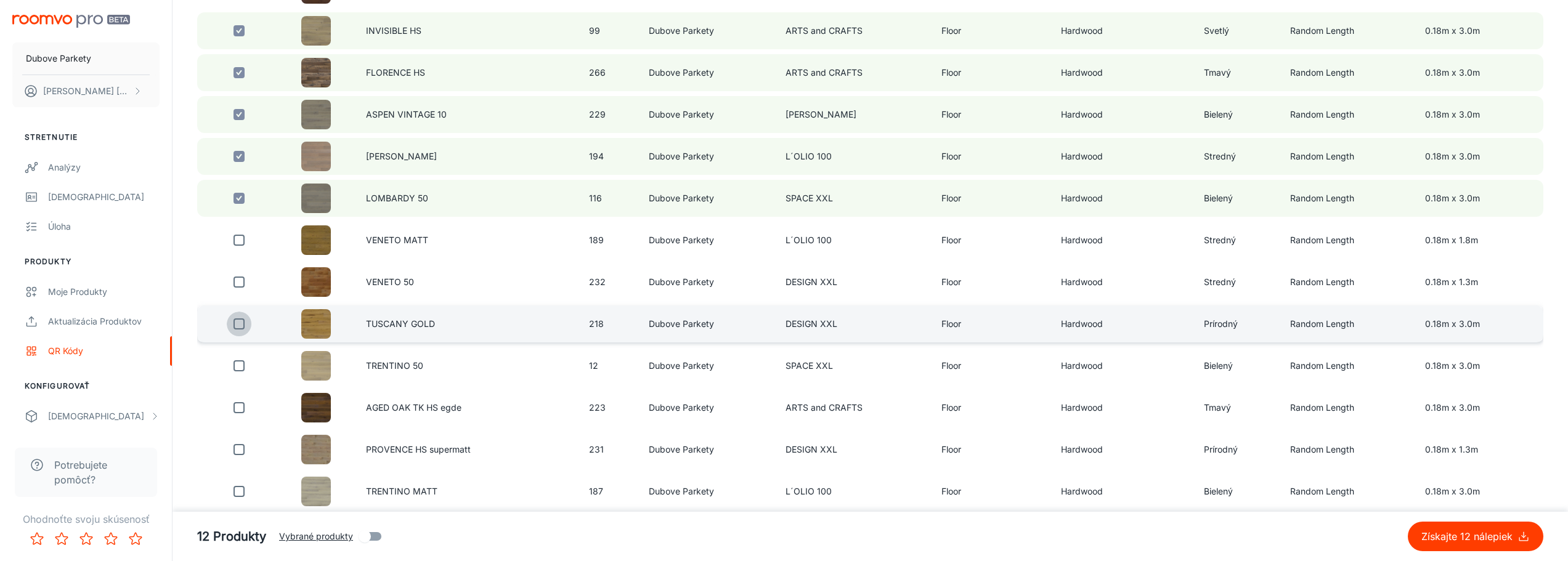
click at [242, 325] on input "checkbox" at bounding box center [238, 323] width 24 height 24
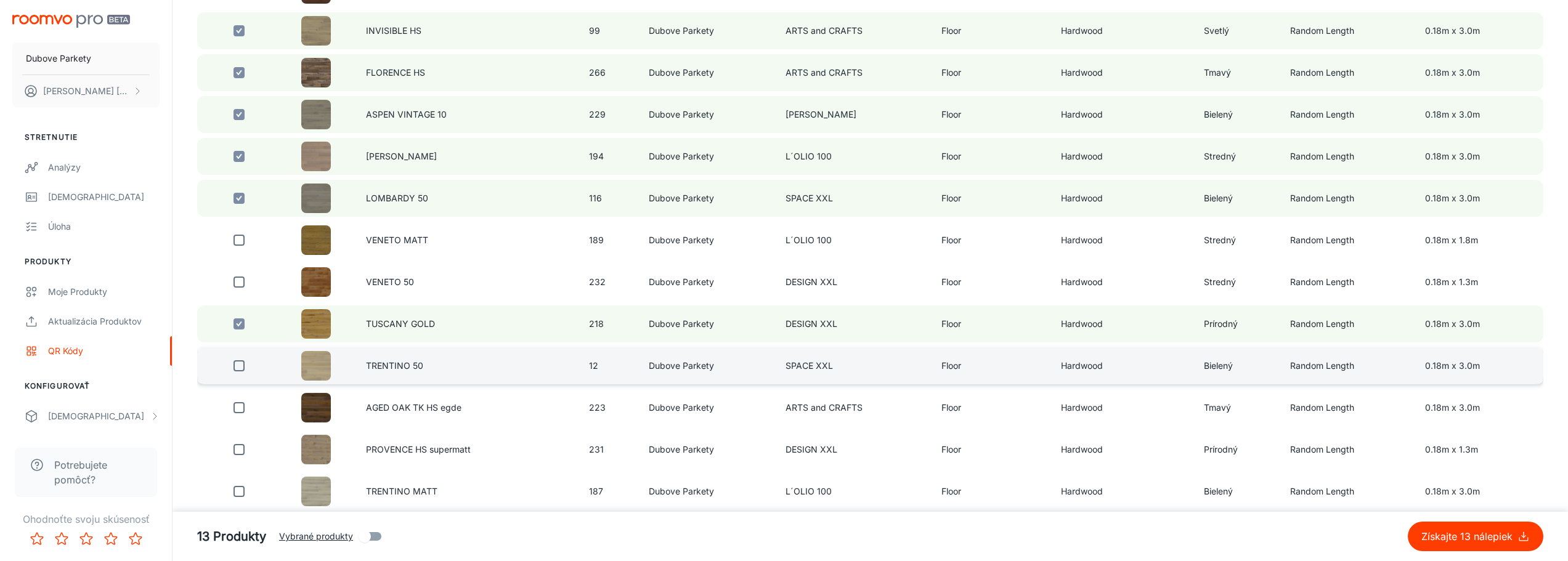
click at [241, 368] on input "checkbox" at bounding box center [238, 366] width 24 height 24
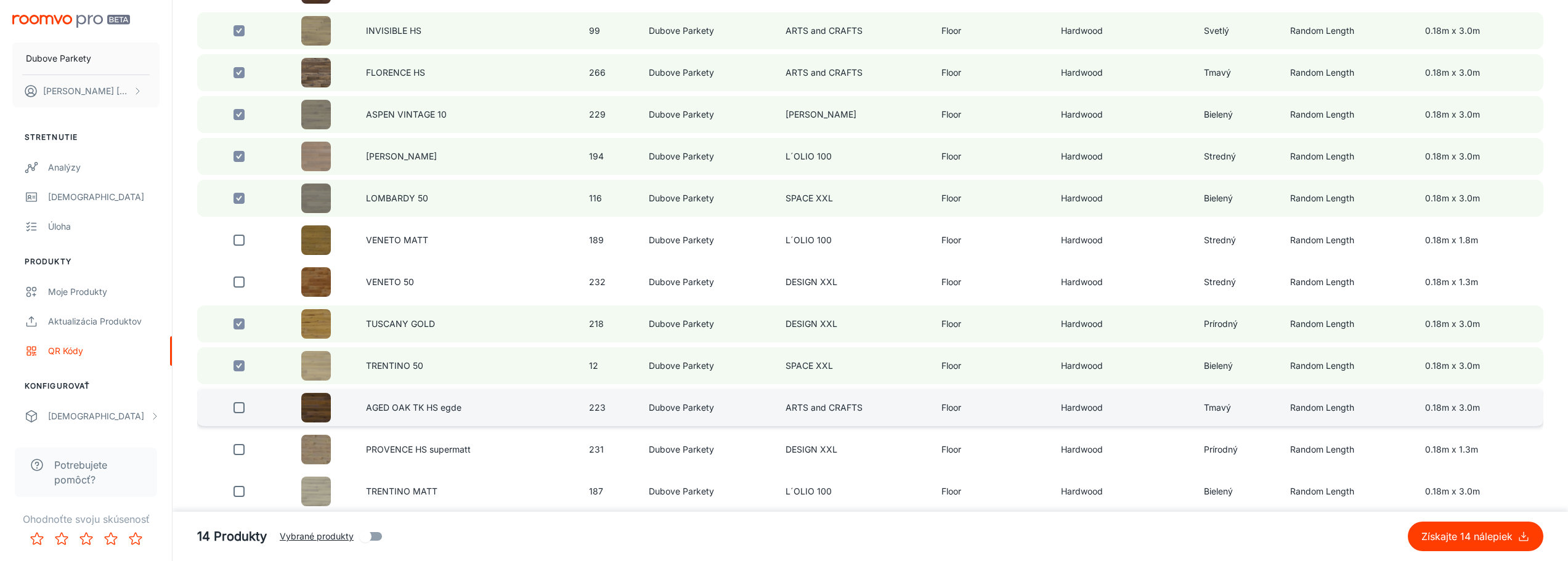
click at [242, 408] on input "checkbox" at bounding box center [238, 407] width 24 height 24
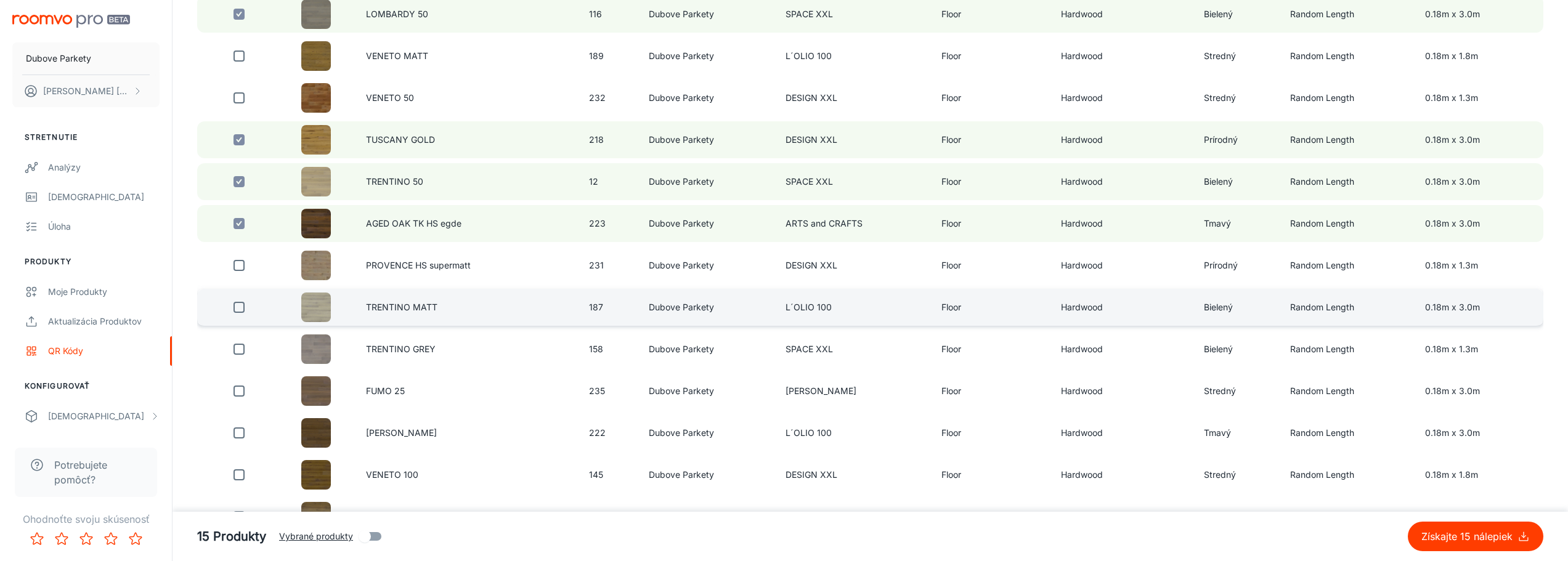
scroll to position [1293, 0]
click at [237, 308] on input "checkbox" at bounding box center [238, 306] width 24 height 24
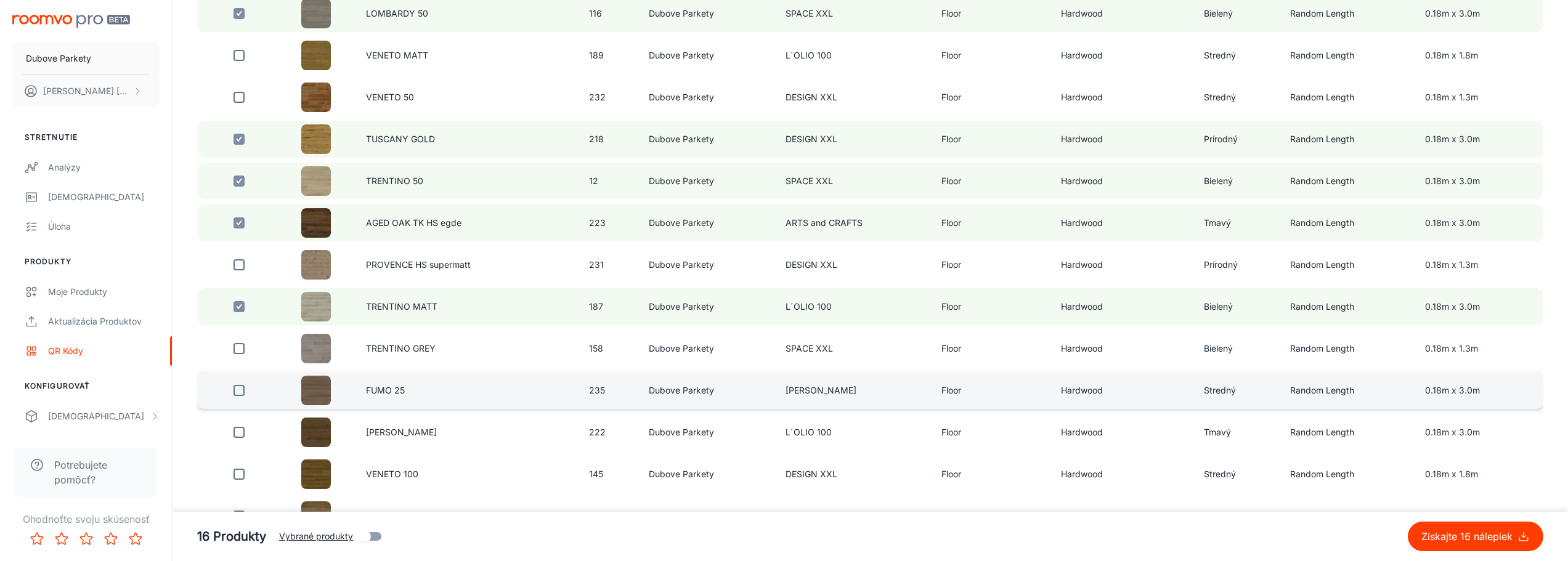
click at [237, 394] on input "checkbox" at bounding box center [238, 390] width 24 height 24
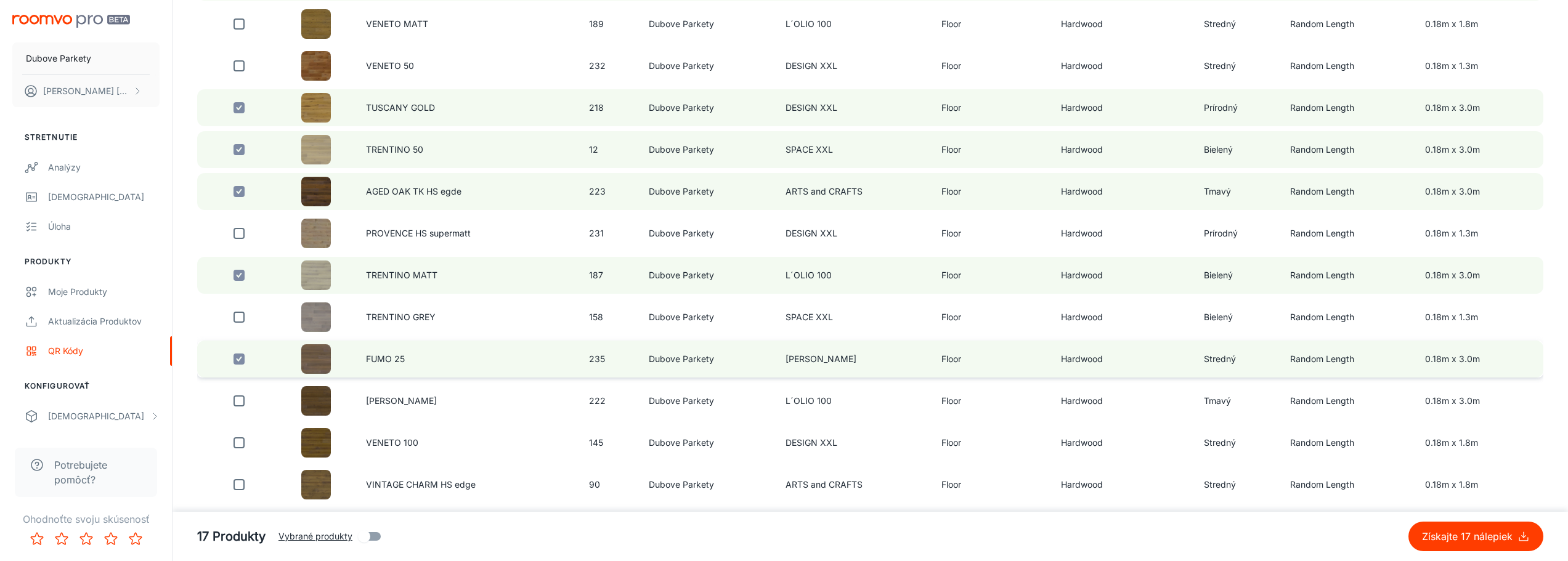
scroll to position [1355, 0]
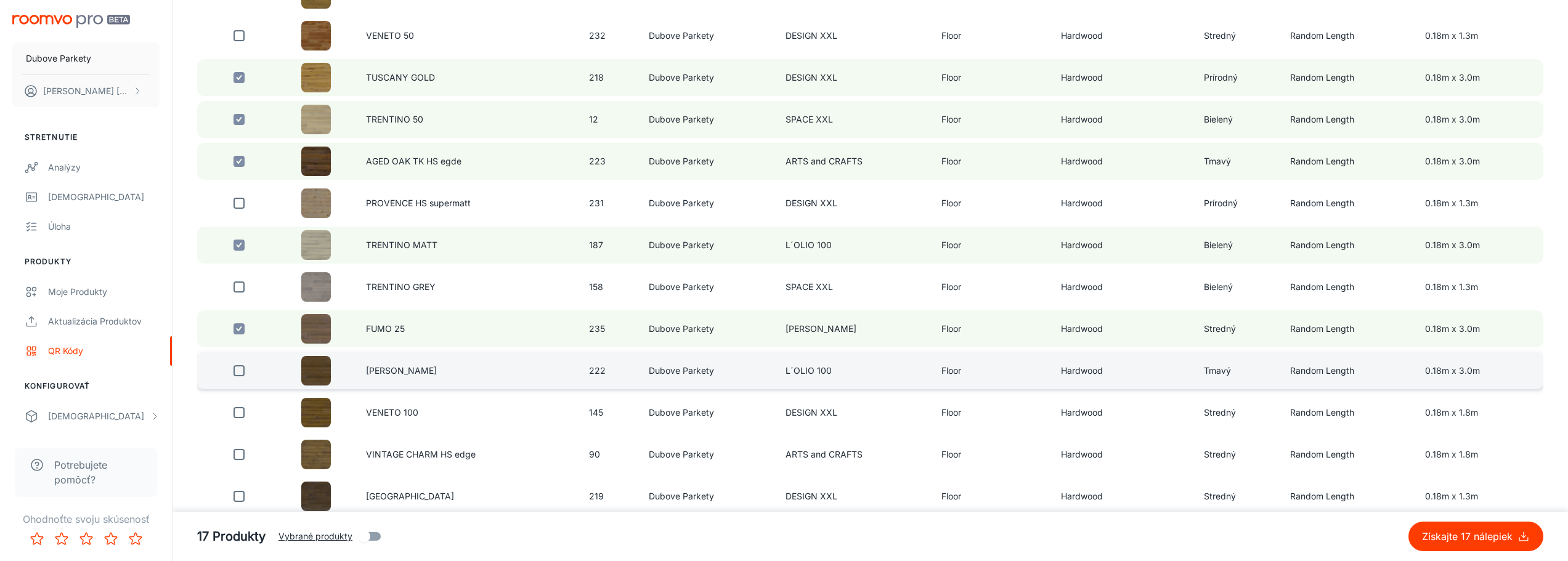
click at [237, 371] on input "checkbox" at bounding box center [238, 370] width 24 height 24
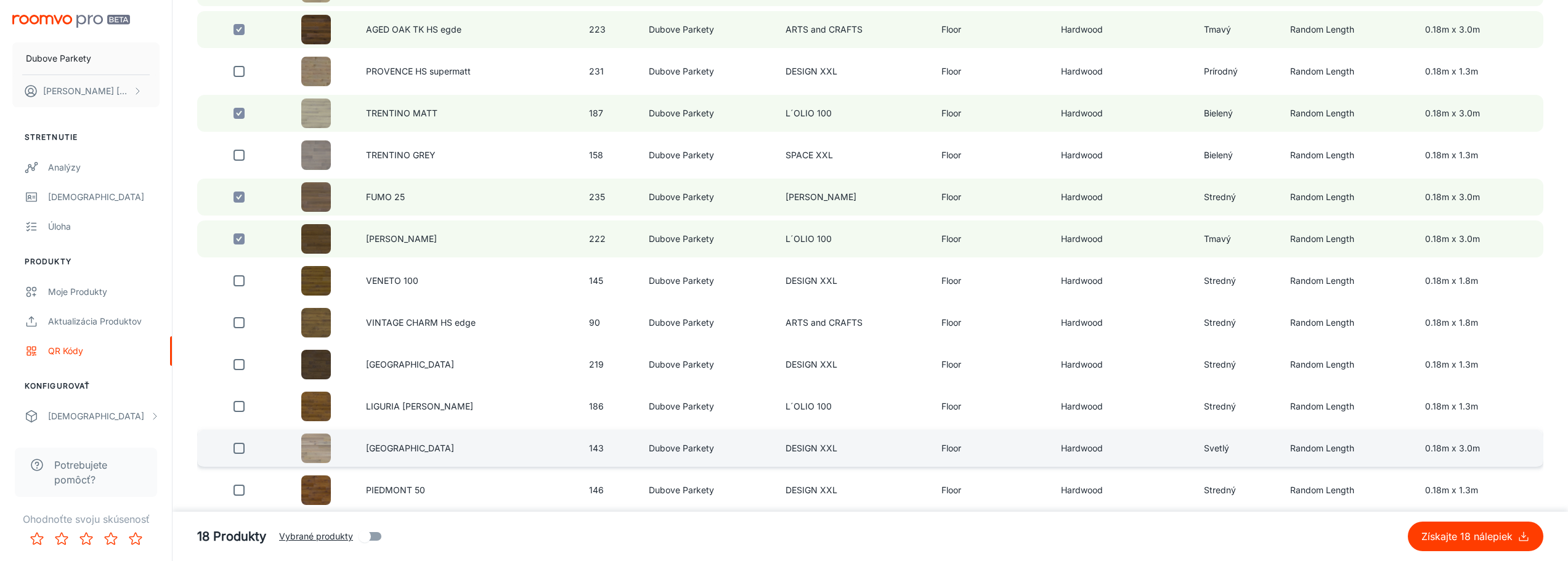
scroll to position [1540, 0]
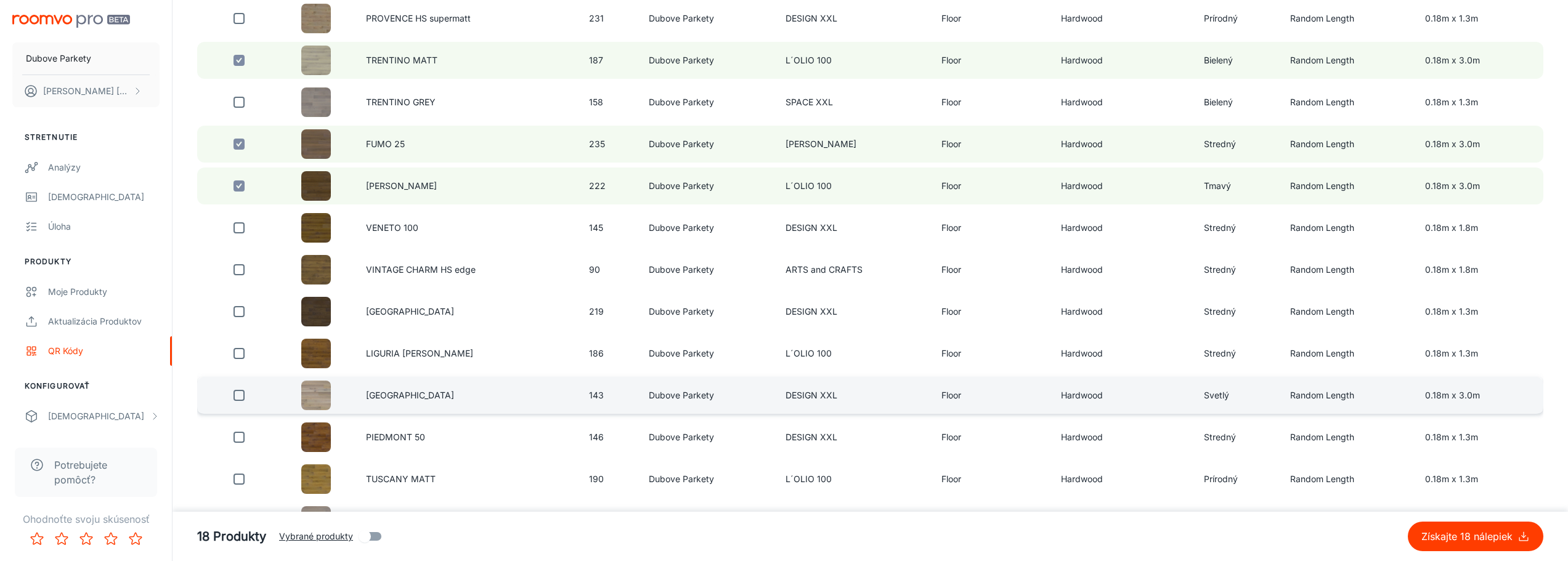
click at [242, 399] on input "checkbox" at bounding box center [238, 395] width 24 height 24
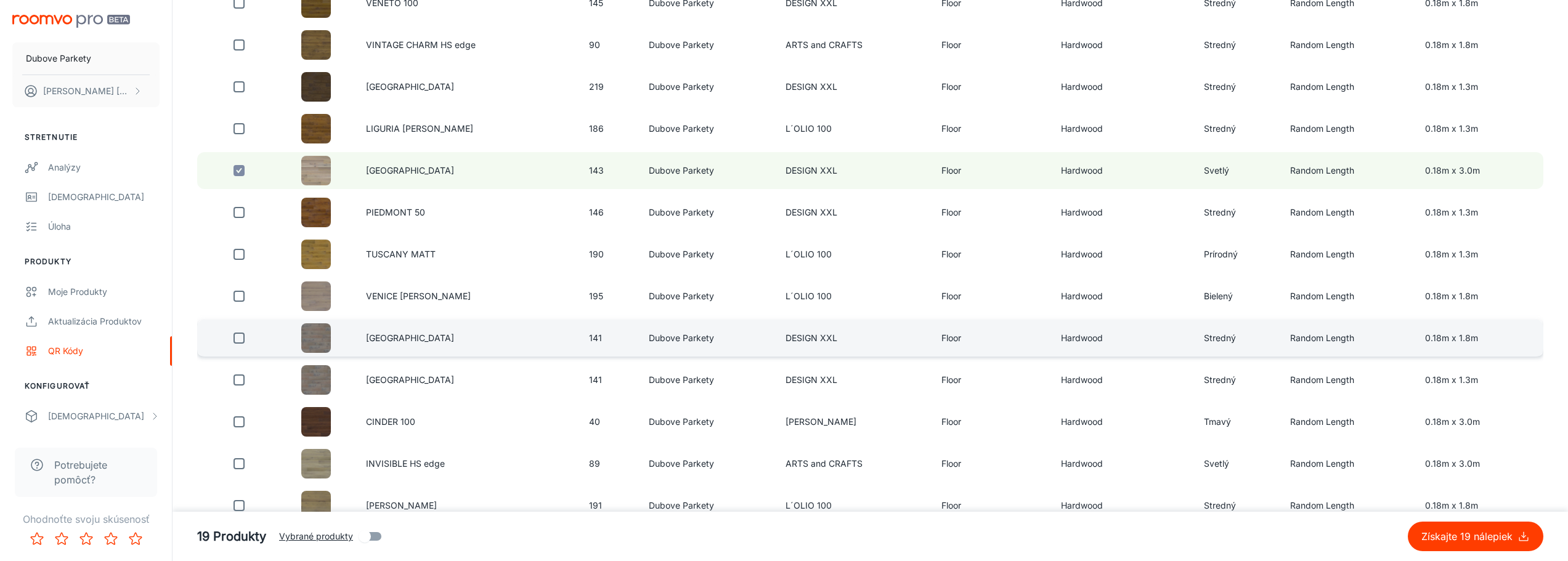
scroll to position [1786, 0]
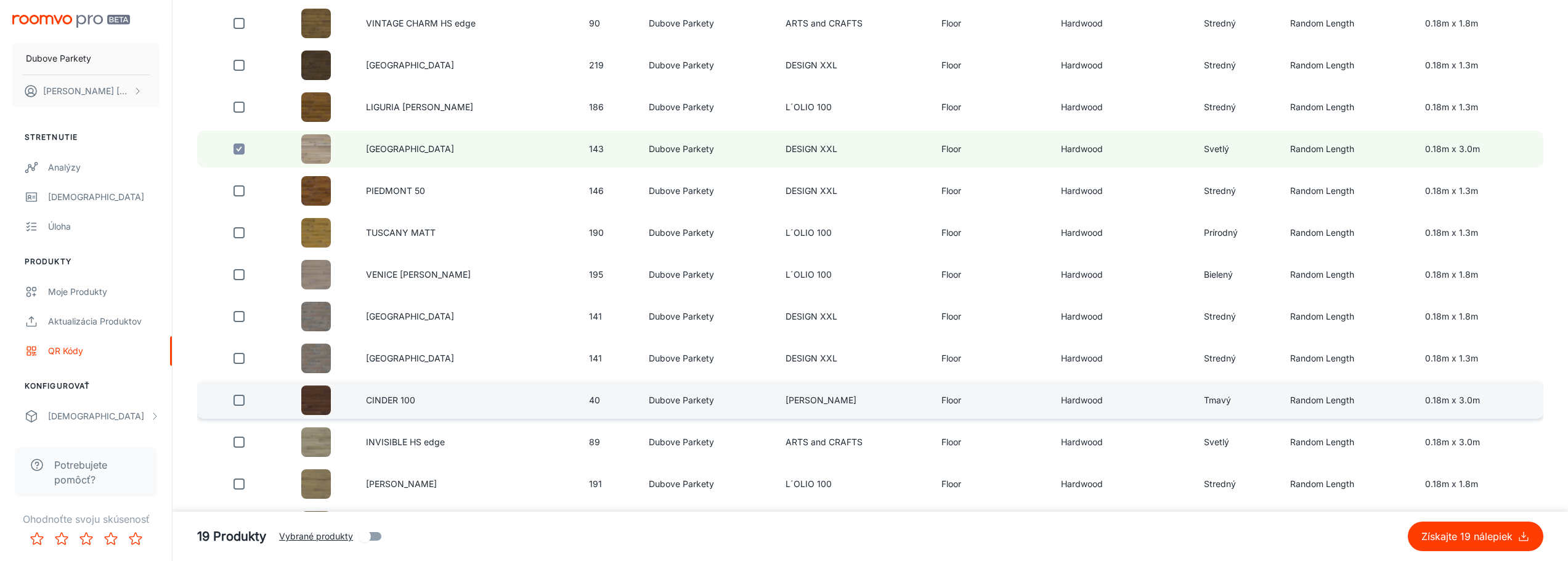
click at [239, 404] on input "checkbox" at bounding box center [238, 399] width 24 height 24
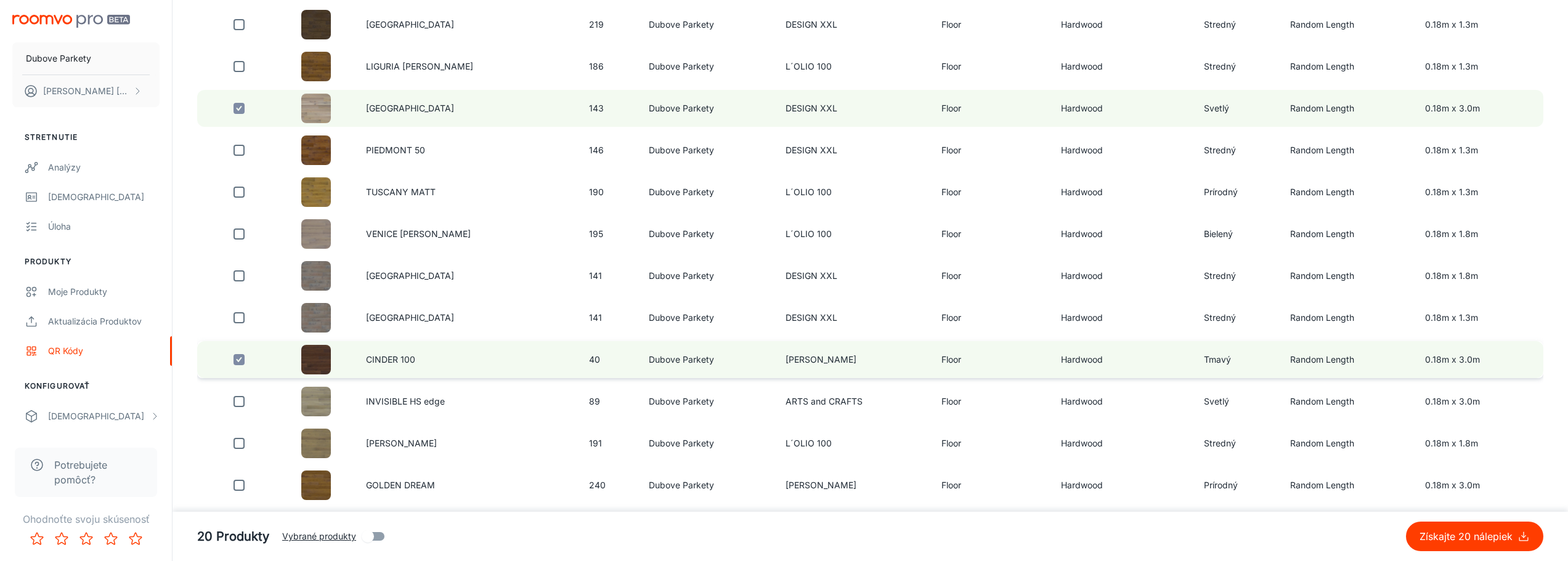
scroll to position [1848, 0]
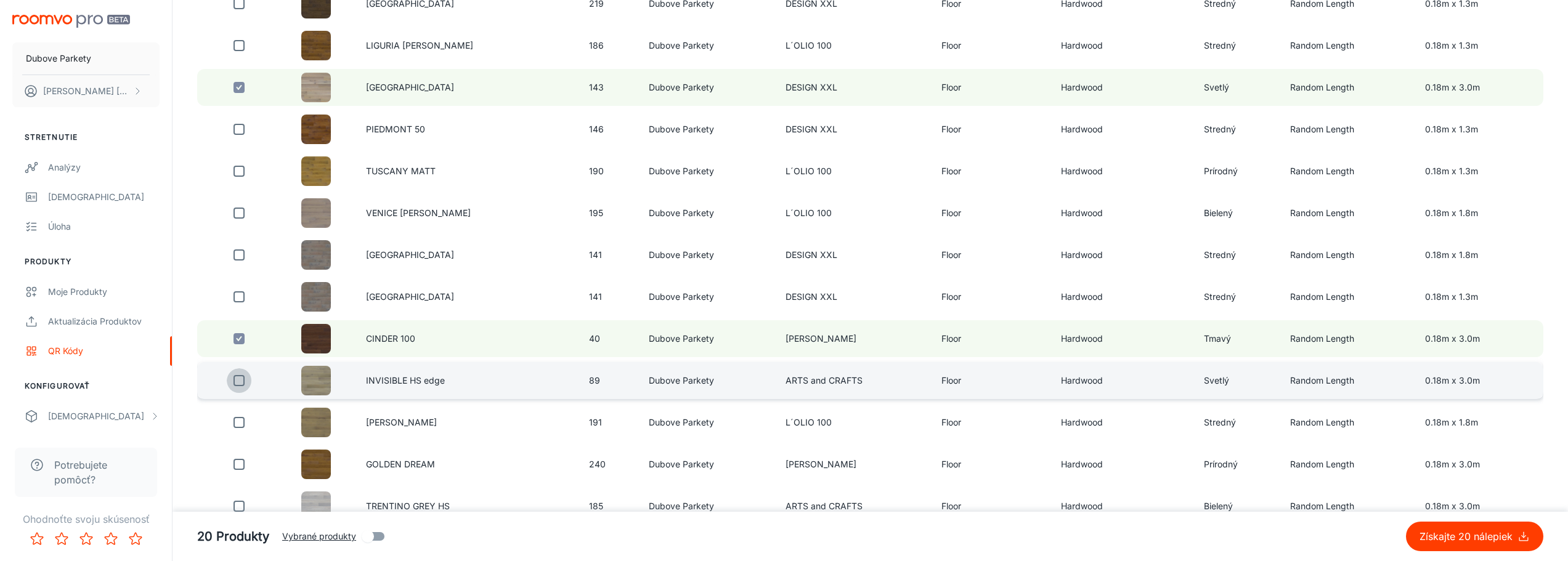
click at [244, 381] on input "checkbox" at bounding box center [238, 380] width 24 height 24
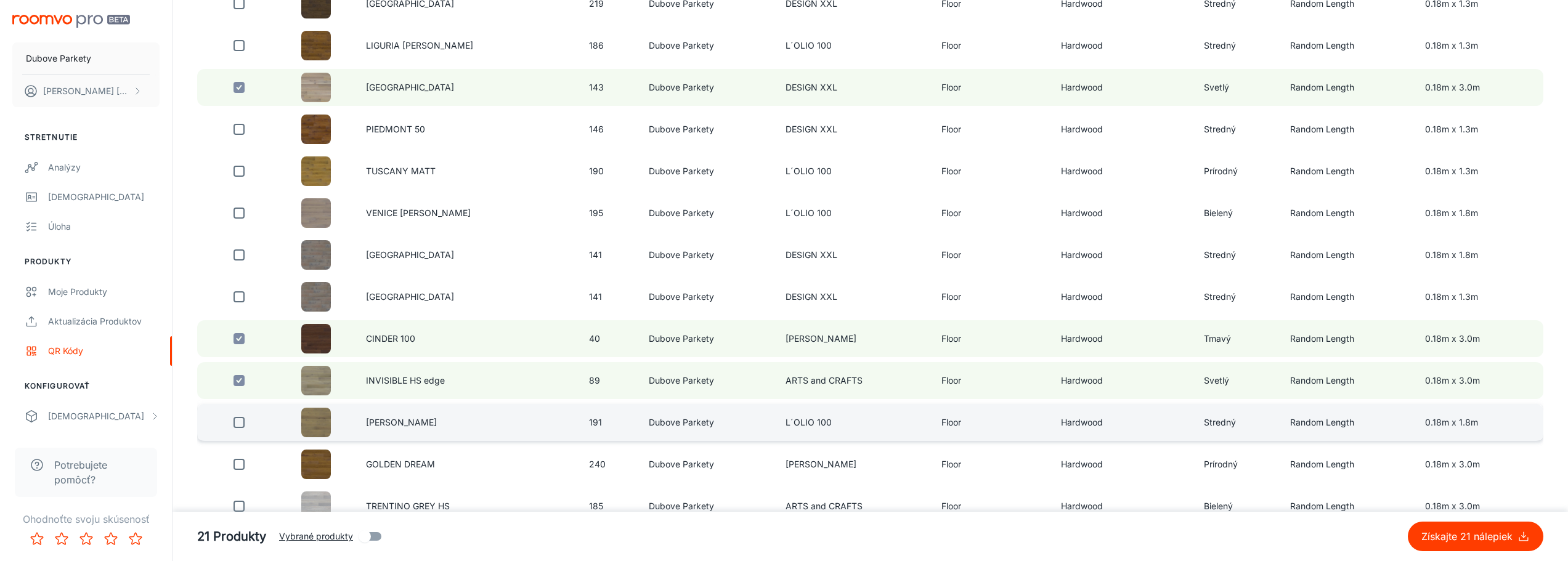
scroll to position [1909, 0]
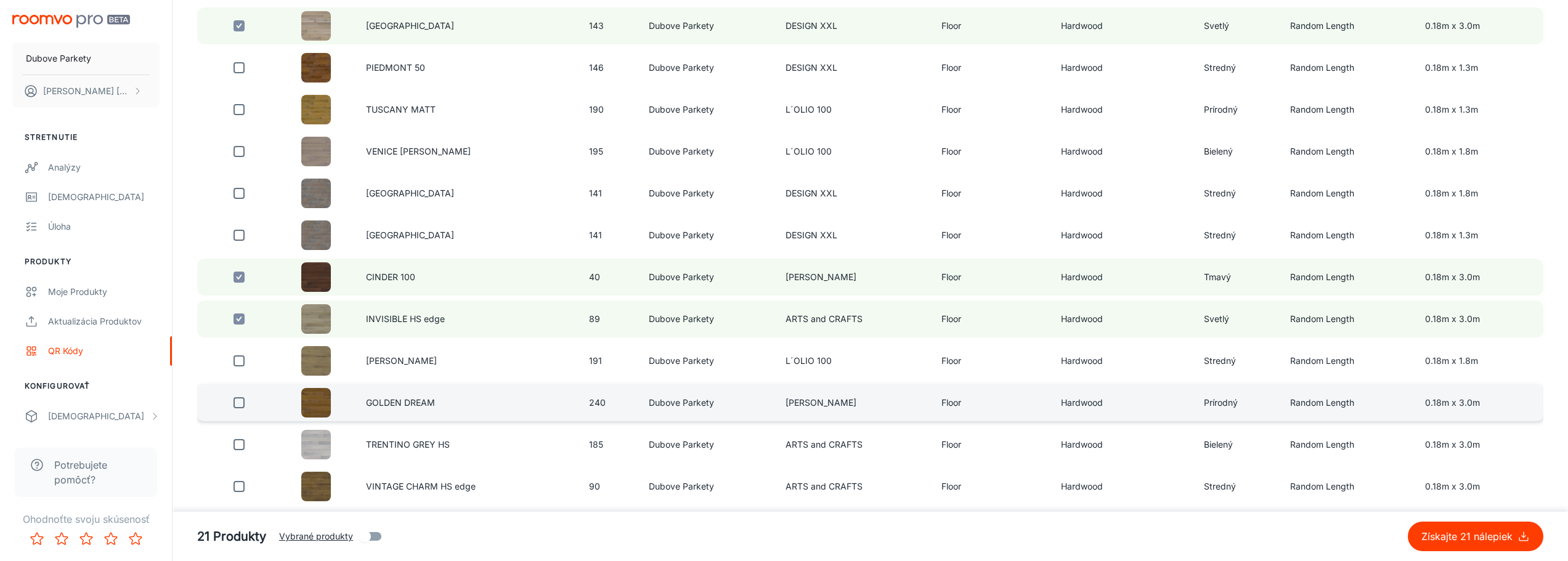
click at [237, 404] on input "checkbox" at bounding box center [238, 402] width 24 height 24
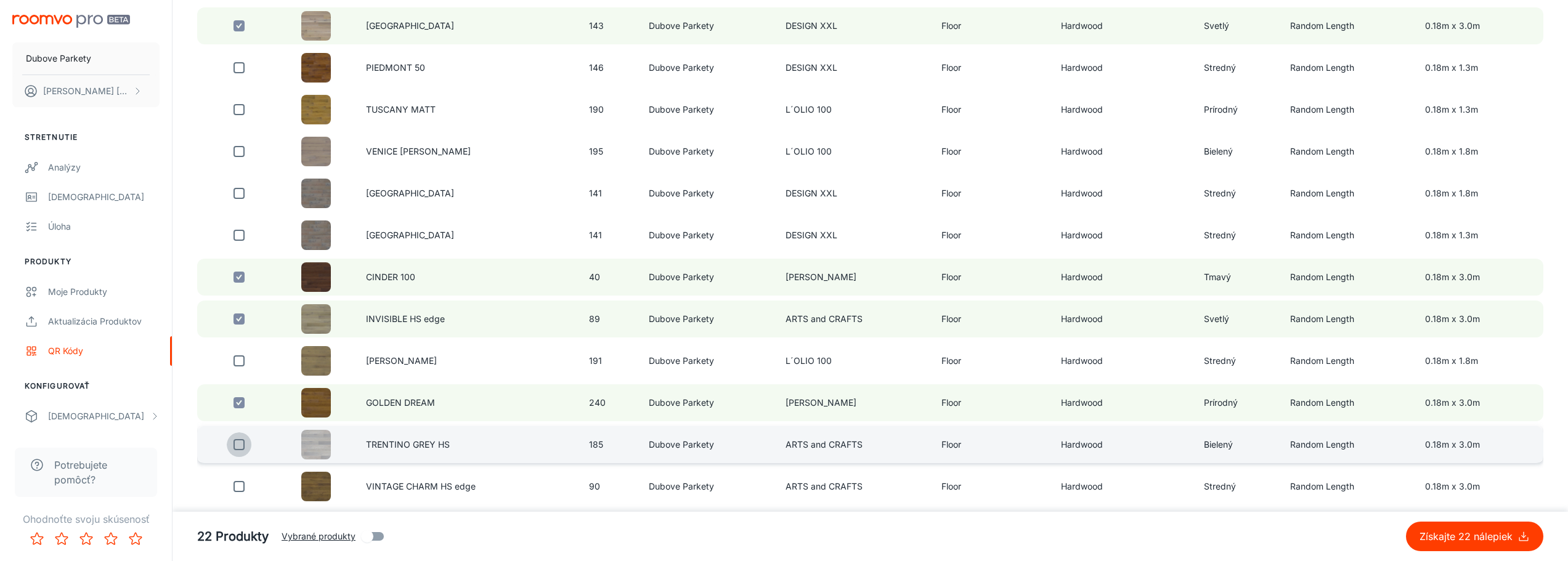
click at [240, 444] on input "checkbox" at bounding box center [238, 444] width 24 height 24
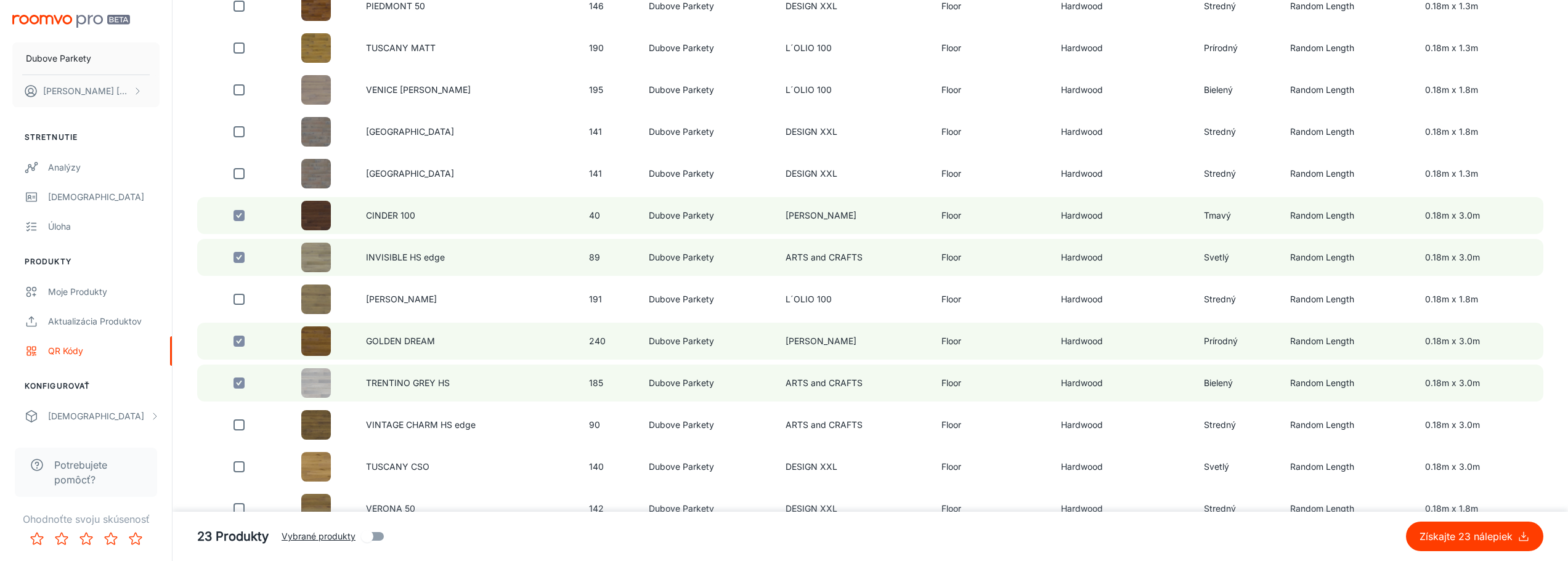
scroll to position [2033, 0]
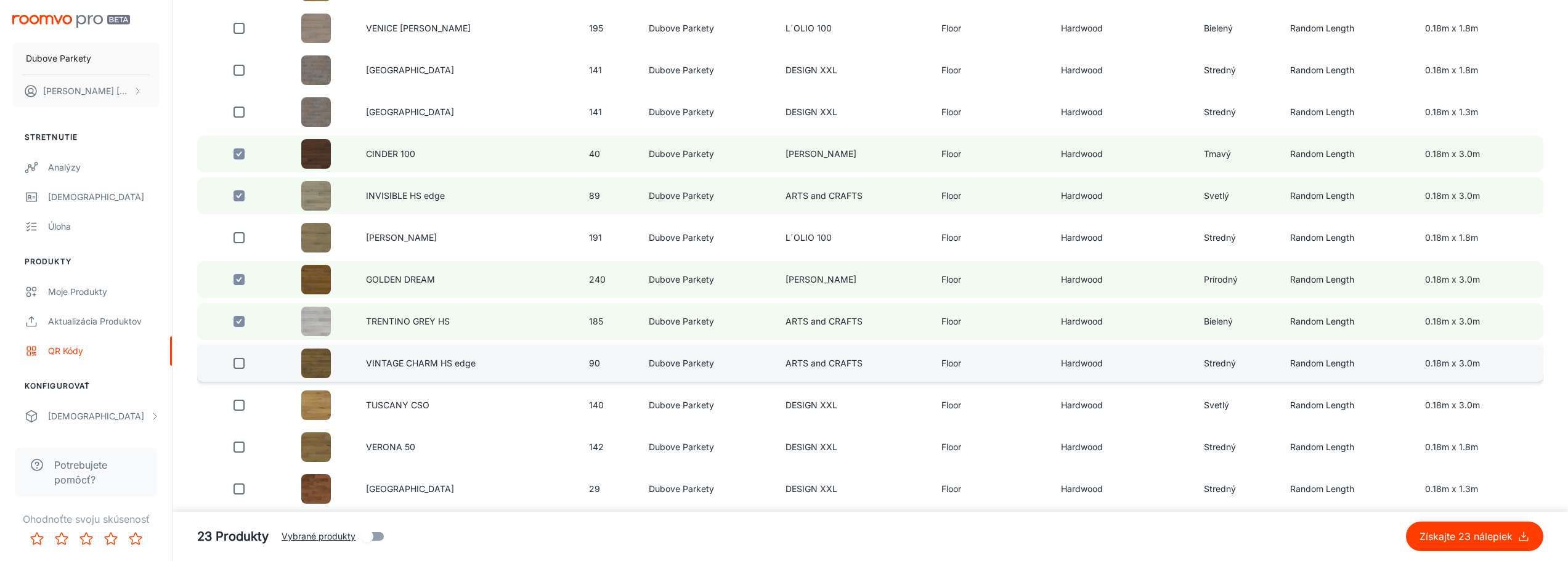
click at [235, 364] on input "checkbox" at bounding box center [238, 363] width 24 height 24
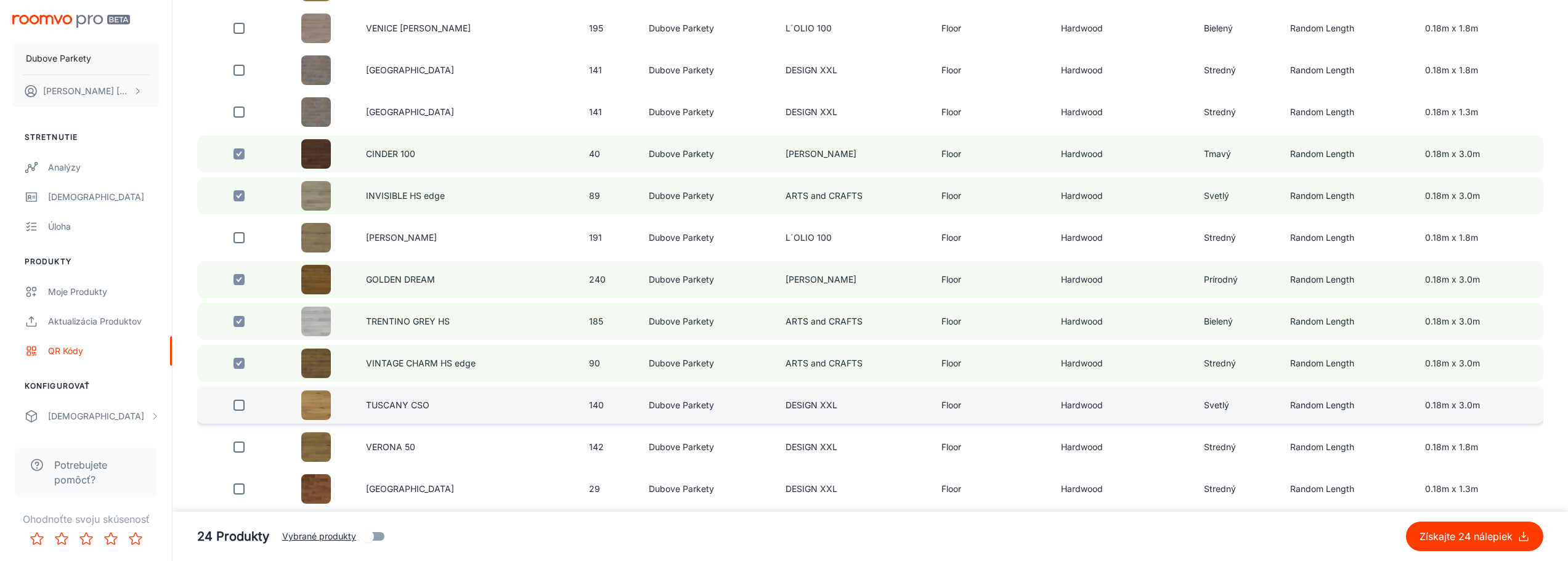
click at [240, 406] on input "checkbox" at bounding box center [238, 404] width 24 height 24
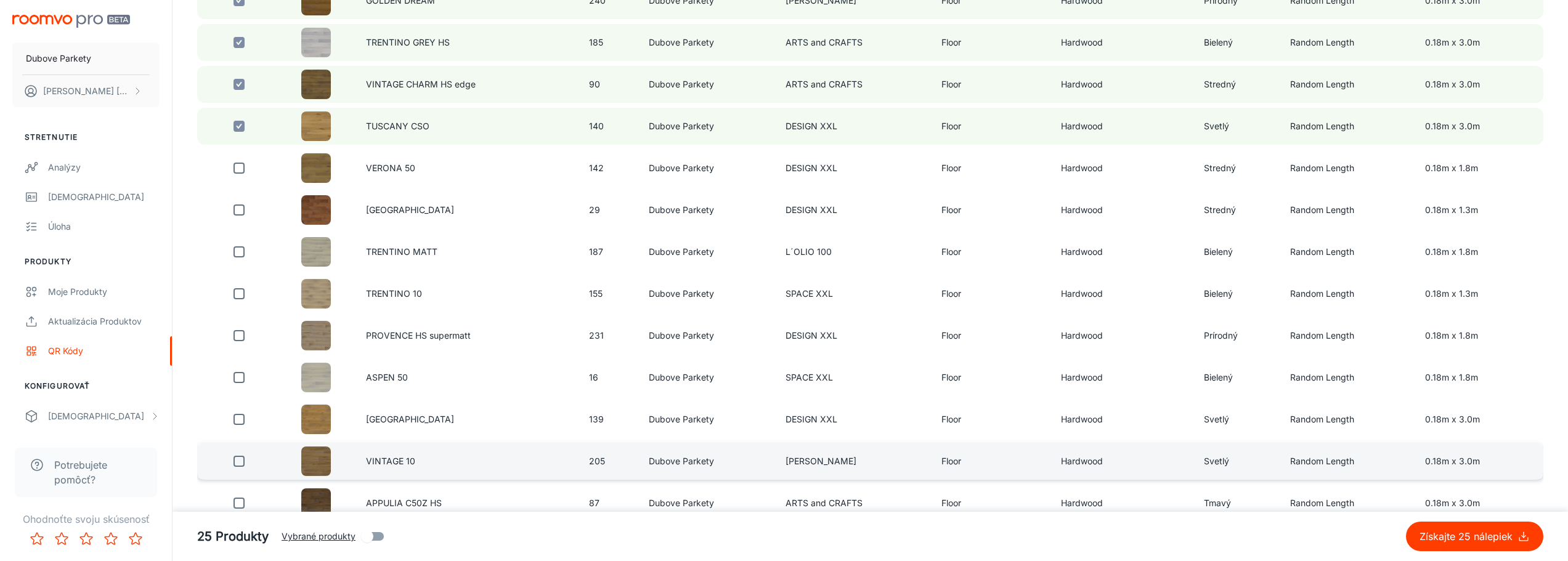
scroll to position [2341, 0]
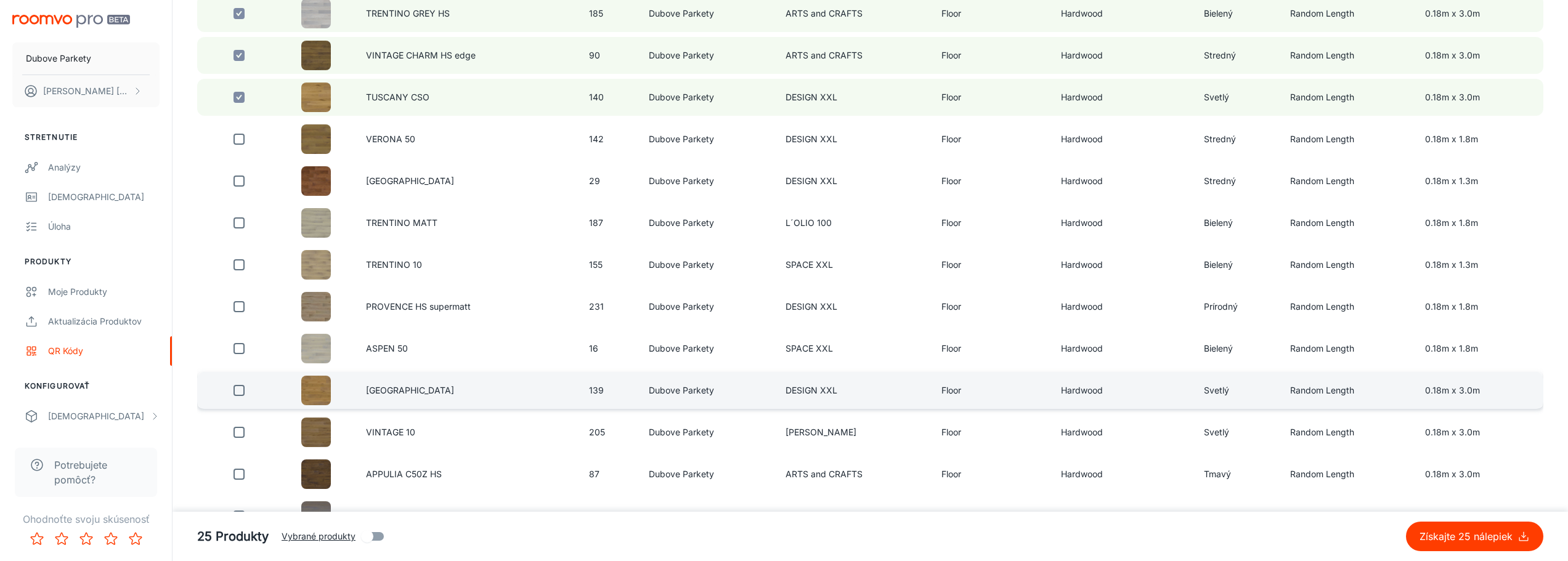
click at [238, 391] on input "checkbox" at bounding box center [238, 390] width 24 height 24
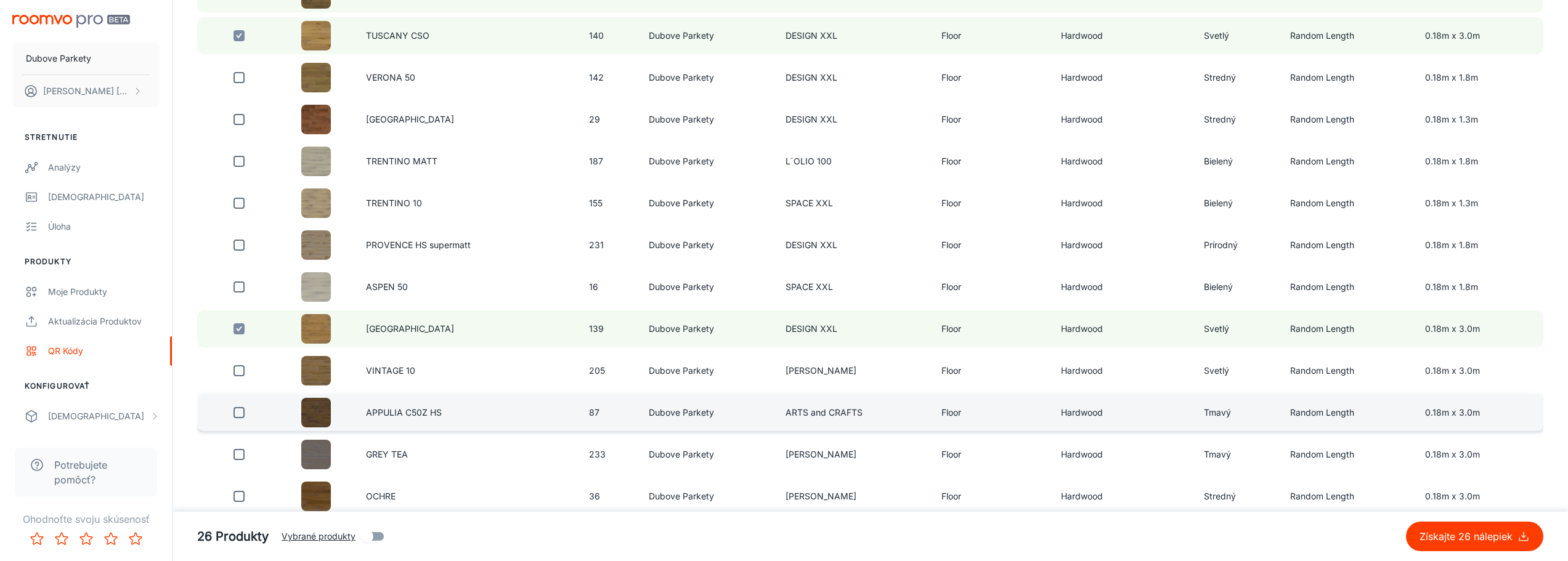
drag, startPoint x: 240, startPoint y: 371, endPoint x: 466, endPoint y: 403, distance: 228.3
click at [240, 371] on input "checkbox" at bounding box center [238, 370] width 24 height 24
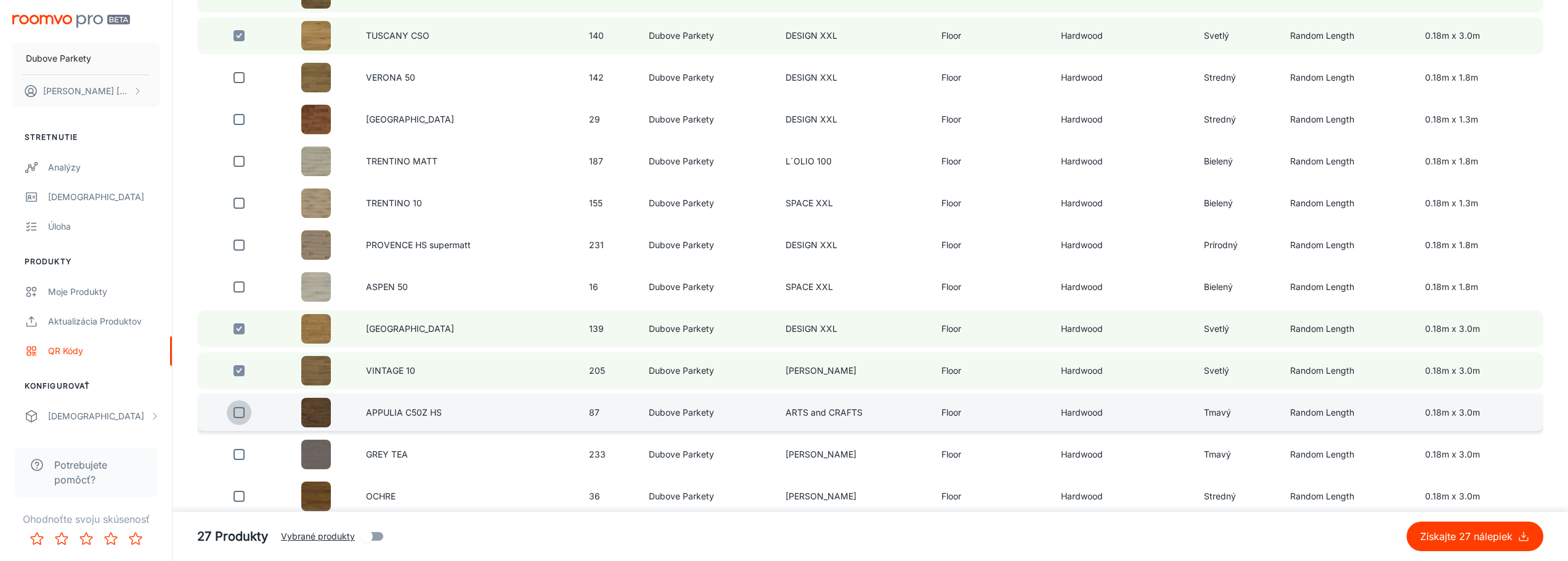
click at [242, 411] on input "checkbox" at bounding box center [238, 412] width 24 height 24
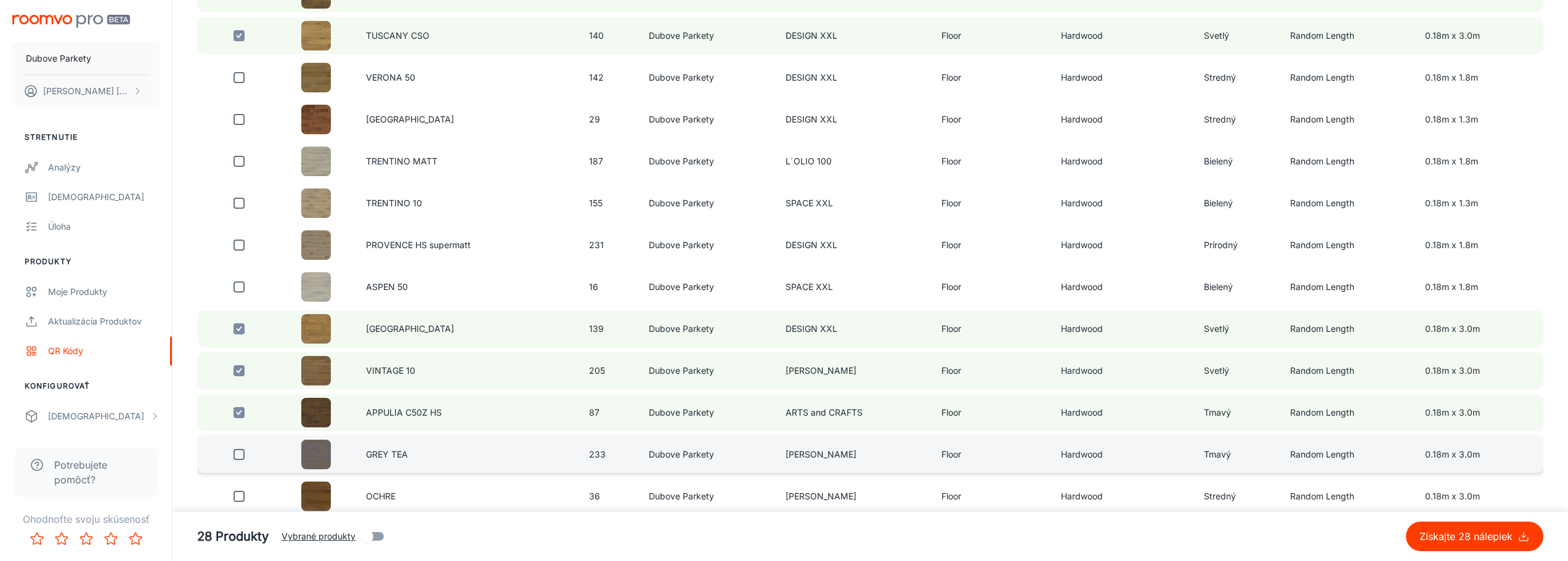
click at [237, 457] on input "checkbox" at bounding box center [238, 454] width 24 height 24
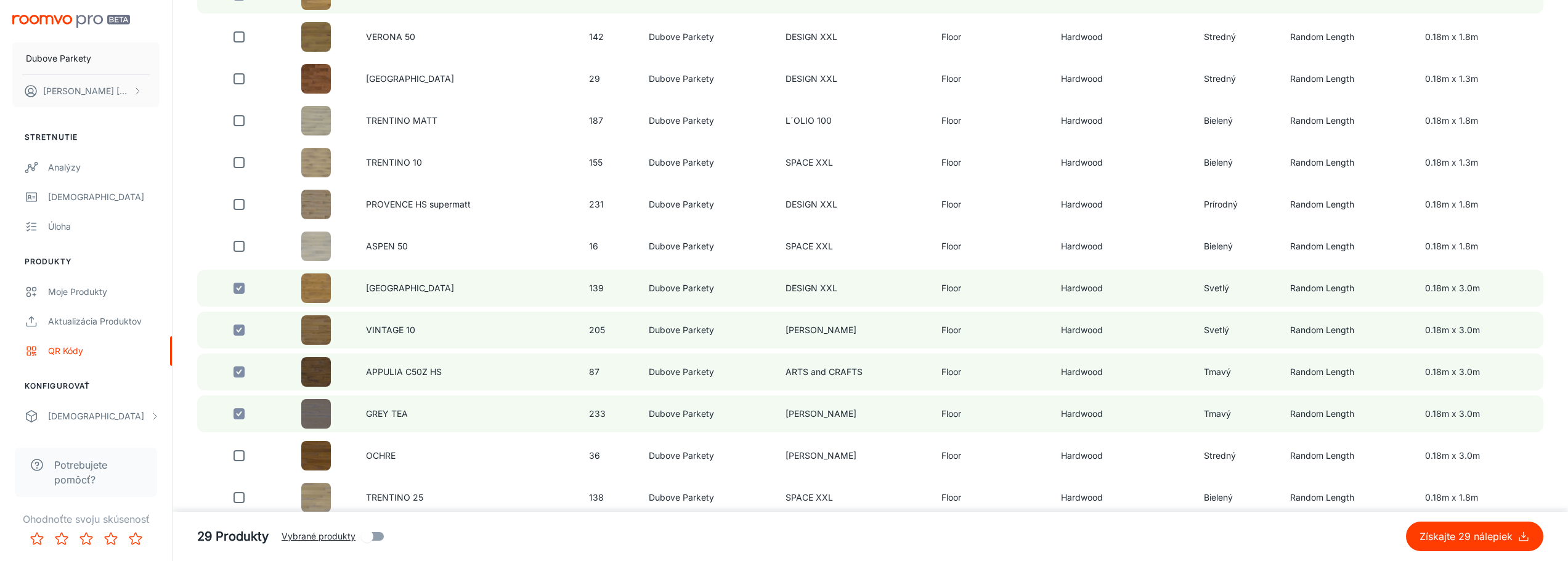
scroll to position [2464, 0]
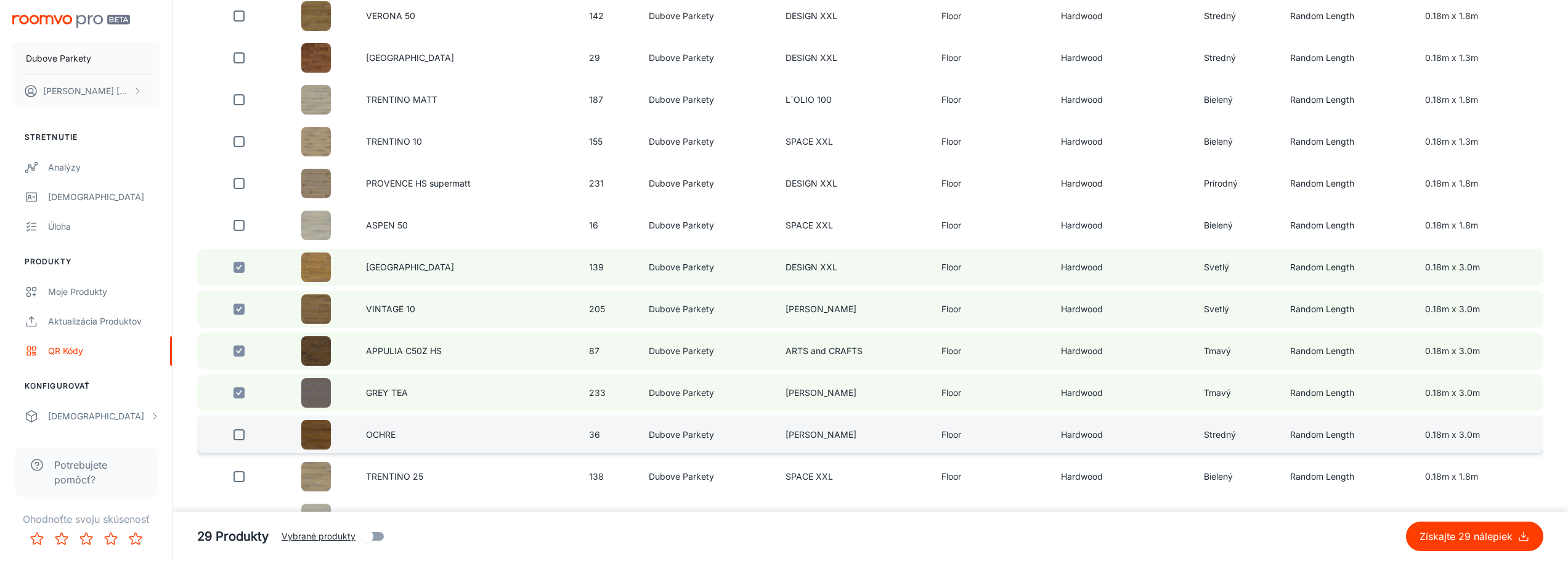
click at [238, 437] on input "checkbox" at bounding box center [238, 434] width 24 height 24
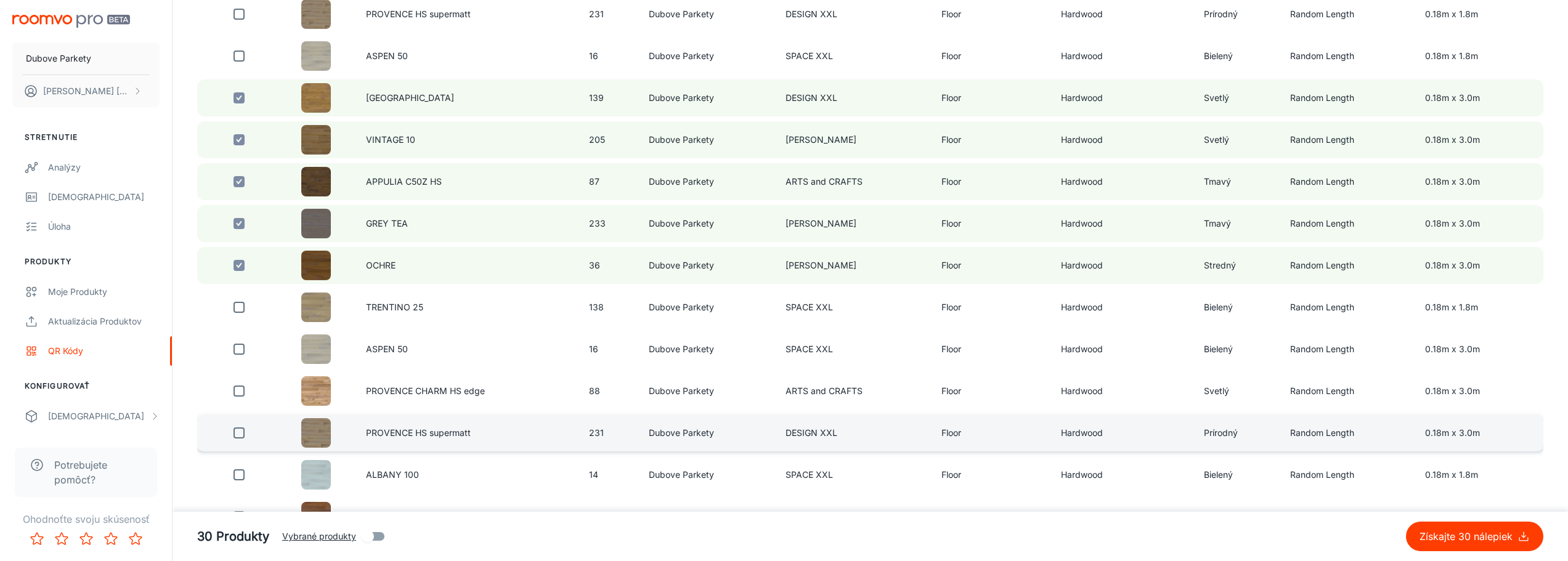
scroll to position [2648, 0]
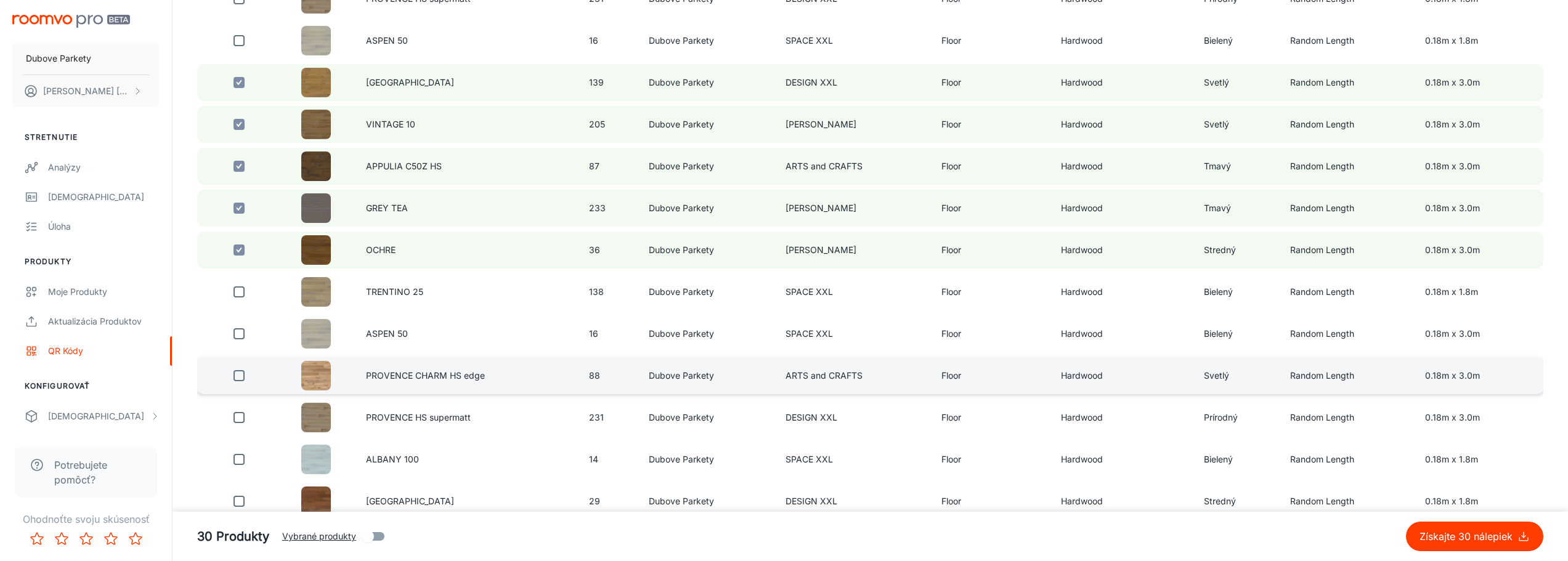
drag, startPoint x: 240, startPoint y: 338, endPoint x: 303, endPoint y: 369, distance: 70.2
click at [240, 338] on input "checkbox" at bounding box center [238, 333] width 24 height 24
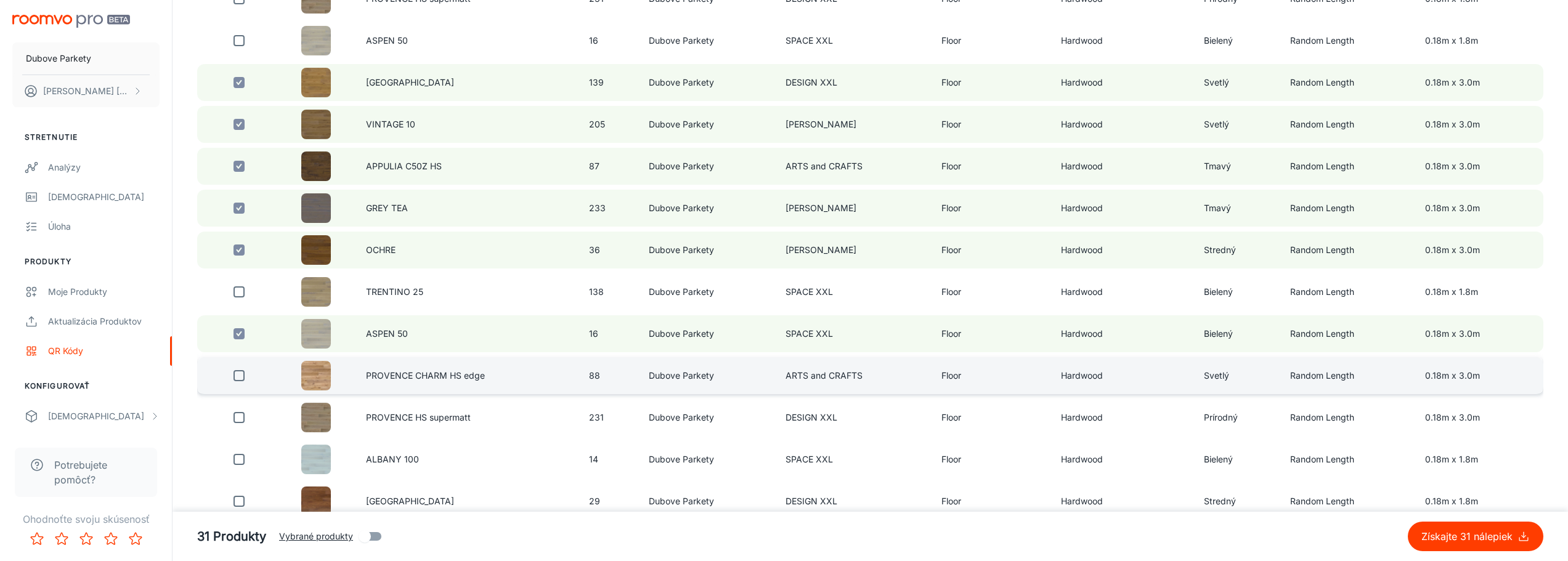
click at [238, 380] on input "checkbox" at bounding box center [238, 375] width 24 height 24
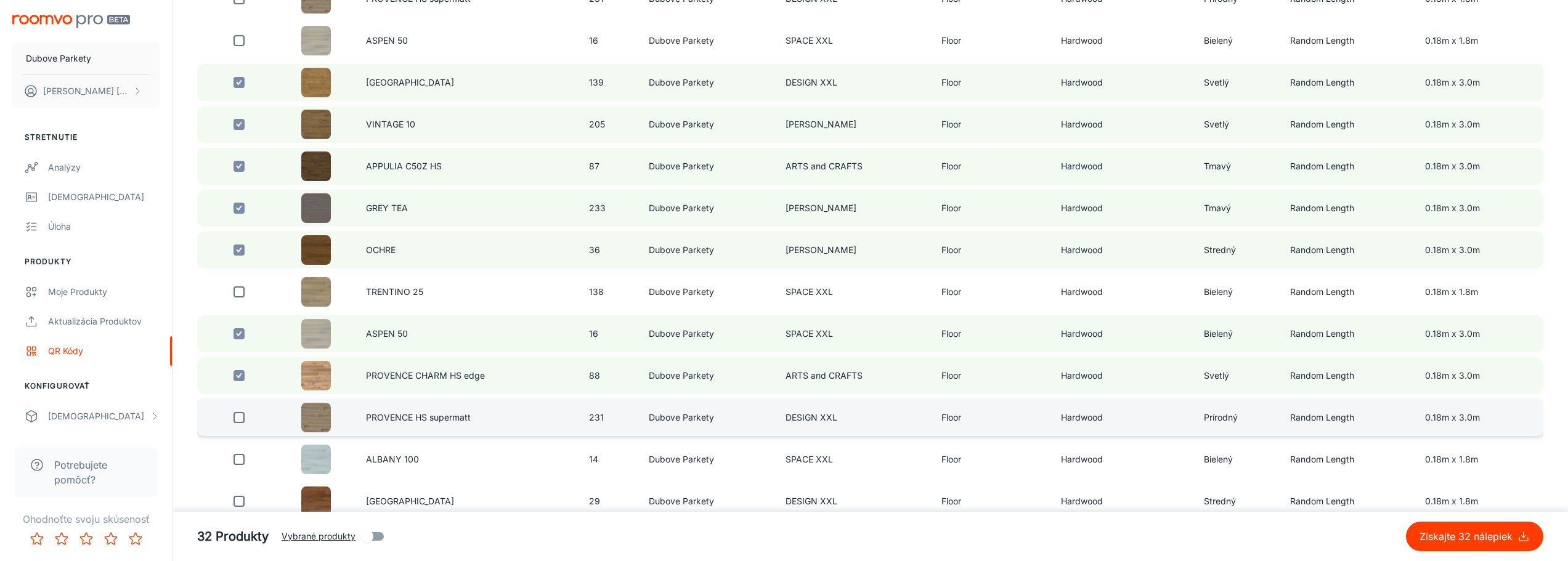
click at [237, 420] on input "checkbox" at bounding box center [238, 417] width 24 height 24
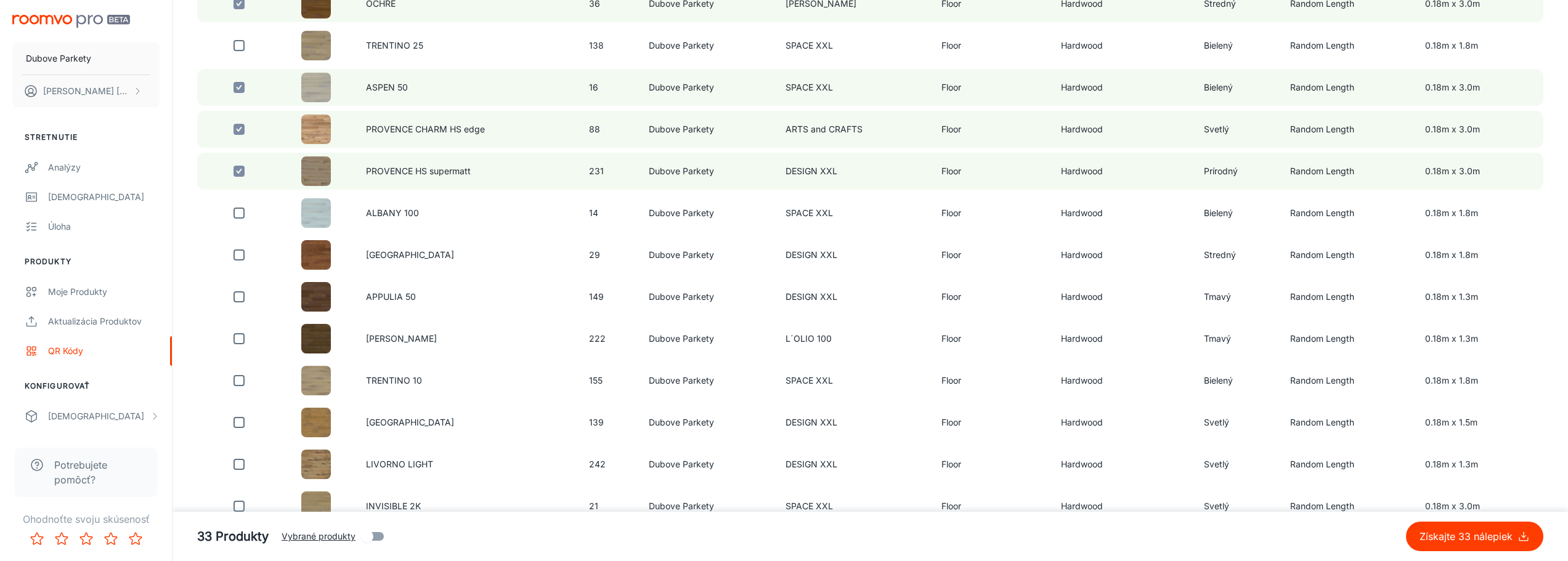
scroll to position [2957, 0]
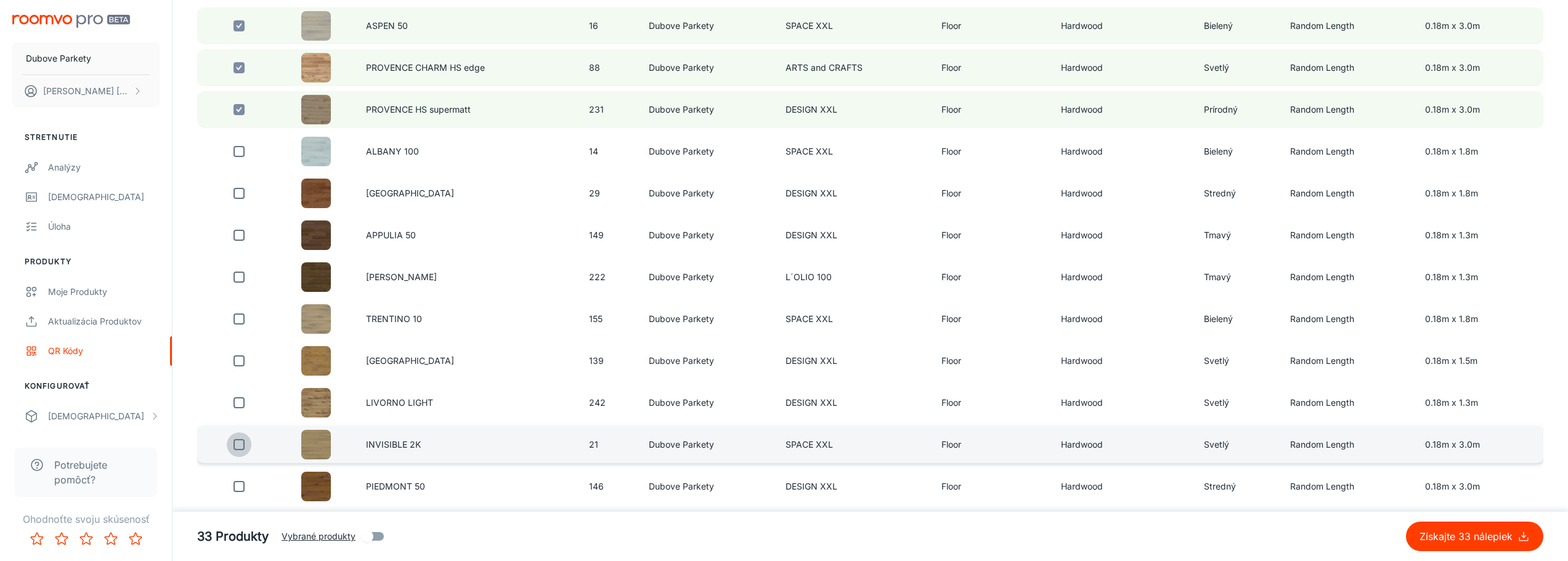
click at [237, 447] on input "checkbox" at bounding box center [238, 444] width 24 height 24
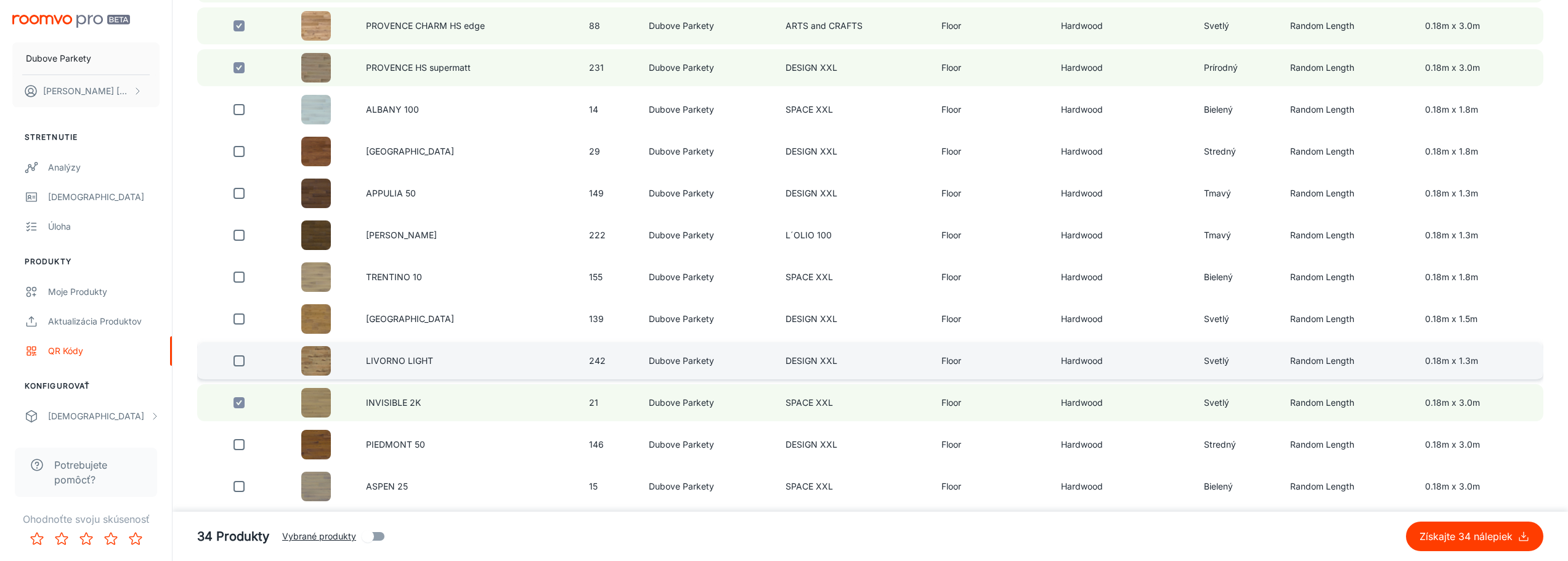
scroll to position [3019, 0]
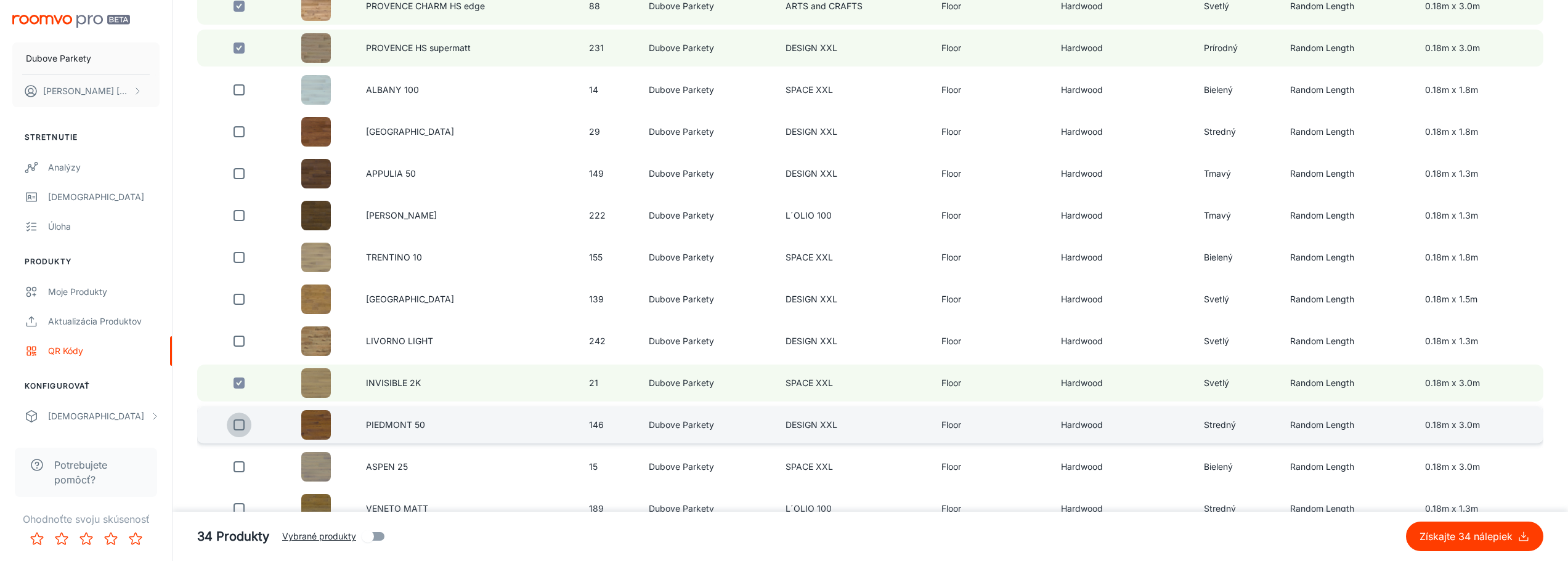
click at [240, 425] on input "checkbox" at bounding box center [238, 425] width 24 height 24
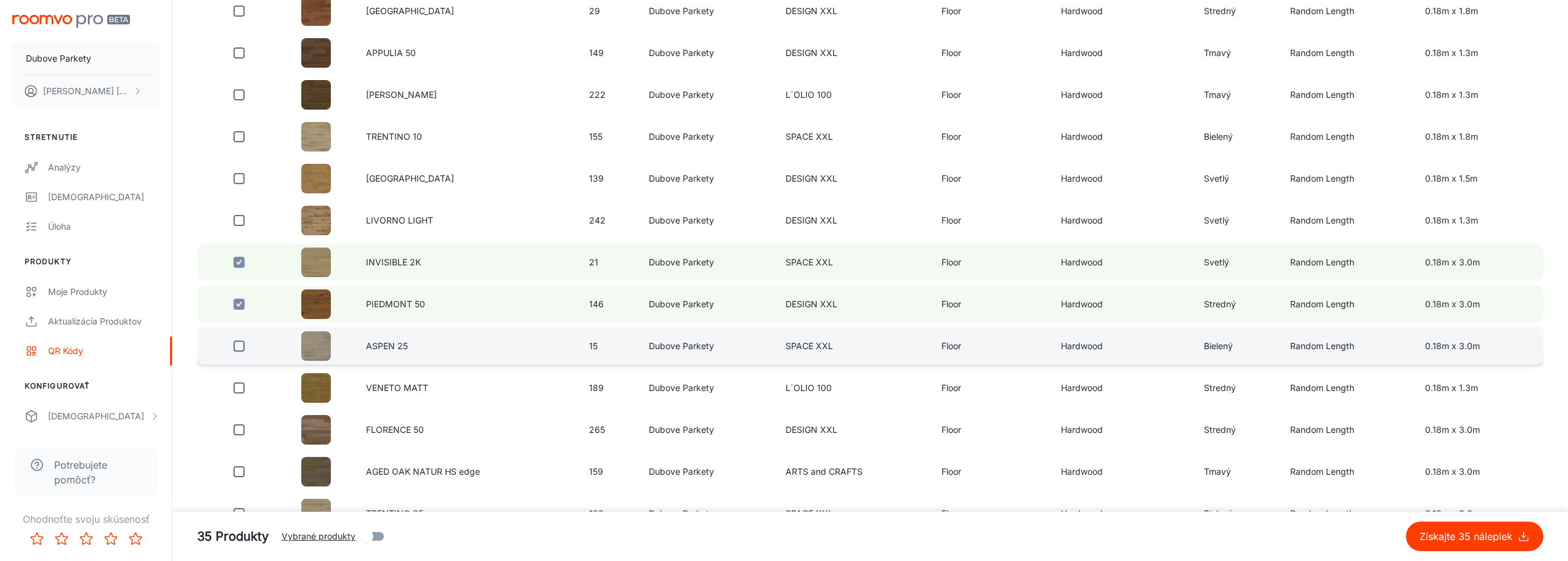
scroll to position [3142, 0]
click at [240, 347] on input "checkbox" at bounding box center [238, 343] width 24 height 24
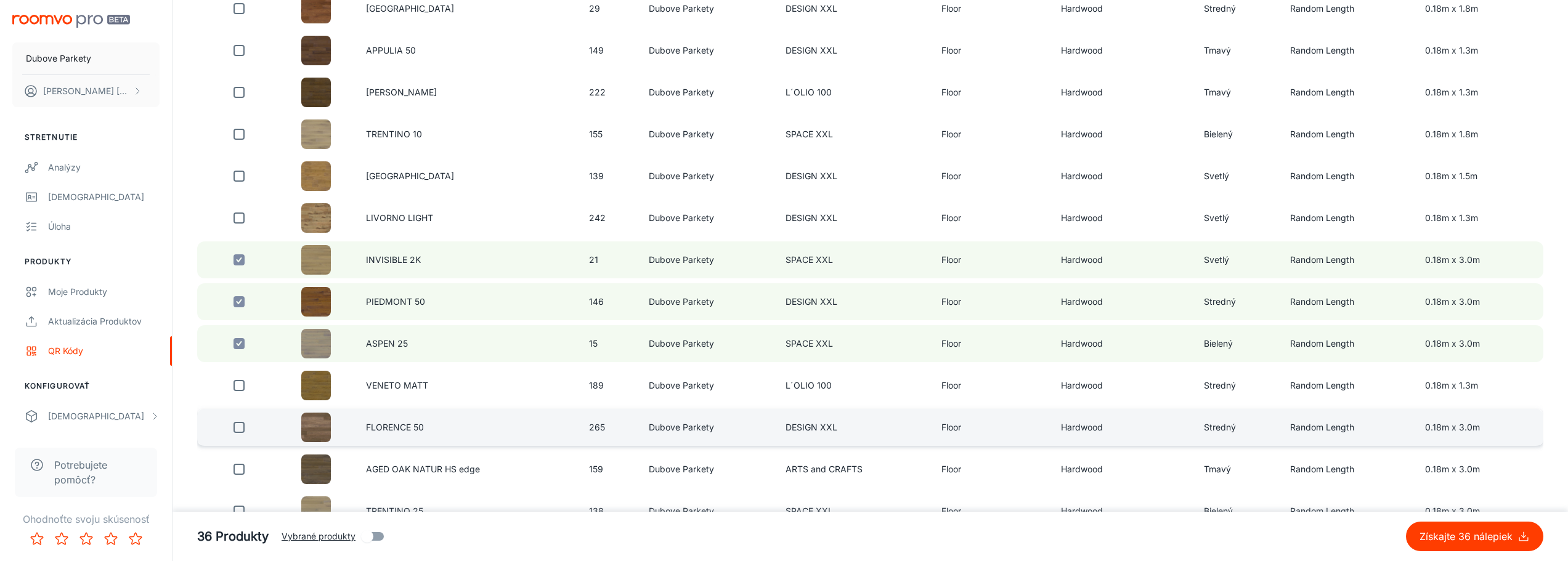
scroll to position [3204, 0]
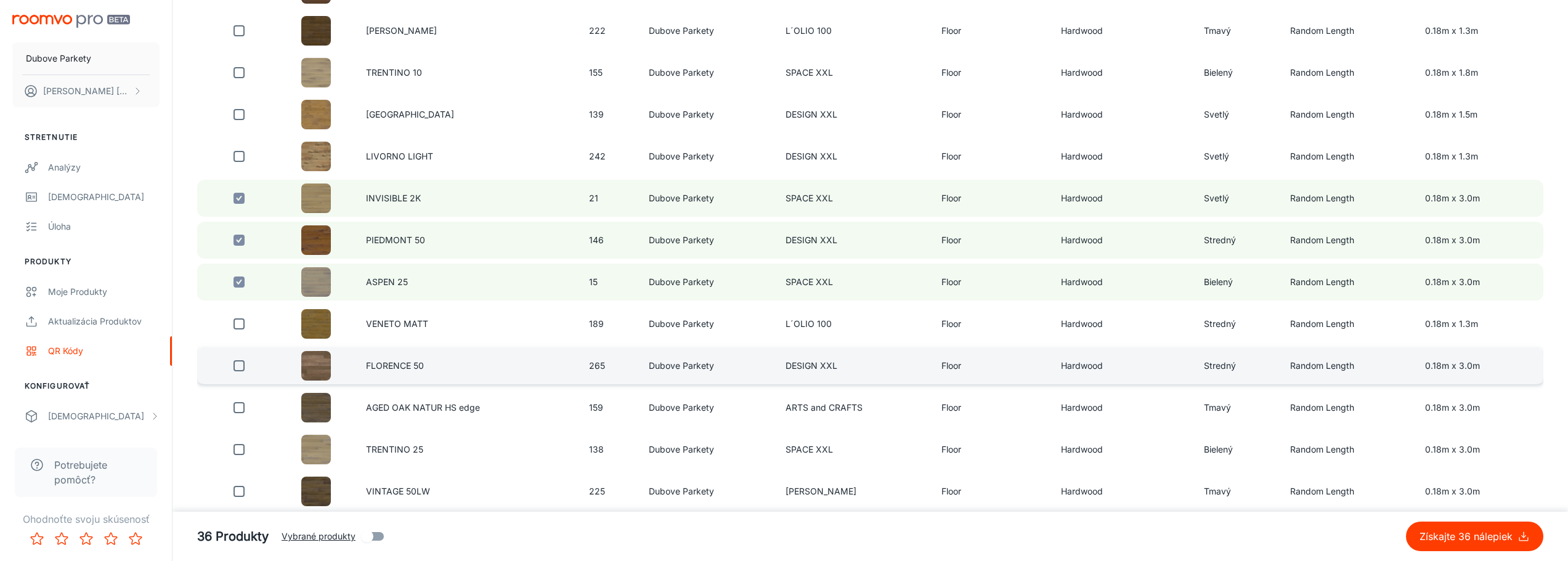
click at [237, 364] on input "checkbox" at bounding box center [238, 366] width 24 height 24
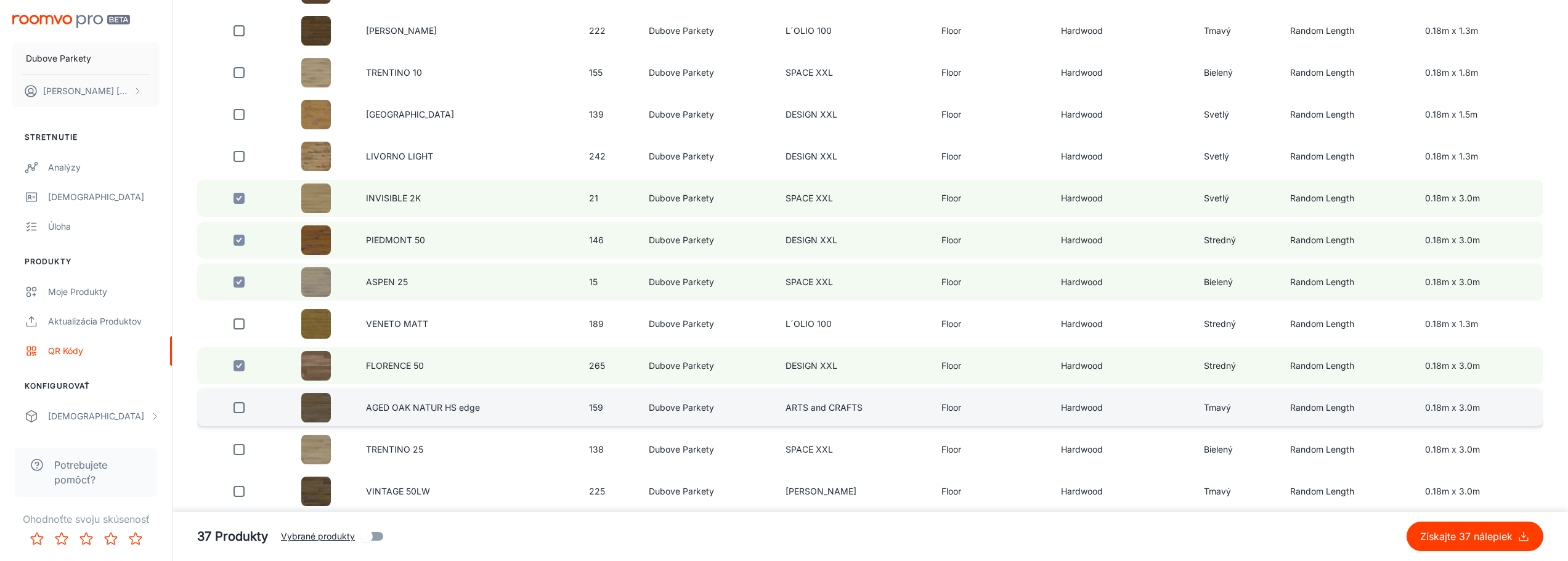
click at [235, 409] on input "checkbox" at bounding box center [238, 407] width 24 height 24
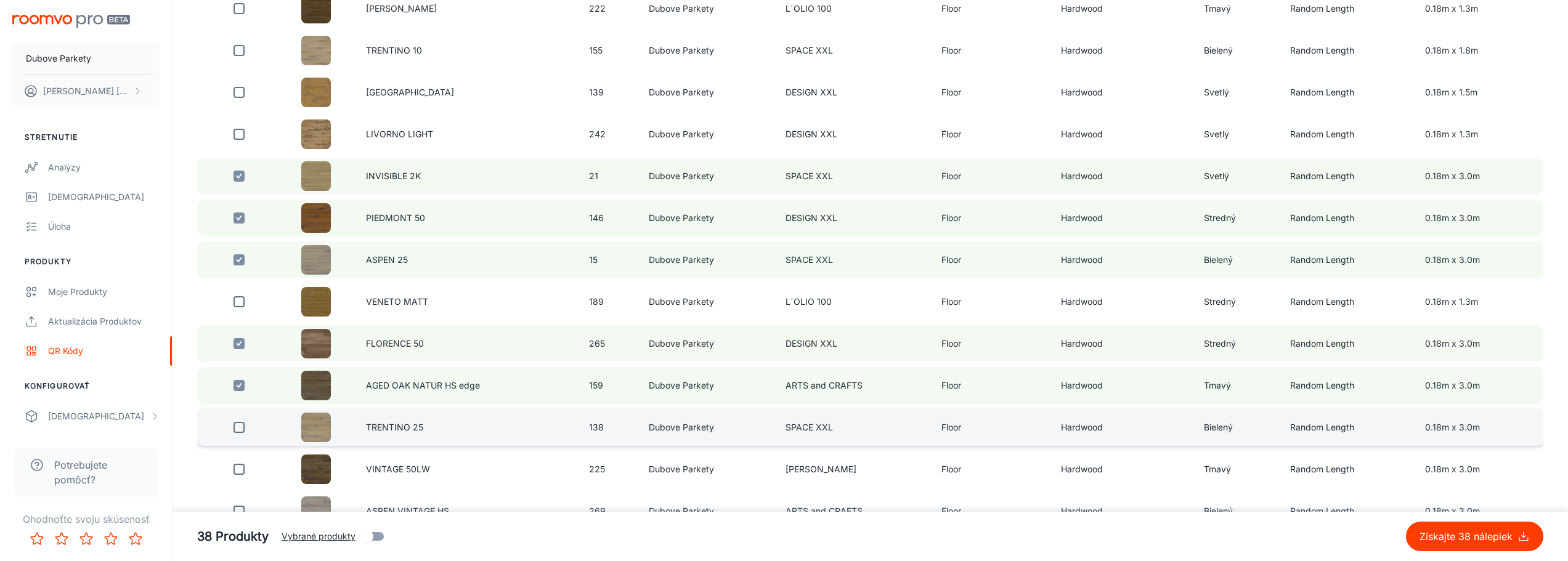
scroll to position [3264, 0]
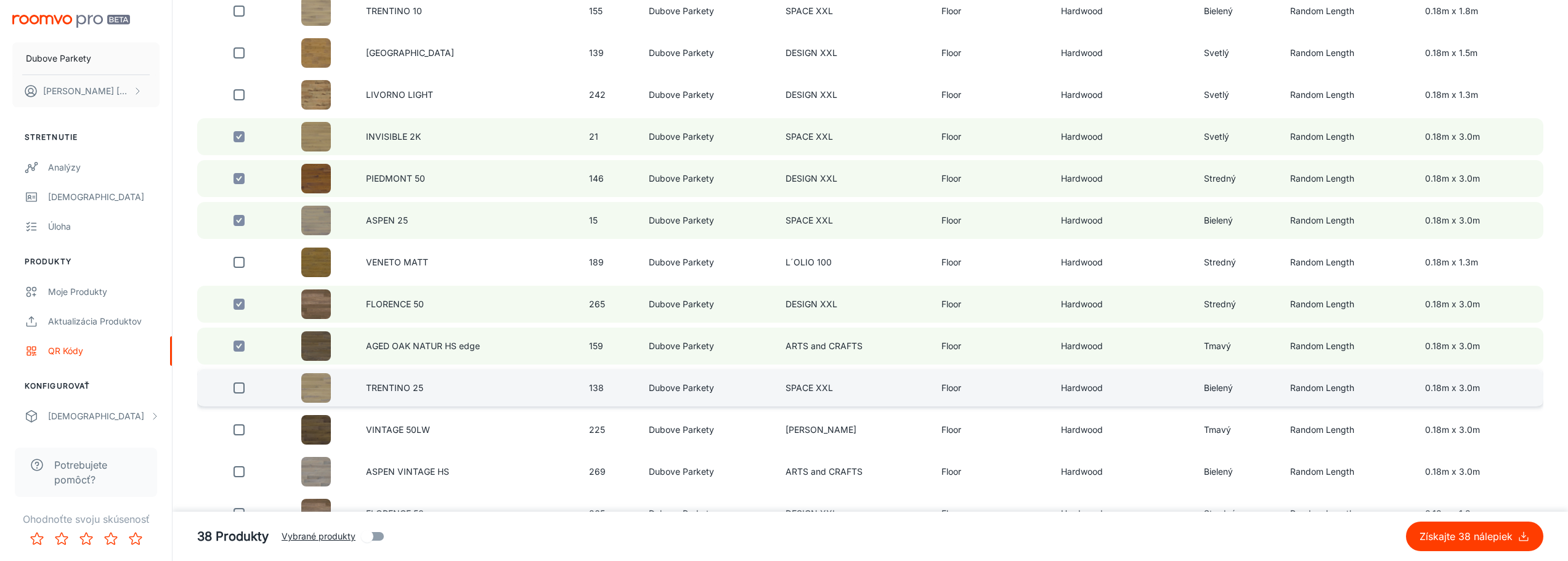
click at [242, 390] on input "checkbox" at bounding box center [238, 387] width 24 height 24
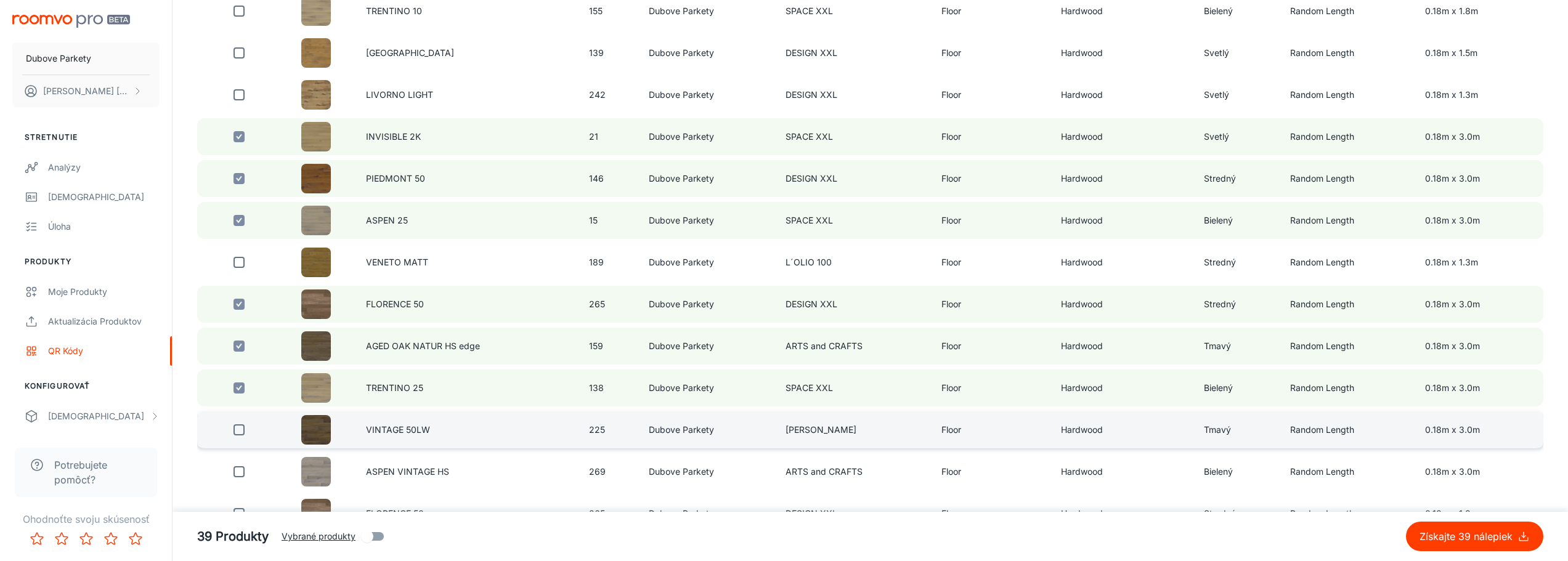
click at [239, 432] on input "checkbox" at bounding box center [238, 429] width 24 height 24
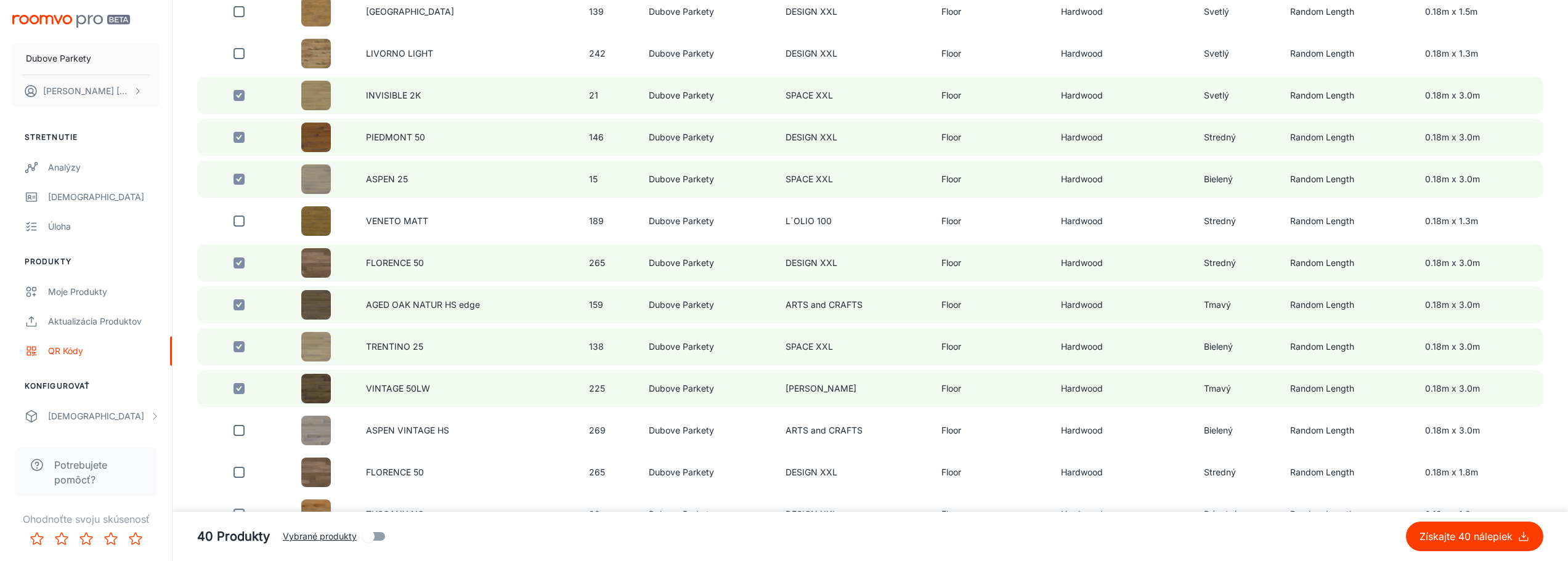
scroll to position [3326, 0]
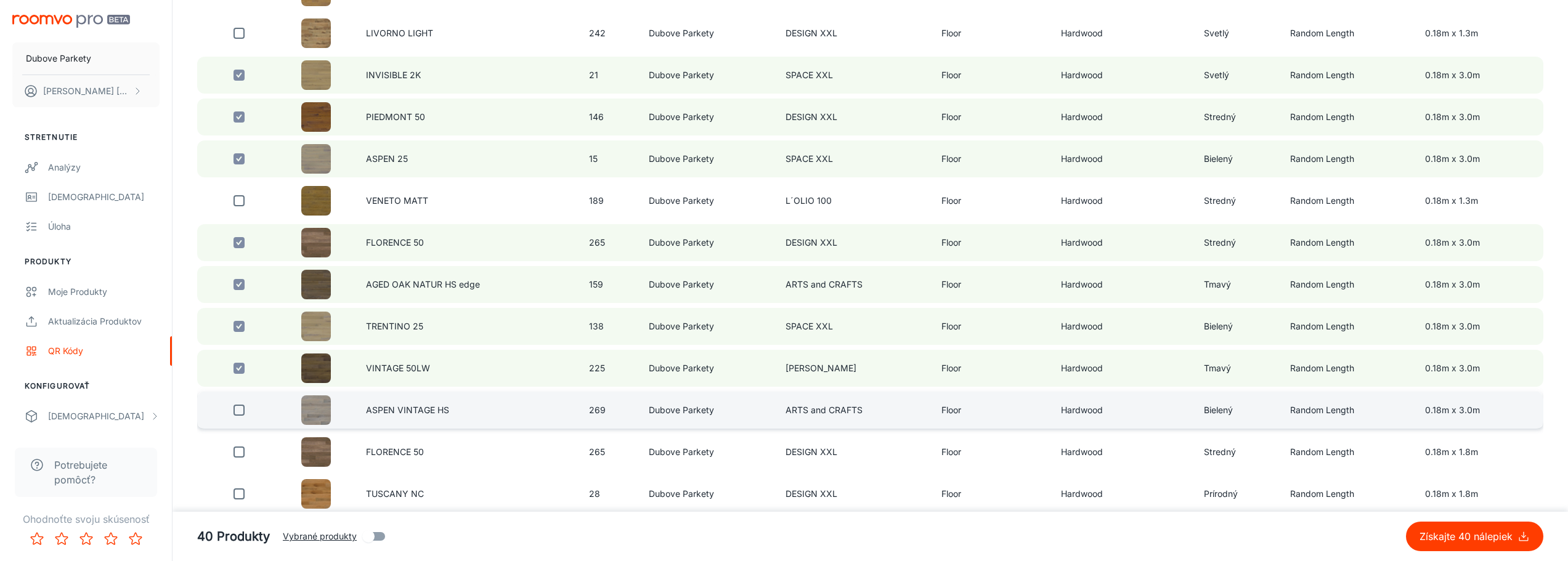
click at [244, 410] on input "checkbox" at bounding box center [238, 409] width 24 height 24
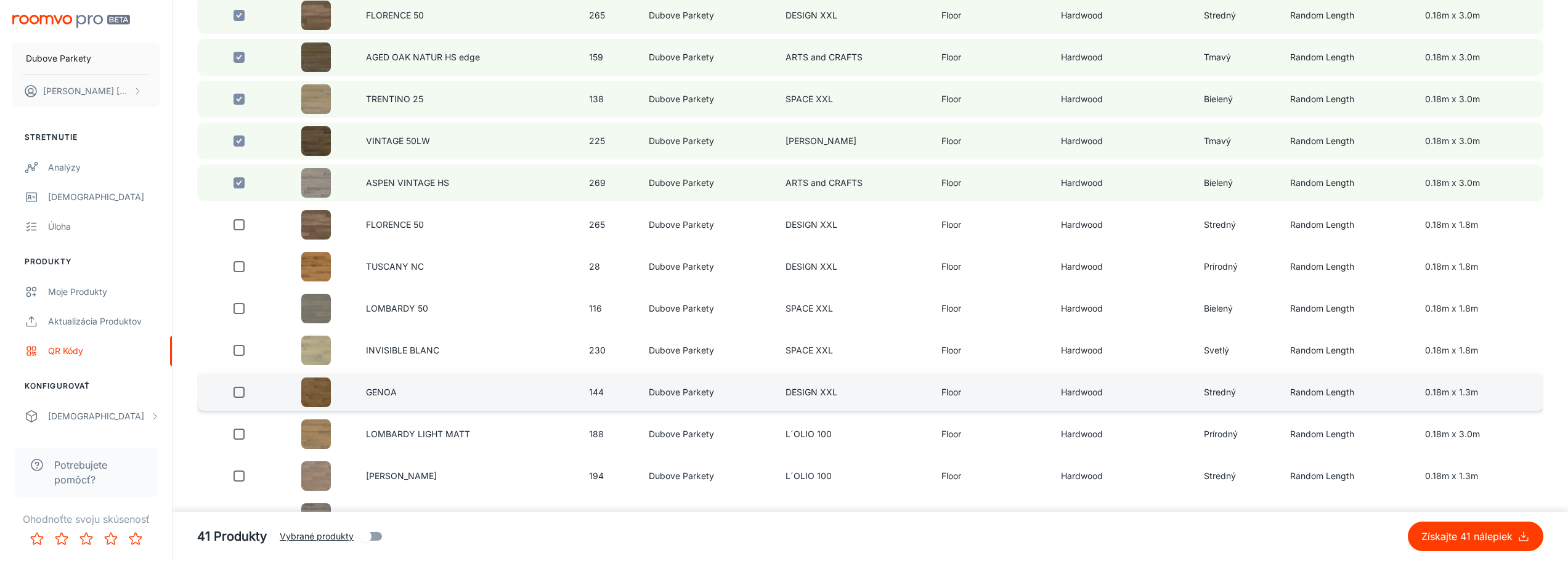
scroll to position [3573, 0]
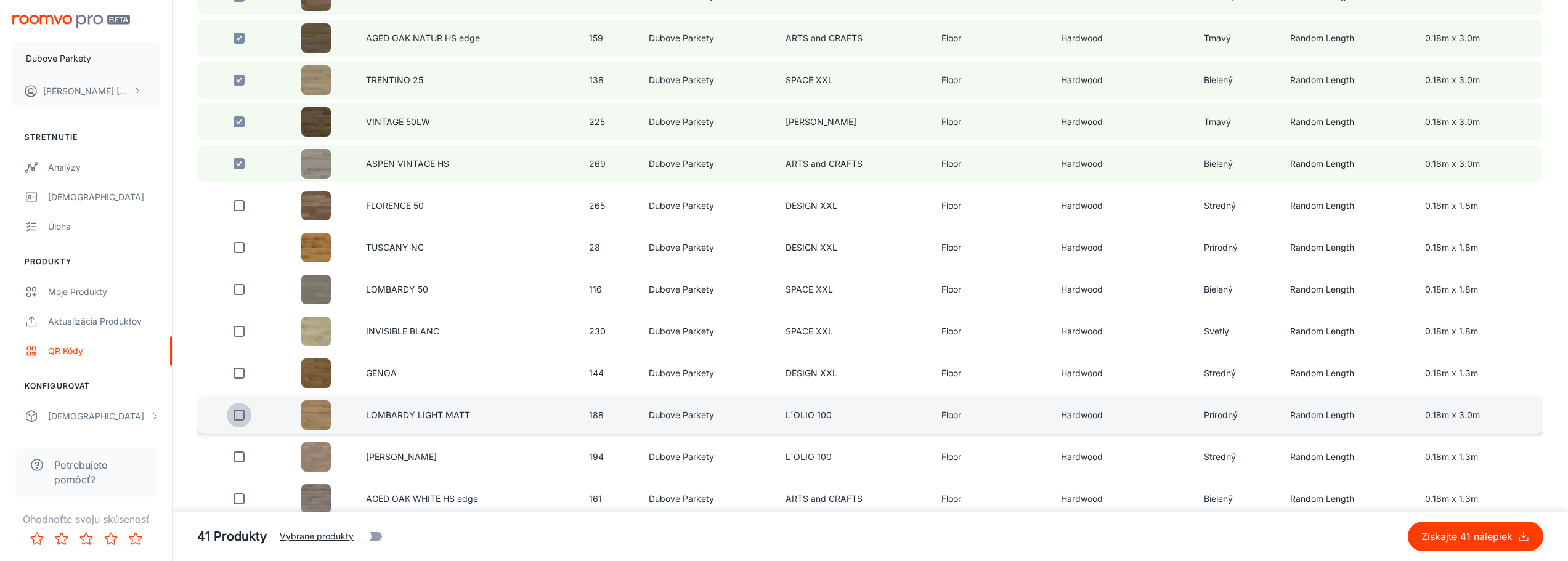
click at [242, 416] on input "checkbox" at bounding box center [238, 415] width 24 height 24
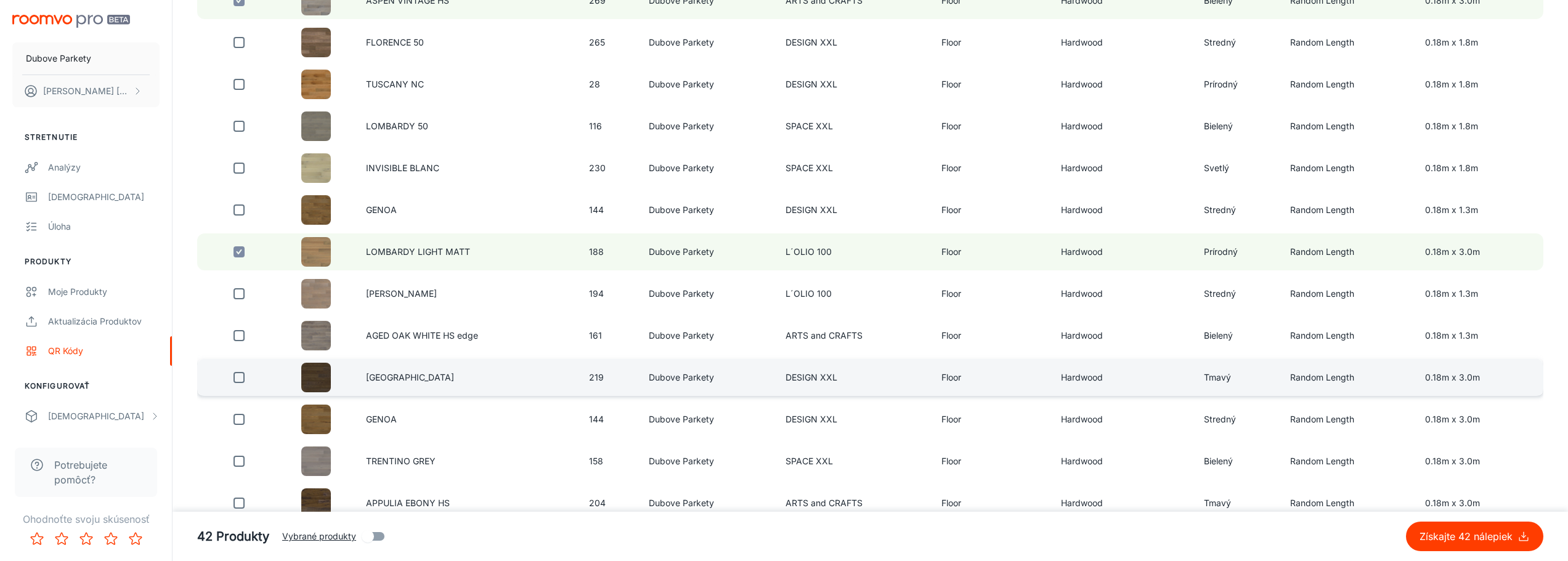
scroll to position [3758, 0]
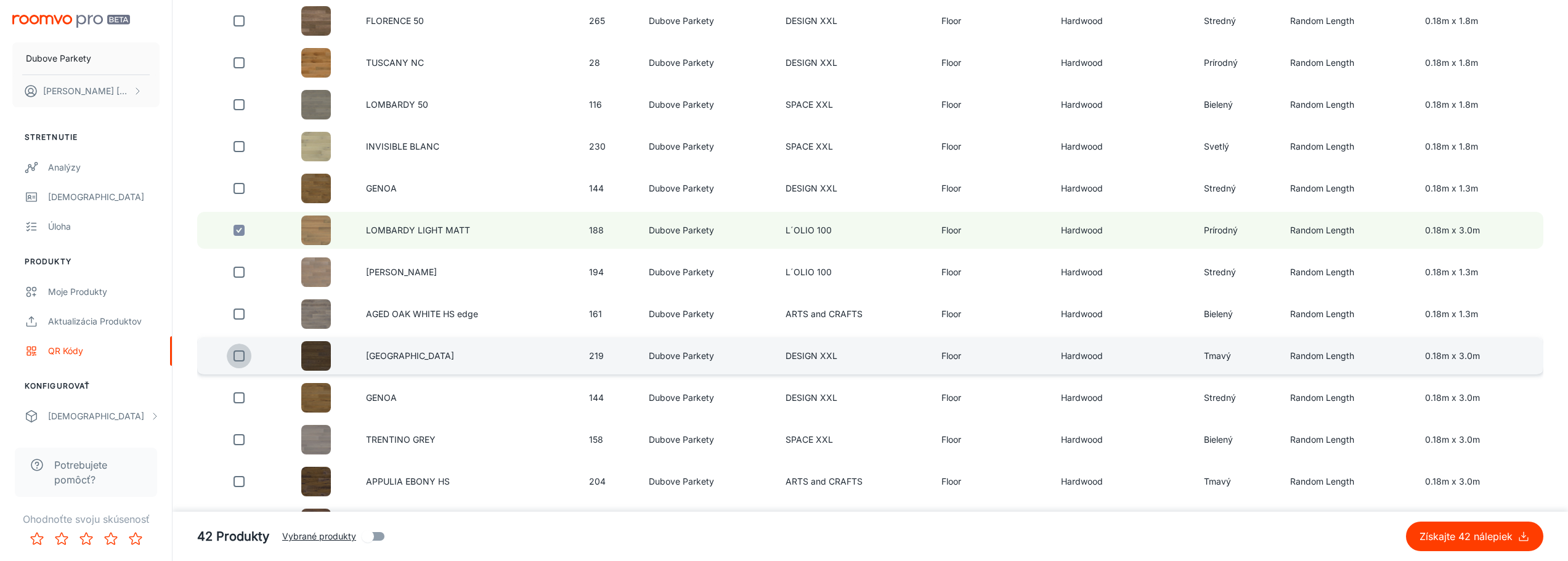
click at [244, 353] on input "checkbox" at bounding box center [238, 355] width 24 height 24
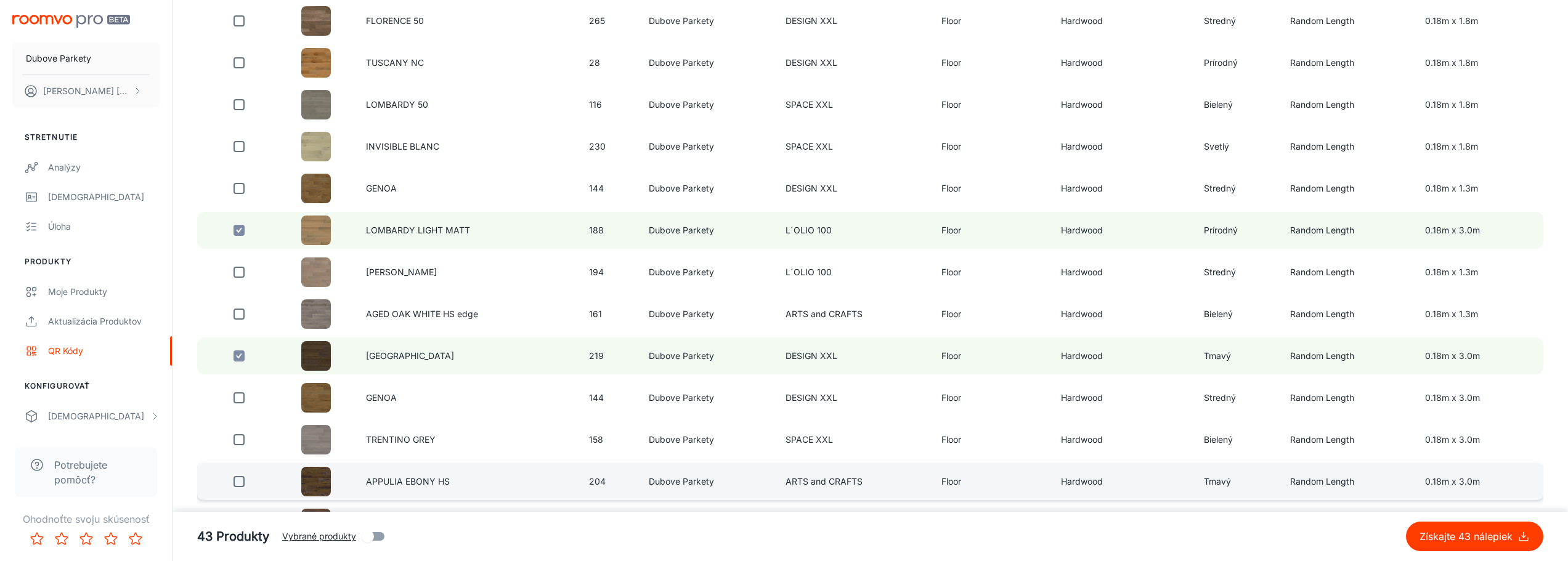
scroll to position [3820, 0]
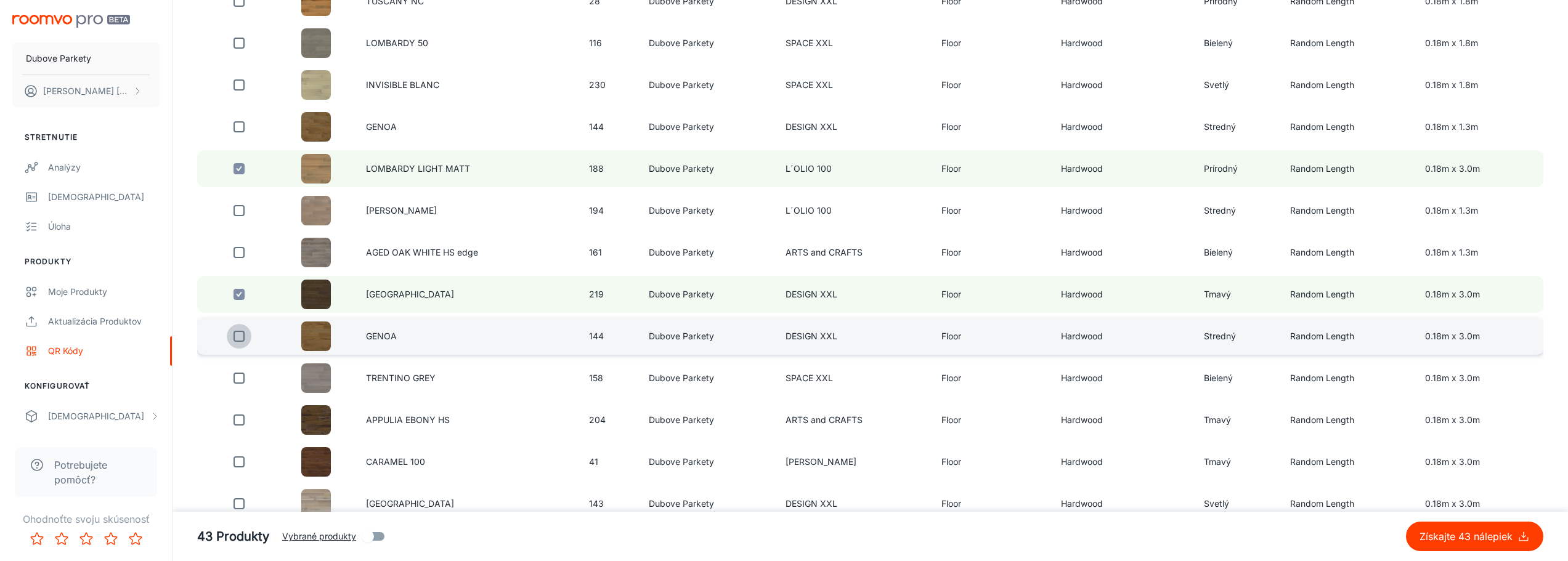
click at [238, 339] on input "checkbox" at bounding box center [238, 336] width 24 height 24
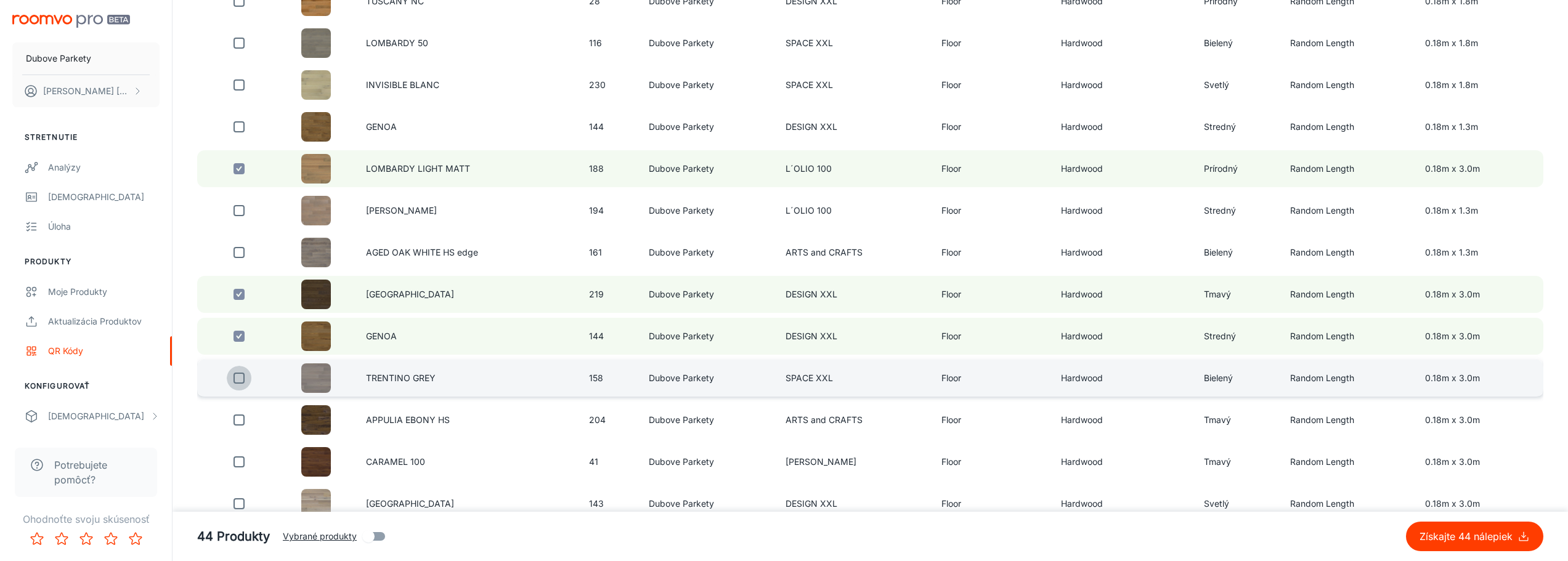
click at [242, 378] on input "checkbox" at bounding box center [238, 377] width 24 height 24
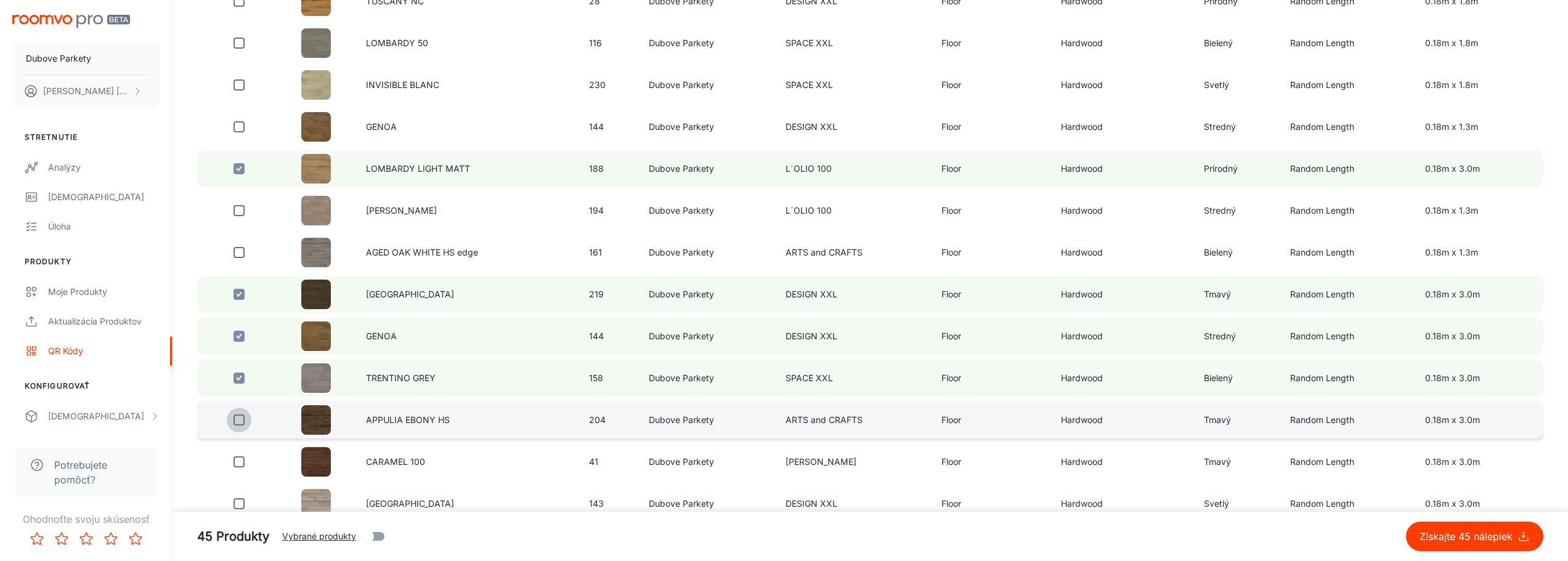
click at [236, 420] on input "checkbox" at bounding box center [238, 420] width 24 height 24
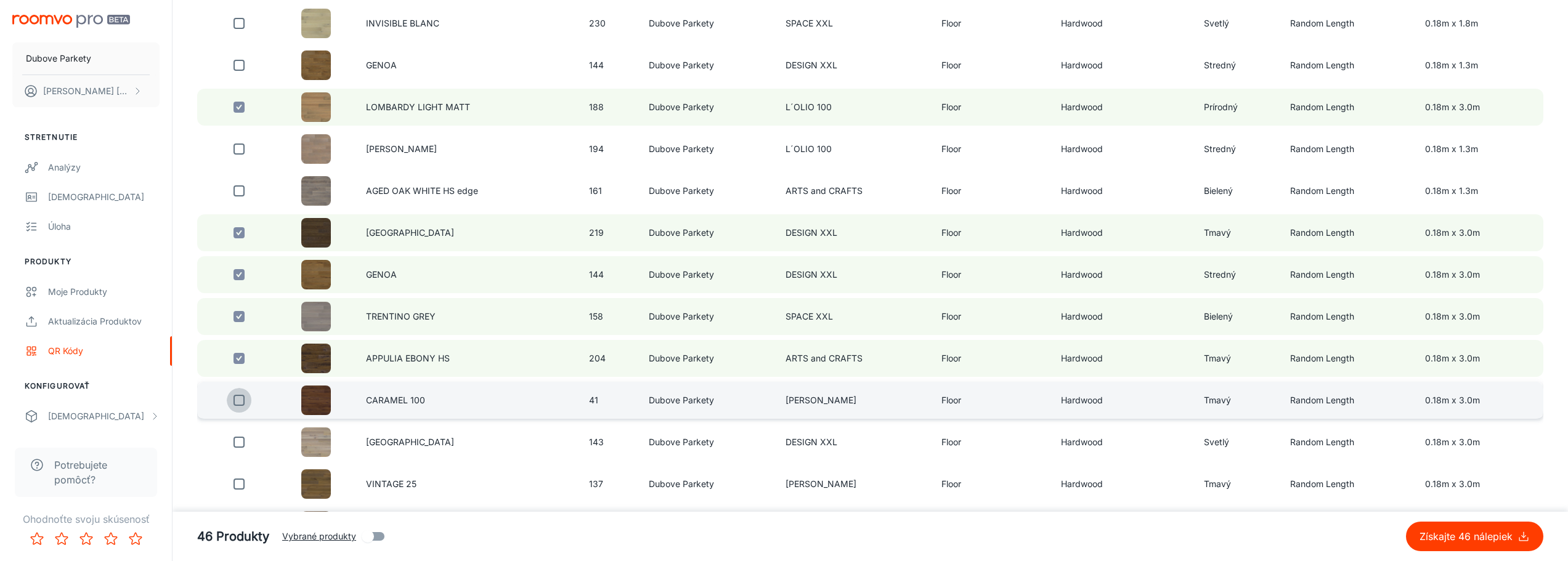
click at [235, 399] on input "checkbox" at bounding box center [238, 399] width 24 height 24
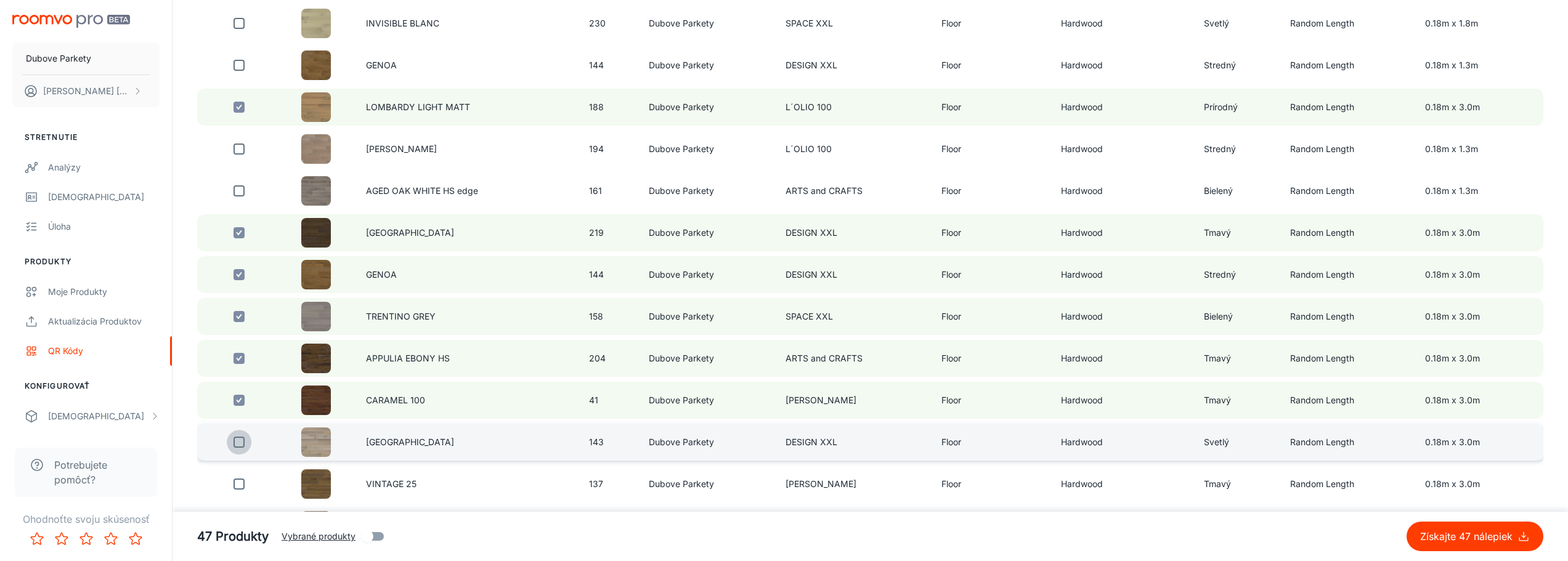
click at [237, 444] on input "checkbox" at bounding box center [238, 442] width 24 height 24
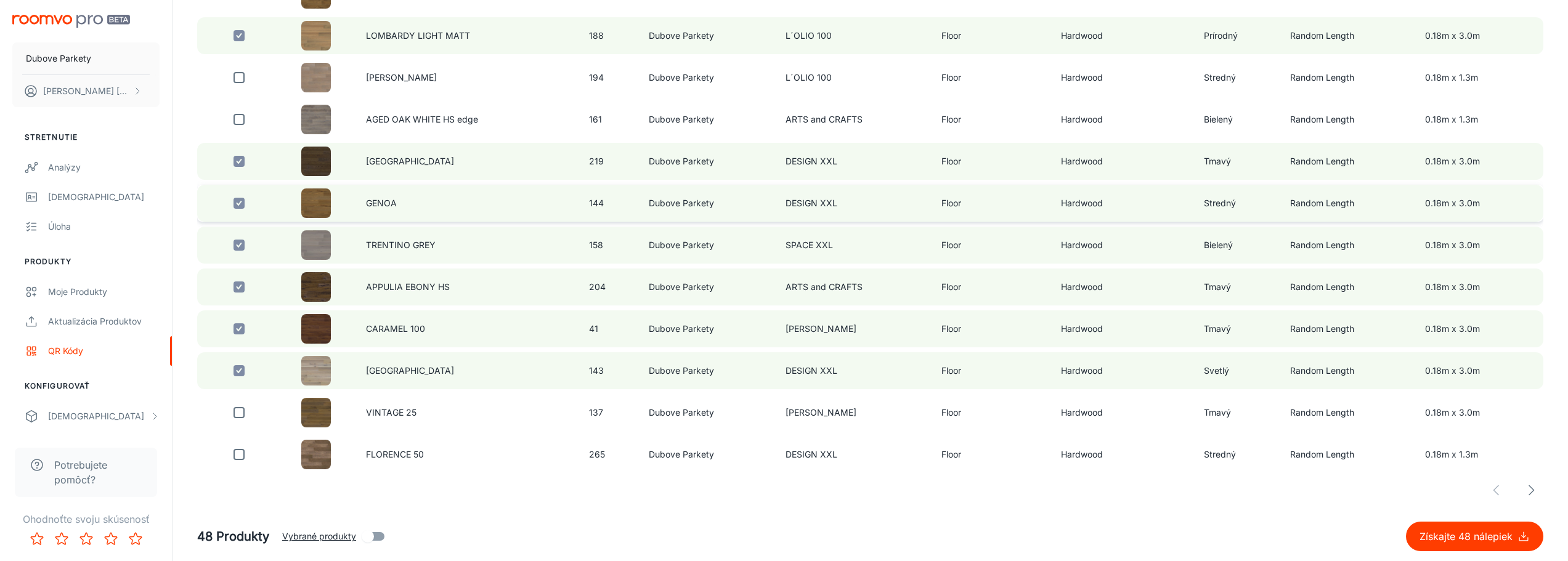
scroll to position [3953, 0]
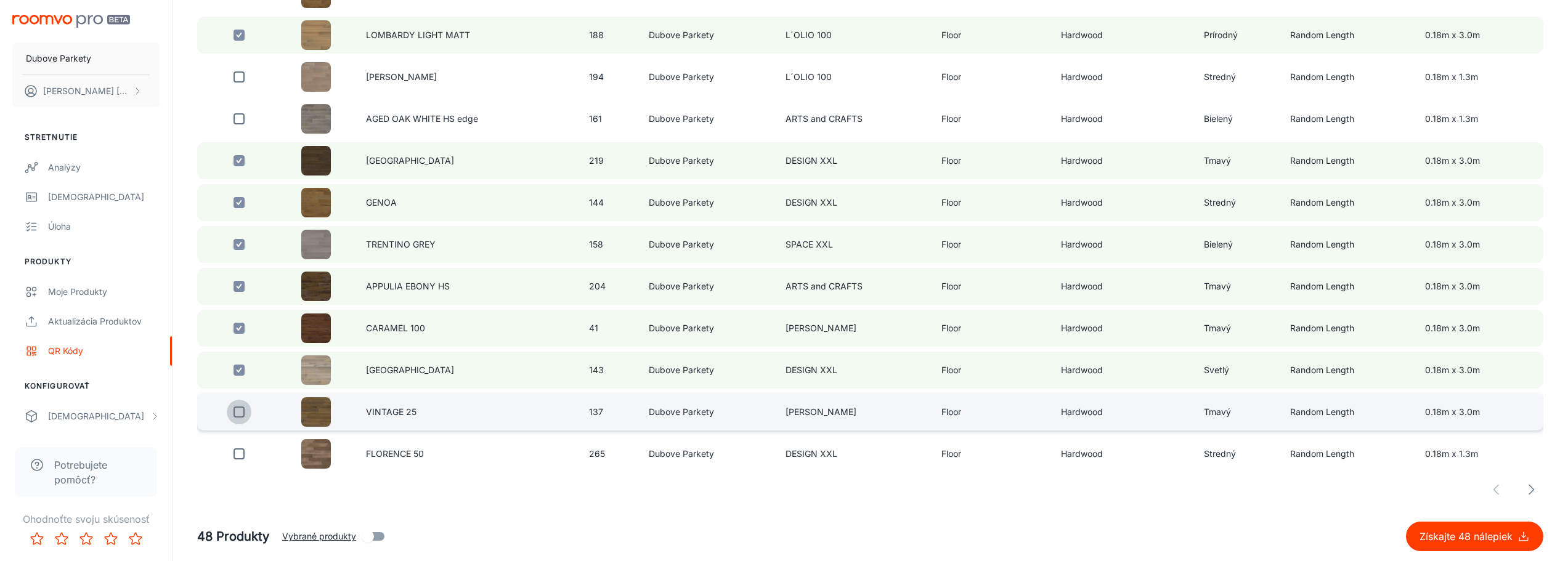
click at [237, 410] on input "checkbox" at bounding box center [238, 411] width 24 height 24
click at [1533, 492] on icon "button" at bounding box center [1530, 489] width 15 height 15
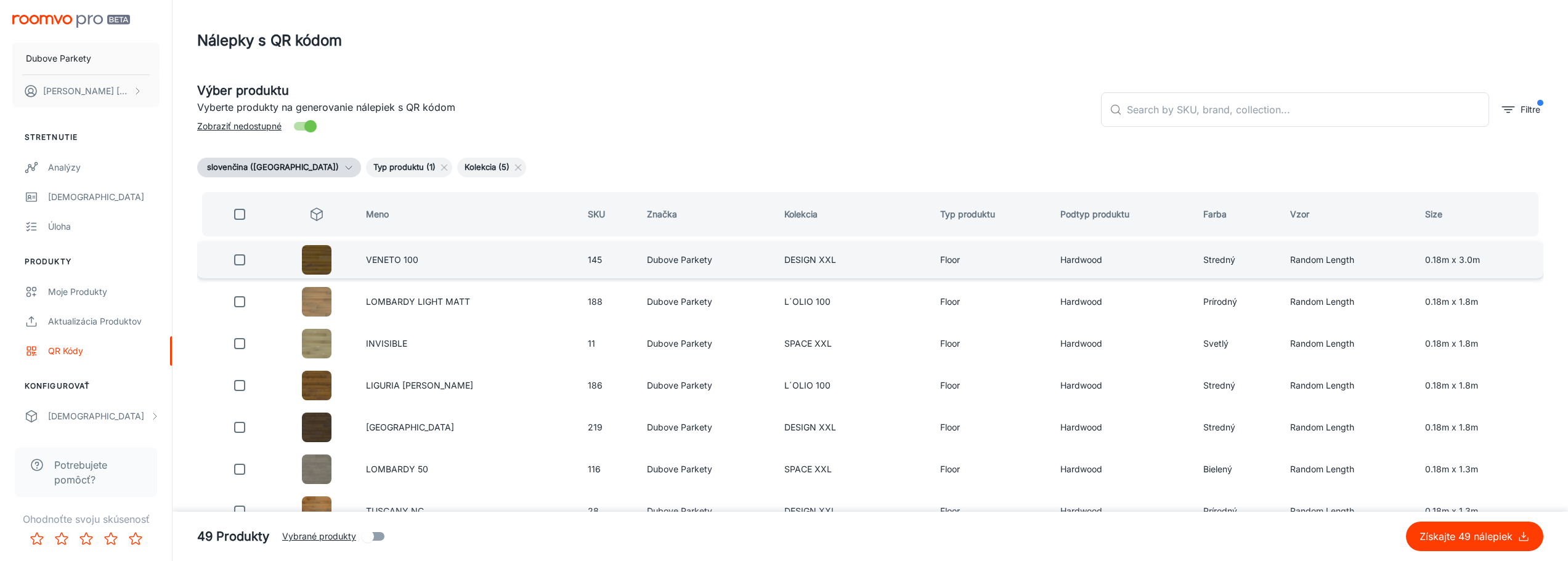
click at [239, 259] on input "checkbox" at bounding box center [239, 259] width 24 height 24
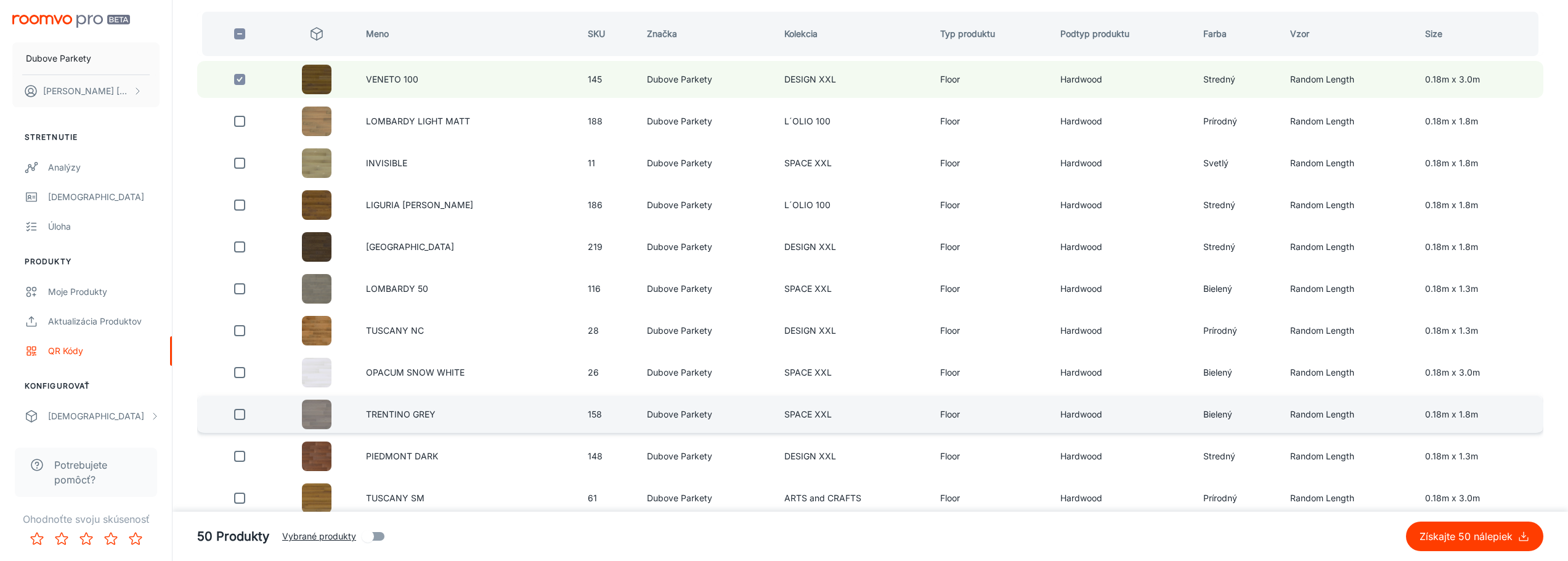
scroll to position [185, 0]
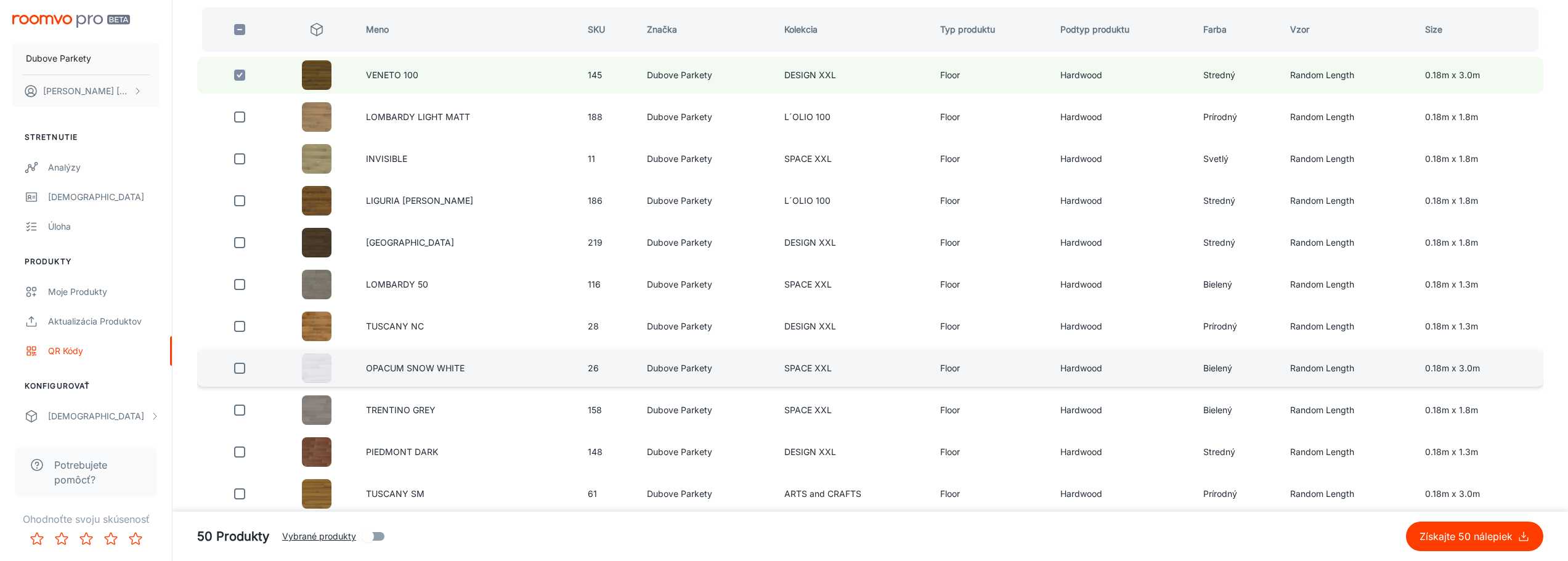
click at [242, 369] on input "checkbox" at bounding box center [239, 368] width 24 height 24
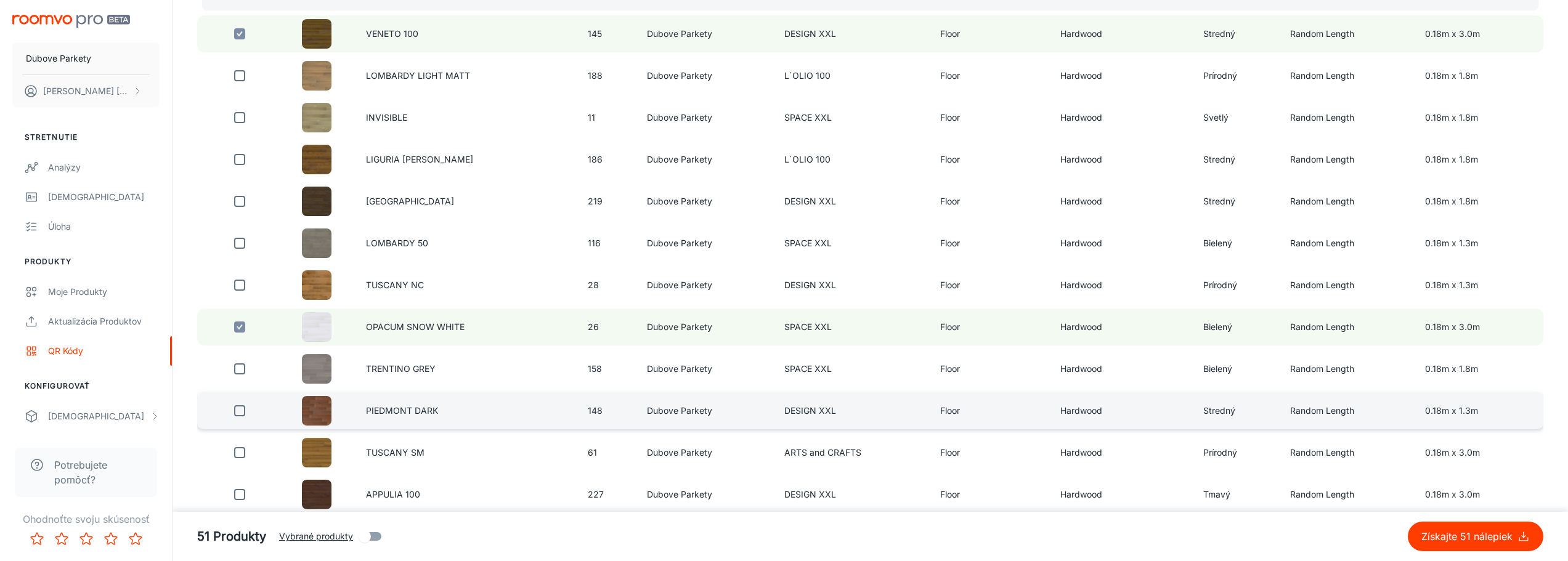
scroll to position [247, 0]
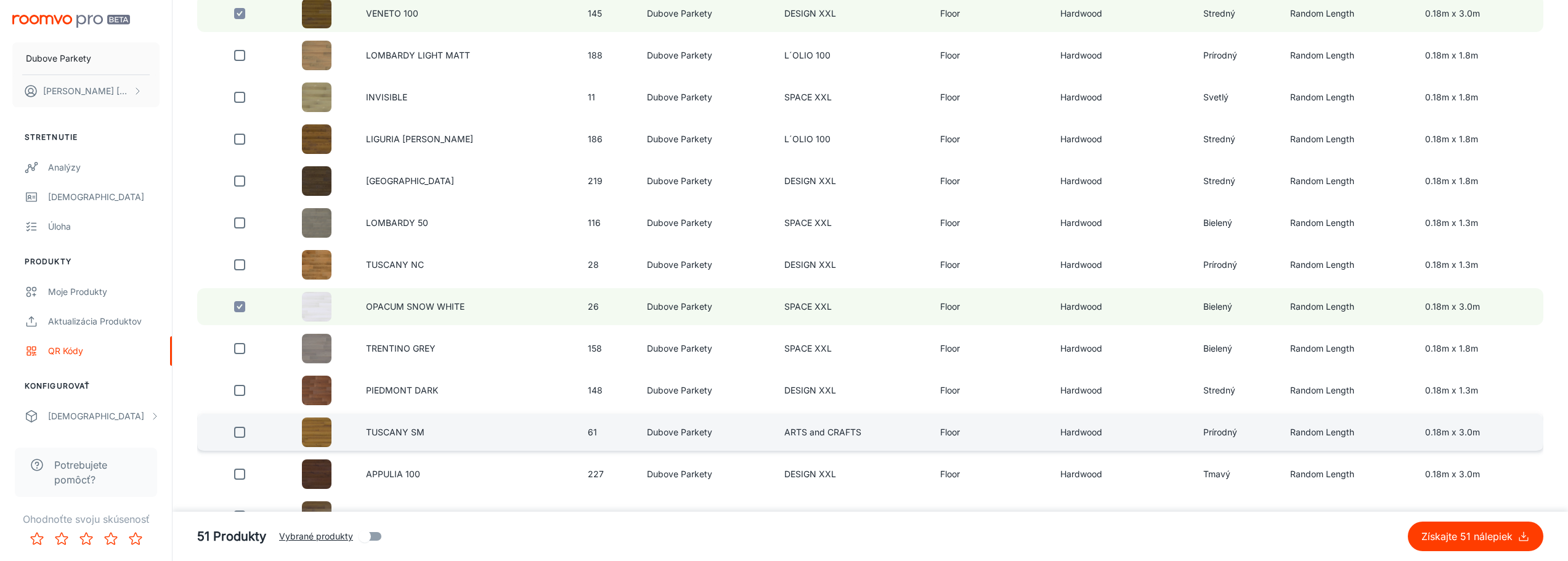
click at [243, 433] on input "checkbox" at bounding box center [239, 431] width 24 height 24
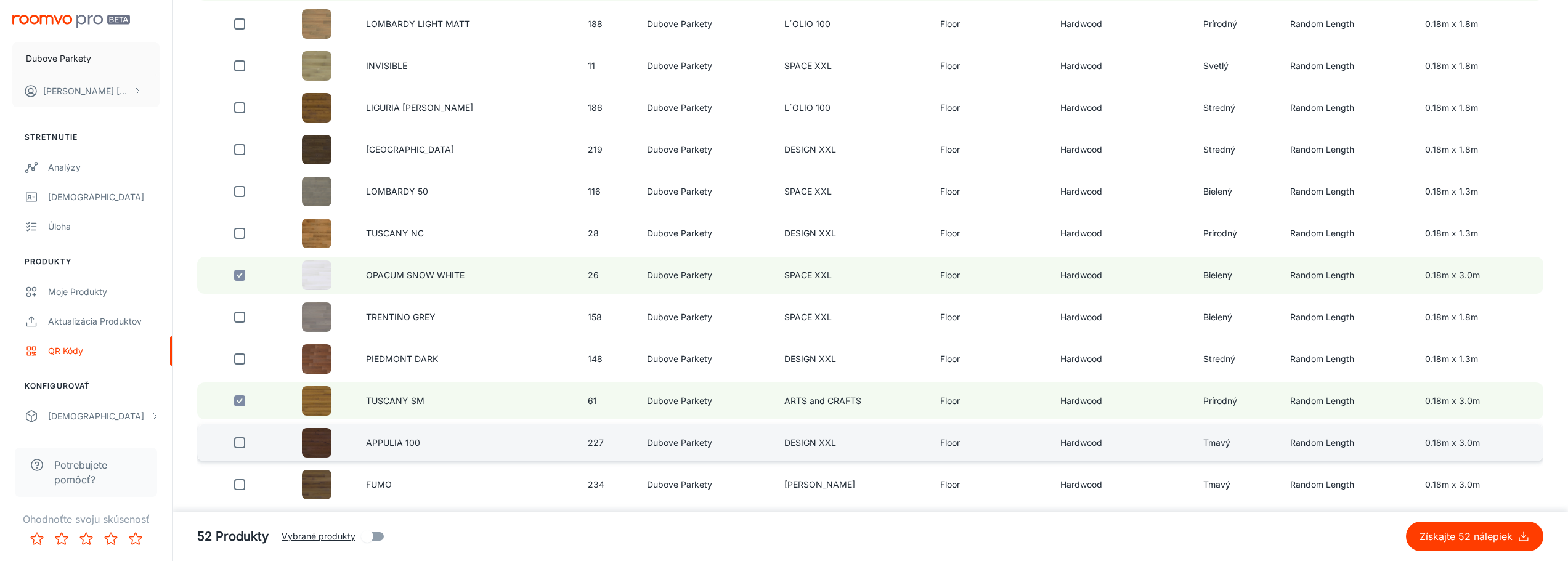
scroll to position [308, 0]
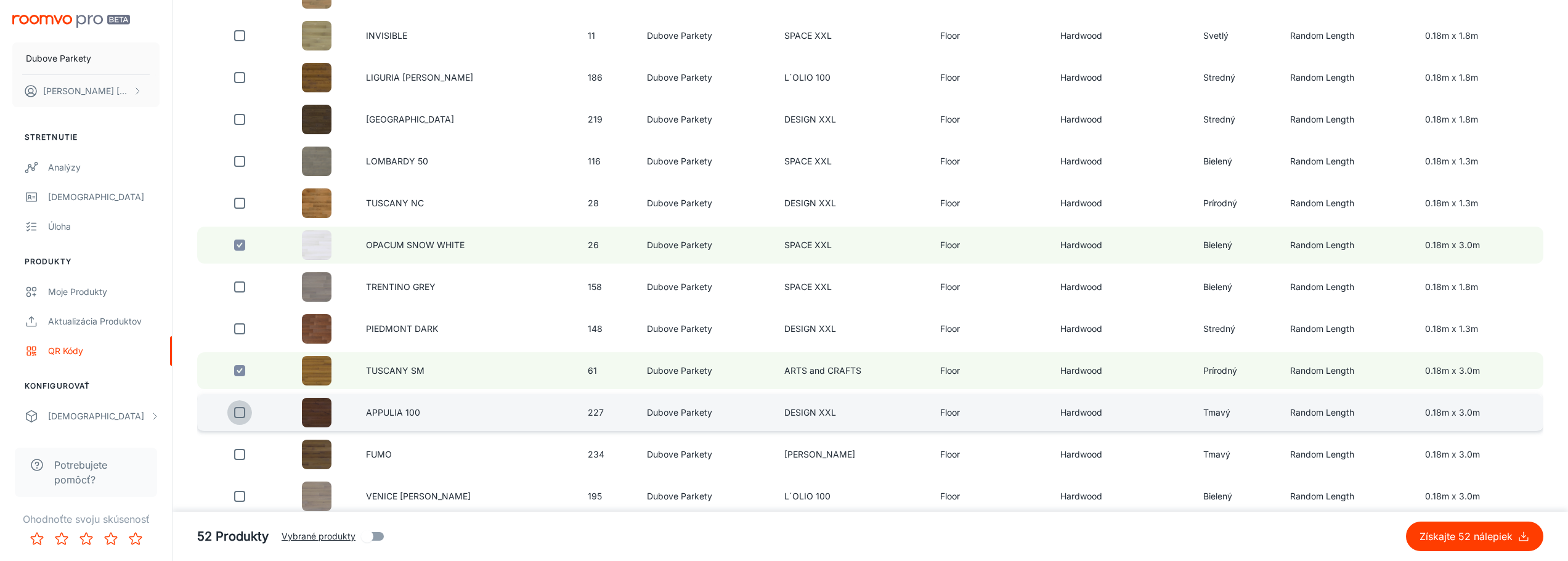
click at [242, 418] on input "checkbox" at bounding box center [239, 412] width 24 height 24
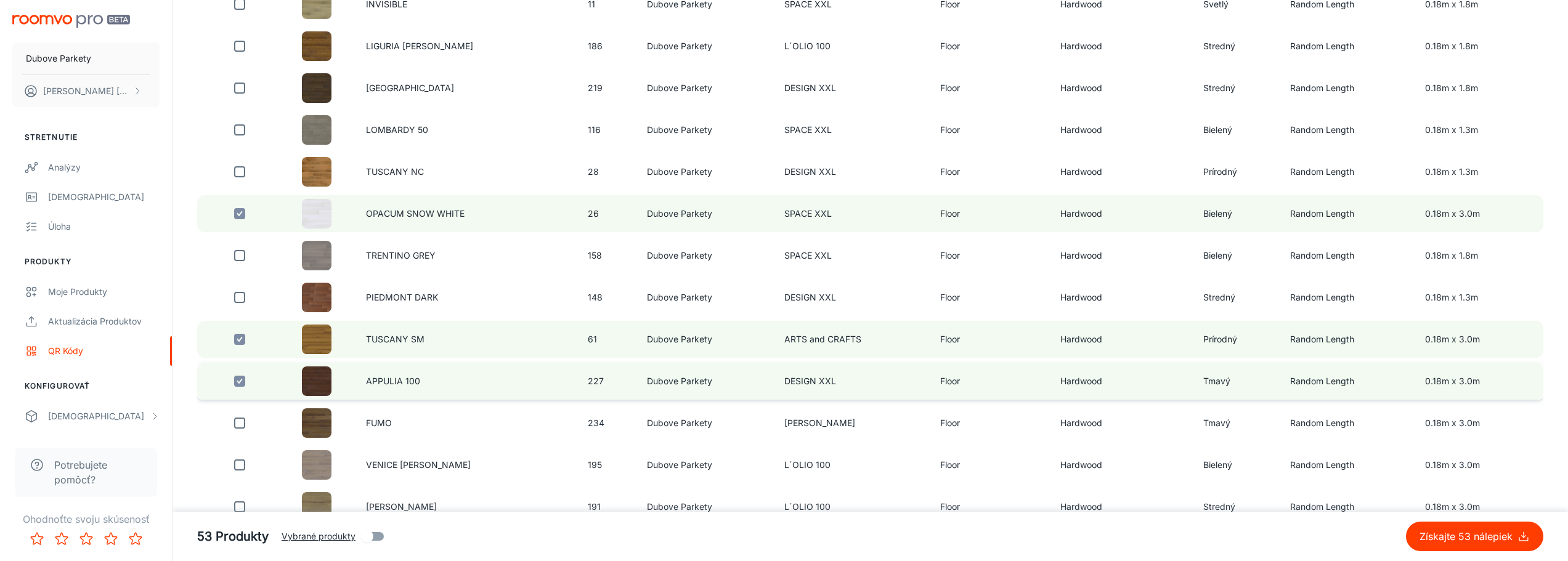
scroll to position [369, 0]
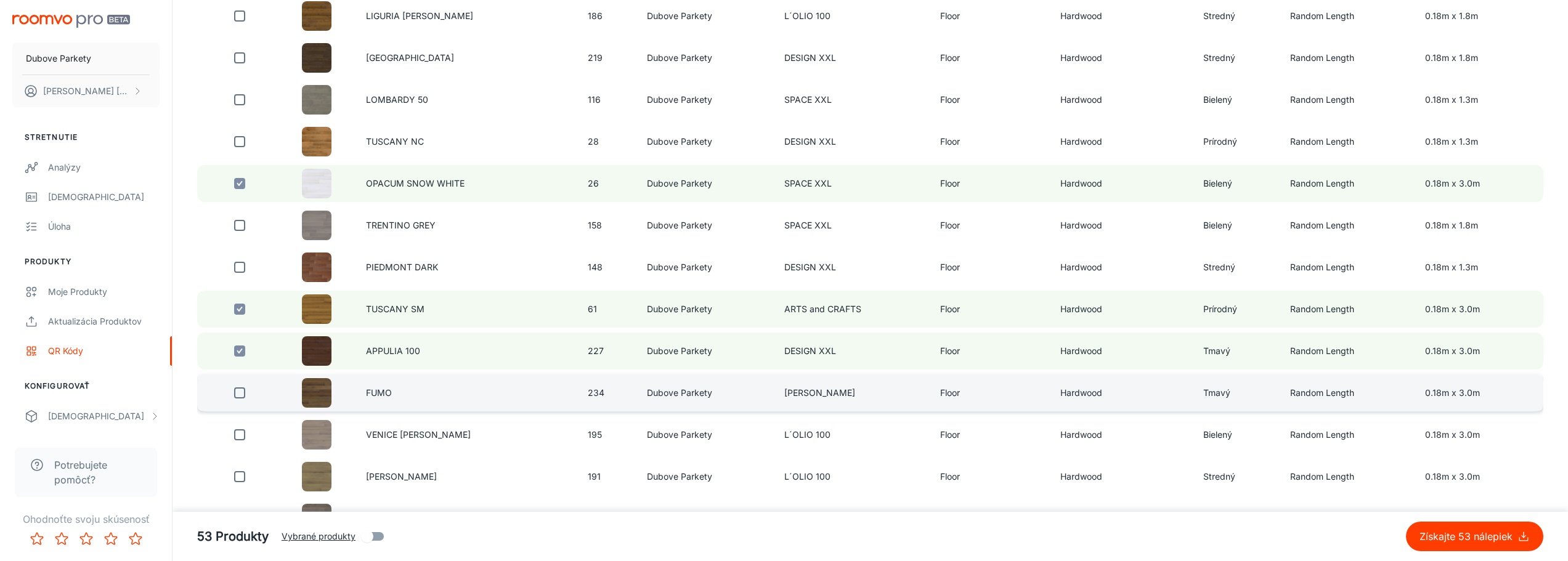
click at [241, 394] on input "checkbox" at bounding box center [239, 393] width 24 height 24
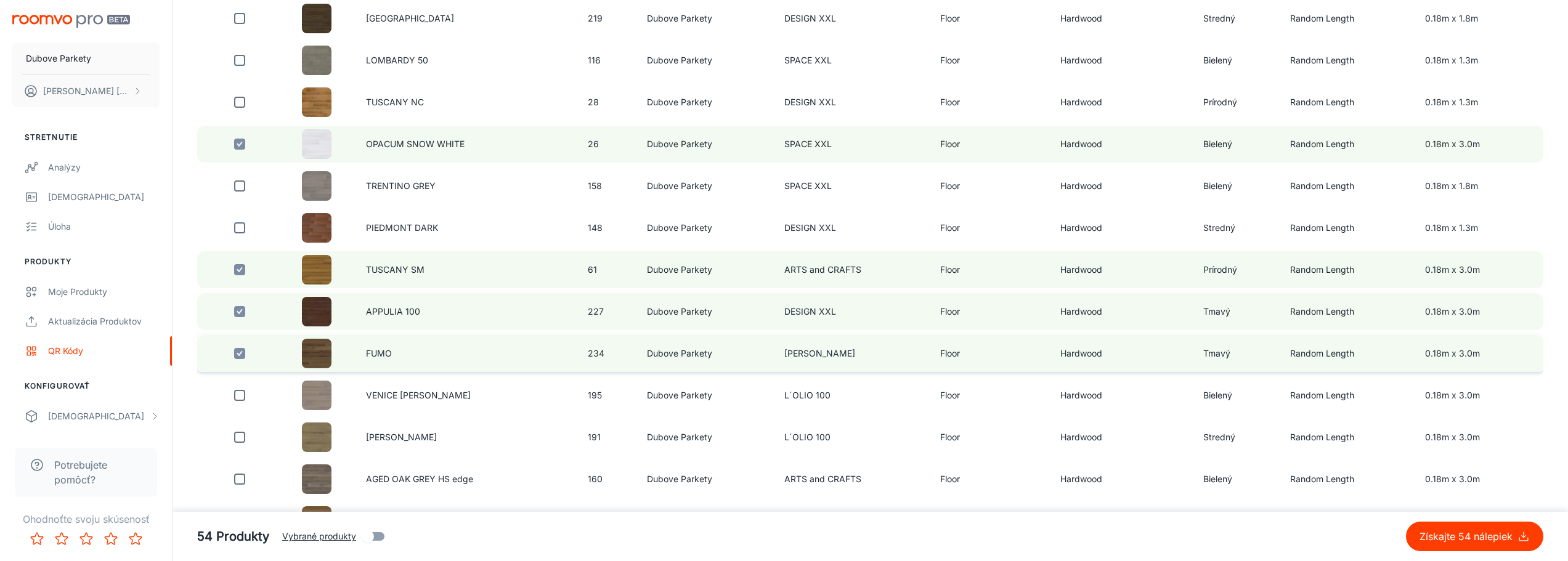
scroll to position [431, 0]
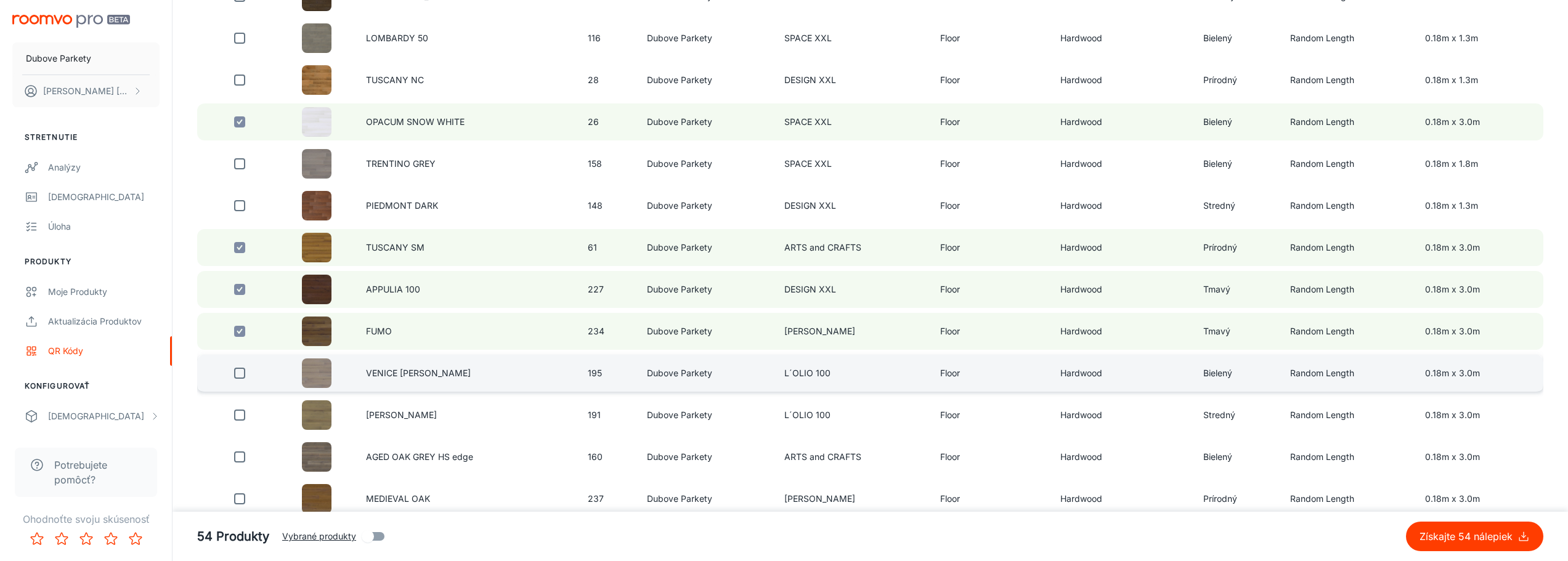
click at [240, 374] on input "checkbox" at bounding box center [239, 372] width 24 height 24
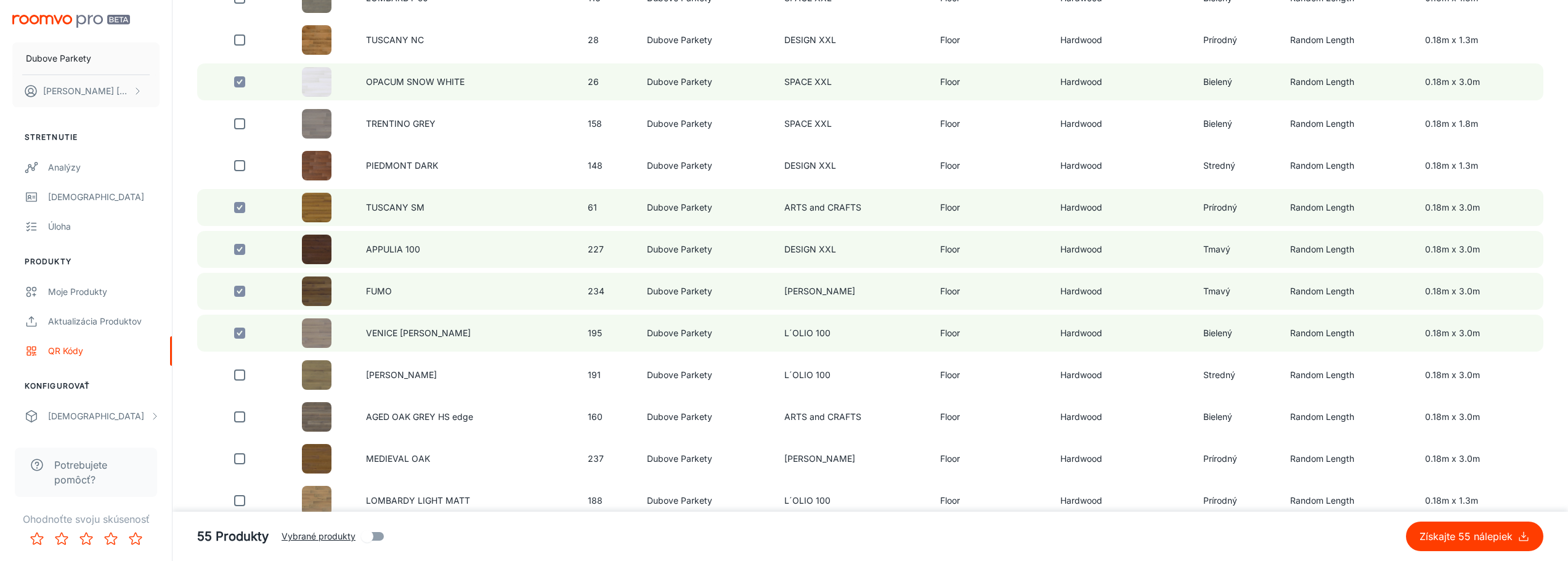
scroll to position [492, 0]
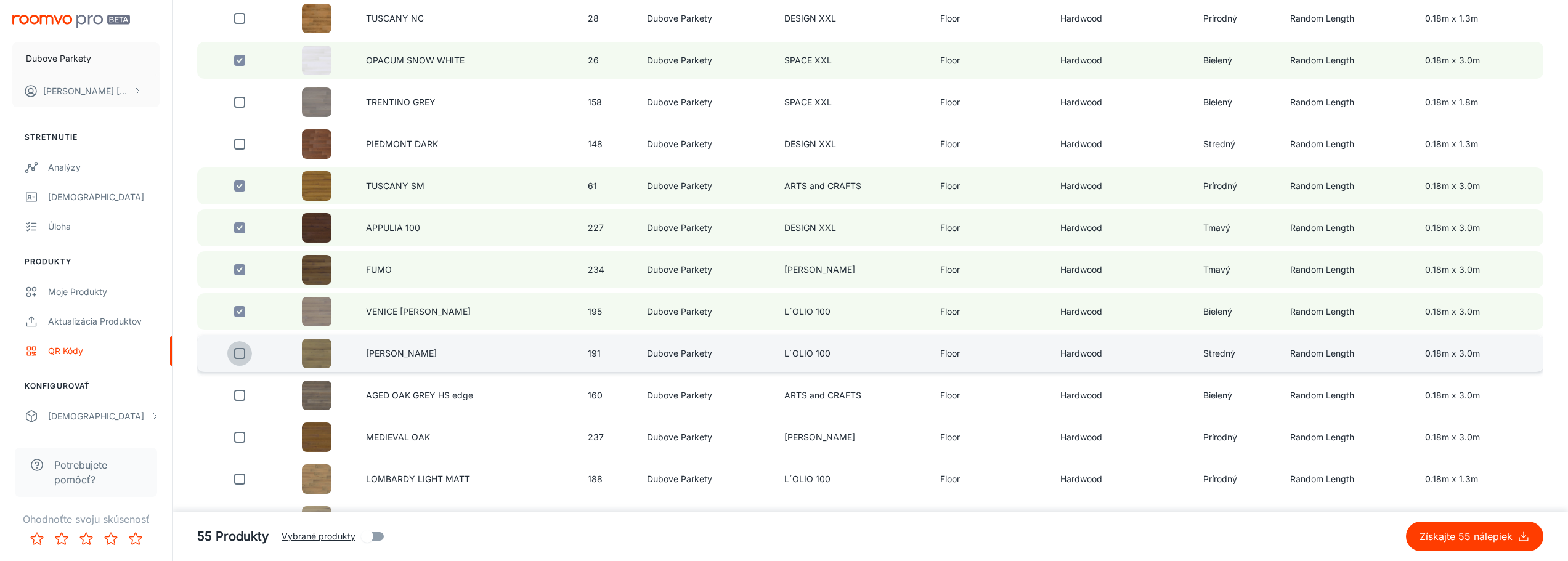
click at [237, 355] on input "checkbox" at bounding box center [239, 353] width 24 height 24
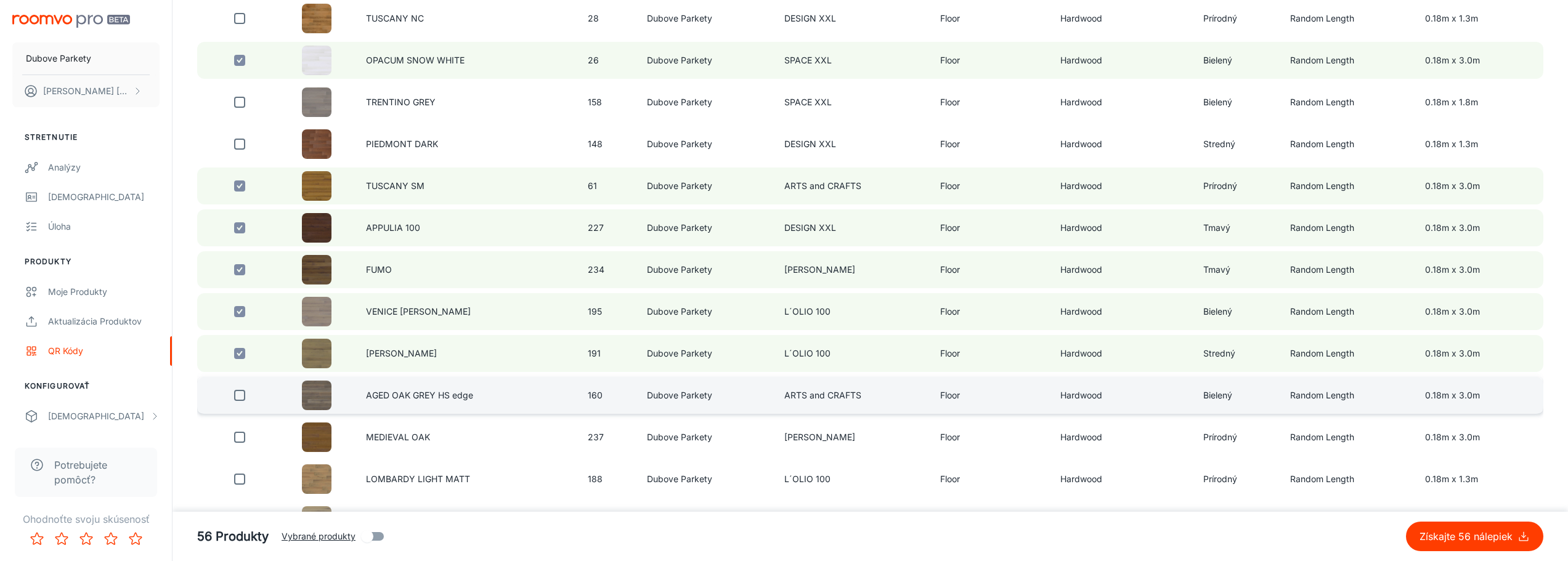
click at [240, 398] on input "checkbox" at bounding box center [239, 395] width 24 height 24
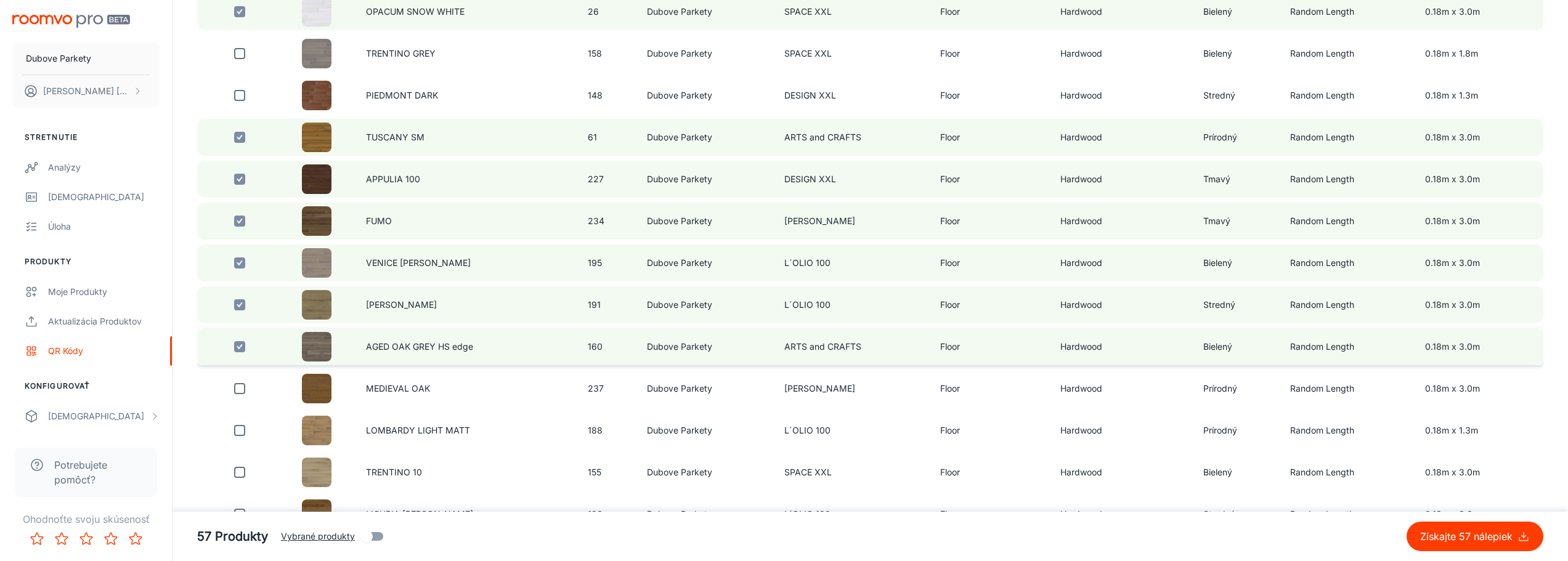
scroll to position [616, 0]
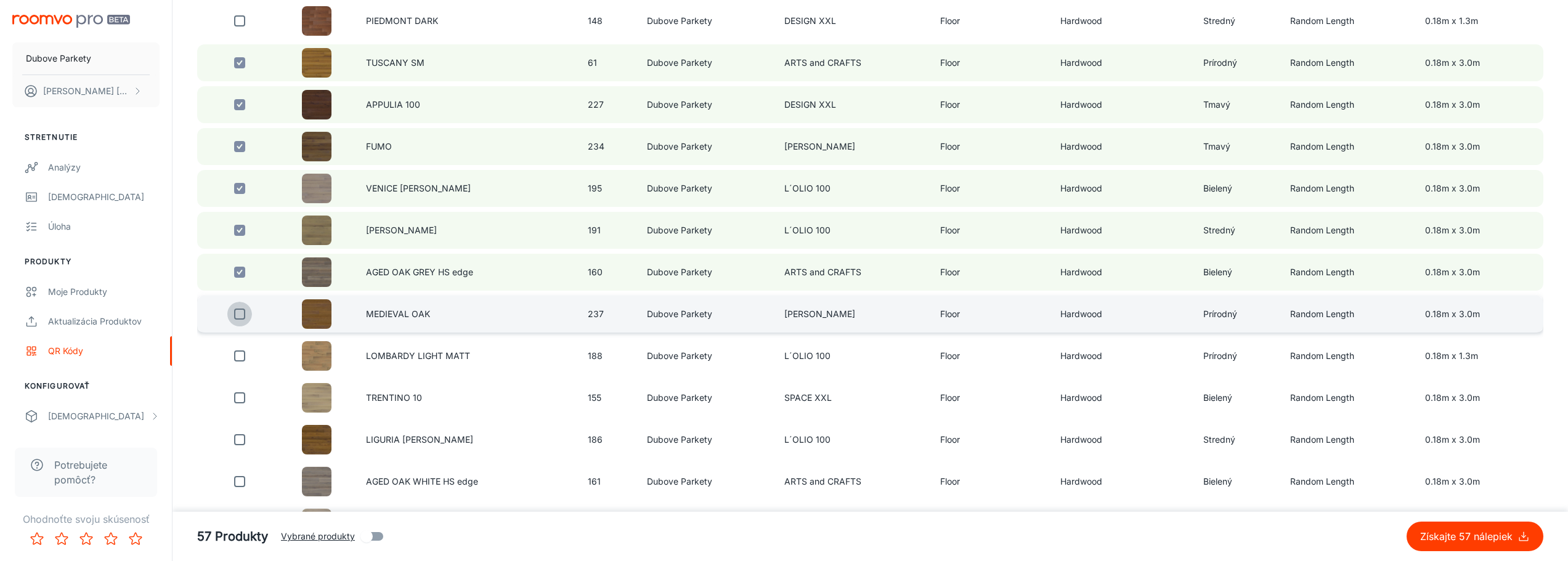
click at [238, 318] on input "checkbox" at bounding box center [239, 313] width 24 height 24
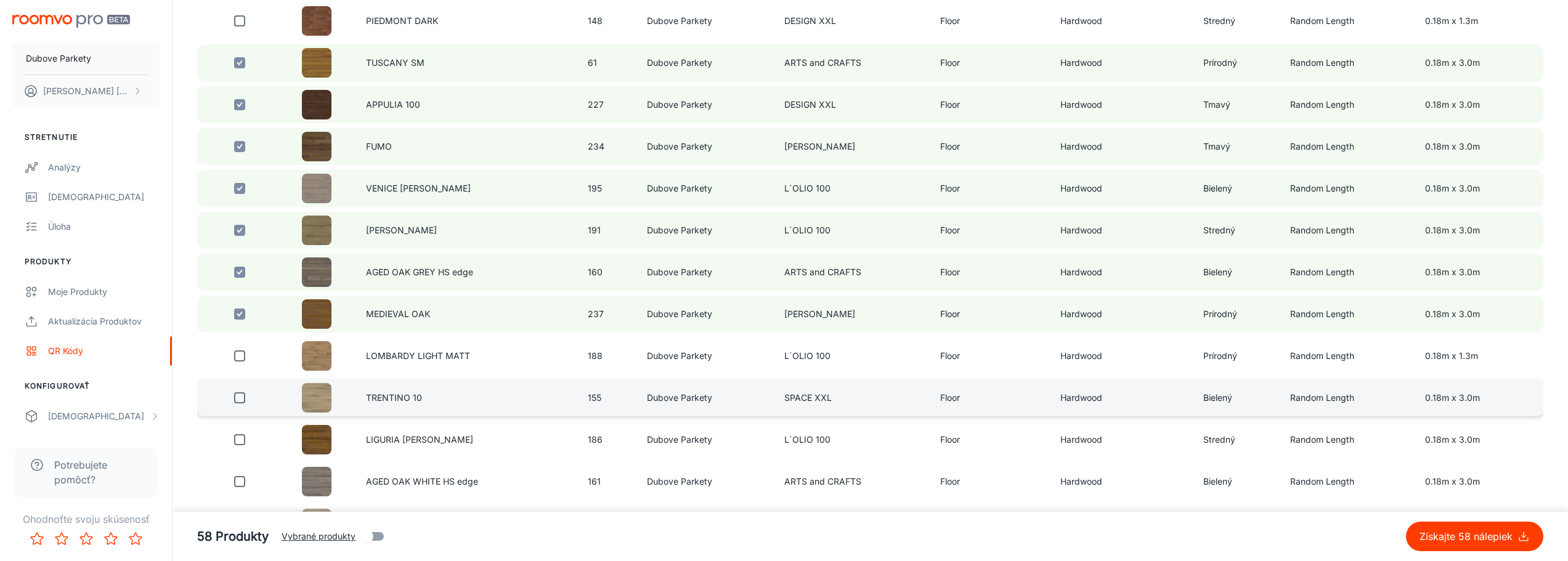
click at [244, 401] on input "checkbox" at bounding box center [239, 398] width 24 height 24
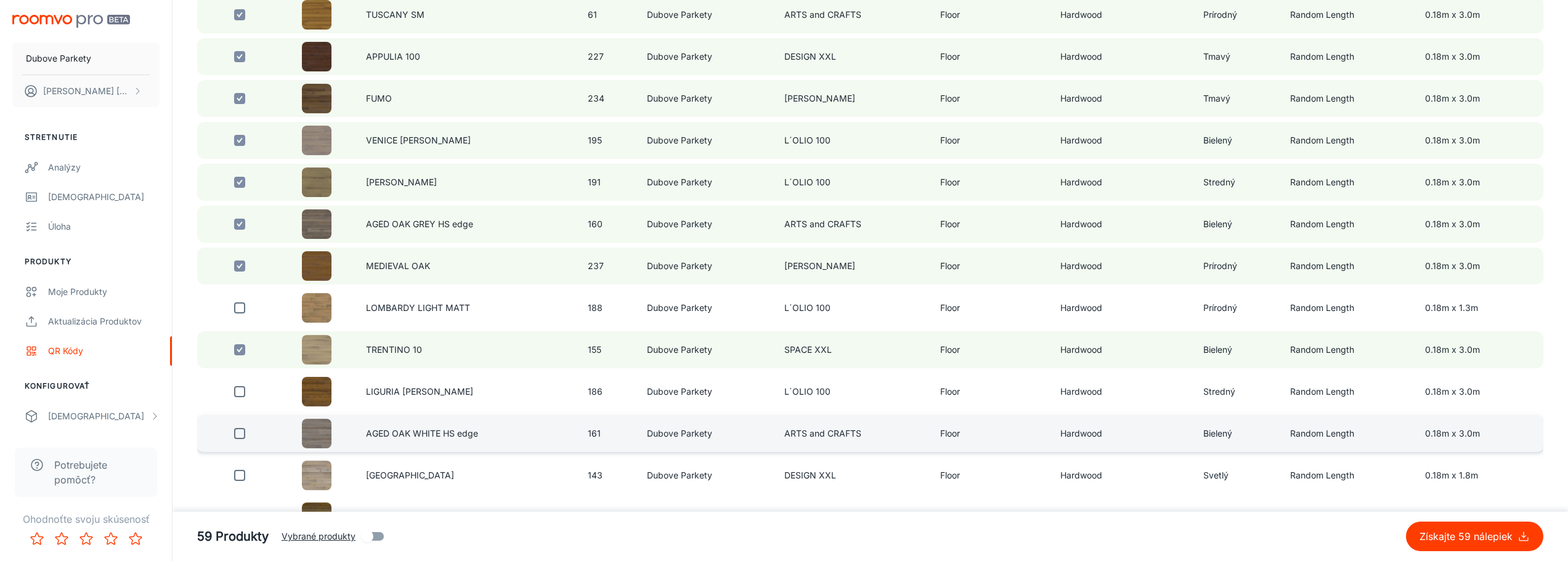
scroll to position [678, 0]
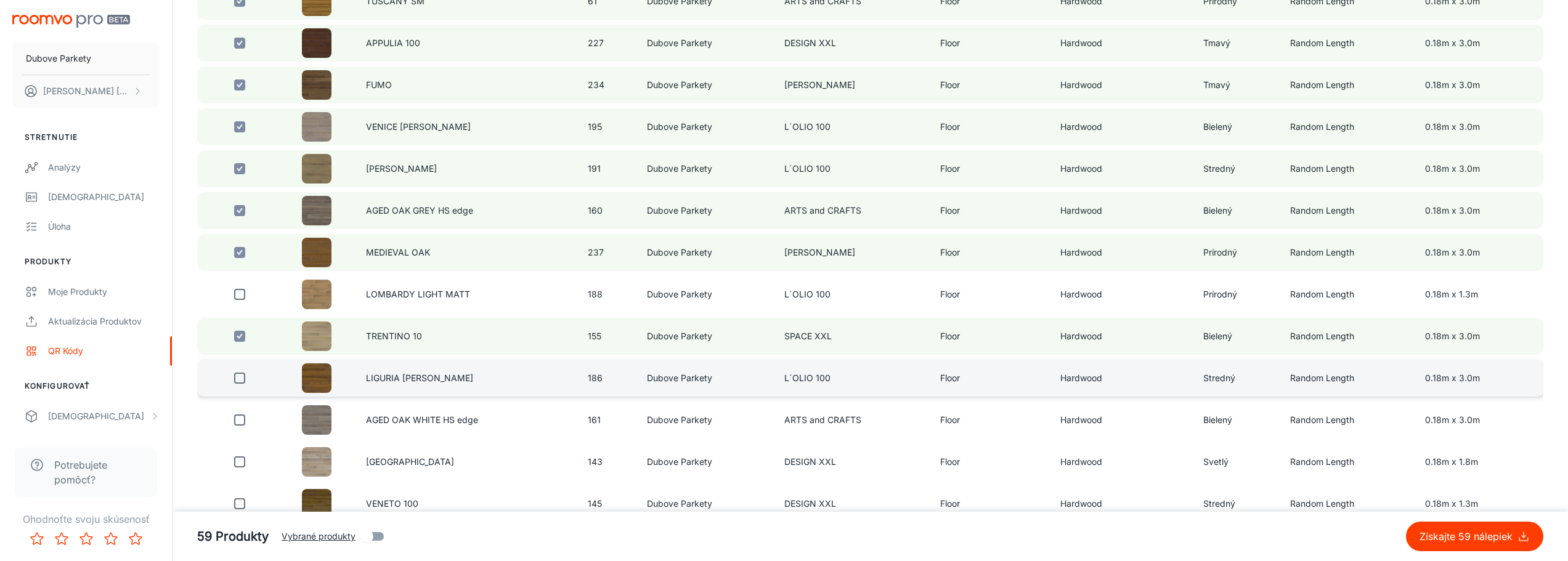
click at [235, 377] on input "checkbox" at bounding box center [239, 377] width 24 height 24
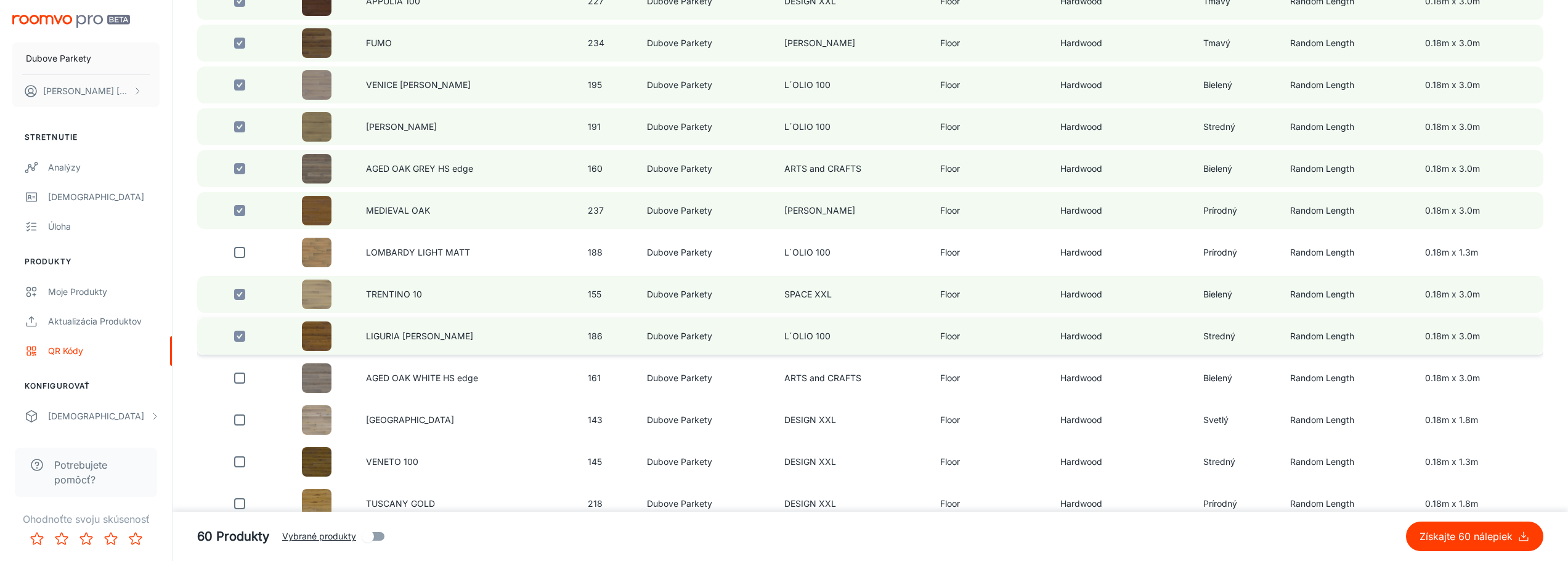
scroll to position [739, 0]
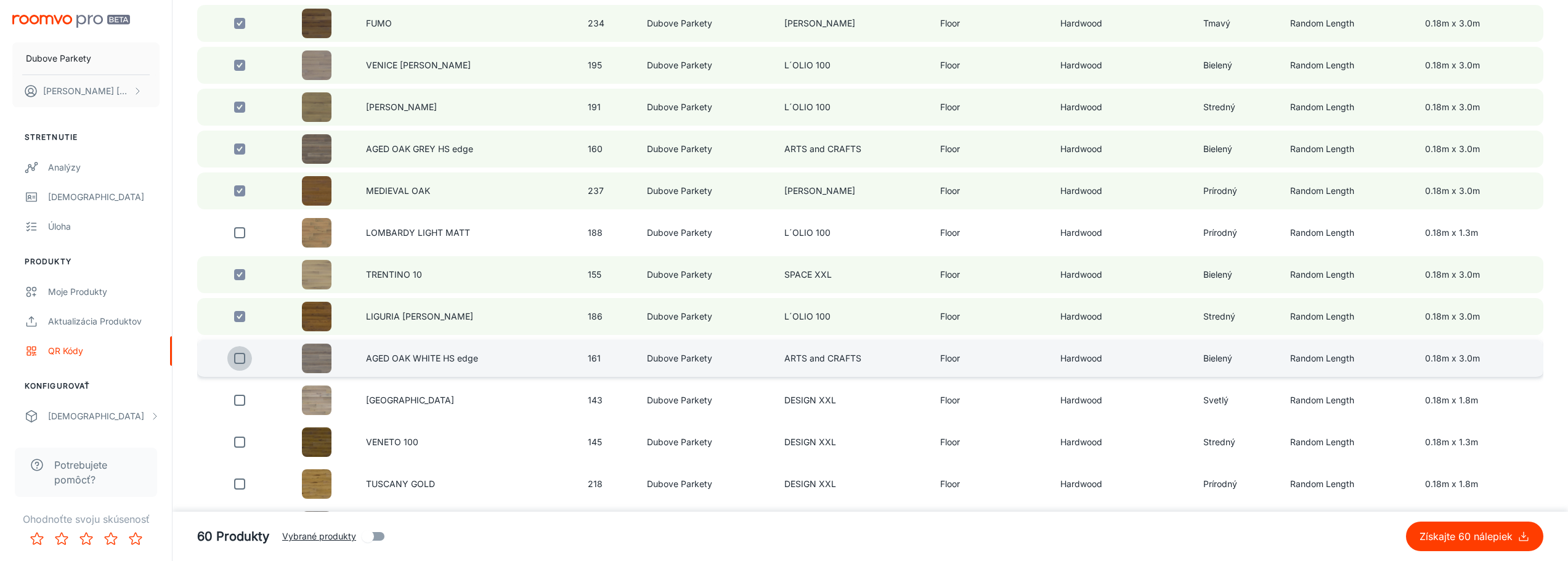
click at [237, 361] on input "checkbox" at bounding box center [239, 358] width 24 height 24
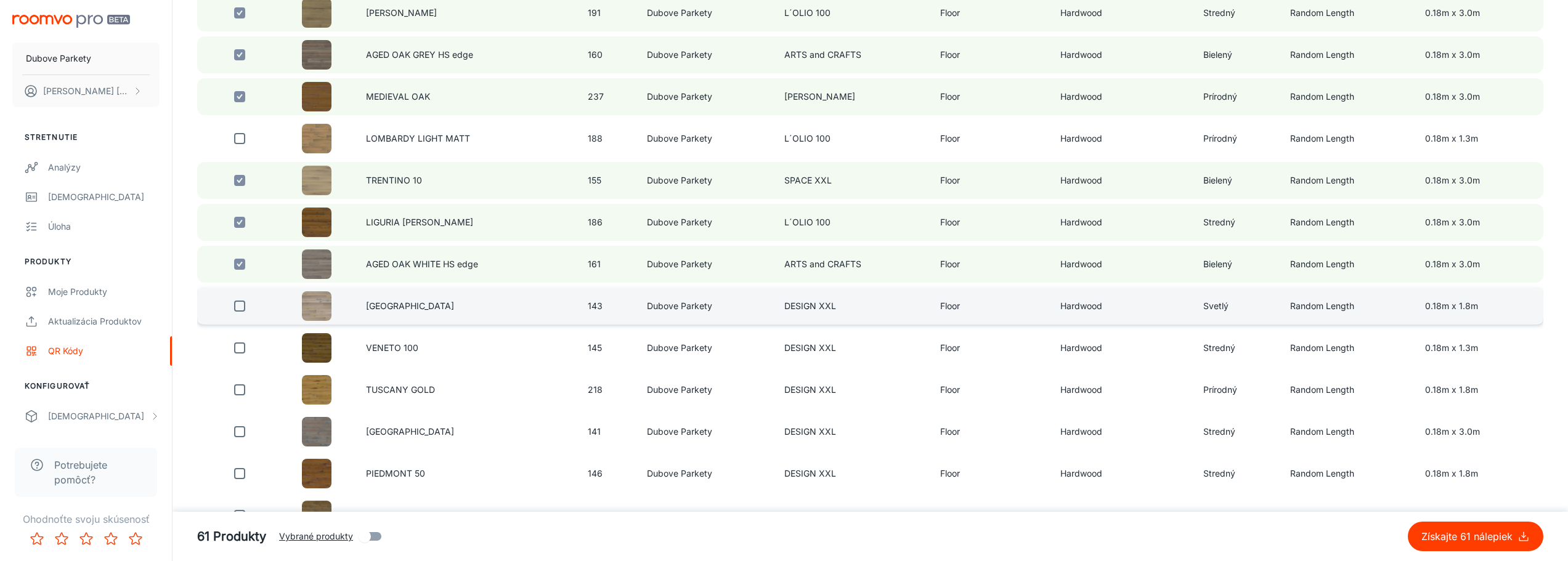
scroll to position [863, 0]
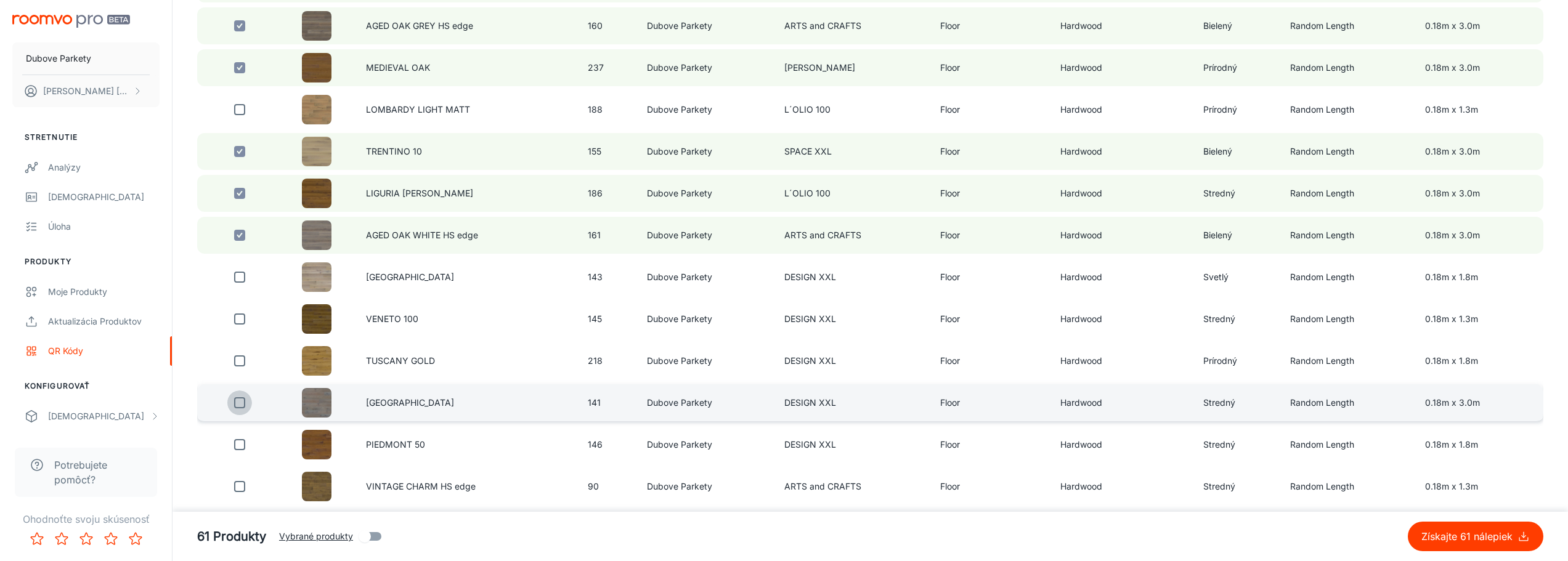
click at [237, 403] on input "checkbox" at bounding box center [239, 402] width 24 height 24
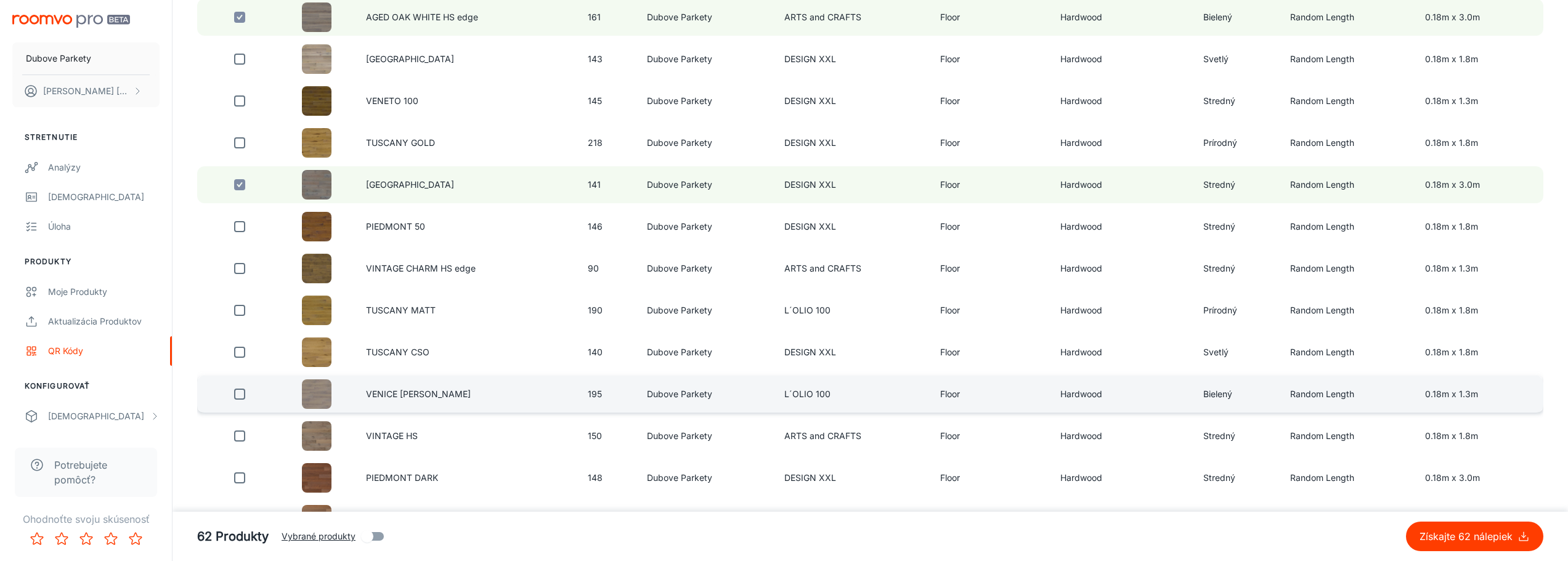
scroll to position [1108, 0]
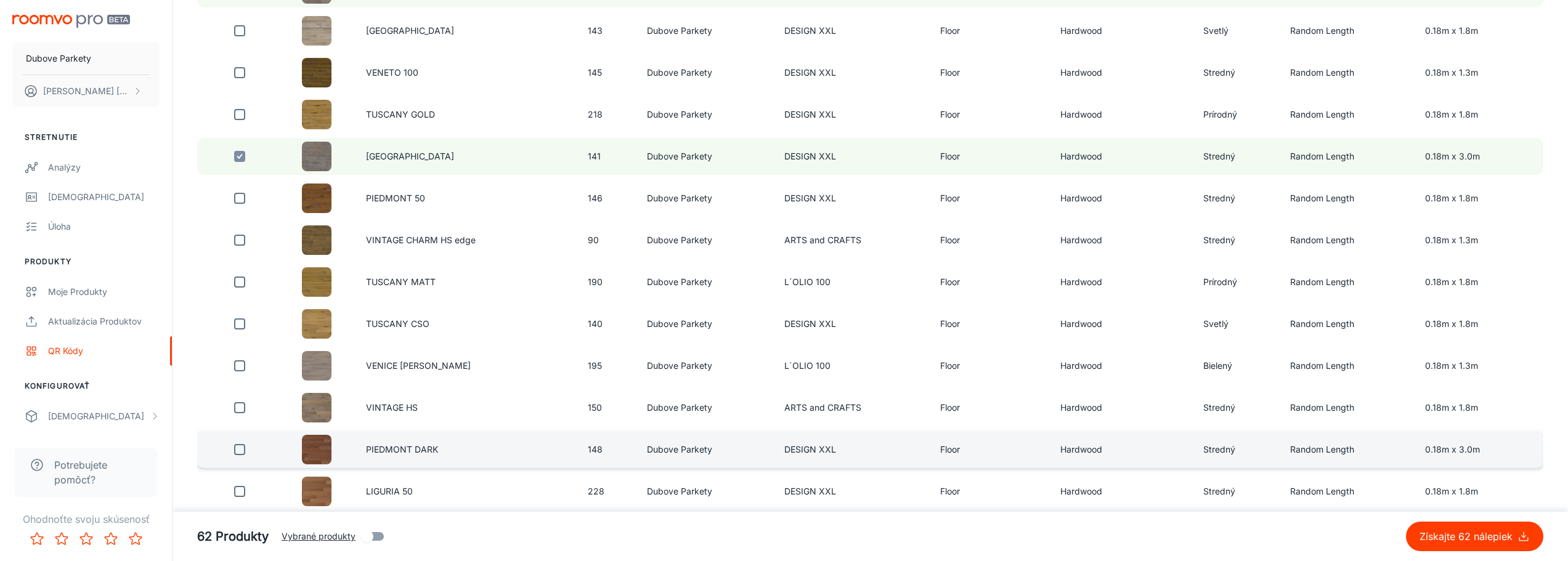
click at [241, 453] on input "checkbox" at bounding box center [239, 449] width 24 height 24
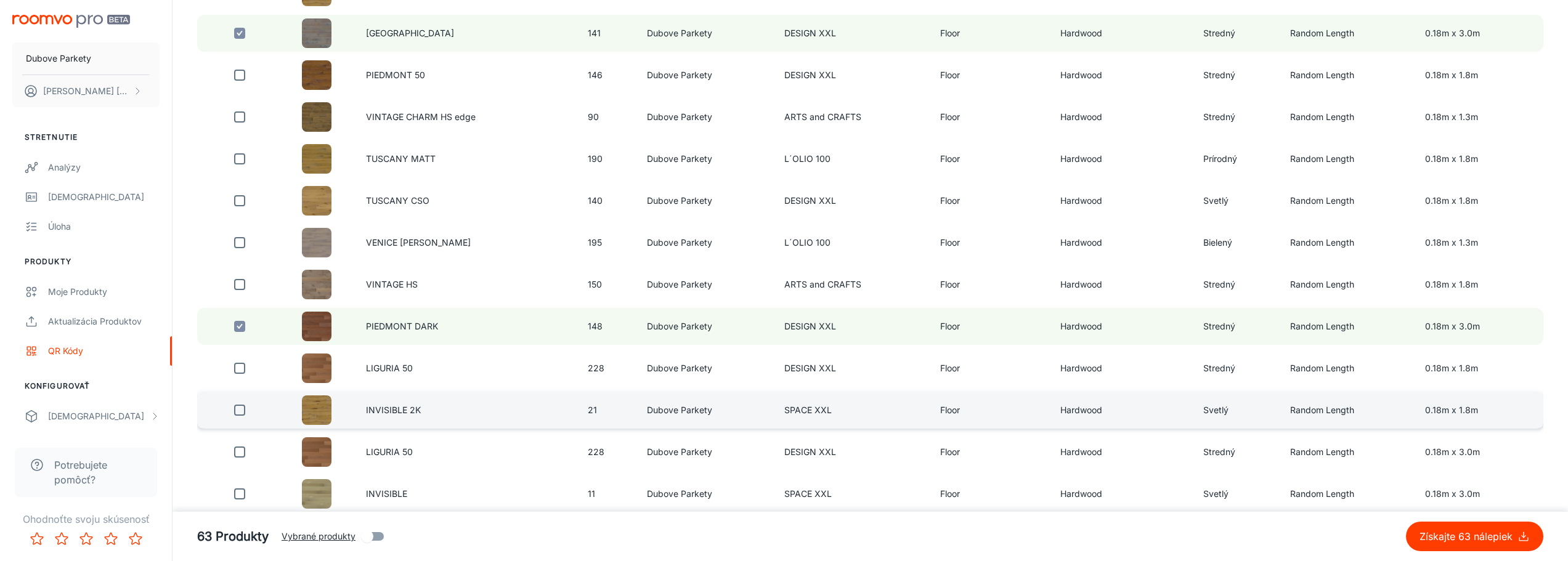
scroll to position [1293, 0]
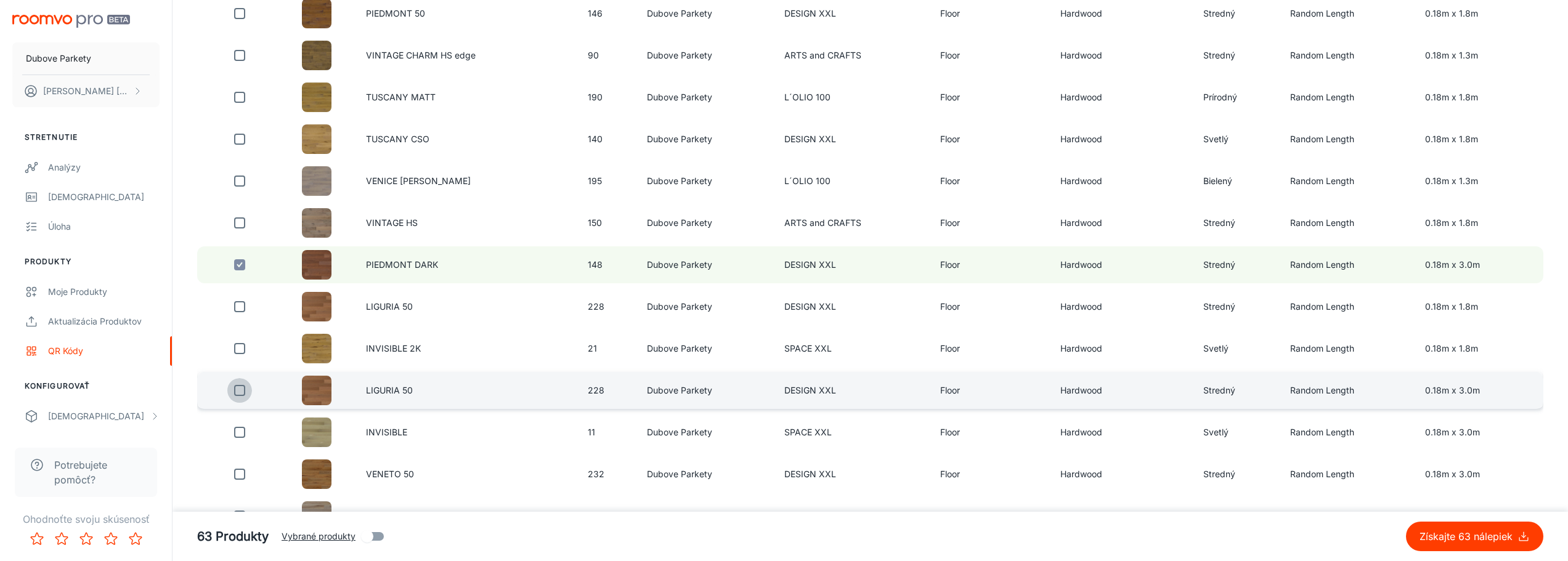
click at [240, 393] on input "checkbox" at bounding box center [239, 390] width 24 height 24
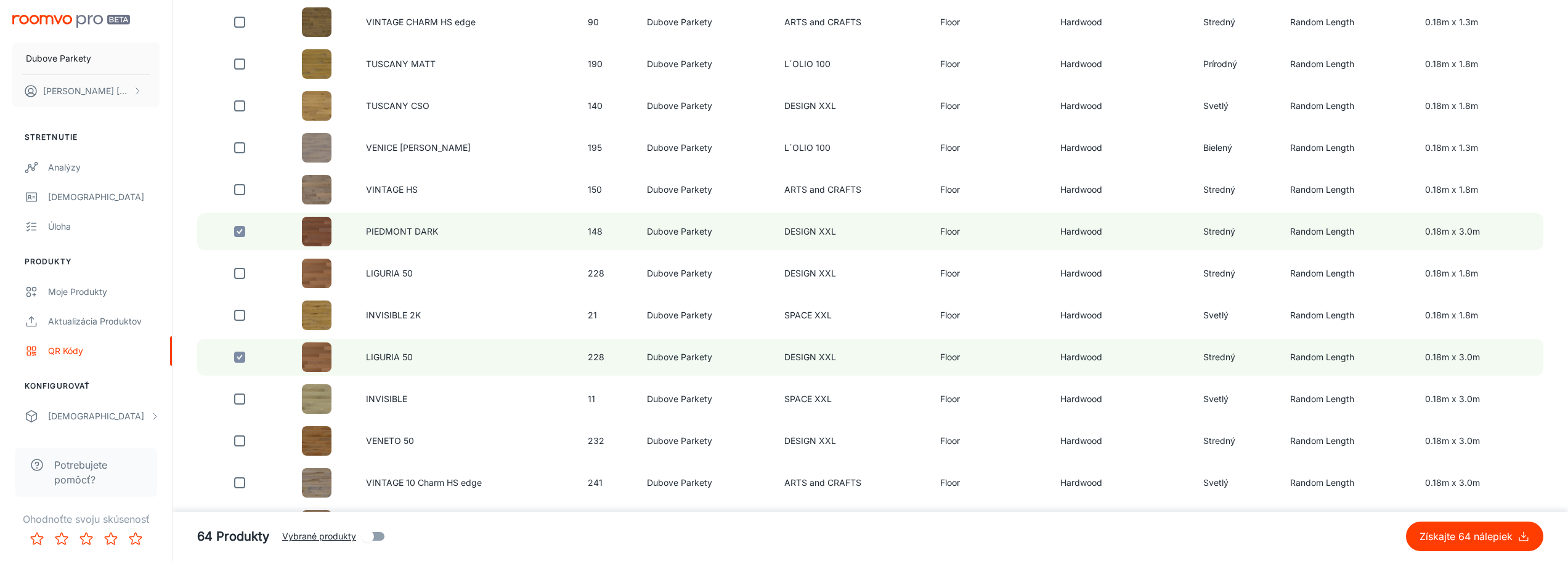
scroll to position [1355, 0]
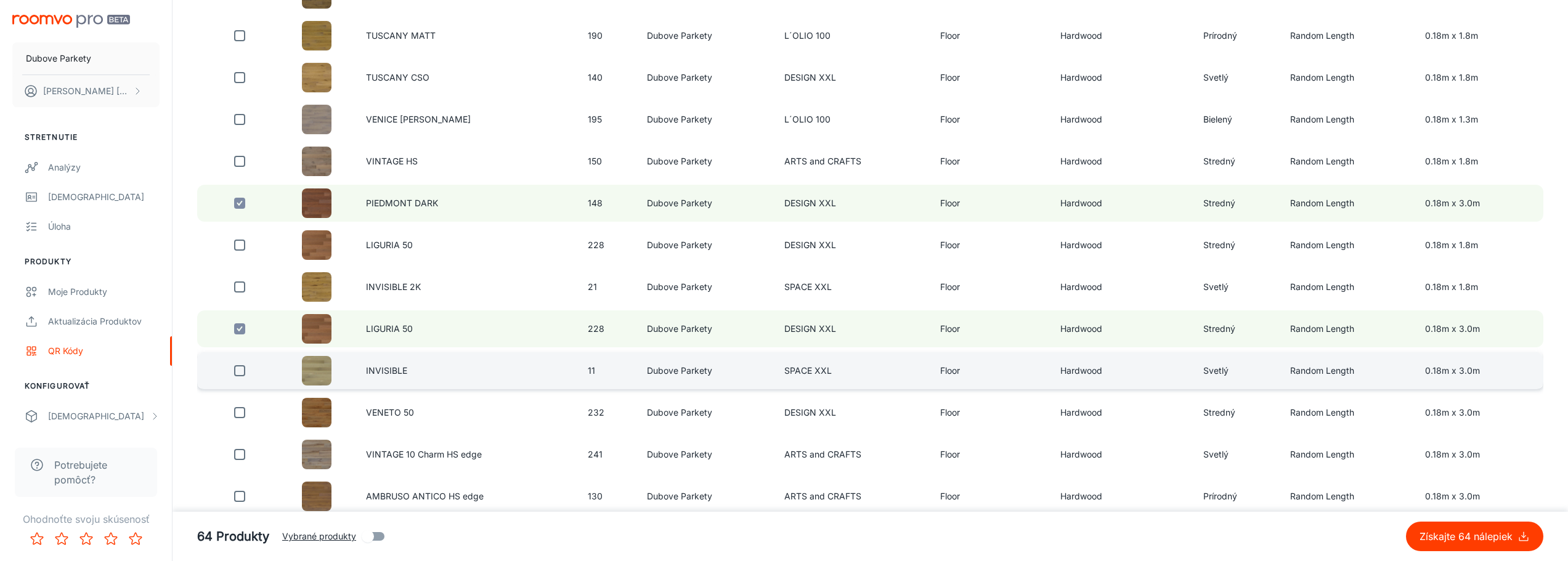
click at [236, 372] on input "checkbox" at bounding box center [239, 370] width 24 height 24
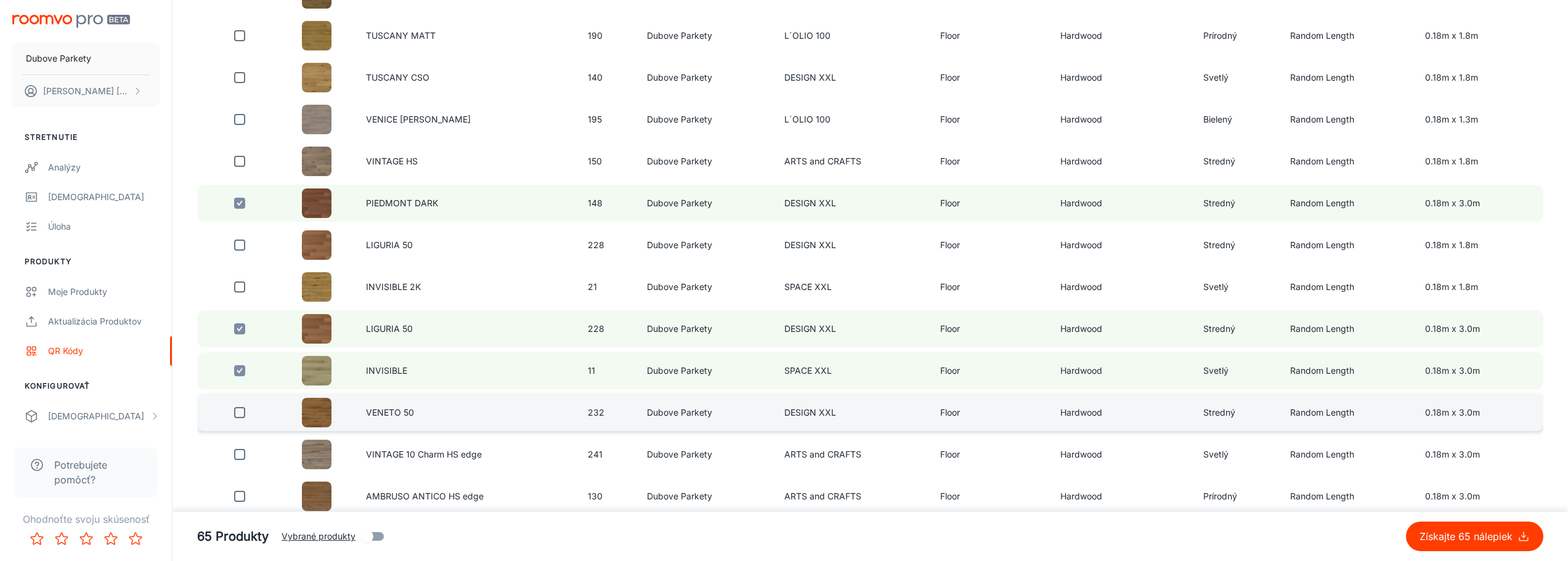
click at [236, 416] on input "checkbox" at bounding box center [239, 412] width 24 height 24
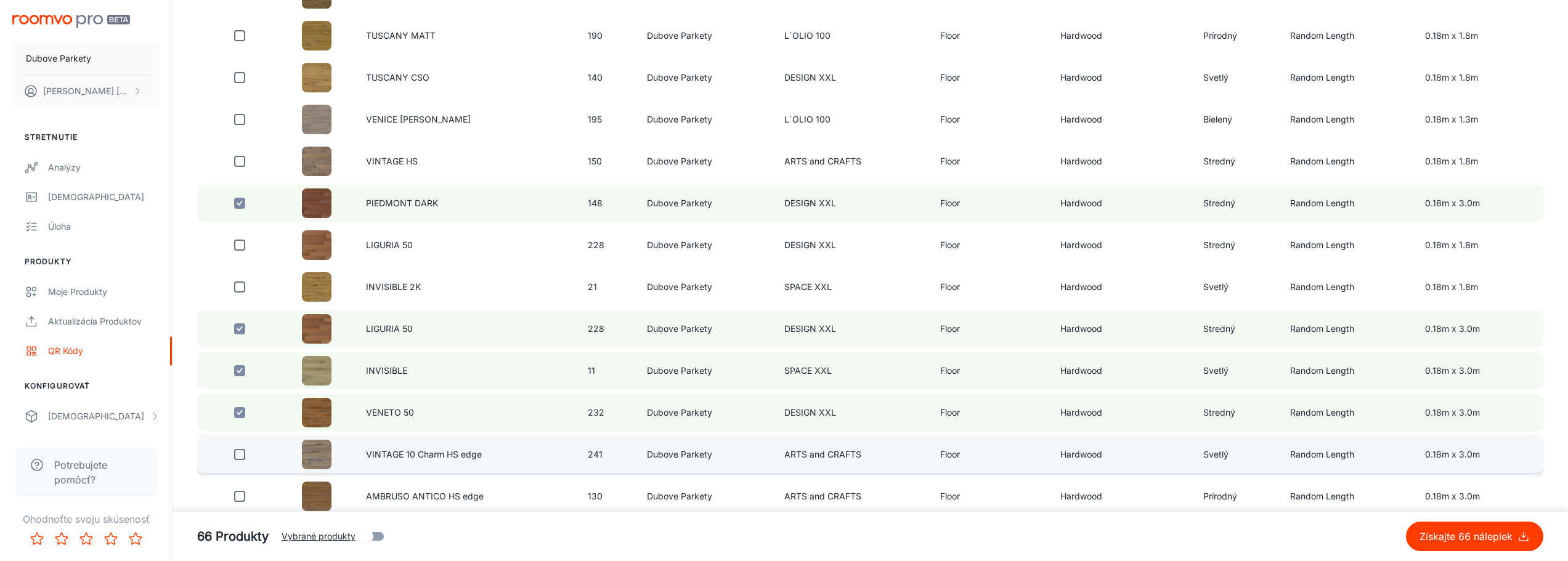
click at [242, 456] on input "checkbox" at bounding box center [239, 454] width 24 height 24
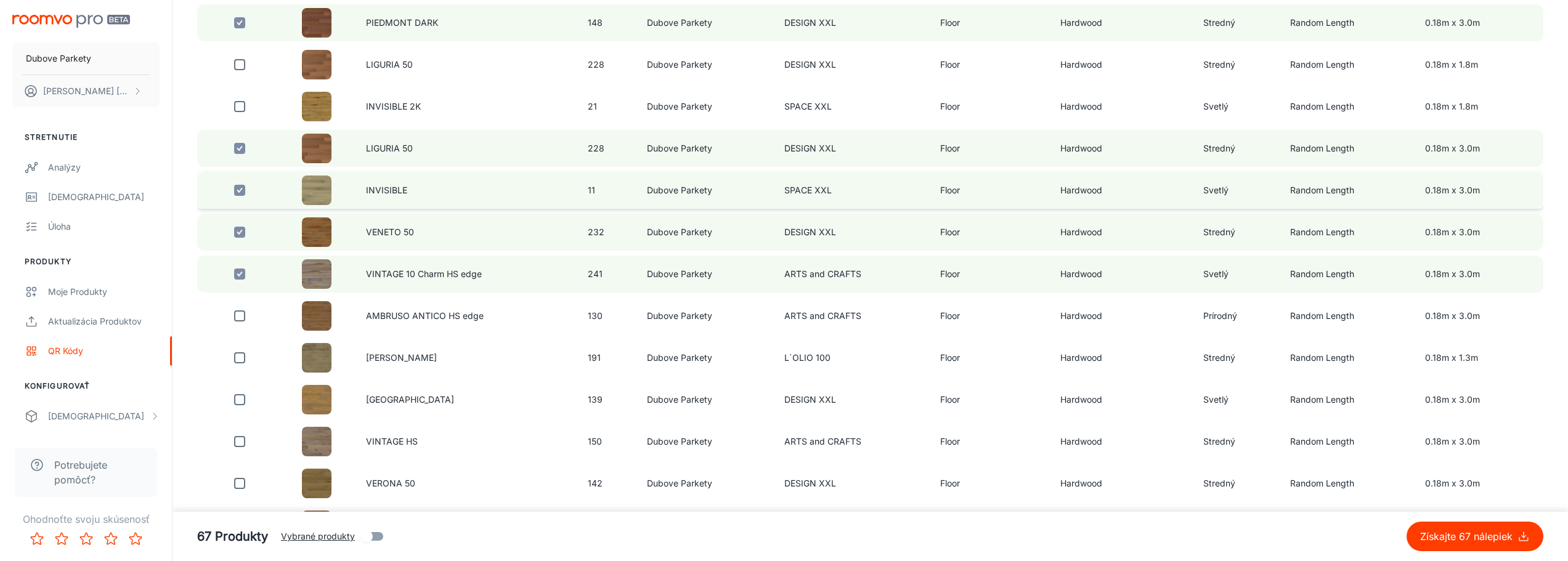
scroll to position [1540, 0]
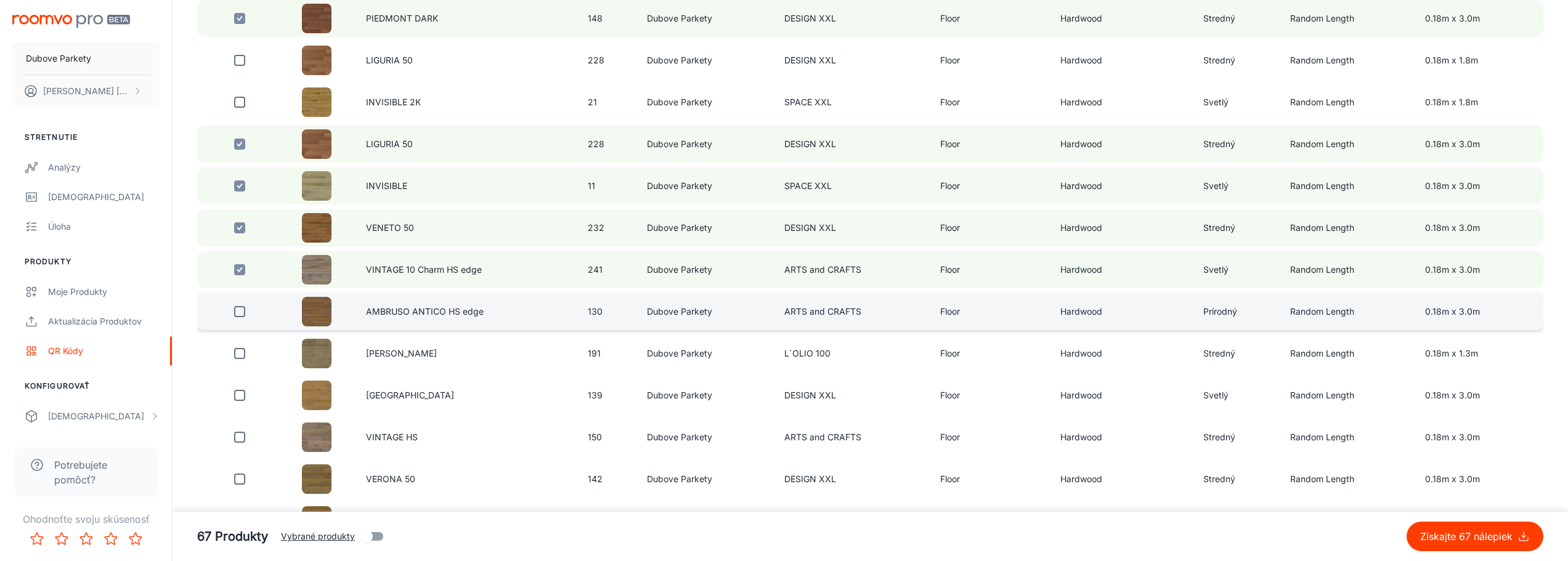
click at [244, 314] on input "checkbox" at bounding box center [239, 311] width 24 height 24
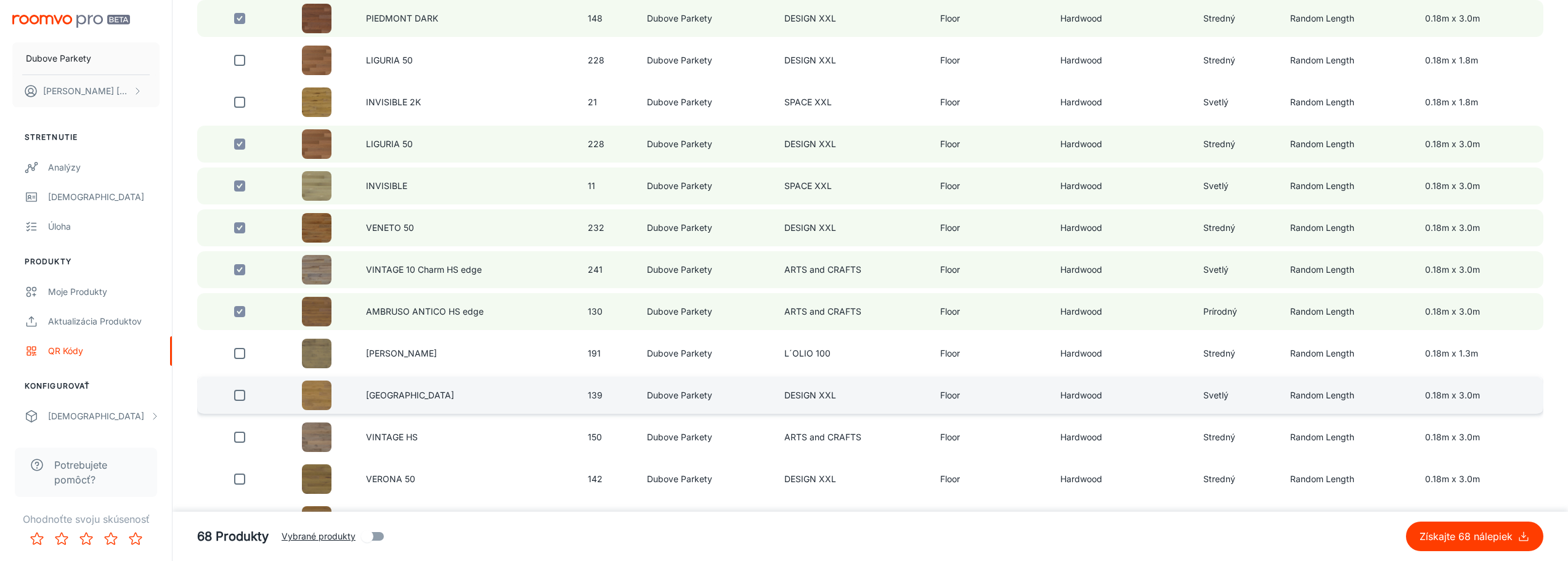
click at [237, 395] on input "checkbox" at bounding box center [239, 395] width 24 height 24
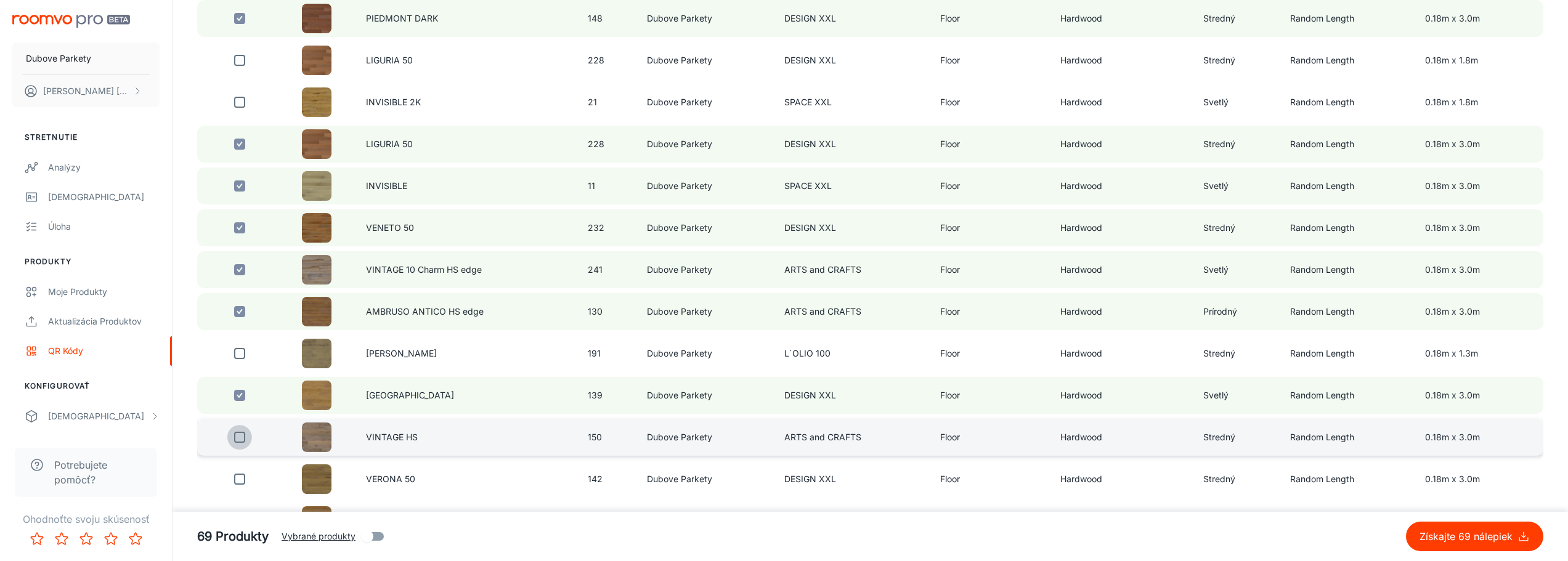
click at [240, 442] on input "checkbox" at bounding box center [239, 436] width 24 height 24
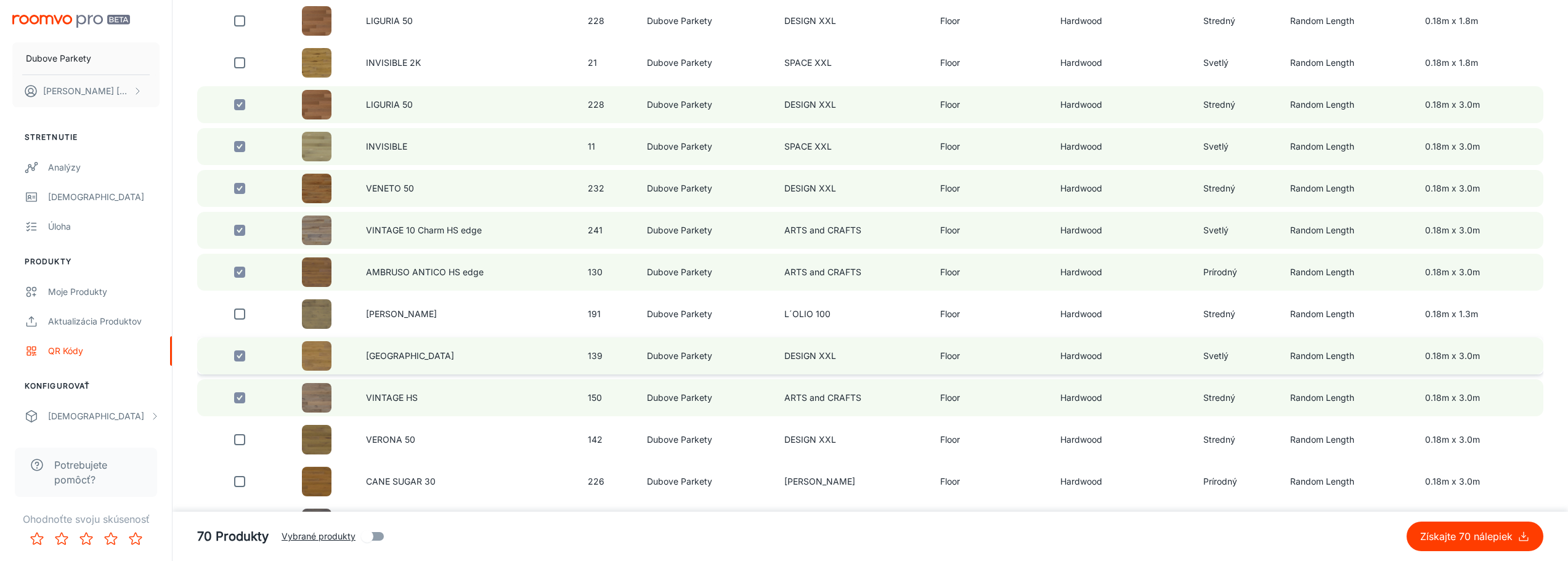
scroll to position [1602, 0]
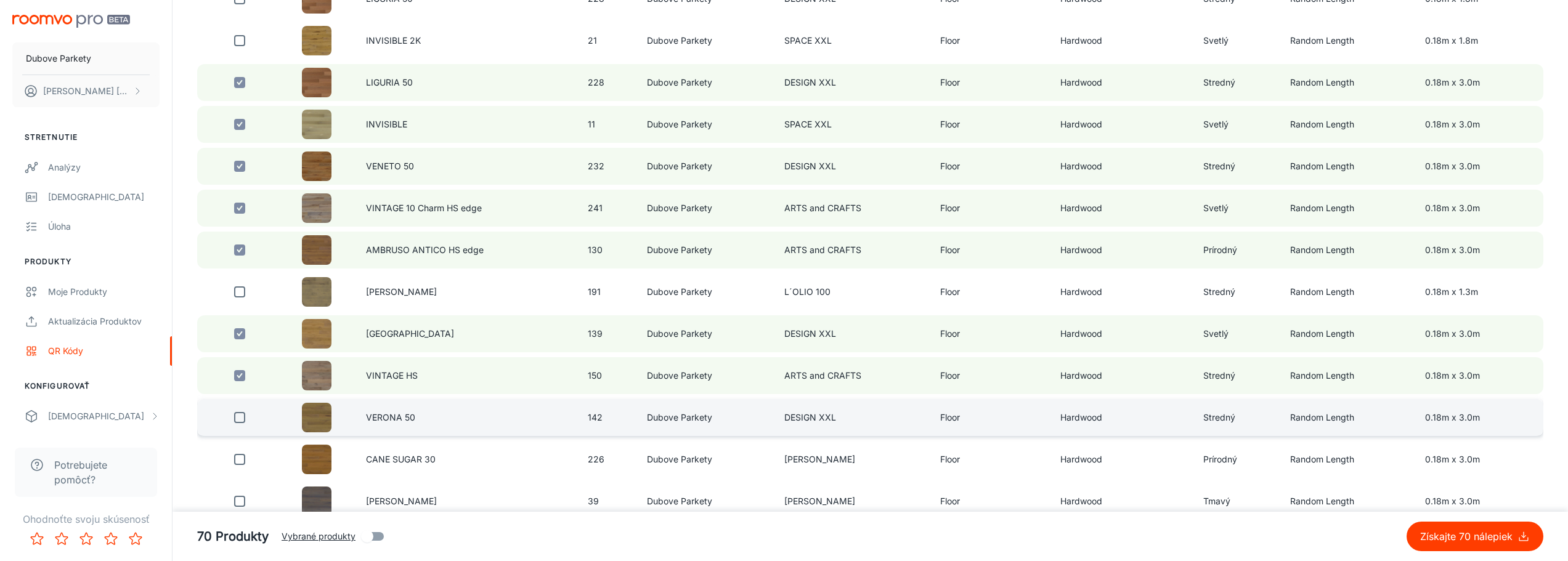
click at [239, 418] on input "checkbox" at bounding box center [239, 417] width 24 height 24
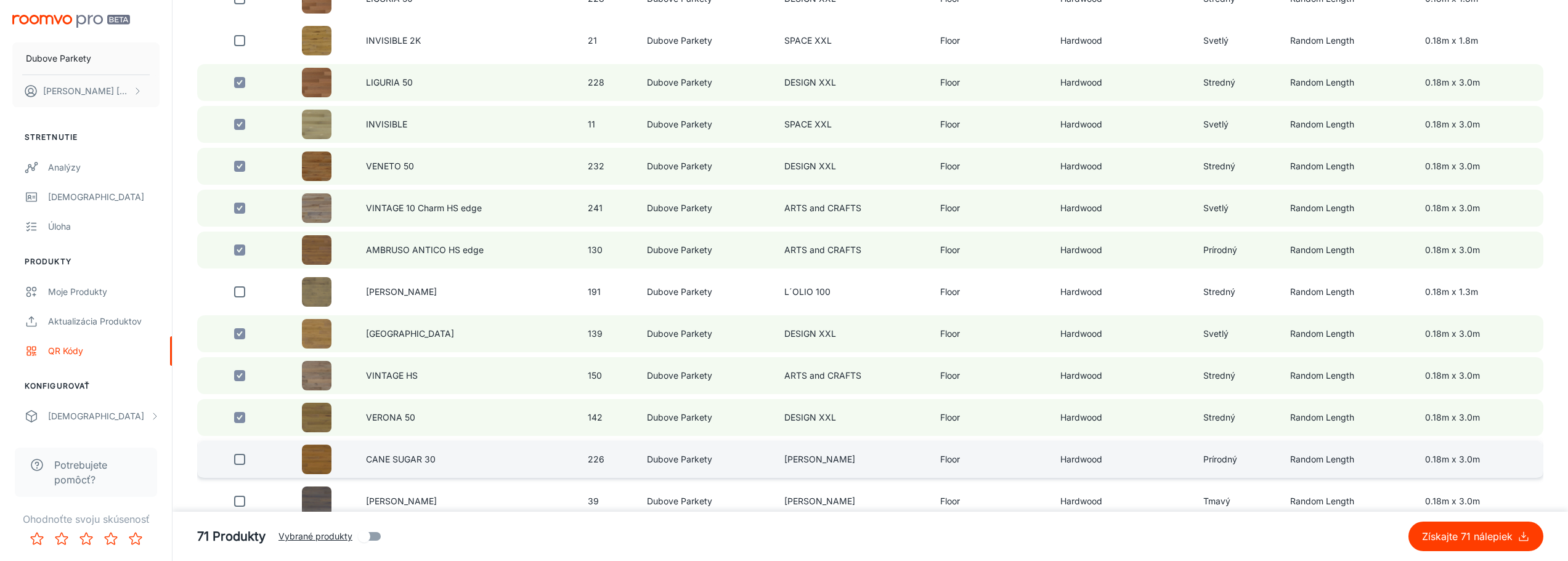
click at [238, 458] on input "checkbox" at bounding box center [239, 458] width 24 height 24
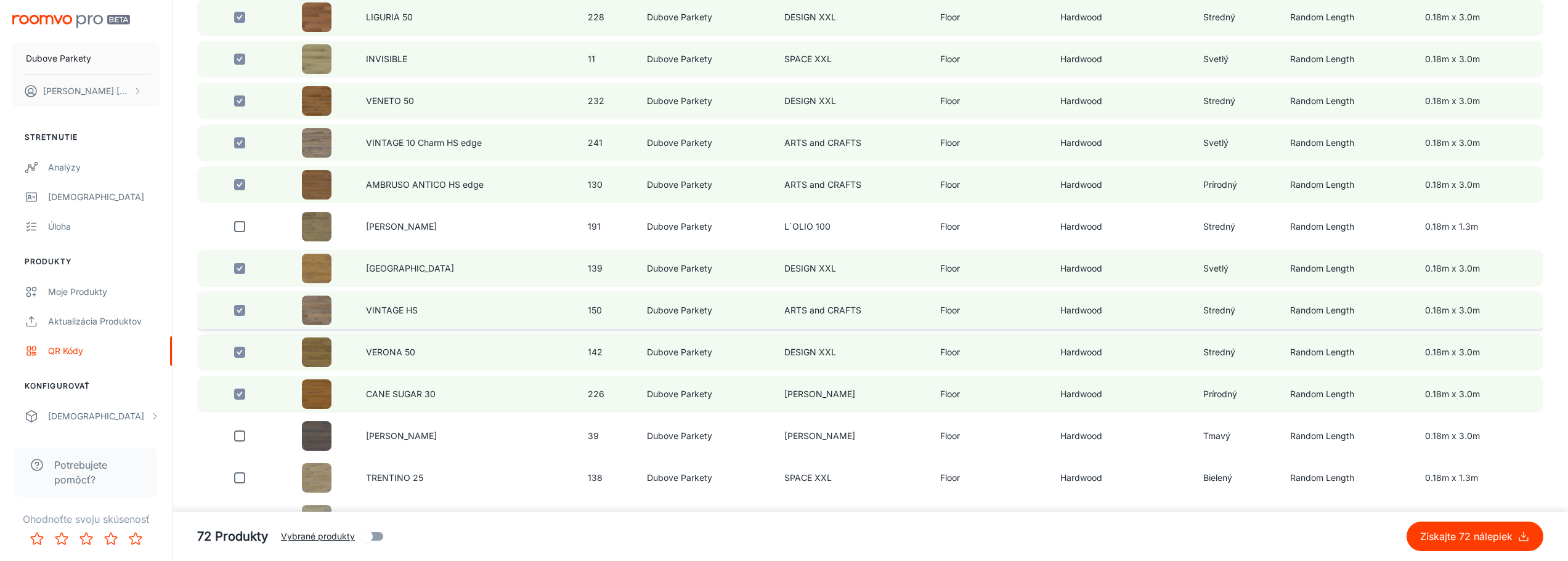
scroll to position [1725, 0]
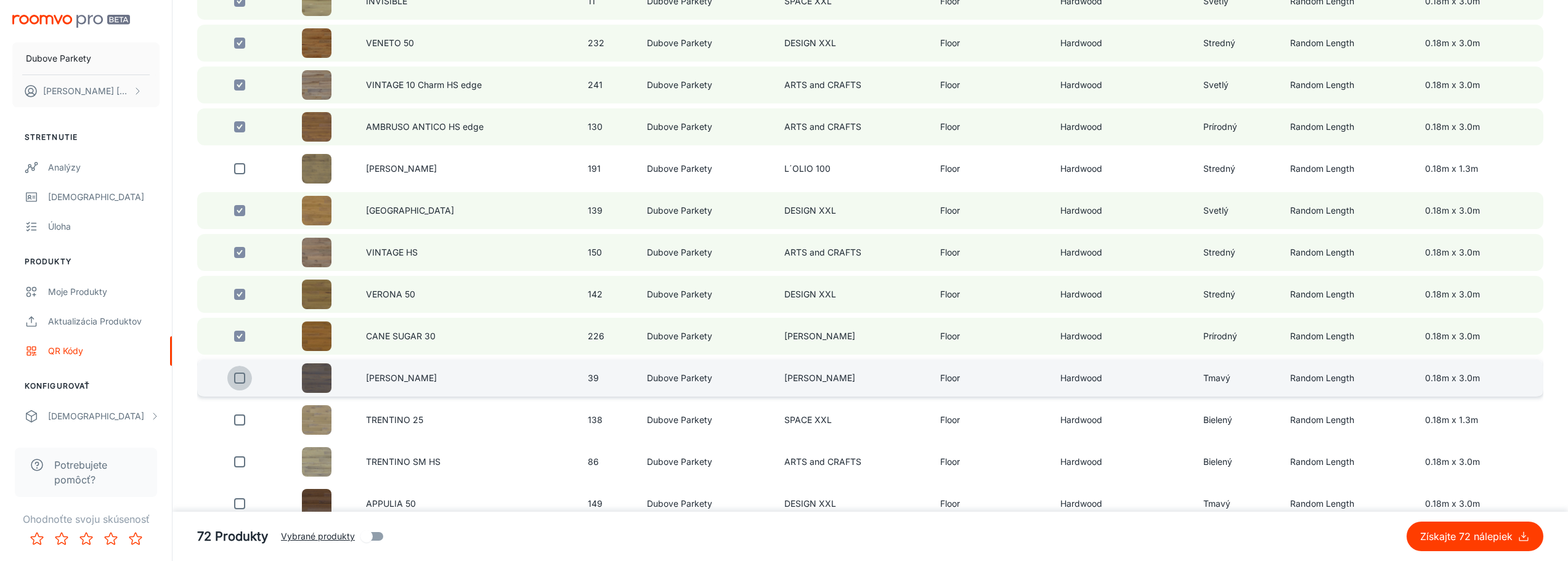
click at [235, 378] on input "checkbox" at bounding box center [239, 377] width 24 height 24
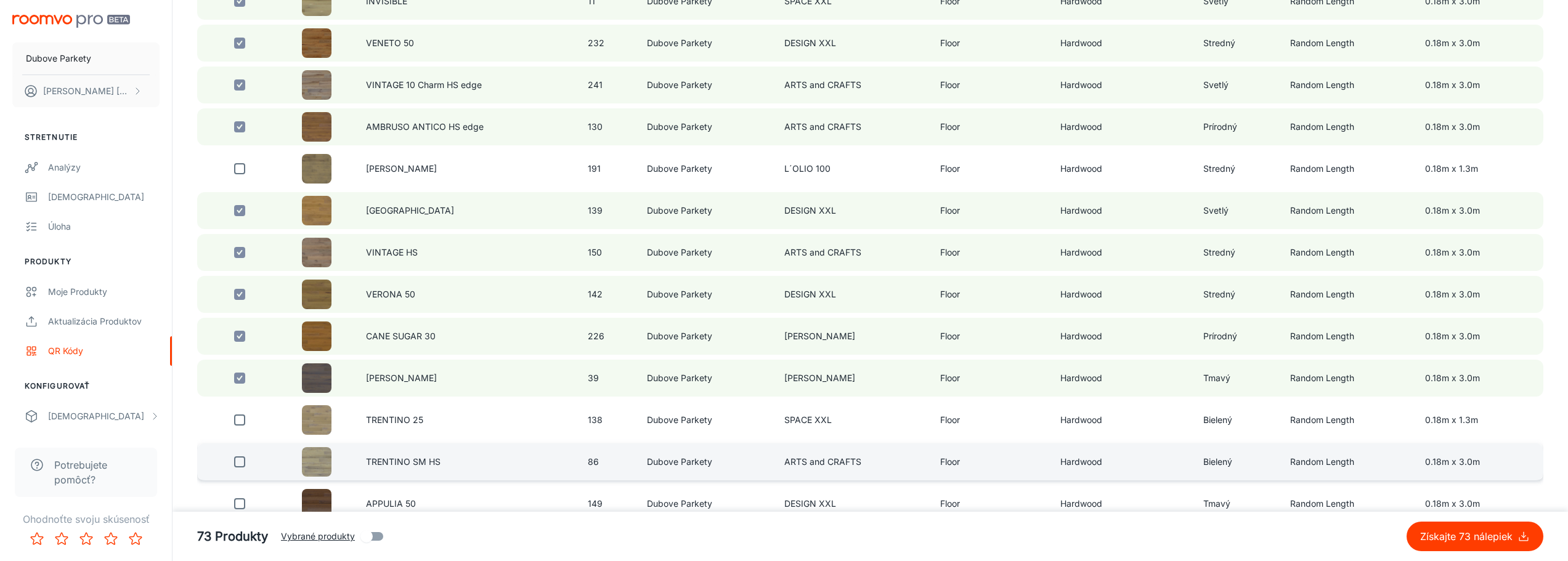
click at [242, 462] on input "checkbox" at bounding box center [239, 461] width 24 height 24
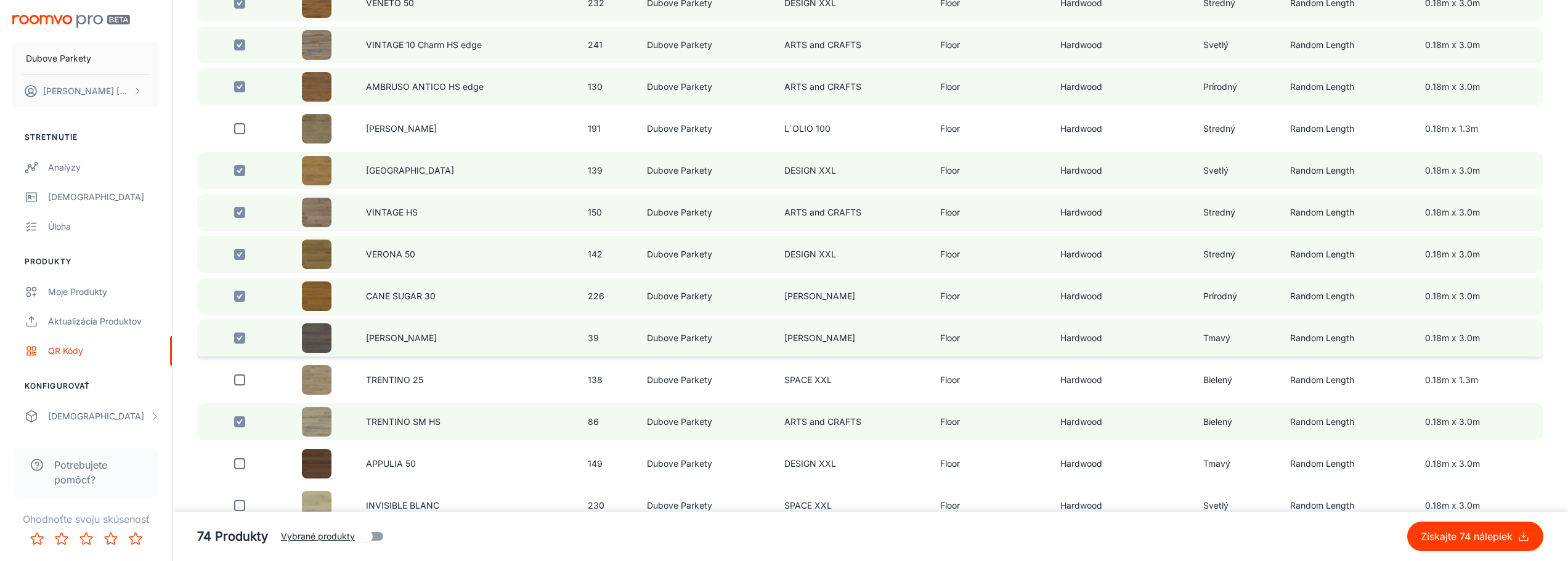
scroll to position [1786, 0]
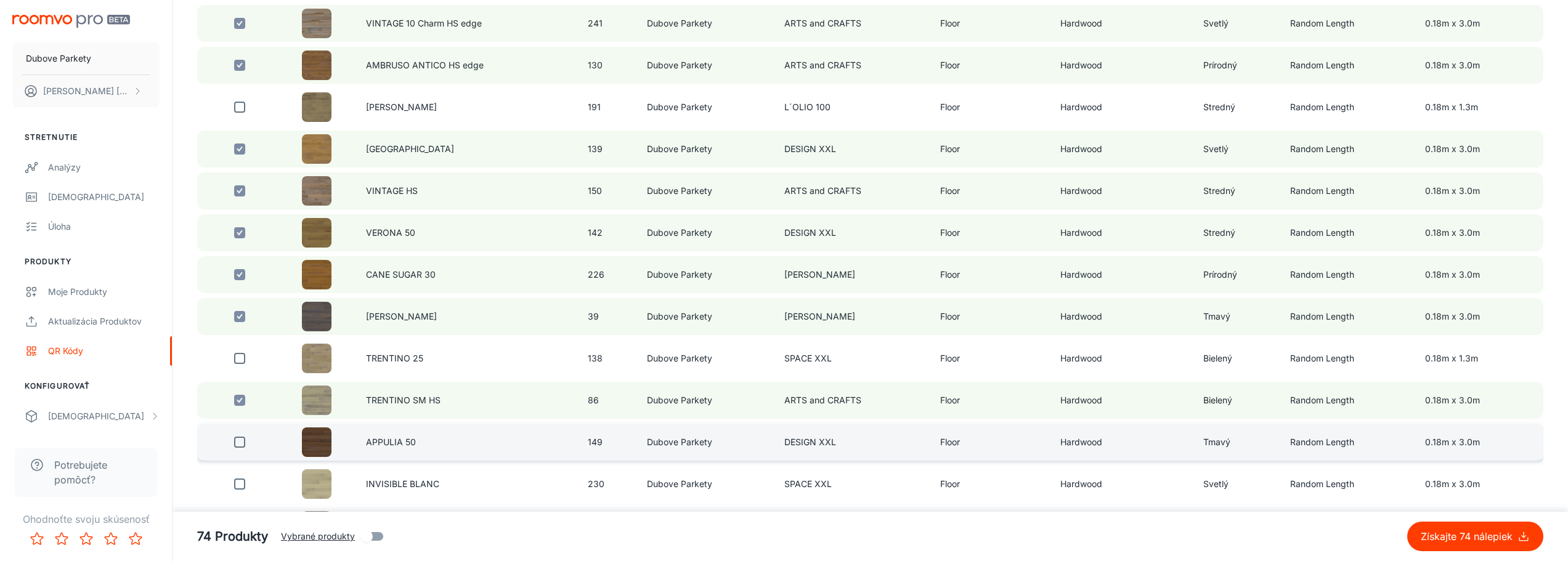
click at [241, 441] on input "checkbox" at bounding box center [239, 442] width 24 height 24
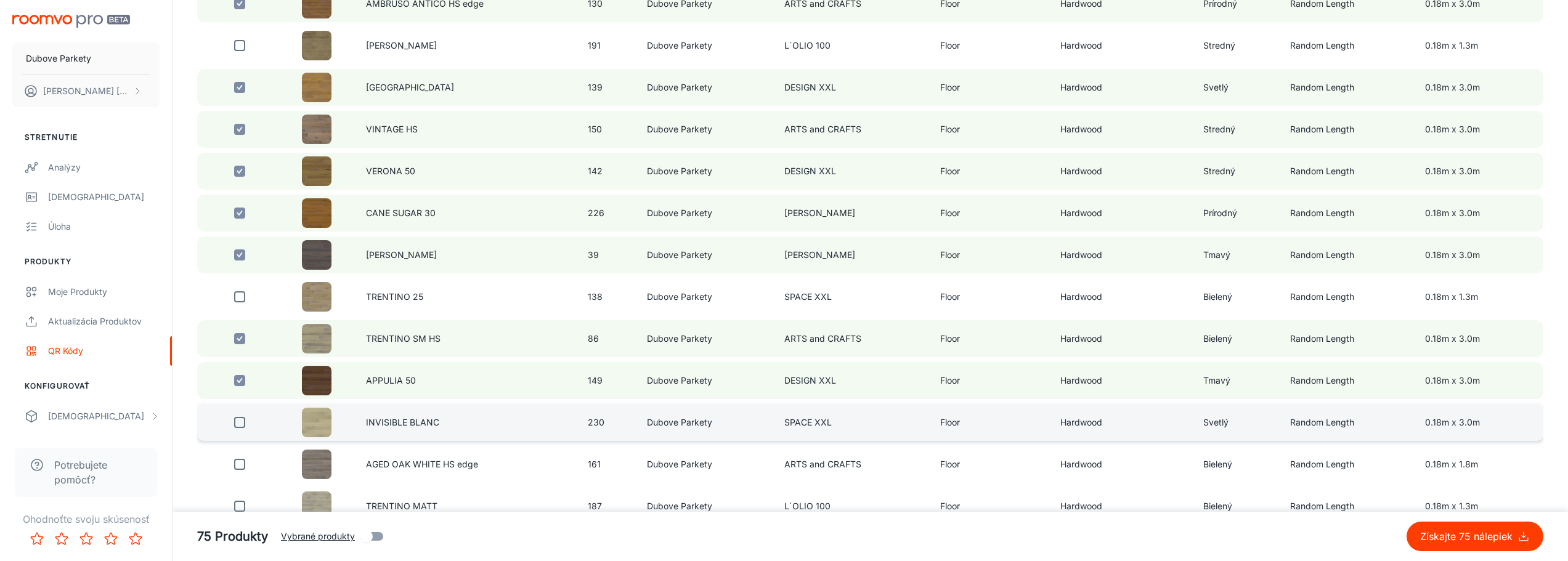
click at [240, 425] on input "checkbox" at bounding box center [239, 422] width 24 height 24
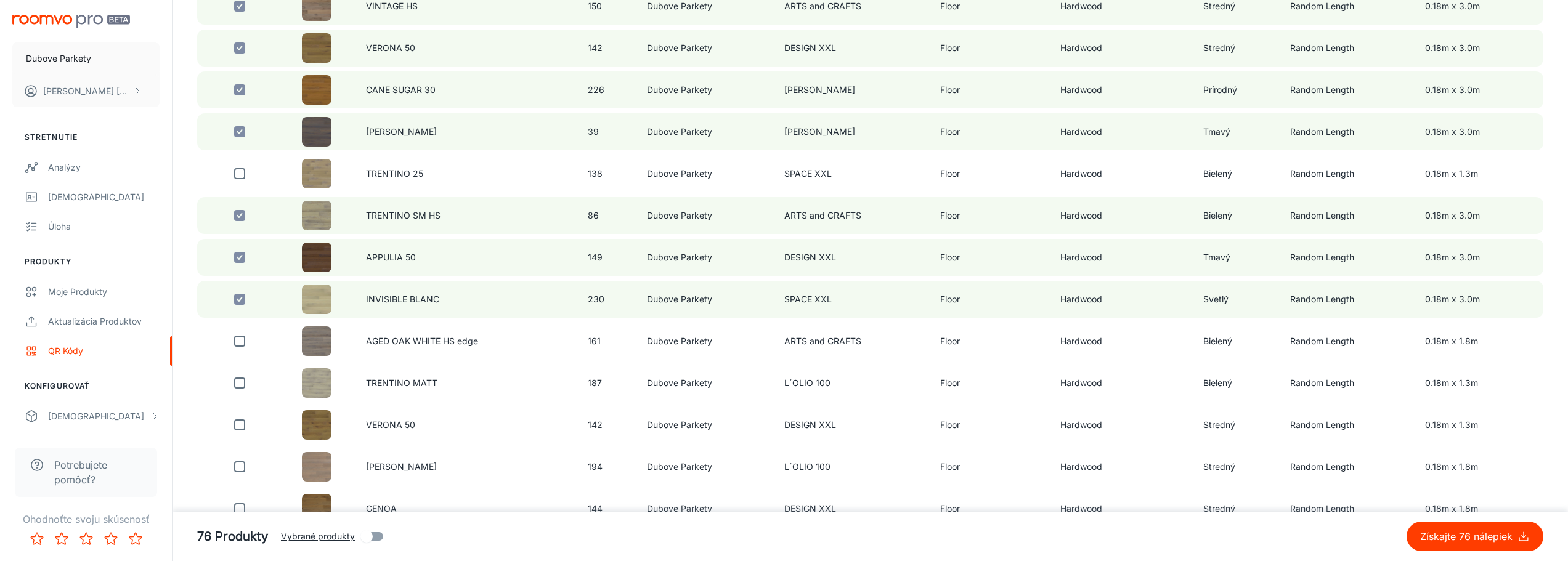
scroll to position [2026, 0]
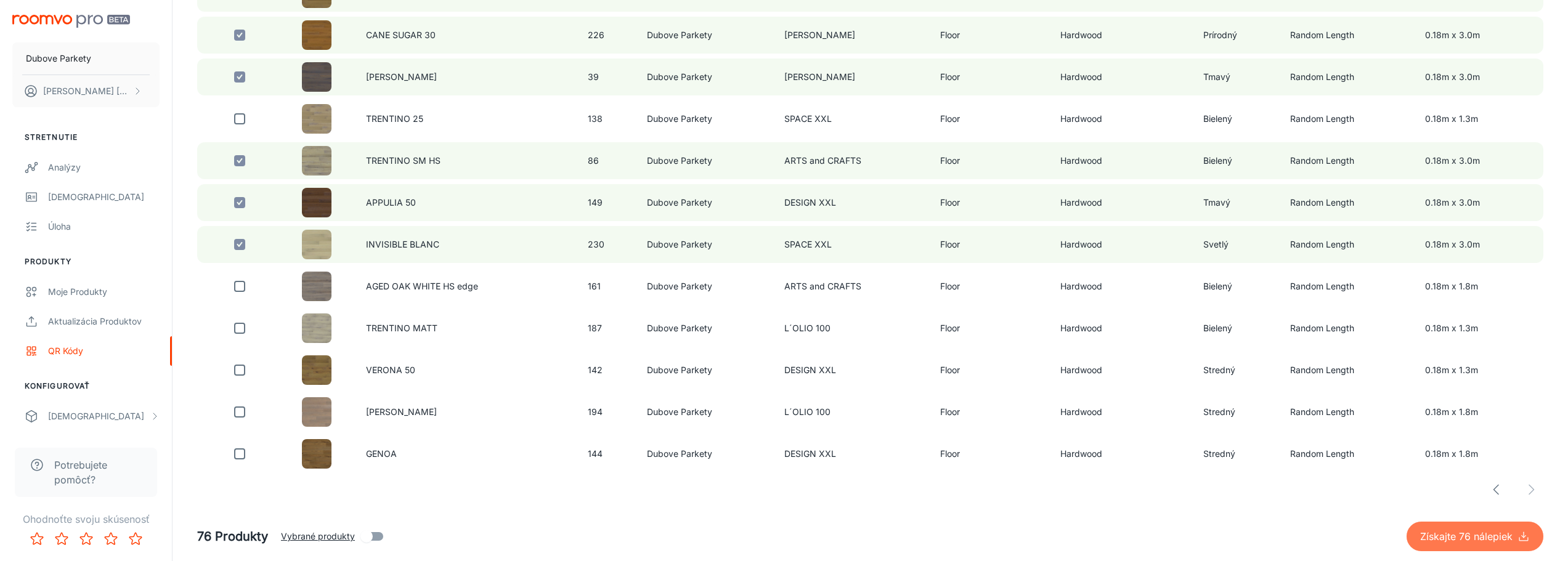
click at [1477, 538] on p "Získajte 76 nálepiek" at bounding box center [1468, 536] width 98 height 15
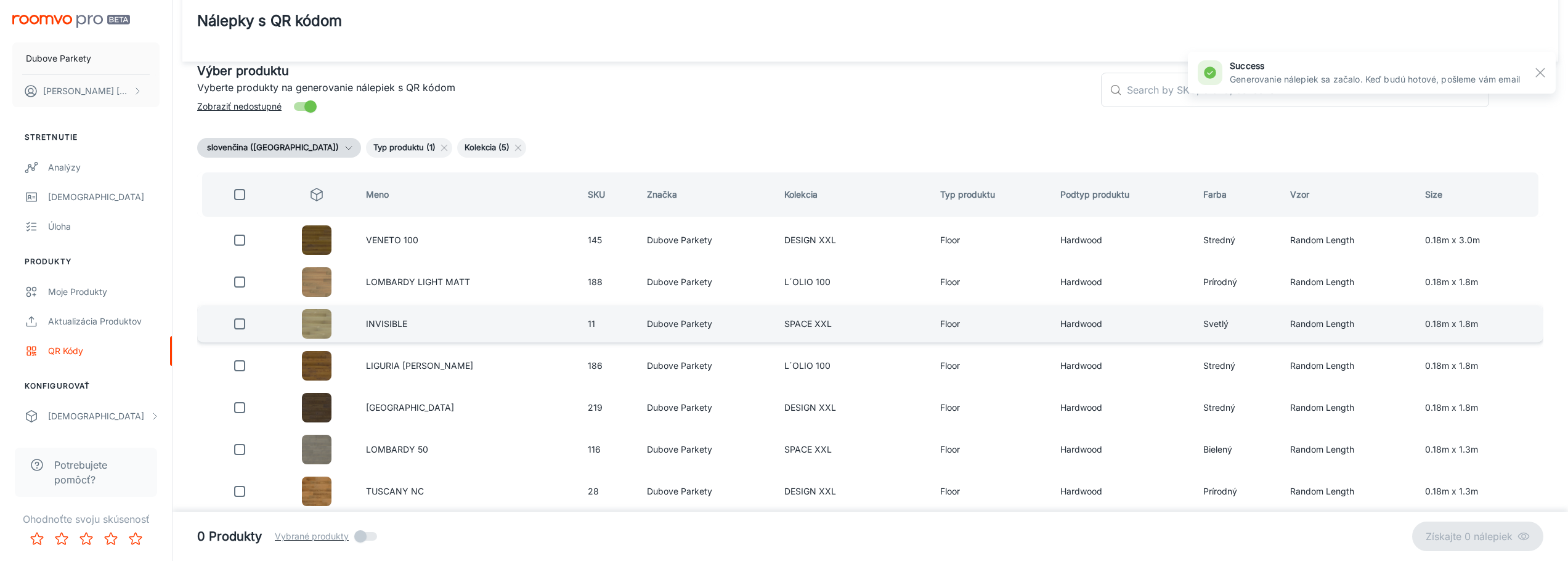
scroll to position [0, 0]
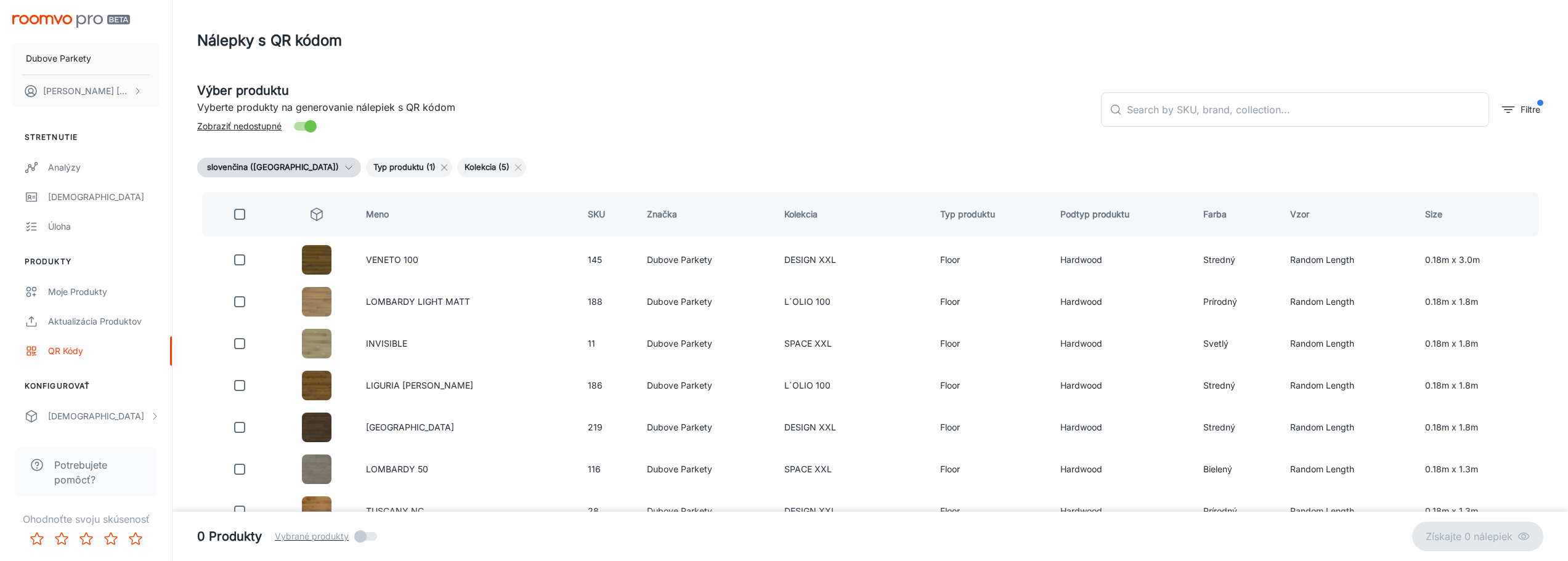
click at [442, 168] on line at bounding box center [445, 168] width 6 height 6
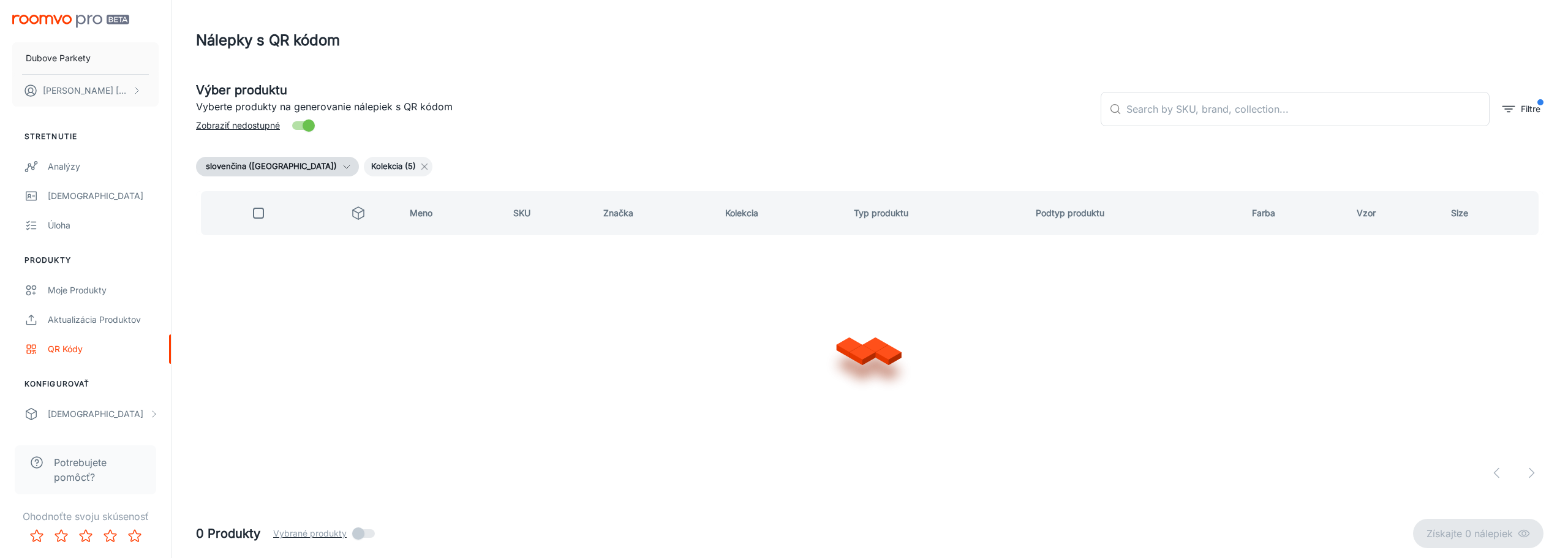
click at [419, 165] on icon at bounding box center [424, 166] width 10 height 10
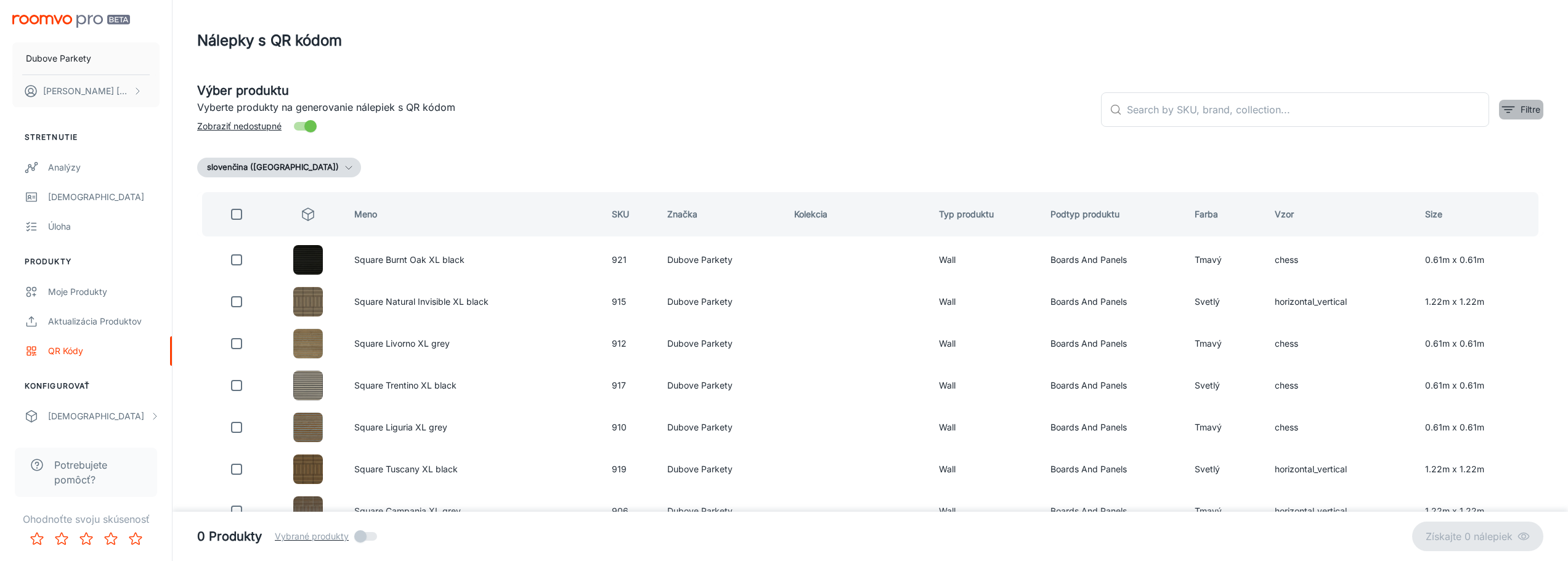
click at [1518, 105] on button "Filtre" at bounding box center [1521, 109] width 44 height 19
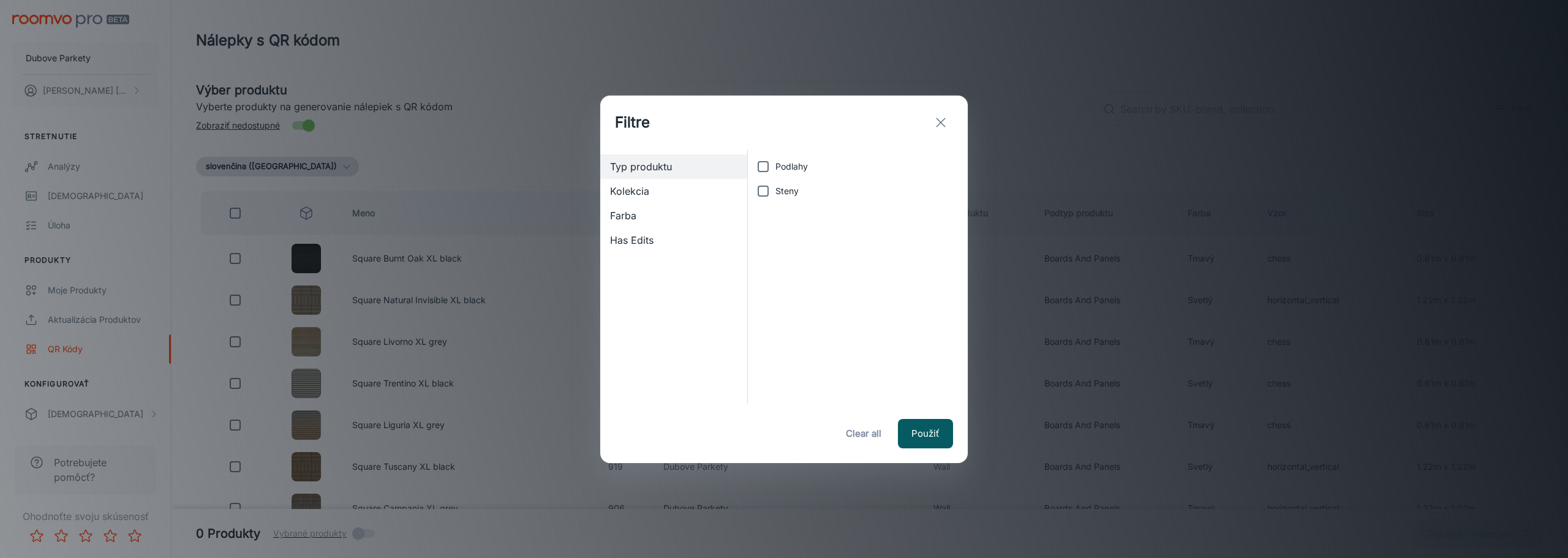
click at [771, 163] on input "Podlahy" at bounding box center [763, 165] width 24 height 24
click at [641, 192] on span "Kolekcia" at bounding box center [673, 190] width 127 height 14
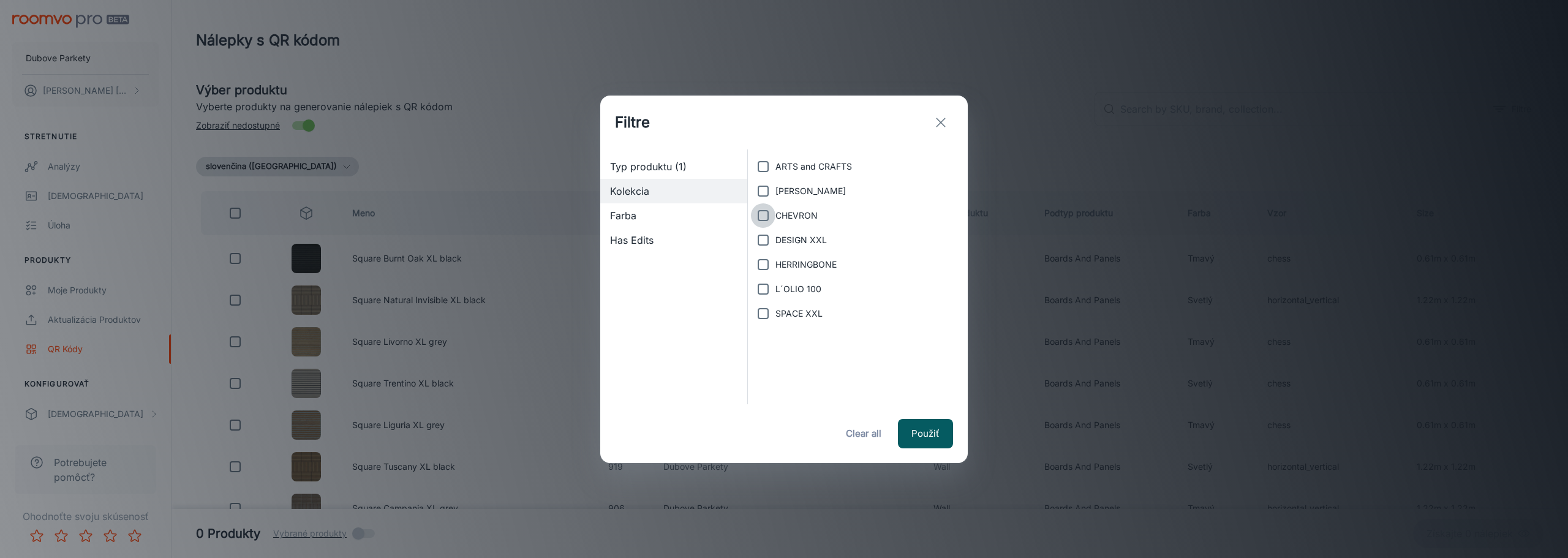
click at [767, 210] on input "CHEVRON" at bounding box center [763, 215] width 24 height 24
click at [764, 267] on input "HERRINGBONE" at bounding box center [763, 264] width 24 height 24
click at [934, 433] on button "Použiť" at bounding box center [925, 434] width 55 height 30
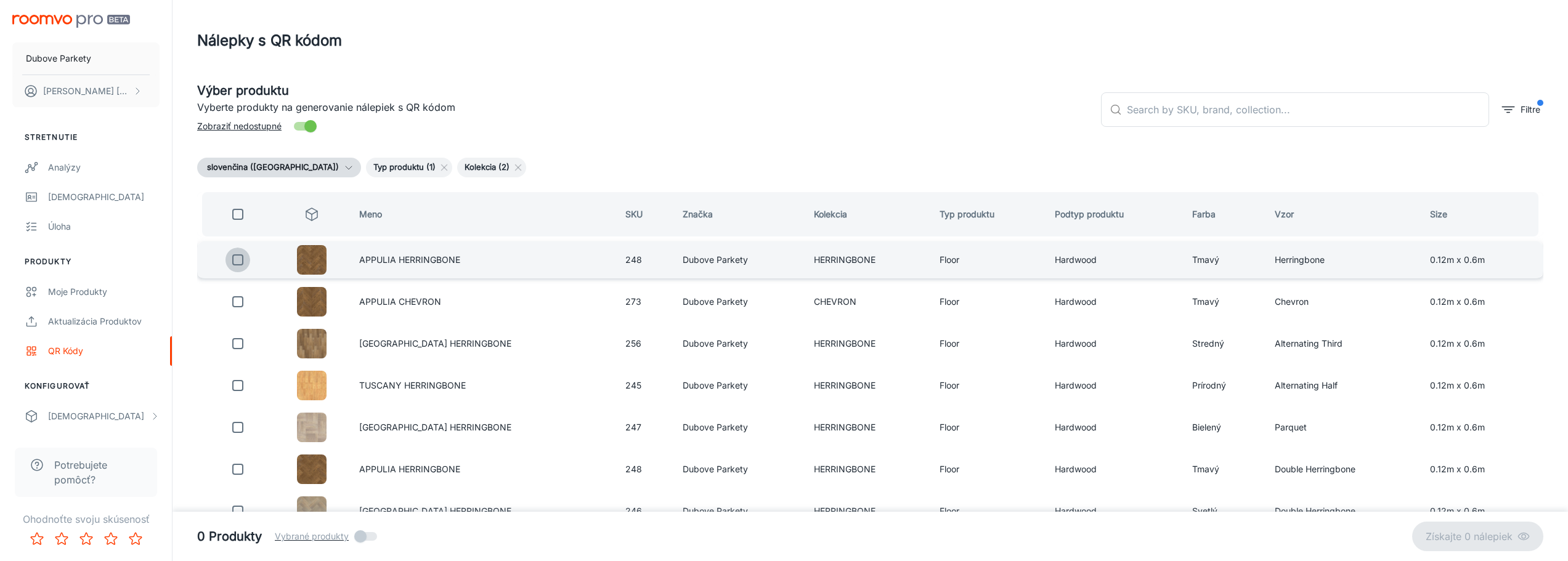
click at [240, 260] on input "checkbox" at bounding box center [237, 259] width 24 height 24
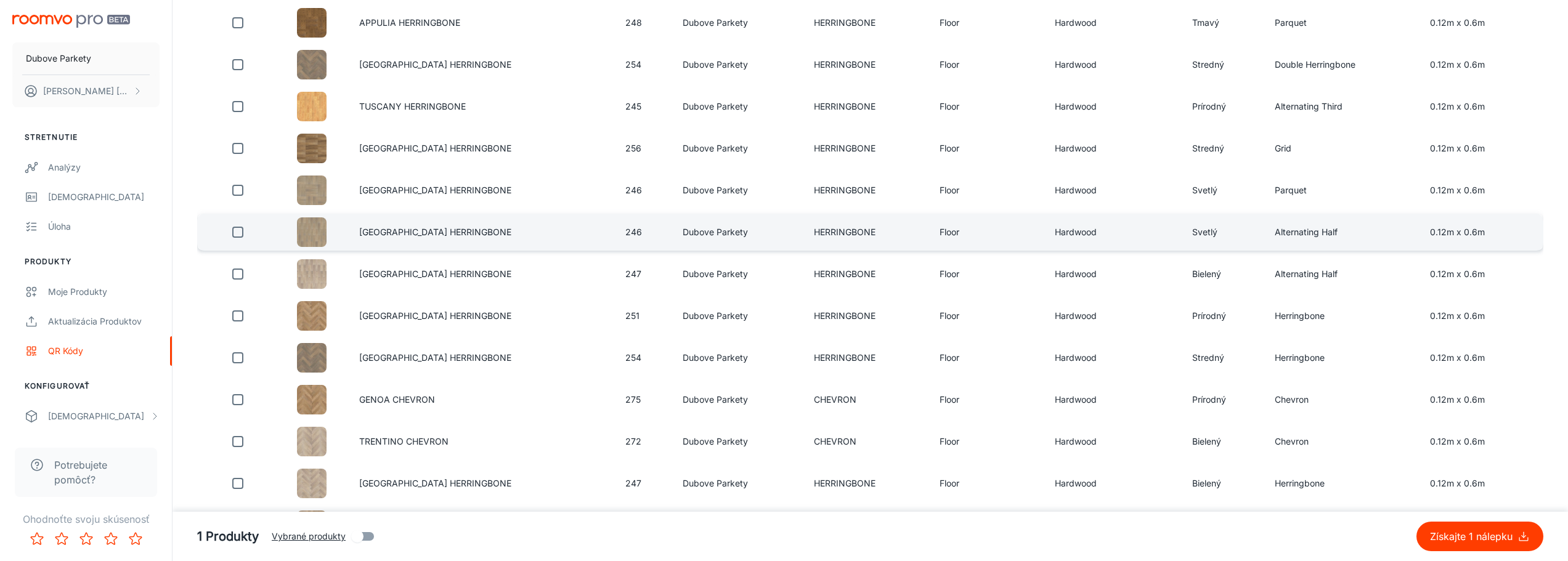
scroll to position [554, 0]
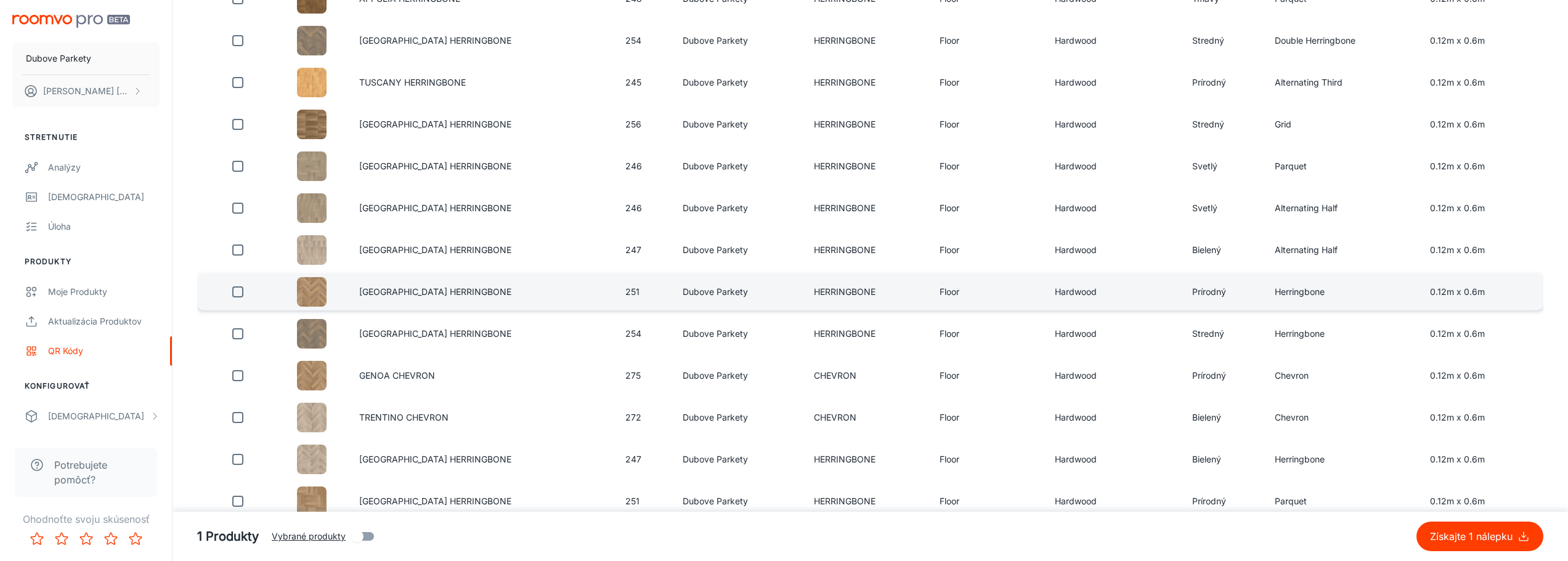
click at [242, 294] on input "checkbox" at bounding box center [237, 291] width 24 height 24
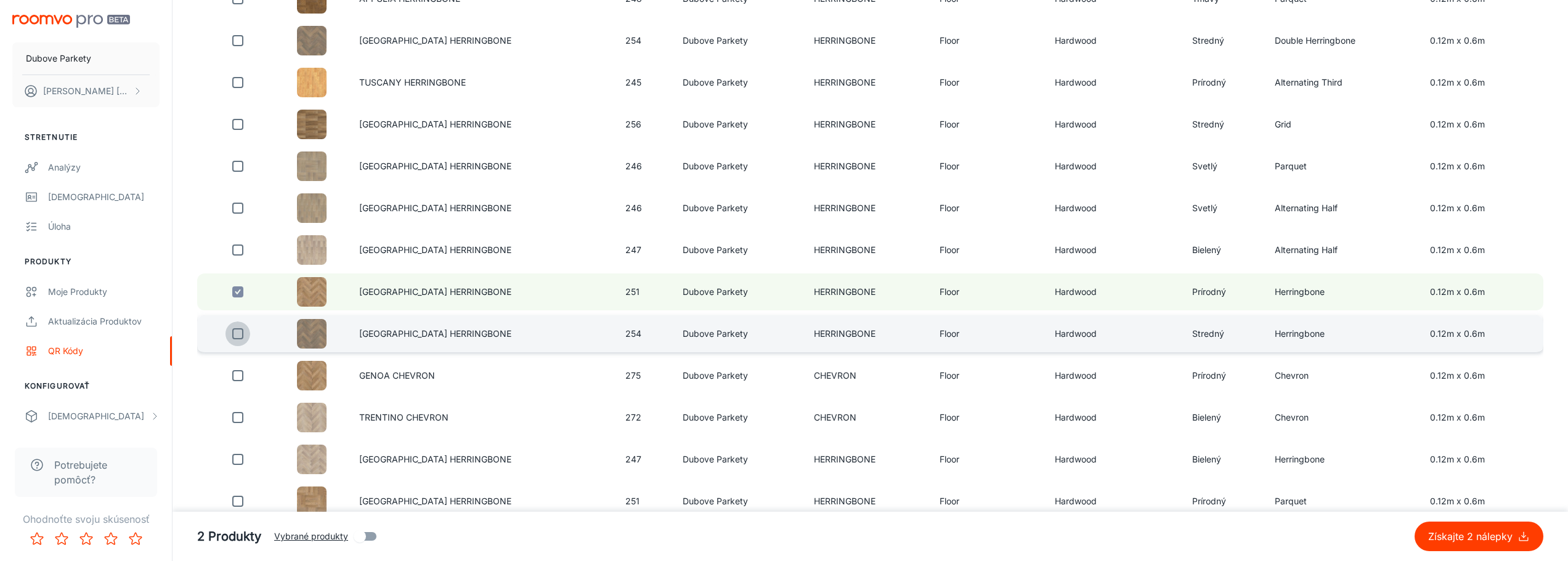
click at [242, 338] on input "checkbox" at bounding box center [237, 333] width 24 height 24
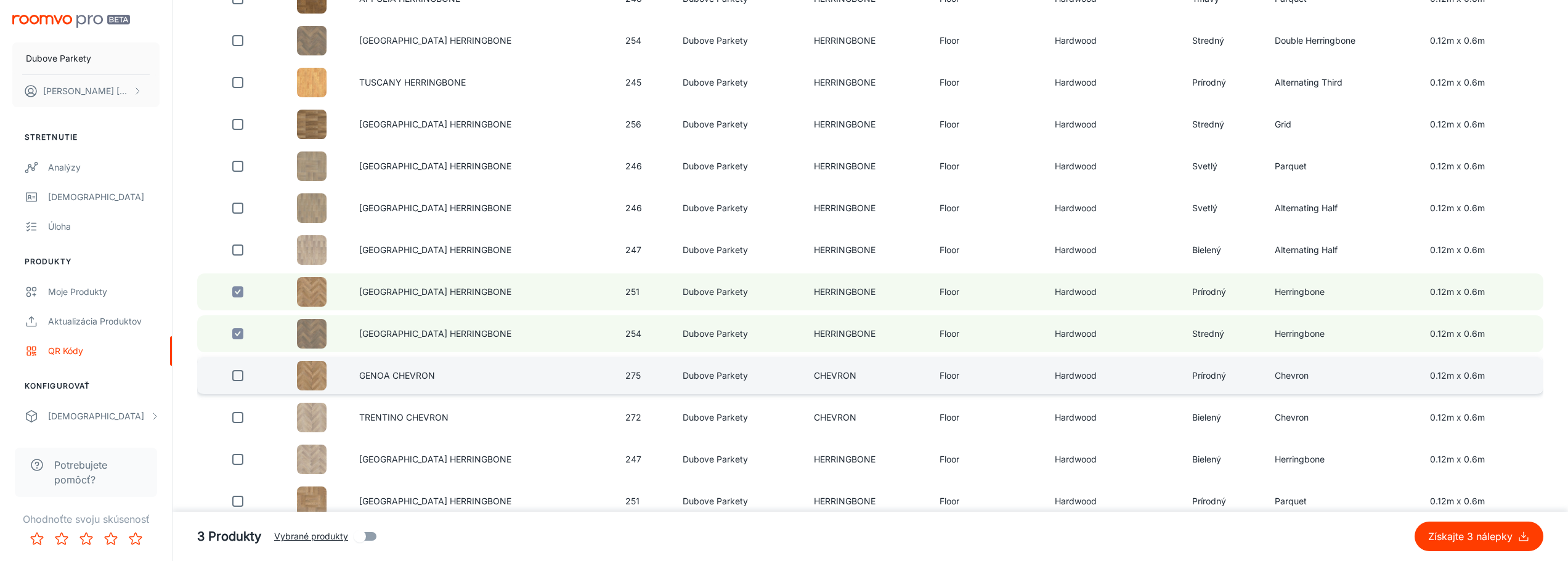
click at [238, 375] on input "checkbox" at bounding box center [237, 375] width 24 height 24
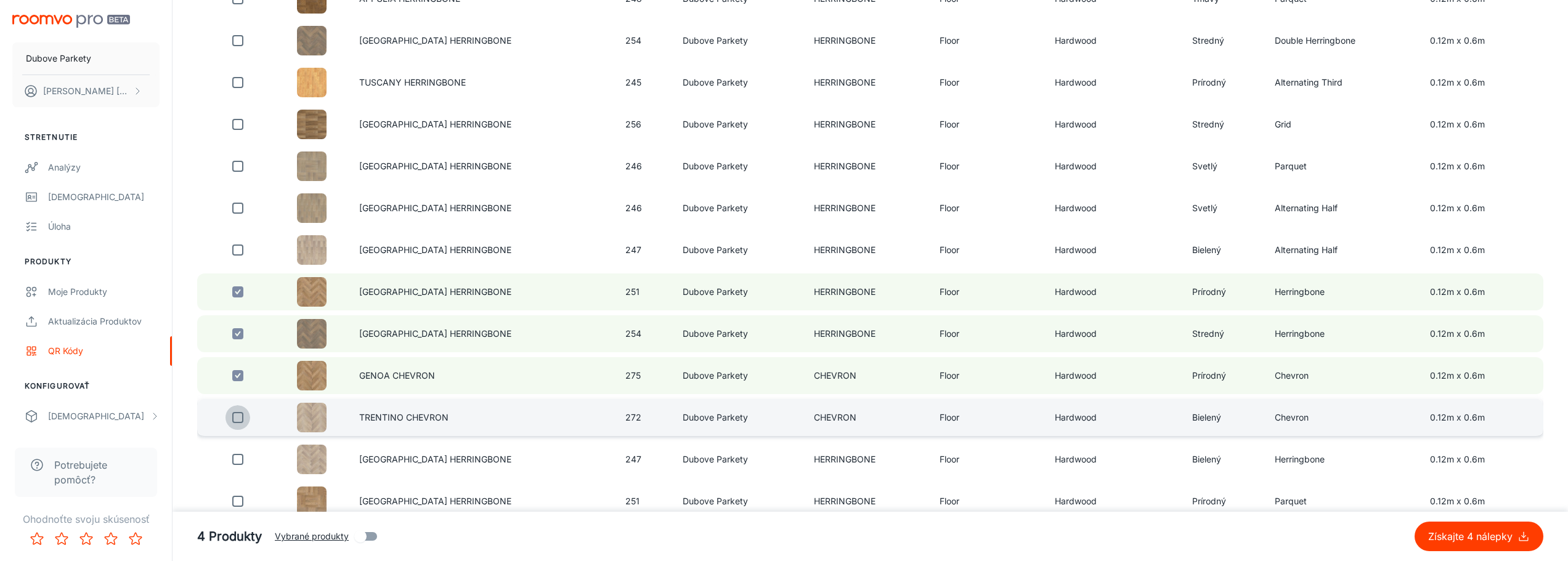
click at [238, 420] on input "checkbox" at bounding box center [237, 417] width 24 height 24
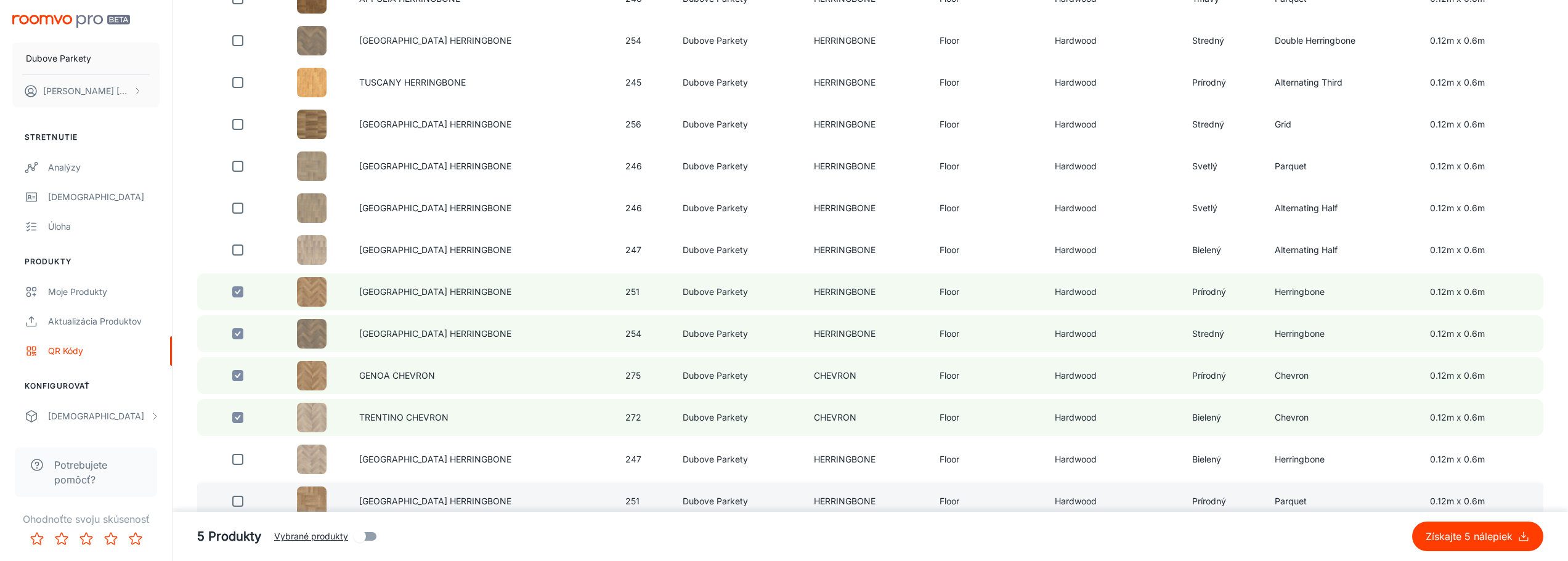
drag, startPoint x: 235, startPoint y: 457, endPoint x: 240, endPoint y: 503, distance: 46.3
click at [238, 465] on input "checkbox" at bounding box center [237, 458] width 24 height 24
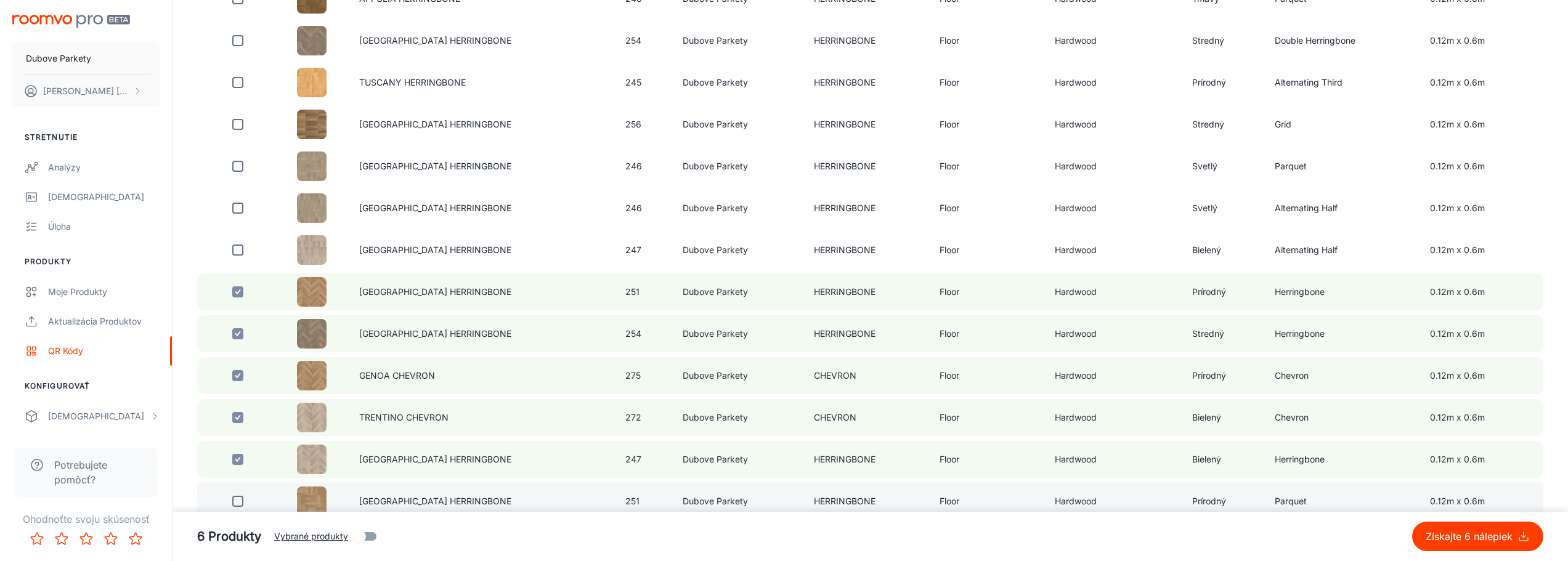
click at [240, 503] on input "checkbox" at bounding box center [237, 501] width 24 height 24
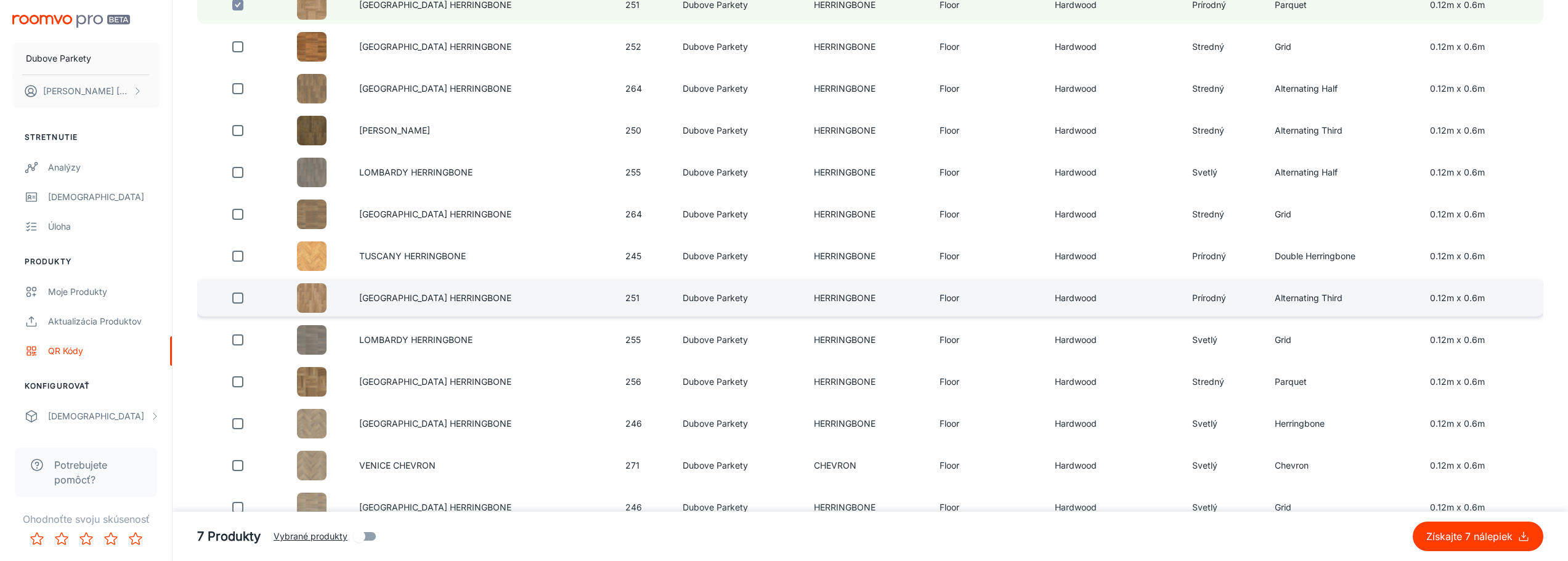
scroll to position [1108, 0]
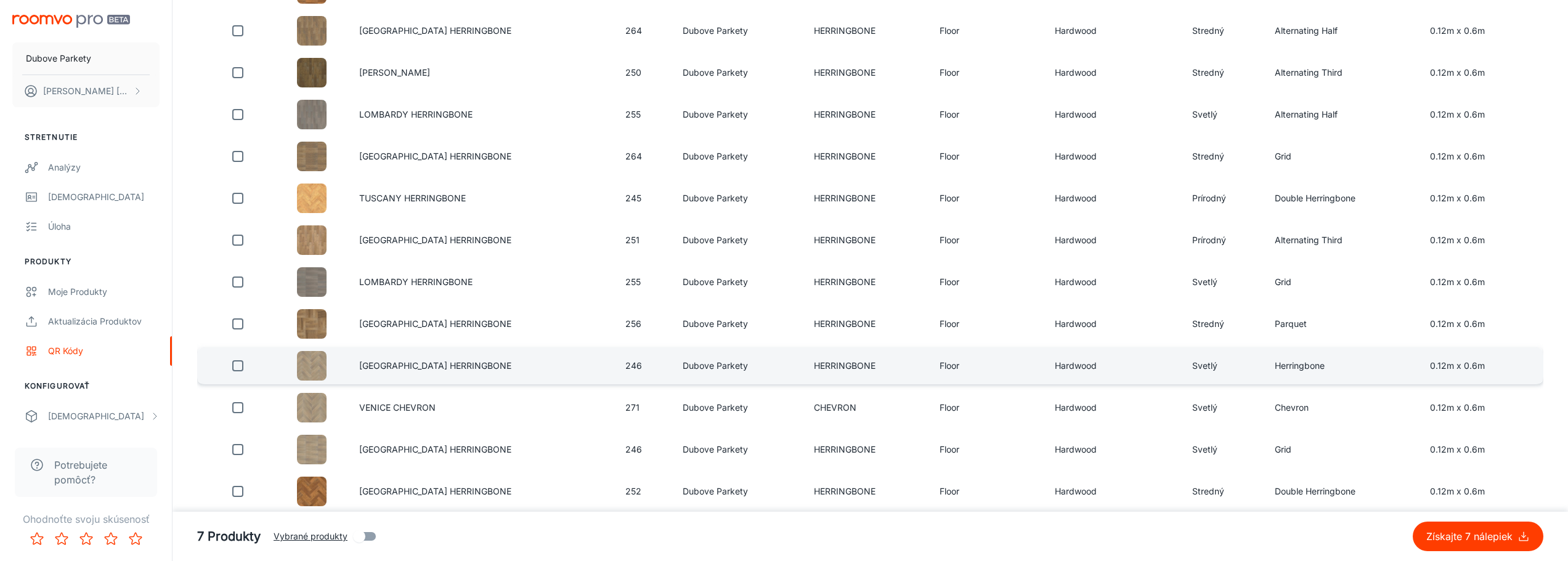
click at [237, 368] on input "checkbox" at bounding box center [237, 366] width 24 height 24
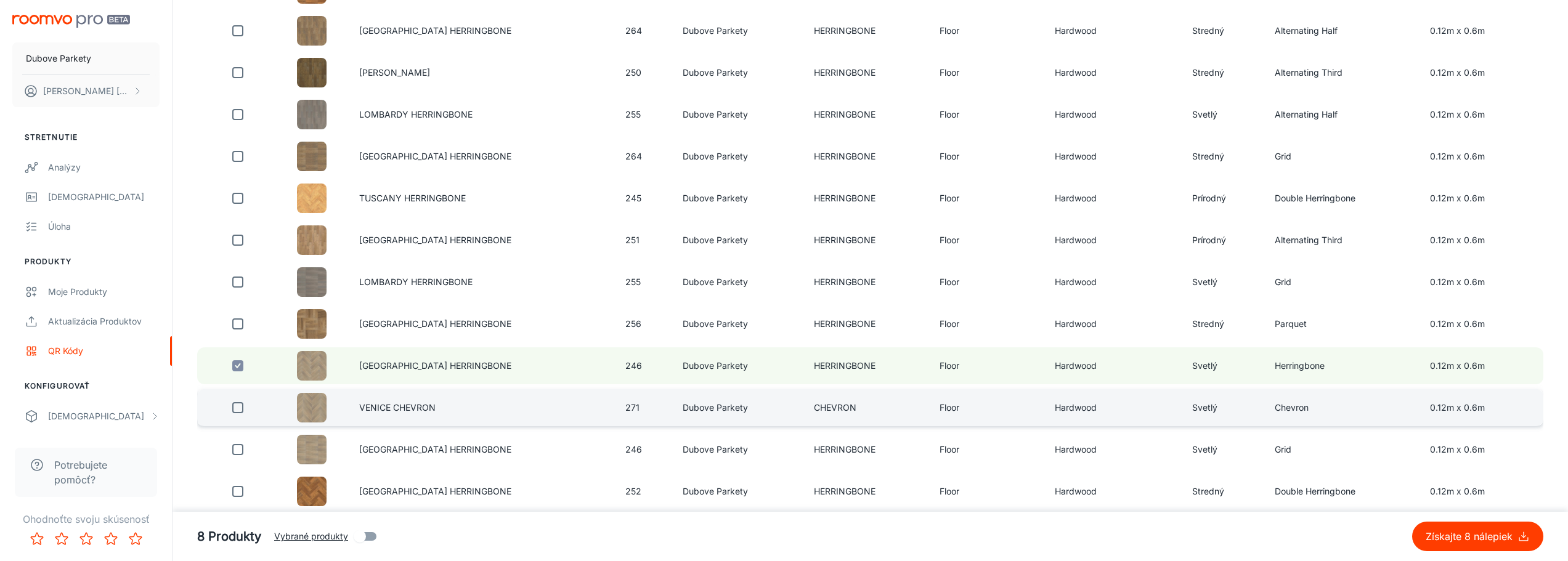
click at [235, 411] on input "checkbox" at bounding box center [237, 407] width 24 height 24
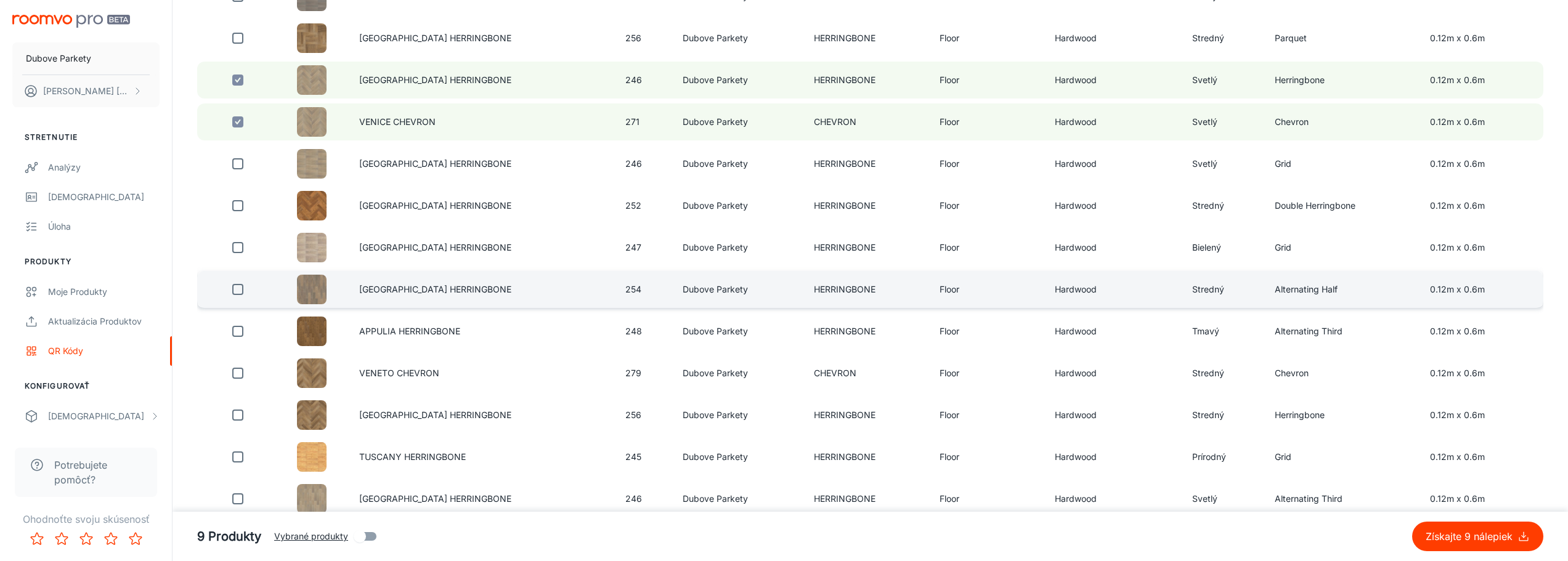
scroll to position [1417, 0]
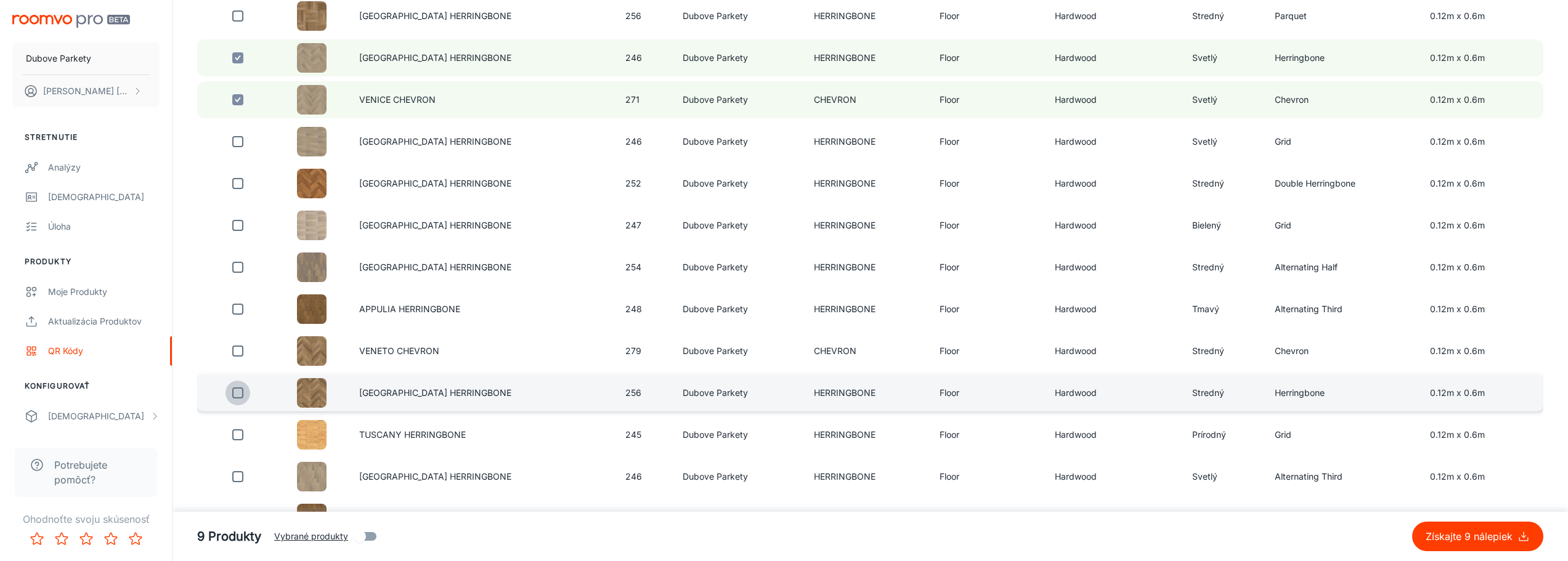
click at [237, 397] on input "checkbox" at bounding box center [237, 393] width 24 height 24
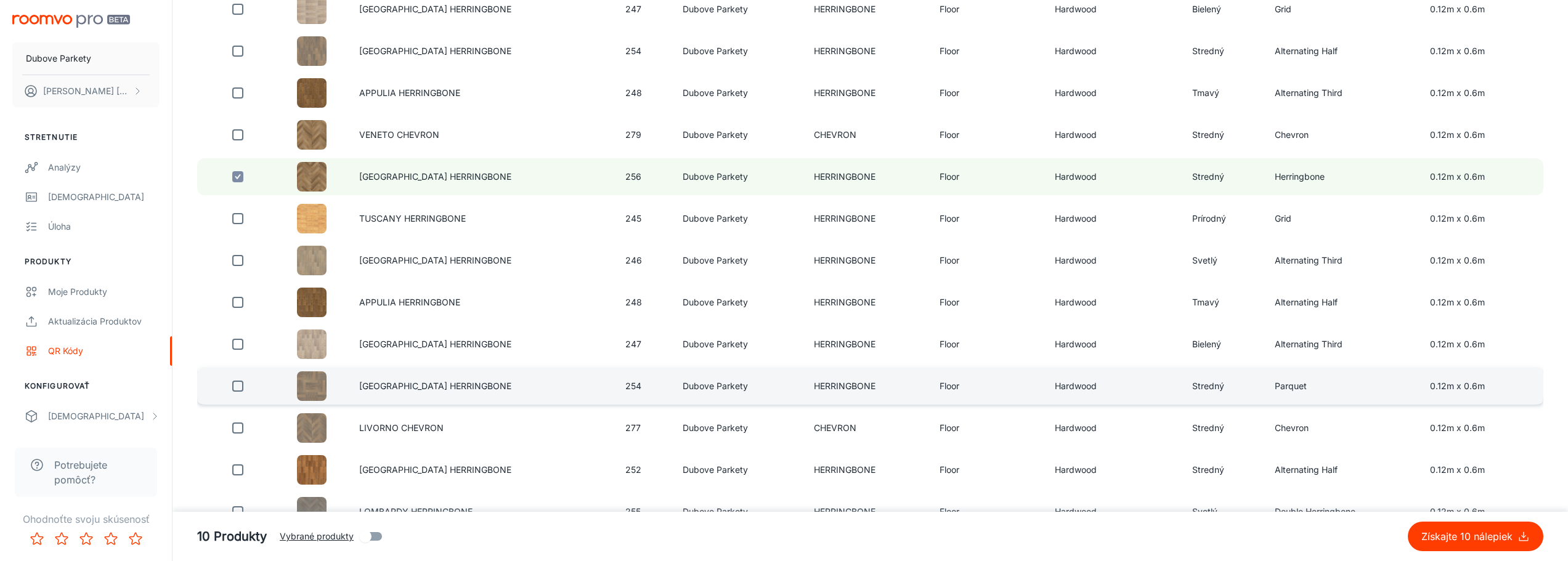
scroll to position [1664, 0]
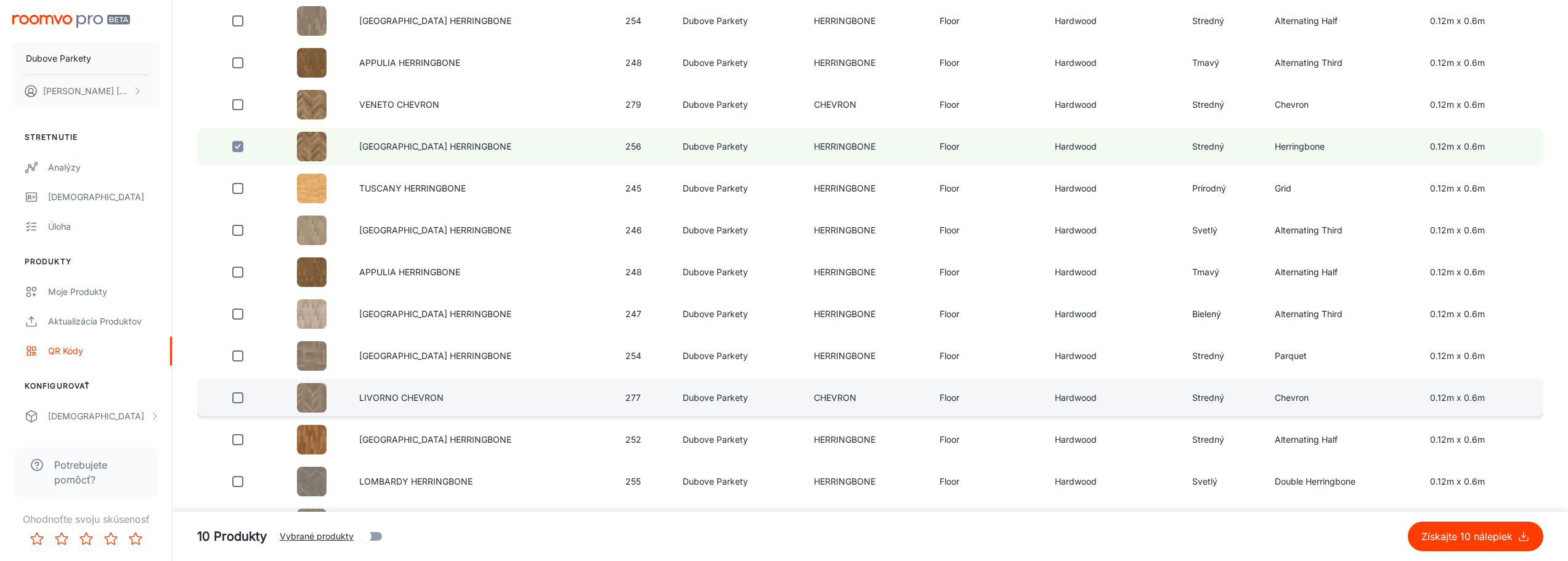
click at [244, 396] on input "checkbox" at bounding box center [237, 398] width 24 height 24
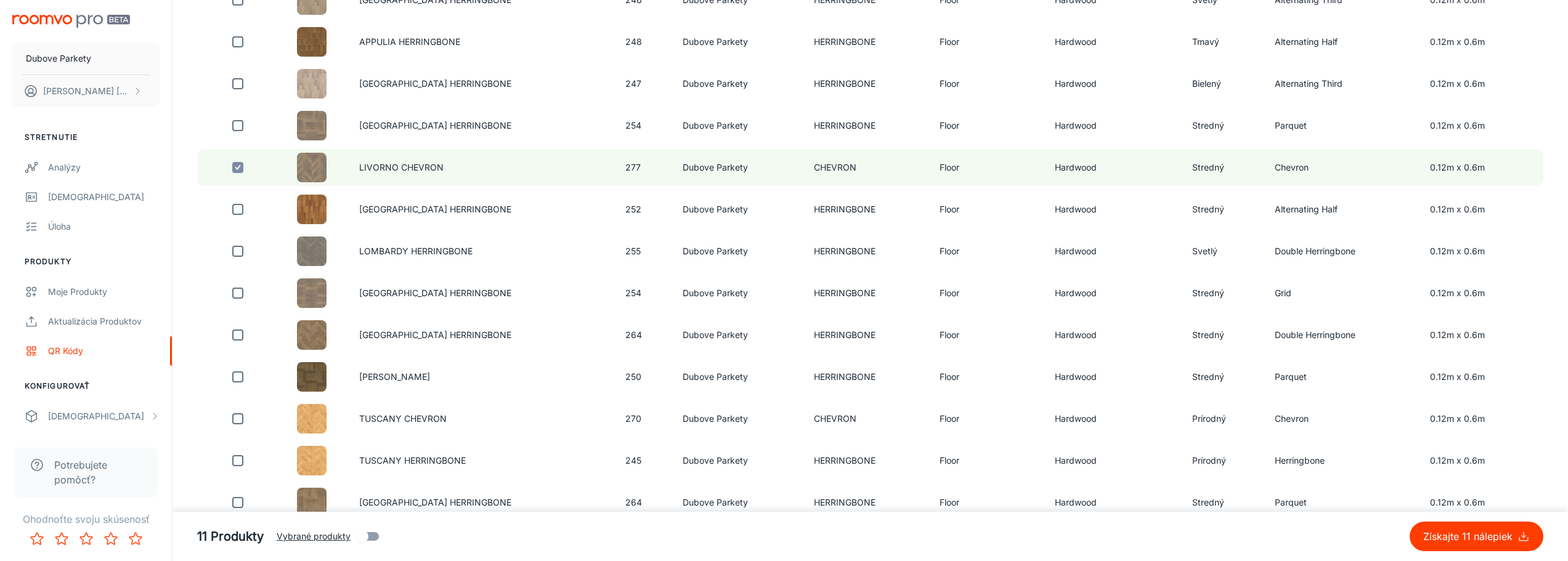
scroll to position [1909, 0]
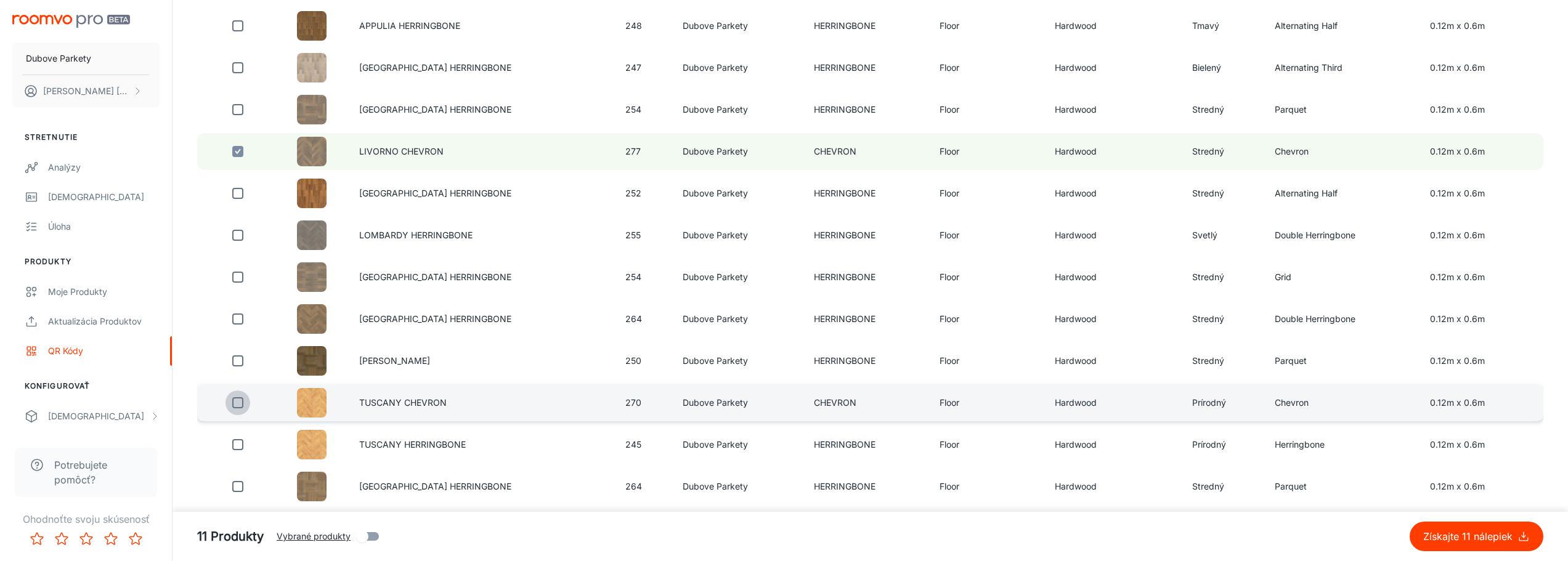
click at [236, 401] on input "checkbox" at bounding box center [237, 402] width 24 height 24
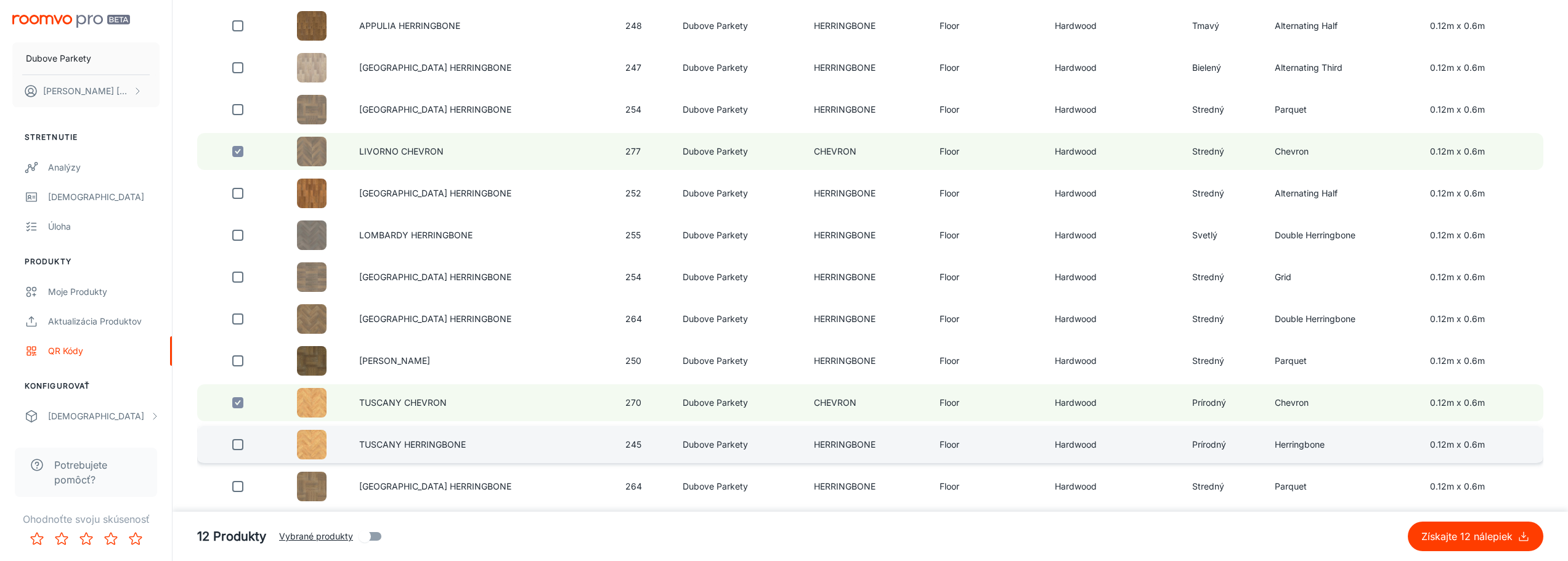
click at [245, 447] on input "checkbox" at bounding box center [237, 444] width 24 height 24
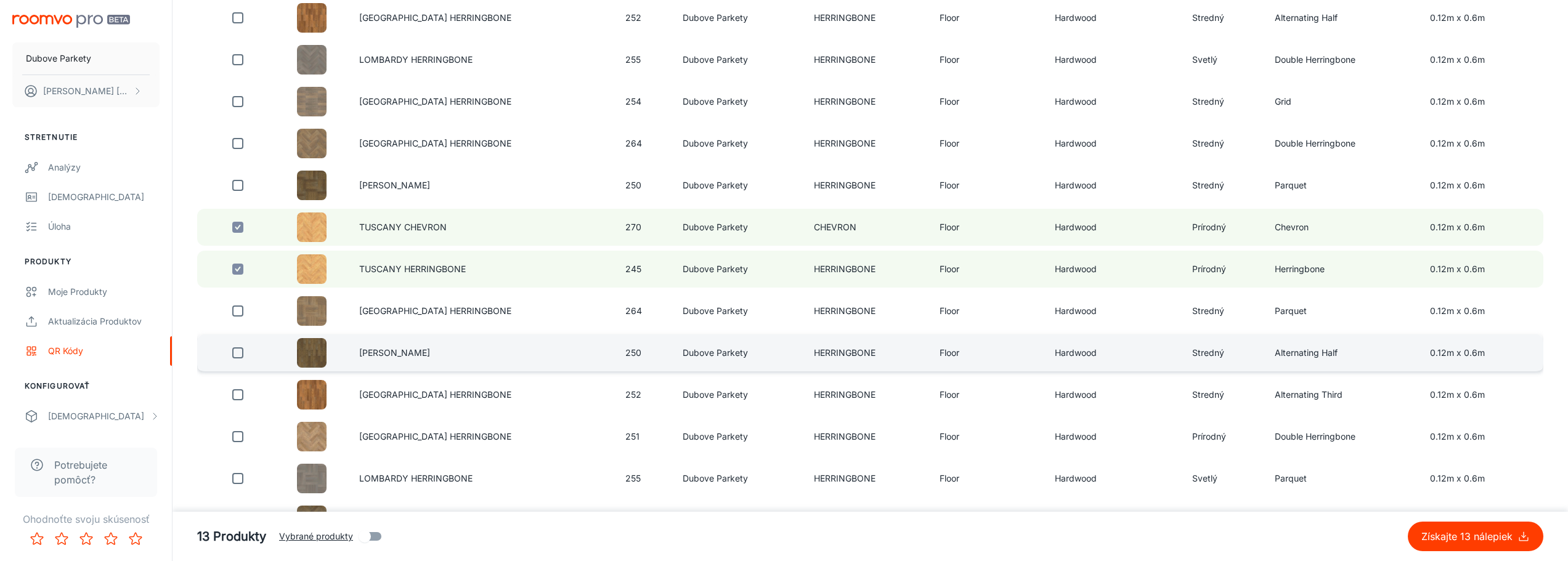
scroll to position [2156, 0]
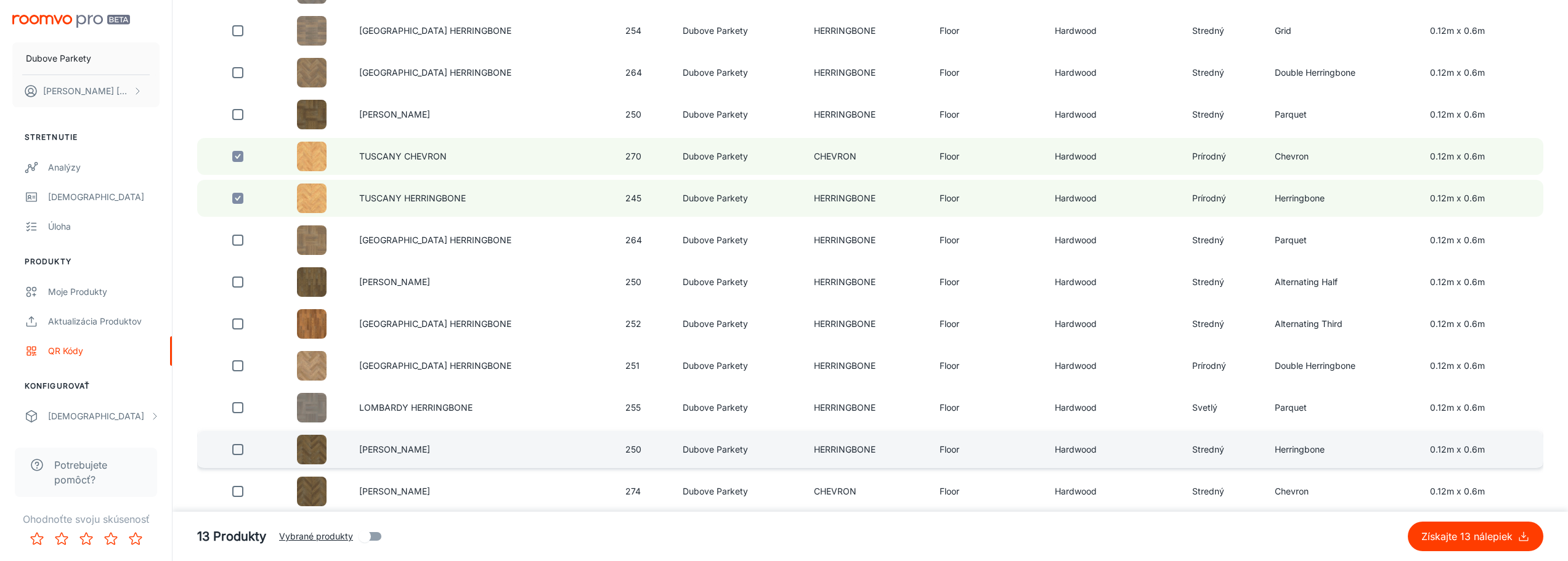
click at [239, 451] on input "checkbox" at bounding box center [237, 449] width 24 height 24
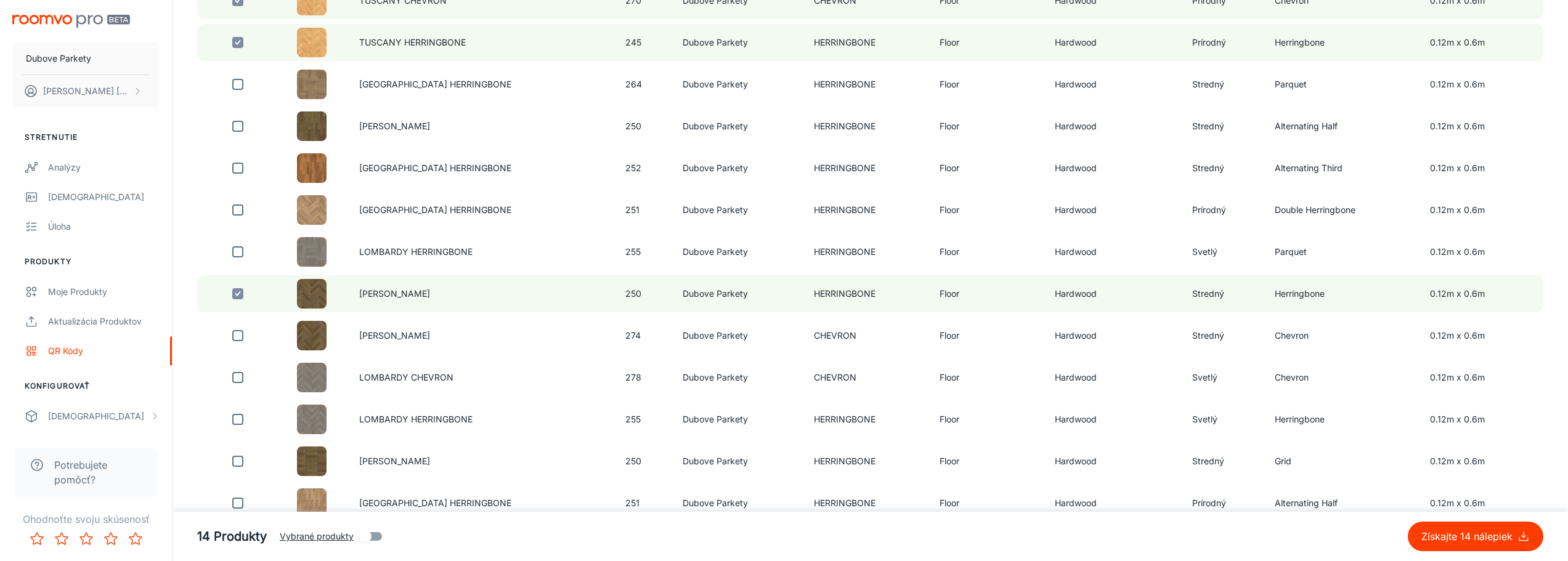
scroll to position [2341, 0]
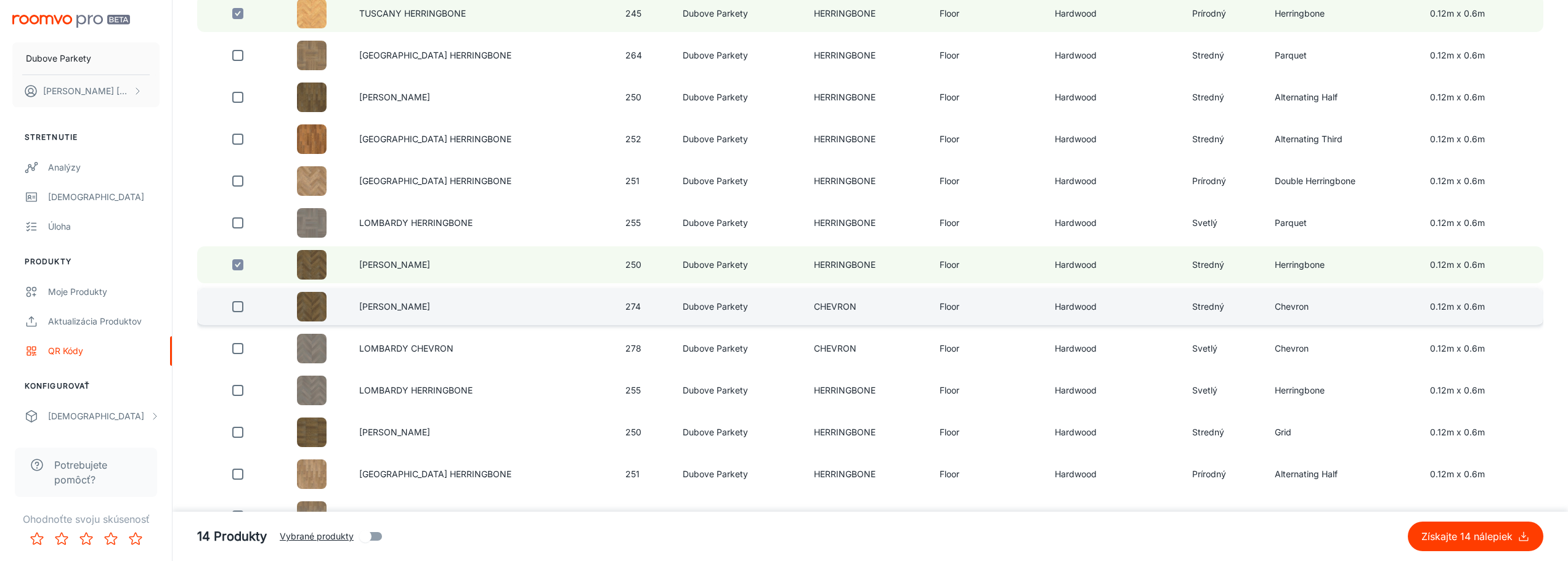
click at [243, 308] on input "checkbox" at bounding box center [237, 306] width 24 height 24
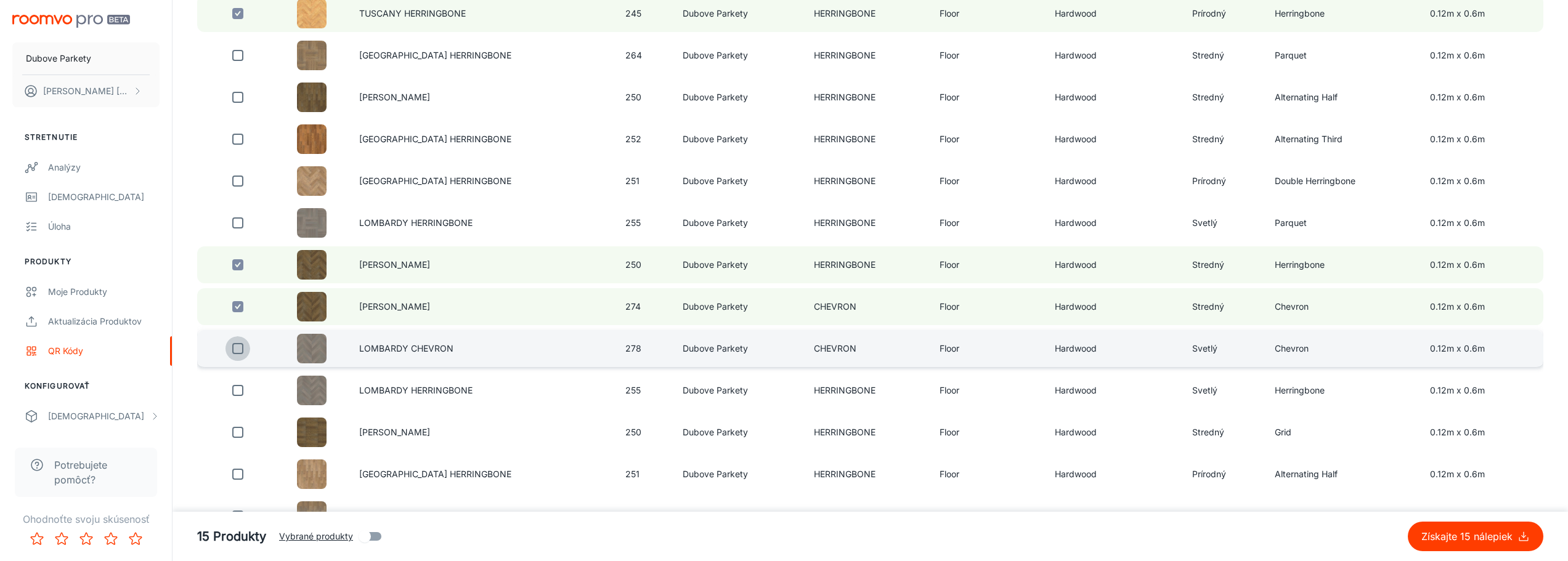
click at [236, 348] on input "checkbox" at bounding box center [237, 348] width 24 height 24
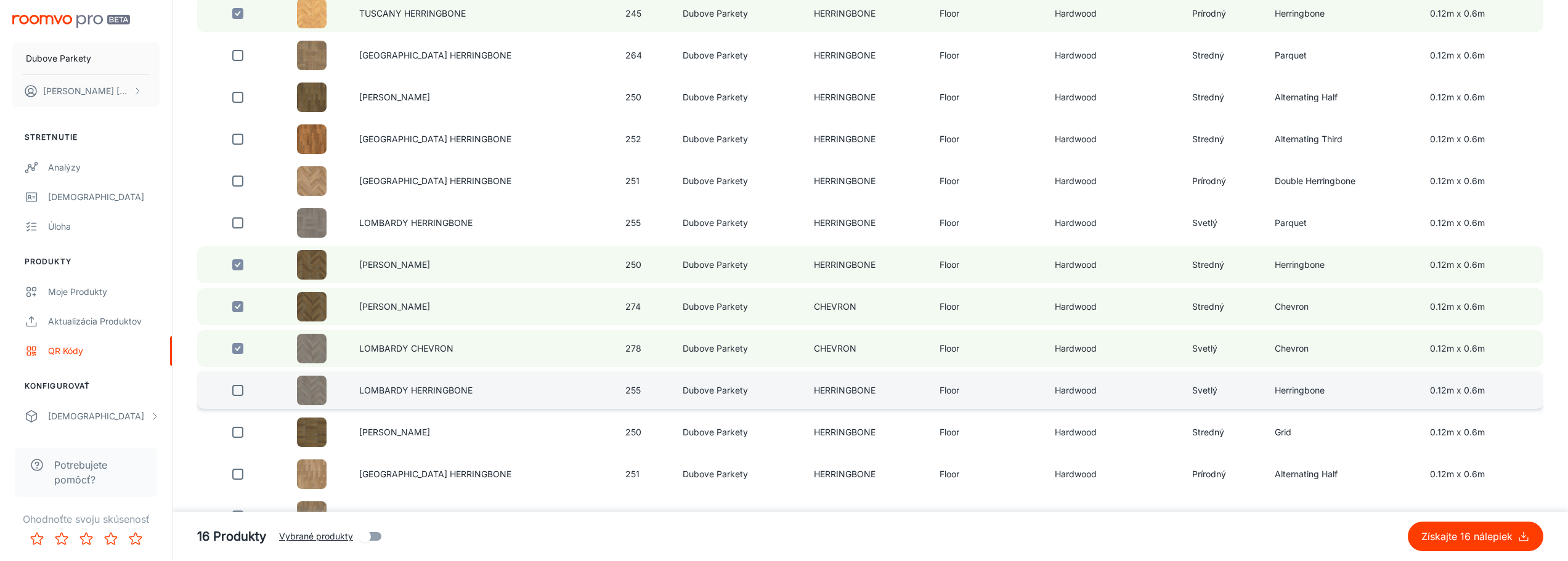
click at [238, 391] on input "checkbox" at bounding box center [237, 390] width 24 height 24
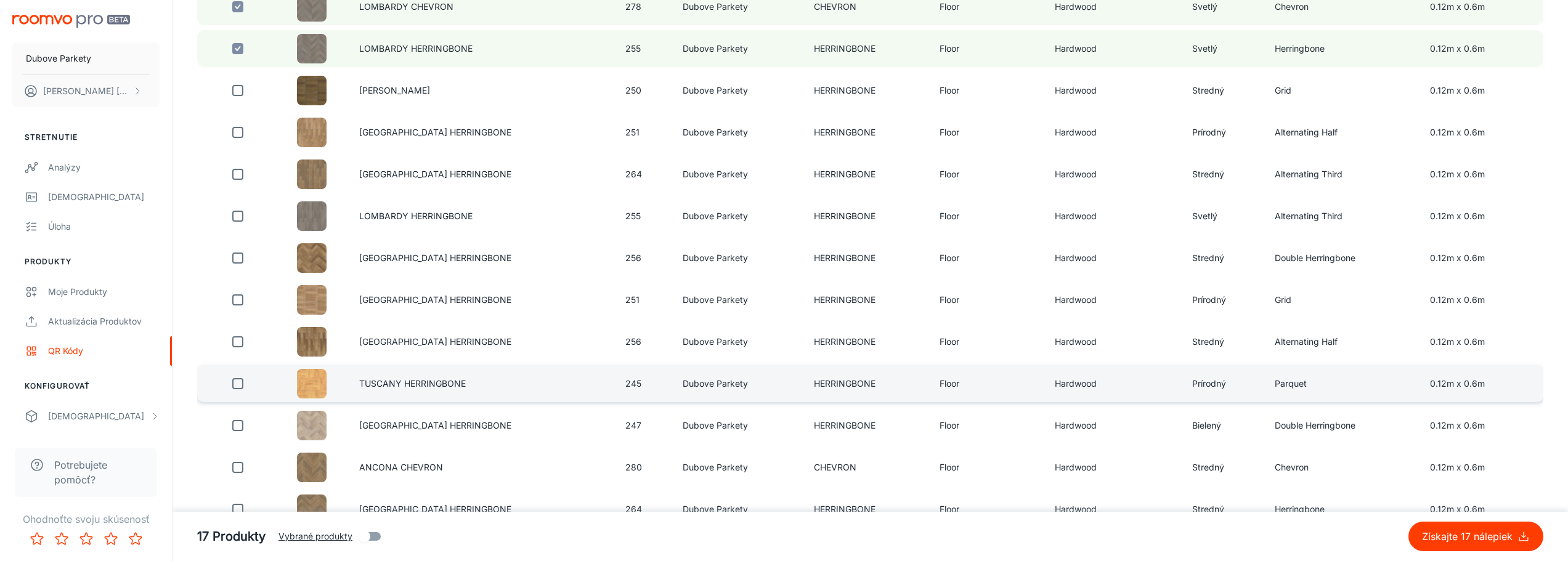
scroll to position [2710, 0]
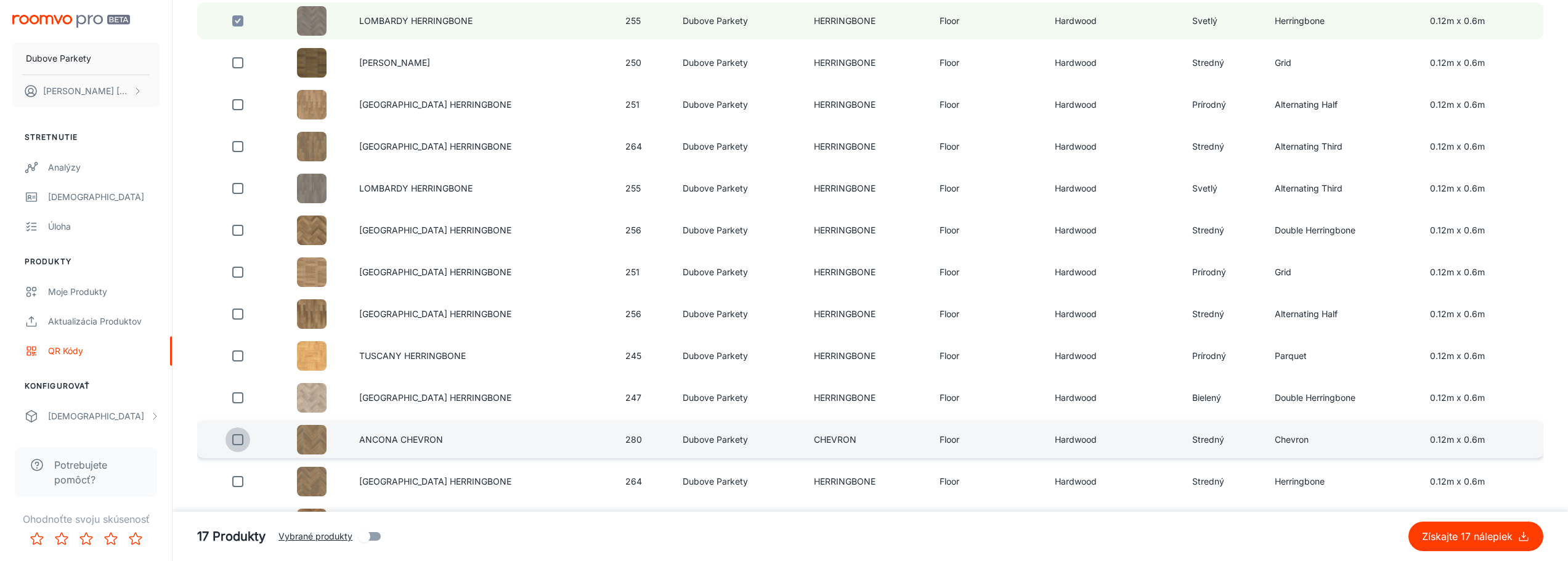
click at [240, 438] on input "checkbox" at bounding box center [237, 439] width 24 height 24
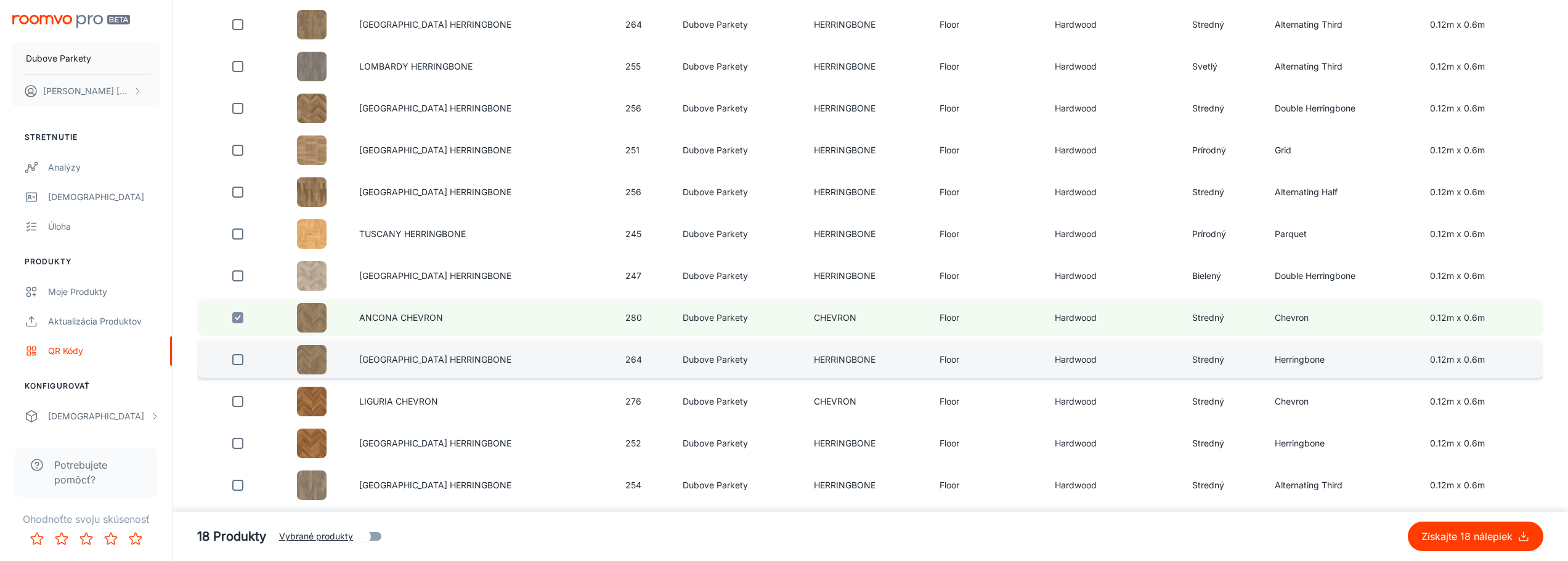
scroll to position [2834, 0]
click at [243, 362] on input "checkbox" at bounding box center [237, 358] width 24 height 24
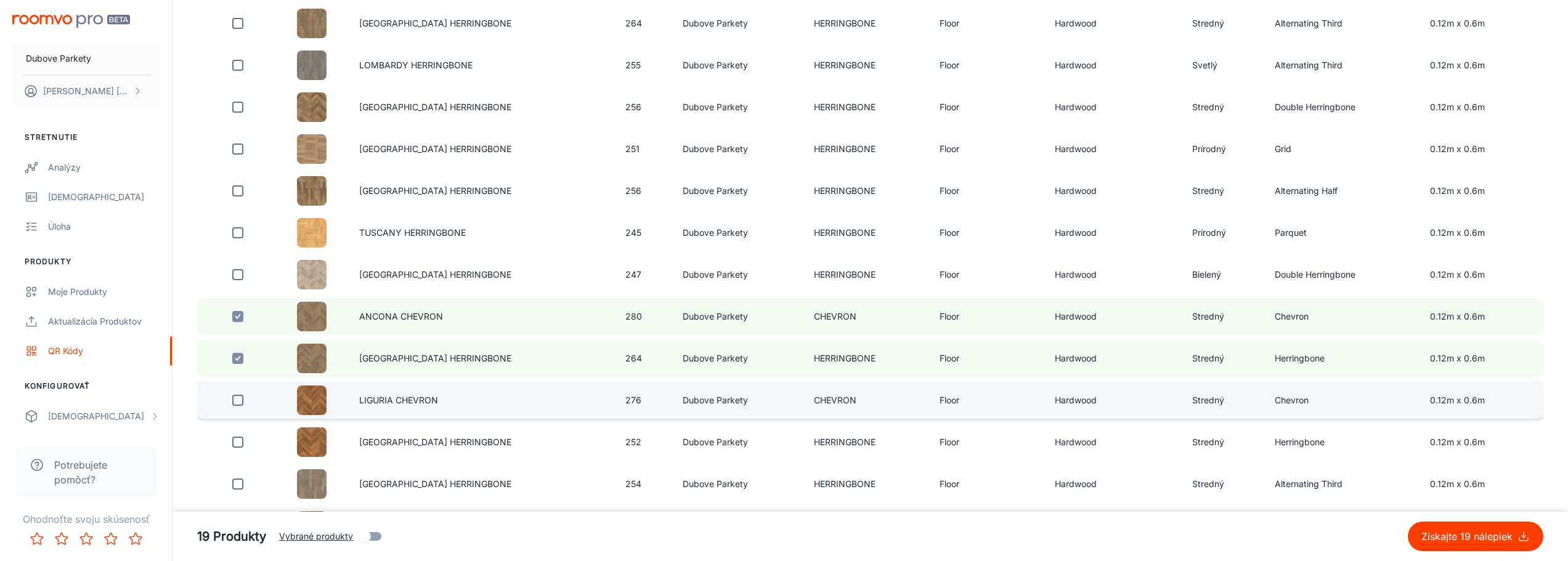
click at [237, 403] on input "checkbox" at bounding box center [237, 399] width 24 height 24
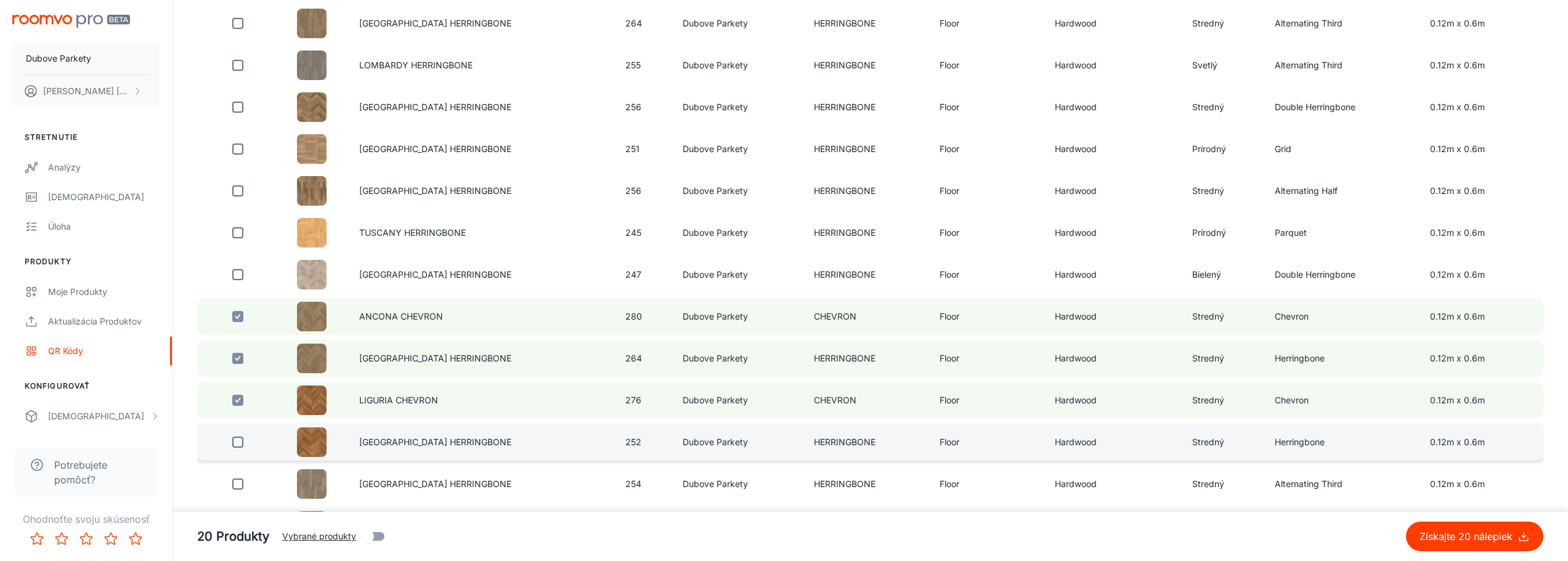
click at [237, 444] on input "checkbox" at bounding box center [237, 442] width 24 height 24
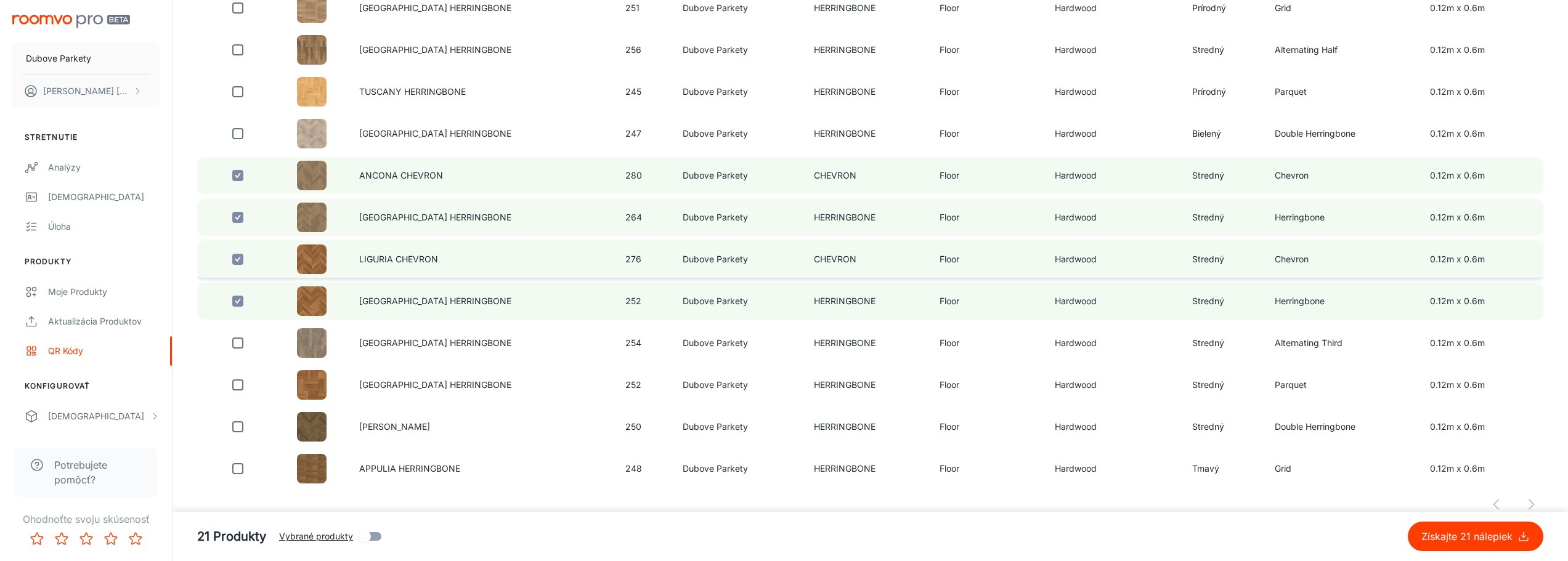
scroll to position [2990, 0]
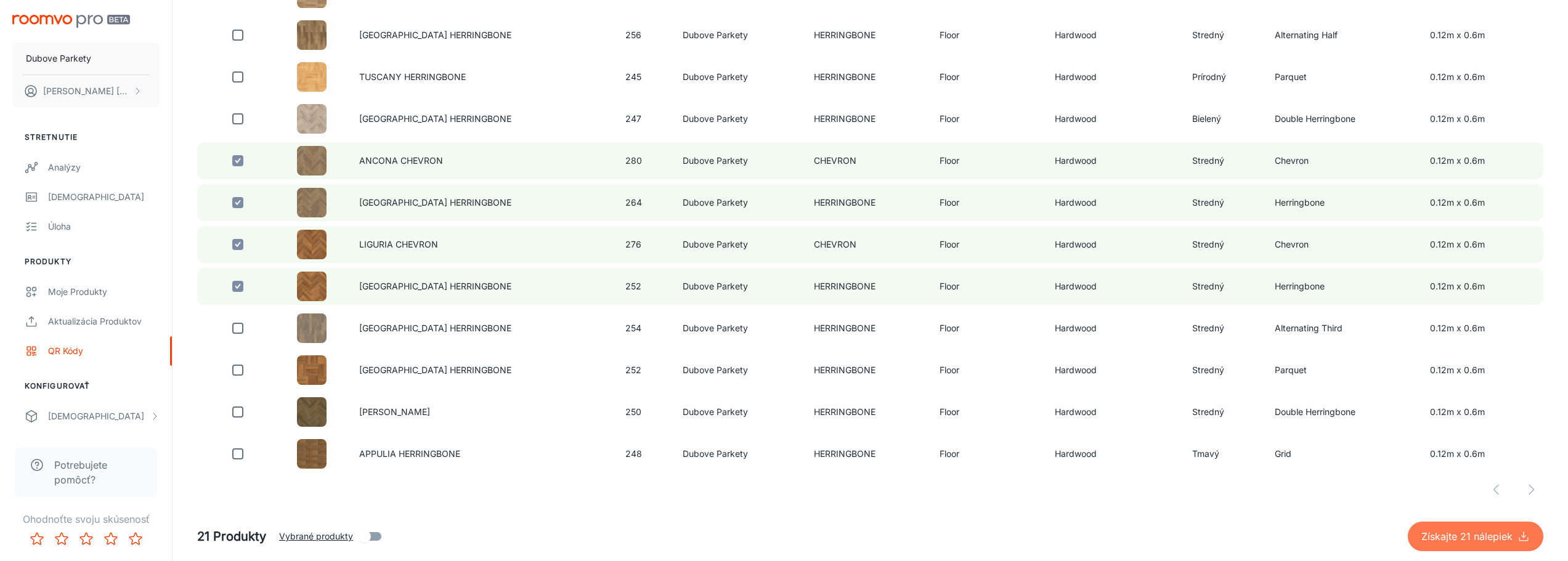
click at [1487, 539] on p "Získajte 21 nálepiek" at bounding box center [1468, 536] width 96 height 15
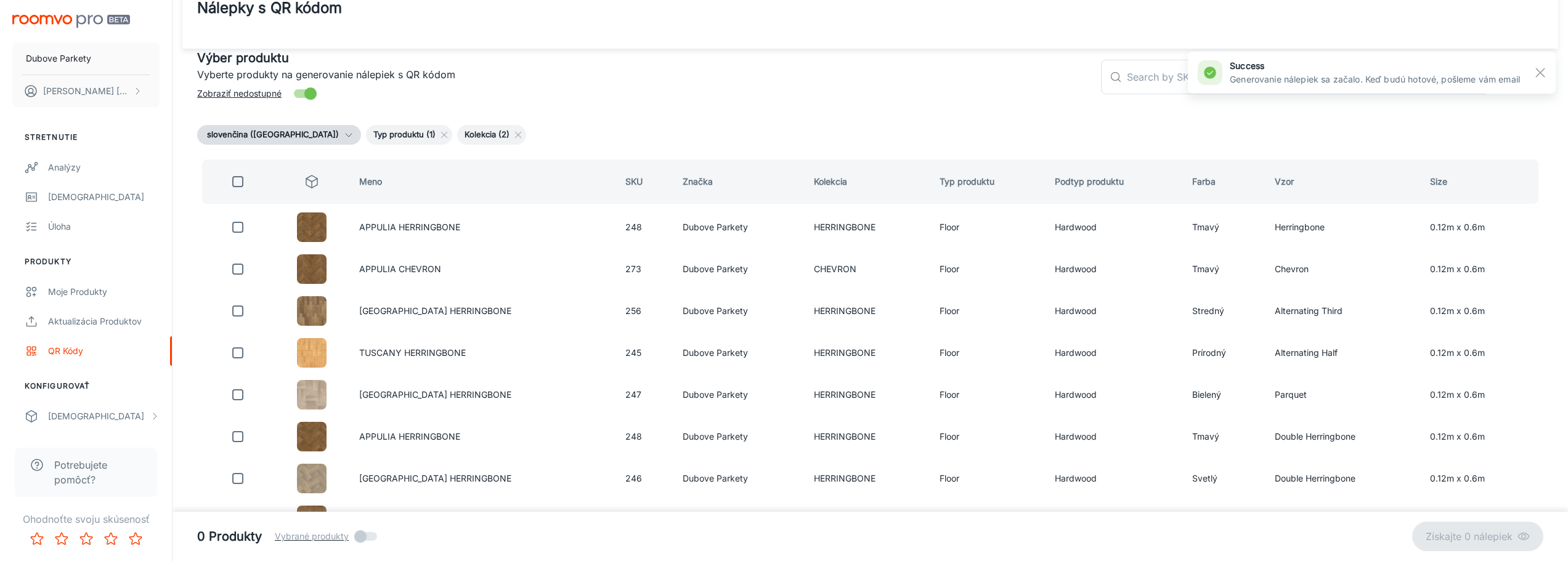
scroll to position [0, 0]
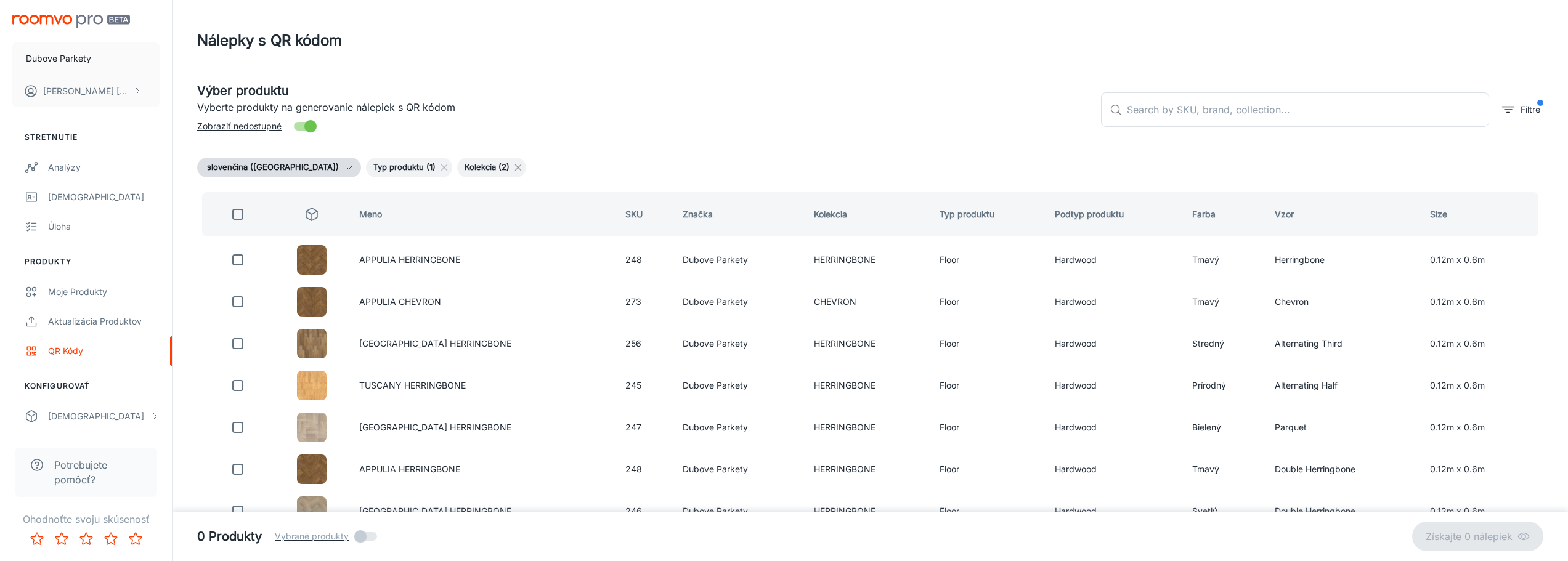
click at [514, 168] on icon at bounding box center [518, 167] width 10 height 10
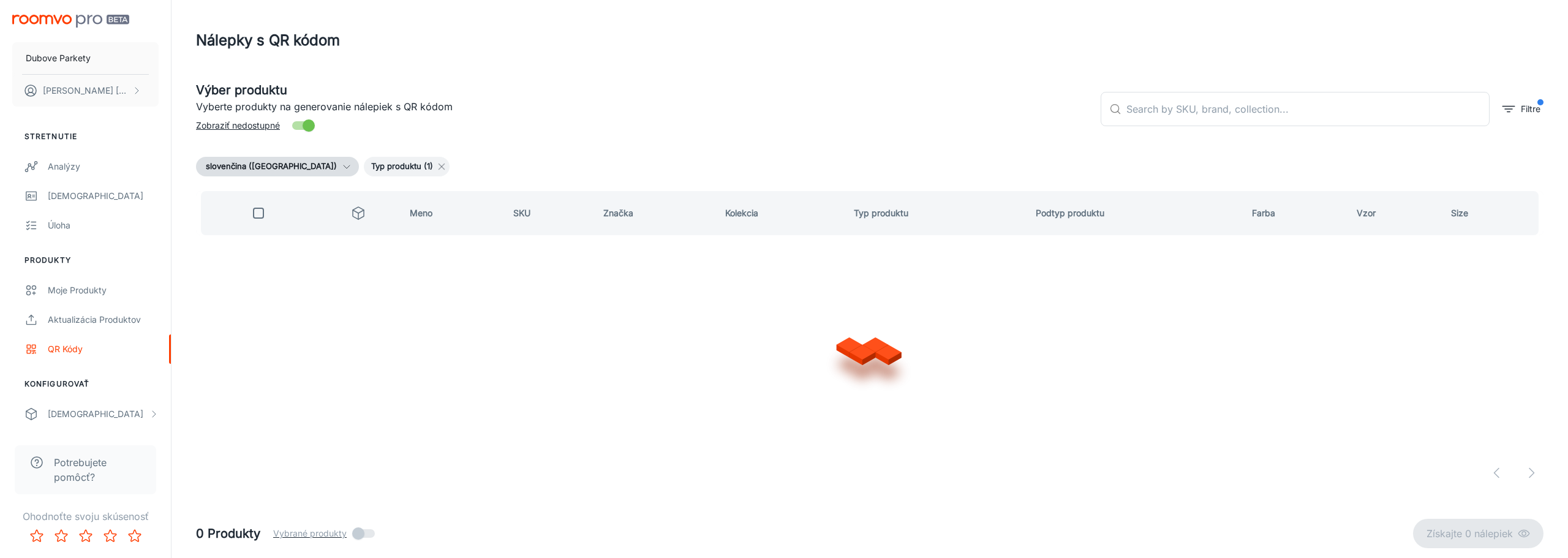
click at [440, 165] on line at bounding box center [443, 167] width 6 height 6
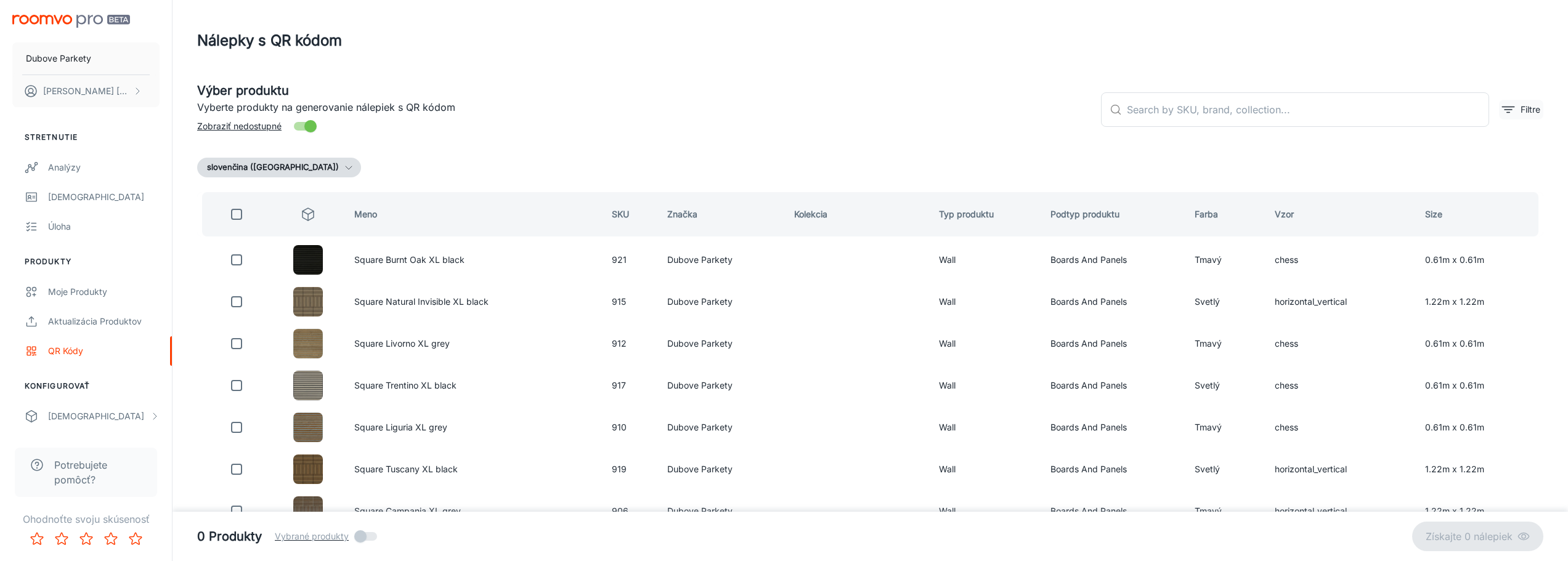
click at [1524, 104] on p "Filtre" at bounding box center [1530, 109] width 19 height 14
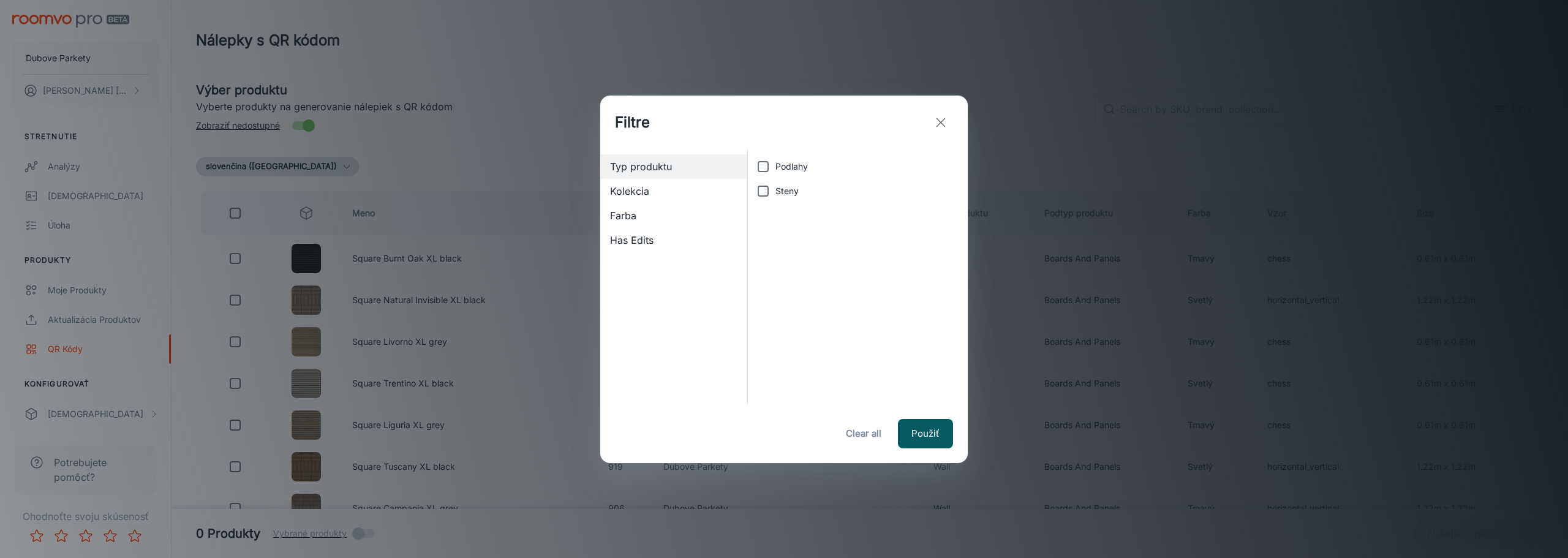
click at [758, 190] on input "Steny" at bounding box center [763, 190] width 24 height 24
click at [675, 166] on span "Typ produktu (1)" at bounding box center [673, 166] width 127 height 14
click at [671, 188] on span "Kolekcia" at bounding box center [673, 190] width 127 height 14
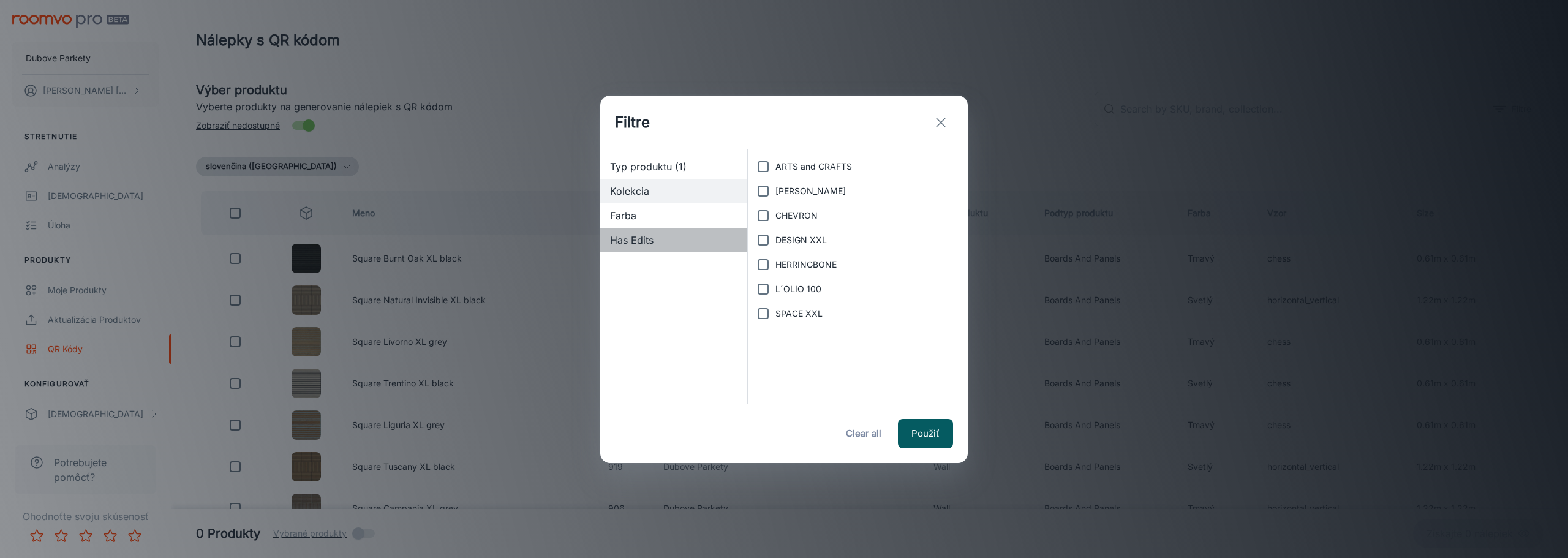
click at [652, 230] on div "Has Edits" at bounding box center [673, 240] width 147 height 24
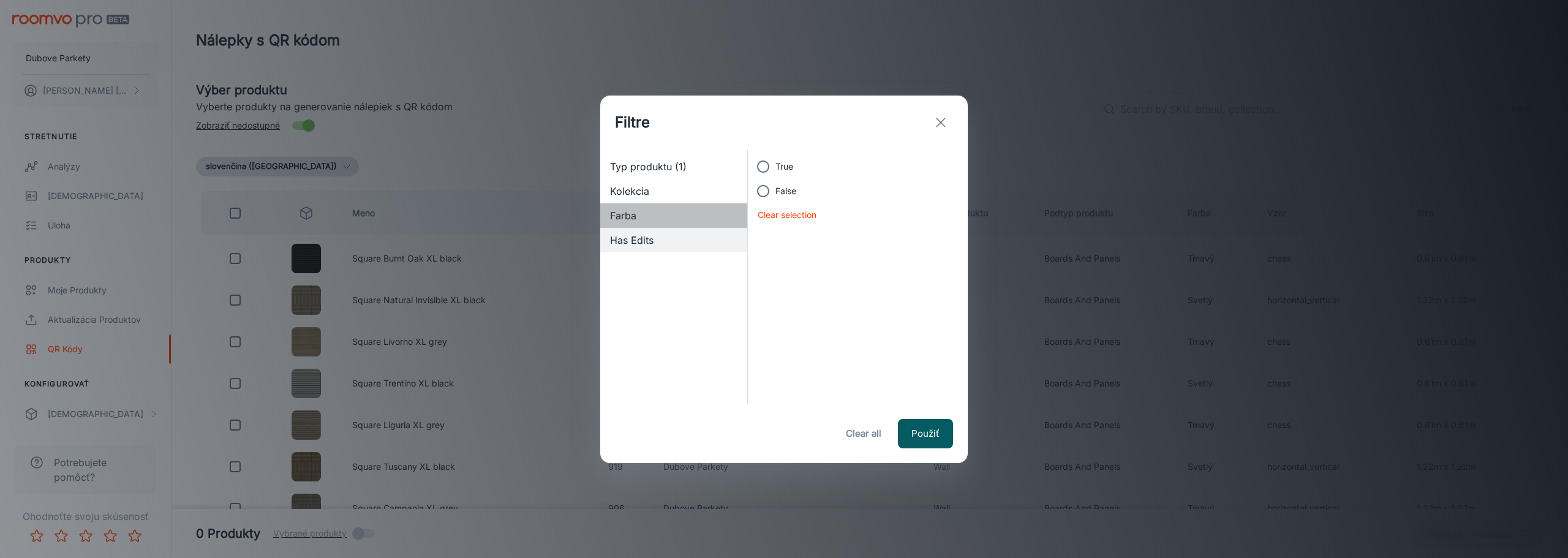
click at [645, 223] on div "Farba" at bounding box center [673, 215] width 147 height 24
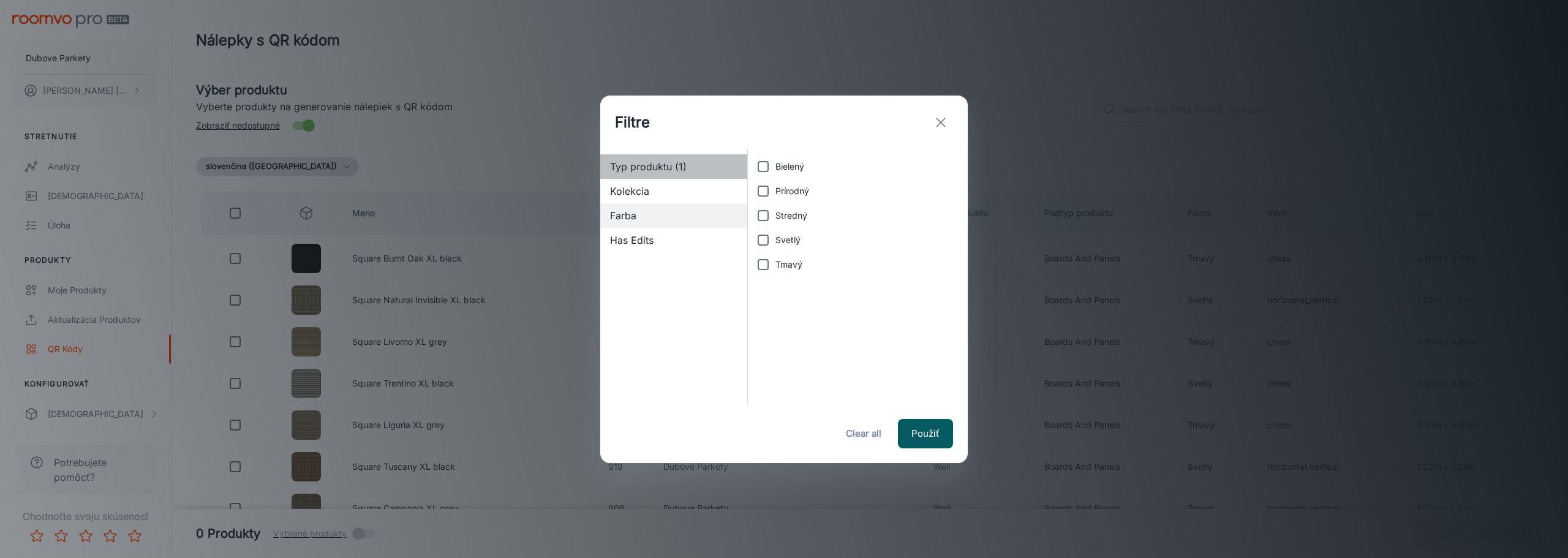
click at [664, 166] on span "Typ produktu (1)" at bounding box center [673, 166] width 127 height 14
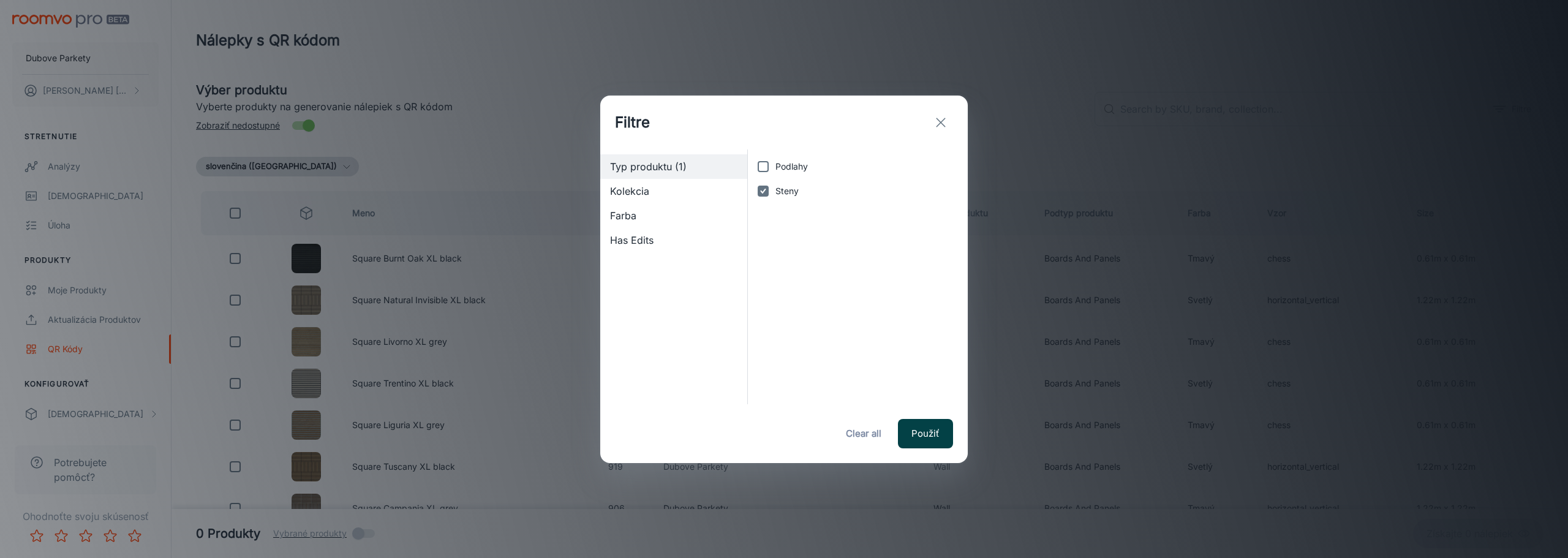
click at [925, 431] on button "Použiť" at bounding box center [925, 434] width 55 height 30
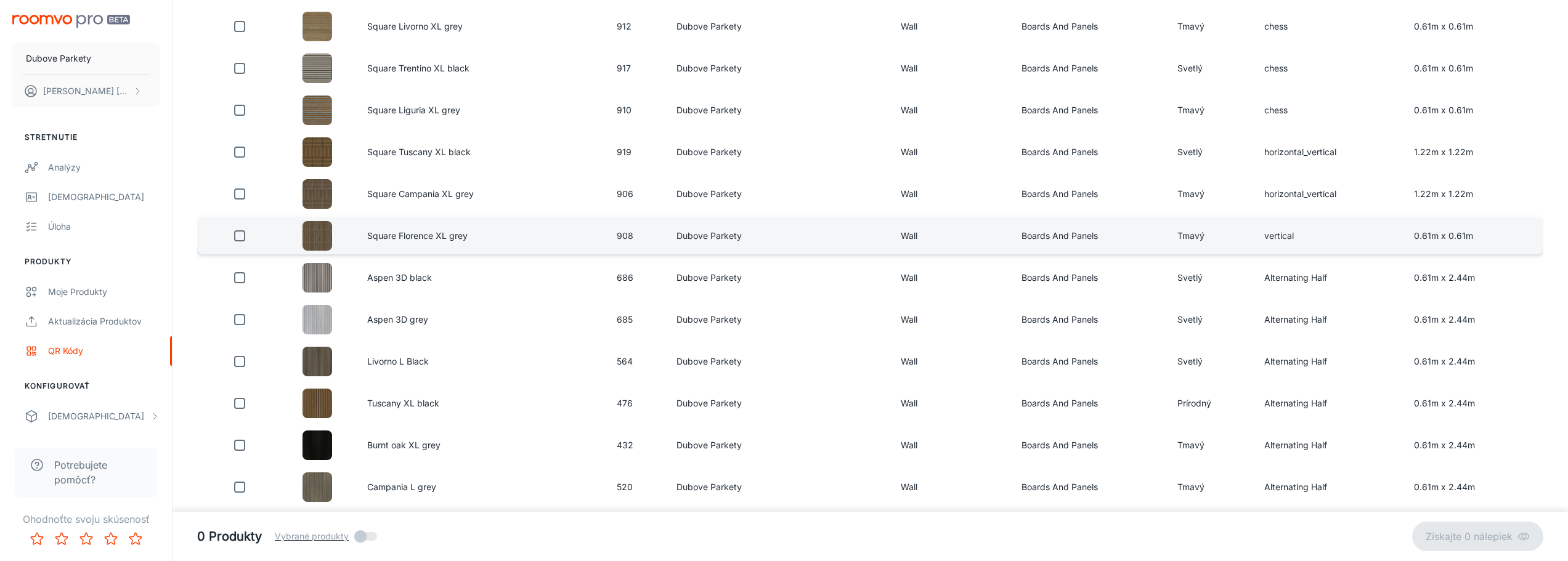
scroll to position [369, 0]
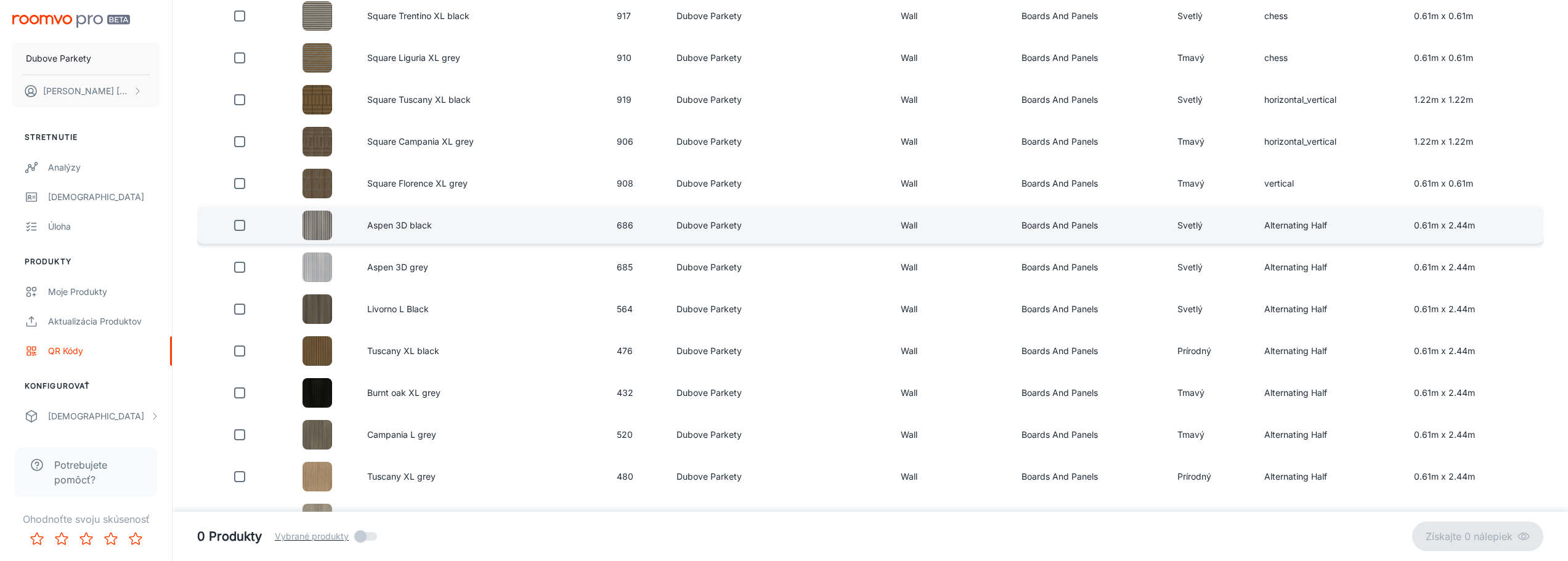
click at [239, 227] on input "checkbox" at bounding box center [239, 224] width 24 height 24
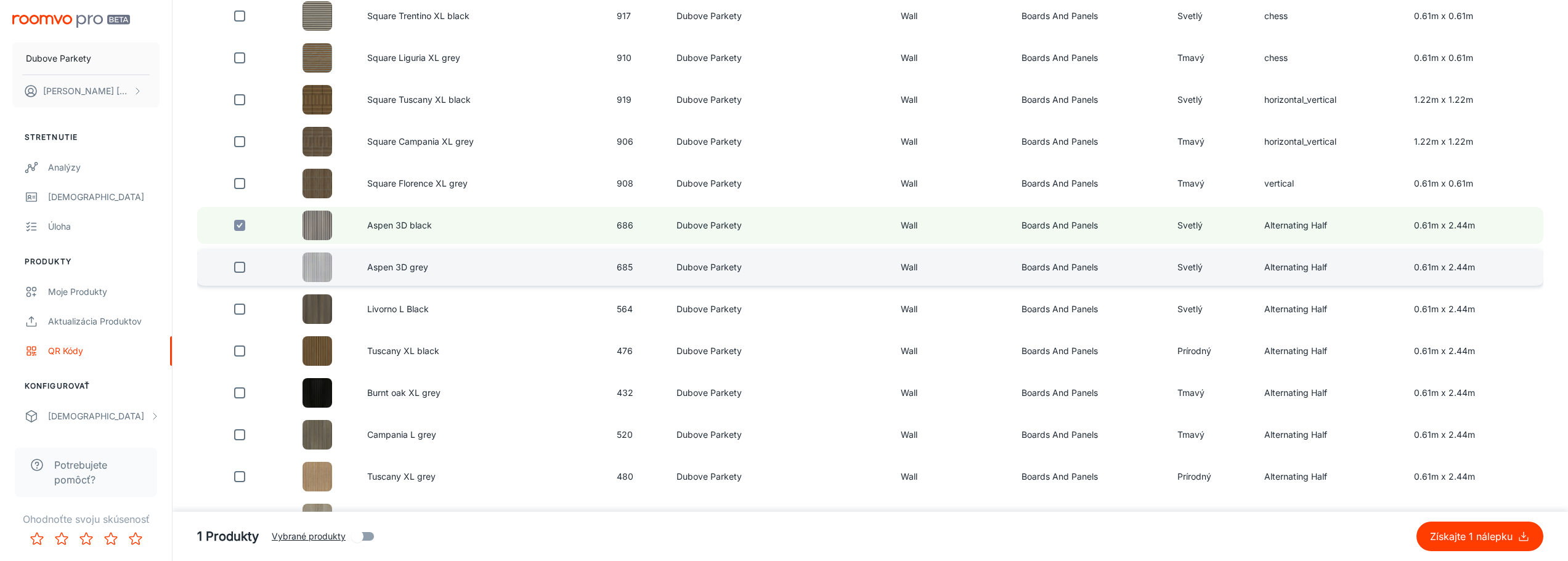
click at [238, 269] on input "checkbox" at bounding box center [239, 267] width 24 height 24
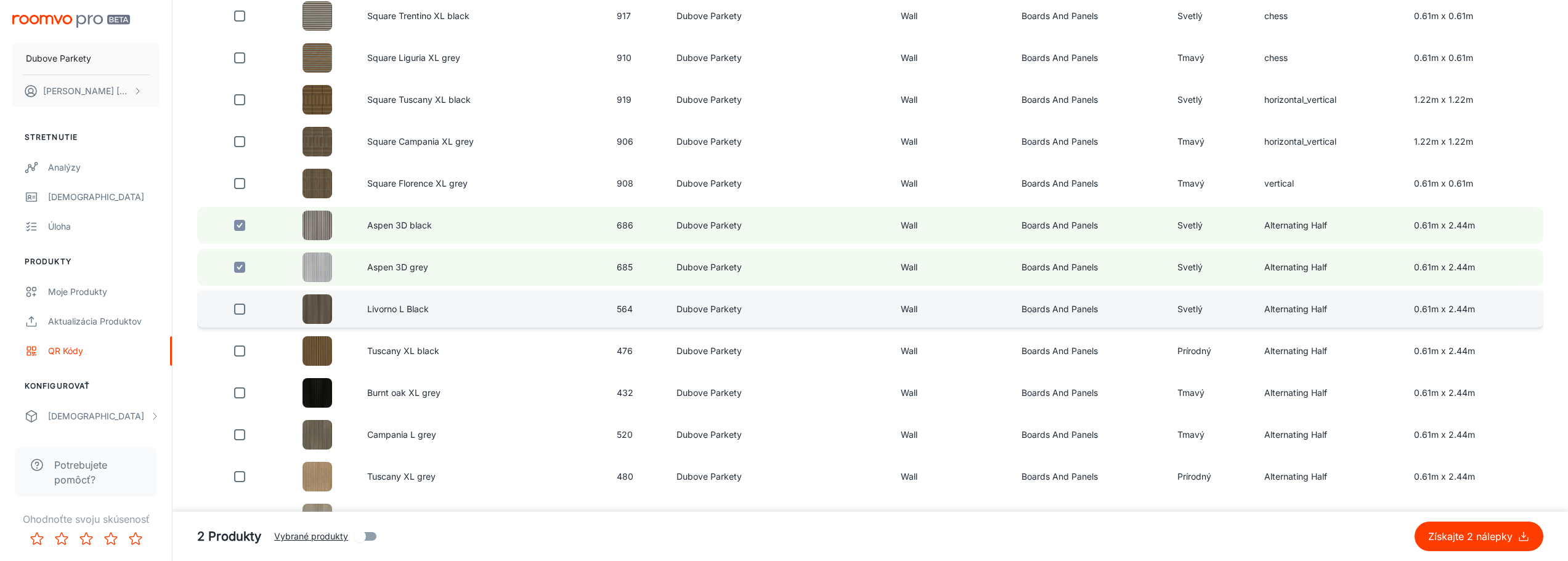
drag, startPoint x: 237, startPoint y: 311, endPoint x: 245, endPoint y: 353, distance: 42.8
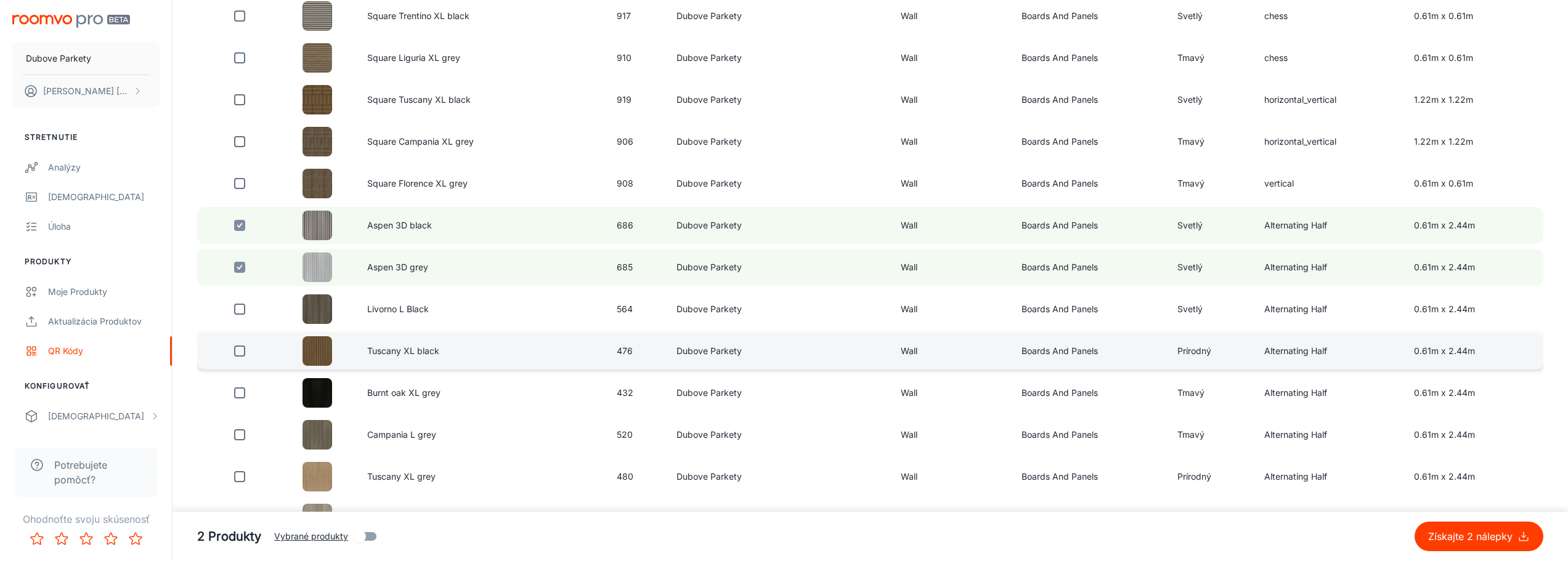
click at [236, 311] on input "checkbox" at bounding box center [239, 309] width 24 height 24
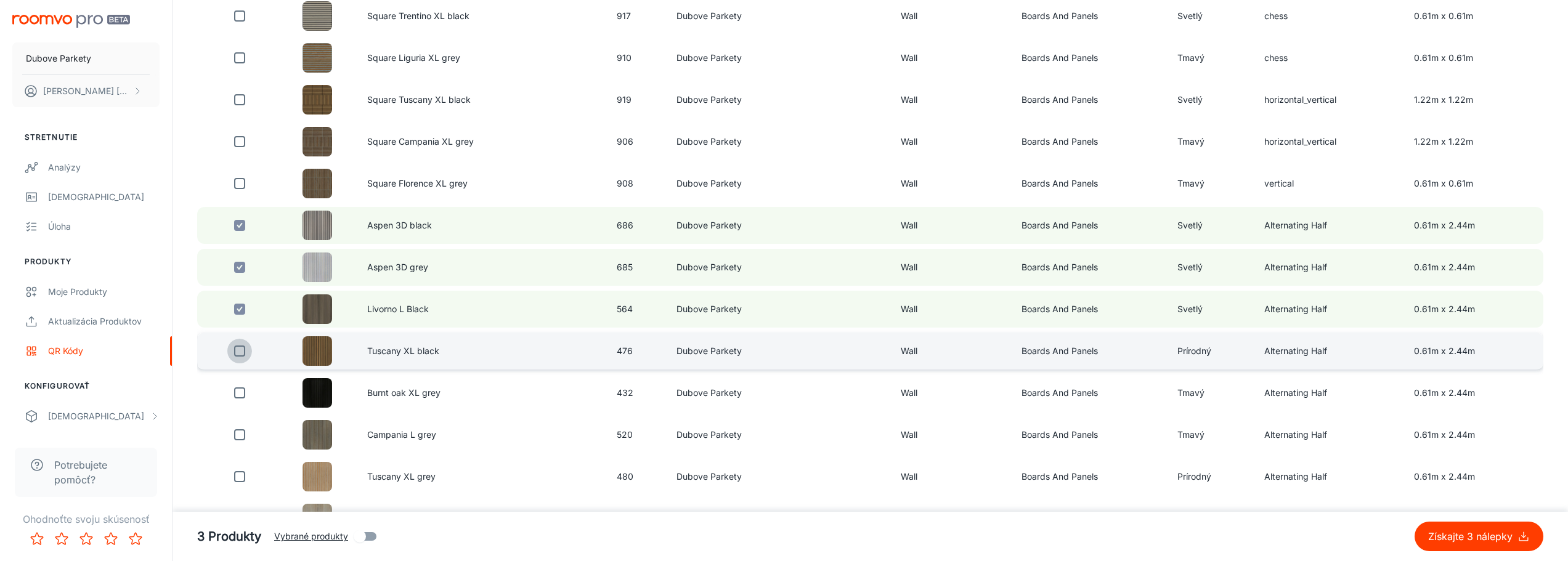
click at [245, 353] on input "checkbox" at bounding box center [239, 350] width 24 height 24
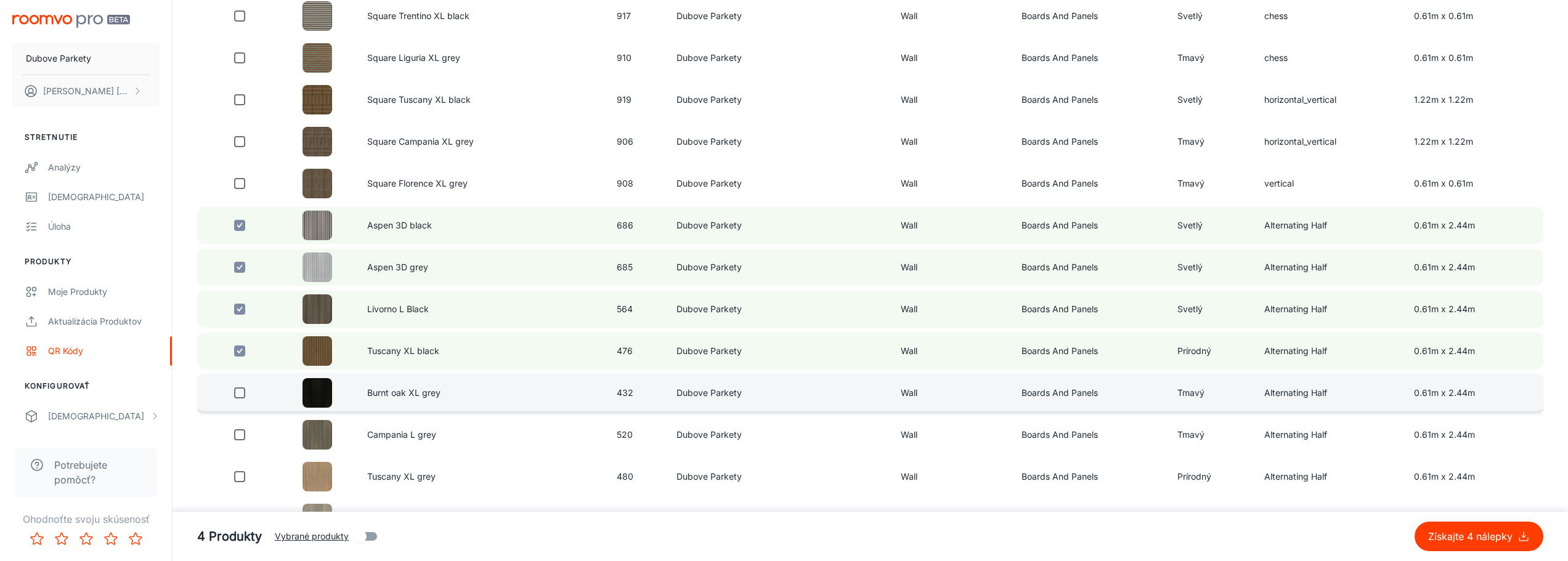
click at [240, 396] on input "checkbox" at bounding box center [239, 393] width 24 height 24
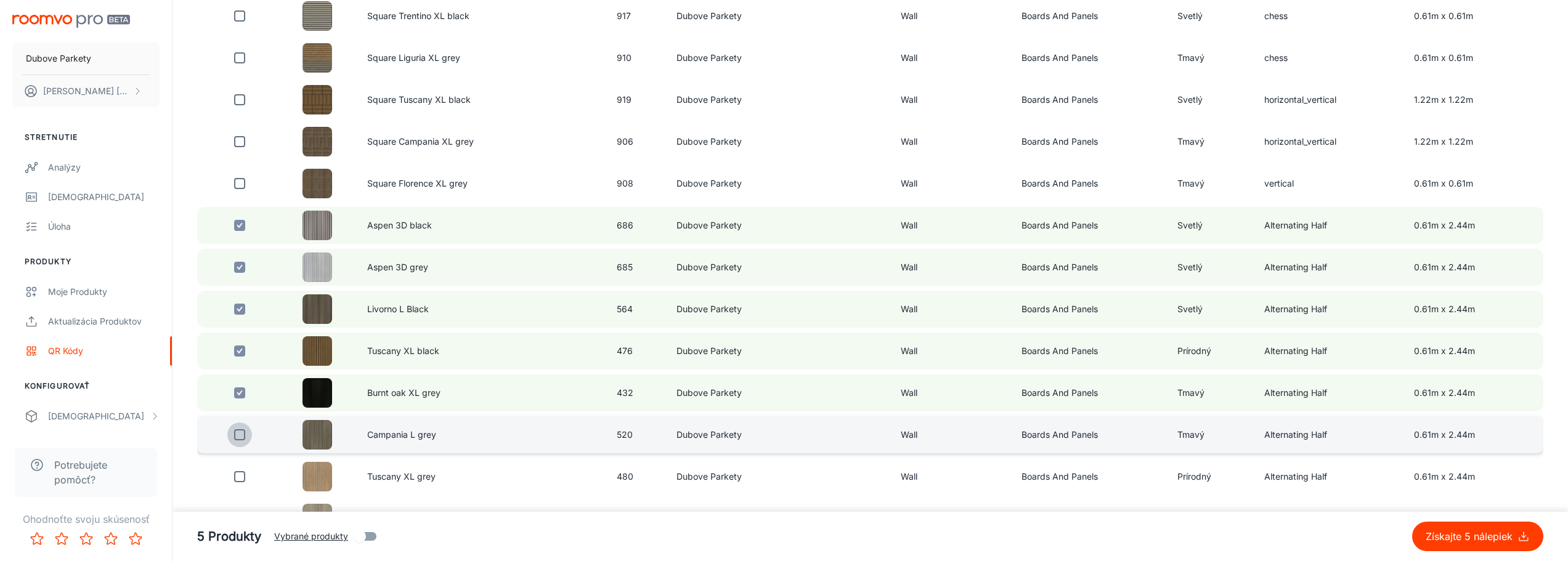
click at [240, 441] on input "checkbox" at bounding box center [239, 434] width 24 height 24
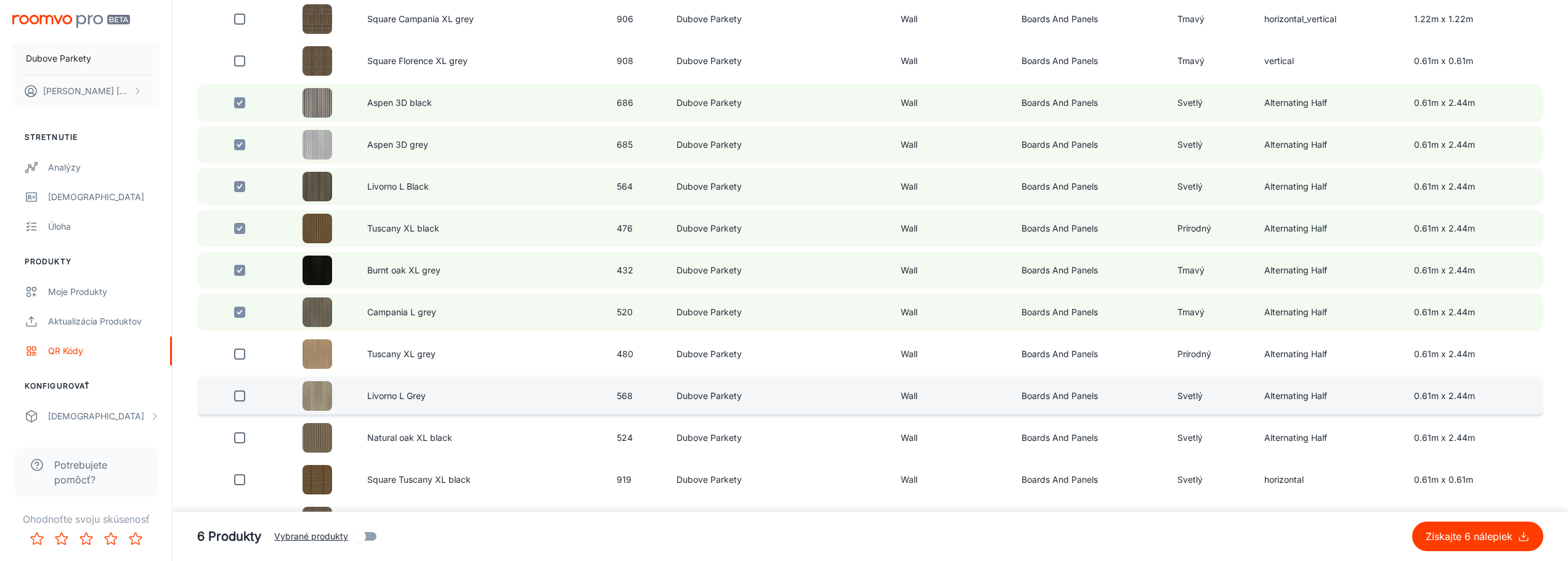
scroll to position [554, 0]
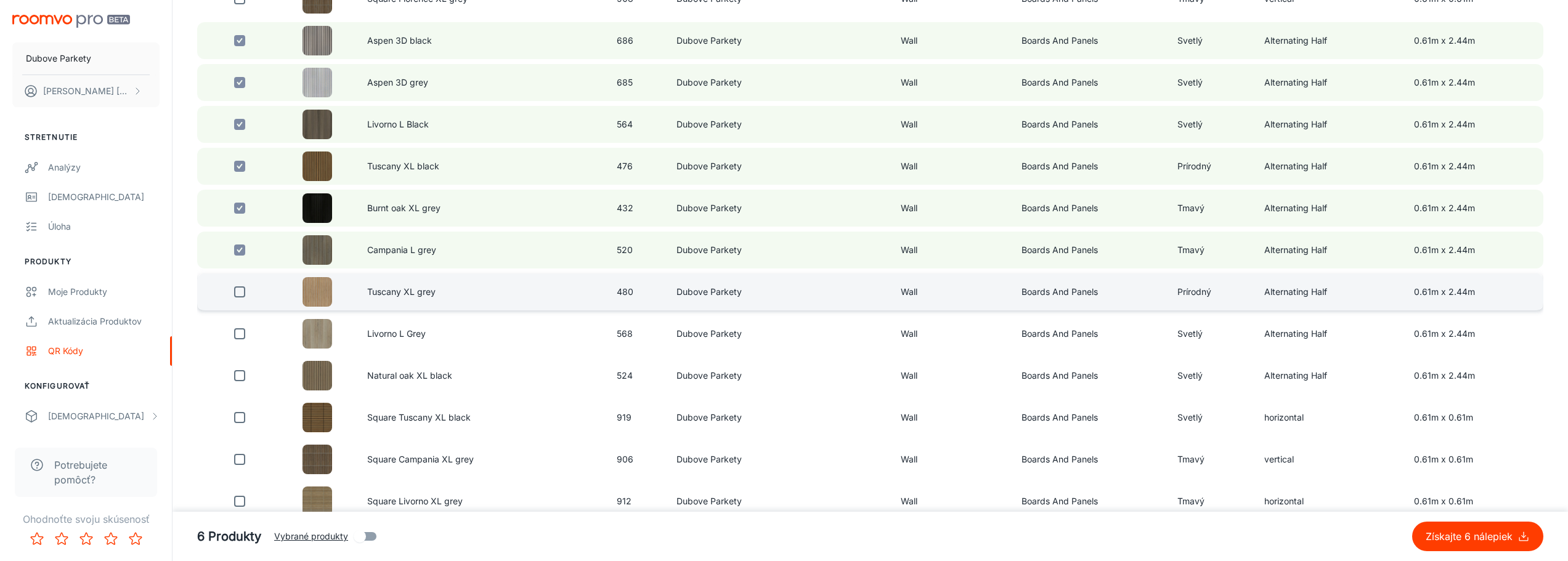
click at [238, 298] on input "checkbox" at bounding box center [239, 291] width 24 height 24
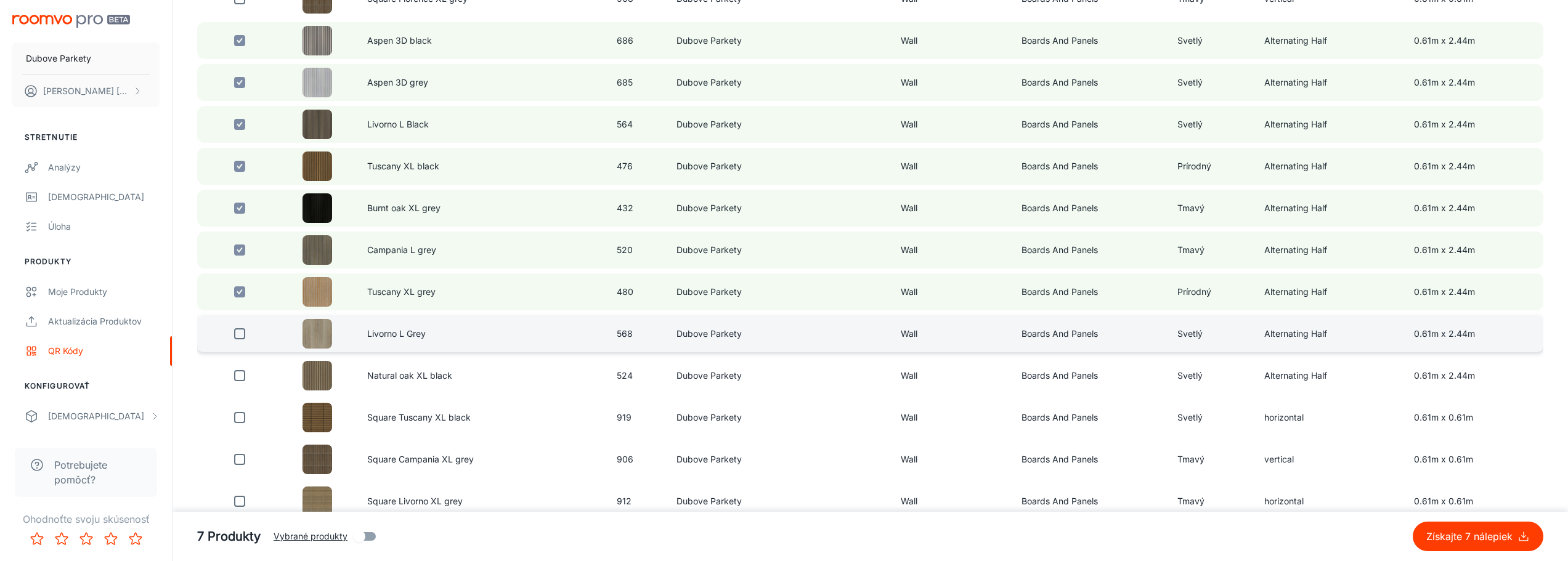
click at [242, 337] on input "checkbox" at bounding box center [239, 333] width 24 height 24
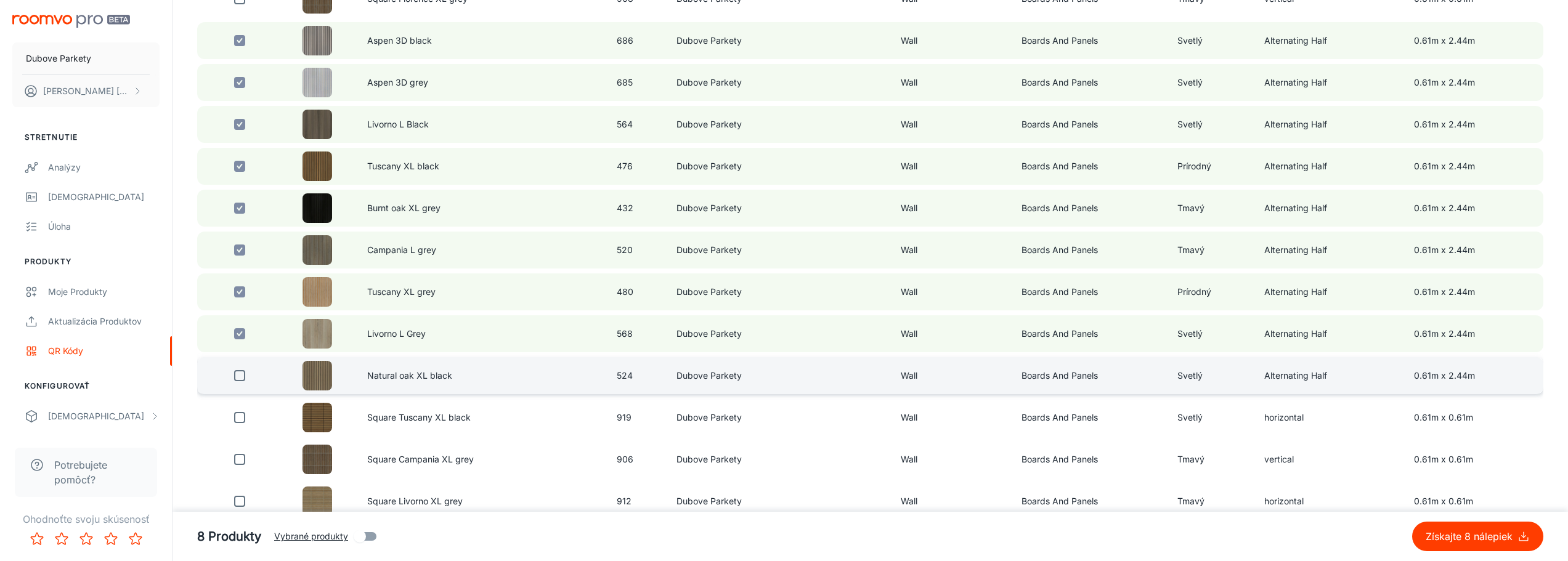
click at [243, 377] on input "checkbox" at bounding box center [239, 375] width 24 height 24
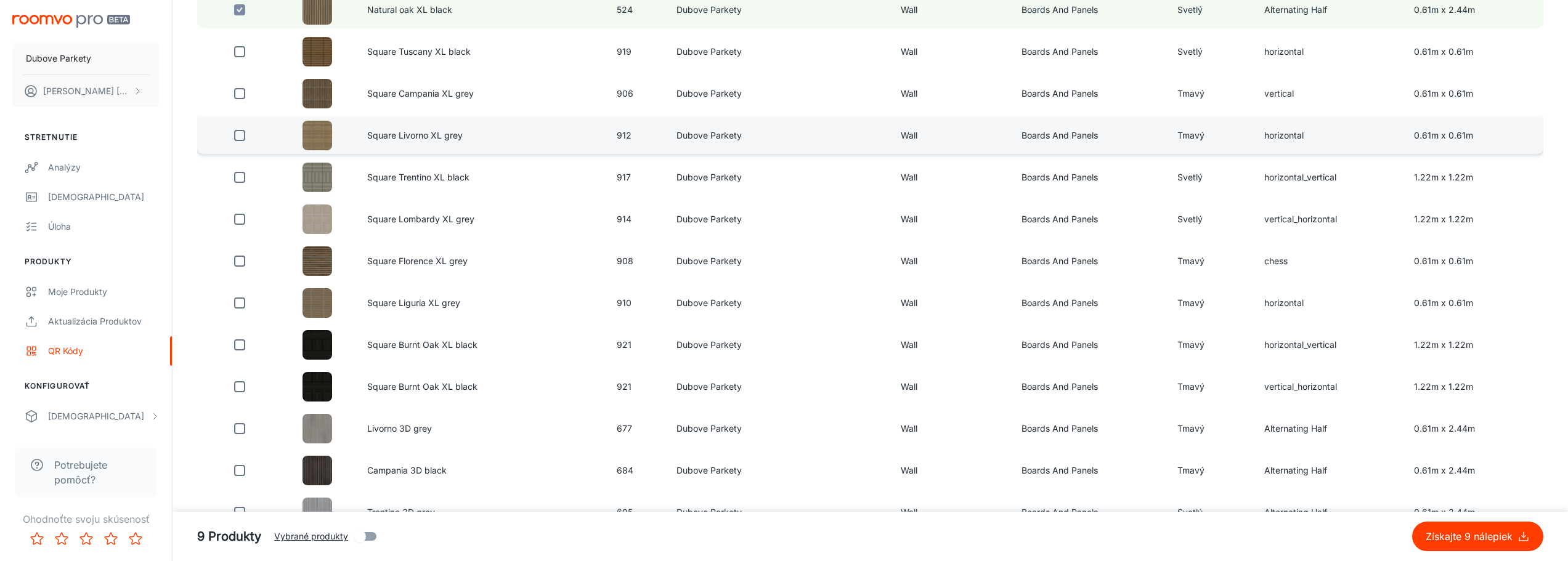
scroll to position [924, 0]
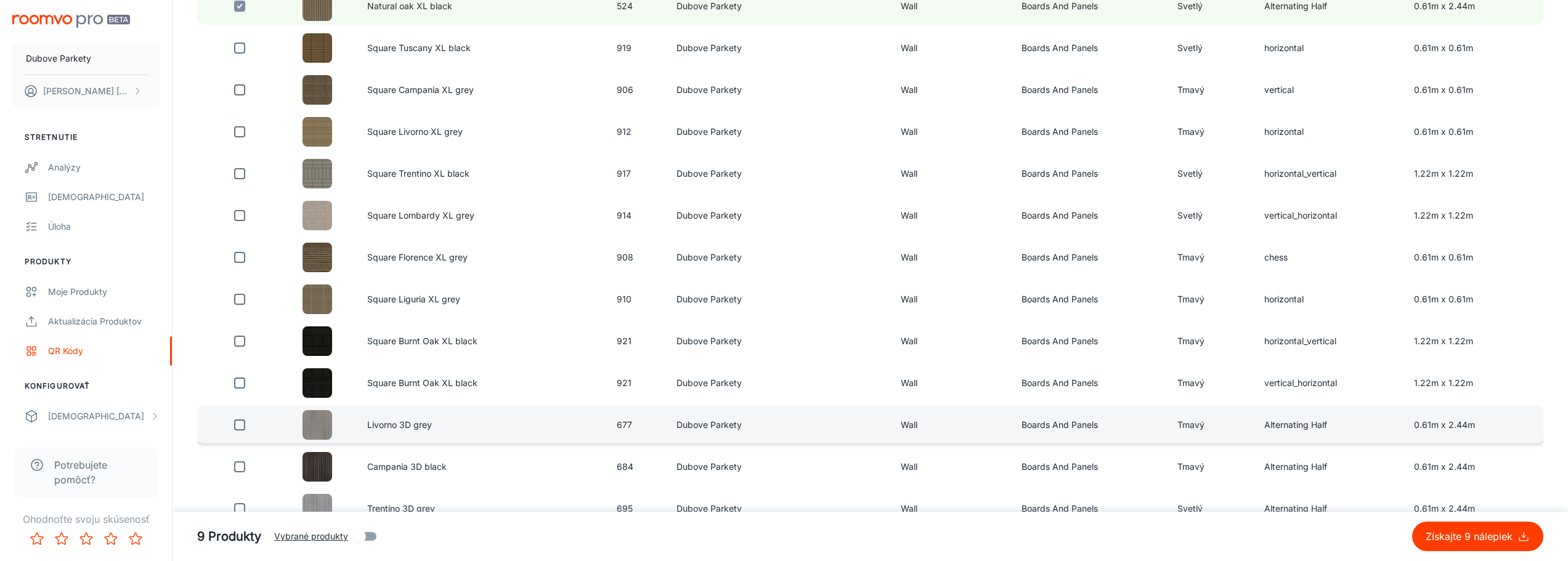
click at [233, 426] on input "checkbox" at bounding box center [239, 425] width 24 height 24
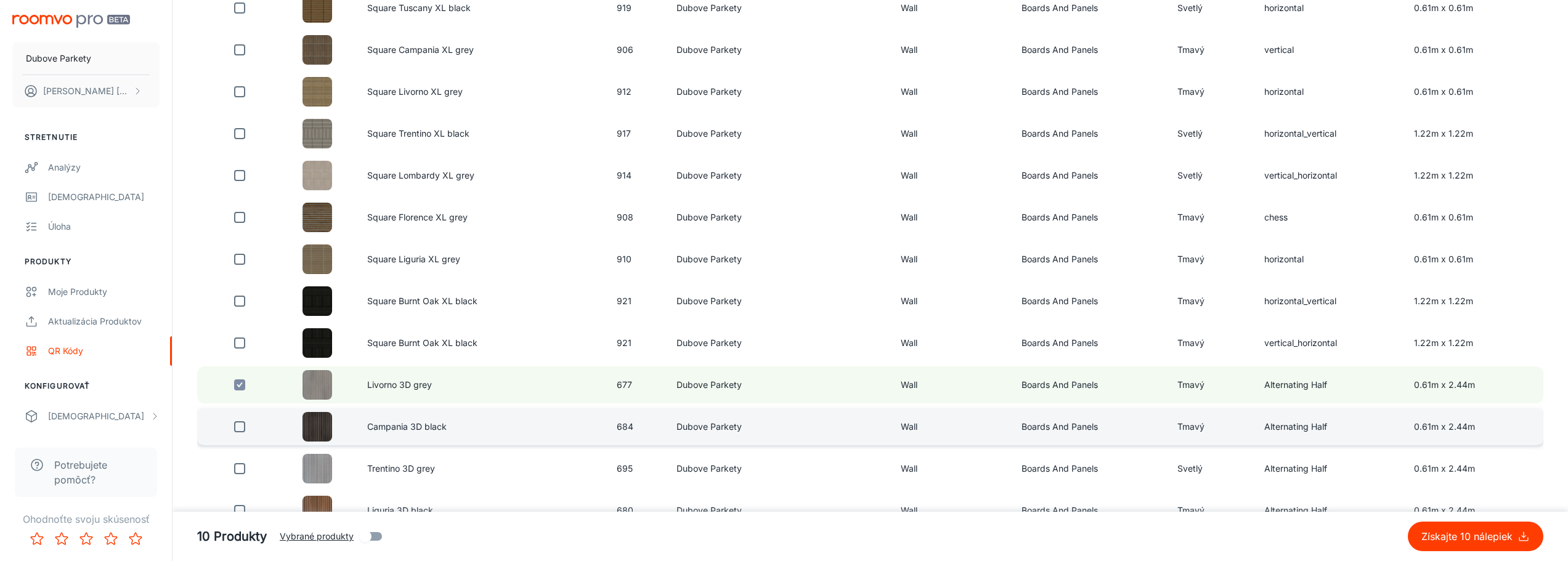
scroll to position [986, 0]
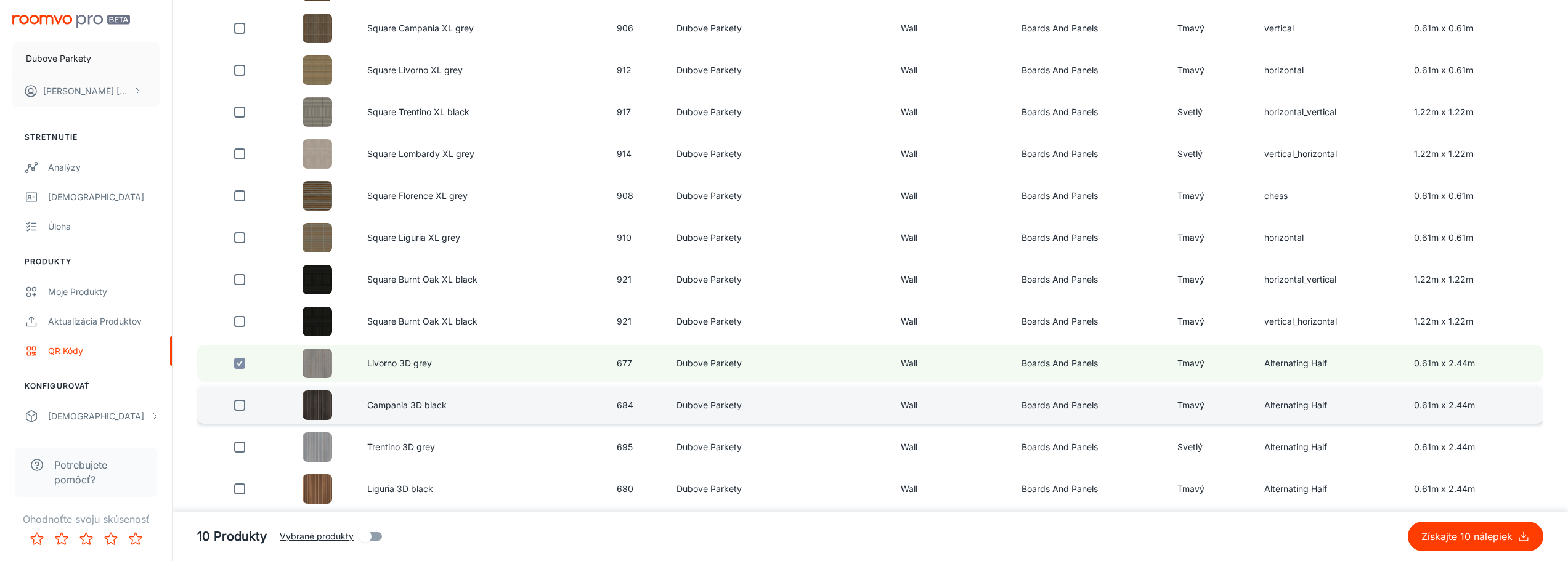
click at [237, 404] on input "checkbox" at bounding box center [239, 404] width 24 height 24
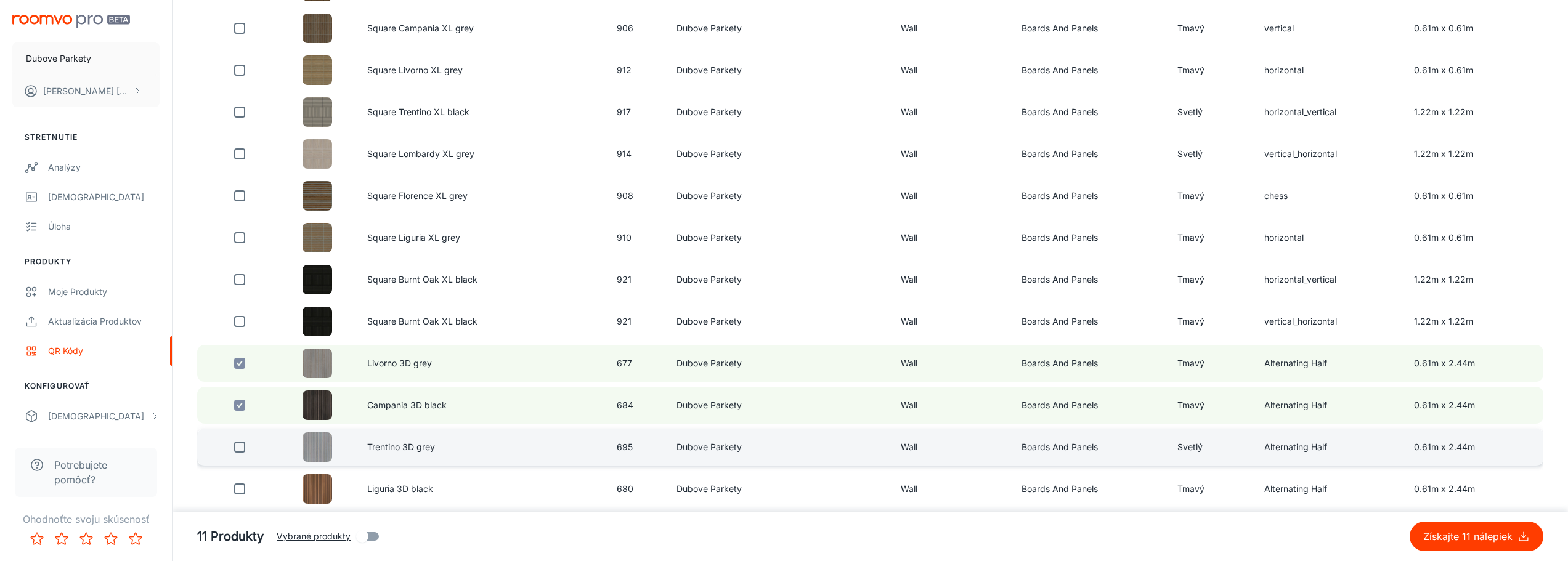
click at [242, 449] on input "checkbox" at bounding box center [239, 447] width 24 height 24
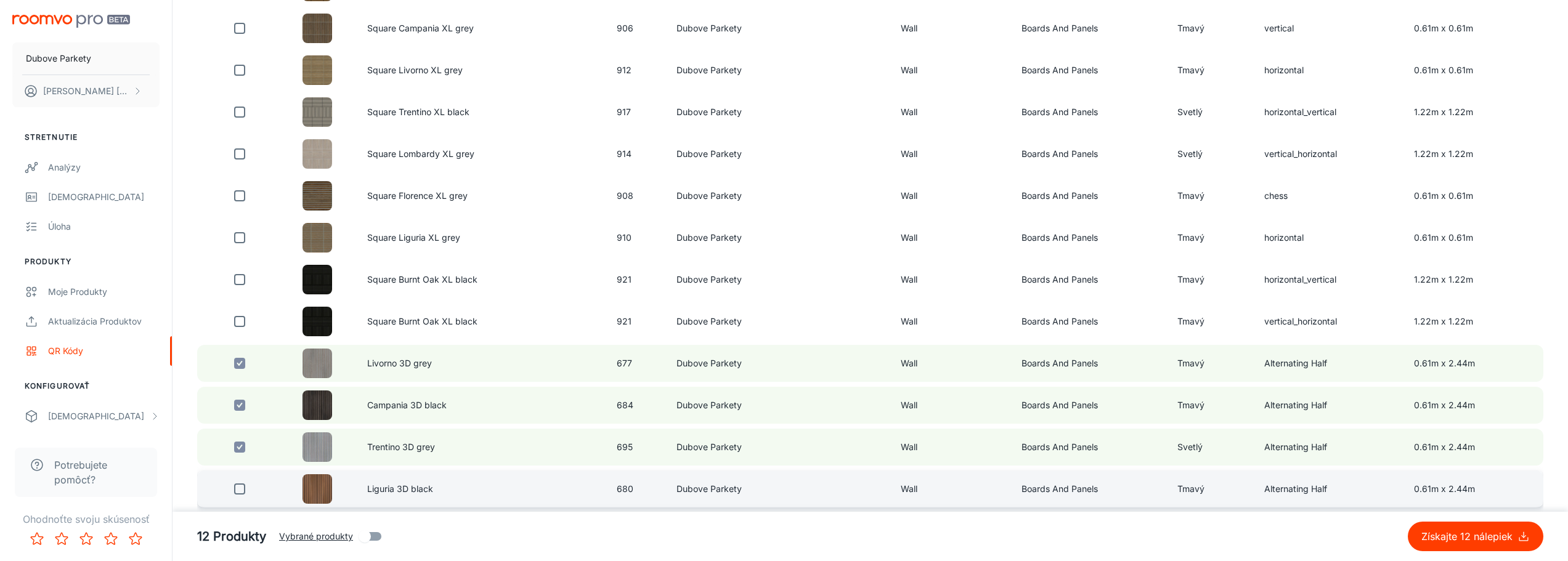
click at [238, 490] on input "checkbox" at bounding box center [239, 488] width 24 height 24
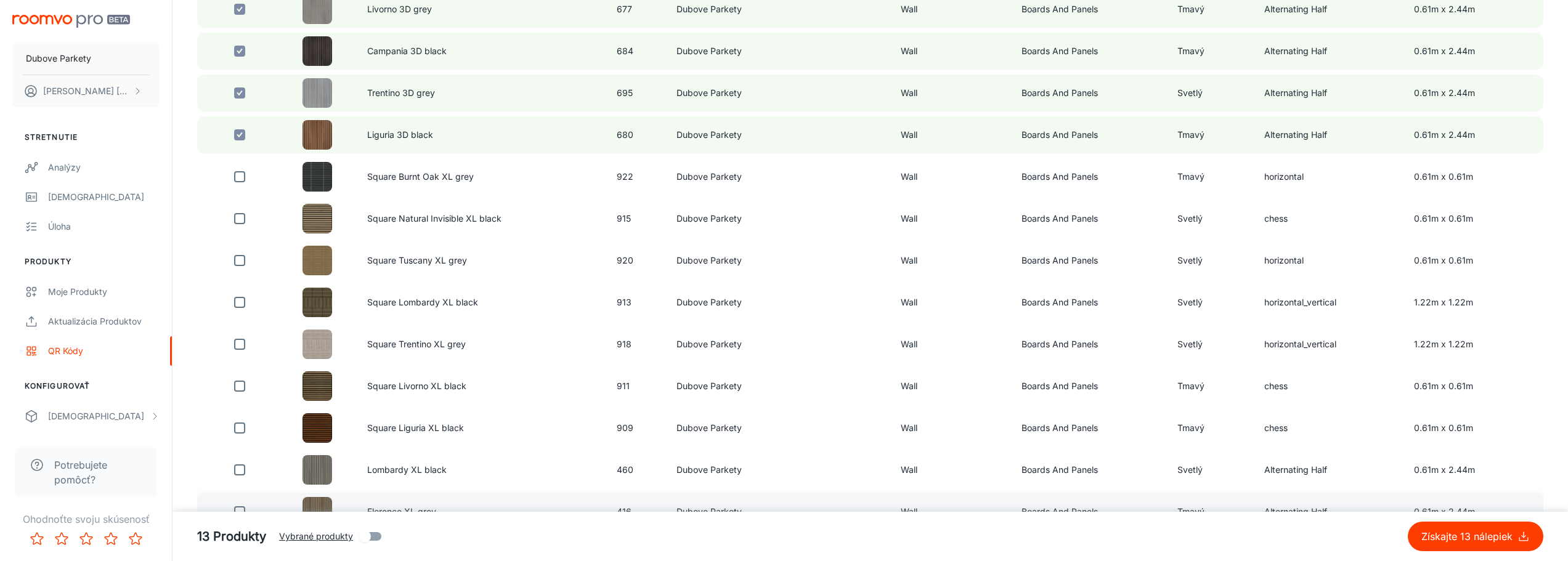
scroll to position [1417, 0]
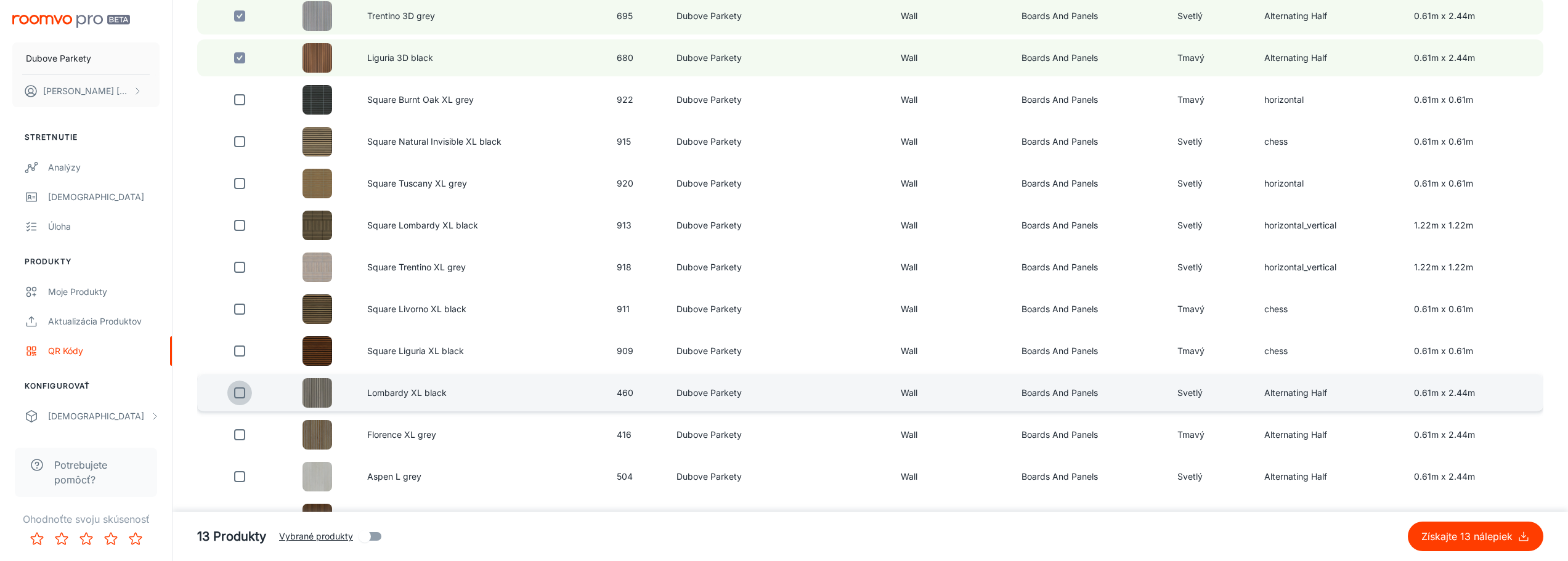
click at [242, 396] on input "checkbox" at bounding box center [239, 393] width 24 height 24
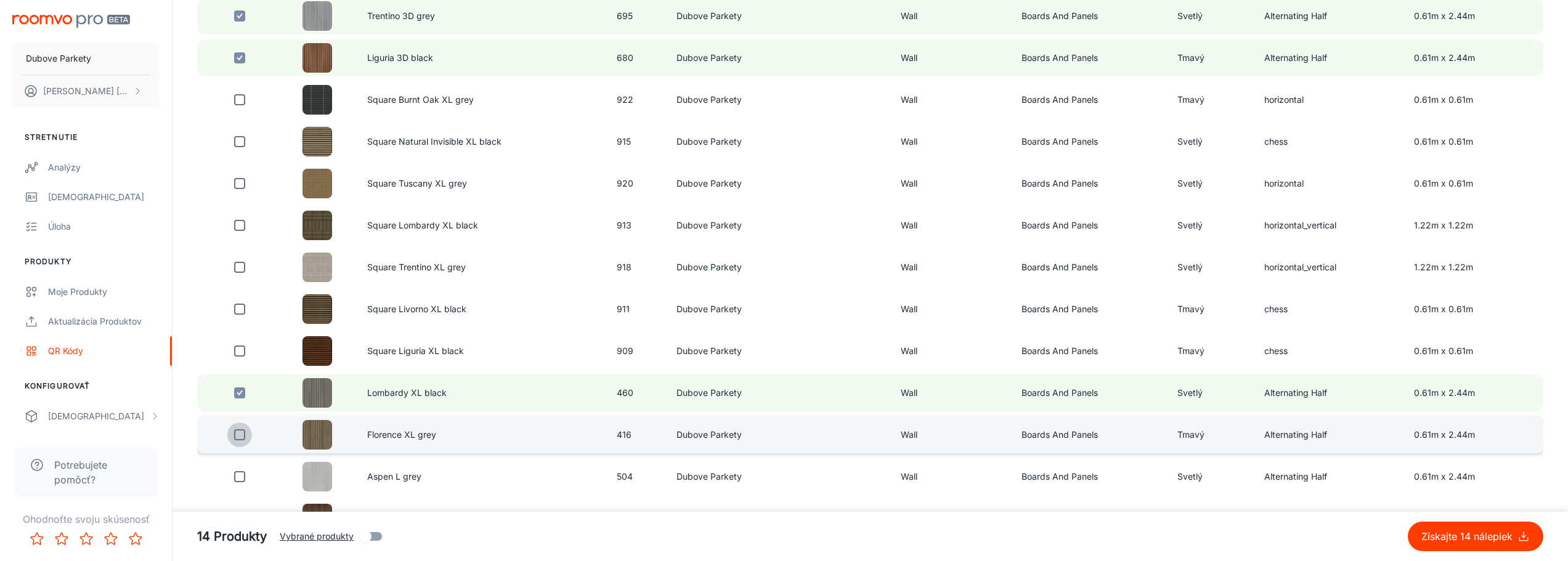
click at [237, 431] on input "checkbox" at bounding box center [239, 434] width 24 height 24
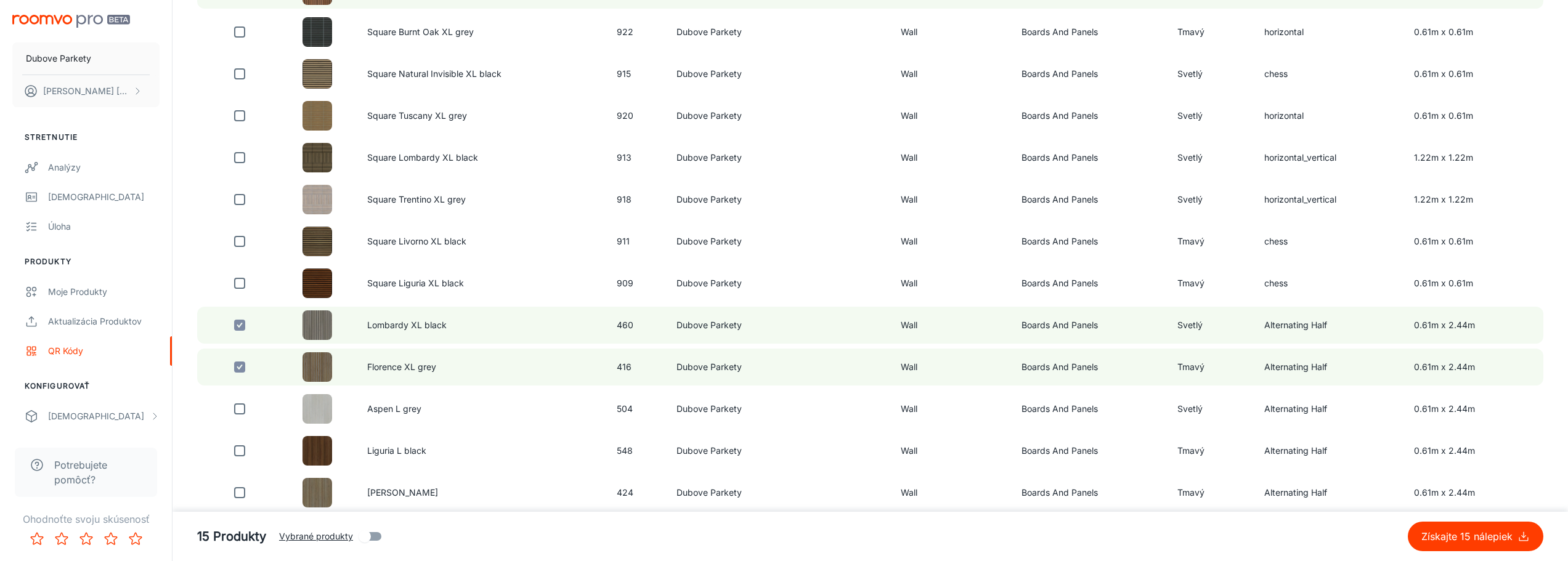
scroll to position [1540, 0]
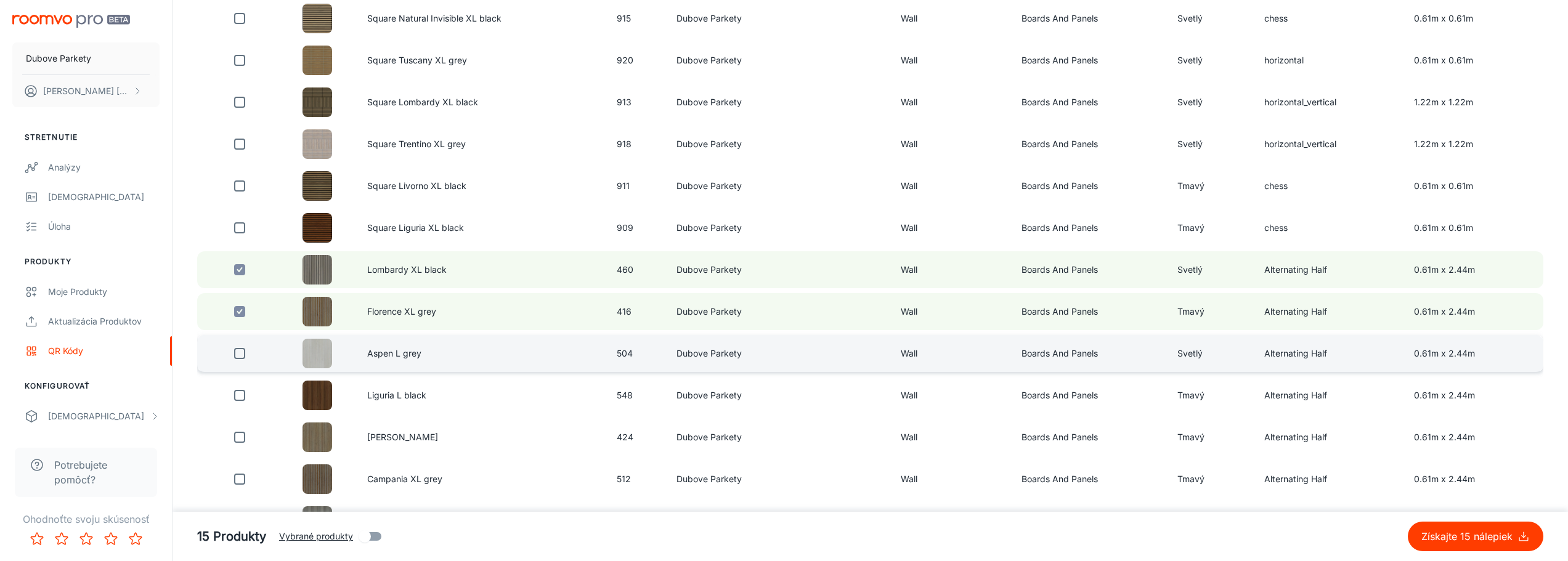
click at [239, 354] on input "checkbox" at bounding box center [239, 353] width 24 height 24
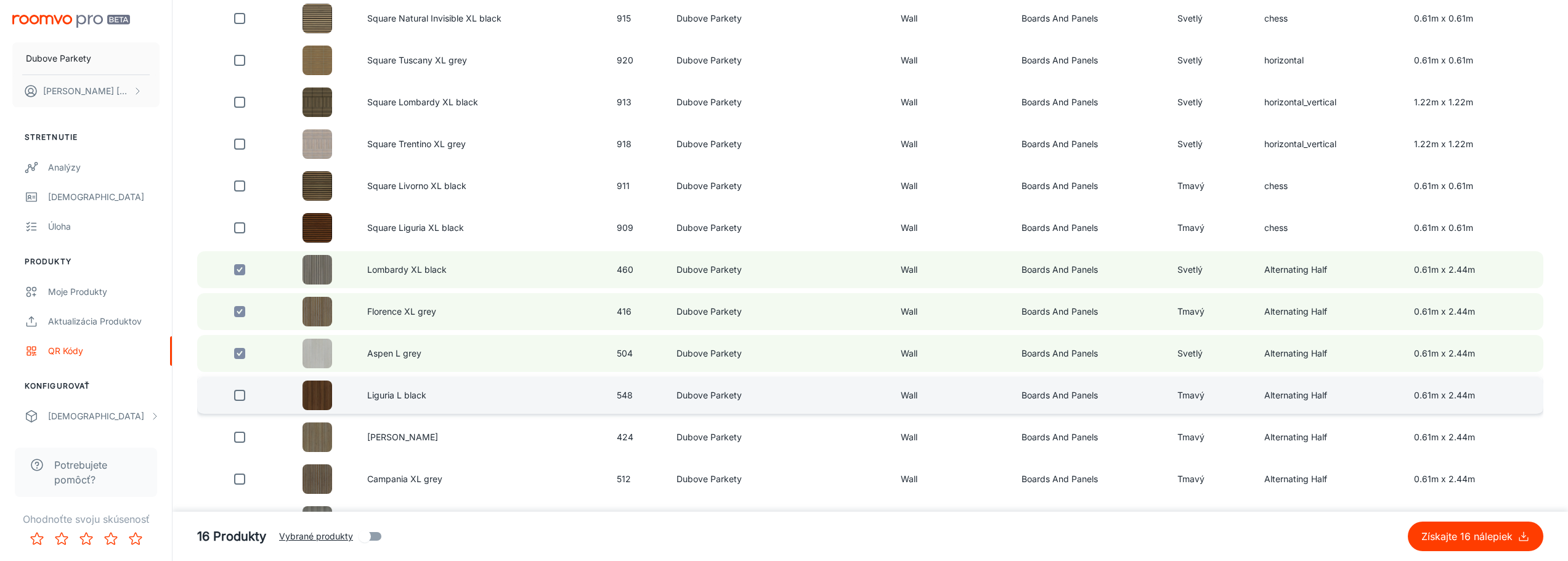
click at [237, 396] on input "checkbox" at bounding box center [239, 395] width 24 height 24
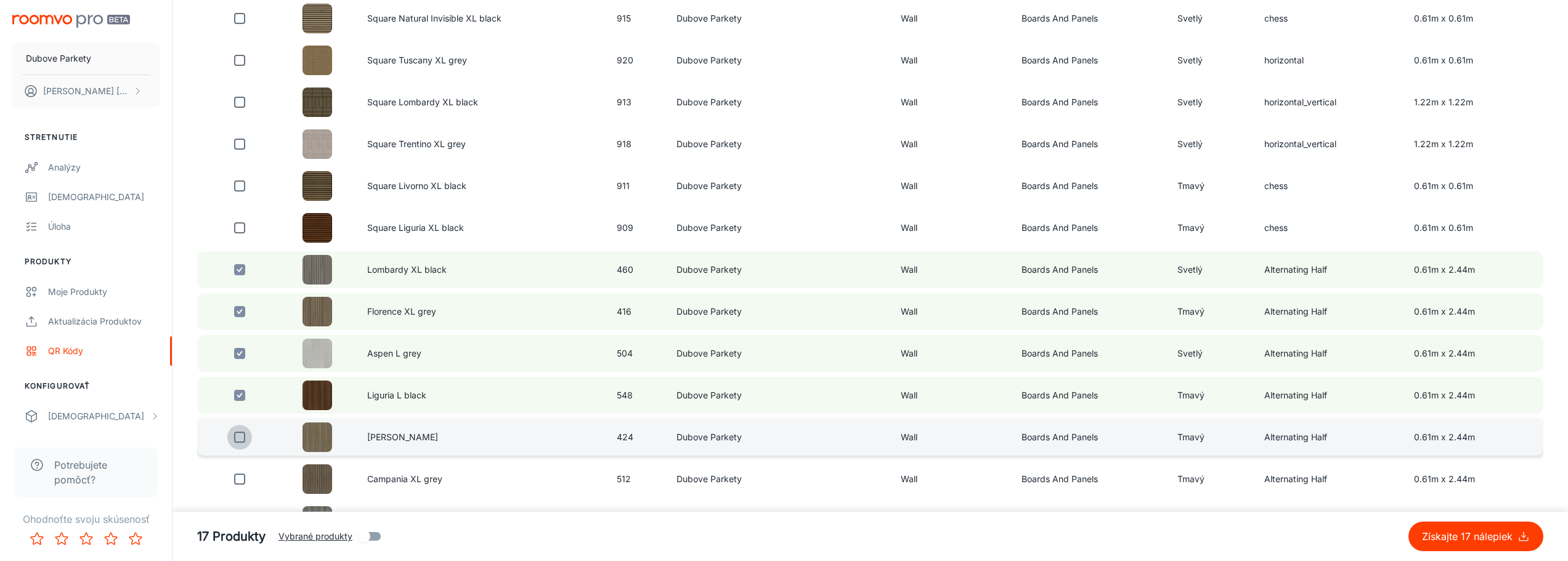
click at [244, 437] on input "checkbox" at bounding box center [239, 436] width 24 height 24
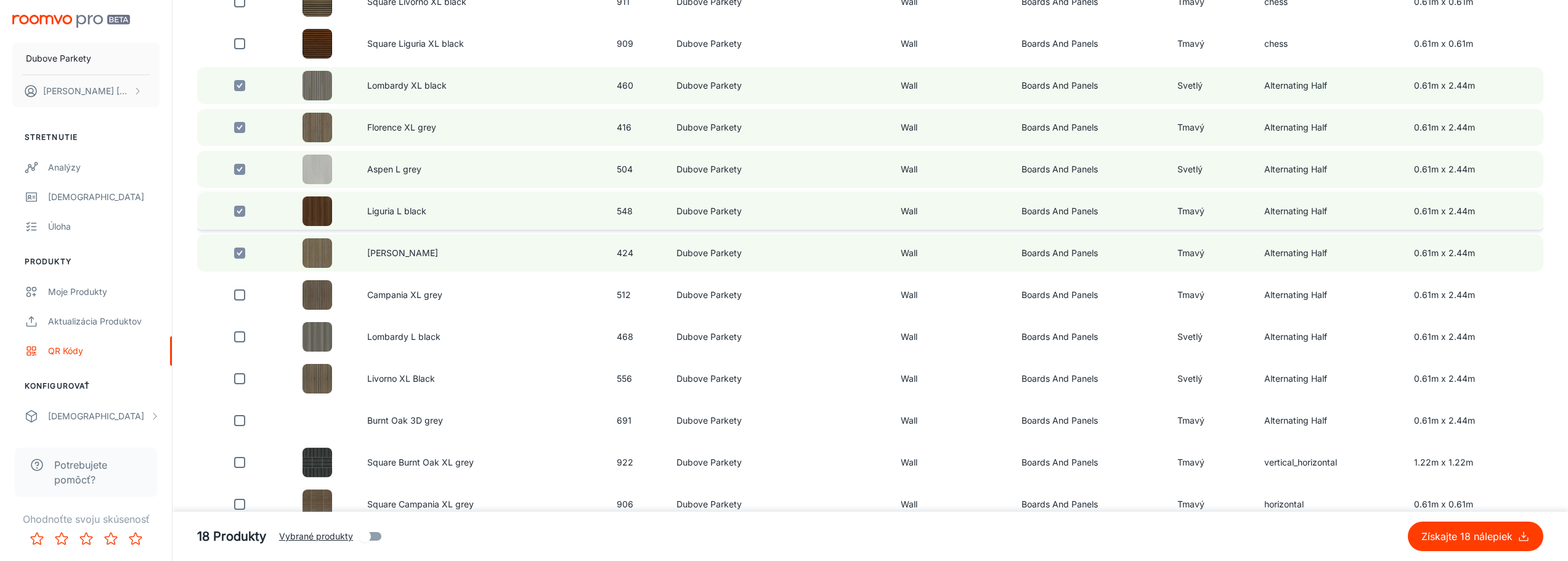
scroll to position [1725, 0]
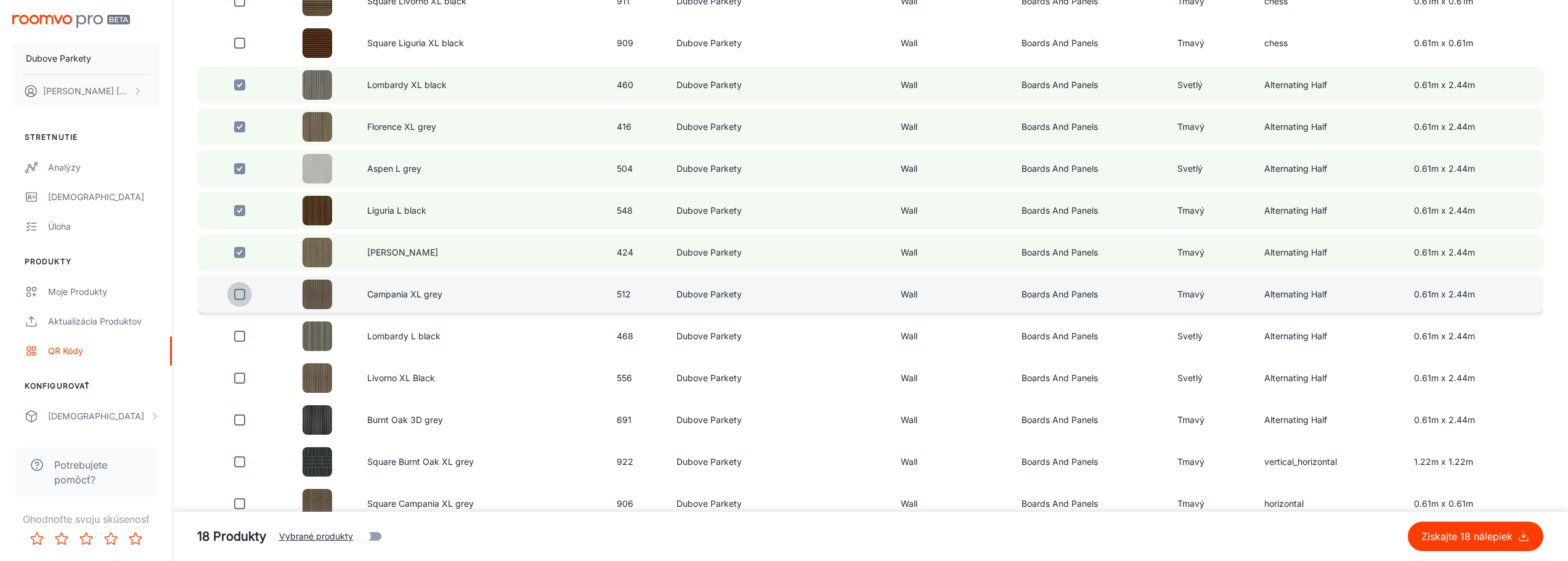
click at [236, 294] on input "checkbox" at bounding box center [239, 294] width 24 height 24
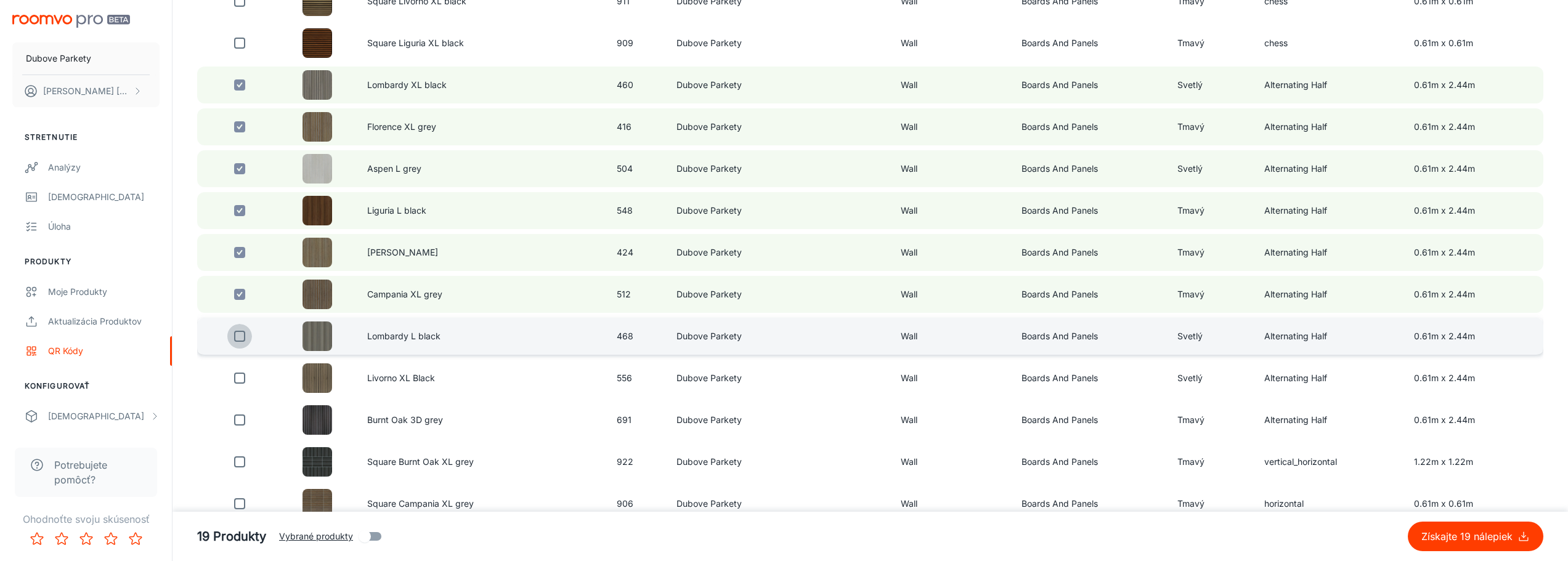
click at [241, 338] on input "checkbox" at bounding box center [239, 336] width 24 height 24
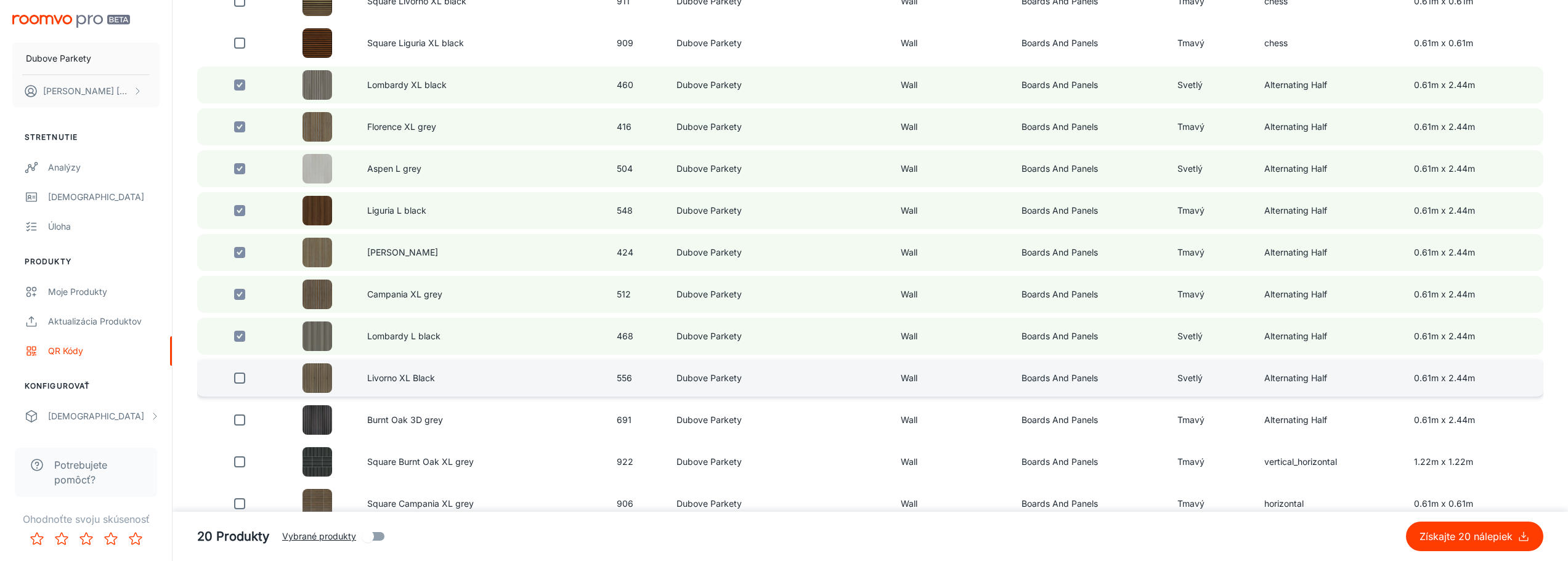
click at [243, 379] on input "checkbox" at bounding box center [239, 377] width 24 height 24
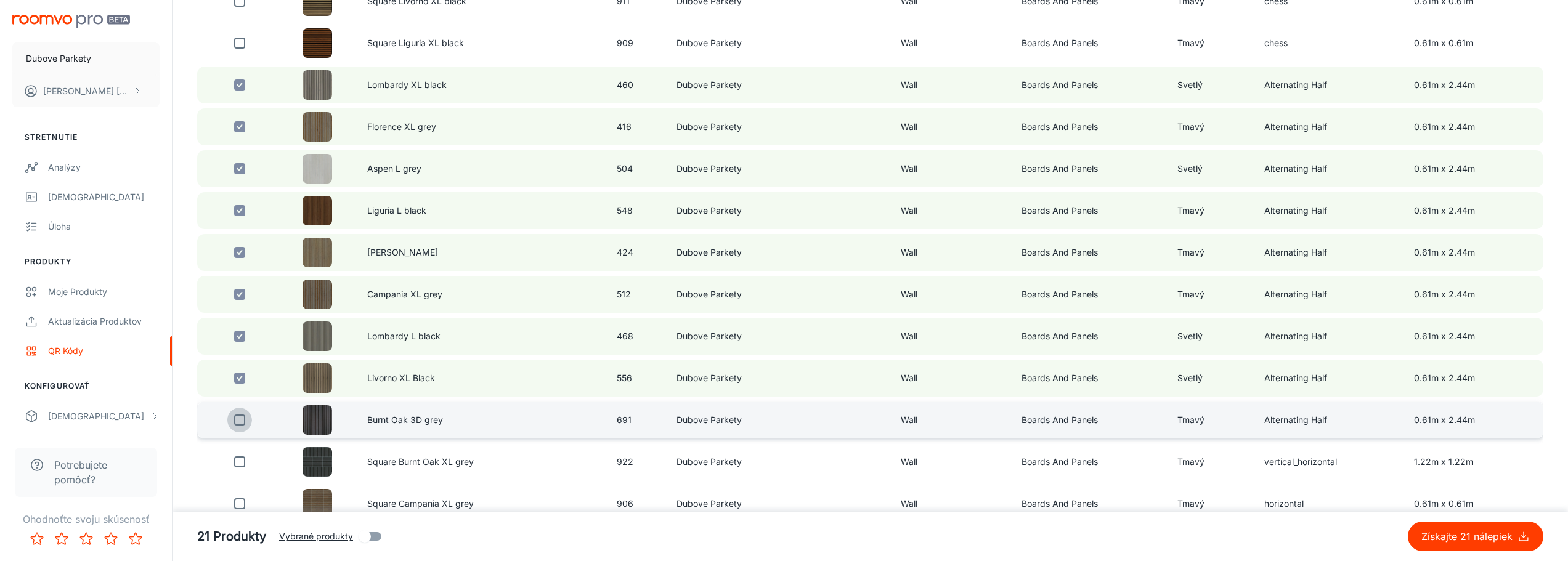
click at [240, 421] on input "checkbox" at bounding box center [239, 420] width 24 height 24
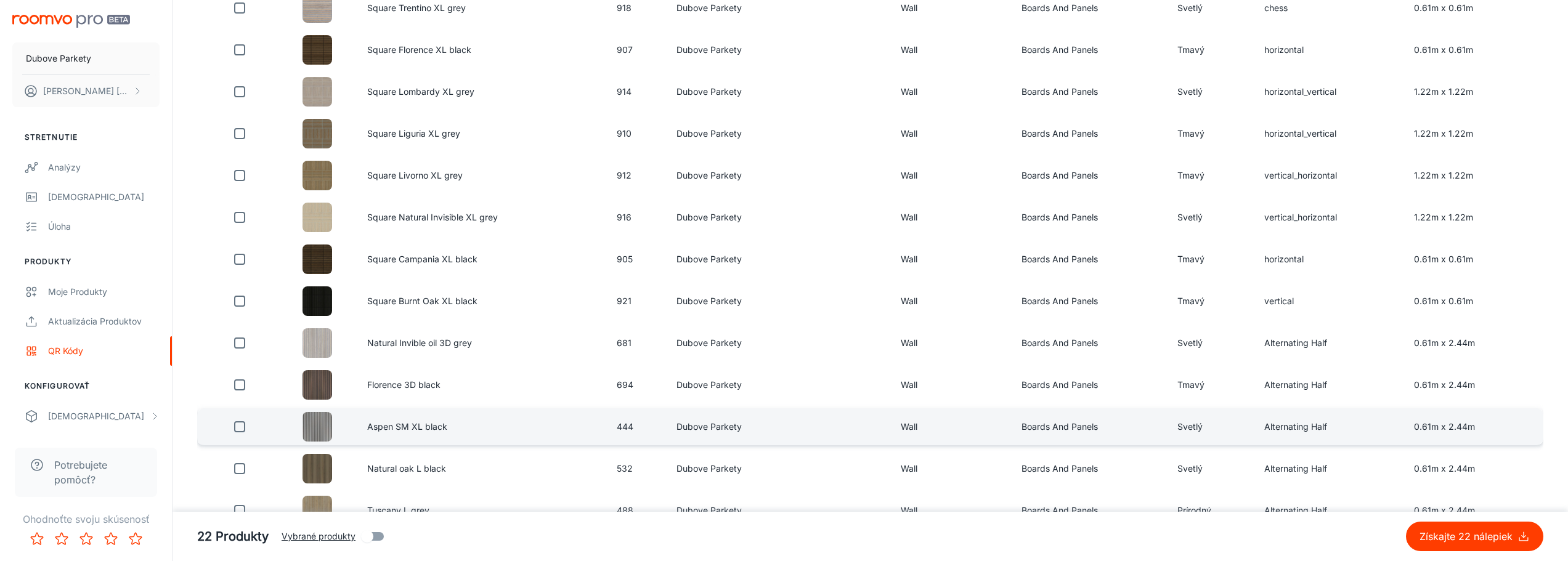
scroll to position [2525, 0]
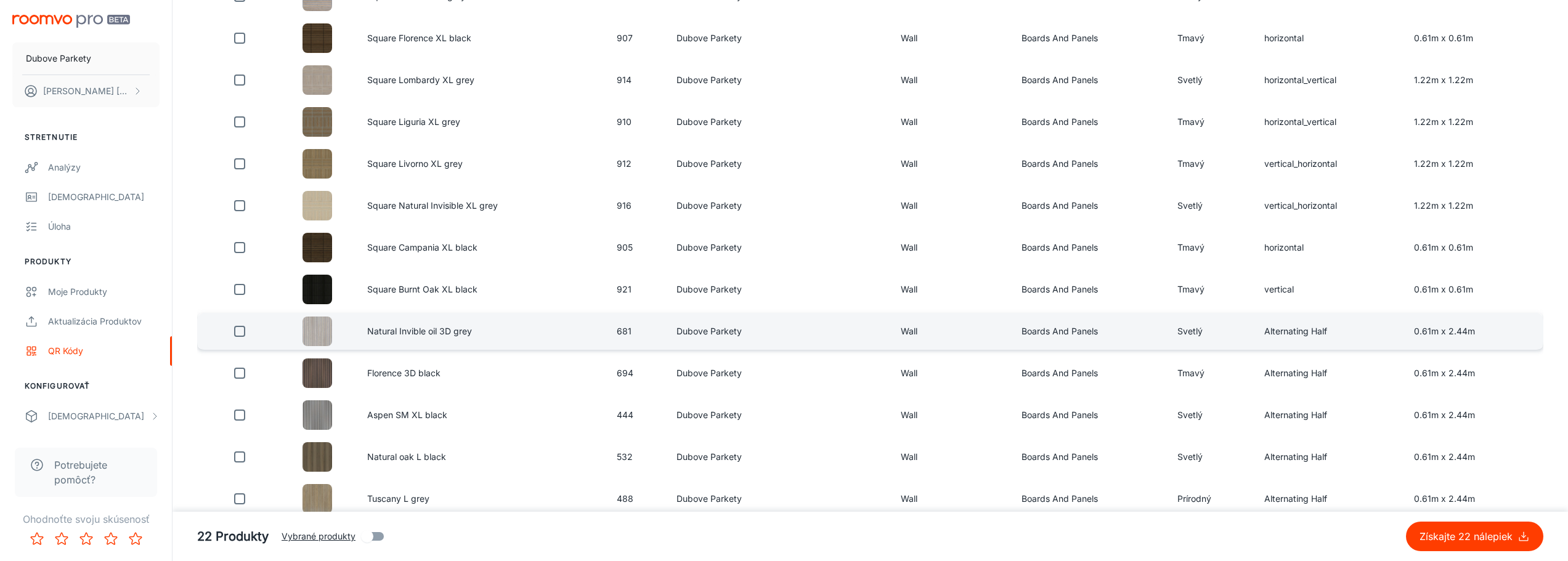
click at [235, 335] on input "checkbox" at bounding box center [239, 331] width 24 height 24
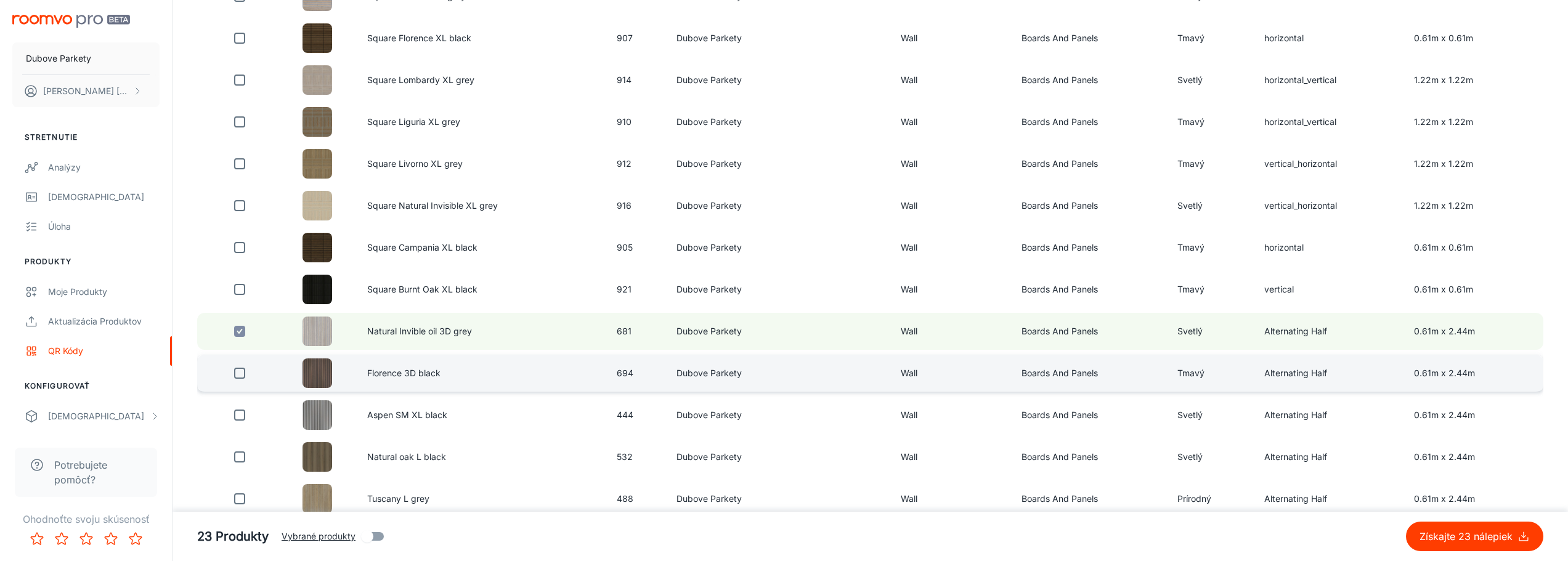
click at [243, 374] on input "checkbox" at bounding box center [239, 372] width 24 height 24
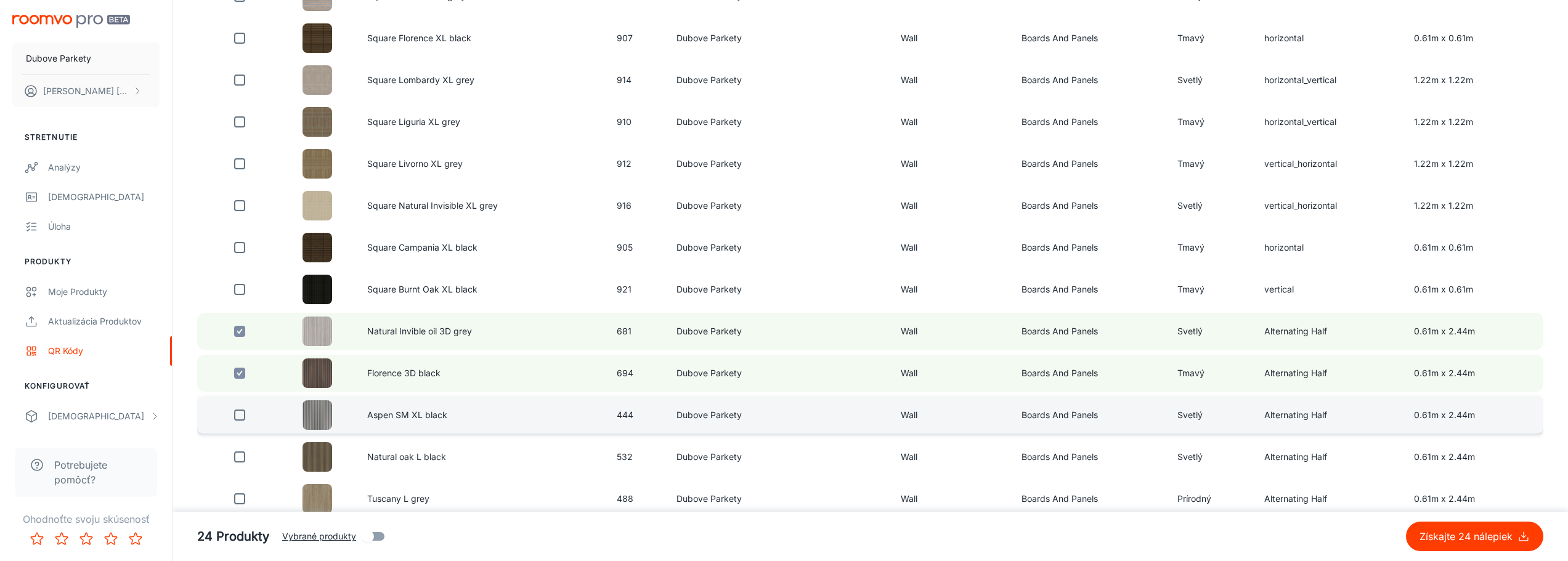
click at [238, 417] on input "checkbox" at bounding box center [239, 415] width 24 height 24
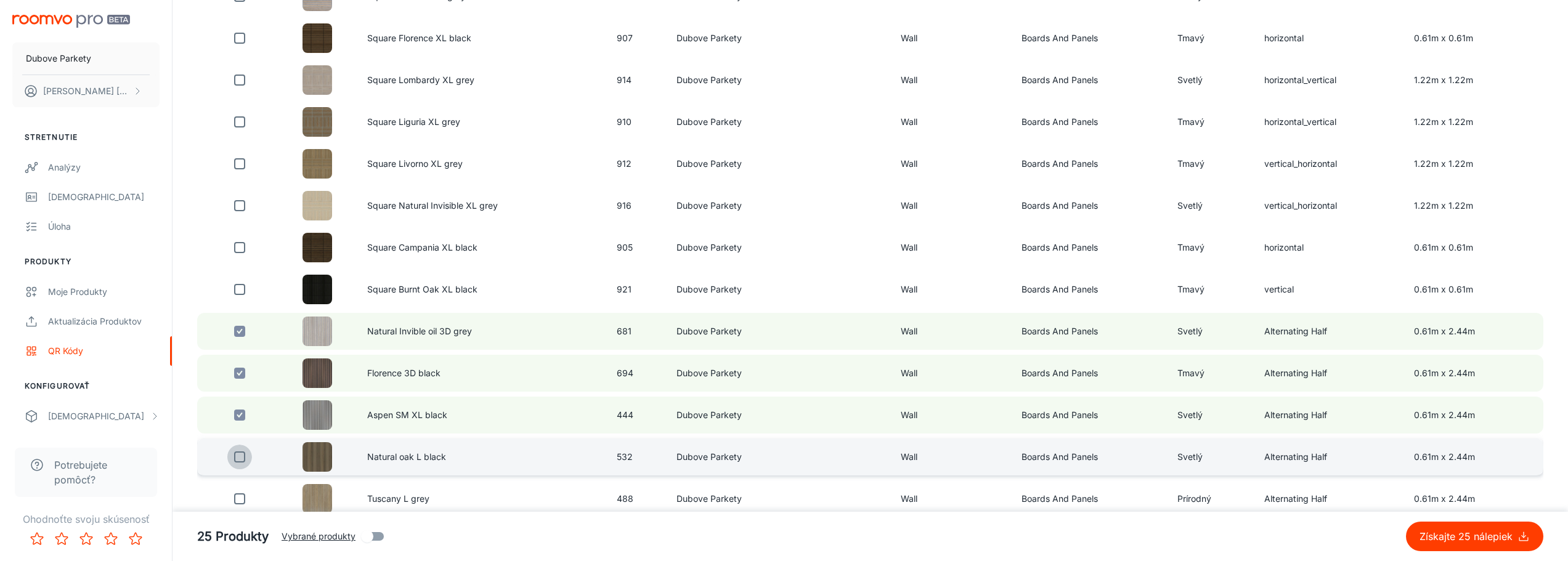
click at [243, 462] on input "checkbox" at bounding box center [239, 457] width 24 height 24
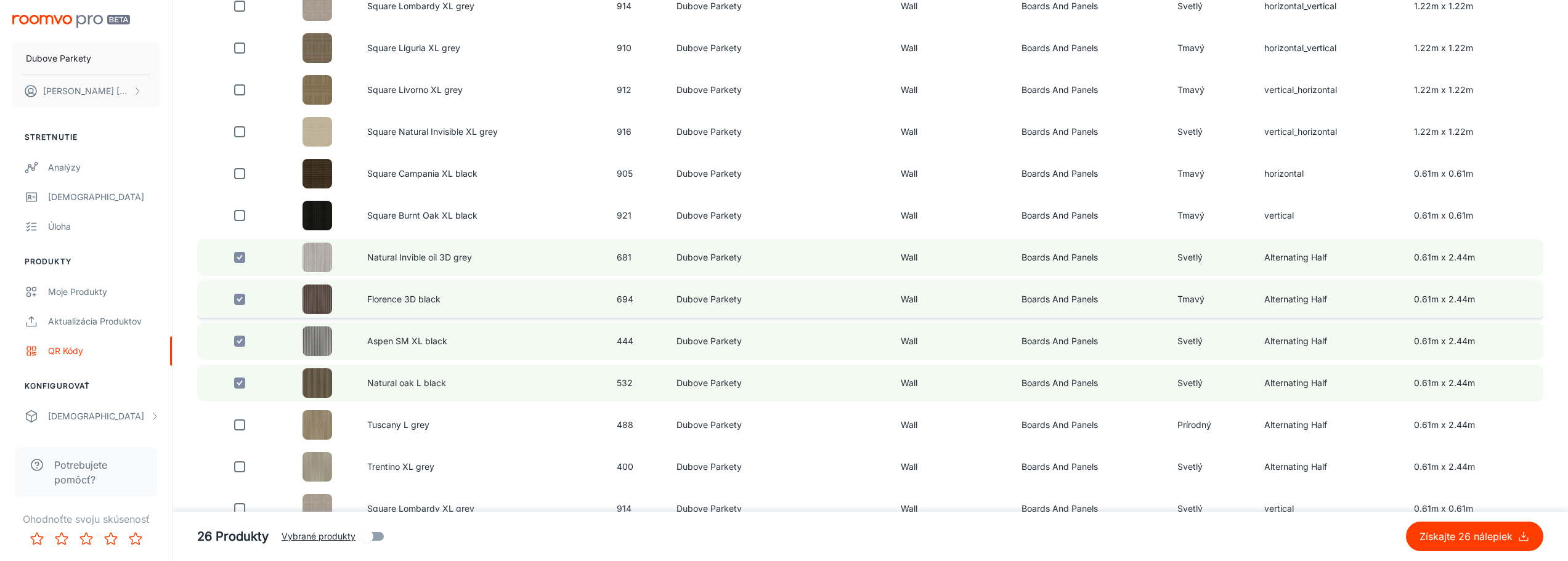
scroll to position [2648, 0]
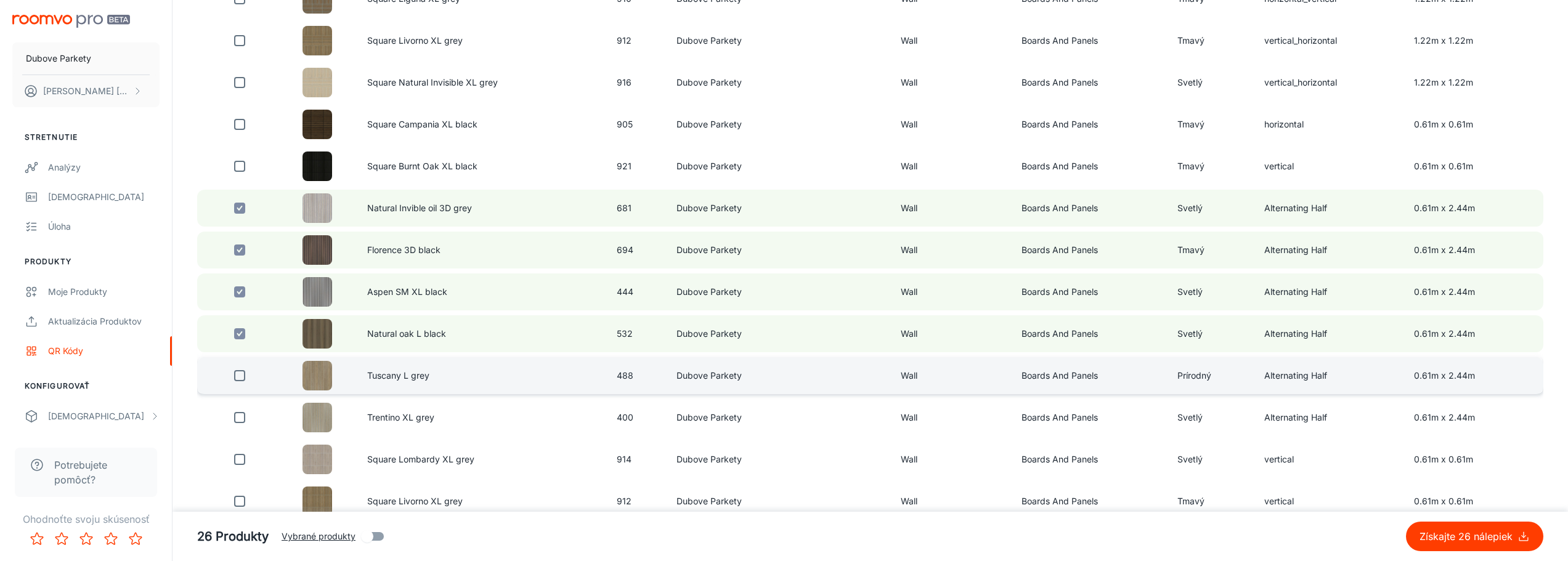
click at [239, 381] on input "checkbox" at bounding box center [239, 375] width 24 height 24
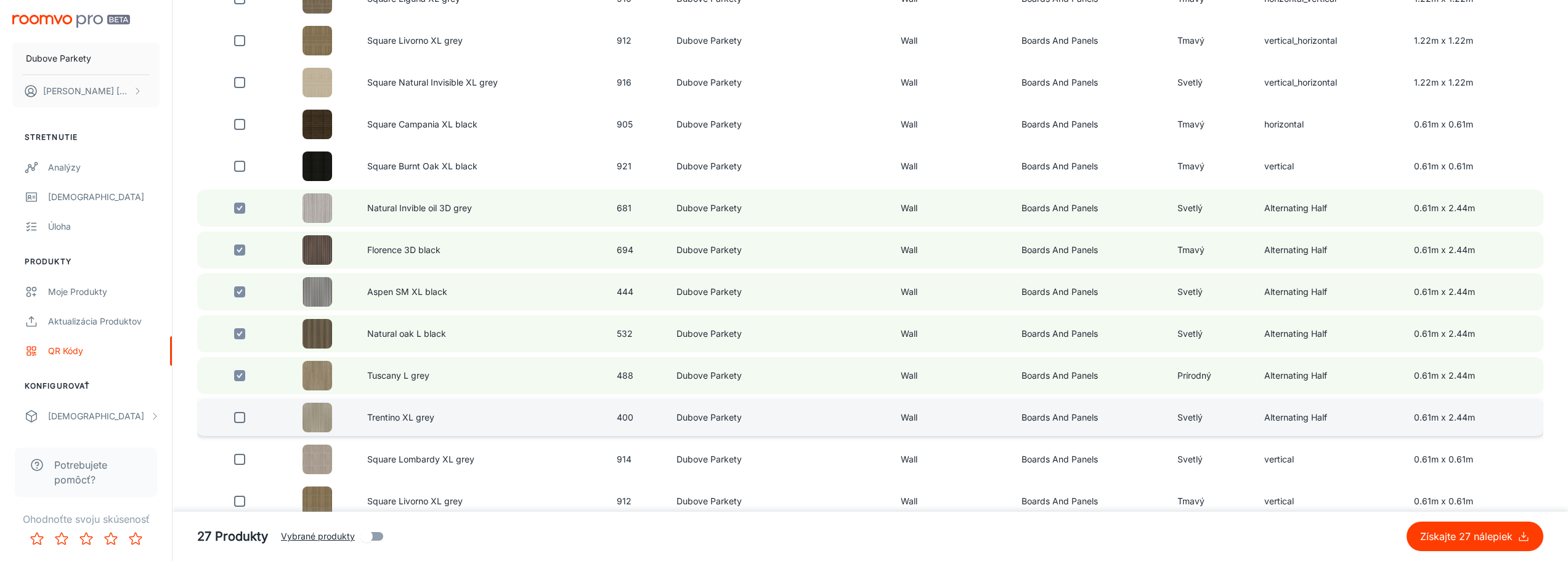
click at [239, 420] on input "checkbox" at bounding box center [239, 417] width 24 height 24
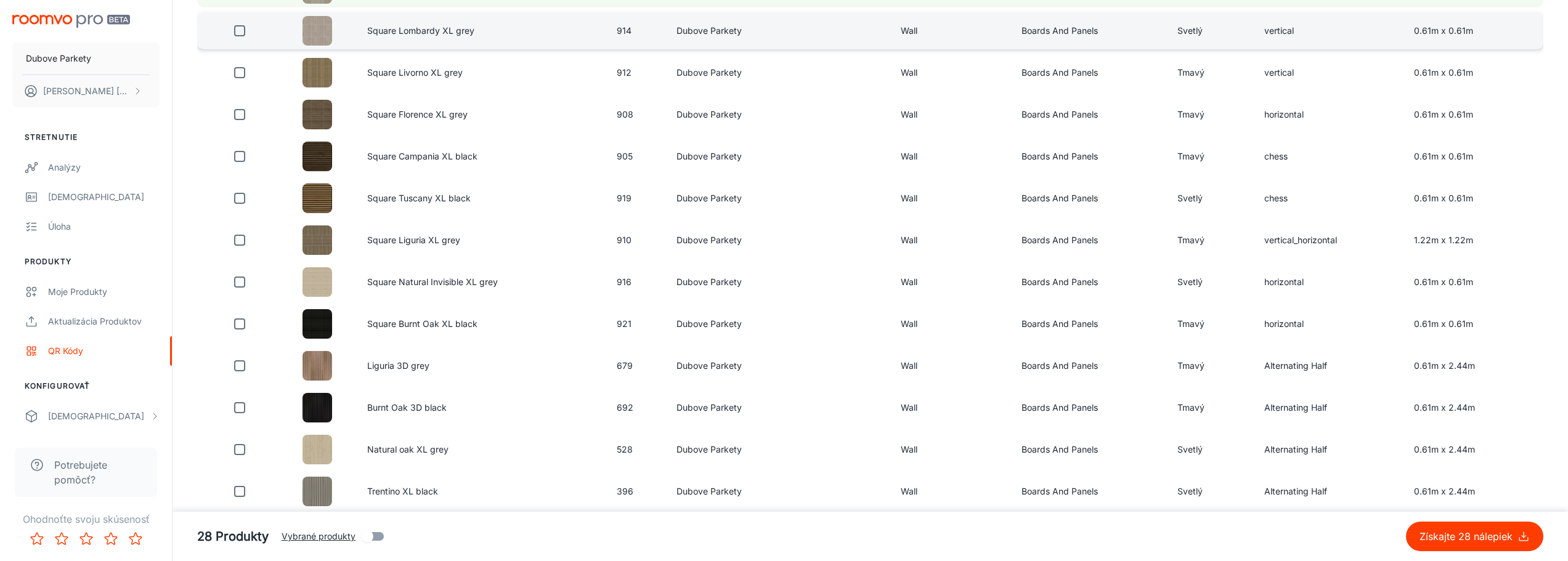
scroll to position [3080, 0]
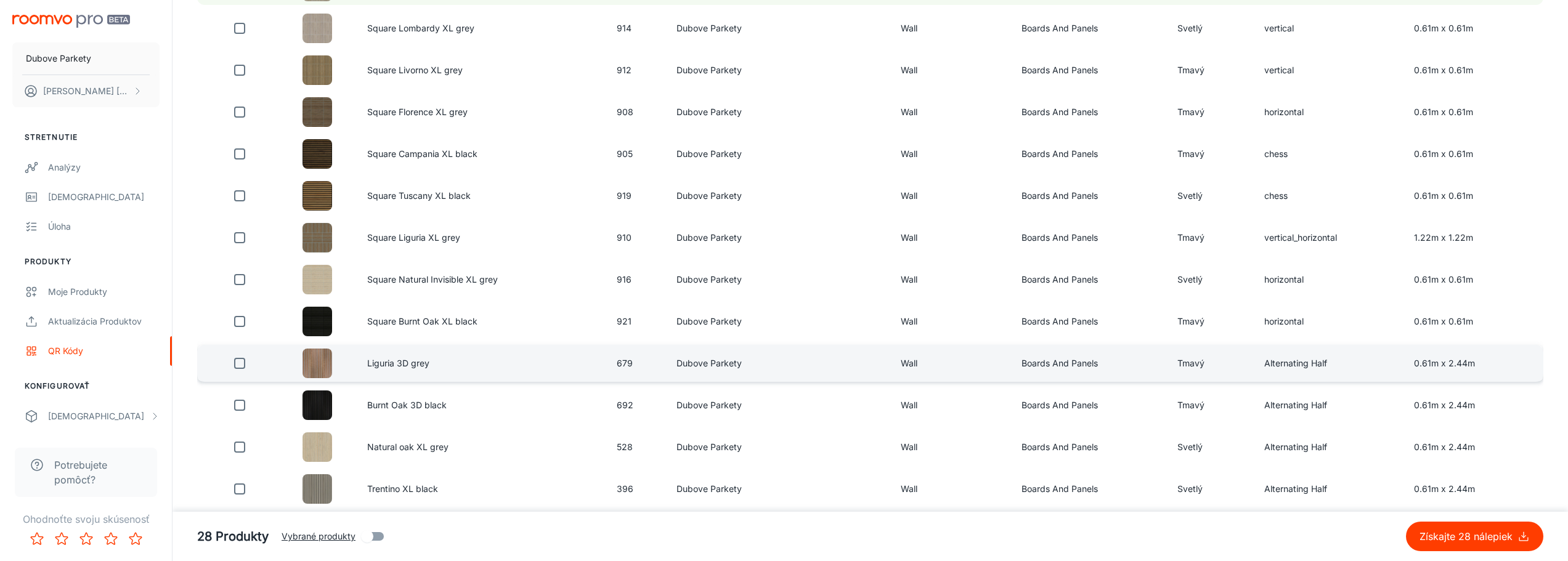
click at [242, 364] on input "checkbox" at bounding box center [239, 363] width 24 height 24
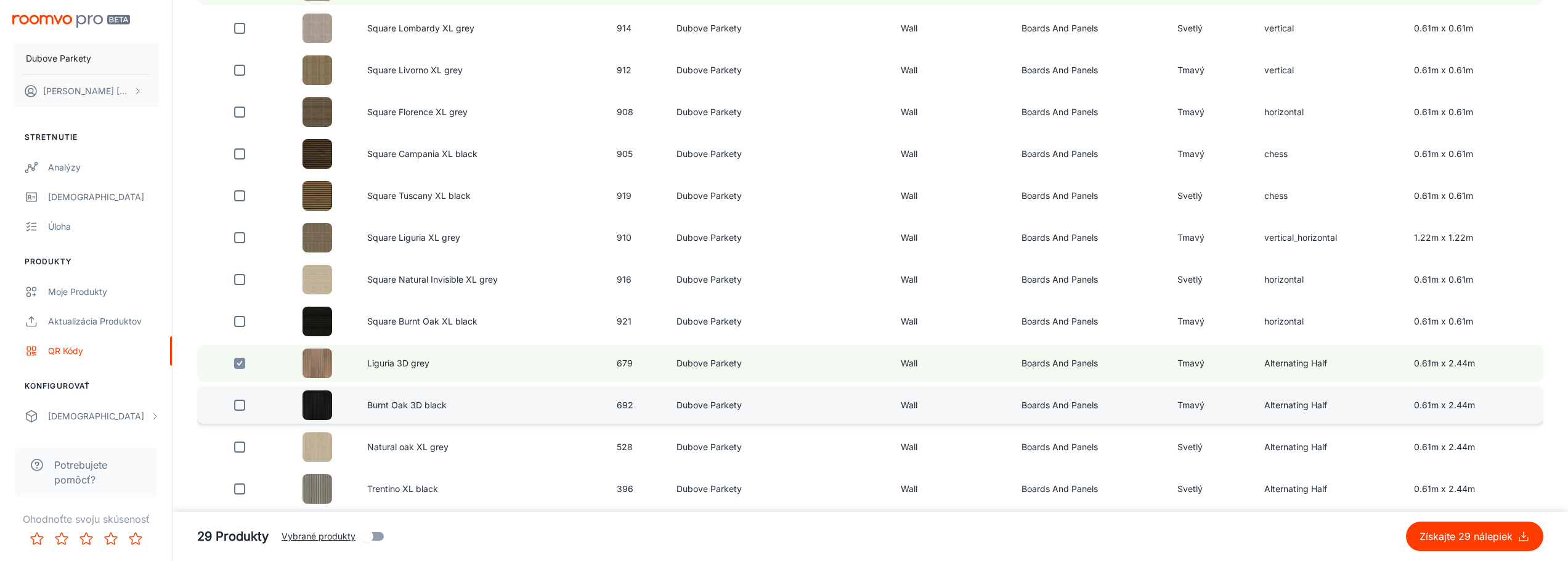
click at [240, 408] on input "checkbox" at bounding box center [239, 404] width 24 height 24
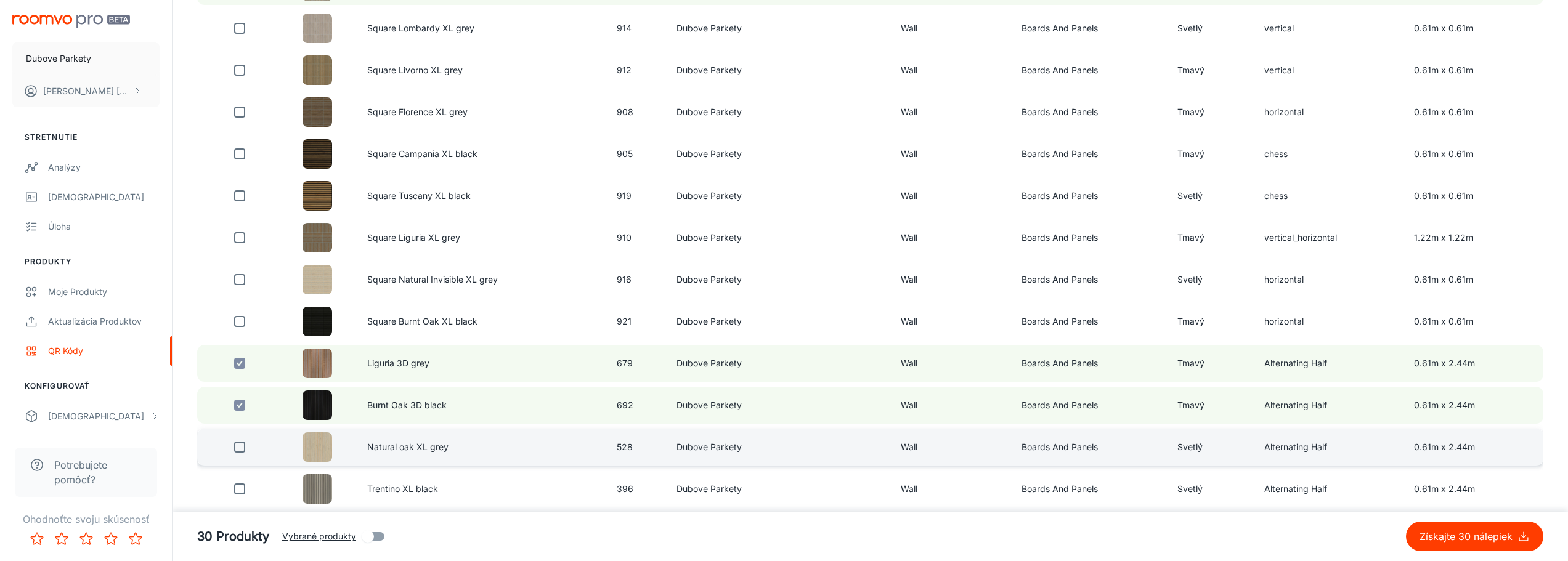
click at [238, 447] on input "checkbox" at bounding box center [239, 447] width 24 height 24
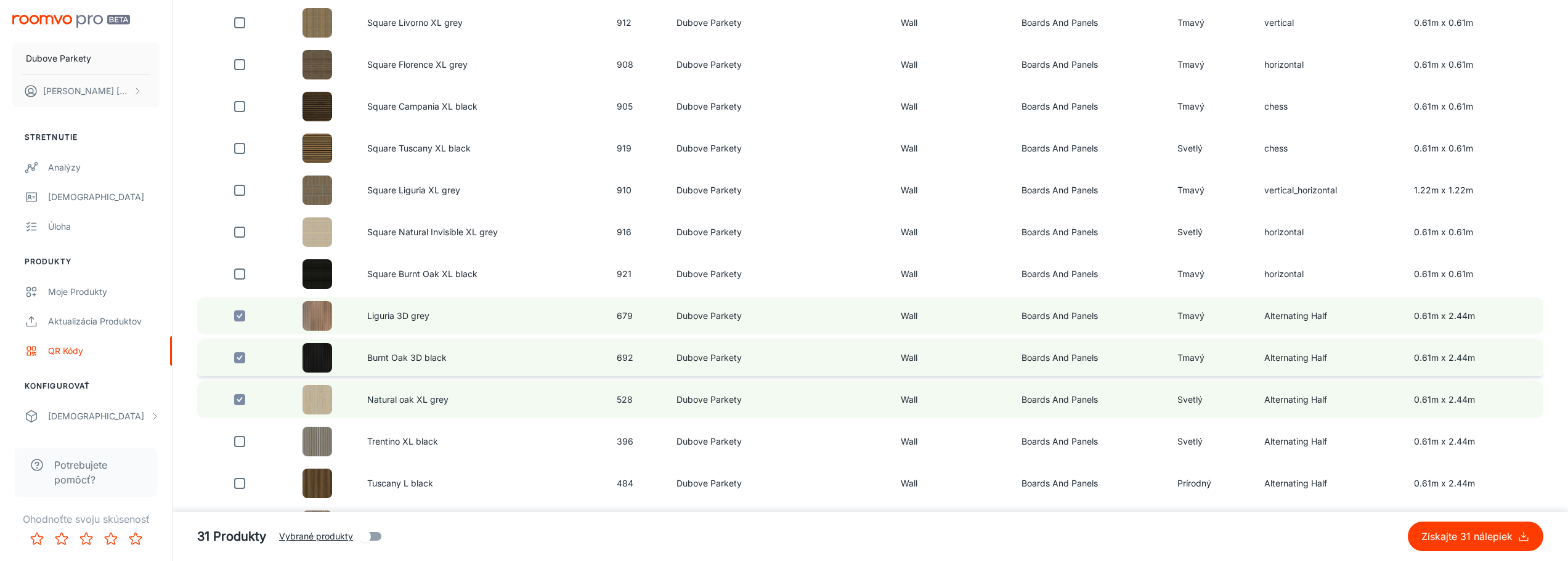
scroll to position [3142, 0]
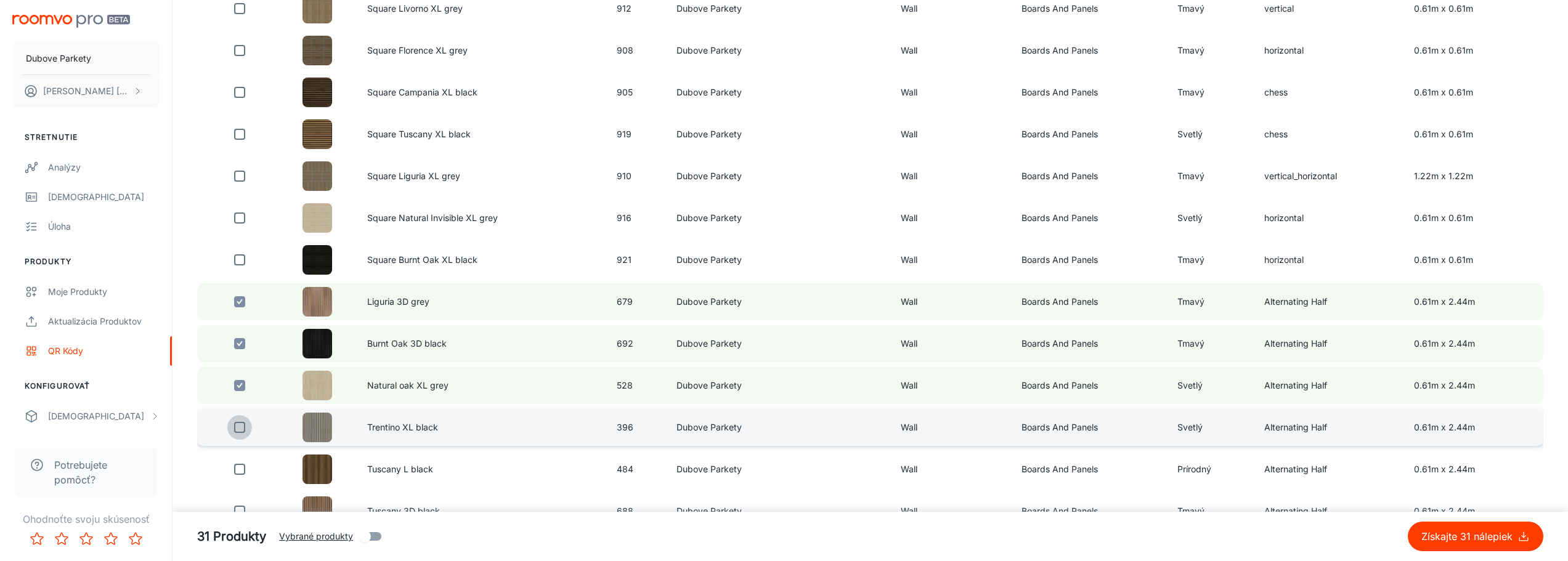
click at [238, 427] on input "checkbox" at bounding box center [239, 427] width 24 height 24
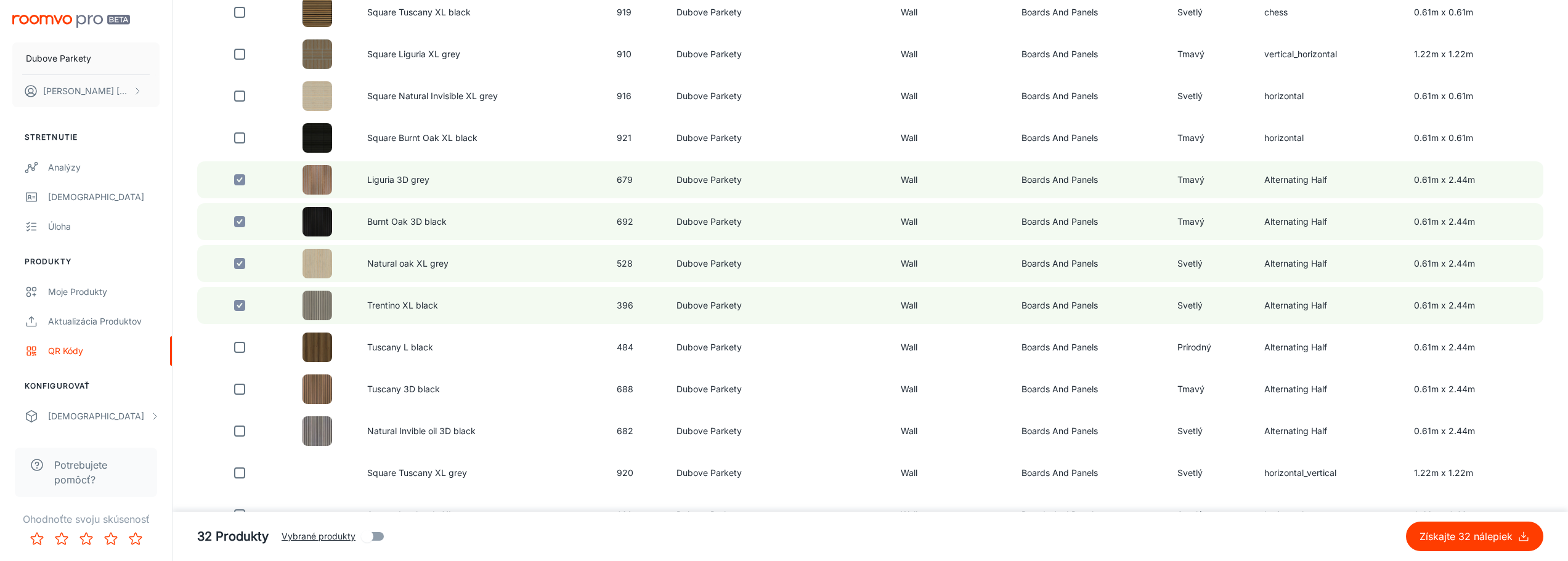
scroll to position [3264, 0]
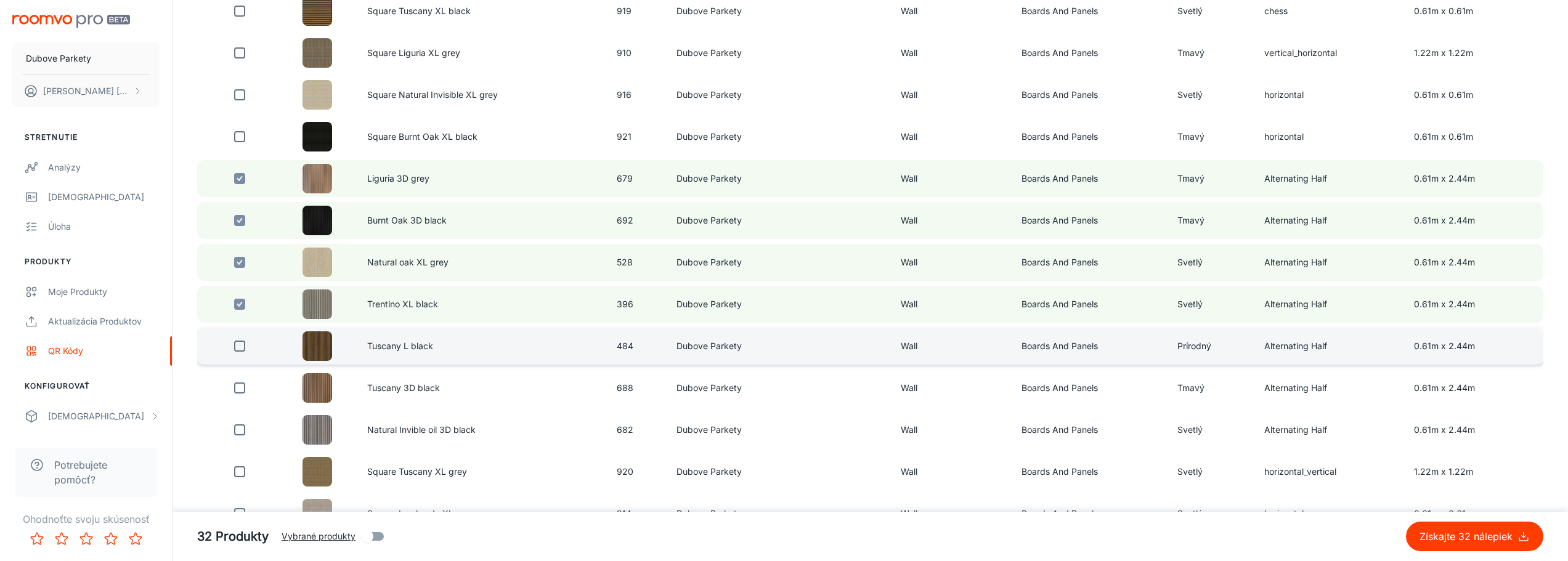
click at [239, 347] on input "checkbox" at bounding box center [239, 345] width 24 height 24
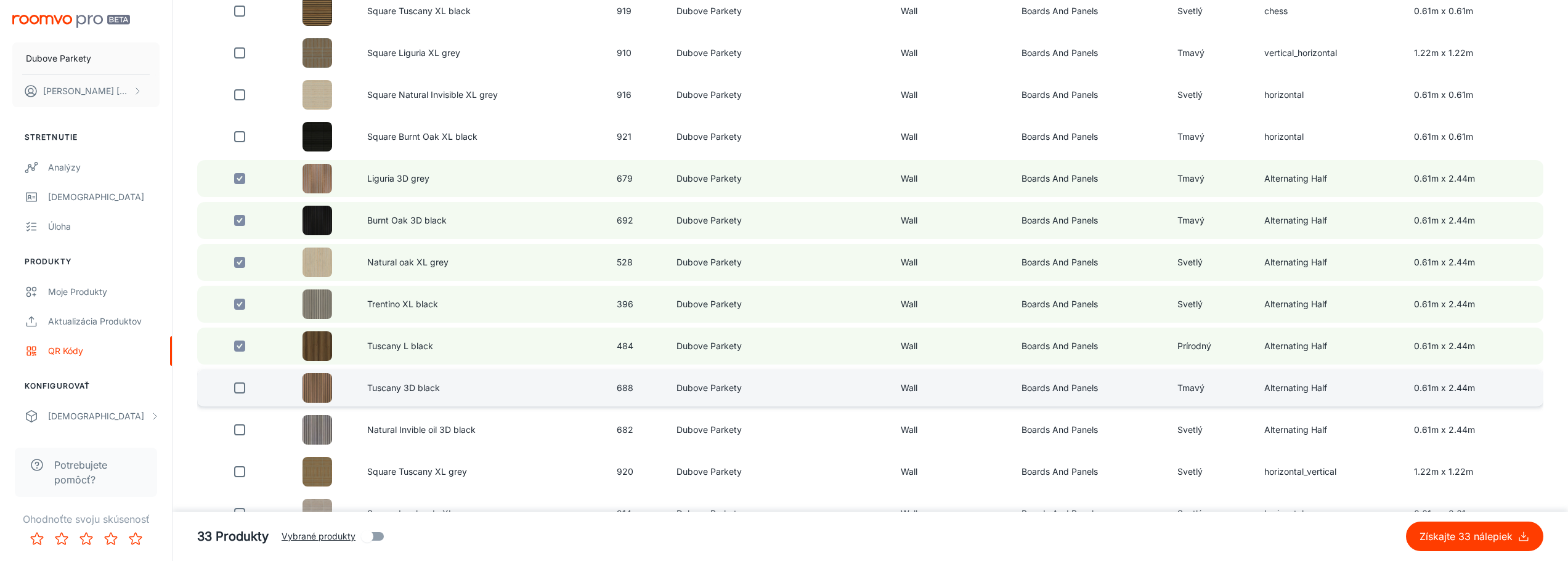
click at [244, 393] on input "checkbox" at bounding box center [239, 387] width 24 height 24
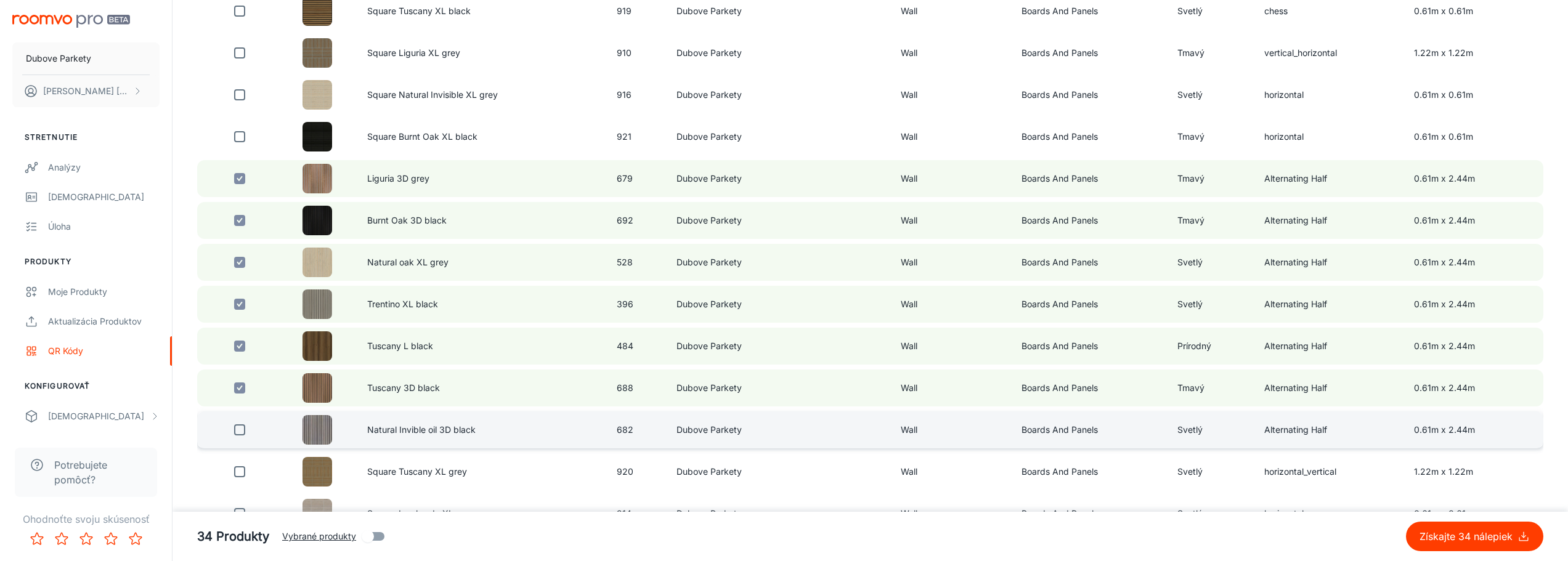
click at [242, 429] on input "checkbox" at bounding box center [239, 429] width 24 height 24
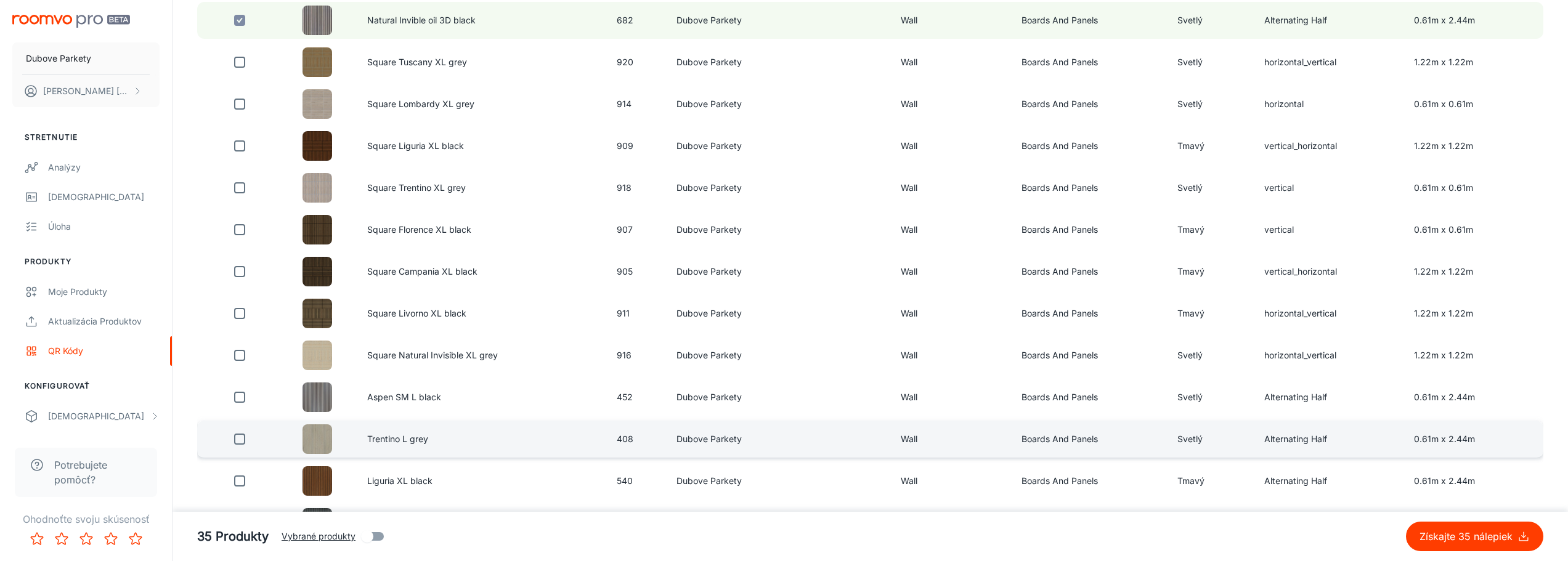
scroll to position [3696, 0]
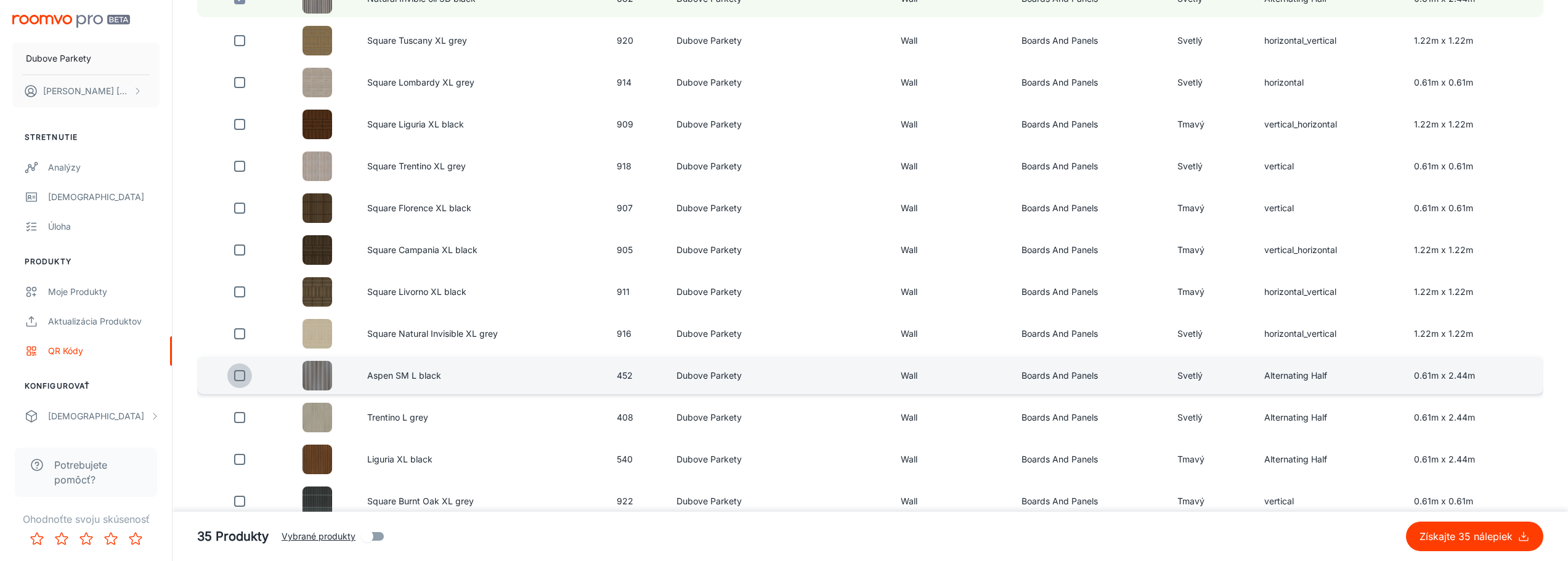
click at [238, 377] on input "checkbox" at bounding box center [239, 375] width 24 height 24
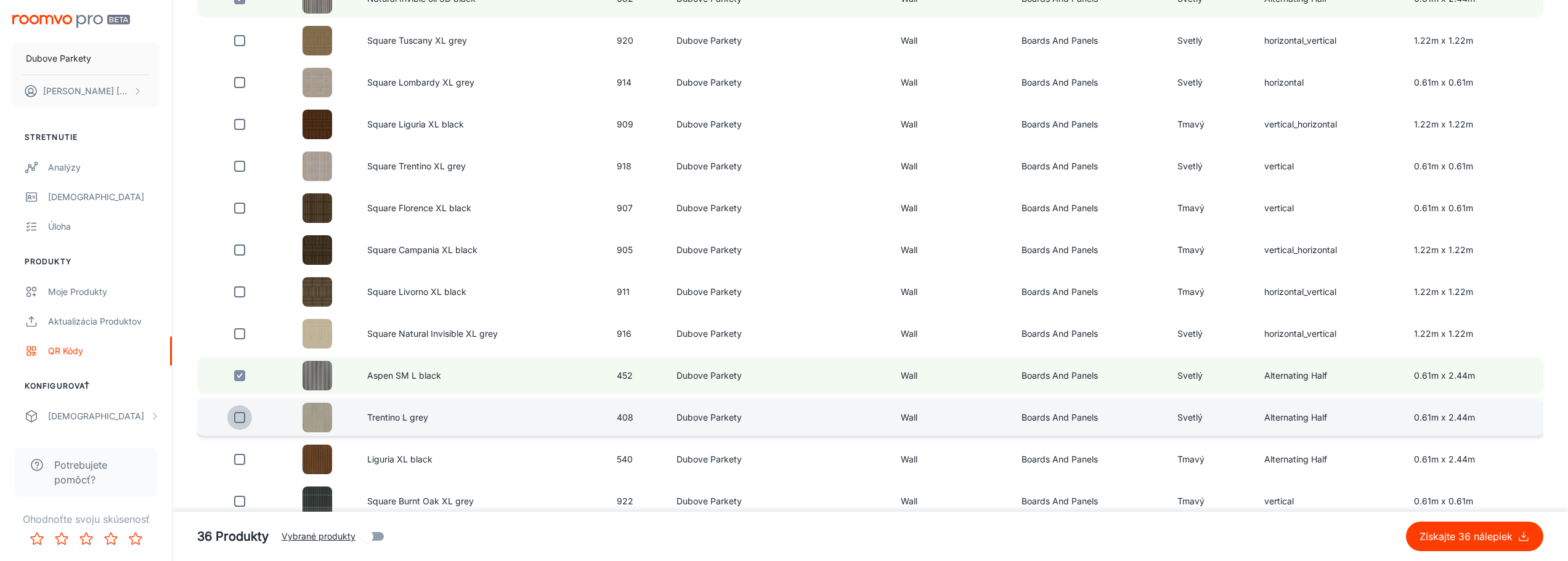
click at [243, 419] on input "checkbox" at bounding box center [239, 417] width 24 height 24
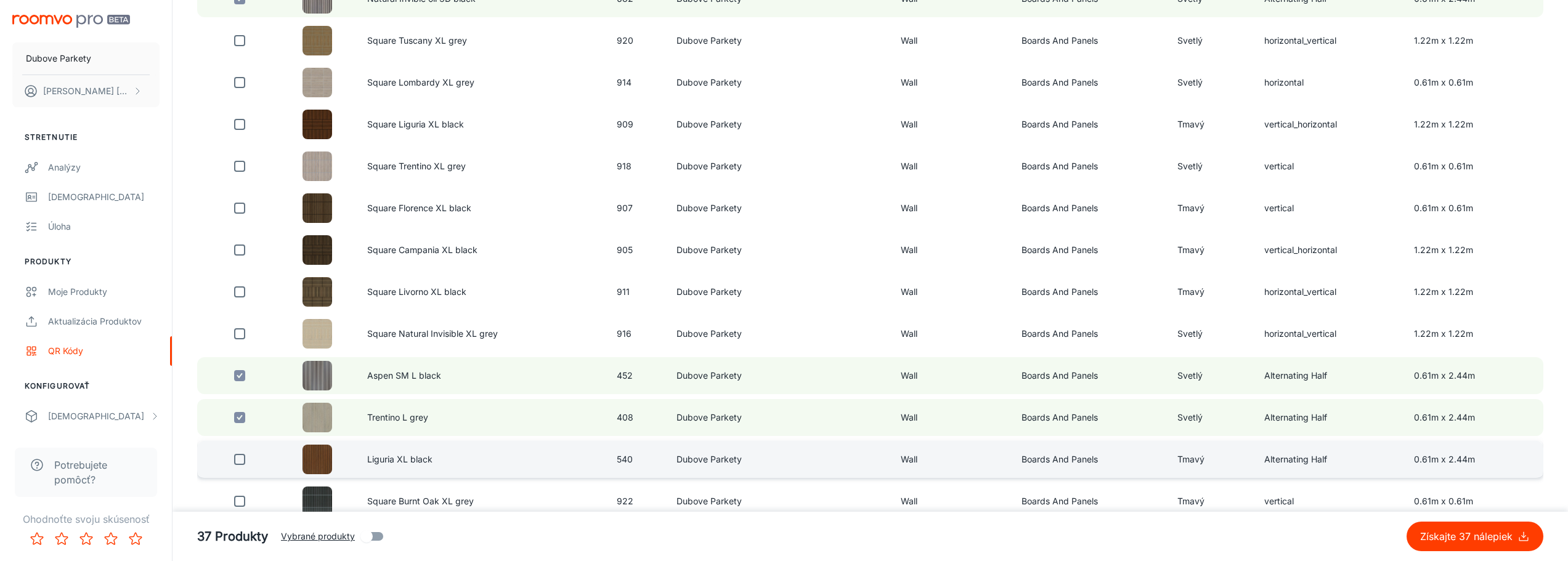
click at [239, 458] on input "checkbox" at bounding box center [239, 458] width 24 height 24
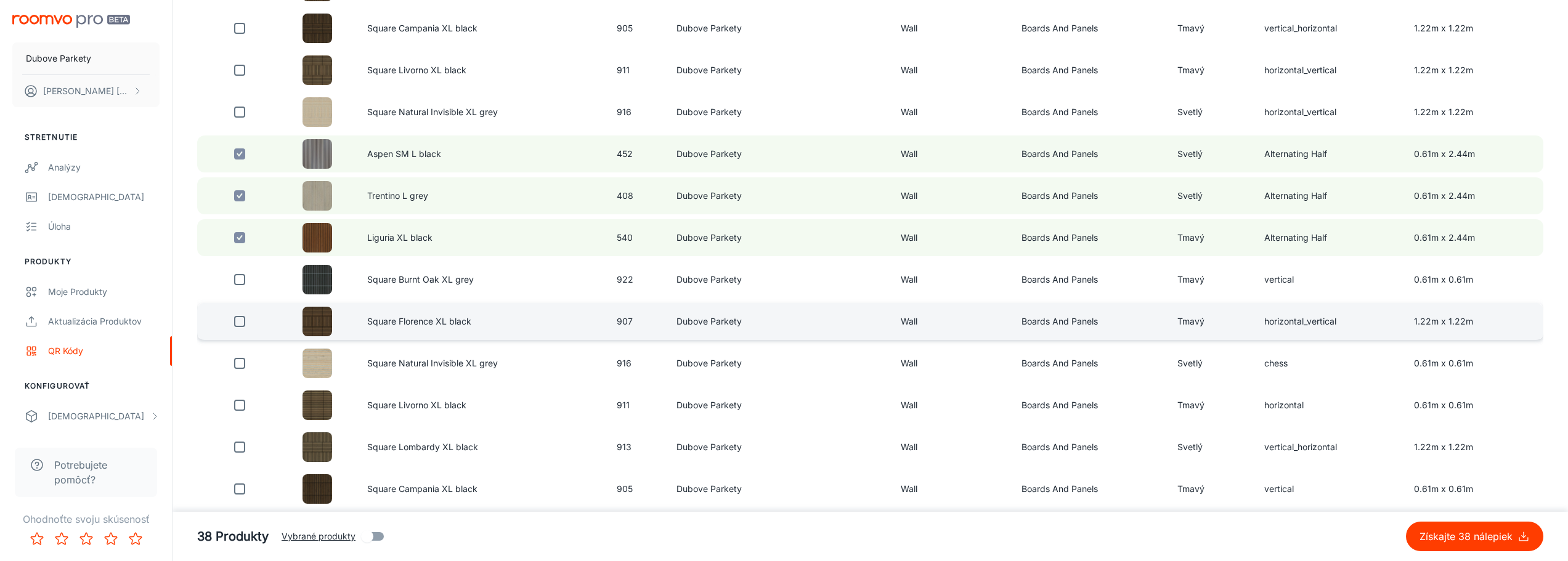
scroll to position [3953, 0]
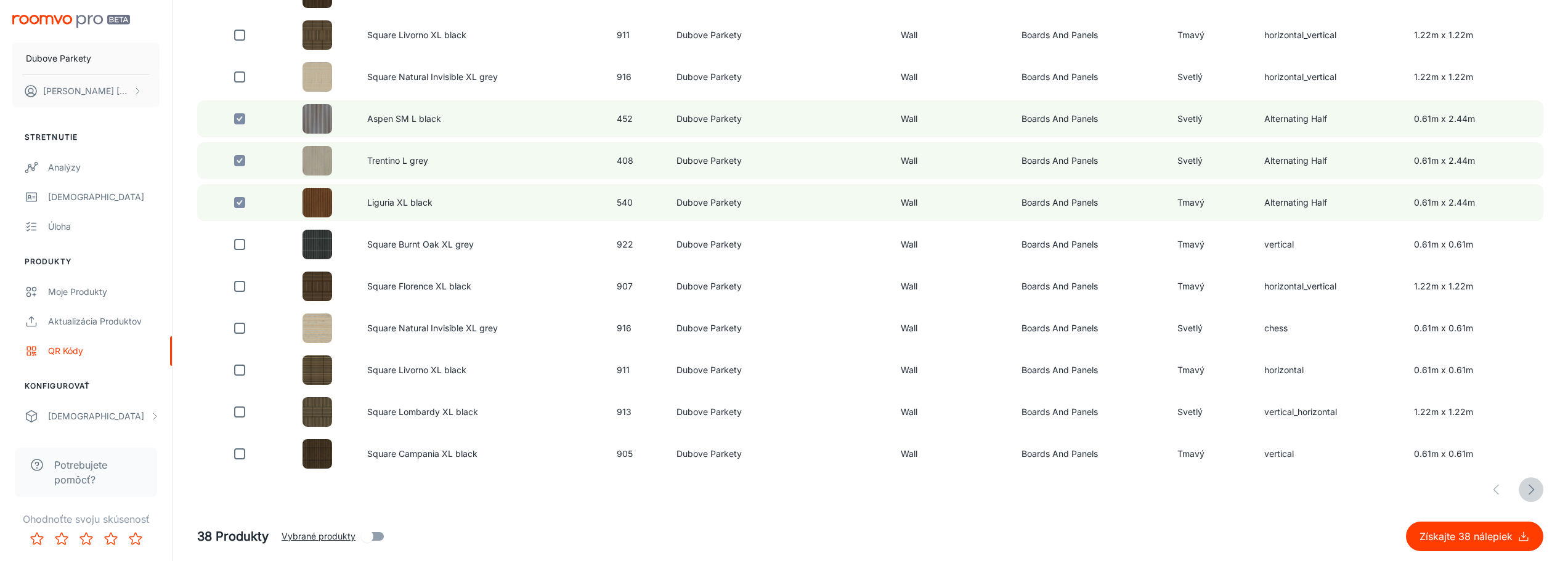
click at [1529, 491] on icon "button" at bounding box center [1530, 489] width 15 height 15
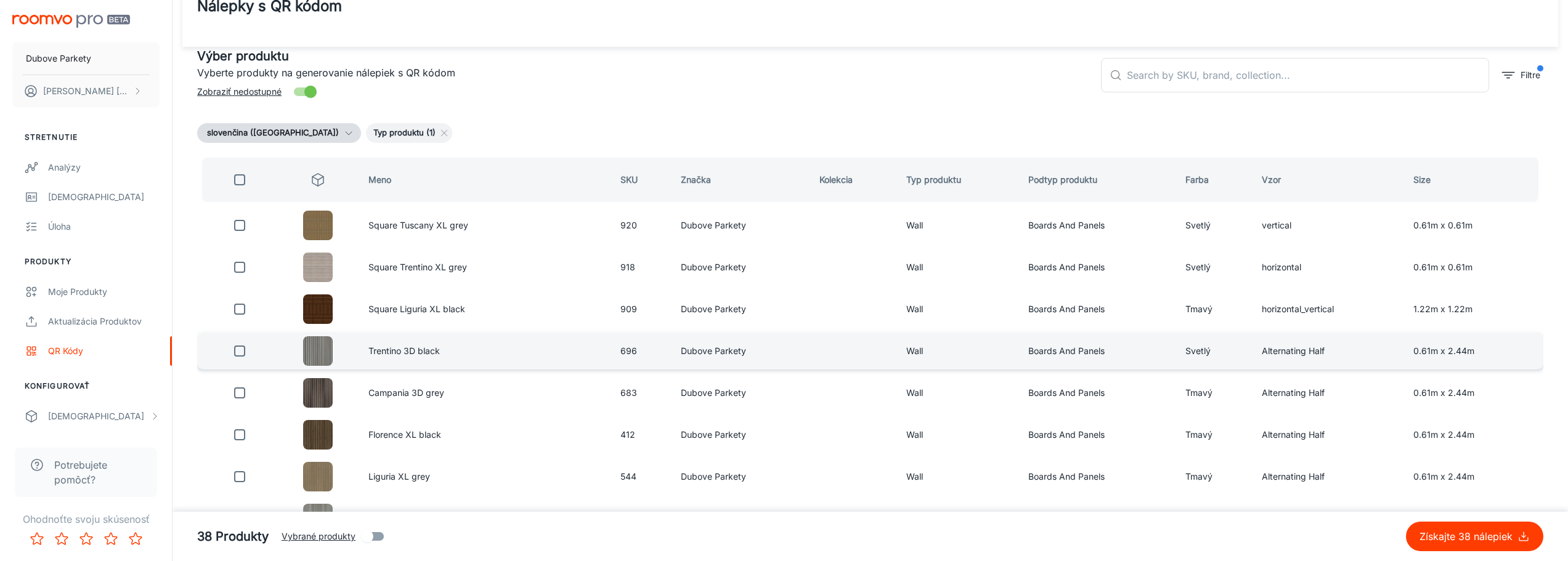
scroll to position [62, 0]
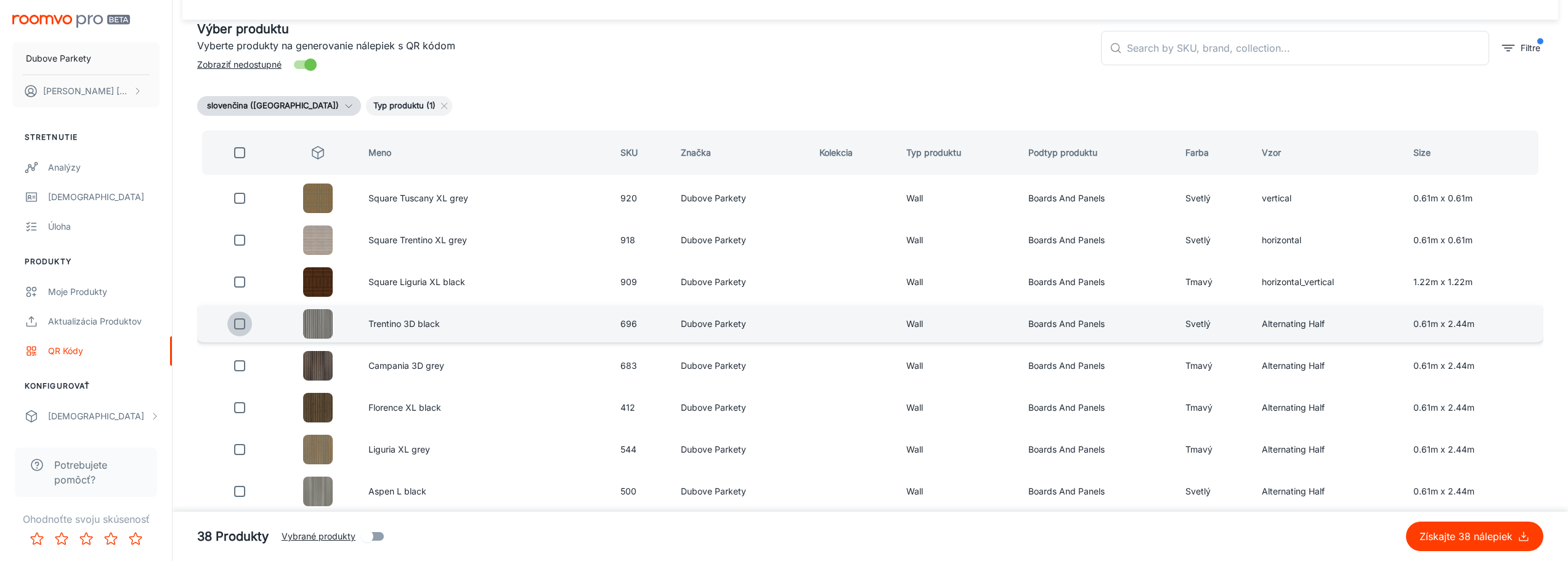
click at [237, 326] on input "checkbox" at bounding box center [239, 323] width 24 height 24
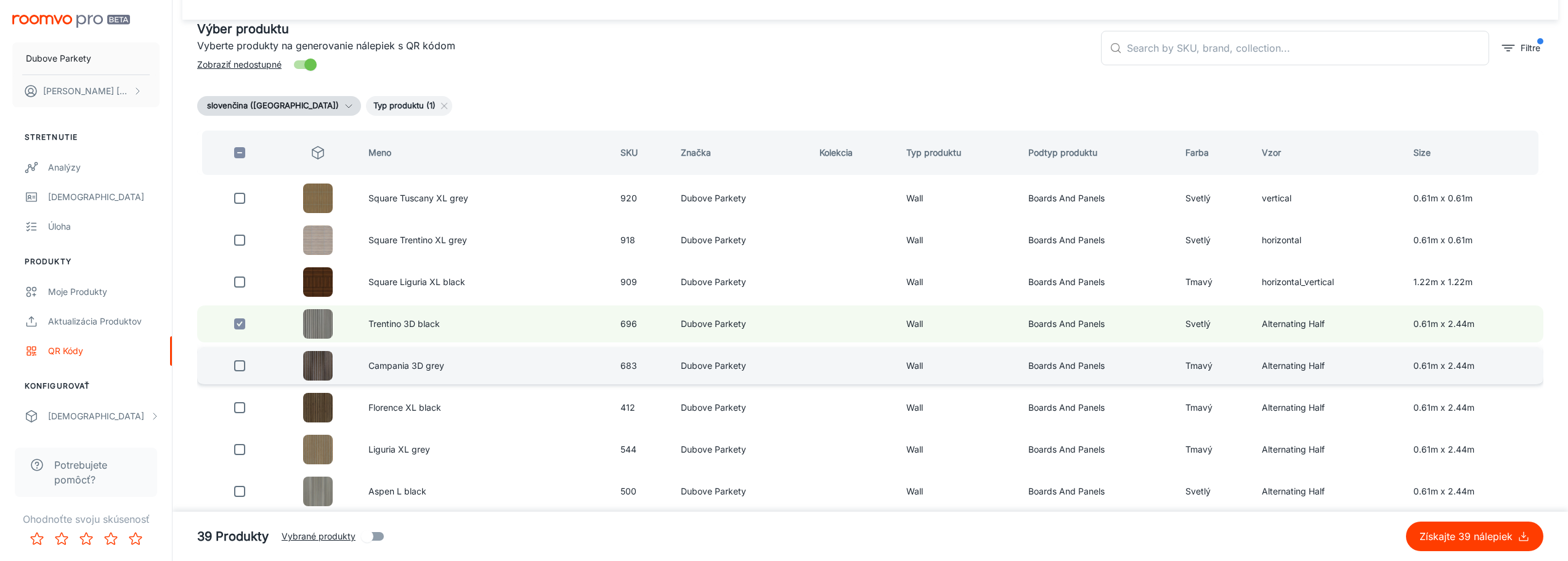
click at [240, 369] on input "checkbox" at bounding box center [239, 366] width 24 height 24
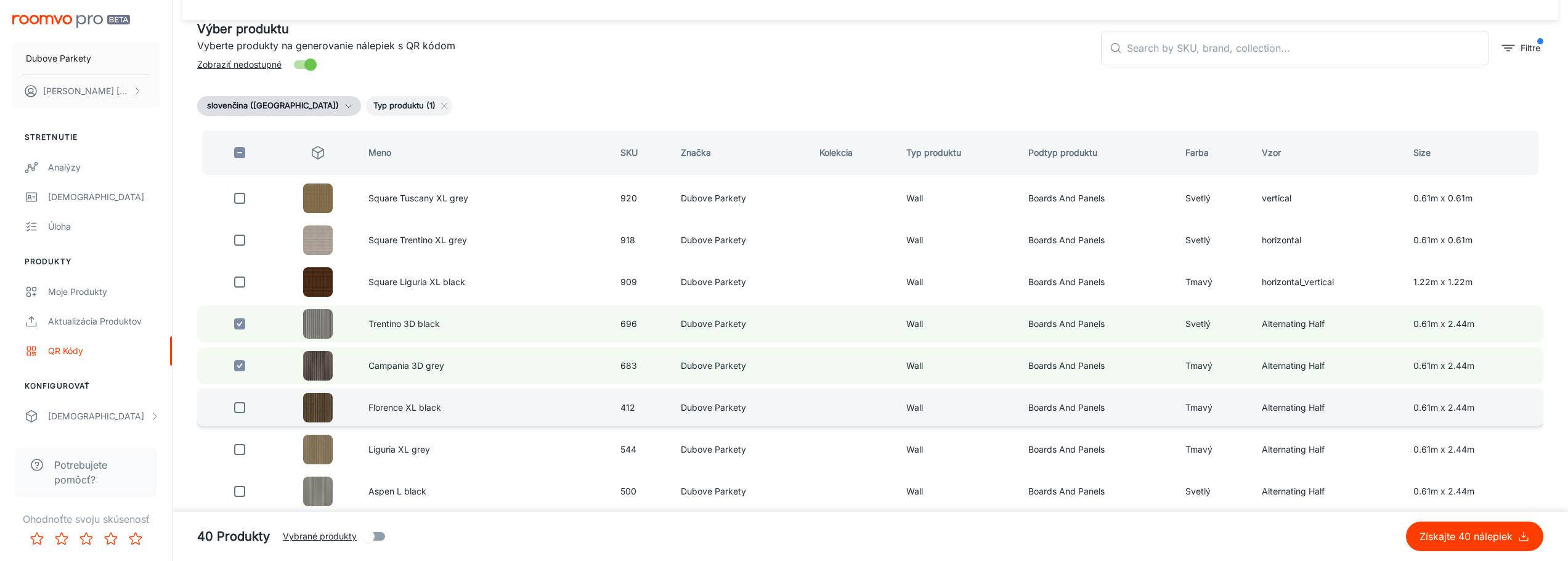
click at [240, 407] on input "checkbox" at bounding box center [239, 407] width 24 height 24
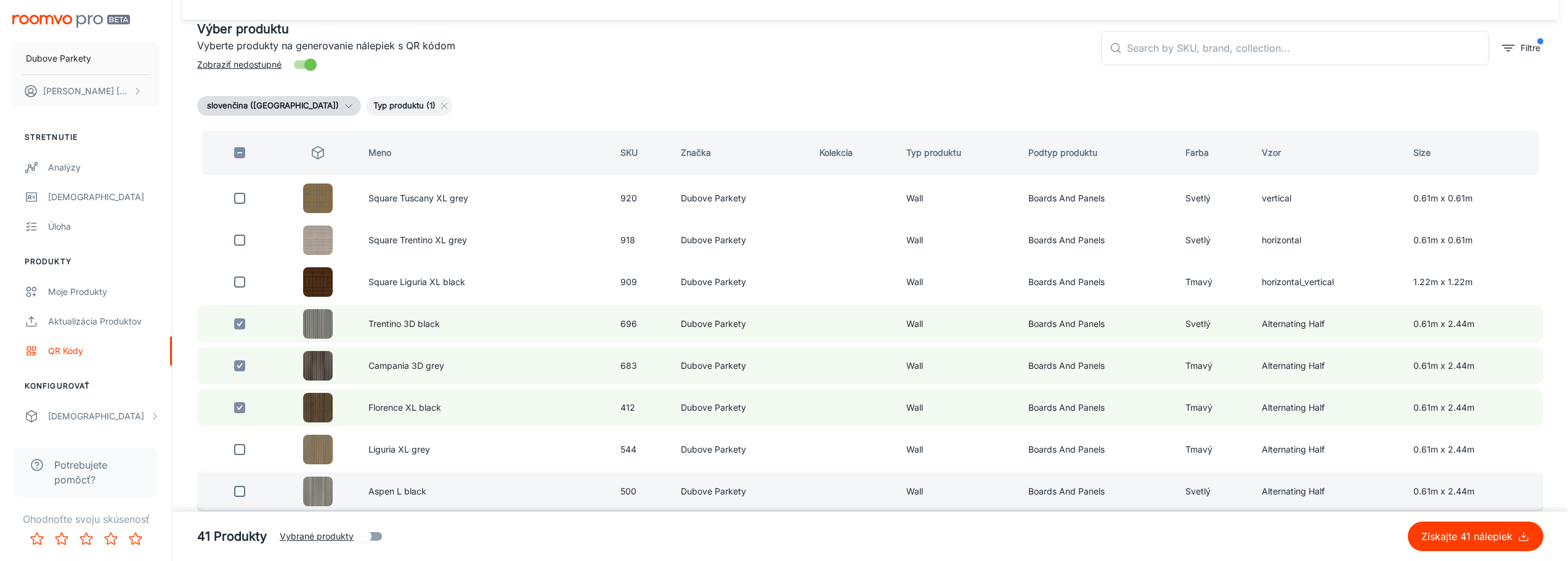
click at [241, 447] on input "checkbox" at bounding box center [239, 449] width 24 height 24
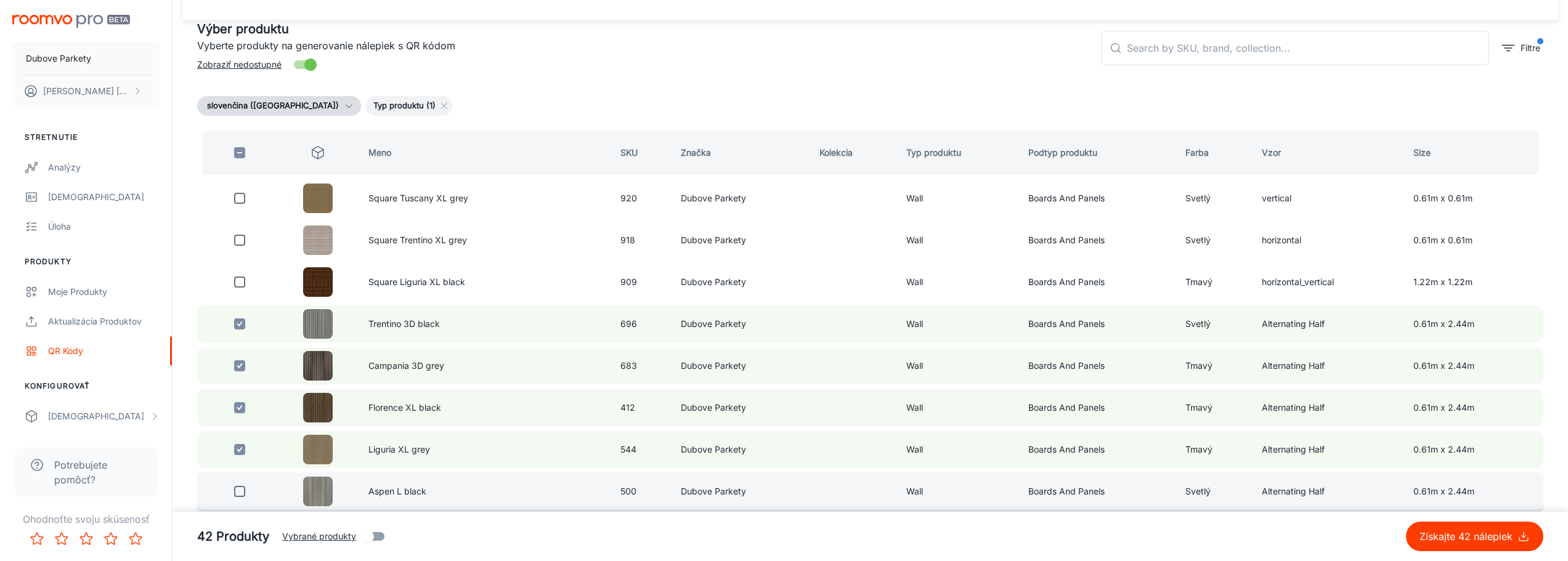
click at [241, 498] on input "checkbox" at bounding box center [239, 490] width 24 height 24
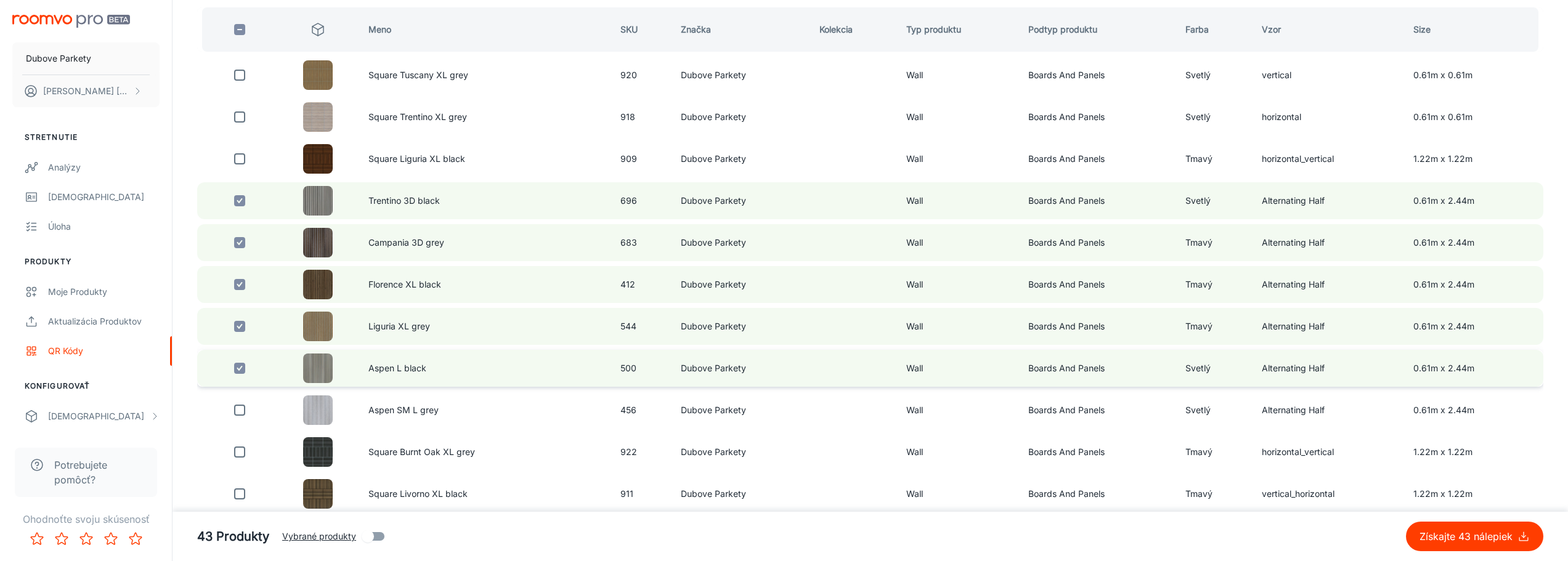
scroll to position [369, 0]
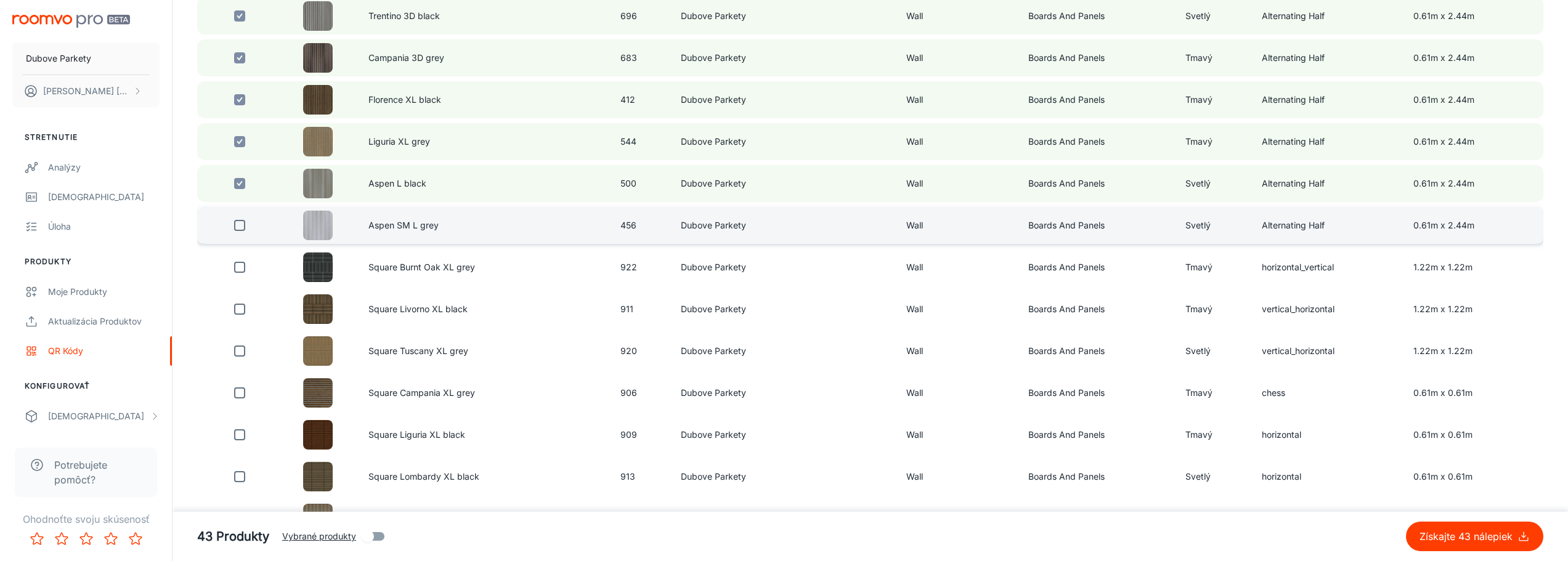
click at [238, 228] on input "checkbox" at bounding box center [239, 224] width 24 height 24
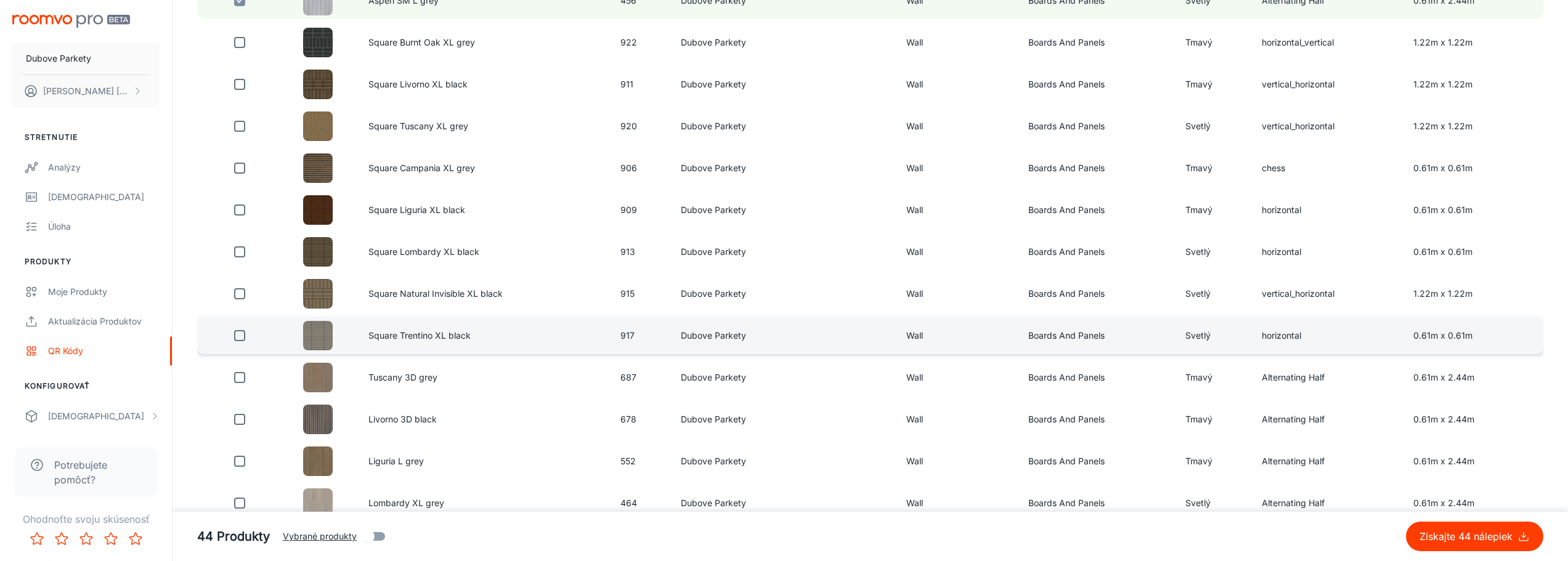
scroll to position [616, 0]
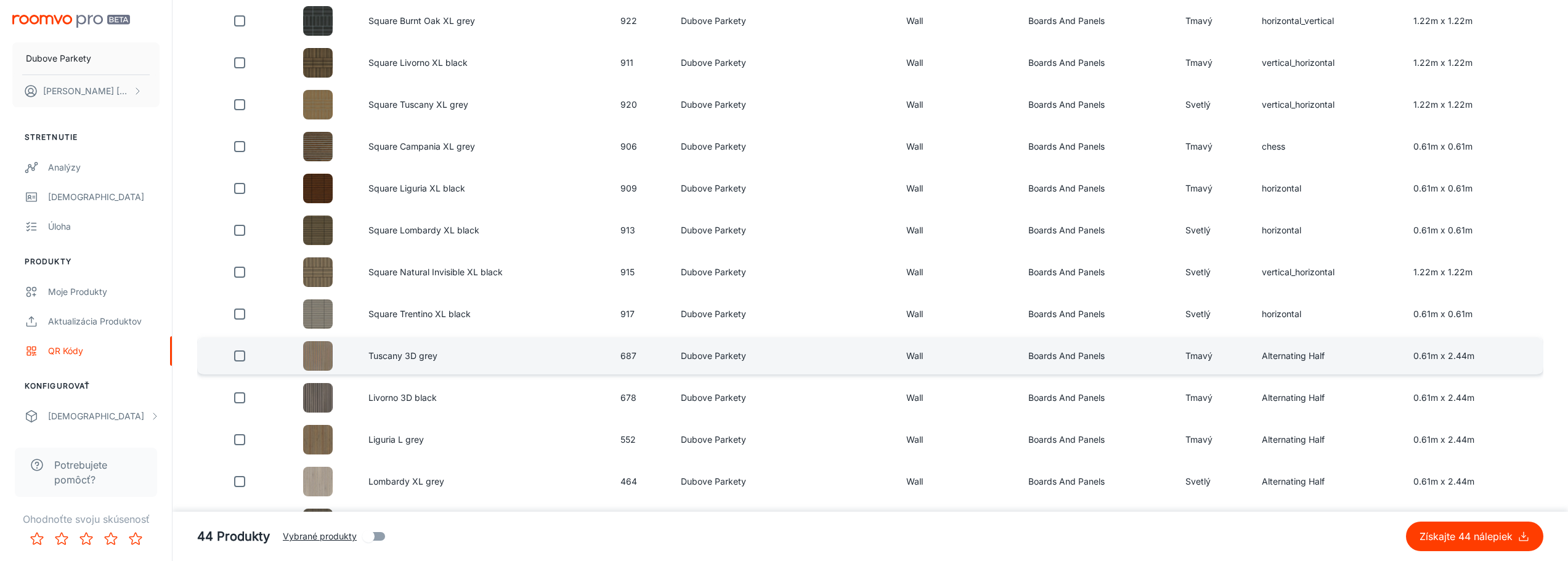
click at [235, 357] on input "checkbox" at bounding box center [239, 355] width 24 height 24
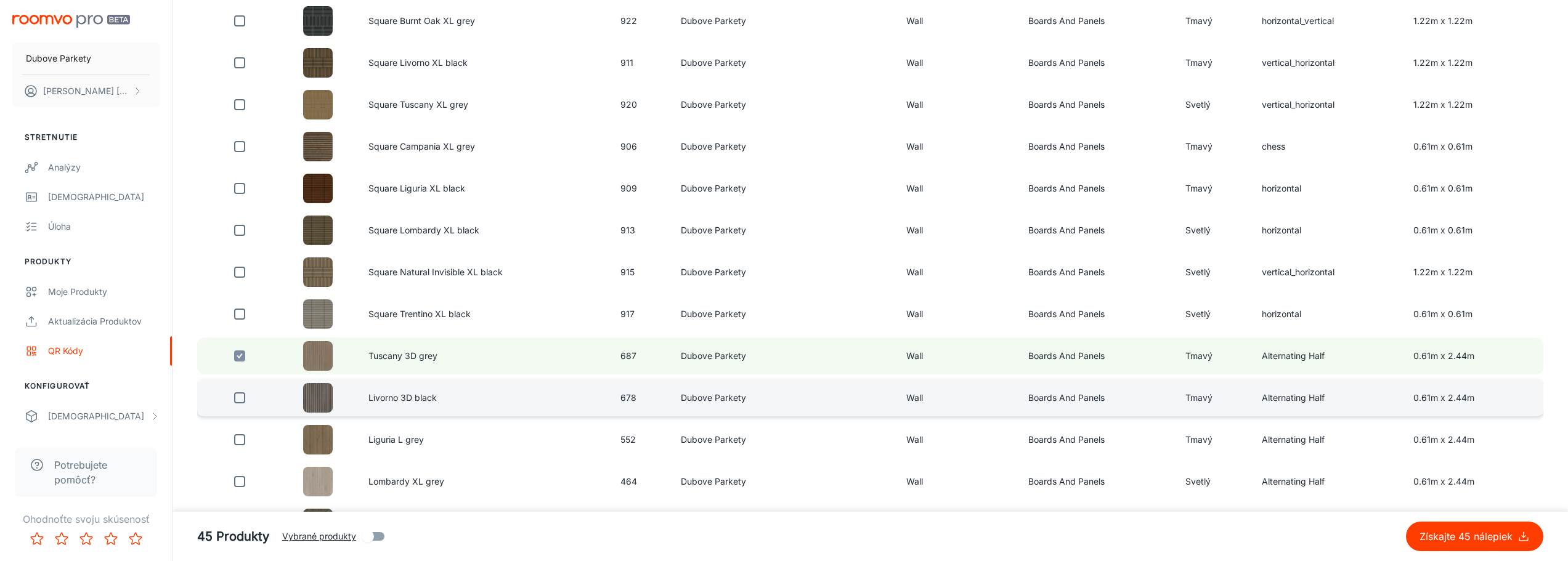
click at [240, 398] on input "checkbox" at bounding box center [239, 398] width 24 height 24
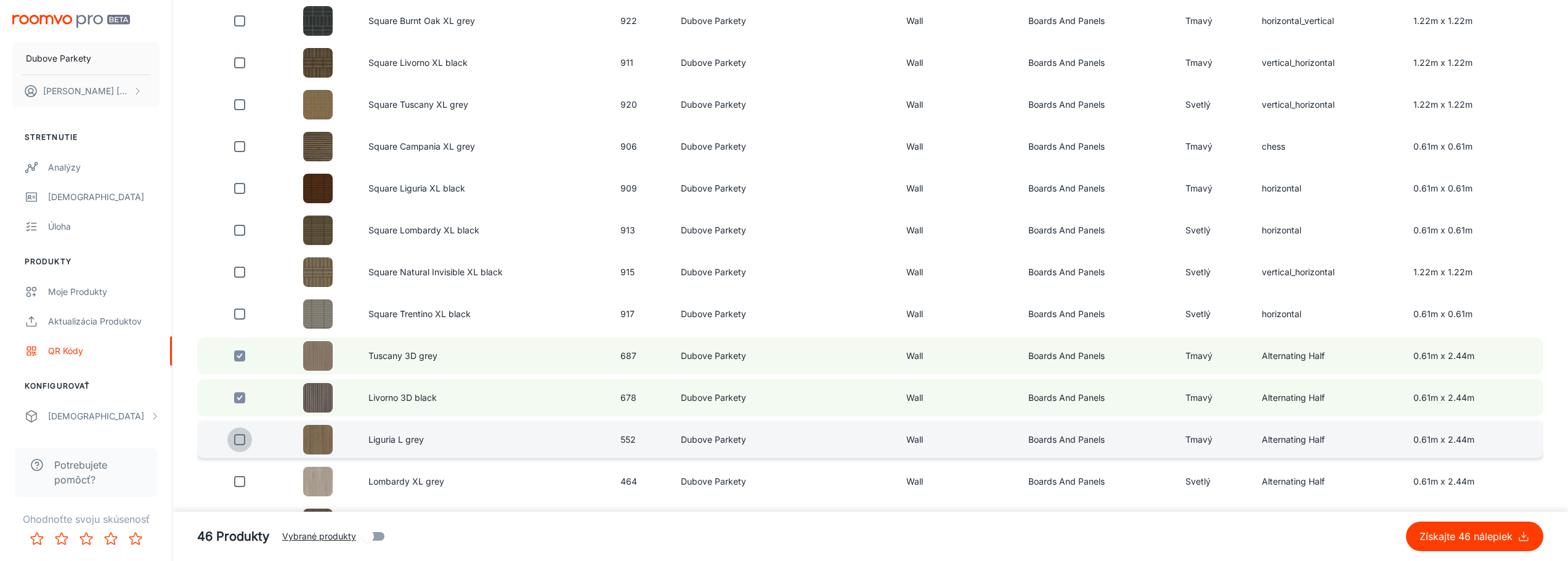
click at [241, 437] on input "checkbox" at bounding box center [239, 439] width 24 height 24
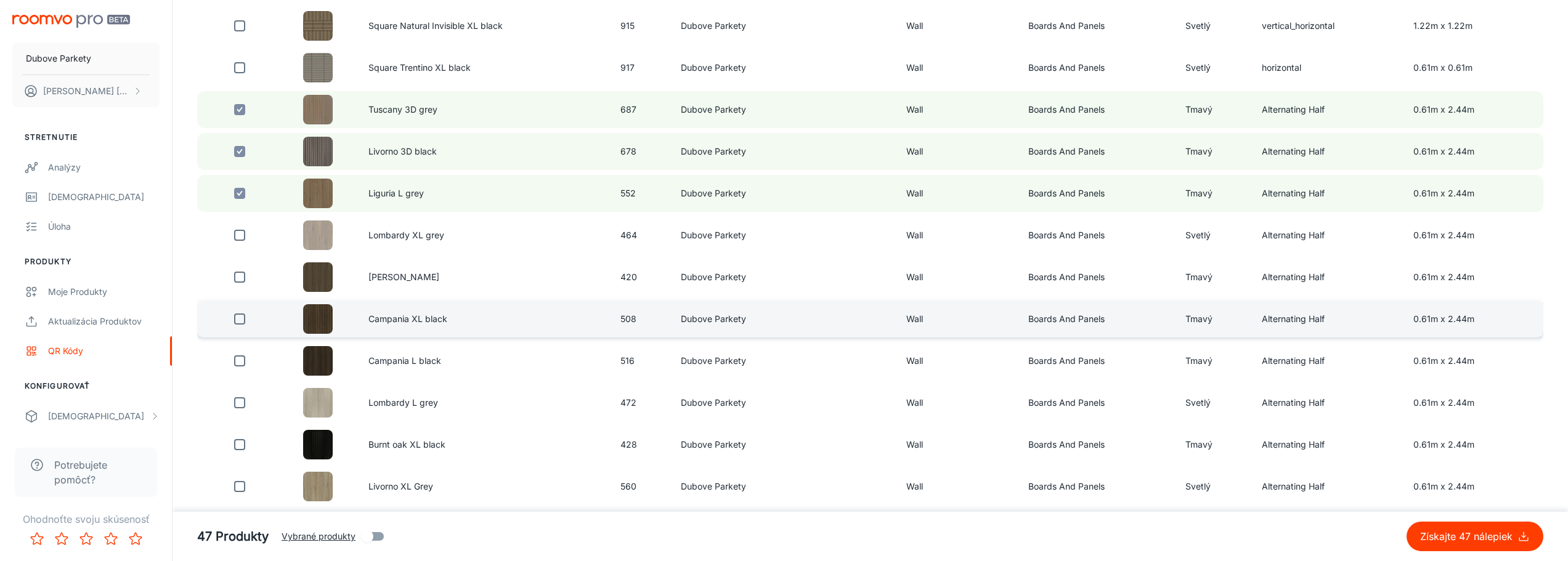
scroll to position [924, 0]
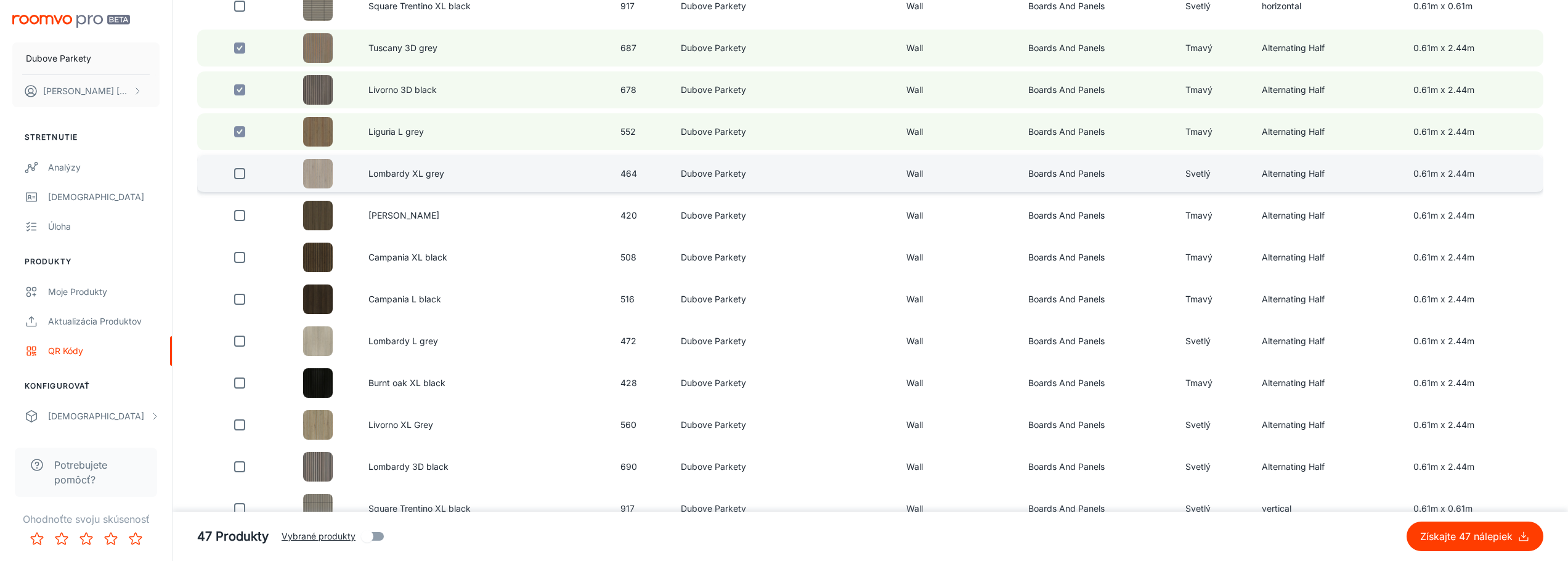
click at [239, 172] on input "checkbox" at bounding box center [239, 173] width 24 height 24
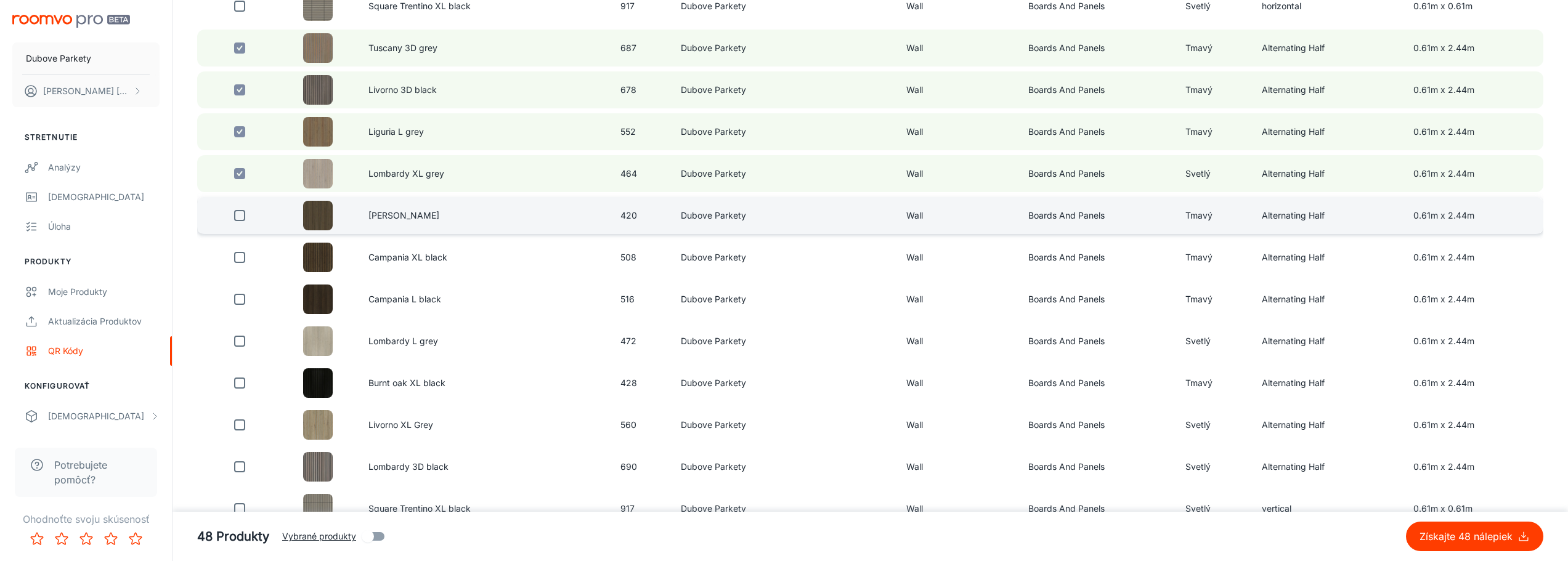
click at [241, 212] on input "checkbox" at bounding box center [239, 215] width 24 height 24
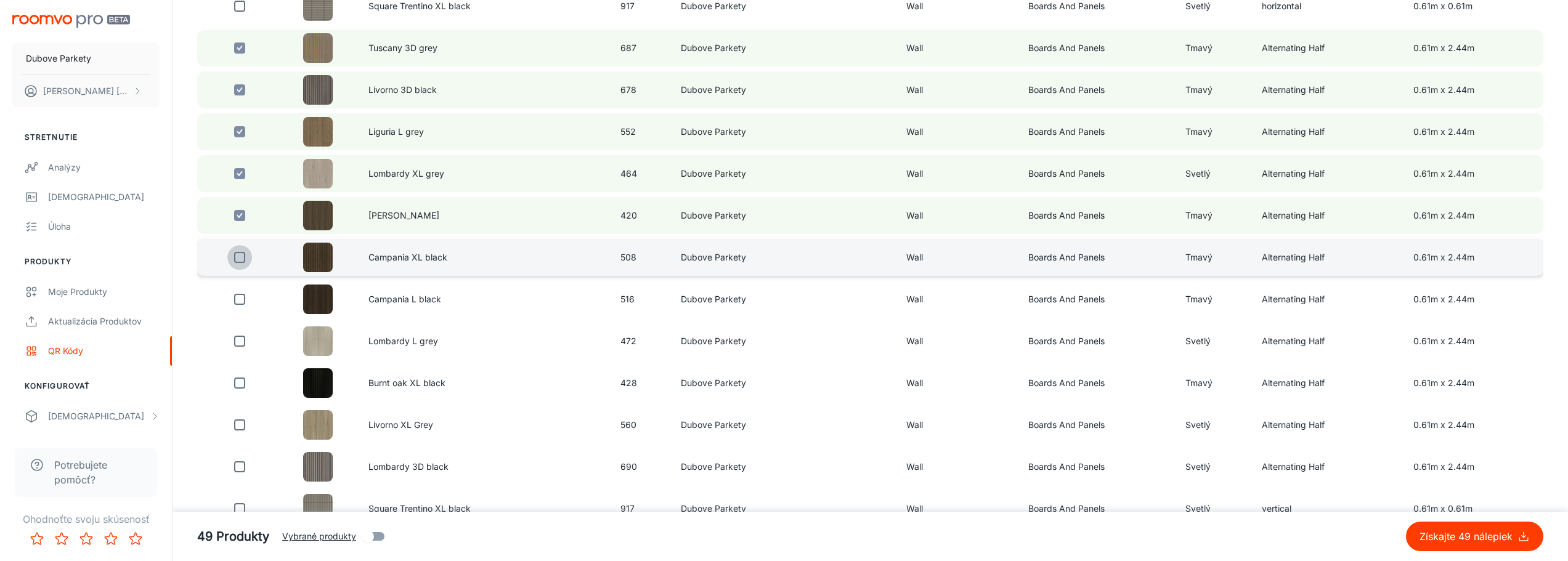
click at [239, 260] on input "checkbox" at bounding box center [239, 256] width 24 height 24
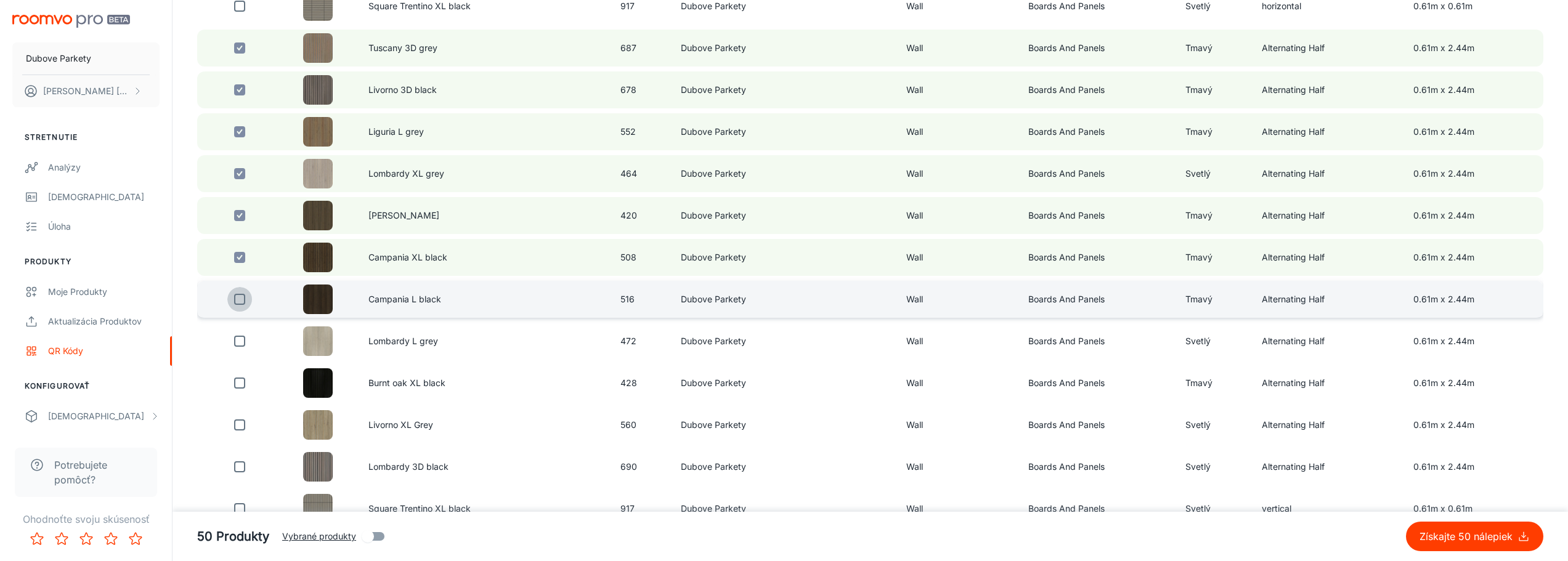
click at [238, 301] on input "checkbox" at bounding box center [239, 299] width 24 height 24
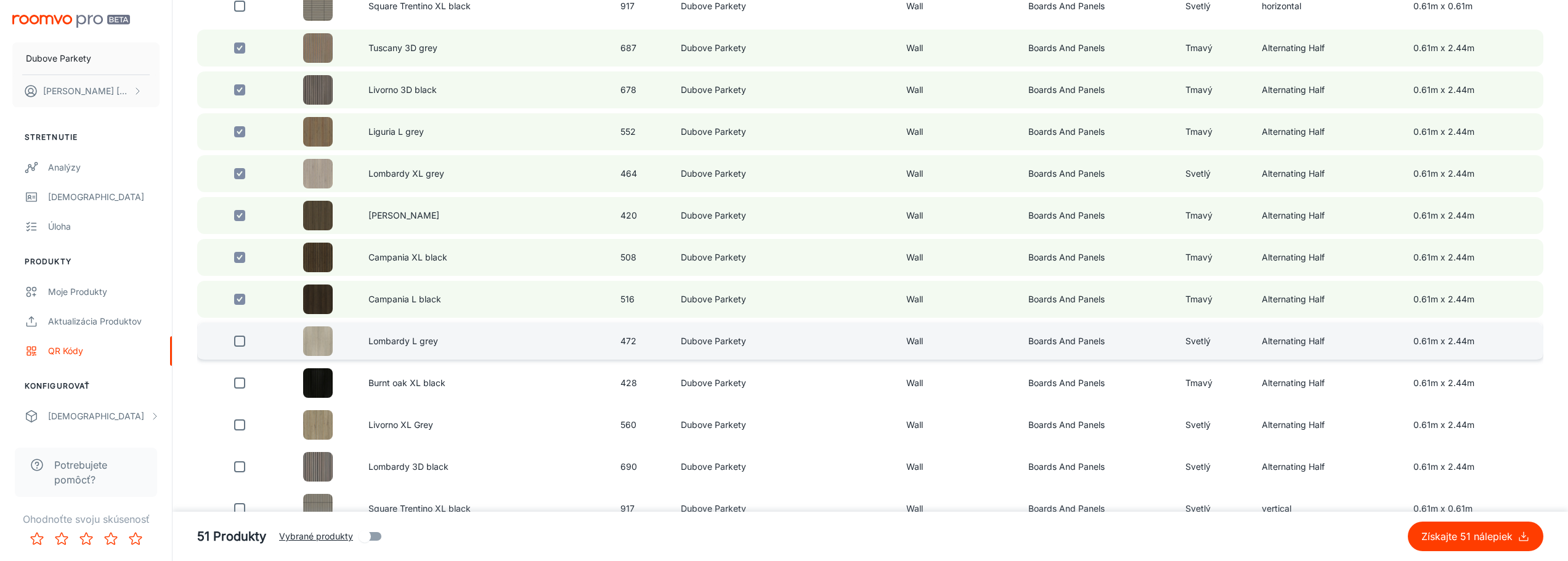
click at [242, 341] on input "checkbox" at bounding box center [239, 340] width 24 height 24
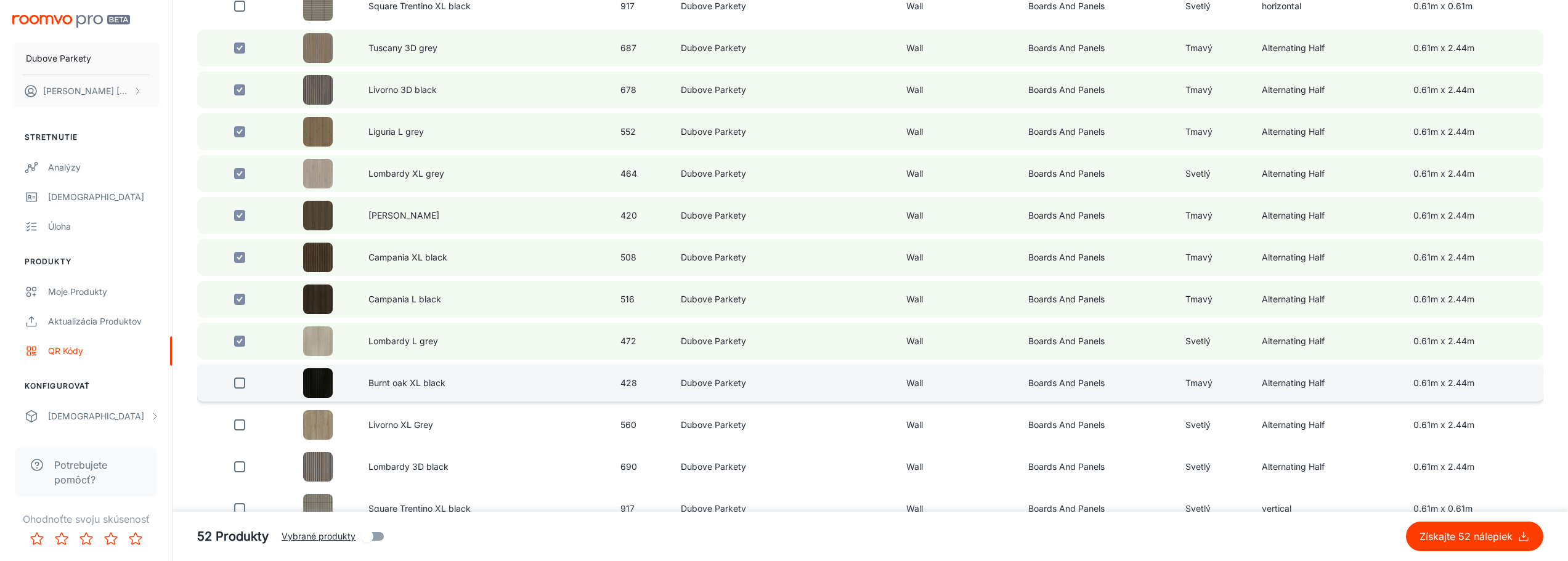
click at [242, 382] on input "checkbox" at bounding box center [239, 382] width 24 height 24
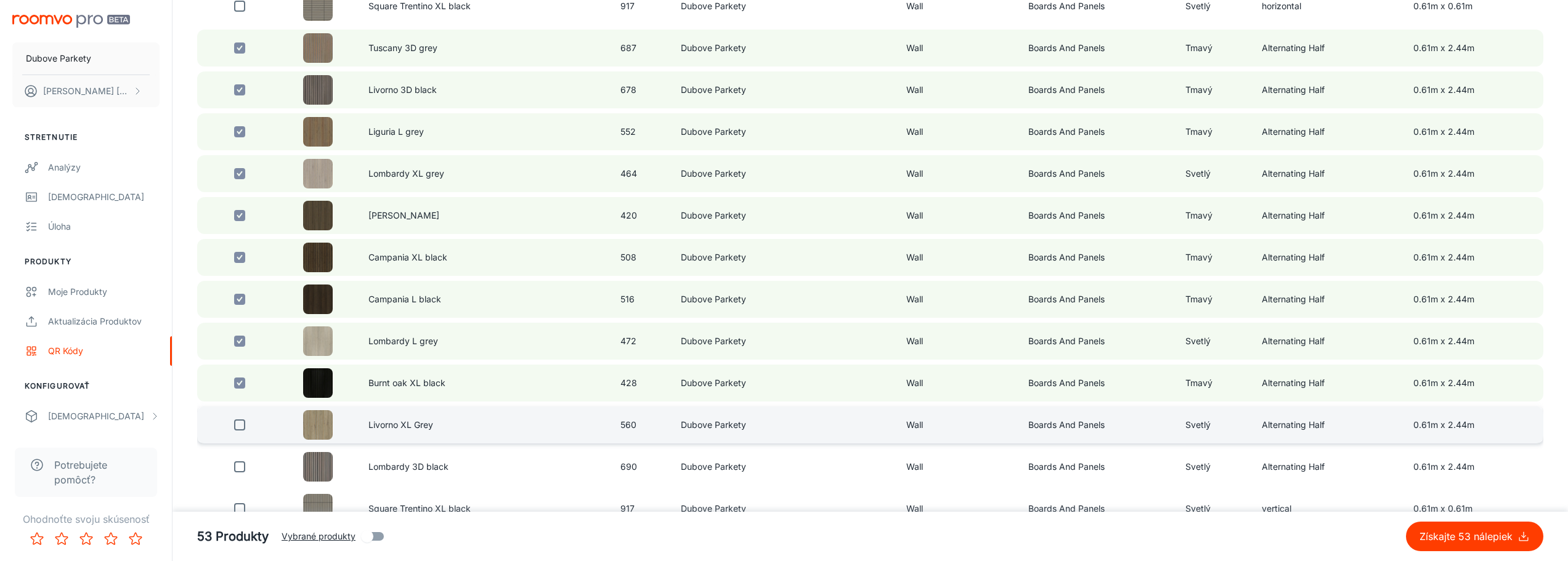
click at [243, 425] on input "checkbox" at bounding box center [239, 425] width 24 height 24
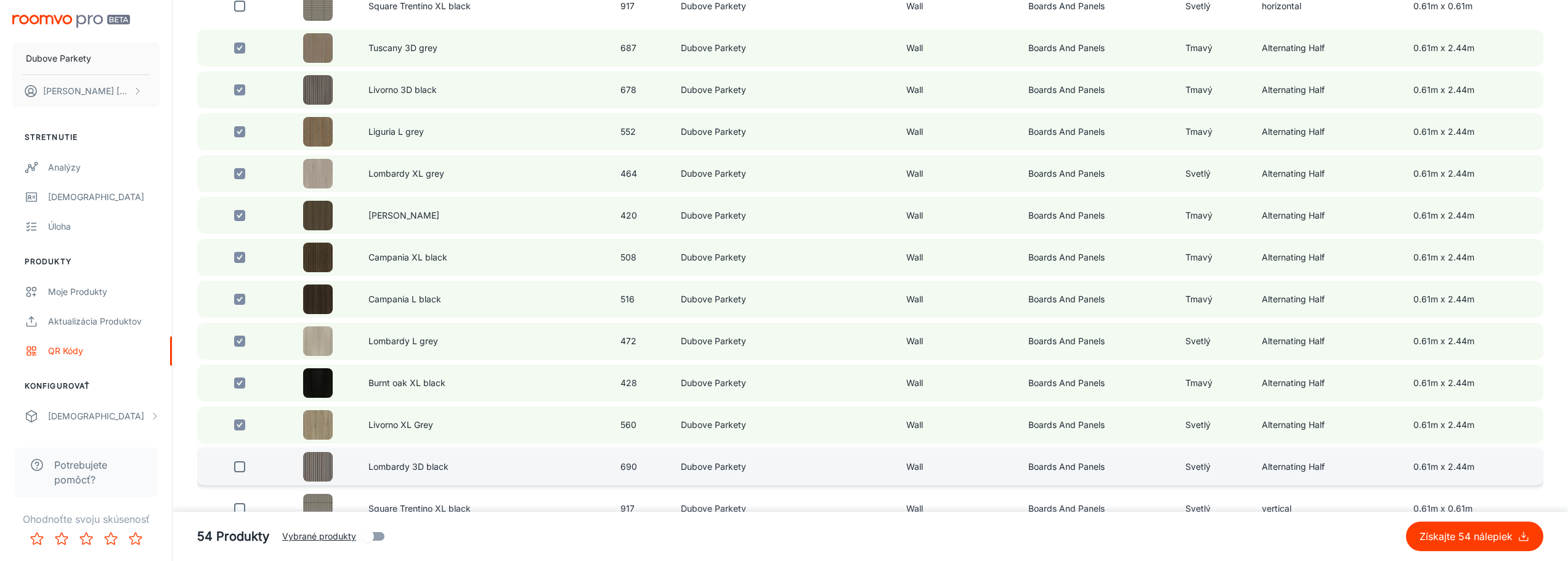
click at [239, 465] on input "checkbox" at bounding box center [239, 466] width 24 height 24
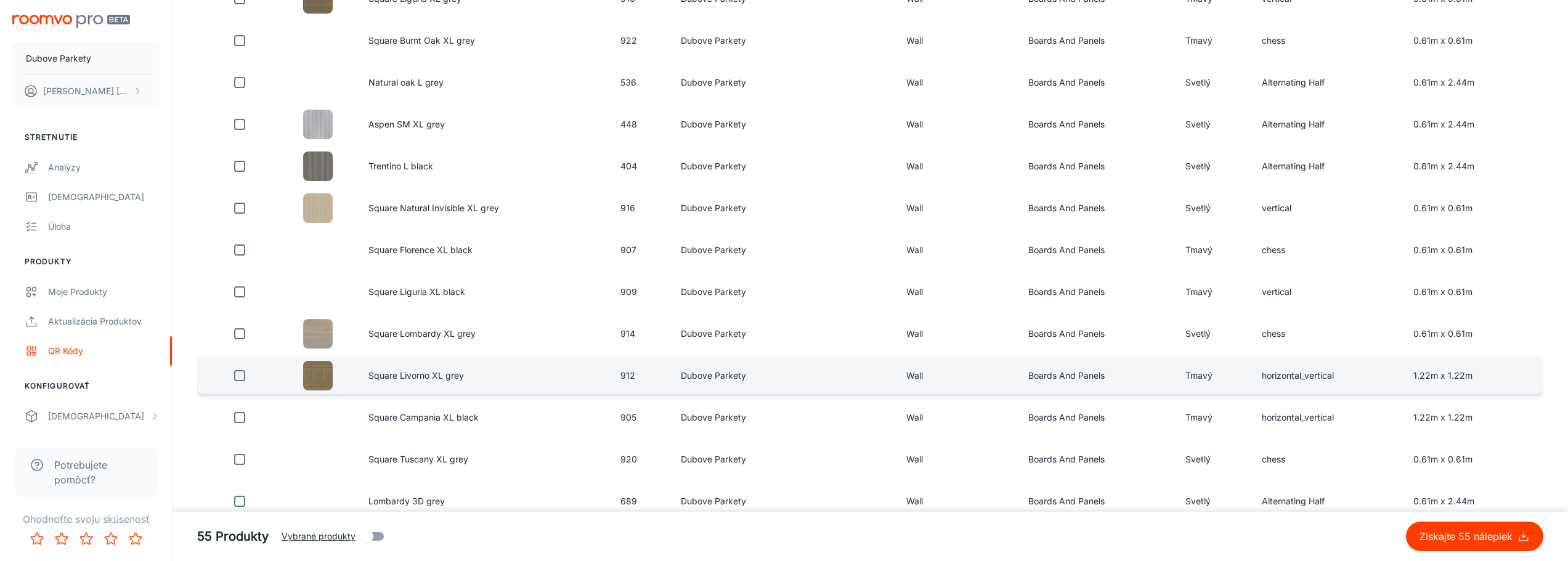
scroll to position [1725, 0]
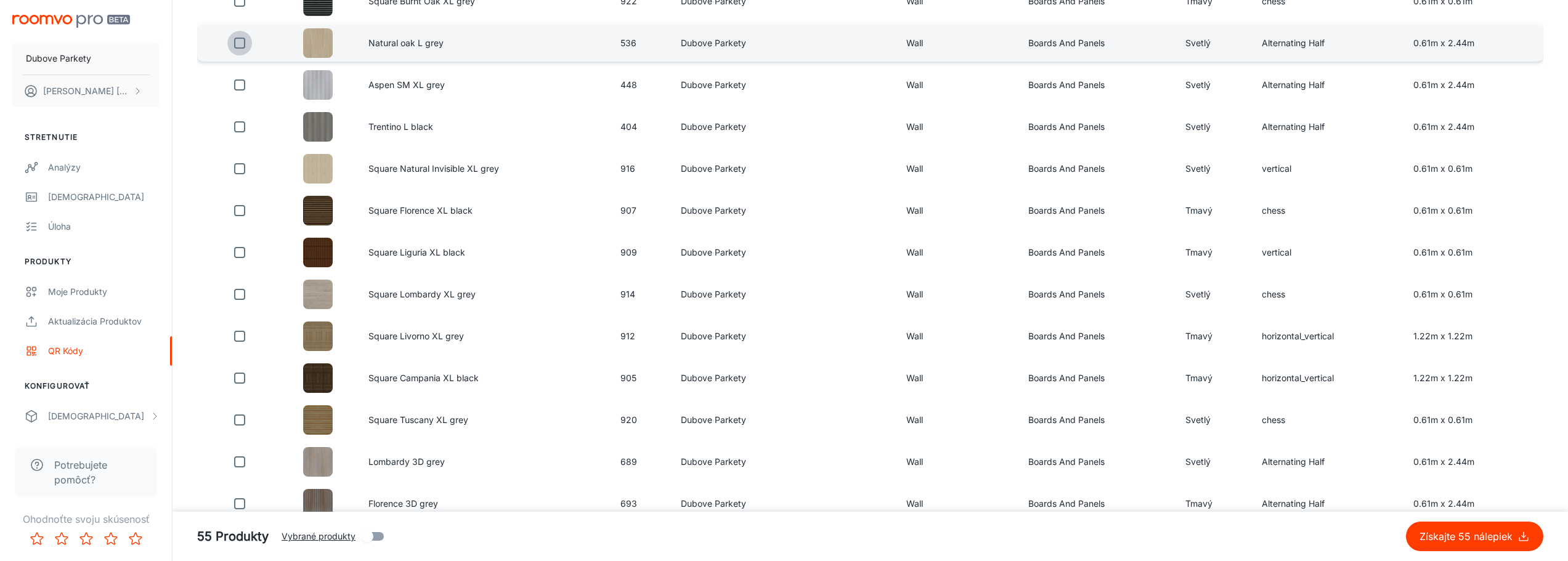
click at [234, 43] on input "checkbox" at bounding box center [239, 43] width 24 height 24
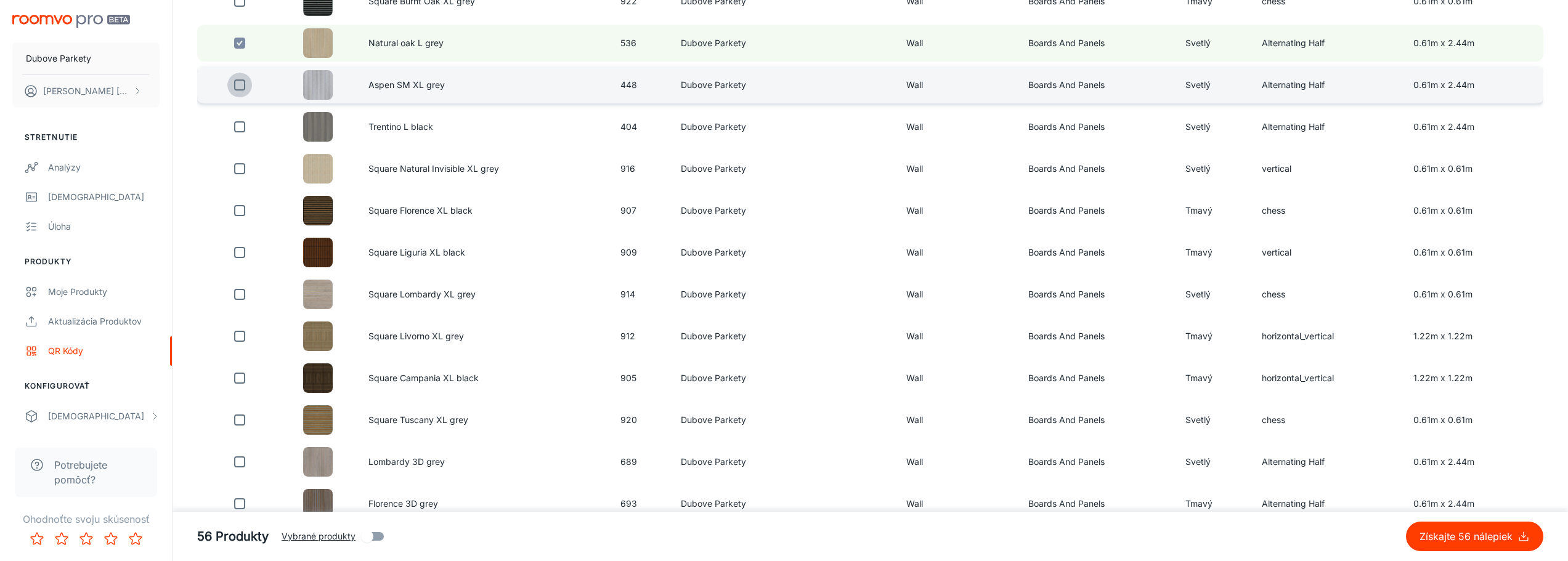
click at [235, 87] on input "checkbox" at bounding box center [239, 84] width 24 height 24
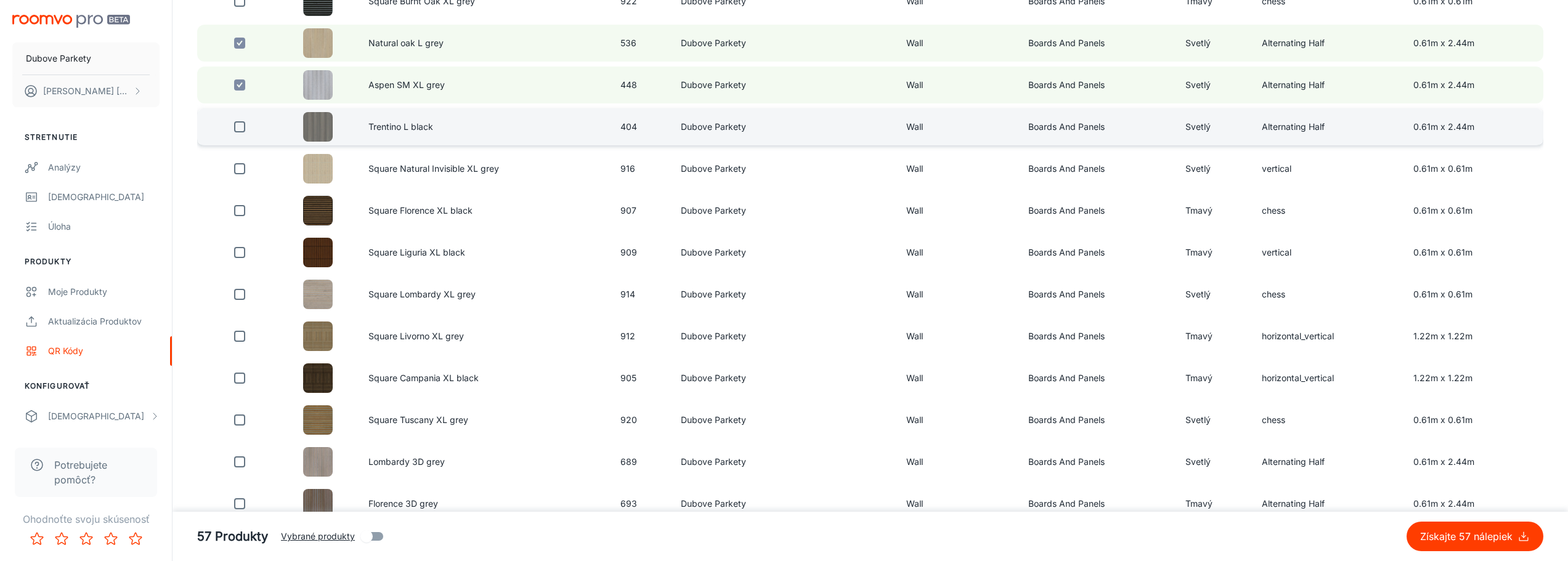
click at [237, 132] on input "checkbox" at bounding box center [239, 126] width 24 height 24
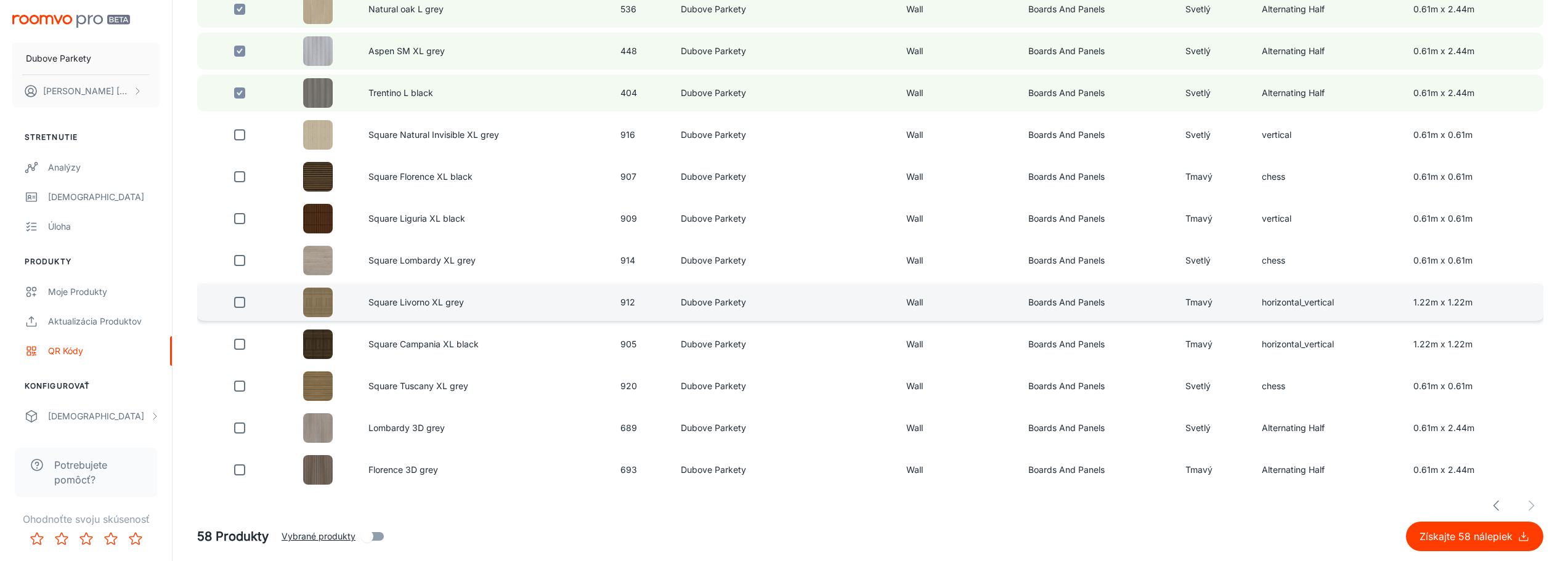
scroll to position [1775, 0]
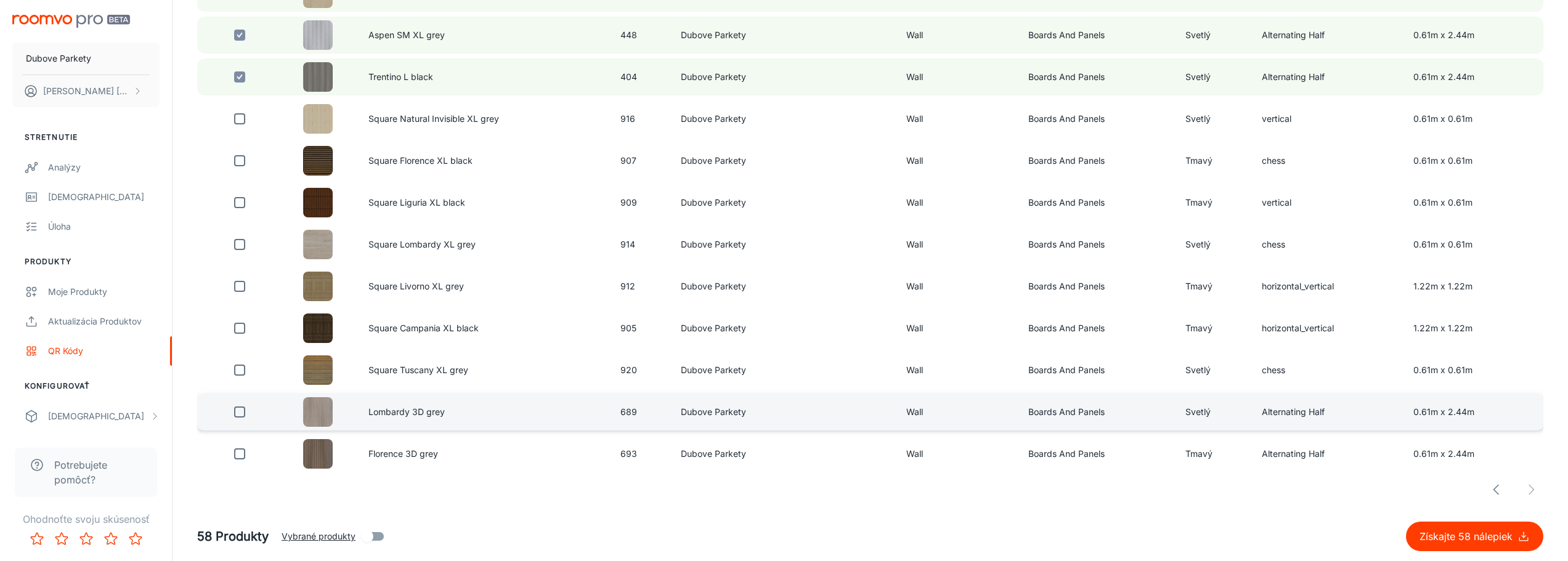
click at [237, 413] on input "checkbox" at bounding box center [239, 411] width 24 height 24
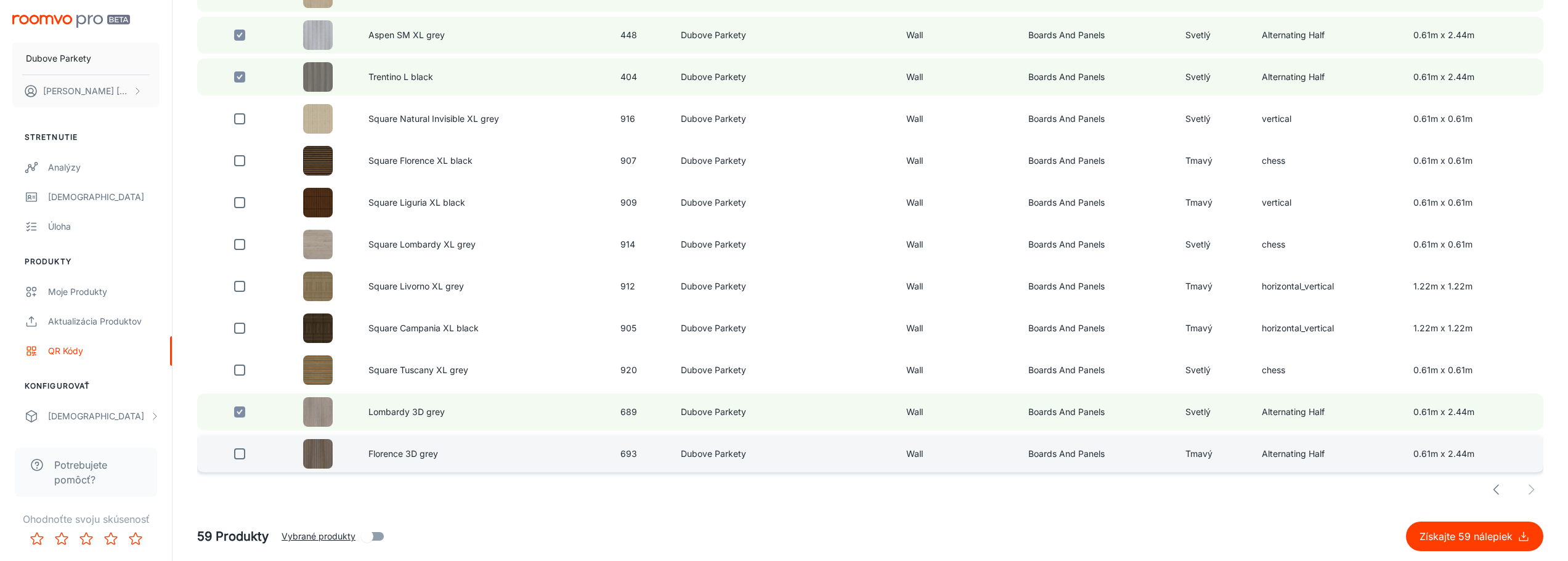
click at [242, 458] on input "checkbox" at bounding box center [239, 454] width 24 height 24
click at [1497, 539] on p "Získajte 60 nálepiek" at bounding box center [1467, 536] width 98 height 15
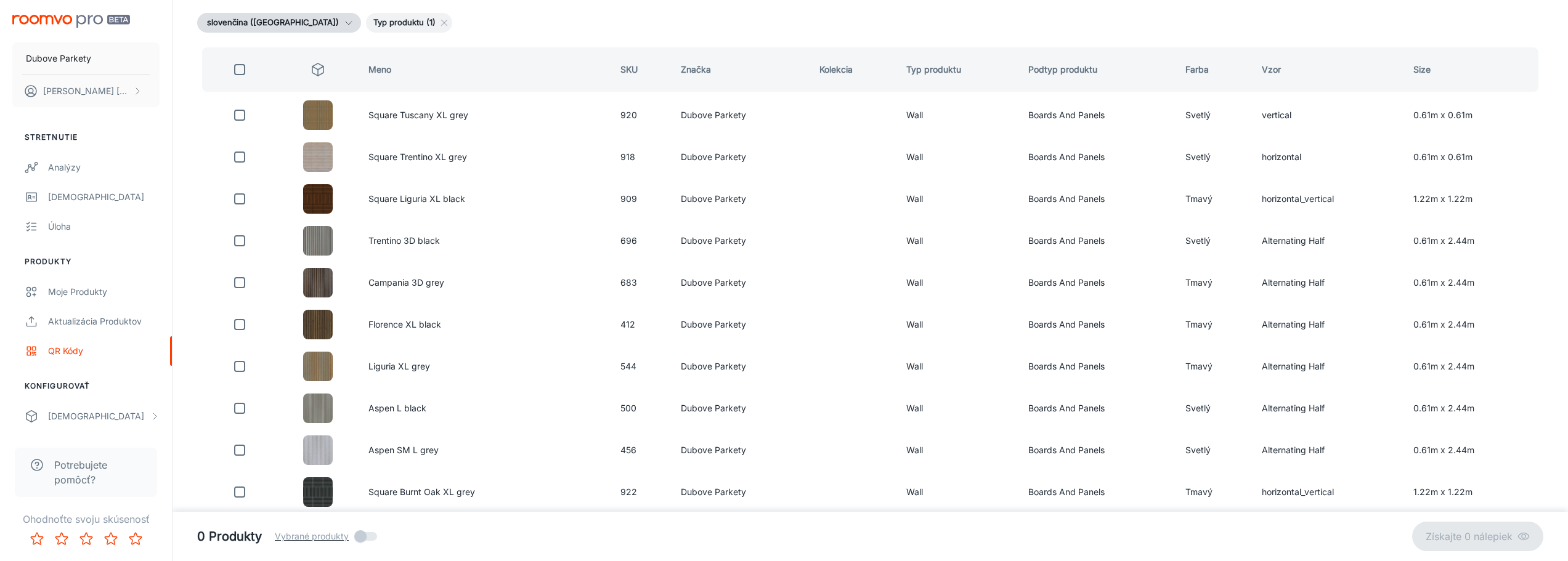
scroll to position [0, 0]
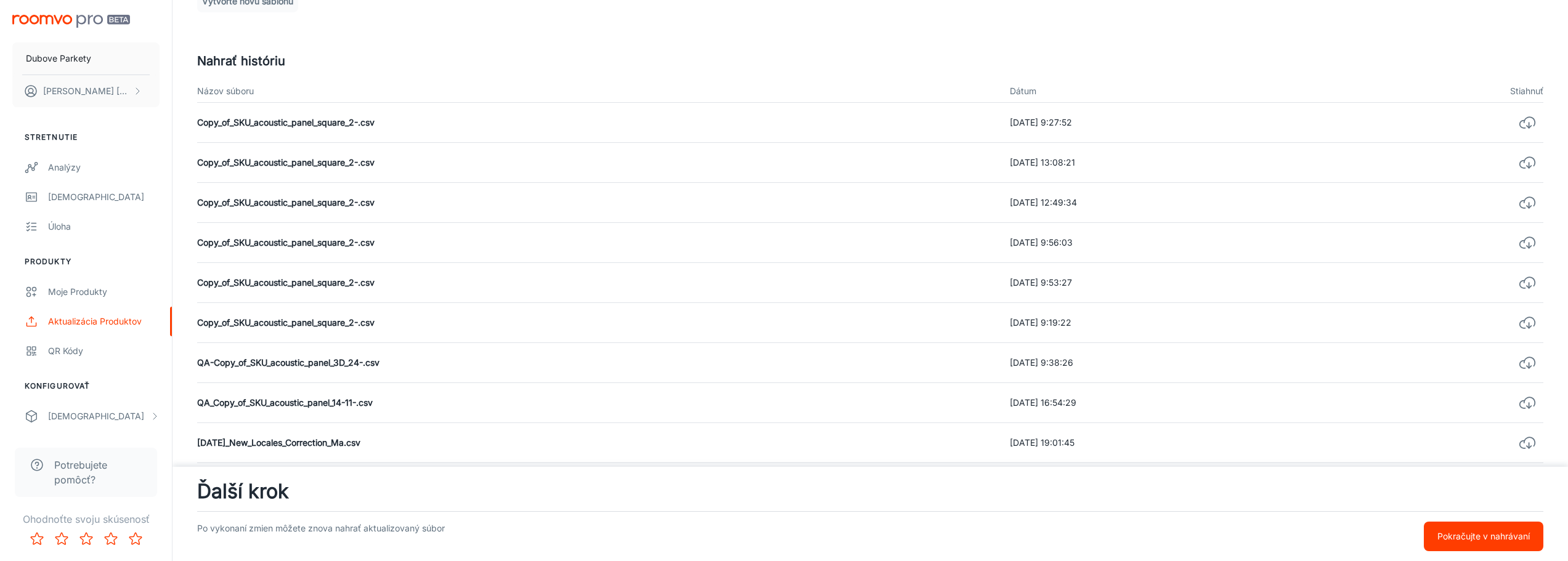
scroll to position [505, 0]
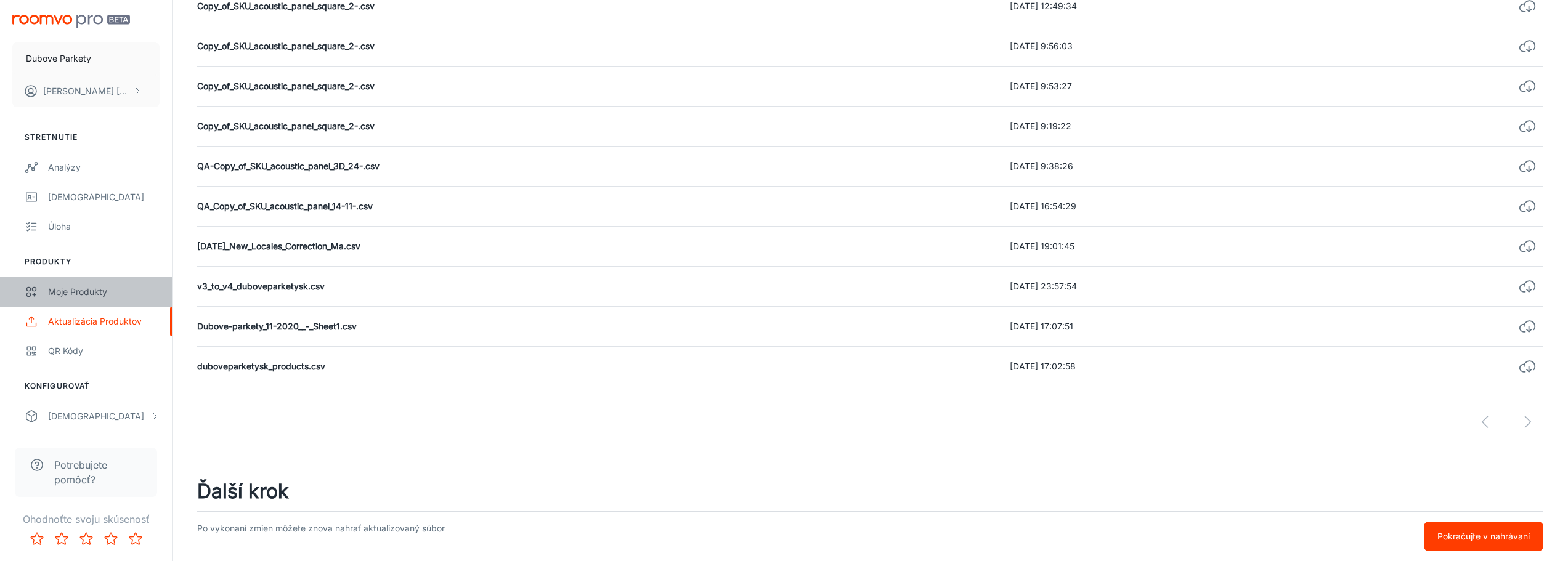
click at [59, 294] on div "Moje produkty" at bounding box center [104, 292] width 111 height 14
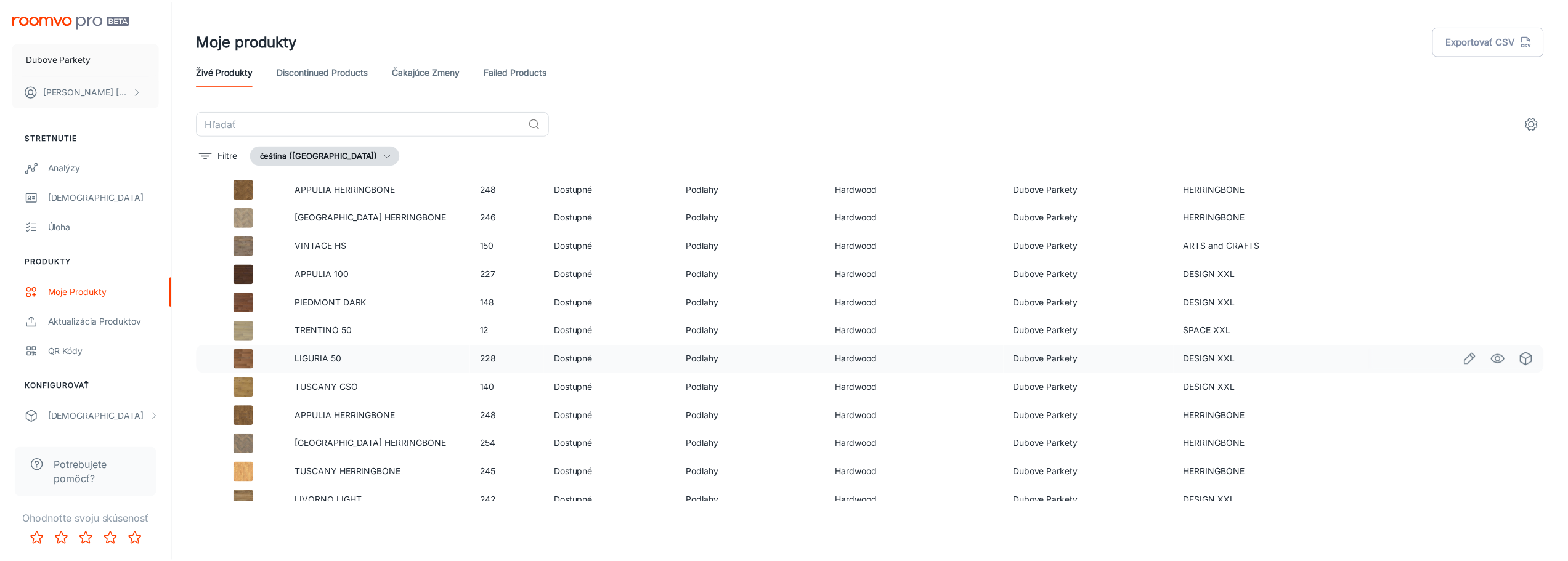
scroll to position [614, 0]
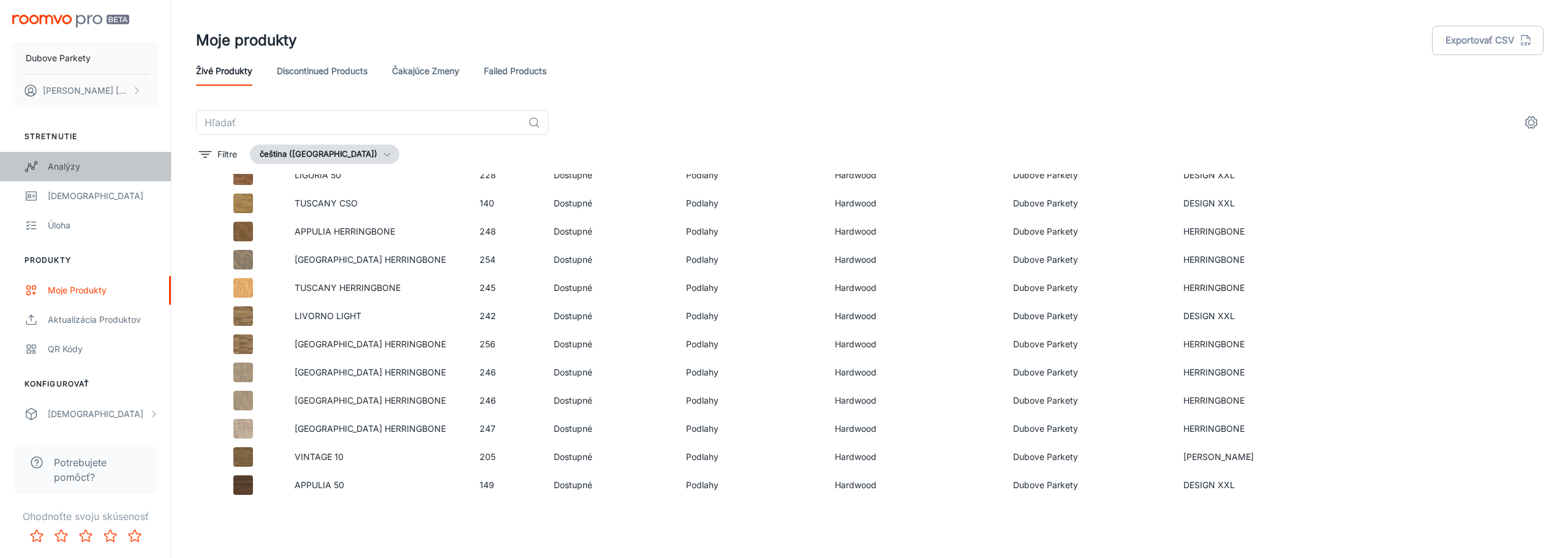
click at [70, 166] on div "Analýzy" at bounding box center [103, 166] width 111 height 13
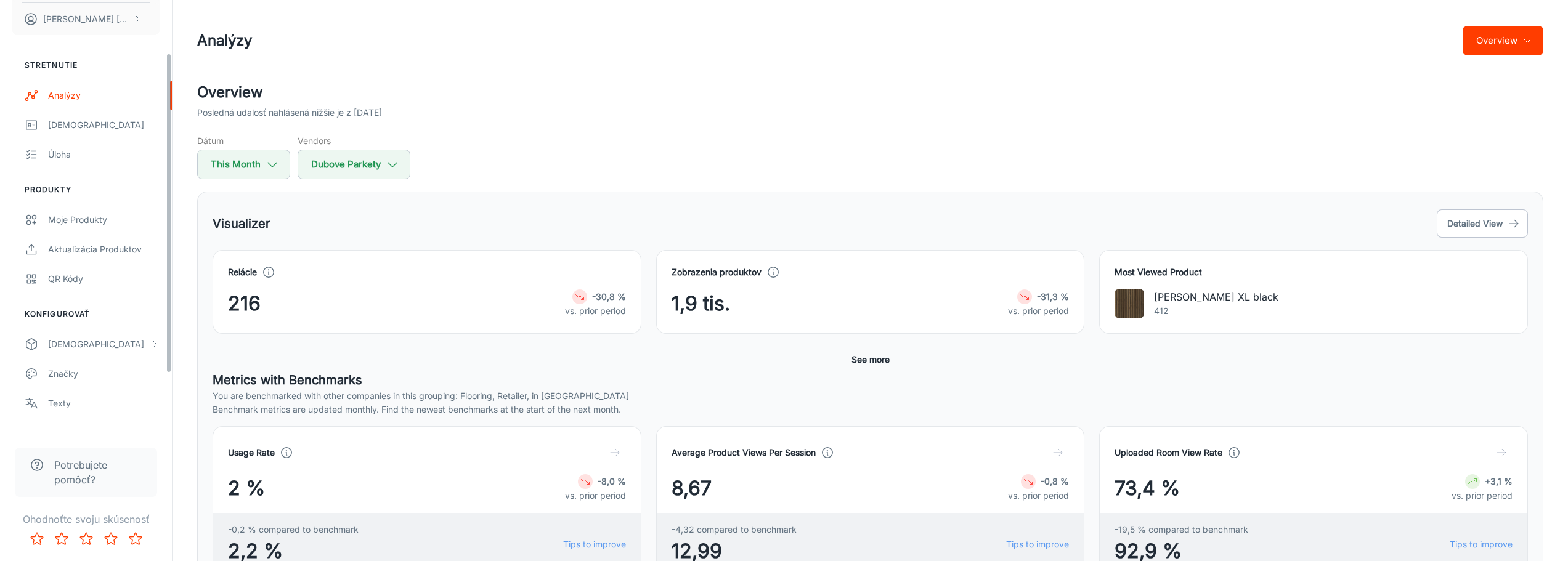
scroll to position [152, 0]
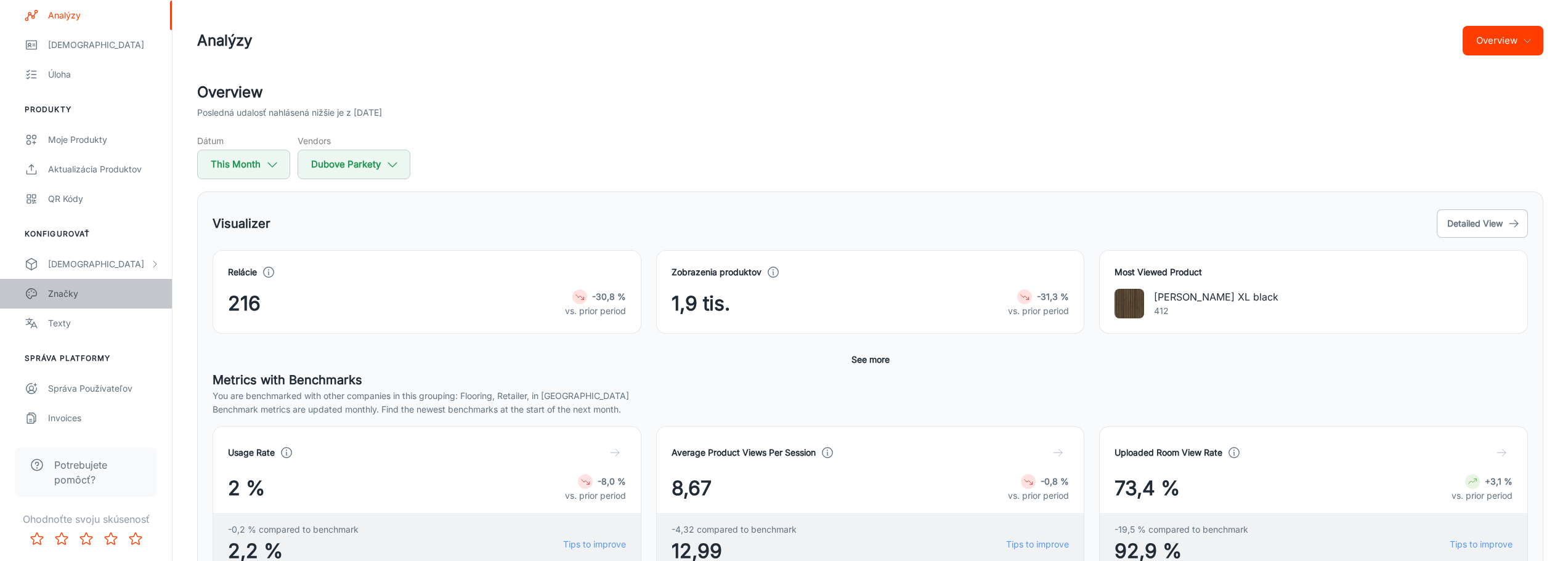
click at [91, 296] on div "Značky" at bounding box center [104, 294] width 111 height 14
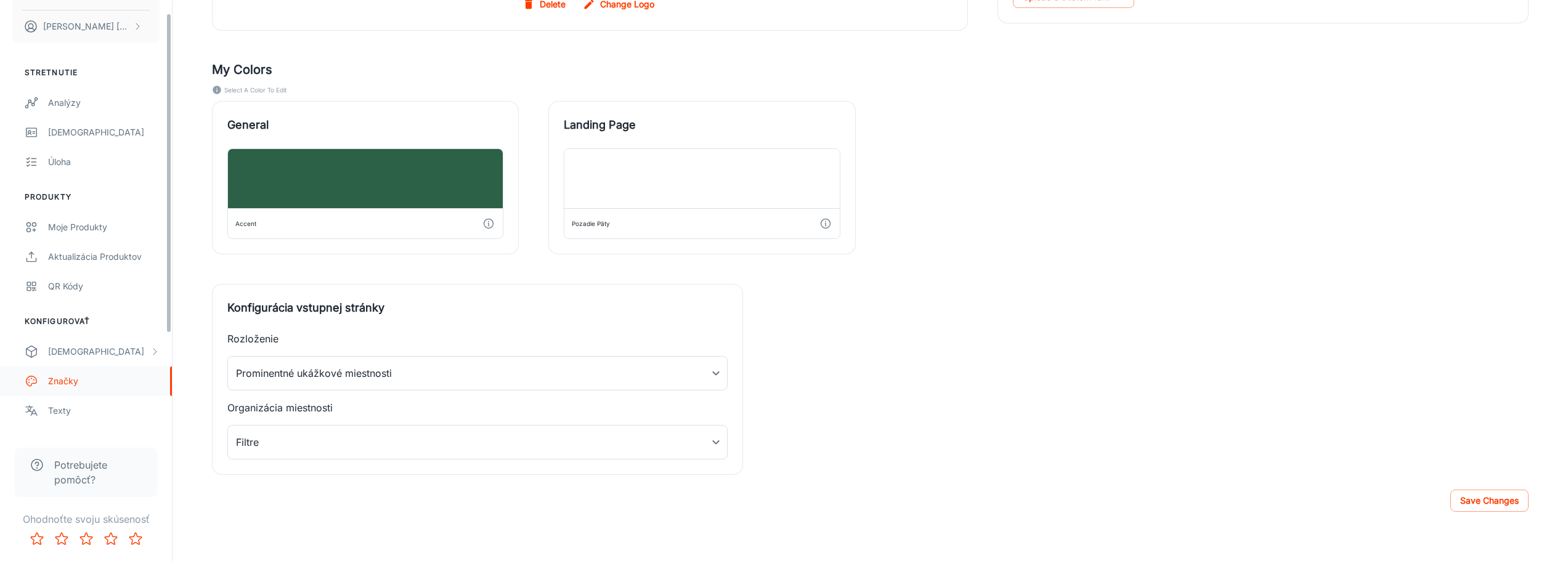
scroll to position [152, 0]
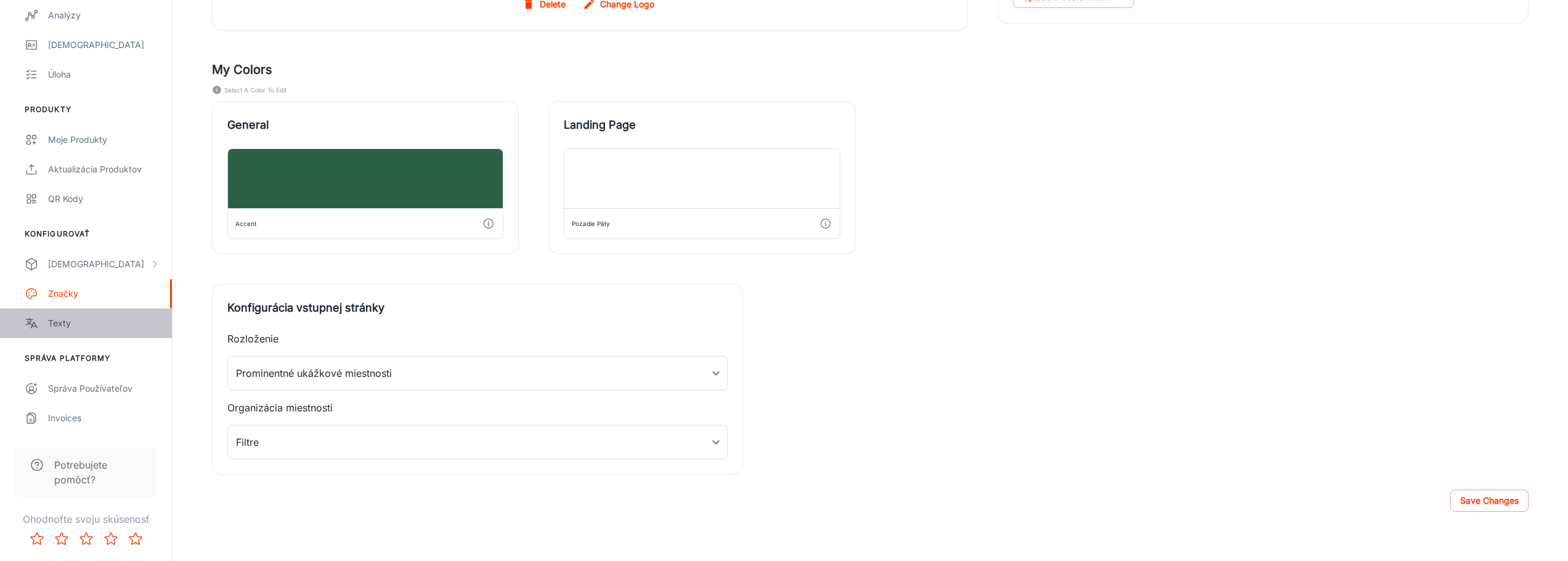
click at [86, 322] on div "Texty" at bounding box center [104, 323] width 111 height 14
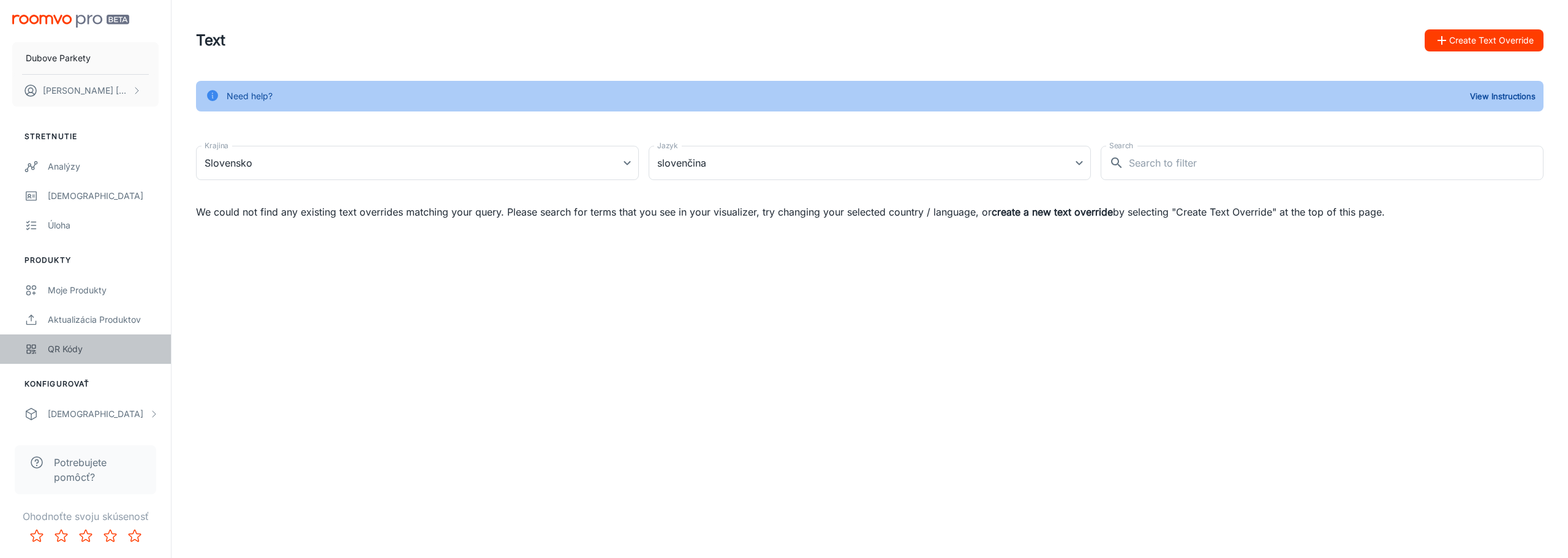
click at [89, 352] on div "QR kódy" at bounding box center [103, 349] width 111 height 13
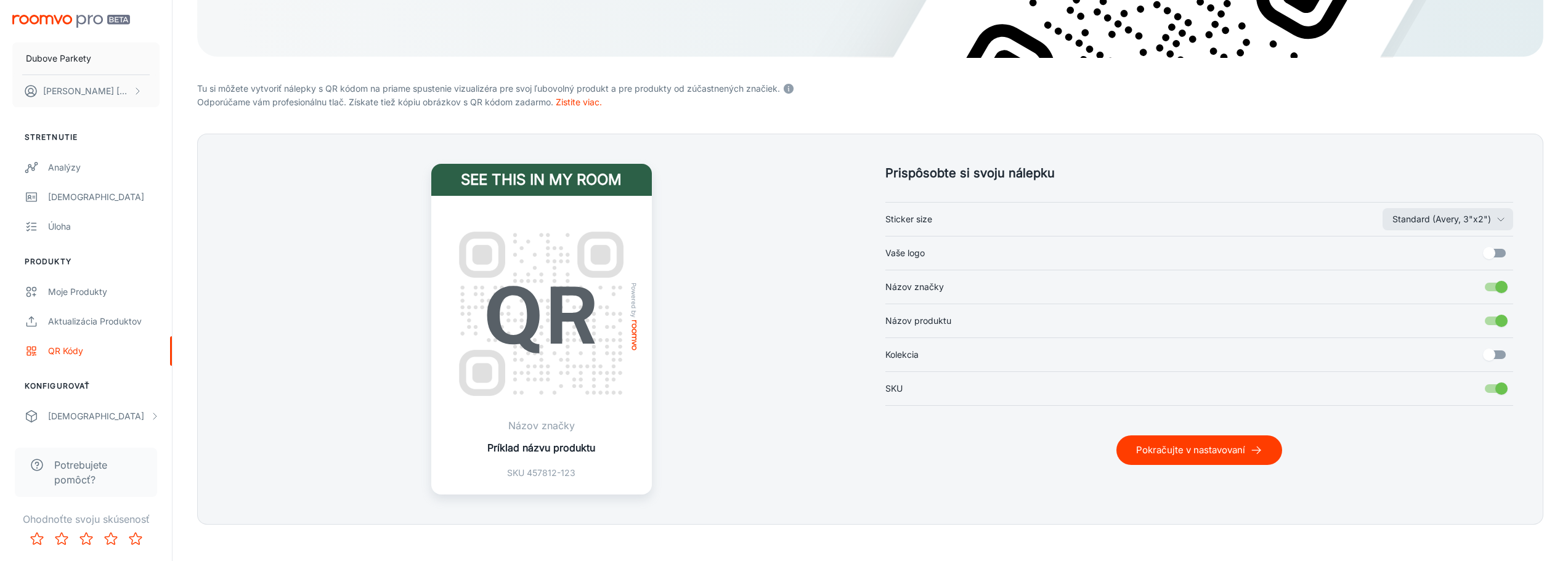
scroll to position [339, 0]
